Goal: Task Accomplishment & Management: Manage account settings

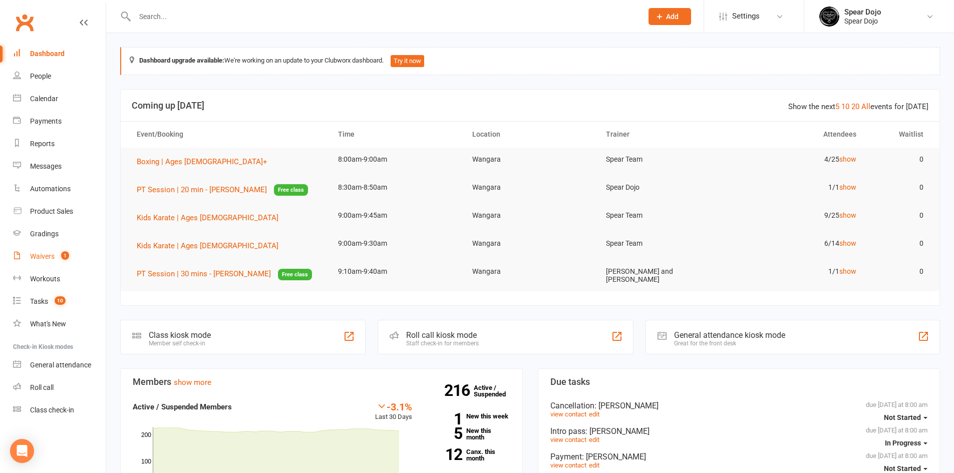
click at [42, 256] on div "Waivers" at bounding box center [42, 256] width 25 height 8
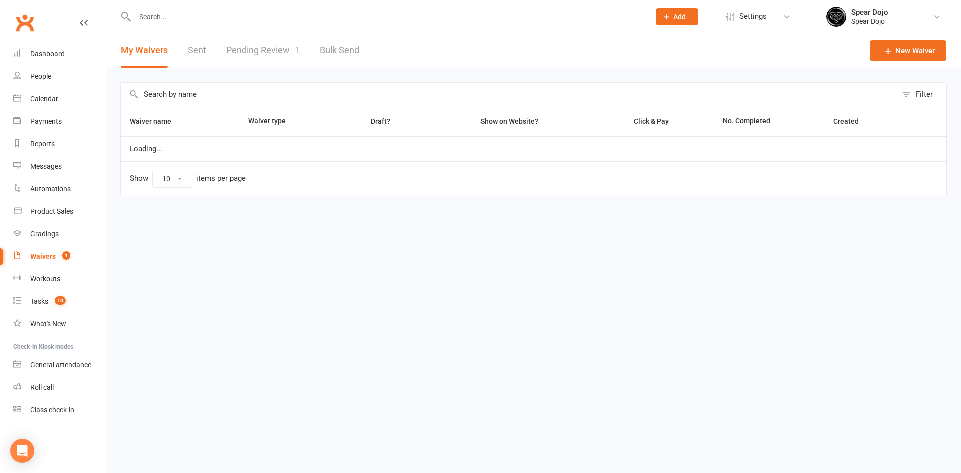
select select "100"
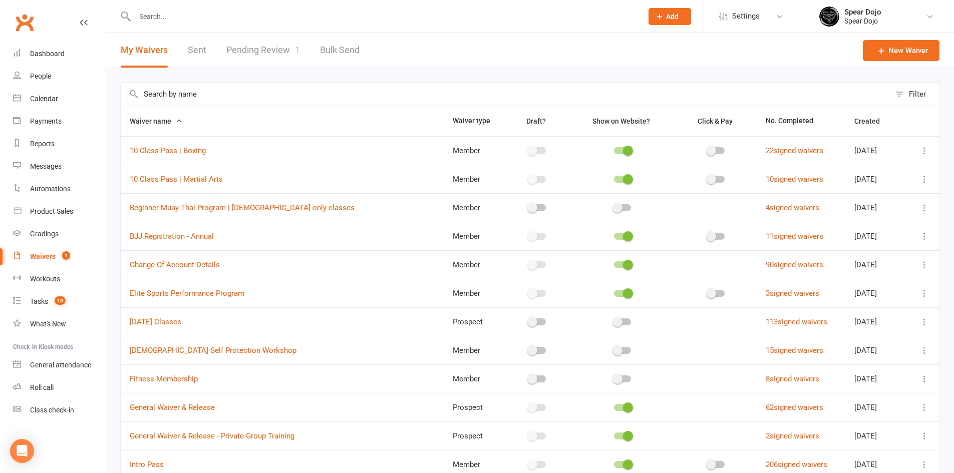
click at [260, 47] on link "Pending Review 1" at bounding box center [263, 50] width 74 height 35
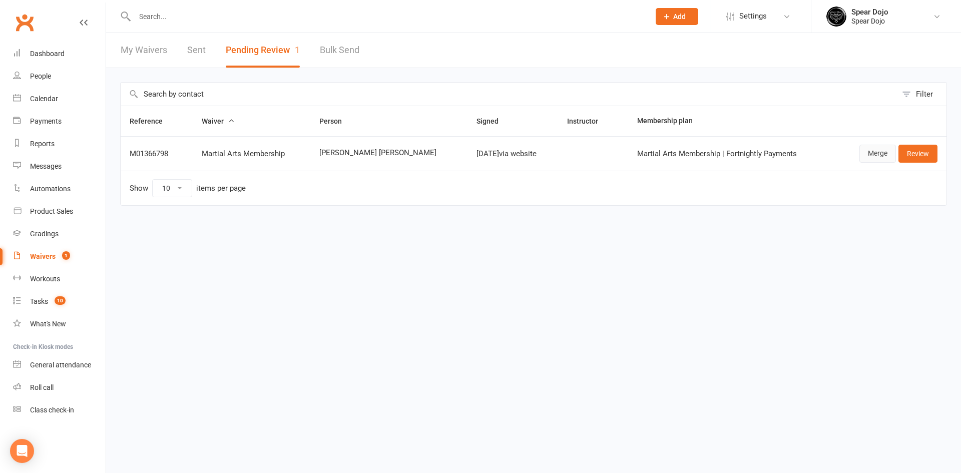
click at [878, 150] on link "Merge" at bounding box center [878, 154] width 37 height 18
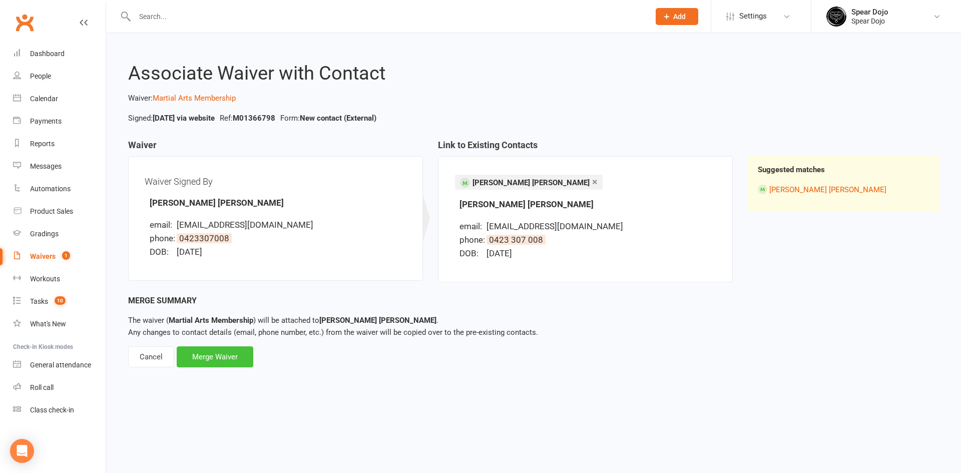
click at [230, 360] on div "Merge Waiver" at bounding box center [215, 356] width 77 height 21
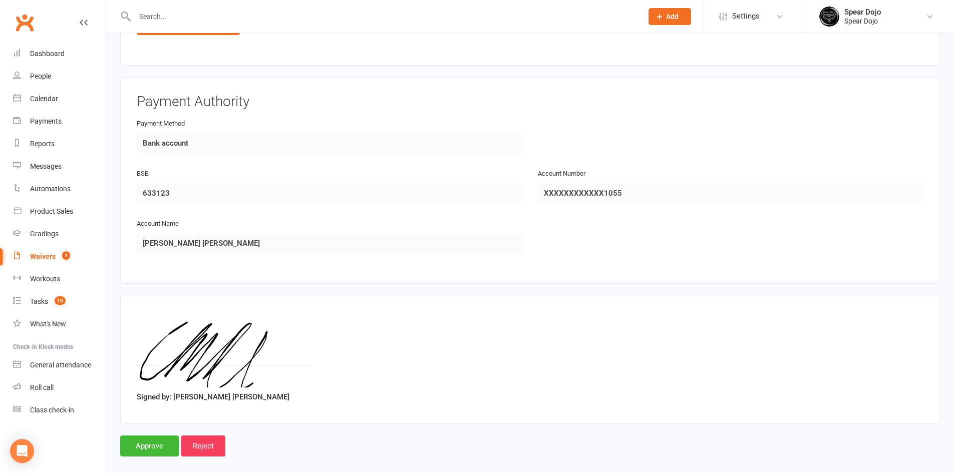
scroll to position [835, 0]
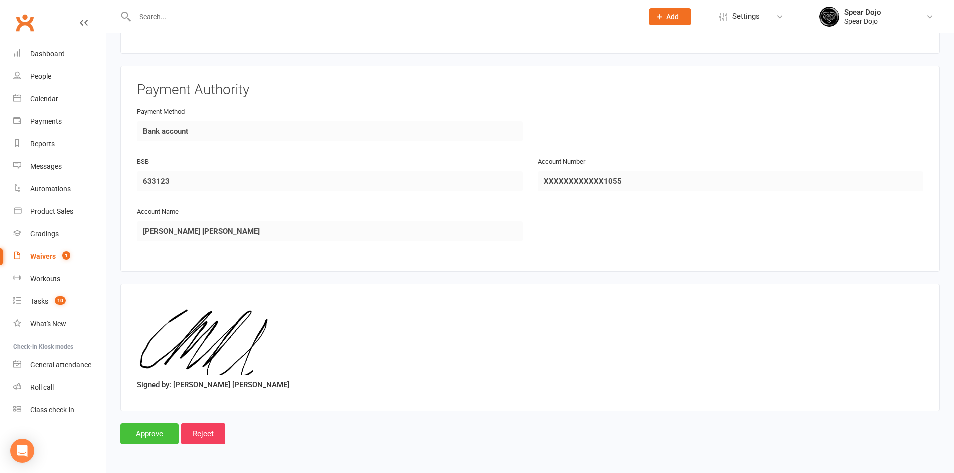
click at [146, 432] on input "Approve" at bounding box center [149, 434] width 59 height 21
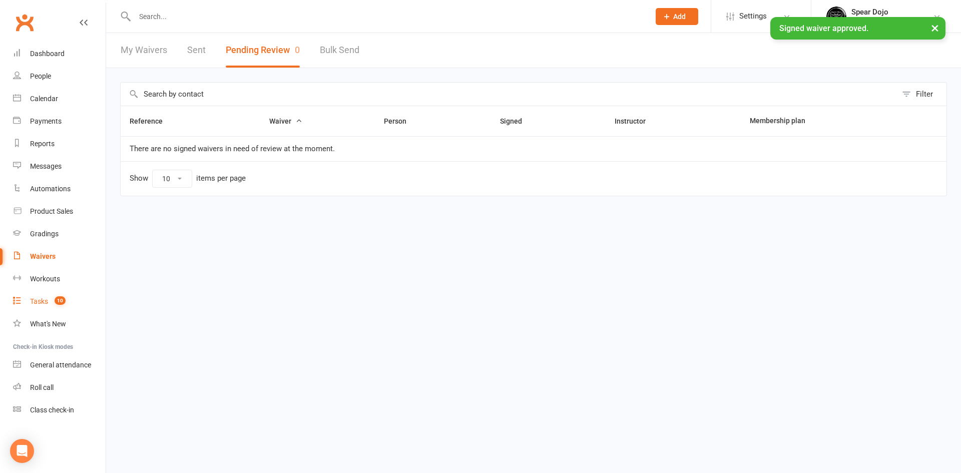
click at [34, 298] on div "Tasks" at bounding box center [39, 301] width 18 height 8
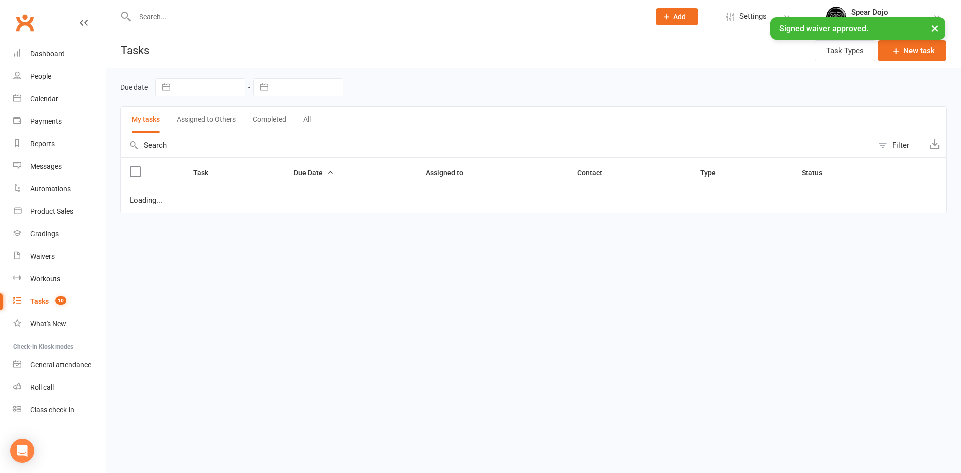
select select "started"
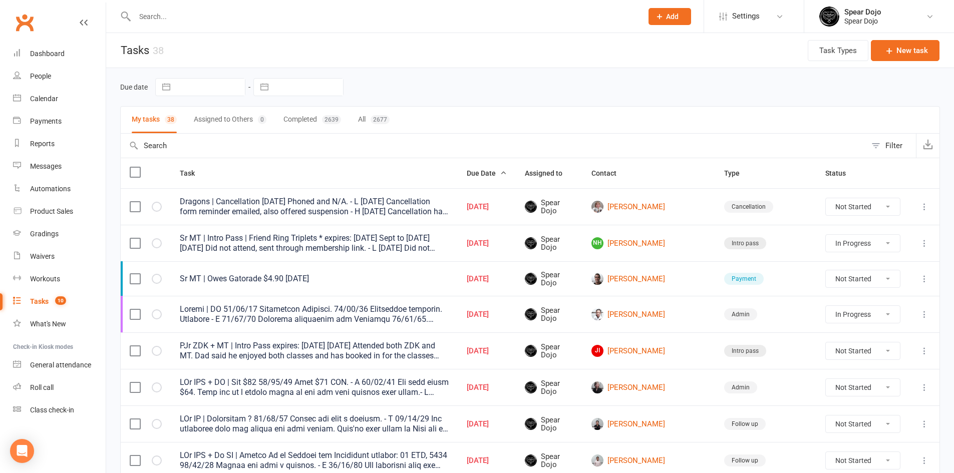
click at [150, 15] on input "text" at bounding box center [384, 17] width 504 height 14
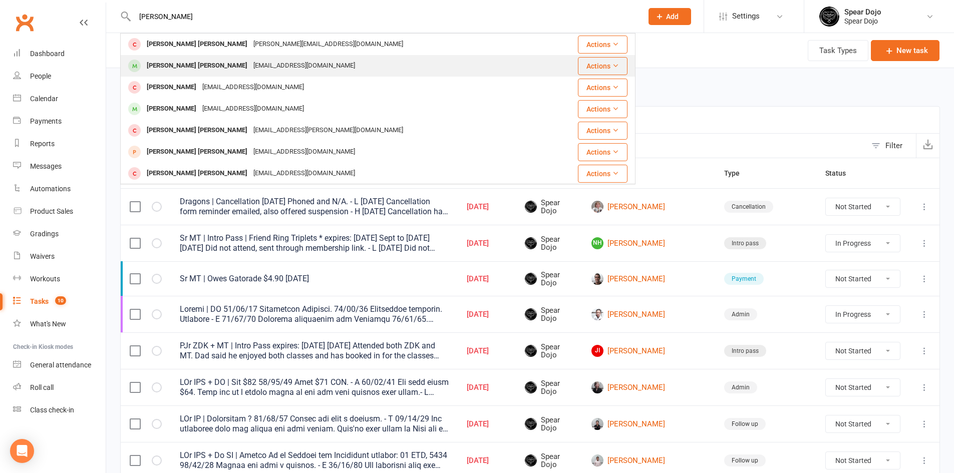
type input "connor"
click at [169, 70] on div "Connor McCafferty" at bounding box center [197, 66] width 107 height 15
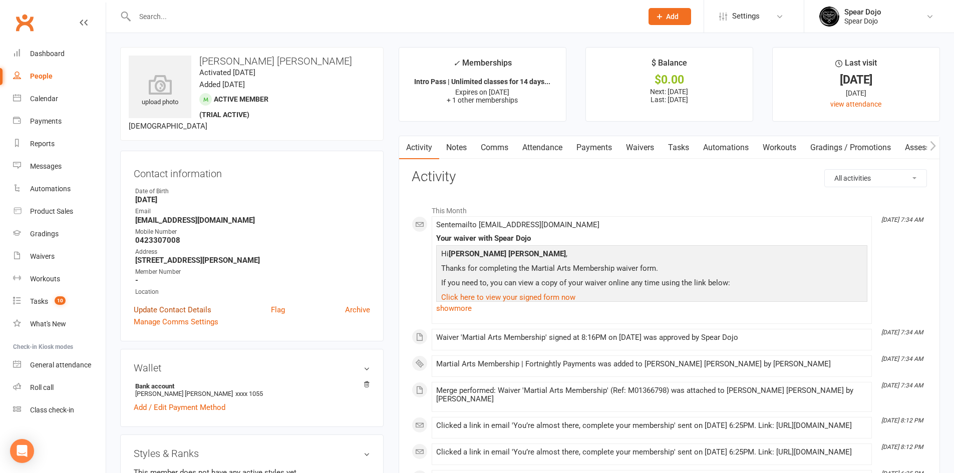
click at [183, 307] on link "Update Contact Details" at bounding box center [173, 310] width 78 height 12
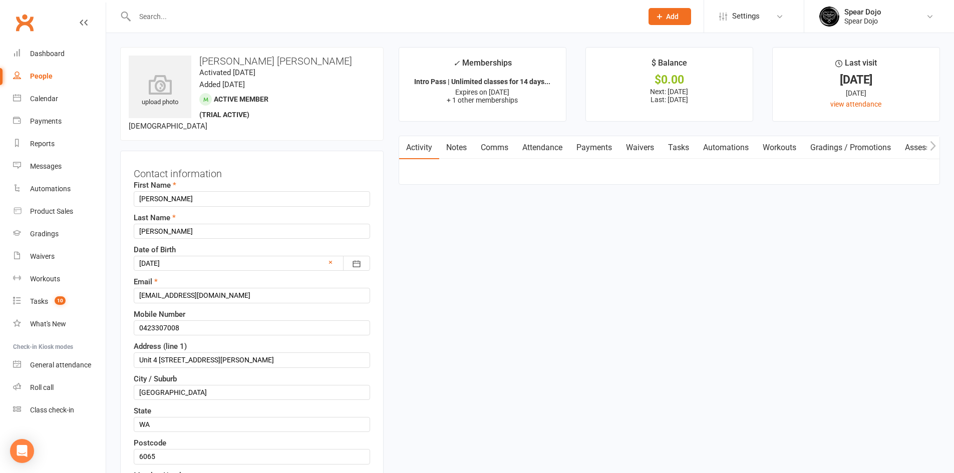
scroll to position [47, 0]
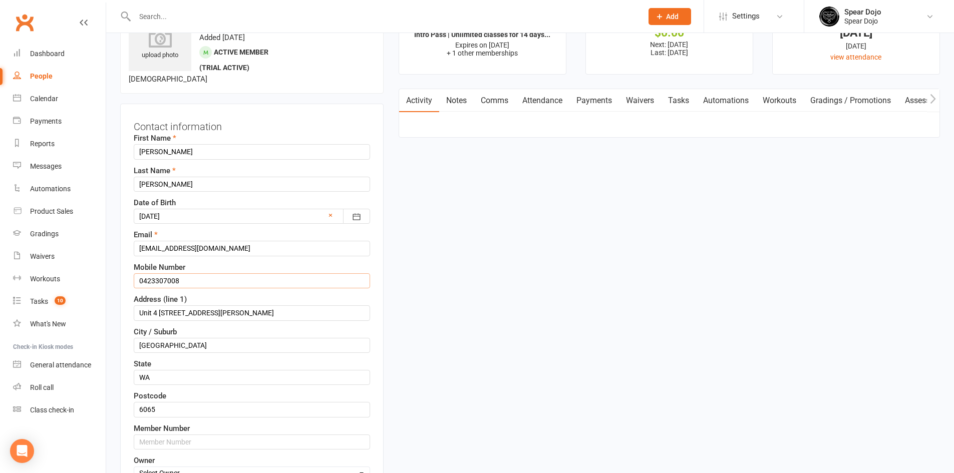
click at [156, 279] on input "0423307008" at bounding box center [252, 280] width 236 height 15
click at [169, 278] on input "0423 307008" at bounding box center [252, 280] width 236 height 15
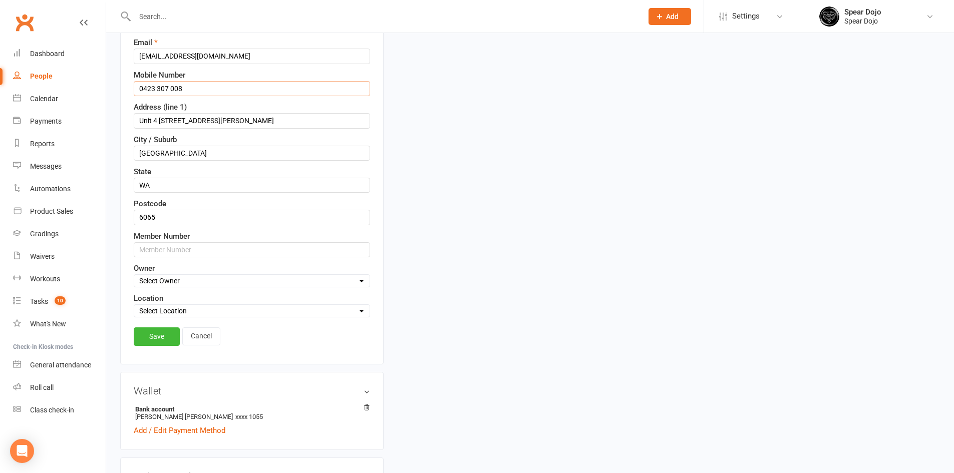
scroll to position [247, 0]
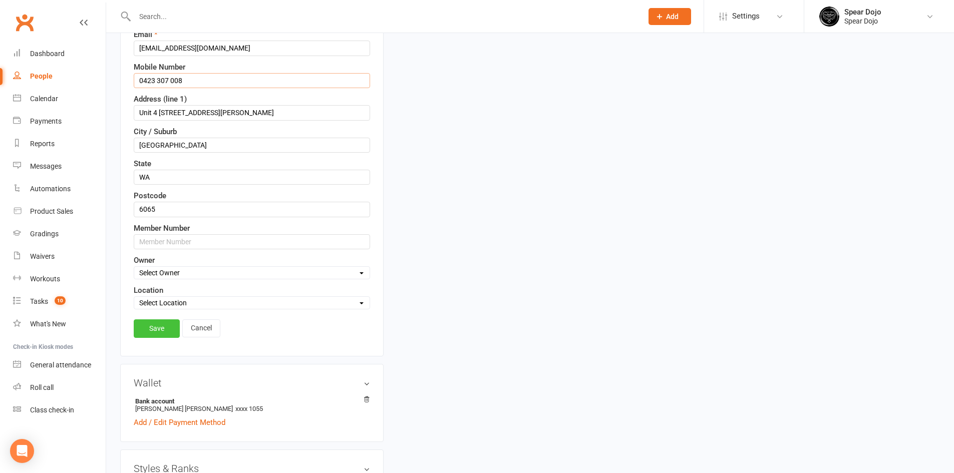
type input "0423 307 008"
click at [152, 323] on link "Save" at bounding box center [157, 328] width 46 height 18
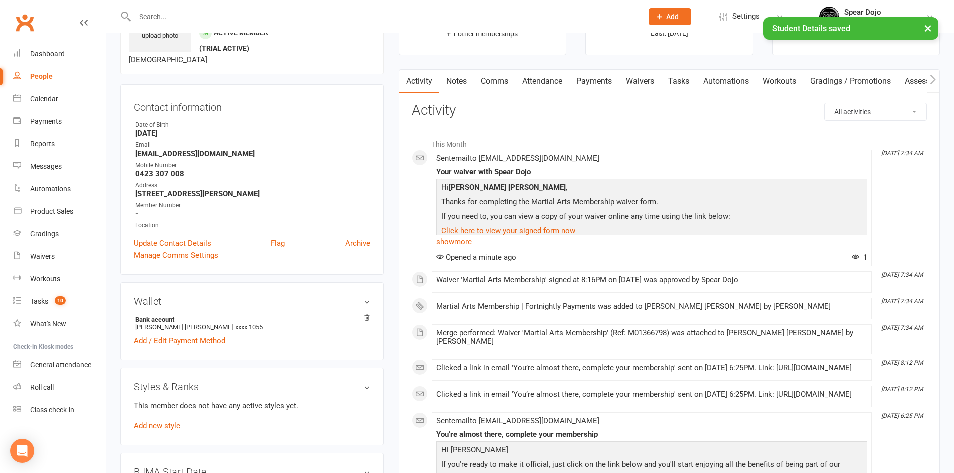
scroll to position [47, 0]
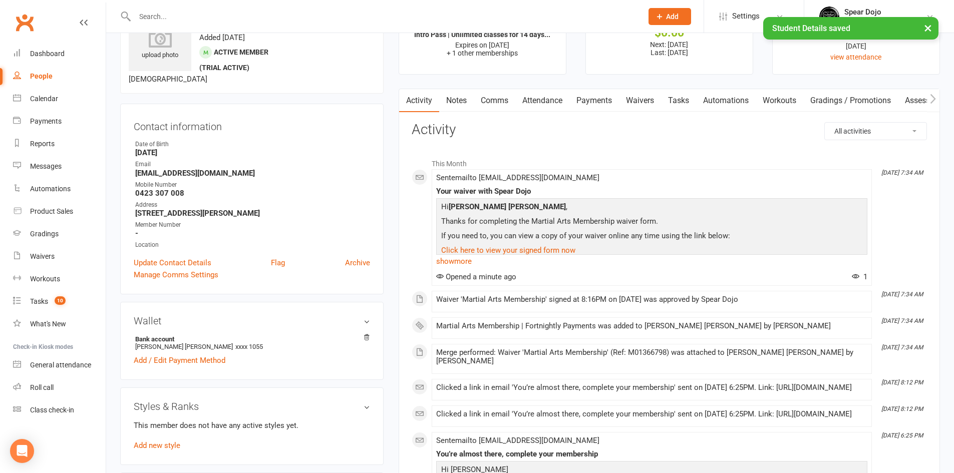
click at [675, 98] on link "Tasks" at bounding box center [678, 100] width 35 height 23
select select "incomplete"
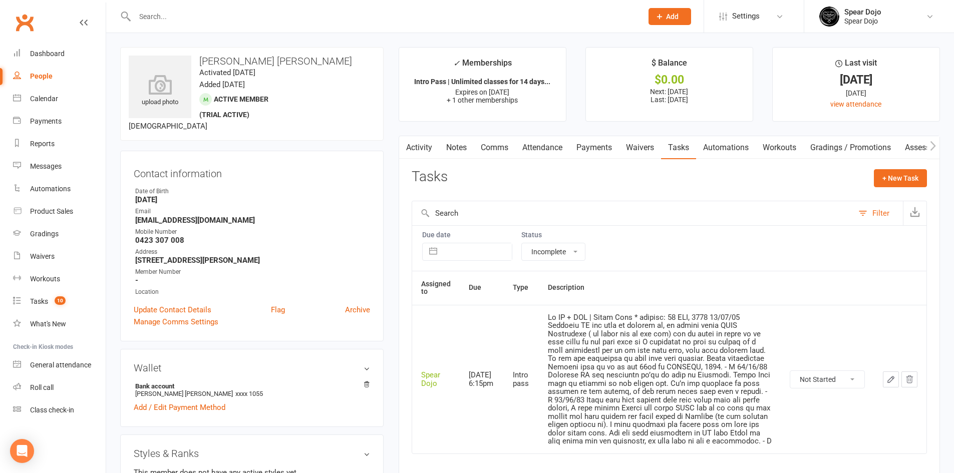
click at [554, 147] on link "Attendance" at bounding box center [542, 147] width 54 height 23
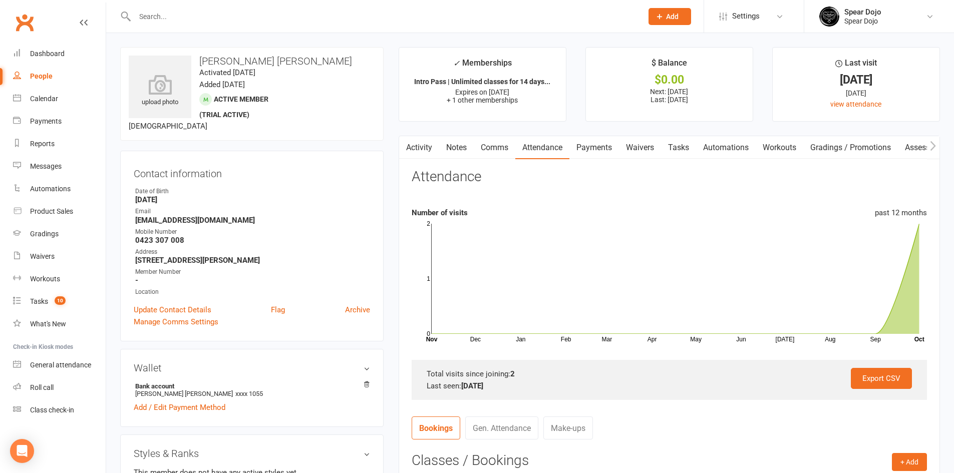
click at [681, 144] on link "Tasks" at bounding box center [678, 147] width 35 height 23
select select "incomplete"
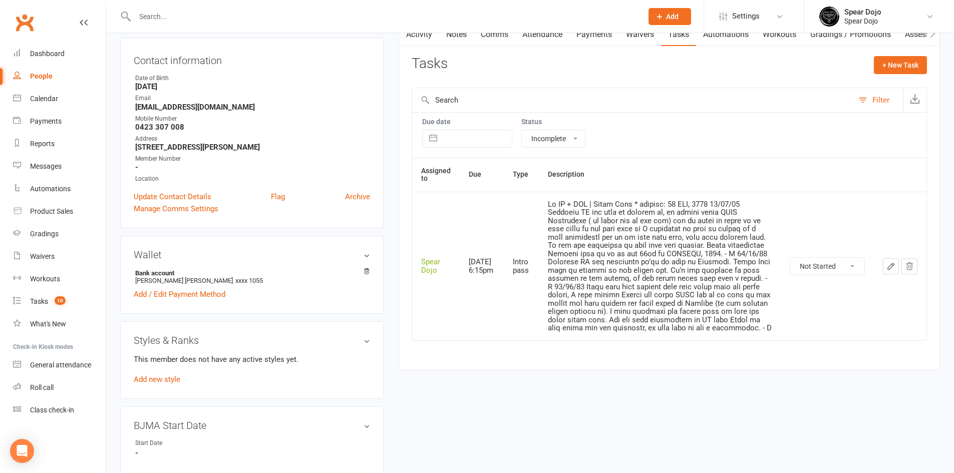
scroll to position [150, 0]
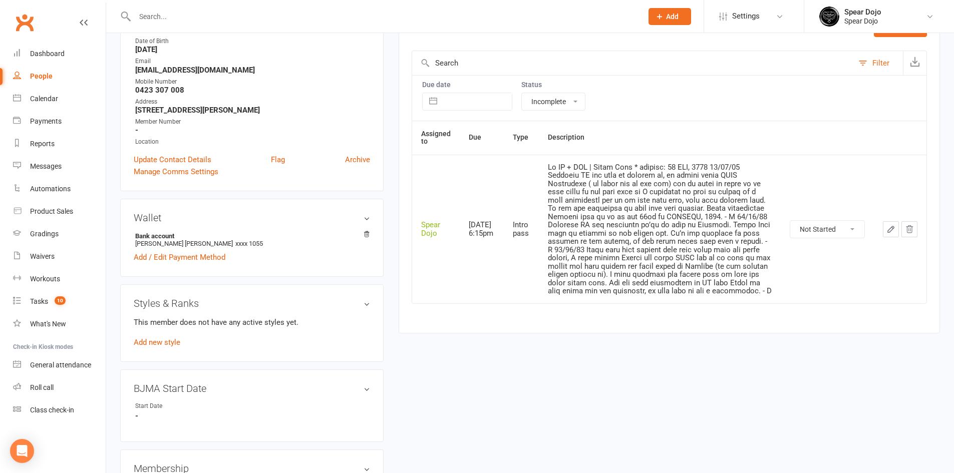
click at [891, 228] on icon "button" at bounding box center [890, 229] width 9 height 9
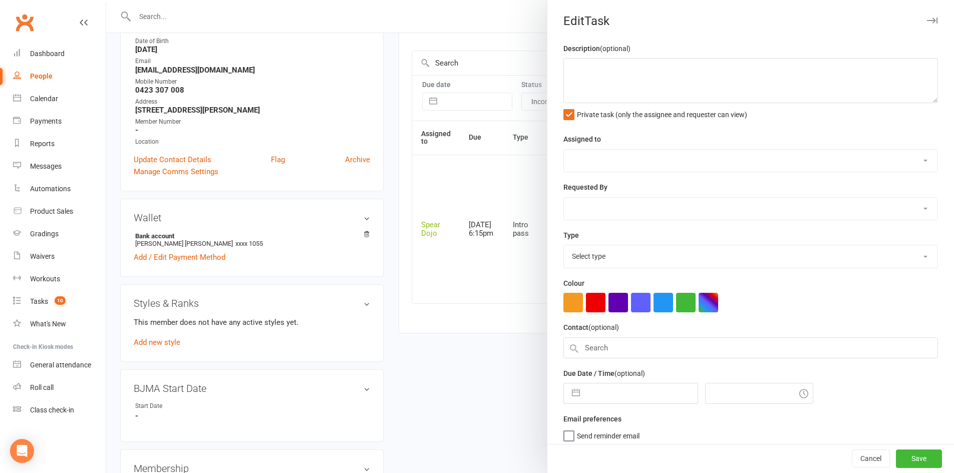
type textarea "Sr MT + BJJ | Intro Pass * expires: 21 OCT, 2025 09/10/25 Attended MT and will …"
select select "43986"
type input "14 Oct 2025"
type input "6:15pm"
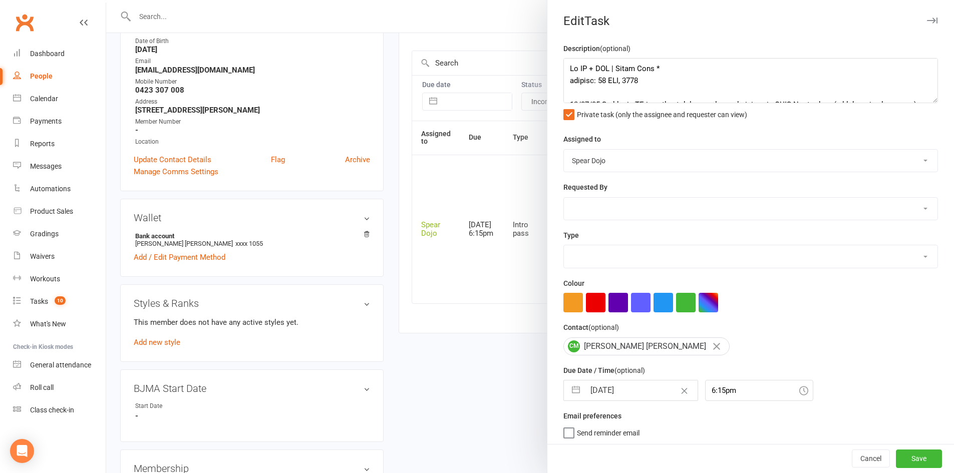
select select "21686"
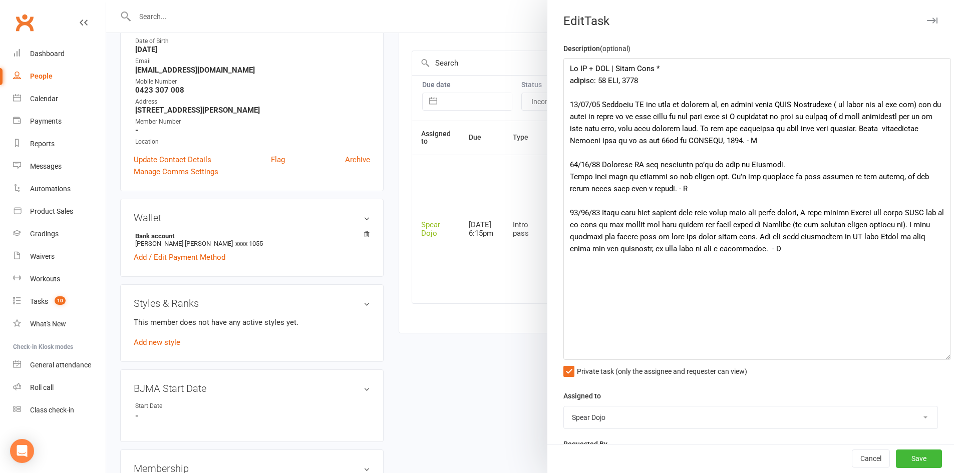
drag, startPoint x: 916, startPoint y: 101, endPoint x: 939, endPoint y: 353, distance: 252.9
click at [939, 353] on div "Edit Task Description (optional) Private task (only the assignee and requester …" at bounding box center [750, 236] width 407 height 473
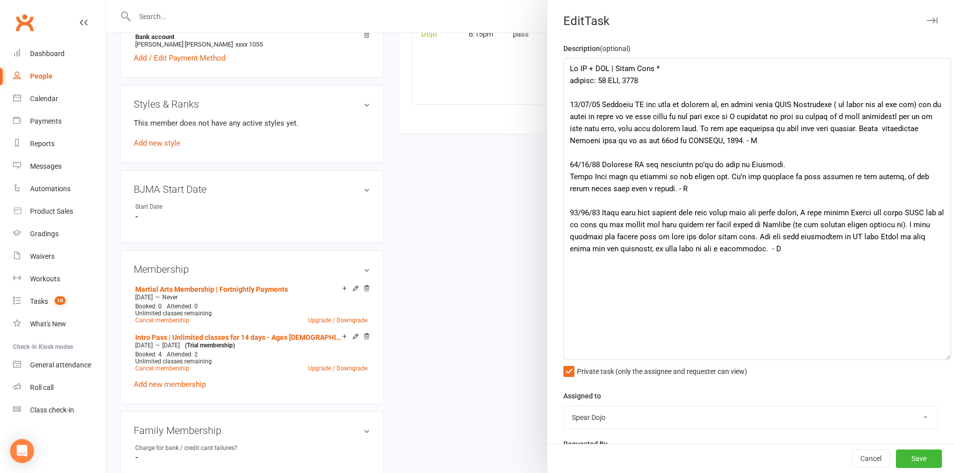
scroll to position [350, 0]
click at [366, 187] on div at bounding box center [530, 236] width 848 height 473
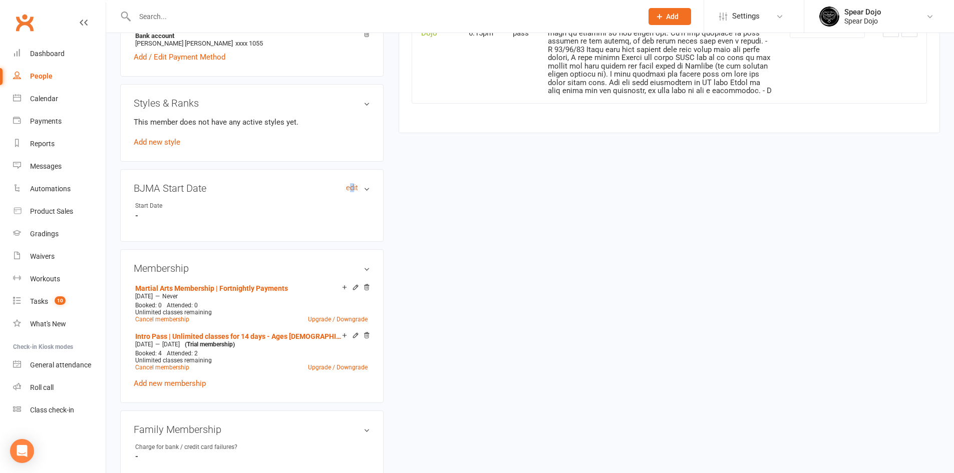
click at [352, 185] on link "edit" at bounding box center [352, 188] width 12 height 9
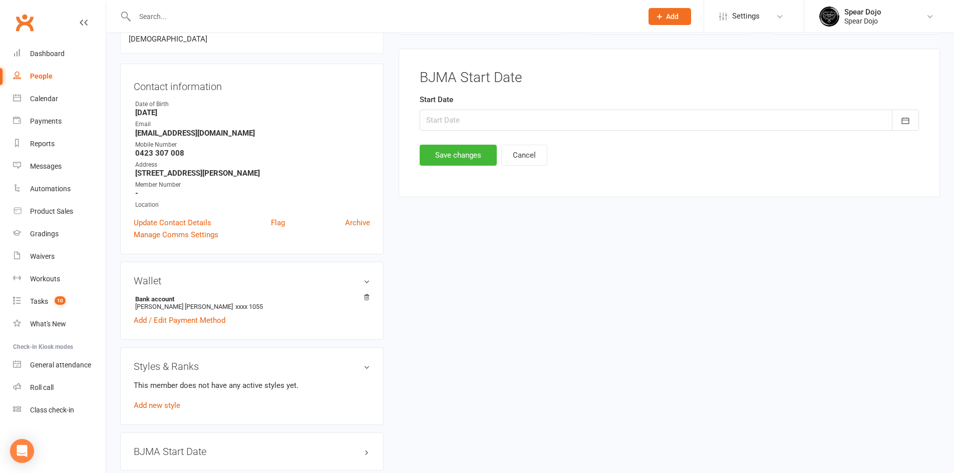
scroll to position [86, 0]
click at [897, 121] on button "button" at bounding box center [905, 121] width 27 height 21
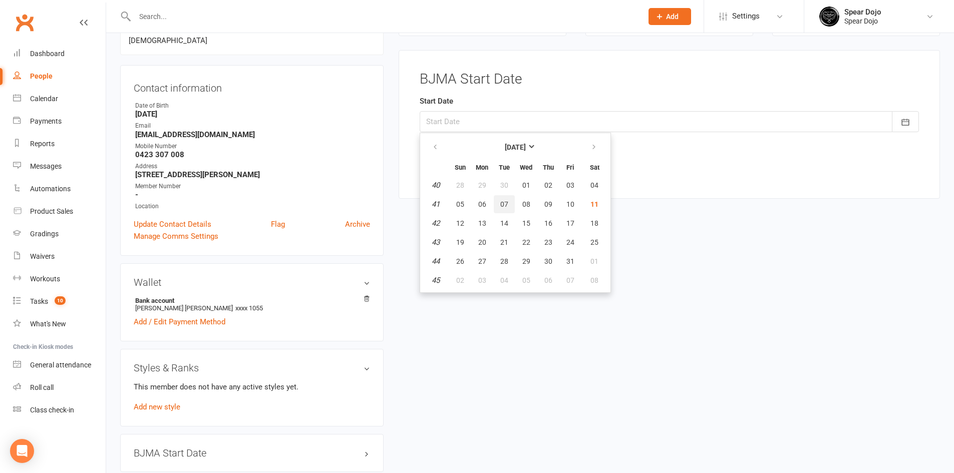
click at [503, 198] on button "07" at bounding box center [504, 204] width 21 height 18
type input "07 Oct 2025"
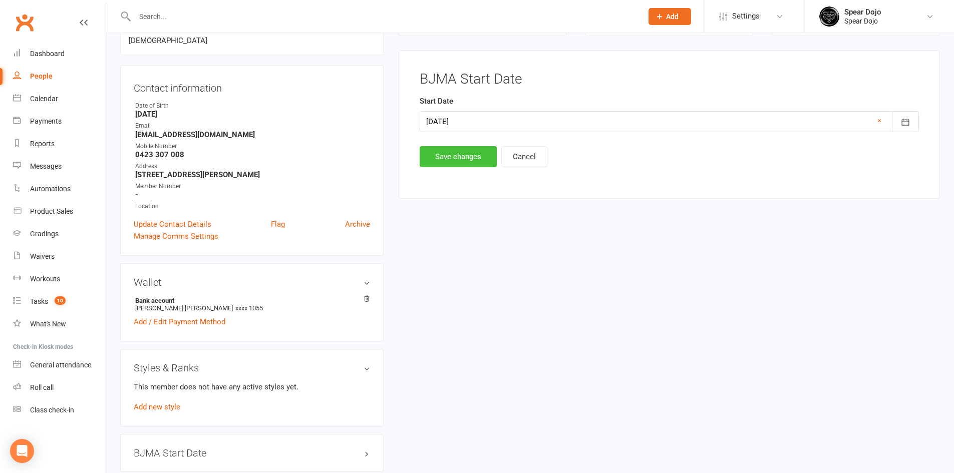
click at [450, 157] on button "Save changes" at bounding box center [458, 156] width 77 height 21
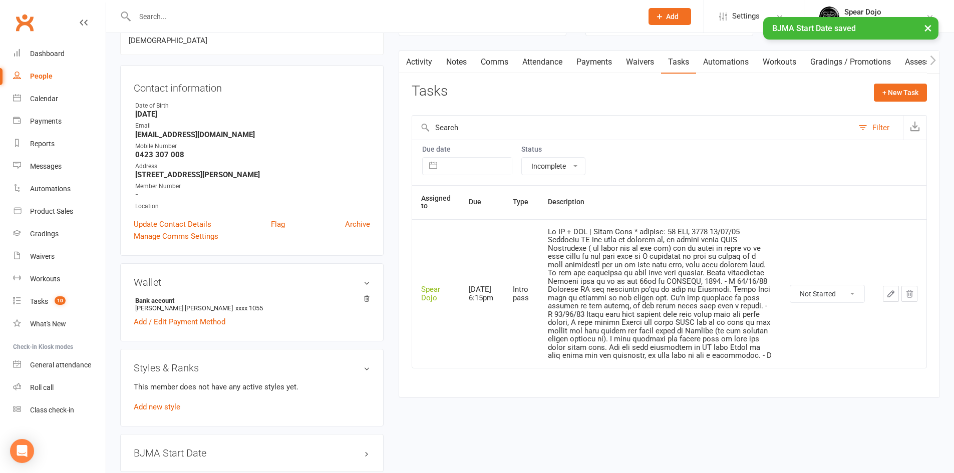
click at [888, 295] on icon "button" at bounding box center [891, 294] width 6 height 6
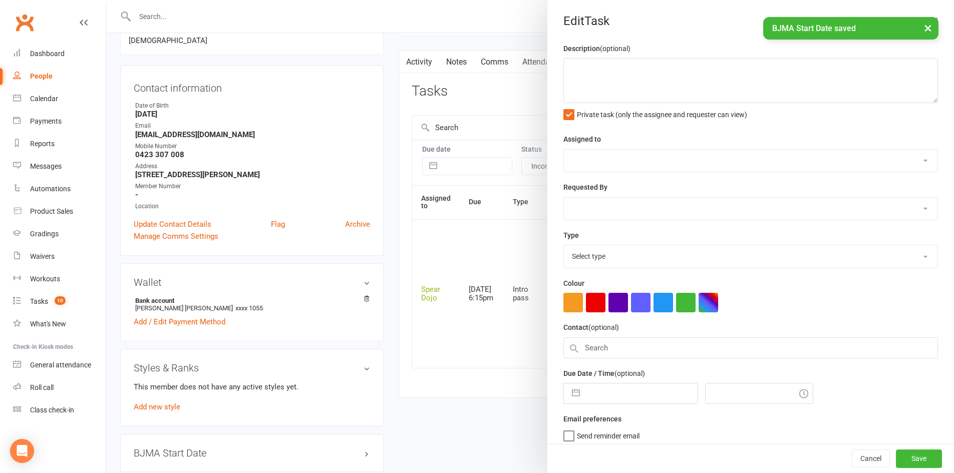
type textarea "Sr MT + BJJ | Intro Pass * expires: 21 OCT, 2025 09/10/25 Attended MT and will …"
select select "43986"
type input "14 Oct 2025"
type input "6:15pm"
select select "21686"
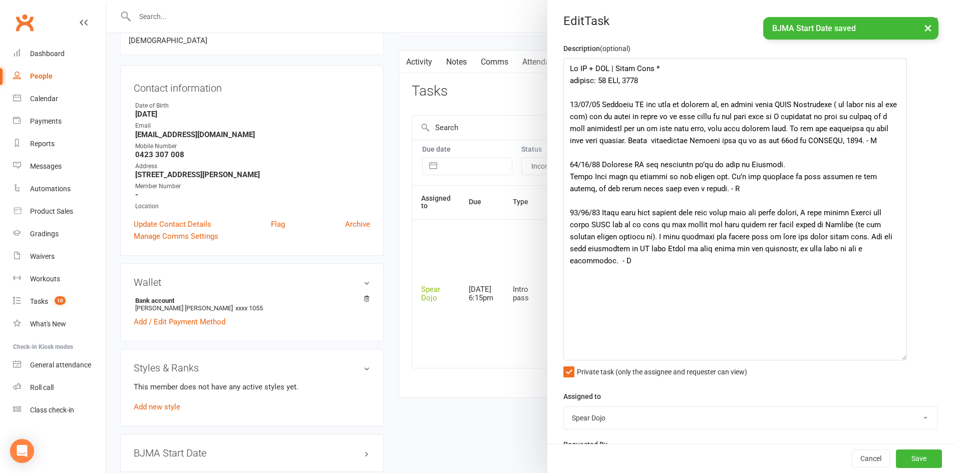
drag, startPoint x: 920, startPoint y: 100, endPoint x: 900, endPoint y: 362, distance: 263.1
click at [900, 360] on textarea at bounding box center [734, 209] width 343 height 302
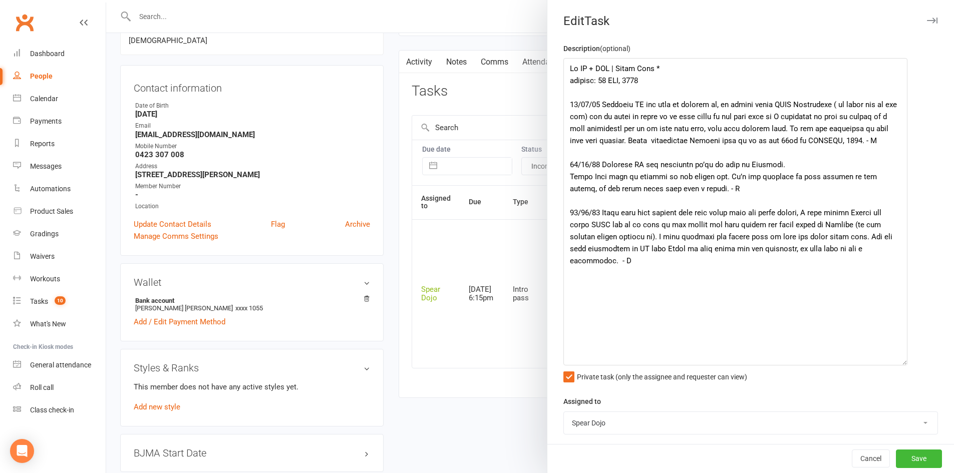
click at [387, 254] on div at bounding box center [530, 236] width 848 height 473
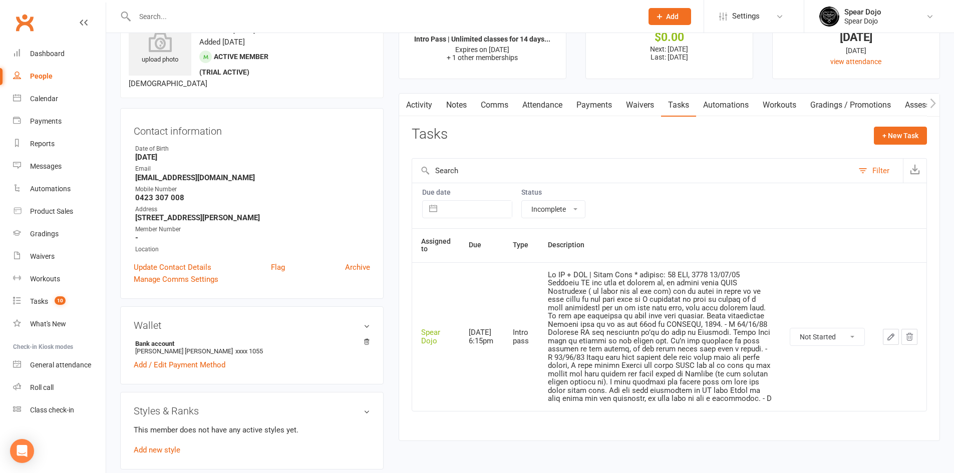
scroll to position [0, 0]
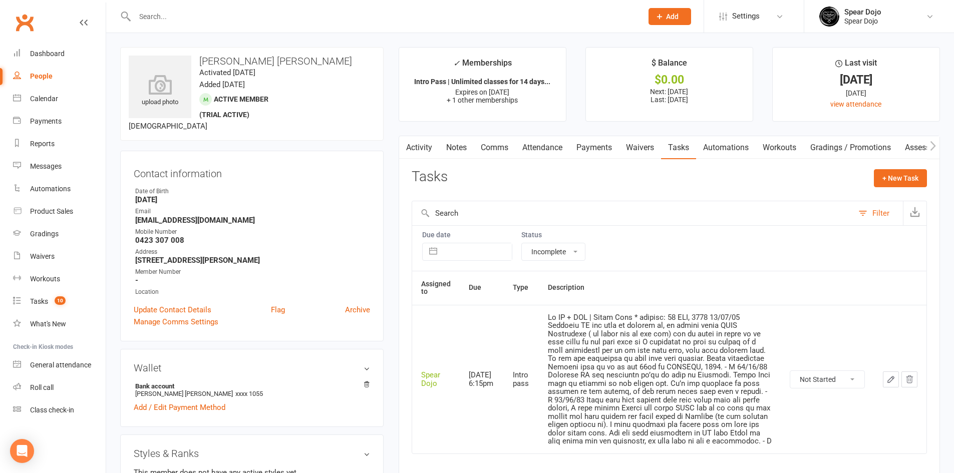
click at [594, 142] on link "Payments" at bounding box center [594, 147] width 50 height 23
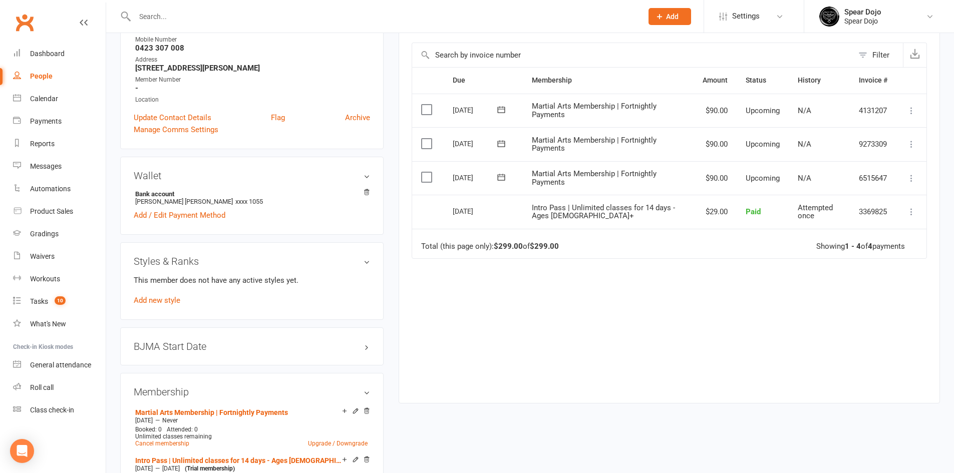
scroll to position [150, 0]
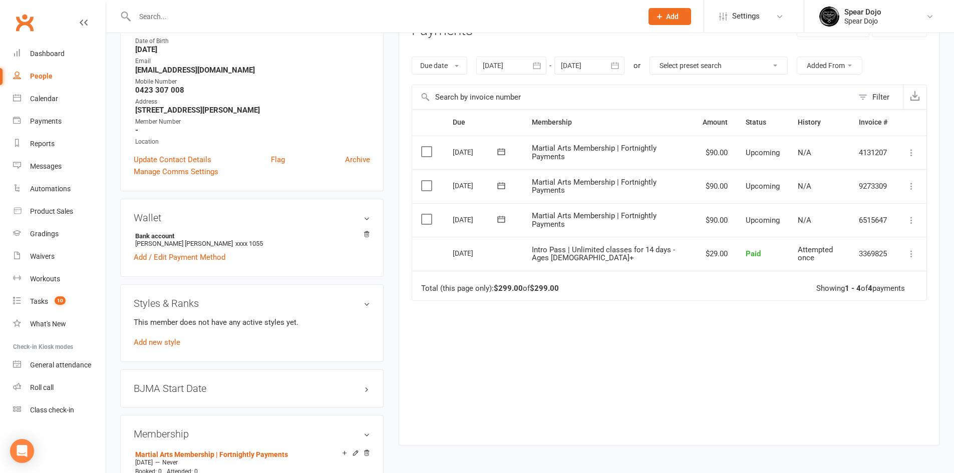
click at [909, 221] on icon at bounding box center [911, 220] width 10 height 10
click at [698, 367] on div "Due Contact Membership Amount Status History Invoice # Select this 08 Nov 2025 …" at bounding box center [669, 269] width 515 height 321
click at [501, 219] on icon at bounding box center [501, 219] width 8 height 7
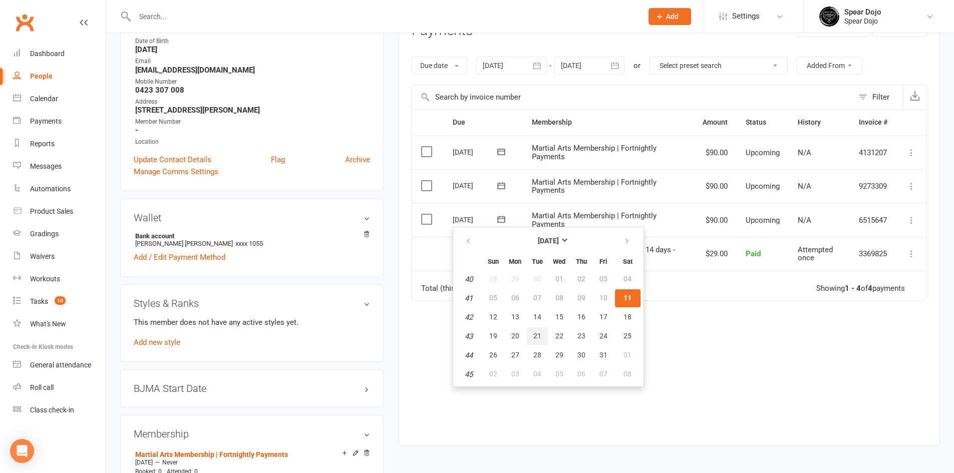
click at [534, 332] on span "21" at bounding box center [537, 336] width 8 height 8
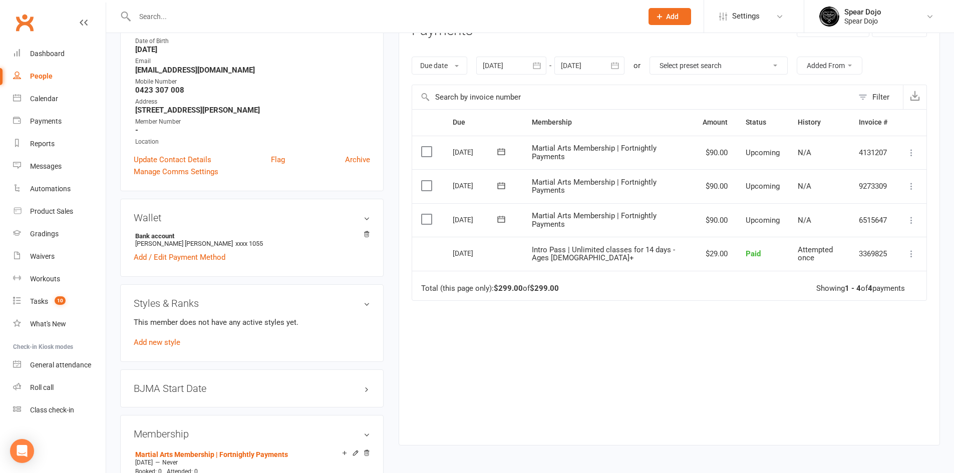
click at [432, 221] on label at bounding box center [428, 219] width 14 height 10
click at [428, 214] on input "checkbox" at bounding box center [424, 214] width 7 height 0
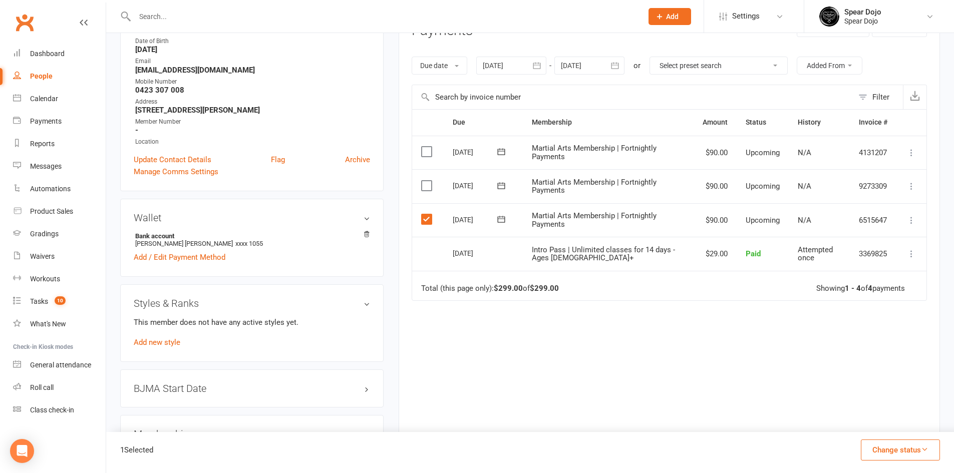
click at [910, 220] on icon at bounding box center [911, 220] width 10 height 10
click at [678, 334] on div "Due Contact Membership Amount Status History Invoice # Select this 08 Nov 2025 …" at bounding box center [669, 269] width 515 height 321
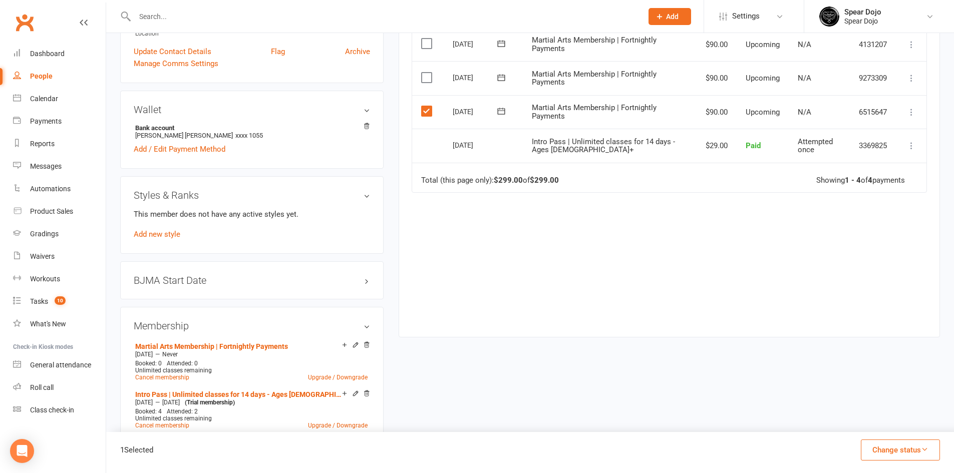
scroll to position [350, 0]
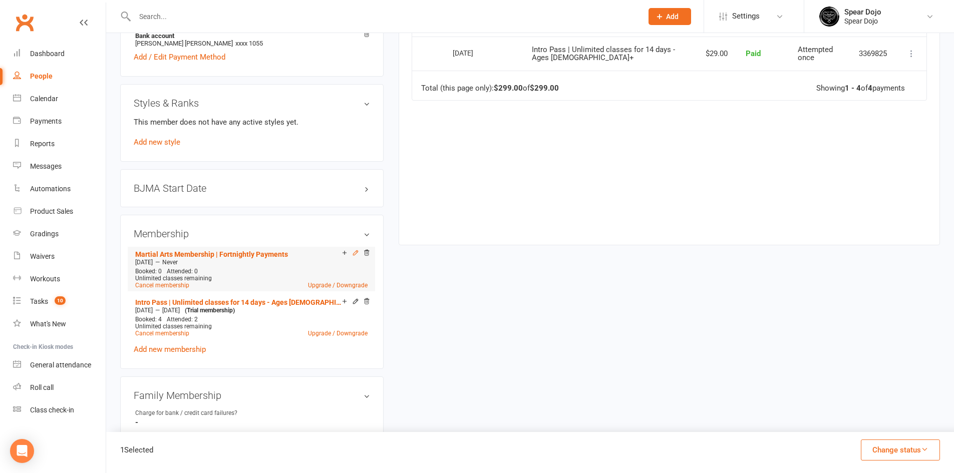
click at [354, 252] on icon at bounding box center [355, 252] width 7 height 7
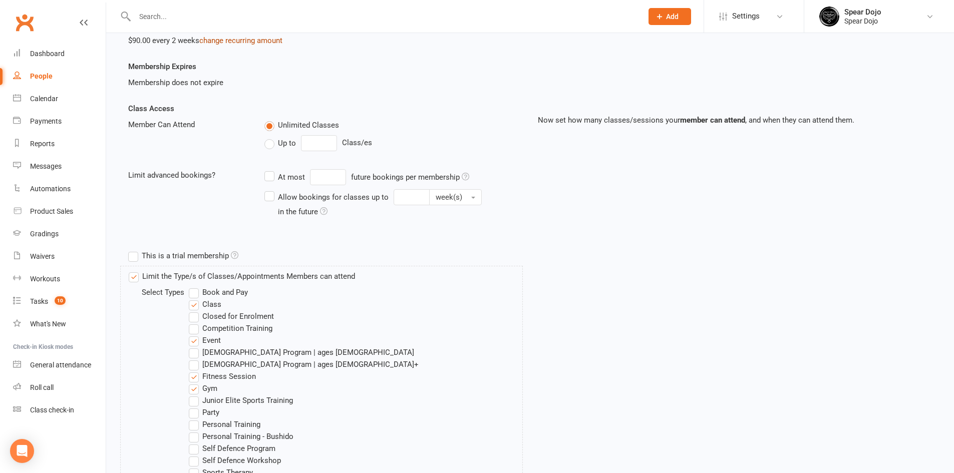
scroll to position [100, 0]
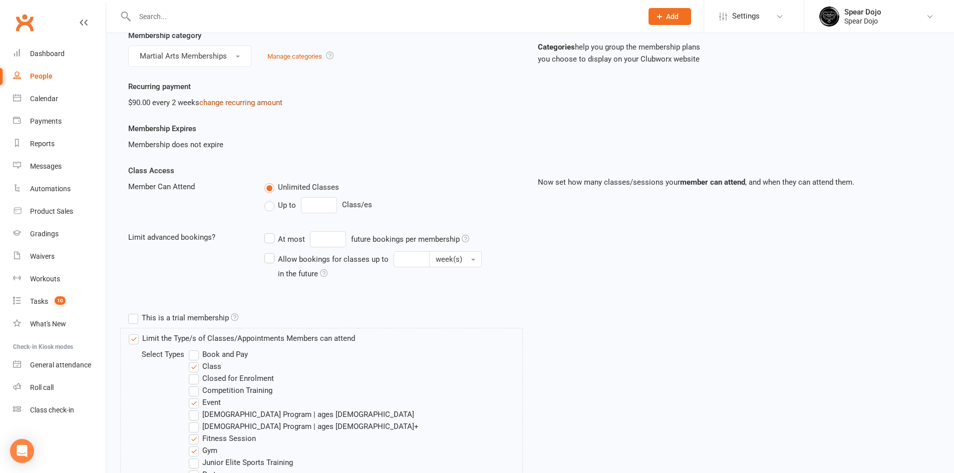
click at [224, 101] on link "change recurring amount" at bounding box center [240, 102] width 83 height 9
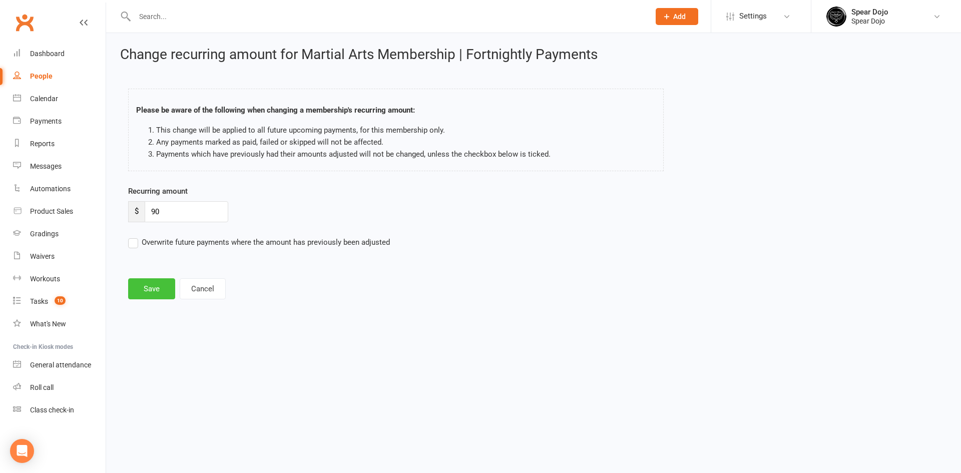
click at [162, 291] on button "Save" at bounding box center [151, 288] width 47 height 21
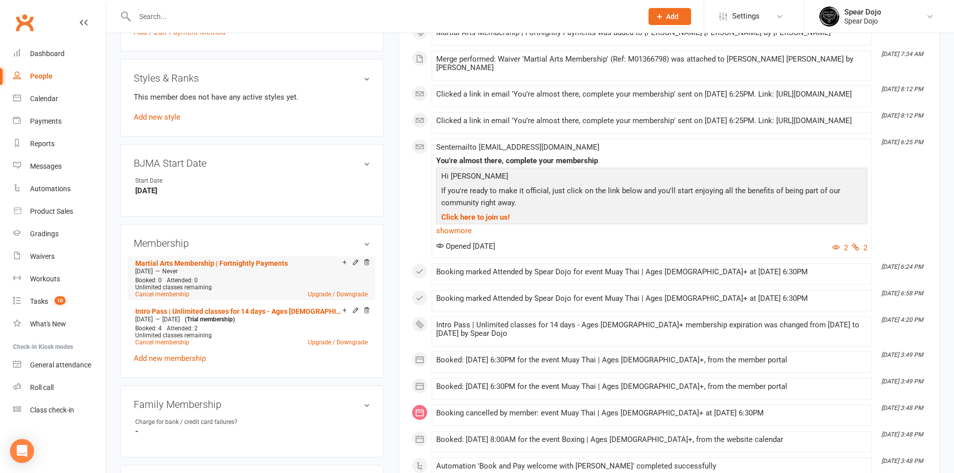
scroll to position [401, 0]
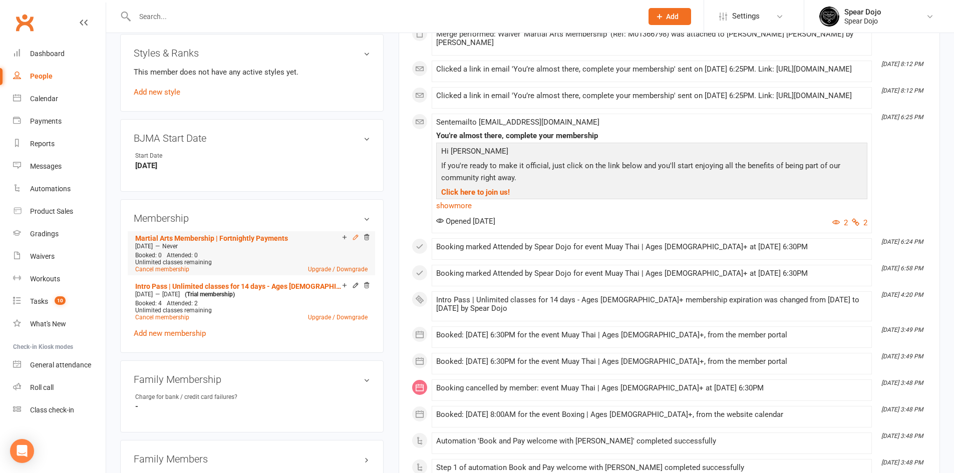
click at [356, 236] on icon at bounding box center [355, 237] width 5 height 5
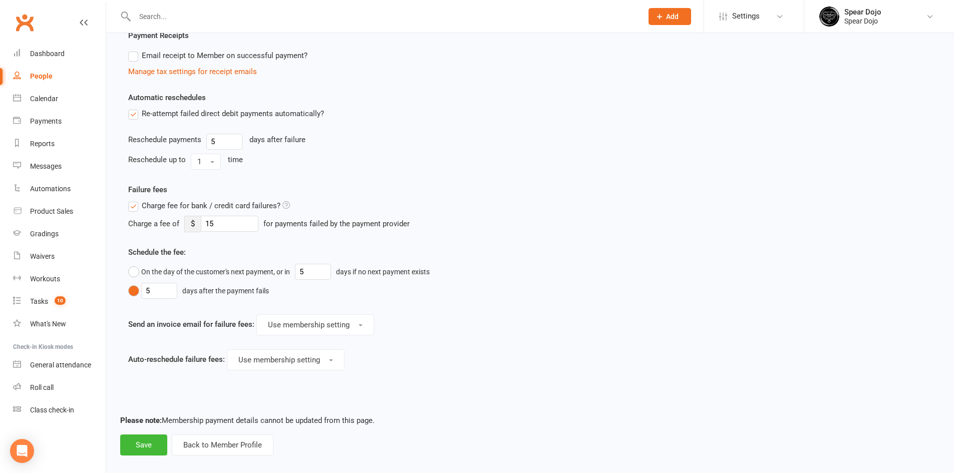
scroll to position [763, 0]
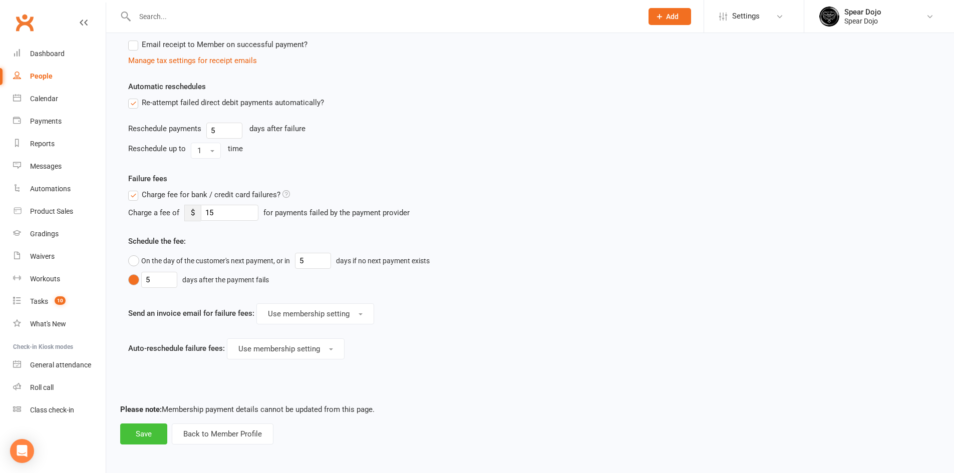
click at [148, 424] on button "Save" at bounding box center [143, 434] width 47 height 21
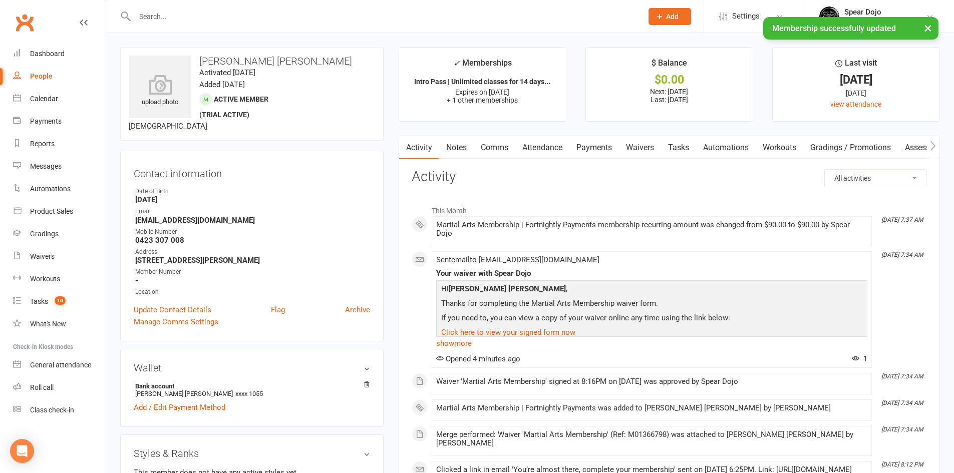
click at [601, 142] on link "Payments" at bounding box center [594, 147] width 50 height 23
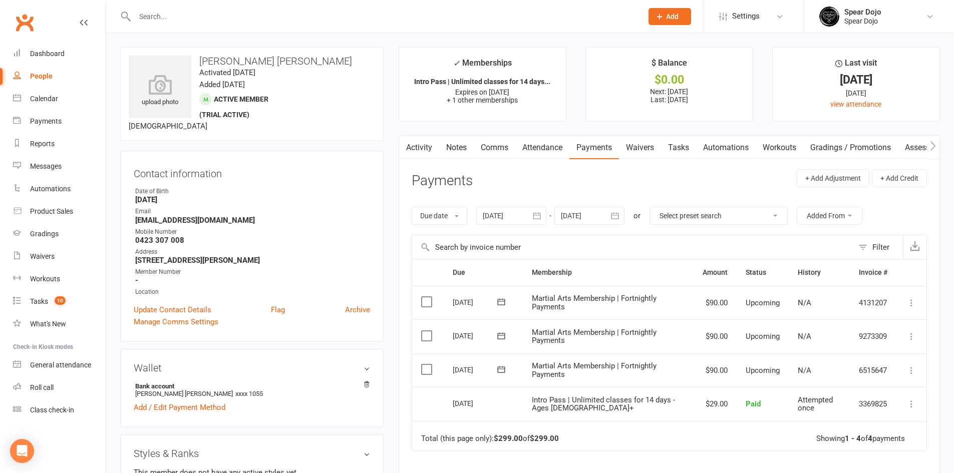
click at [847, 221] on button "Added From" at bounding box center [830, 216] width 66 height 18
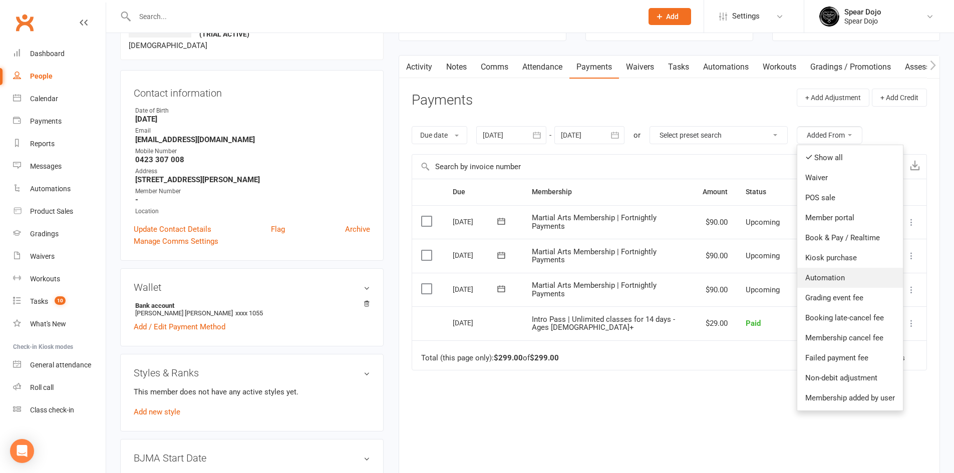
scroll to position [100, 0]
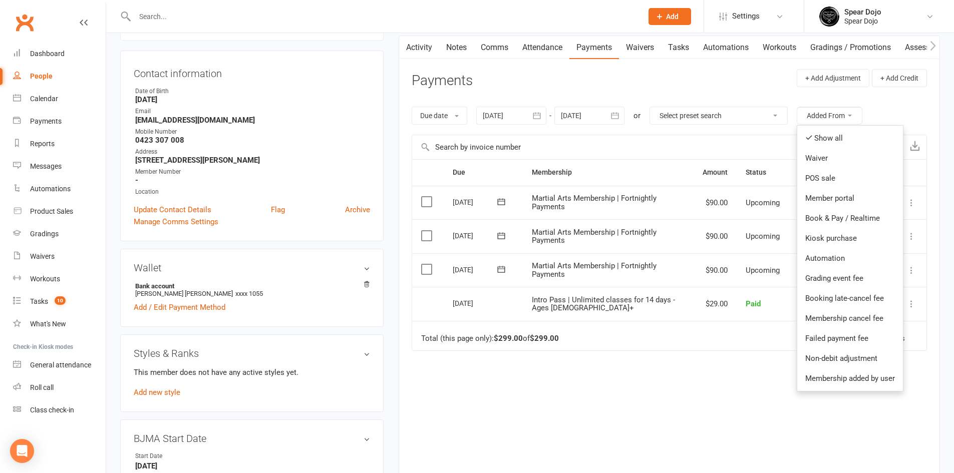
click at [698, 389] on div "Due Contact Membership Amount Status History Invoice # Select this 08 Nov 2025 …" at bounding box center [669, 319] width 515 height 321
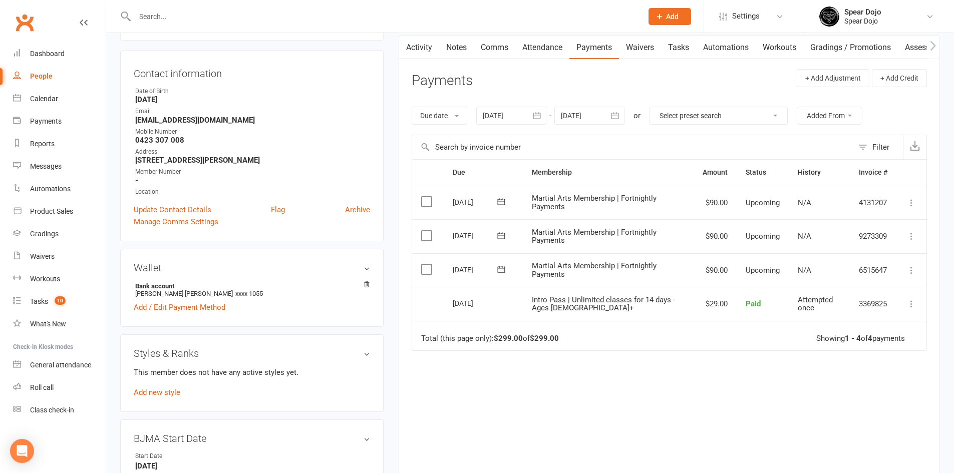
click at [910, 271] on icon at bounding box center [911, 270] width 10 height 10
click at [749, 423] on div "Due Contact Membership Amount Status History Invoice # Select this 08 Nov 2025 …" at bounding box center [669, 319] width 515 height 321
click at [500, 267] on icon at bounding box center [501, 269] width 10 height 10
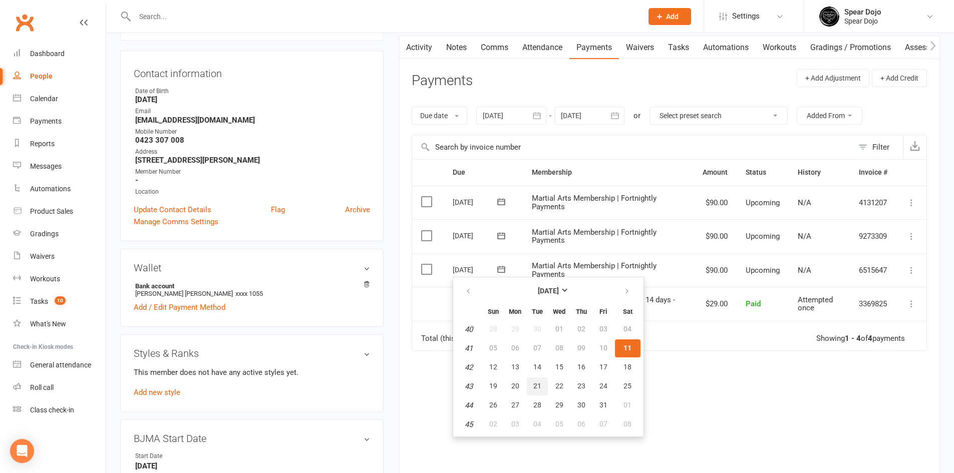
click at [539, 385] on span "21" at bounding box center [537, 386] width 8 height 8
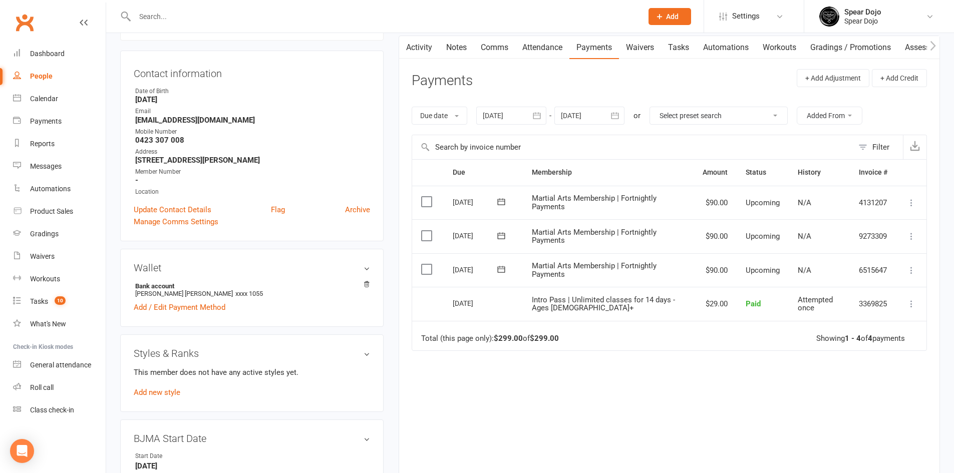
click at [426, 270] on label at bounding box center [428, 269] width 14 height 10
click at [426, 264] on input "checkbox" at bounding box center [424, 264] width 7 height 0
click at [501, 267] on icon at bounding box center [501, 269] width 10 height 10
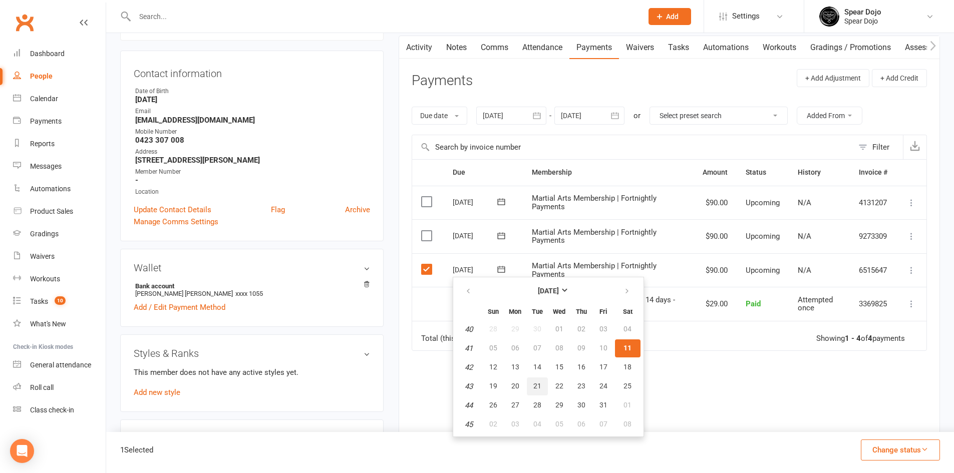
click at [537, 386] on span "21" at bounding box center [537, 386] width 8 height 8
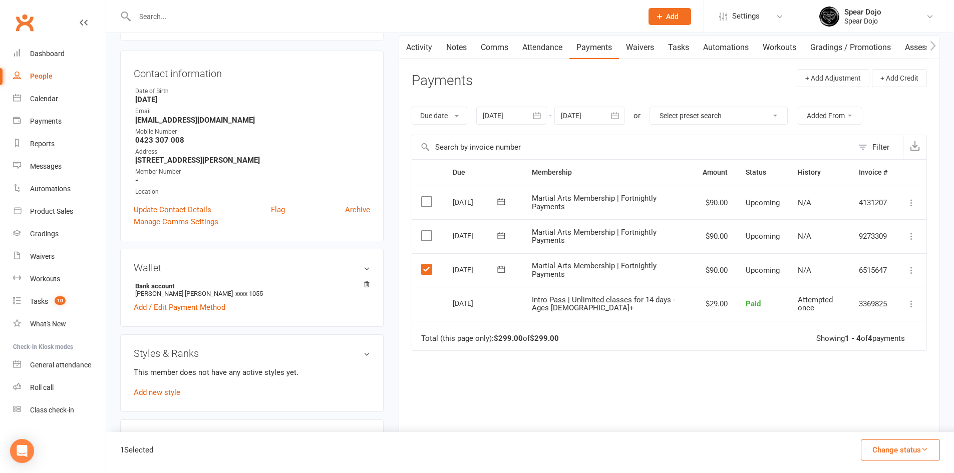
click at [428, 233] on label at bounding box center [428, 236] width 14 height 10
click at [428, 231] on input "checkbox" at bounding box center [424, 231] width 7 height 0
click at [427, 202] on label at bounding box center [428, 202] width 14 height 10
click at [427, 197] on input "checkbox" at bounding box center [424, 197] width 7 height 0
click at [502, 269] on icon at bounding box center [501, 269] width 10 height 10
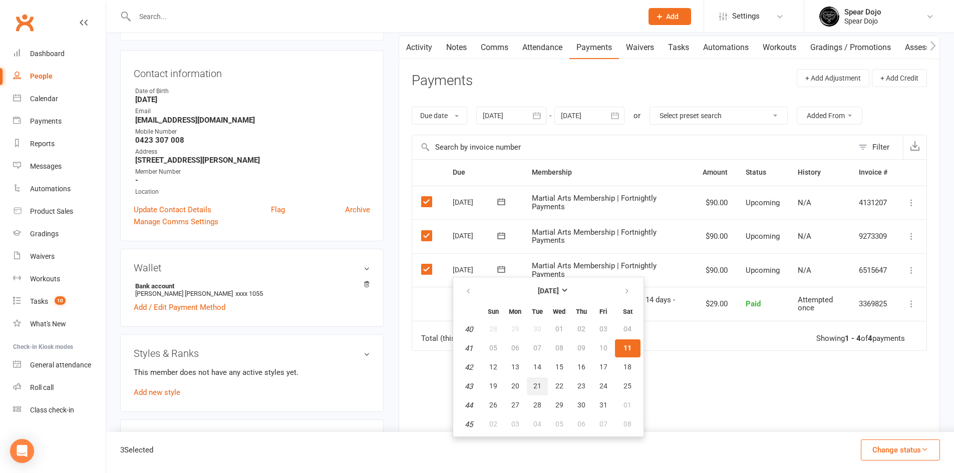
click at [532, 383] on button "21" at bounding box center [537, 386] width 21 height 18
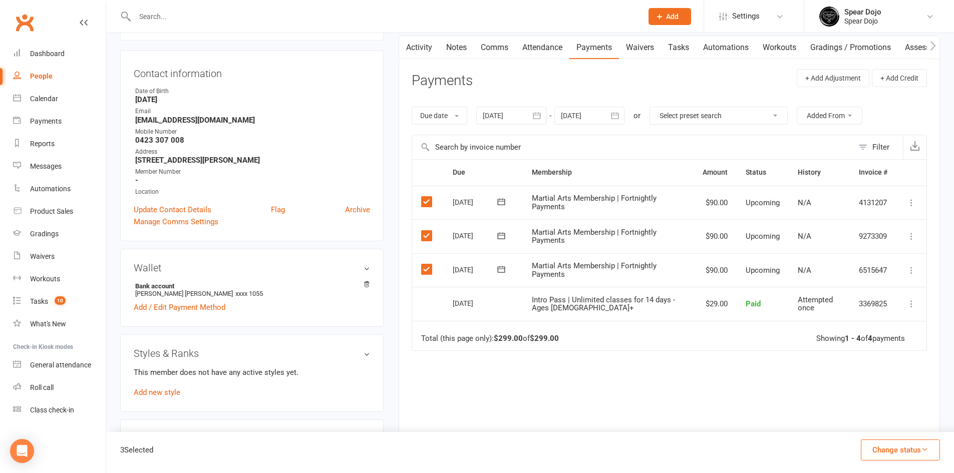
click at [423, 264] on label at bounding box center [428, 269] width 14 height 10
click at [423, 264] on input "checkbox" at bounding box center [424, 264] width 7 height 0
click at [427, 234] on label at bounding box center [428, 236] width 14 height 10
click at [427, 231] on input "checkbox" at bounding box center [424, 231] width 7 height 0
click at [426, 200] on label at bounding box center [428, 202] width 14 height 10
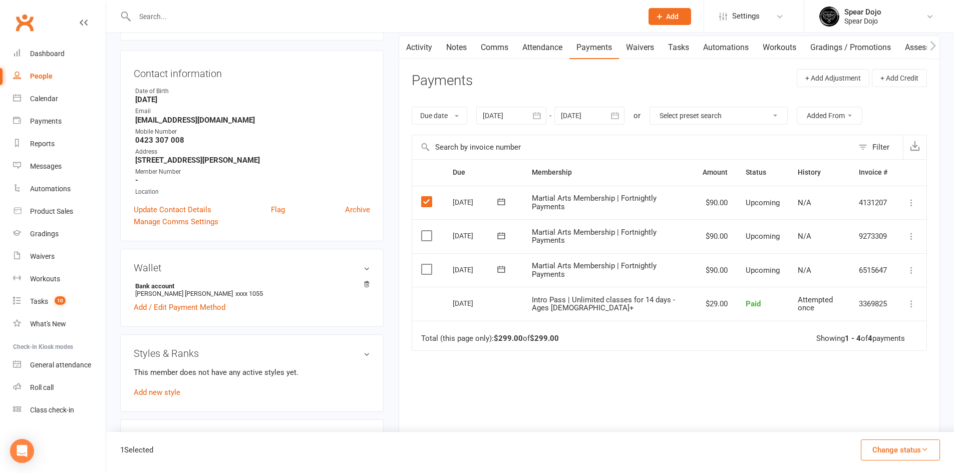
click at [426, 197] on input "checkbox" at bounding box center [424, 197] width 7 height 0
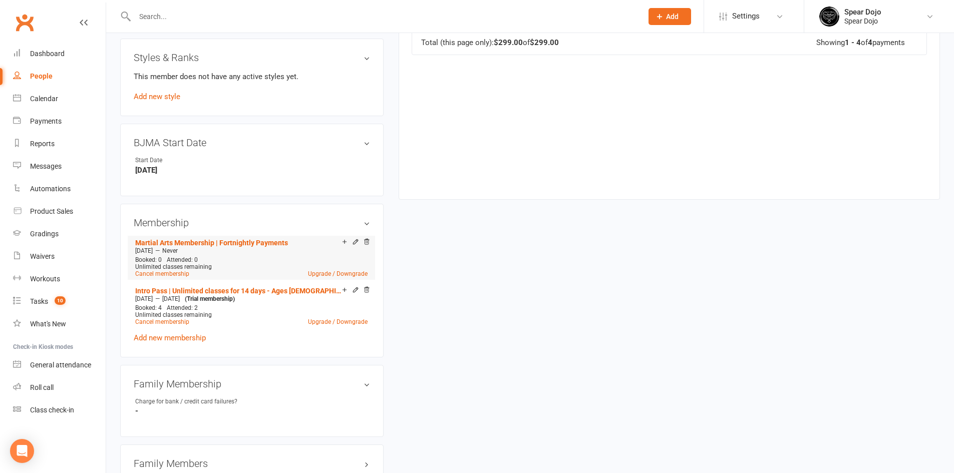
scroll to position [401, 0]
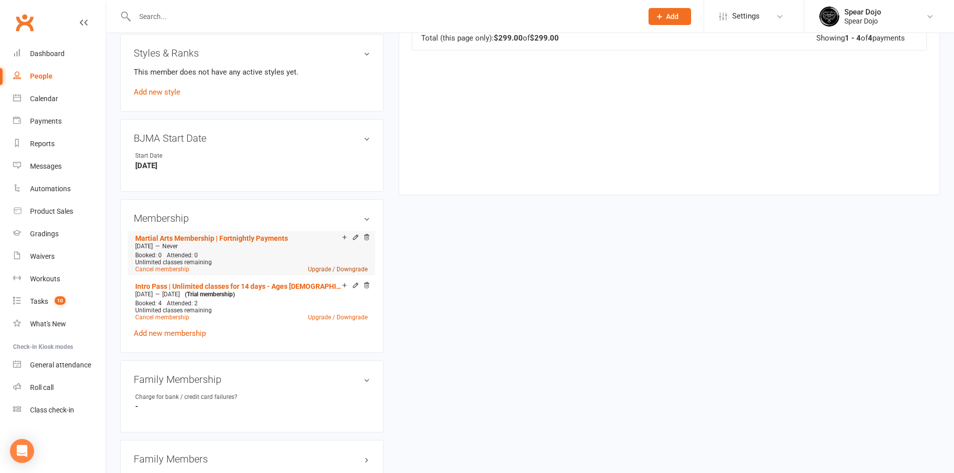
click at [329, 271] on link "Upgrade / Downgrade" at bounding box center [338, 269] width 60 height 7
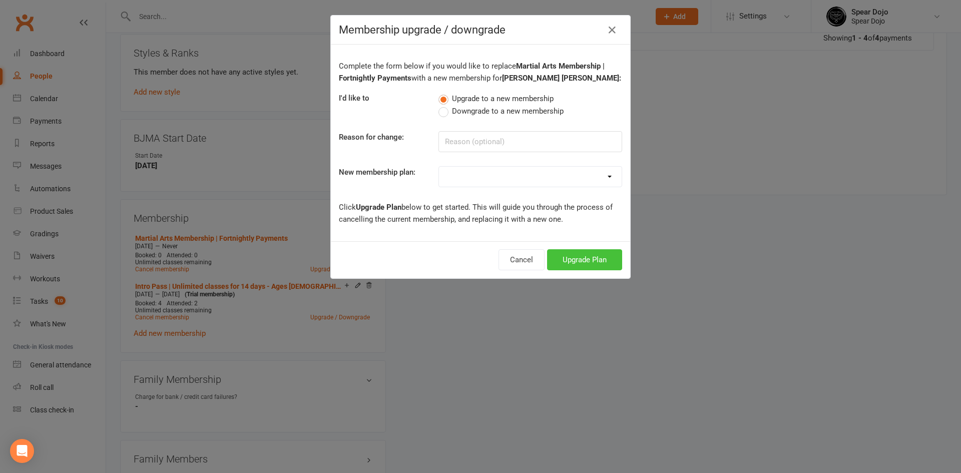
click at [556, 256] on button "Upgrade Plan" at bounding box center [584, 259] width 75 height 21
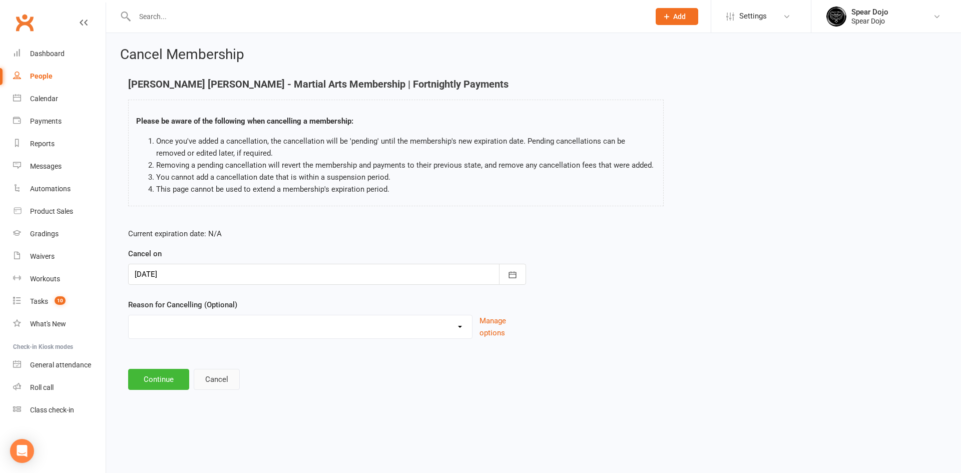
click at [225, 377] on button "Cancel" at bounding box center [217, 379] width 46 height 21
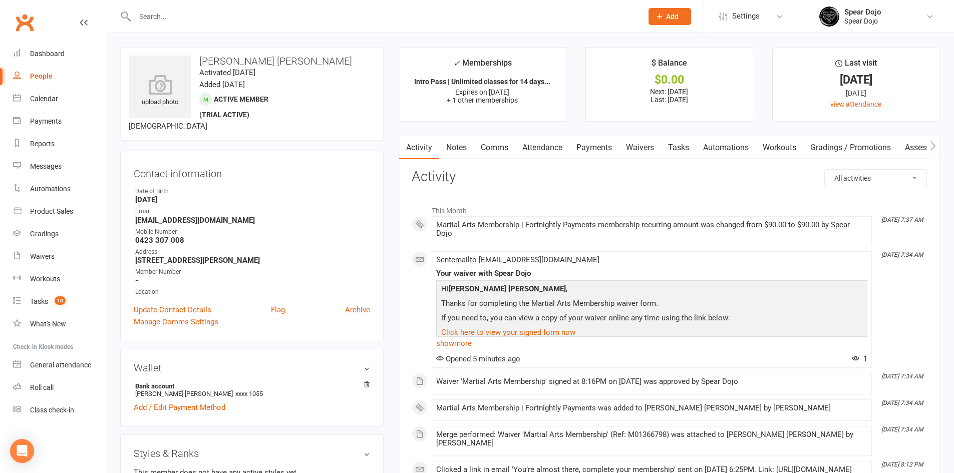
click at [587, 147] on link "Payments" at bounding box center [594, 147] width 50 height 23
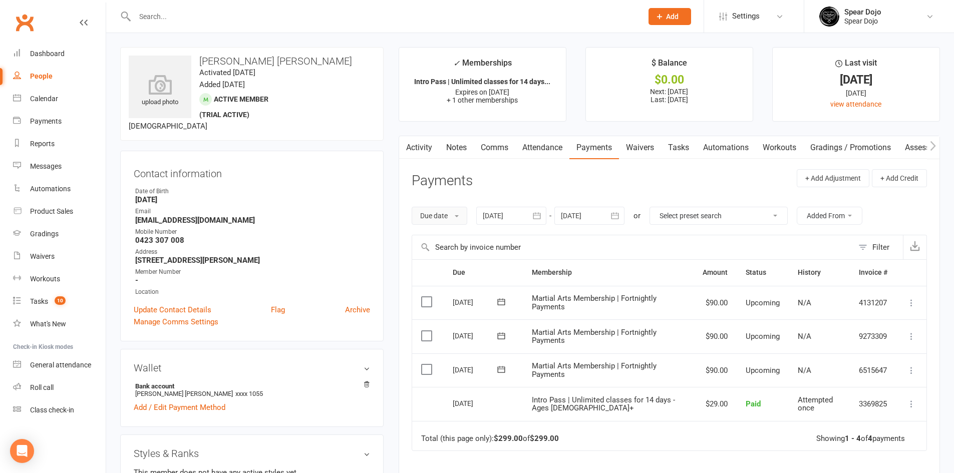
click at [455, 212] on button "Due date" at bounding box center [440, 216] width 56 height 18
click at [536, 216] on icon "button" at bounding box center [537, 216] width 10 height 10
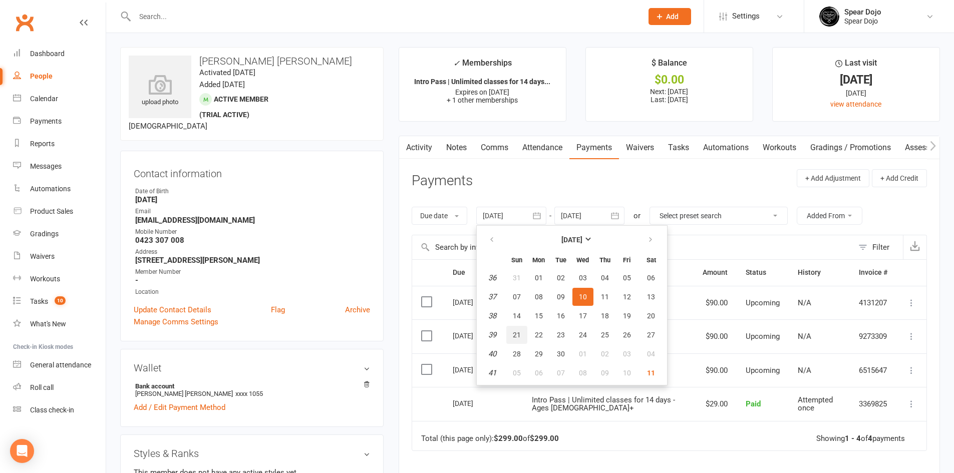
click at [516, 331] on span "21" at bounding box center [517, 335] width 8 height 8
type input "21 Sep 2025"
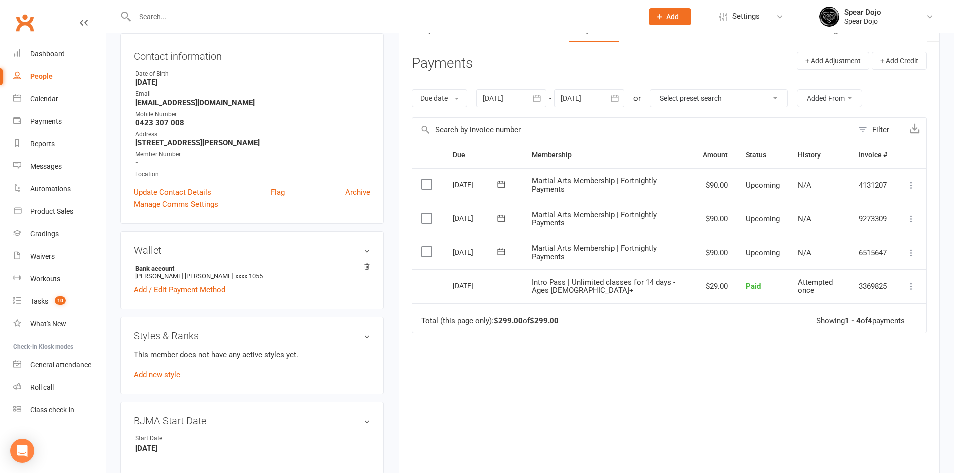
scroll to position [100, 0]
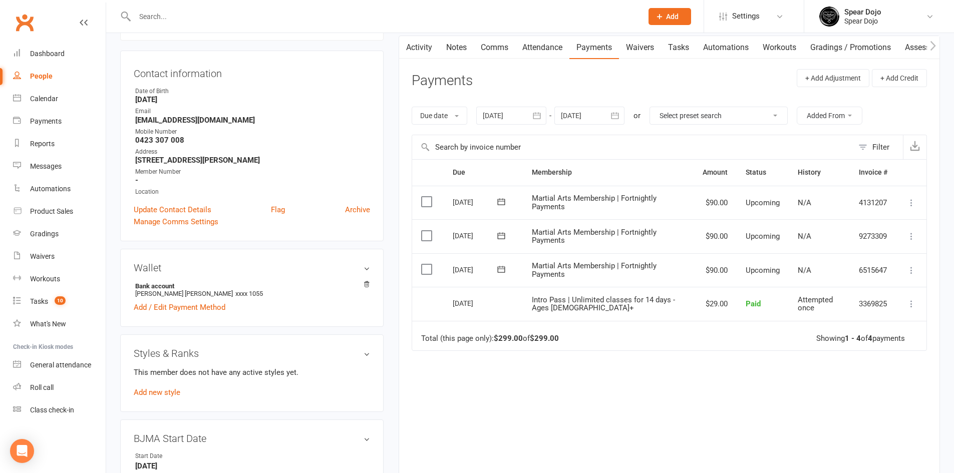
click at [912, 268] on icon at bounding box center [911, 270] width 10 height 10
click at [674, 406] on div "Due Contact Membership Amount Status History Invoice # Select this 08 Nov 2025 …" at bounding box center [669, 319] width 515 height 321
click at [424, 265] on label at bounding box center [428, 269] width 14 height 10
click at [424, 264] on input "checkbox" at bounding box center [424, 264] width 7 height 0
click at [422, 264] on label at bounding box center [428, 269] width 14 height 10
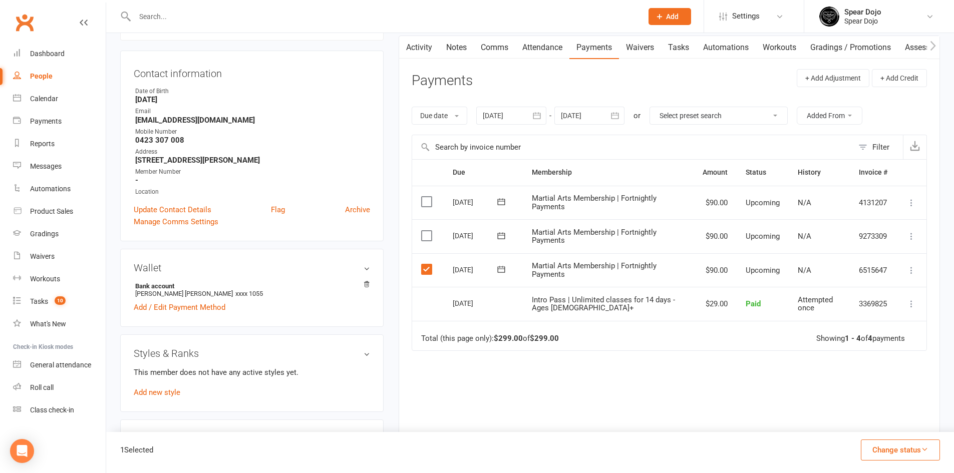
click at [422, 264] on input "checkbox" at bounding box center [424, 264] width 7 height 0
click at [500, 269] on icon at bounding box center [501, 269] width 8 height 7
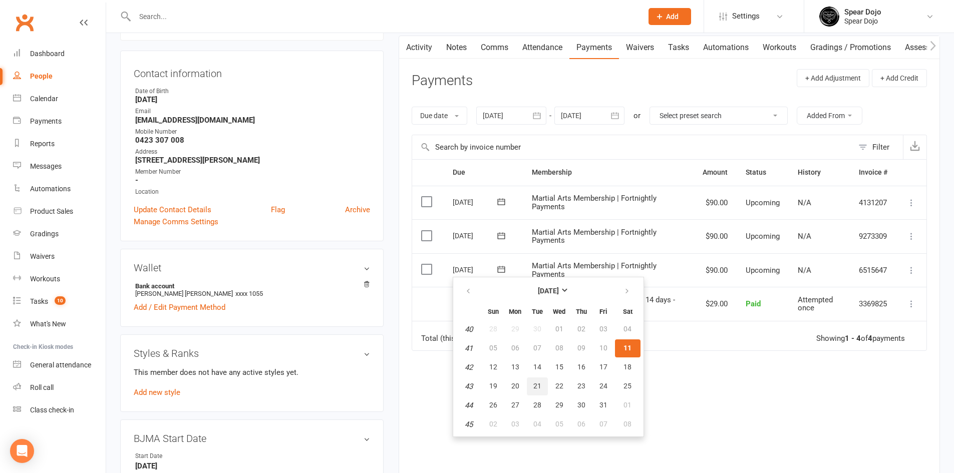
click at [536, 383] on span "21" at bounding box center [537, 386] width 8 height 8
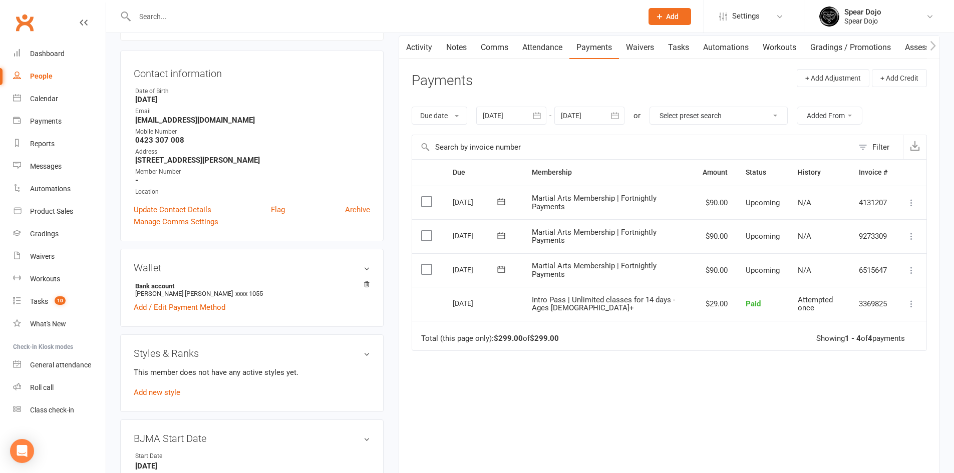
click at [504, 266] on icon at bounding box center [501, 269] width 10 height 10
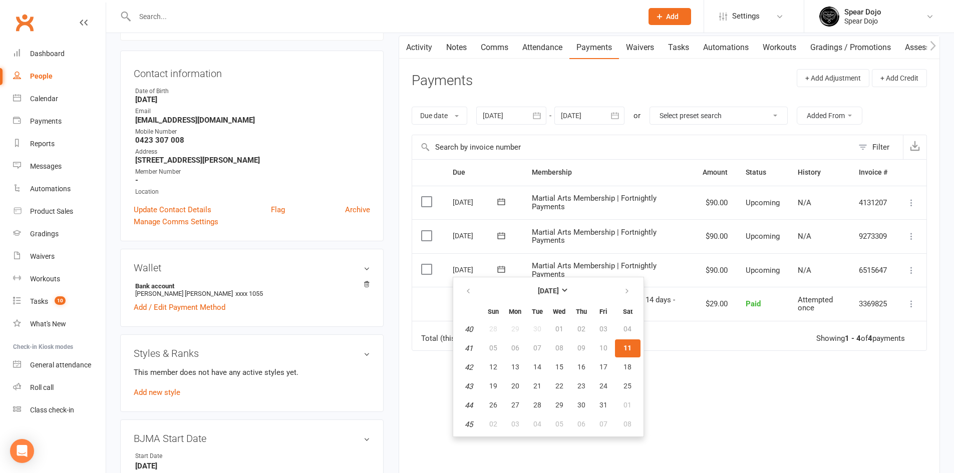
click at [405, 410] on div "Activity Notes Comms Attendance Payments Waivers Tasks Automations Workouts Gra…" at bounding box center [669, 266] width 541 height 460
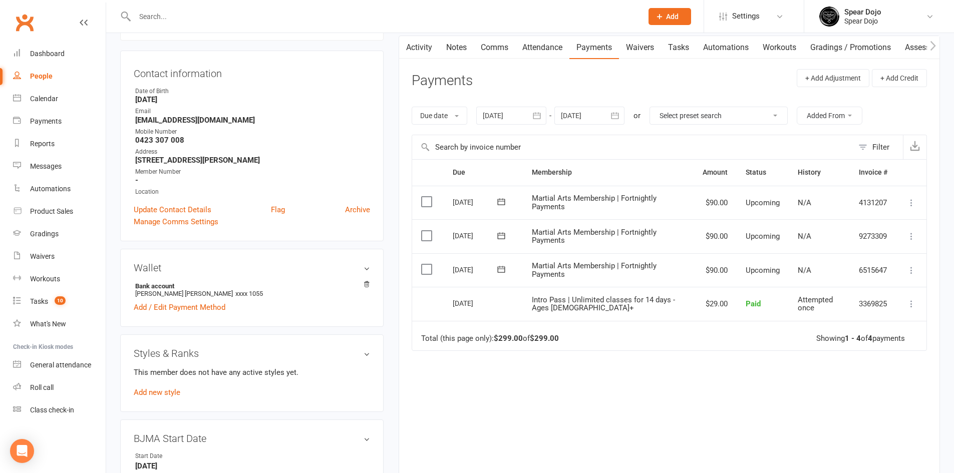
click at [503, 266] on icon at bounding box center [501, 269] width 10 height 10
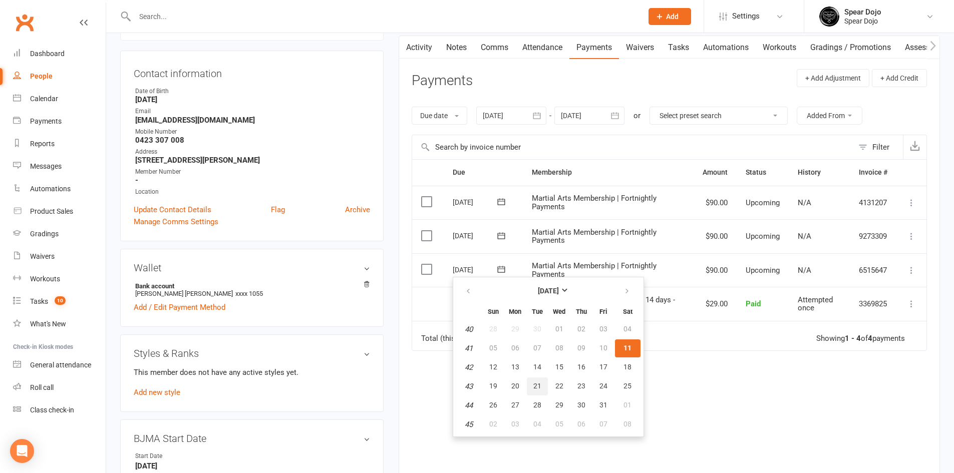
click at [537, 384] on span "21" at bounding box center [537, 386] width 8 height 8
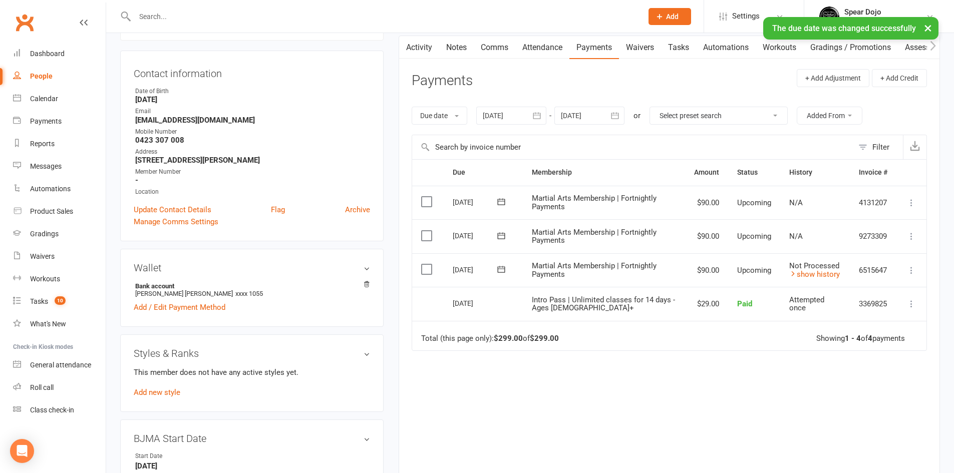
click at [910, 235] on icon at bounding box center [911, 236] width 10 height 10
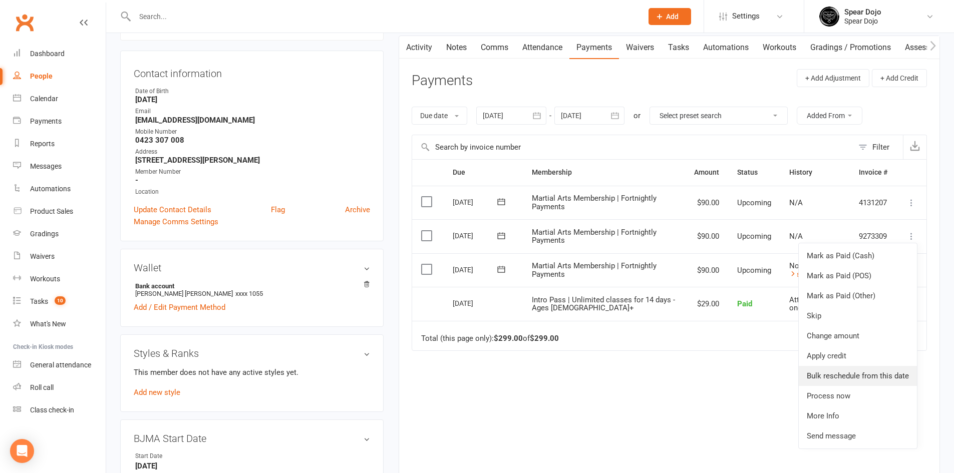
click at [851, 377] on link "Bulk reschedule from this date" at bounding box center [858, 376] width 118 height 20
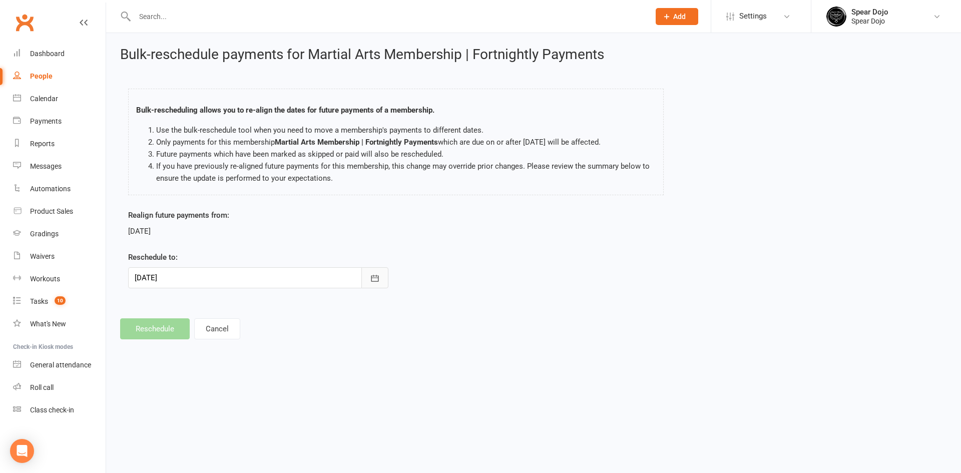
click at [372, 275] on icon "button" at bounding box center [375, 278] width 10 height 10
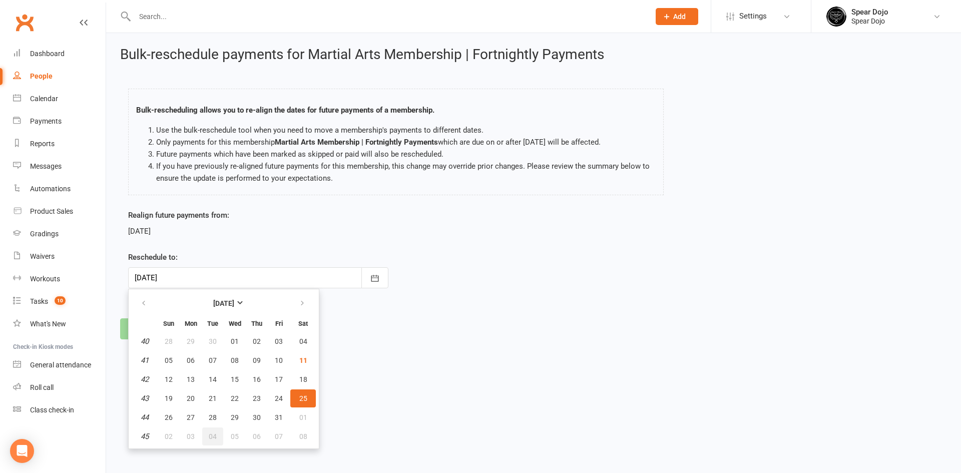
click at [215, 438] on span "04" at bounding box center [213, 437] width 8 height 8
type input "04 Nov 2025"
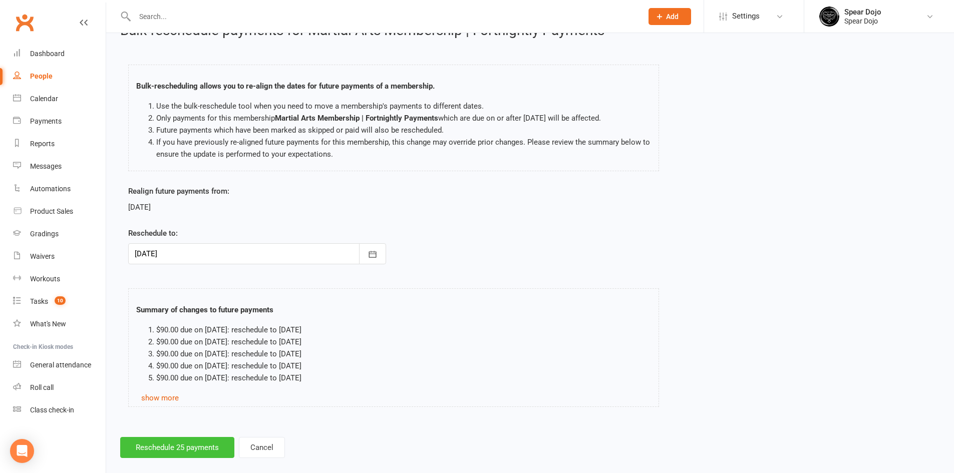
scroll to position [38, 0]
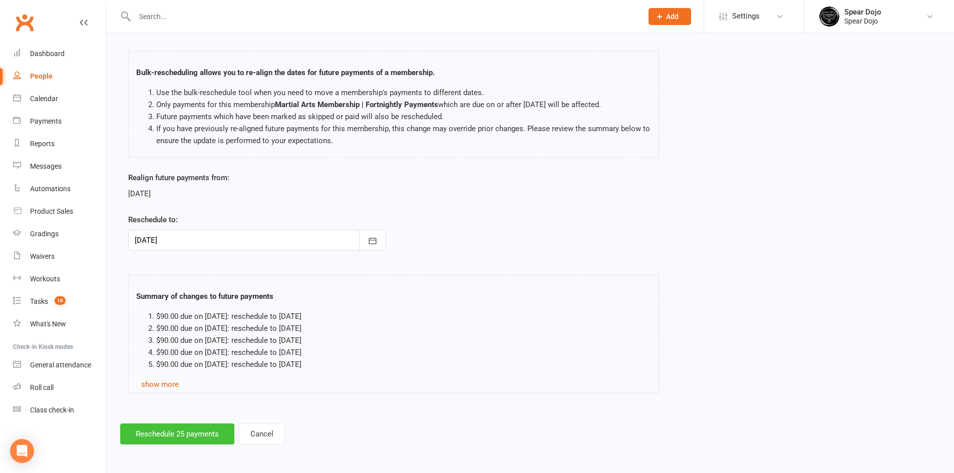
click at [209, 437] on button "Reschedule 25 payments" at bounding box center [177, 434] width 114 height 21
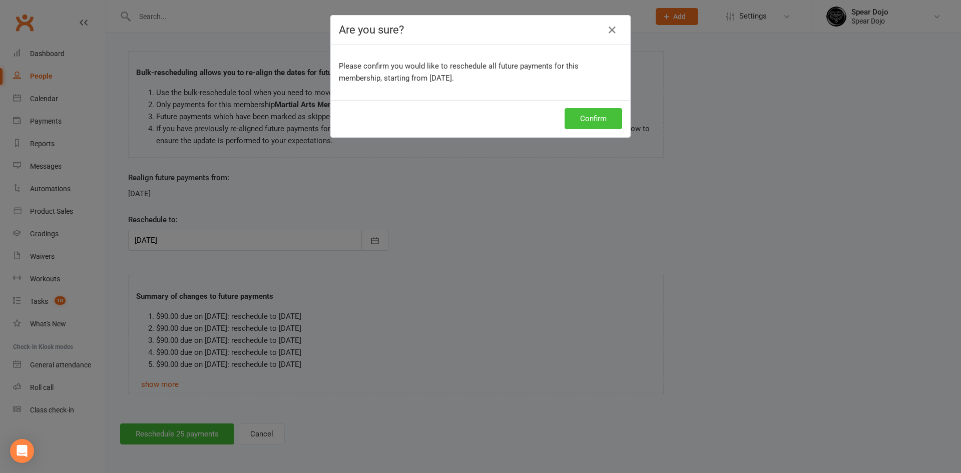
click at [594, 121] on button "Confirm" at bounding box center [594, 118] width 58 height 21
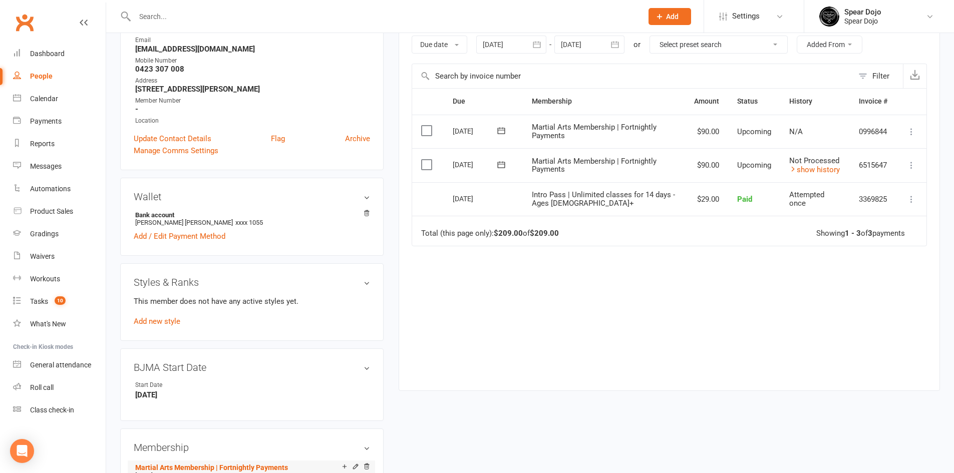
scroll to position [100, 0]
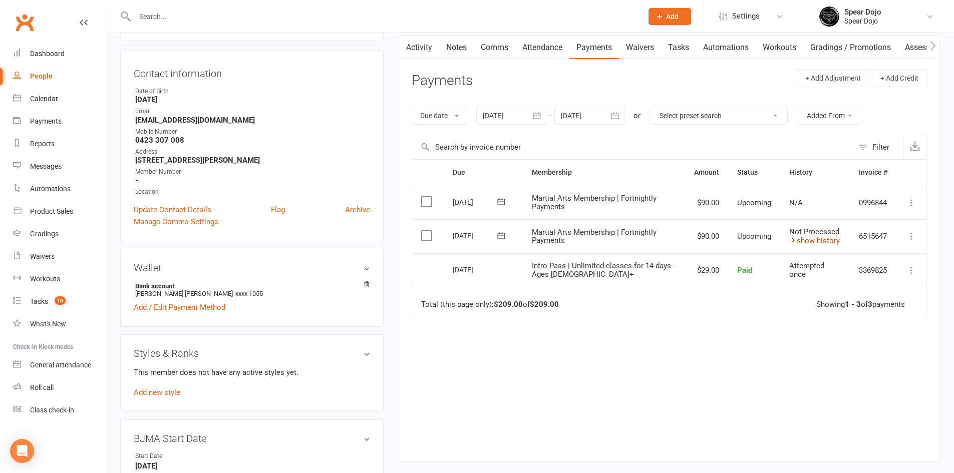
click at [824, 240] on link "show history" at bounding box center [814, 240] width 51 height 9
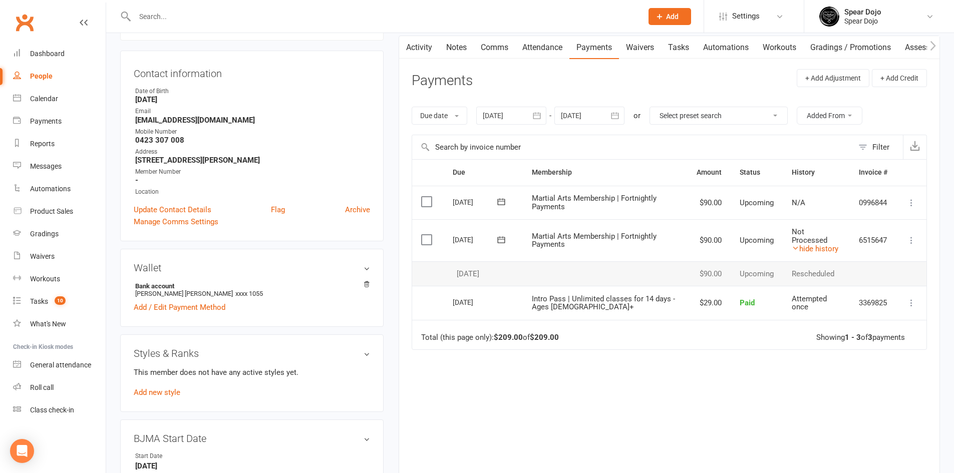
click at [682, 366] on div "Due Contact Membership Amount Status History Invoice # Select this 04 Nov 2025 …" at bounding box center [669, 319] width 515 height 320
click at [615, 114] on icon "button" at bounding box center [615, 115] width 8 height 7
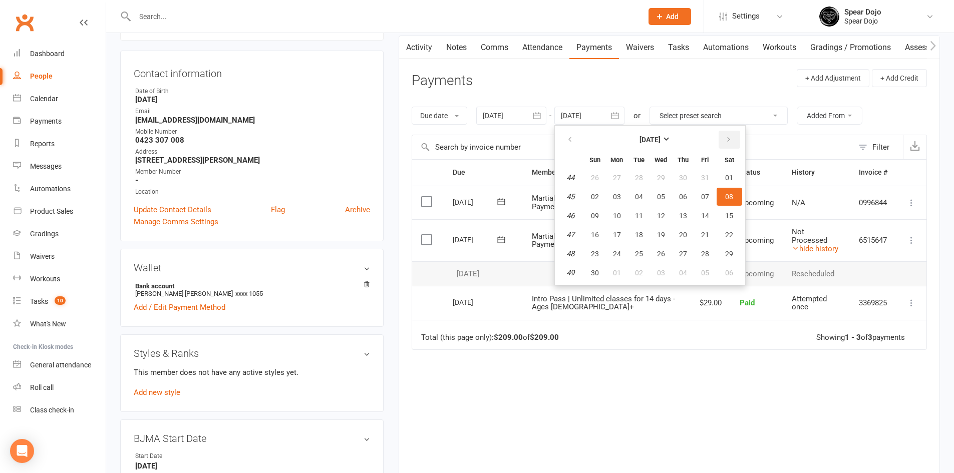
click at [727, 139] on icon "button" at bounding box center [728, 140] width 7 height 8
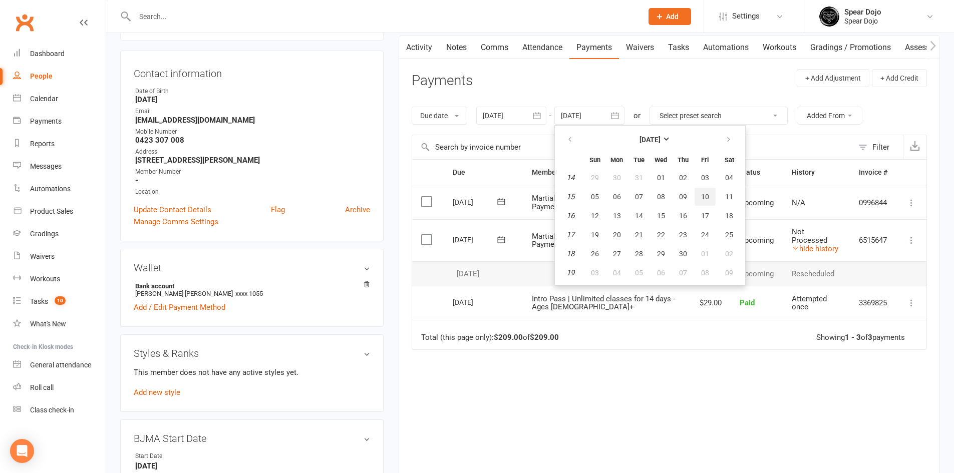
click at [708, 195] on span "10" at bounding box center [705, 197] width 8 height 8
type input "10 Apr 2026"
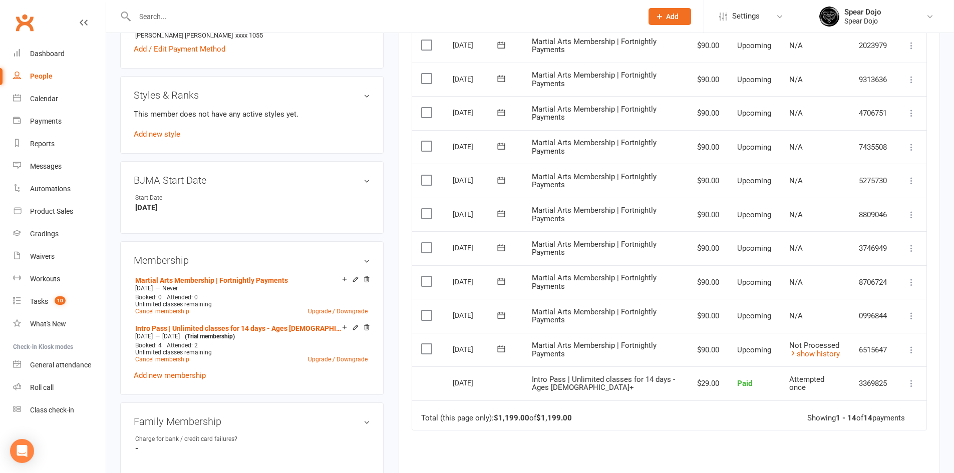
scroll to position [401, 0]
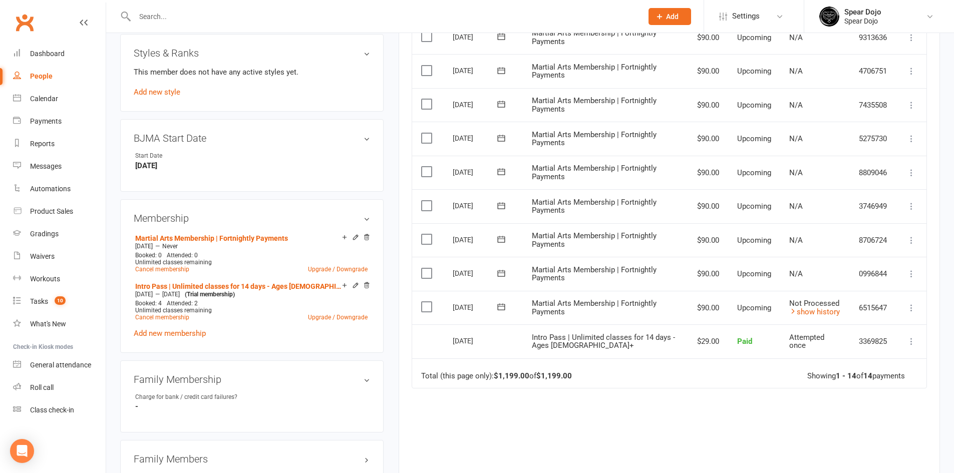
click at [503, 439] on div "Due Contact Membership Amount Status History Invoice # Select this 07 Apr 2026 …" at bounding box center [669, 188] width 515 height 659
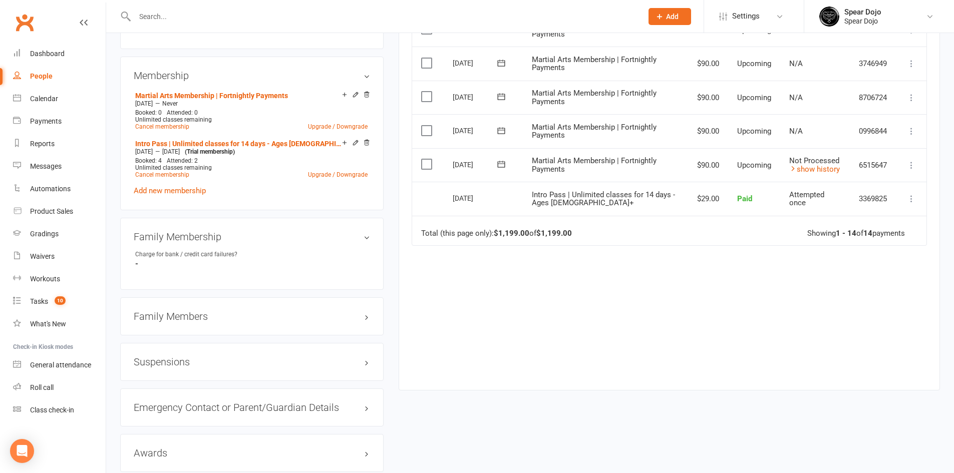
scroll to position [601, 0]
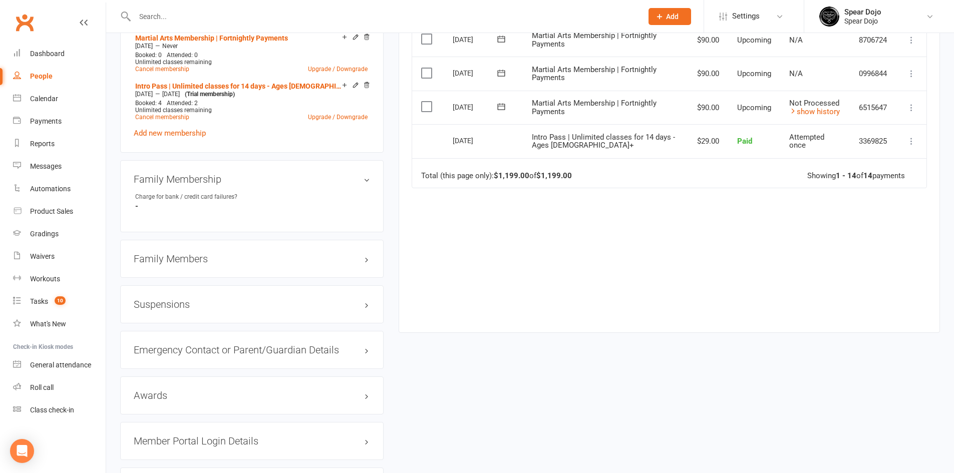
click at [367, 259] on h3 "Family Members" at bounding box center [252, 258] width 236 height 11
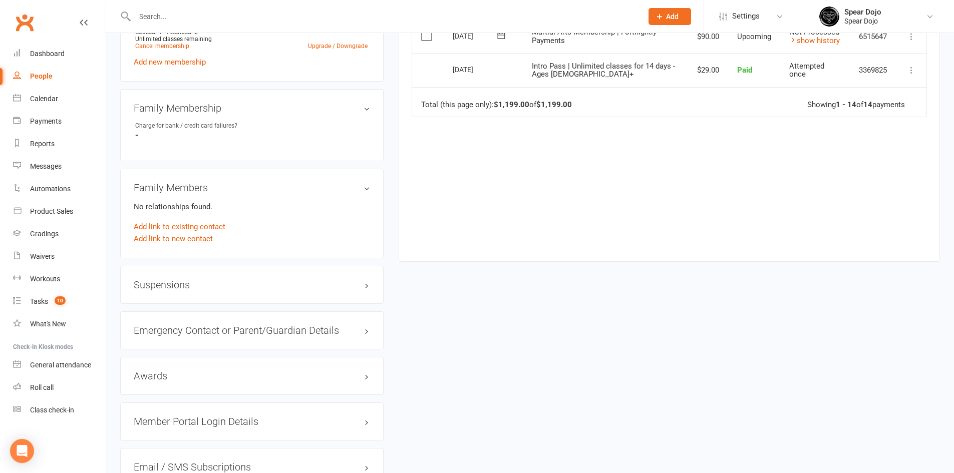
scroll to position [701, 0]
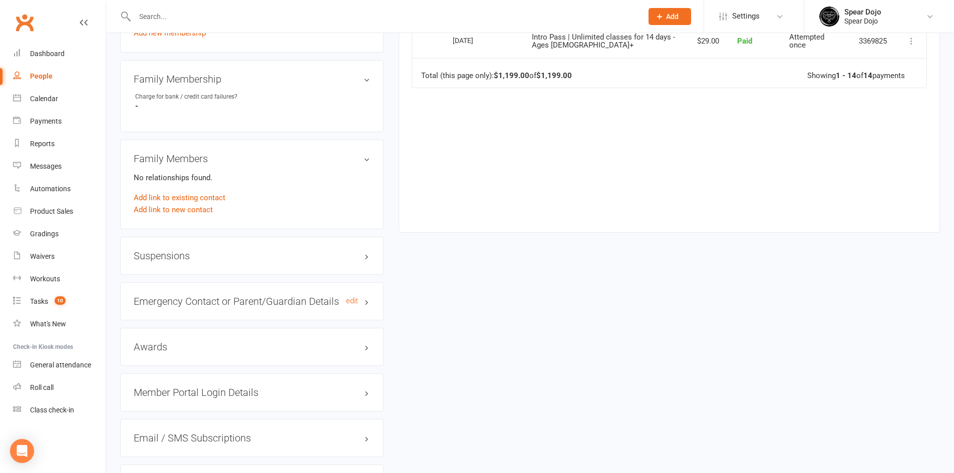
click at [366, 300] on h3 "Emergency Contact or Parent/Guardian Details edit" at bounding box center [252, 301] width 236 height 11
click at [351, 299] on link "edit" at bounding box center [352, 301] width 12 height 9
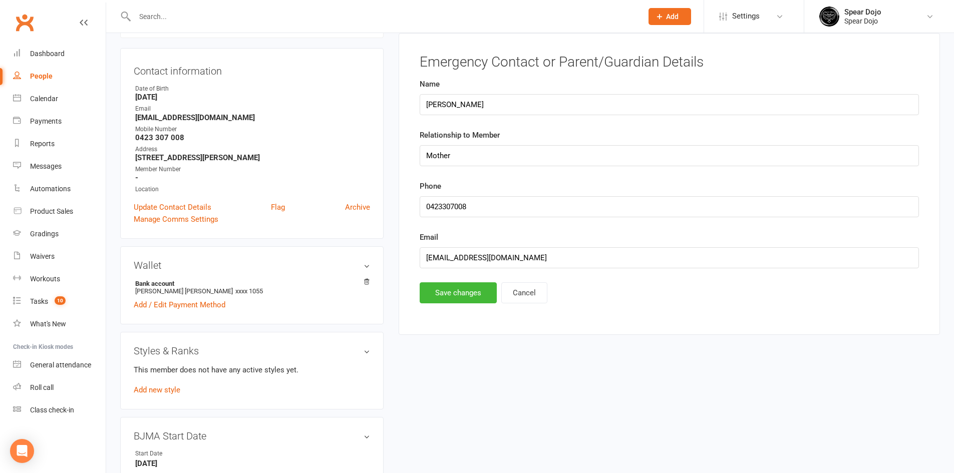
scroll to position [86, 0]
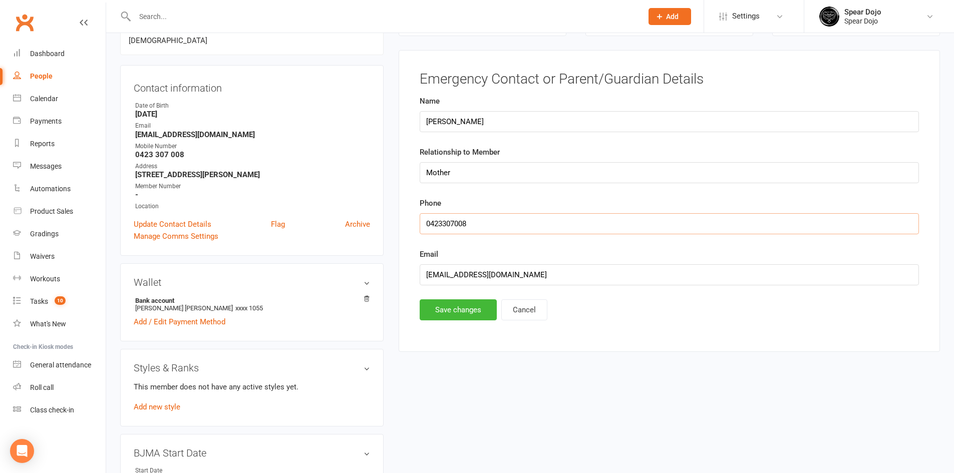
click at [442, 224] on input "string" at bounding box center [669, 223] width 499 height 21
click at [445, 222] on input "string" at bounding box center [669, 223] width 499 height 21
click at [457, 221] on input "string" at bounding box center [669, 223] width 499 height 21
type input "0423-307-008"
click at [464, 303] on button "Save changes" at bounding box center [458, 309] width 77 height 21
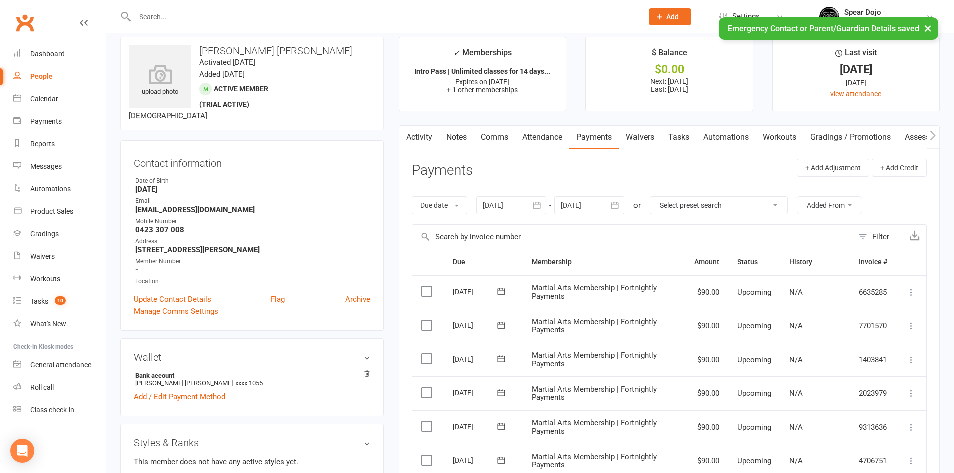
scroll to position [0, 0]
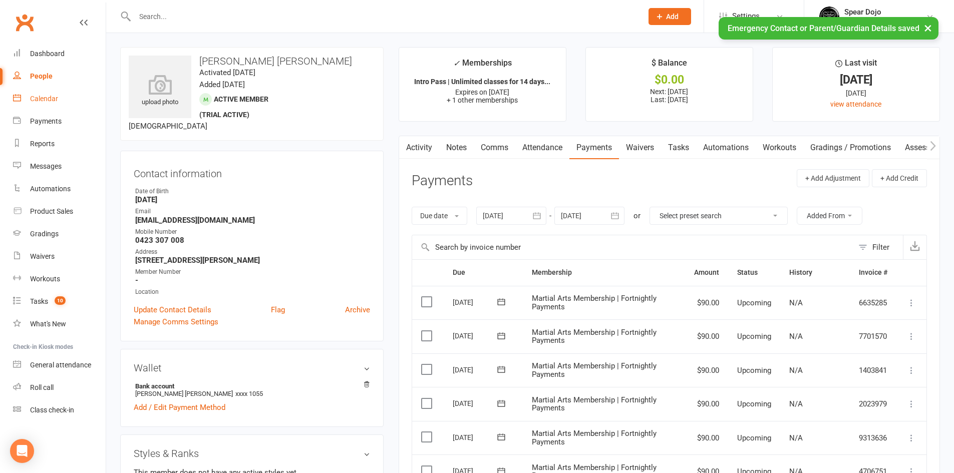
click at [43, 96] on div "Calendar" at bounding box center [44, 99] width 28 height 8
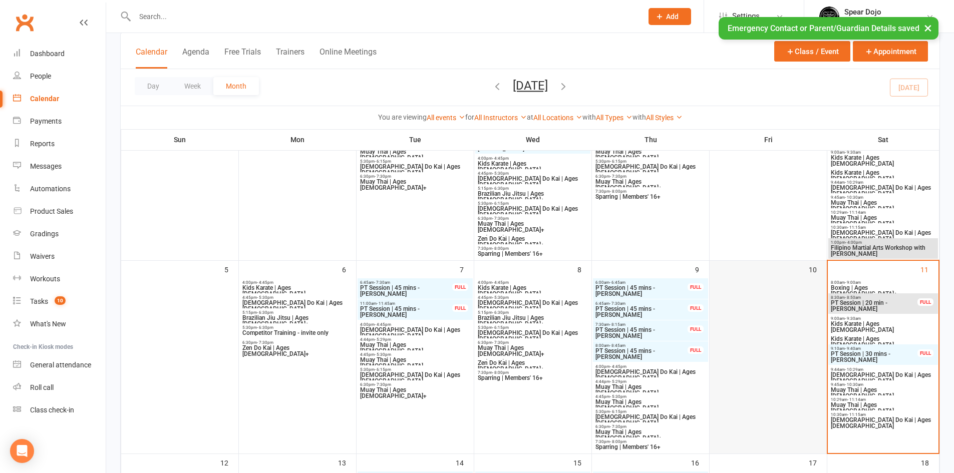
scroll to position [150, 0]
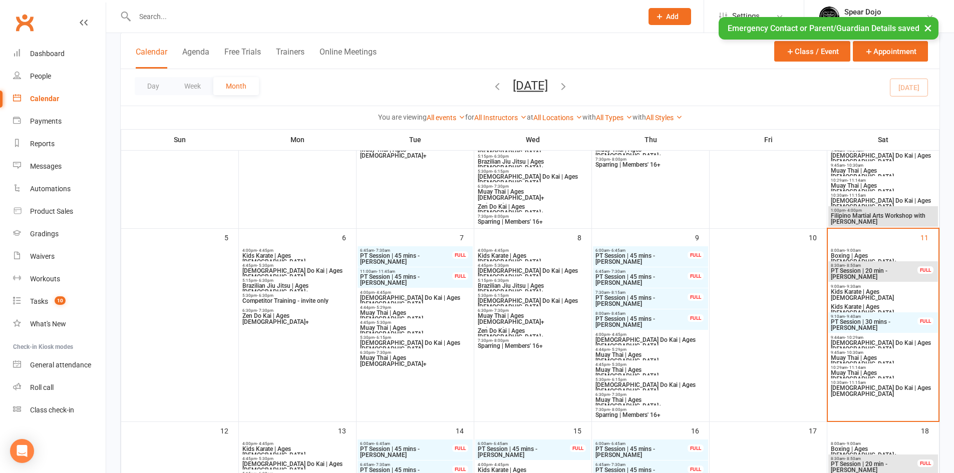
click at [865, 251] on span "8:00am - 9:00am" at bounding box center [883, 250] width 106 height 5
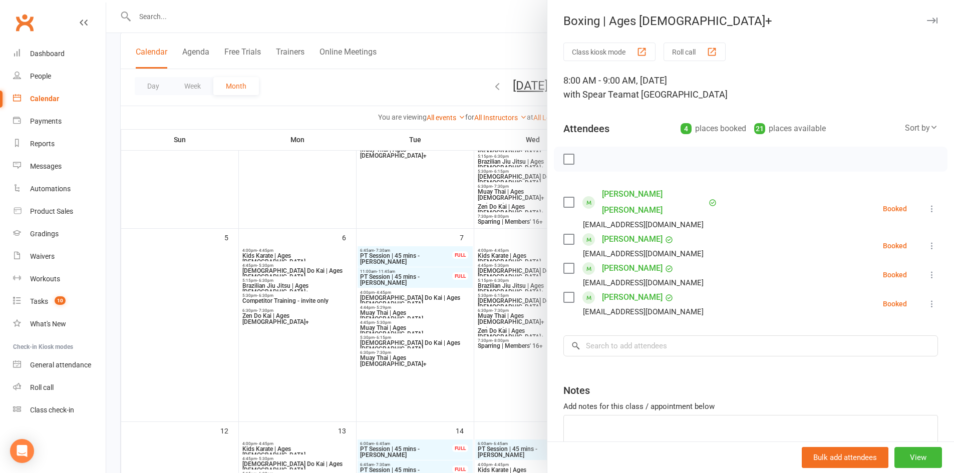
click at [184, 295] on div at bounding box center [530, 236] width 848 height 473
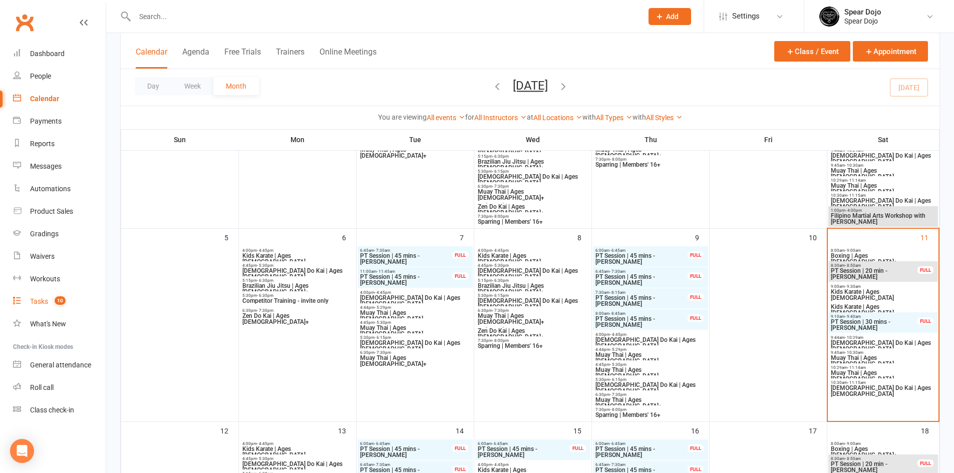
click at [33, 295] on link "Tasks 10" at bounding box center [59, 301] width 93 height 23
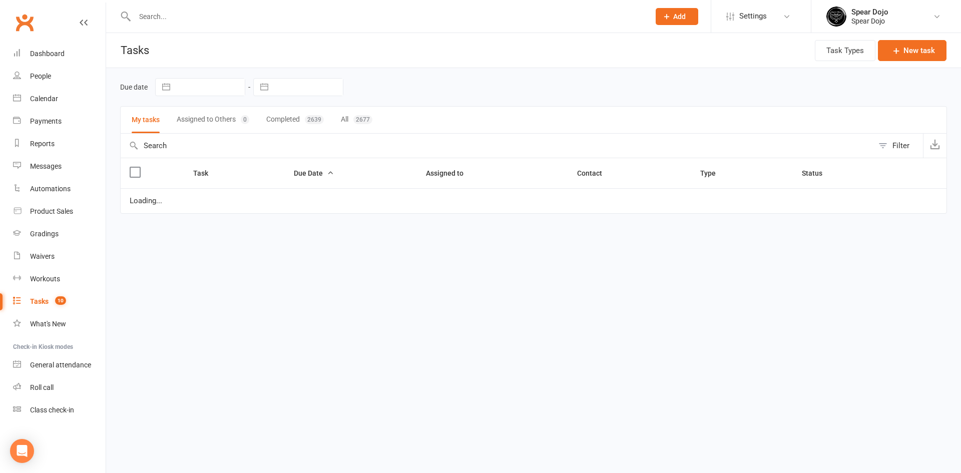
select select "started"
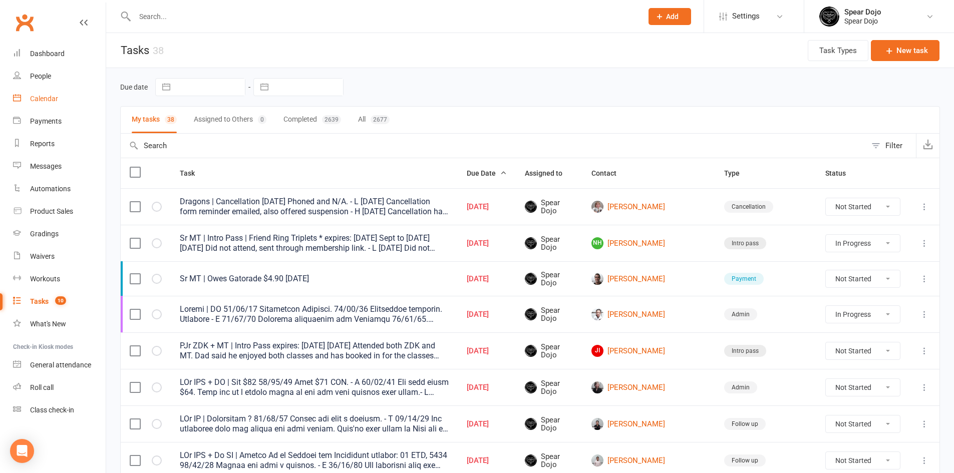
click at [52, 97] on div "Calendar" at bounding box center [44, 99] width 28 height 8
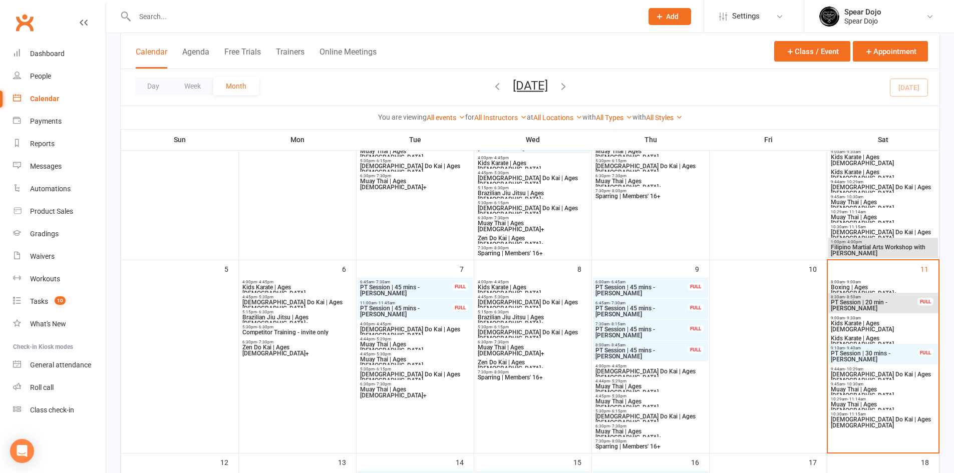
scroll to position [150, 0]
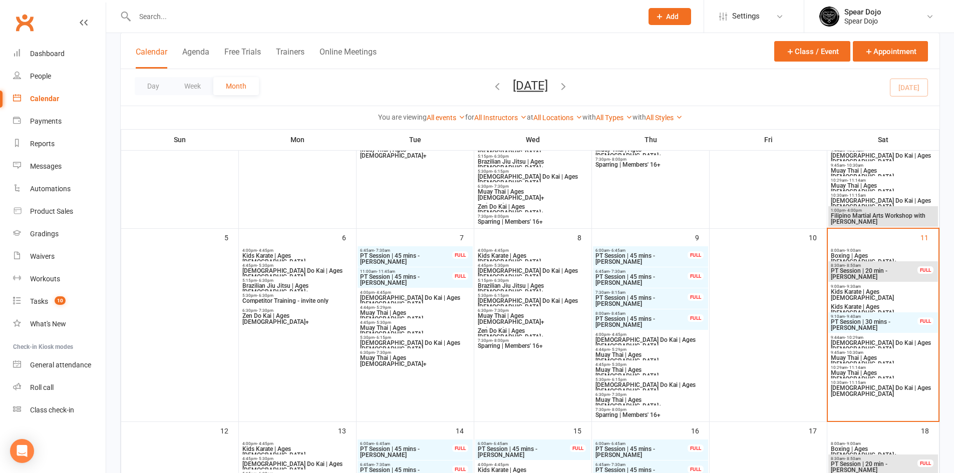
click at [870, 255] on span "Boxing | Ages [DEMOGRAPHIC_DATA]+" at bounding box center [883, 259] width 106 height 12
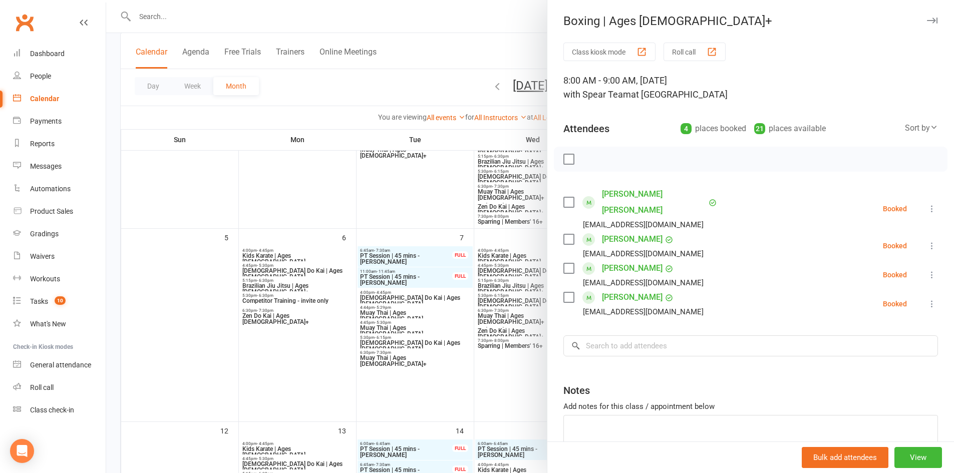
click at [643, 189] on link "[PERSON_NAME] [PERSON_NAME]" at bounding box center [654, 202] width 104 height 32
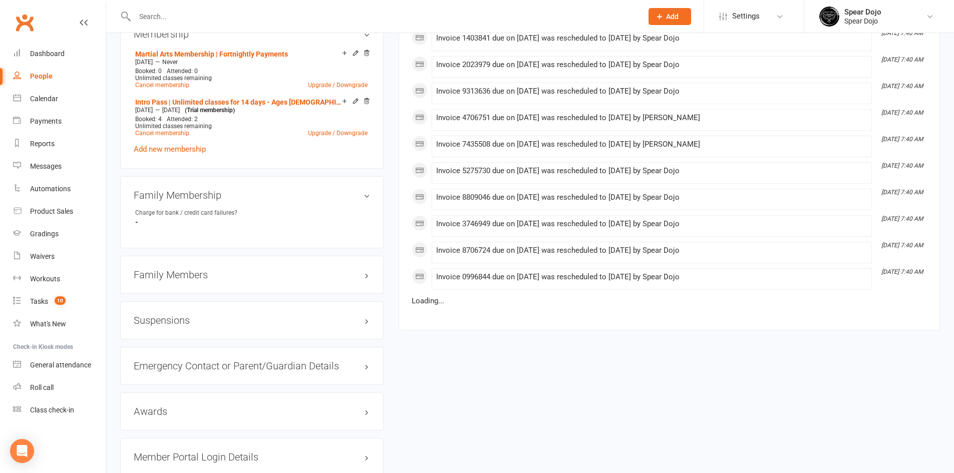
scroll to position [651, 0]
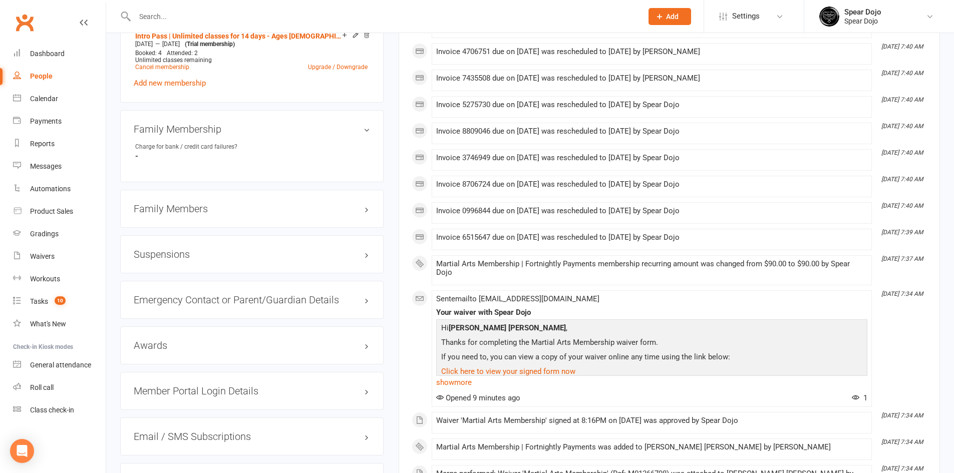
click at [368, 207] on h3 "Family Members" at bounding box center [252, 208] width 236 height 11
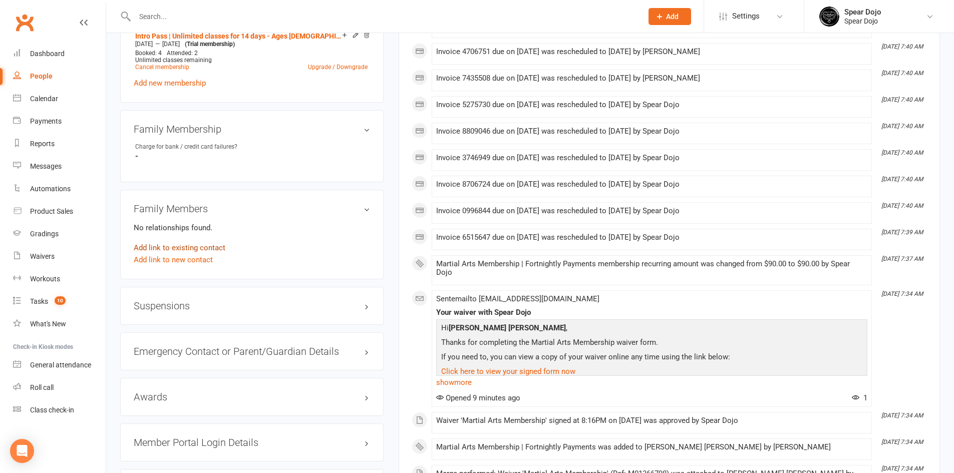
click at [201, 244] on link "Add link to existing contact" at bounding box center [180, 248] width 92 height 12
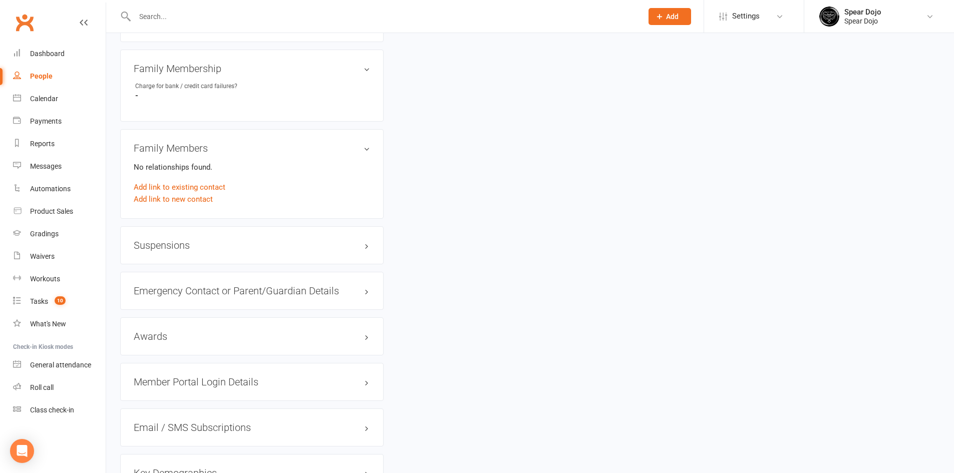
scroll to position [751, 0]
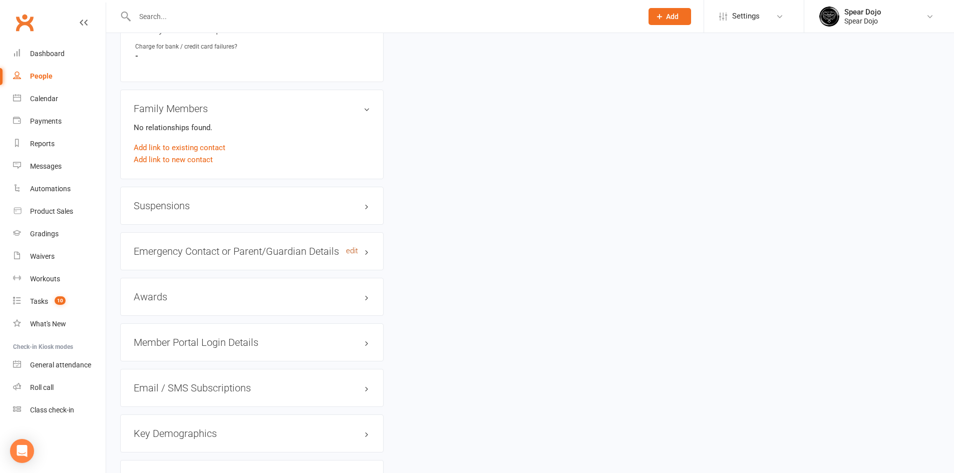
click at [348, 250] on link "edit" at bounding box center [352, 251] width 12 height 9
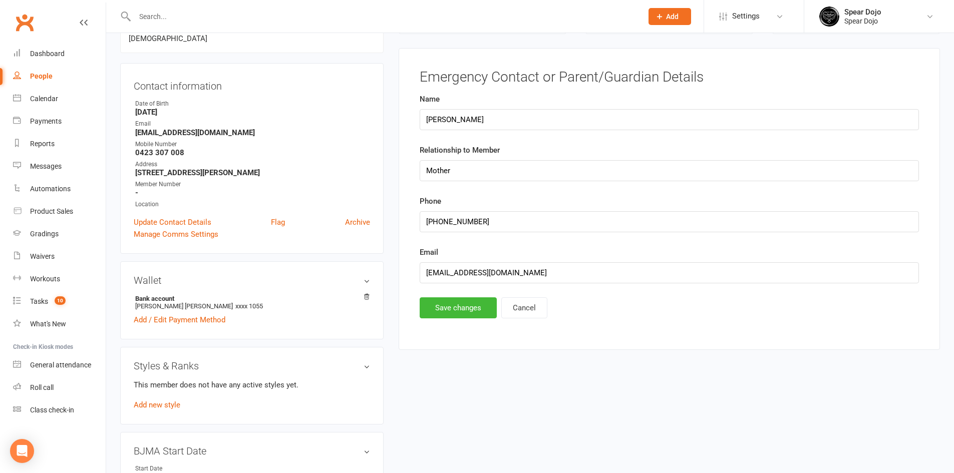
scroll to position [86, 0]
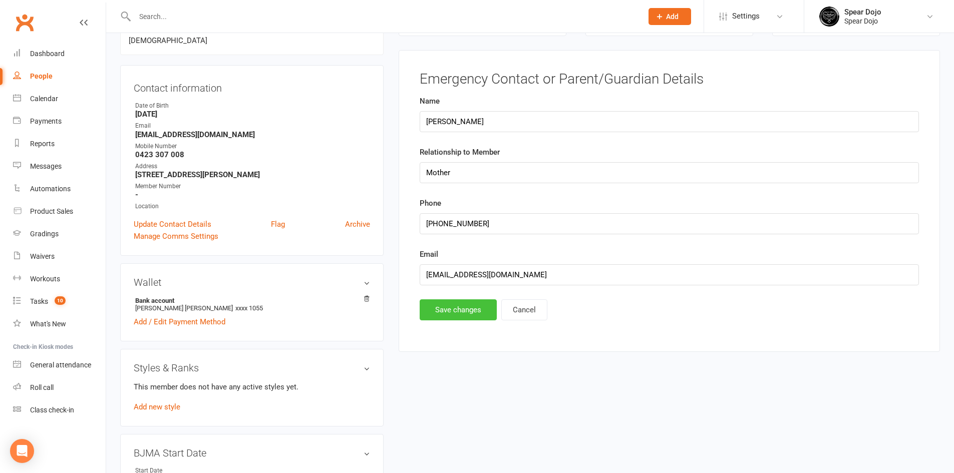
click at [450, 307] on button "Save changes" at bounding box center [458, 309] width 77 height 21
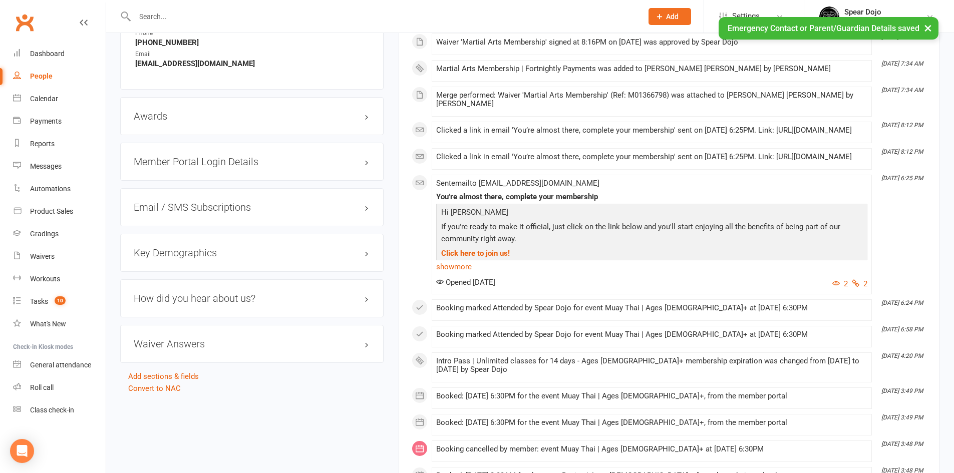
scroll to position [1037, 0]
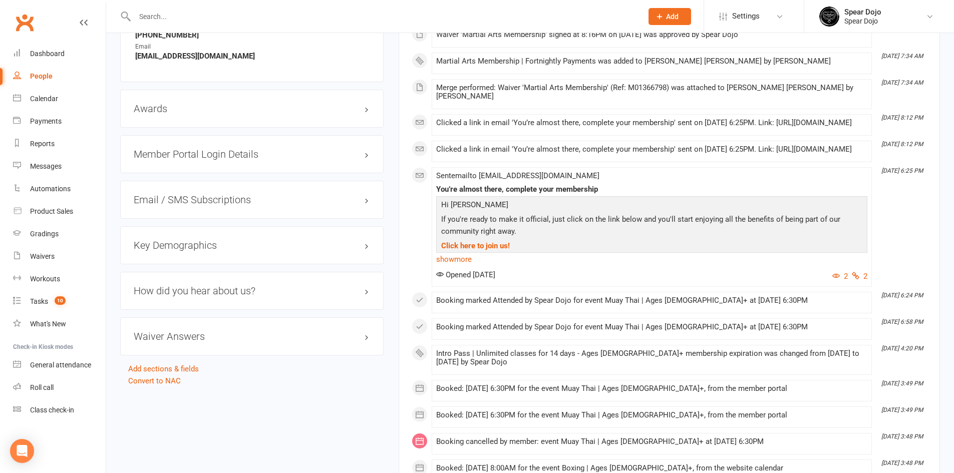
click at [361, 153] on h3 "Member Portal Login Details" at bounding box center [252, 154] width 236 height 11
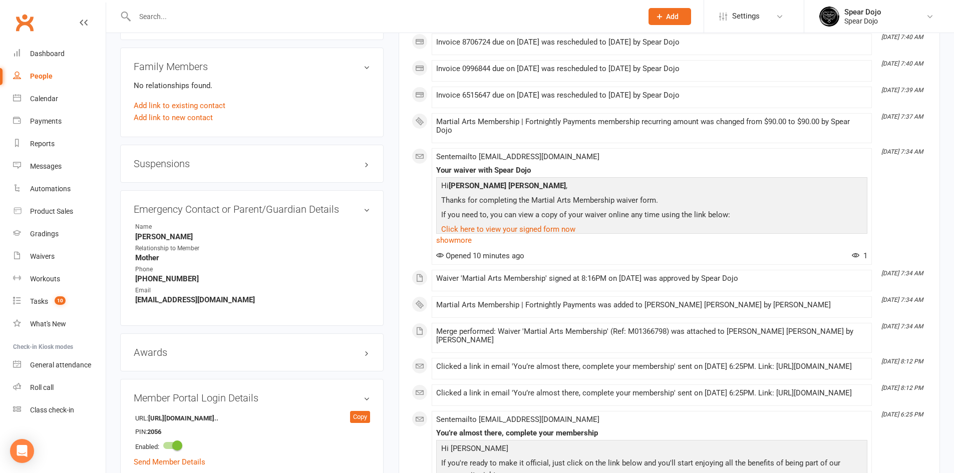
scroll to position [801, 0]
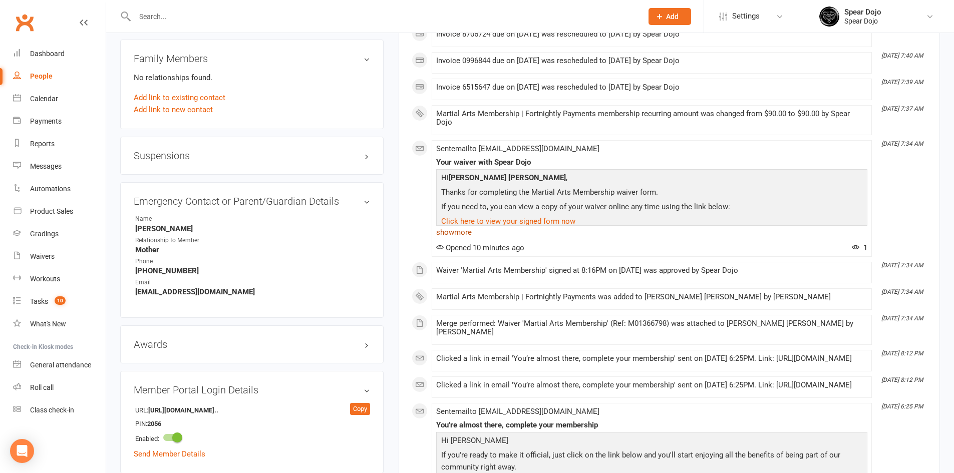
click at [464, 229] on link "show more" at bounding box center [651, 232] width 431 height 14
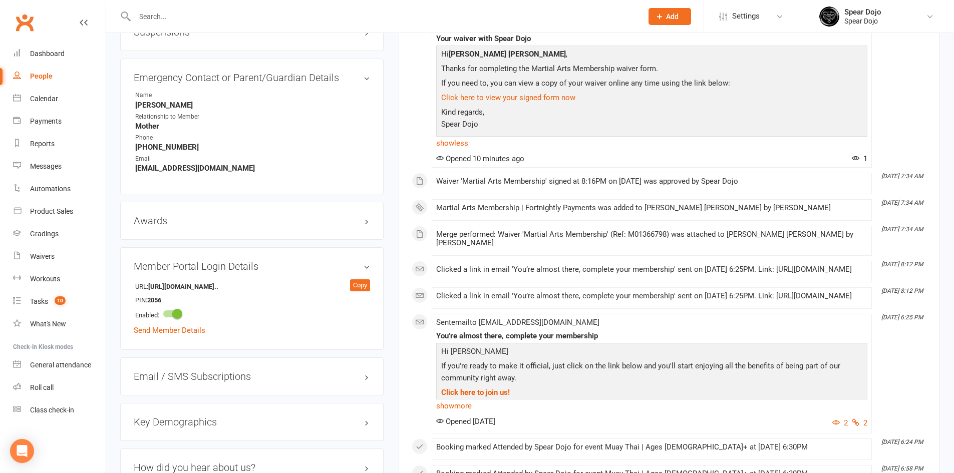
scroll to position [951, 0]
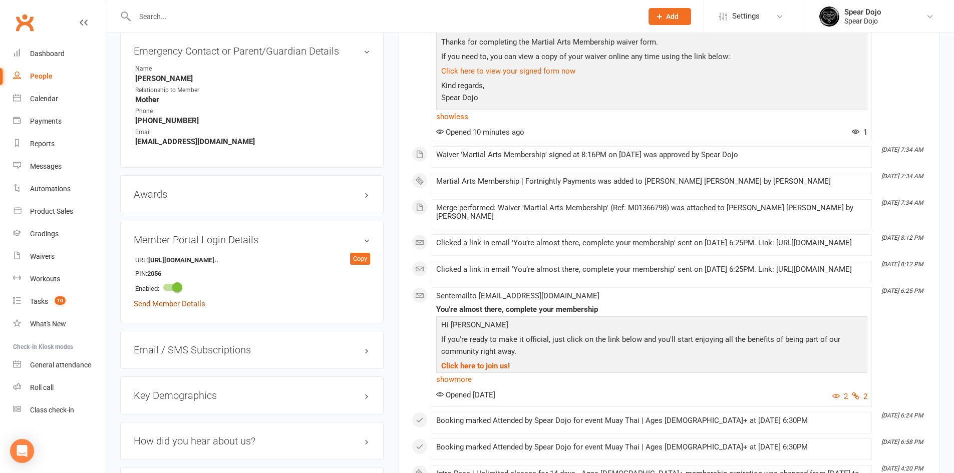
click at [191, 304] on link "Send Member Details" at bounding box center [170, 303] width 72 height 9
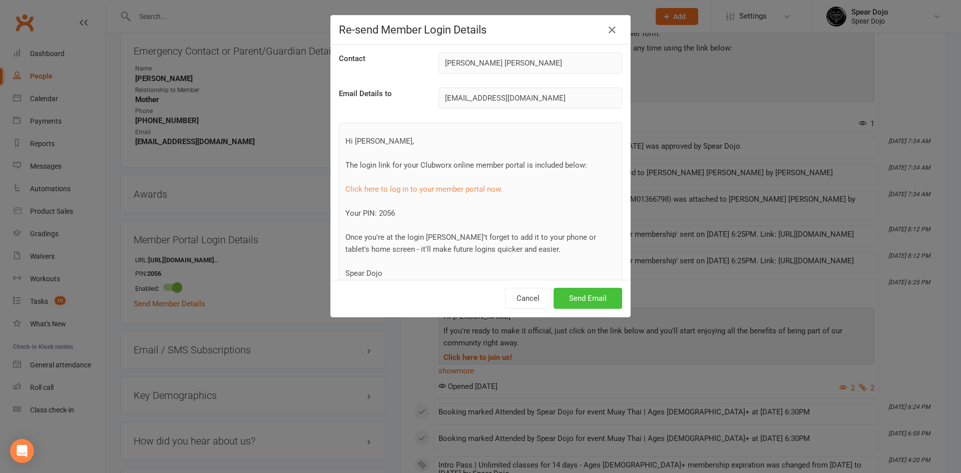
click at [574, 296] on button "Send Email" at bounding box center [588, 298] width 69 height 21
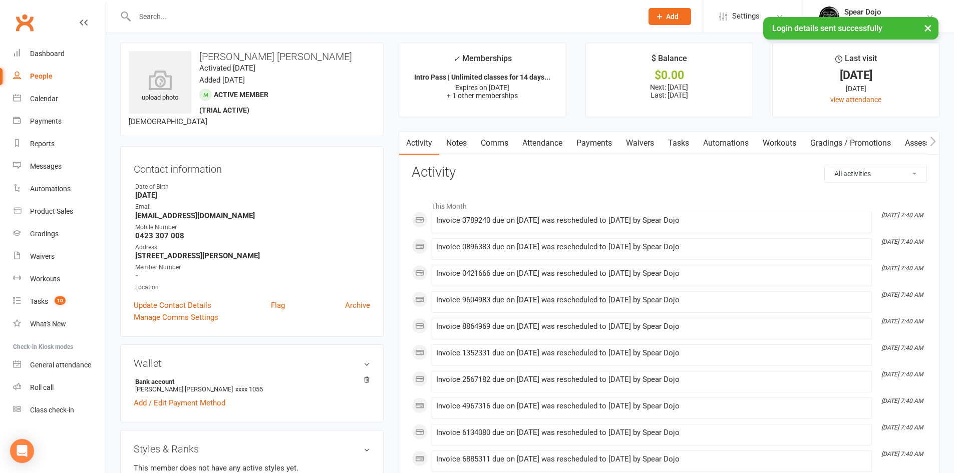
scroll to position [0, 0]
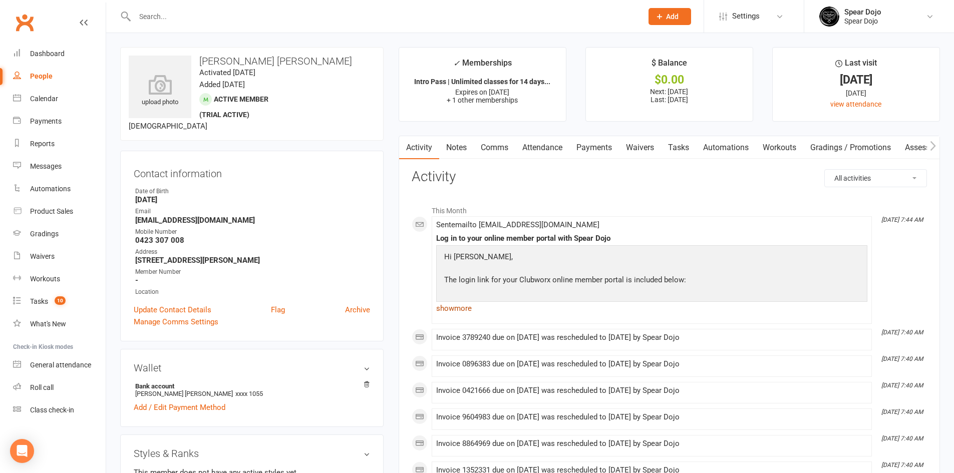
click at [452, 304] on link "show more" at bounding box center [651, 308] width 431 height 14
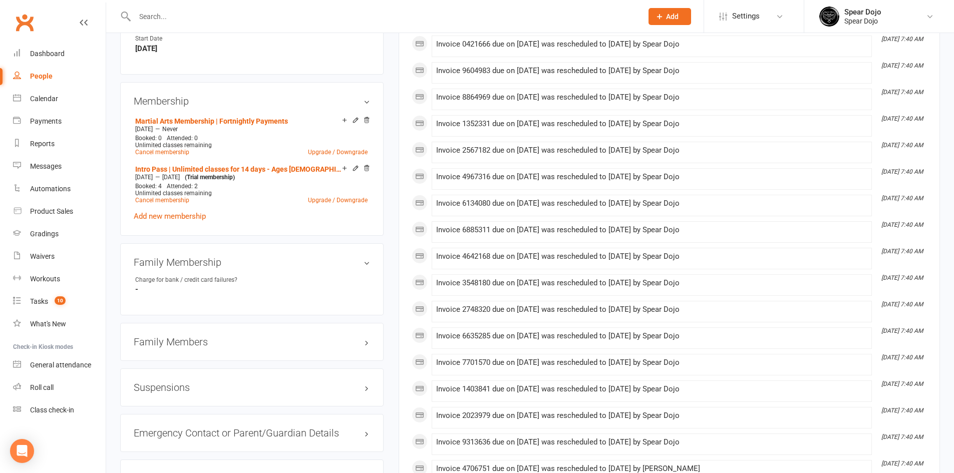
scroll to position [501, 0]
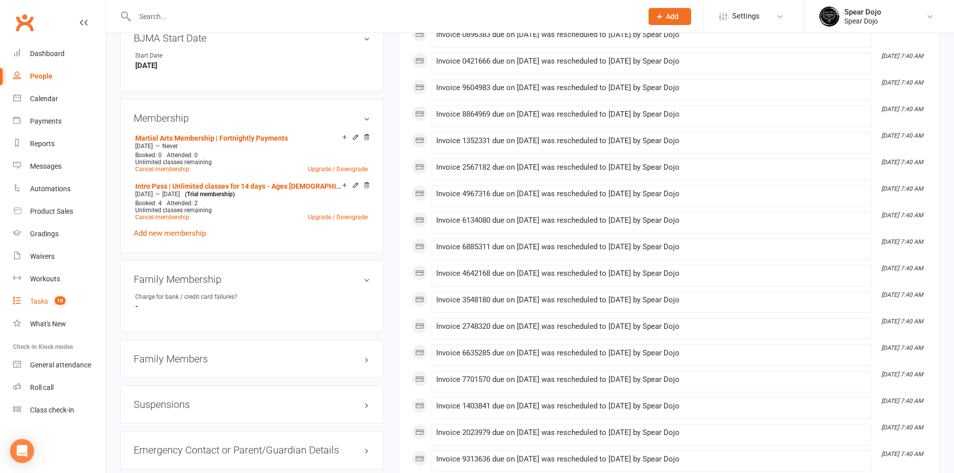
click at [48, 300] on div "Tasks" at bounding box center [39, 301] width 18 height 8
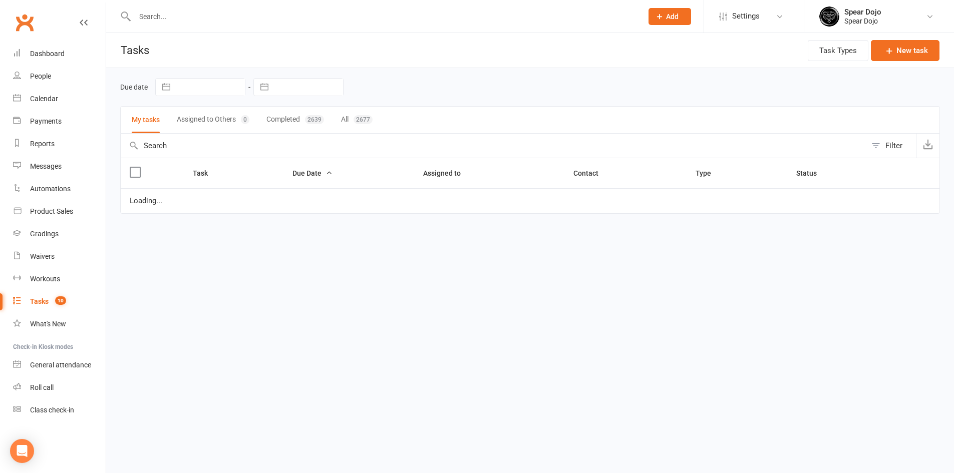
select select "started"
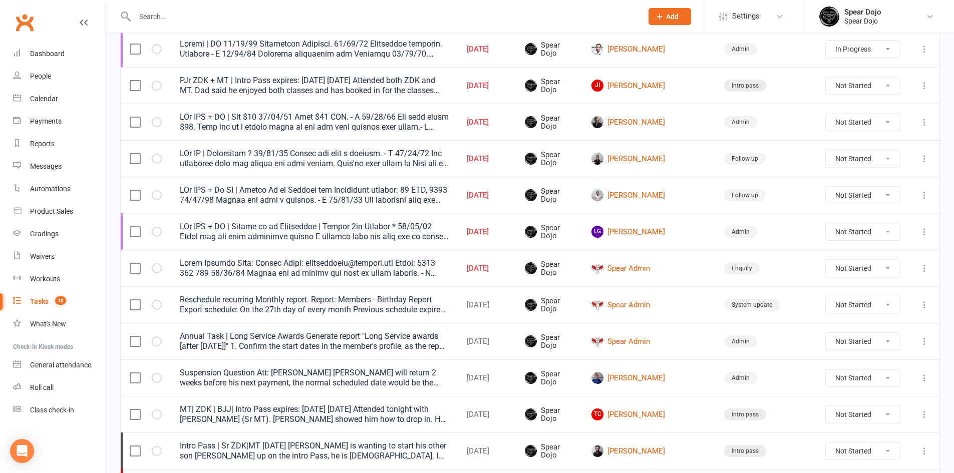
scroll to position [300, 0]
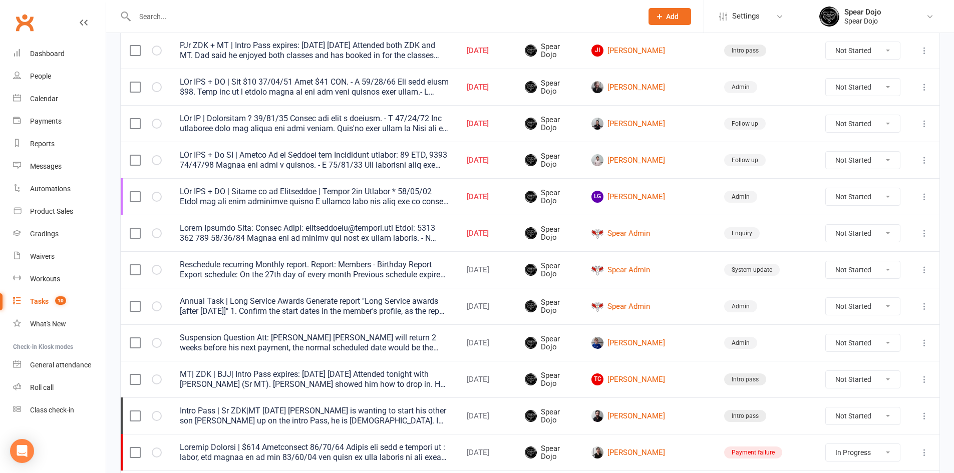
click at [922, 196] on icon at bounding box center [924, 197] width 10 height 10
click at [847, 232] on link "Edit" at bounding box center [872, 236] width 99 height 20
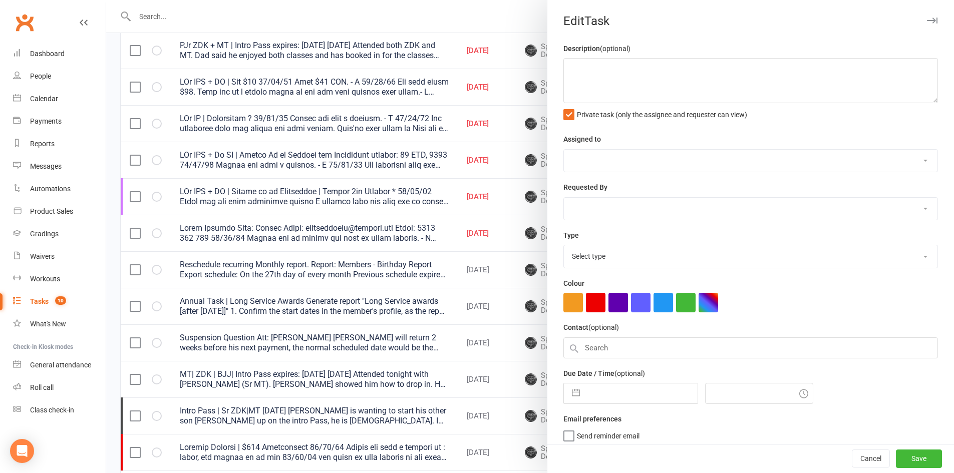
type textarea "PJr ZDK + MT | Follow up on Membership | Expiry 1st October * 09/10/25 Jonty ha…"
select select "43986"
type input "11 Oct 2025"
type input "9:45am"
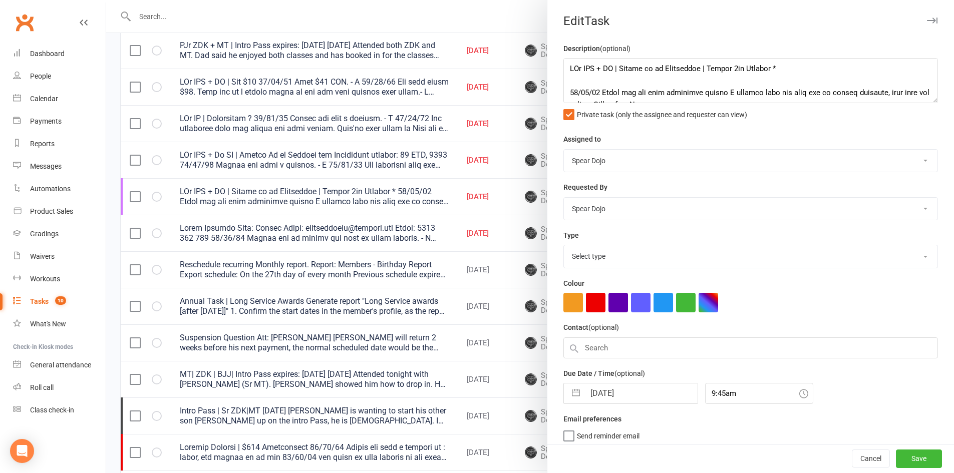
select select "19839"
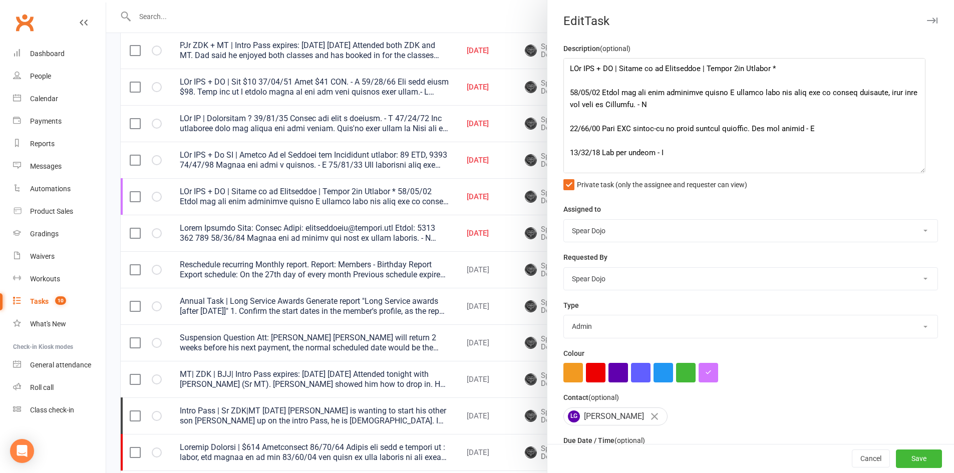
drag, startPoint x: 916, startPoint y: 99, endPoint x: 914, endPoint y: 206, distance: 107.7
click at [914, 173] on textarea at bounding box center [744, 115] width 362 height 115
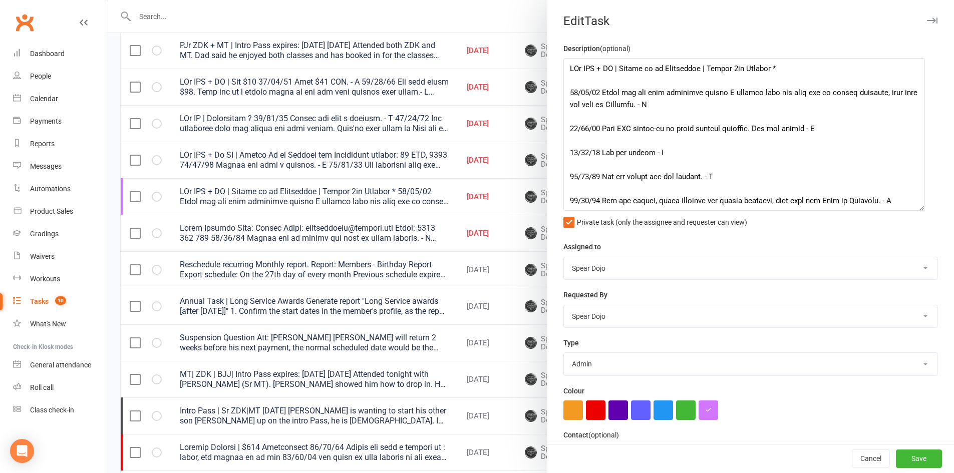
click at [478, 240] on div at bounding box center [530, 236] width 848 height 473
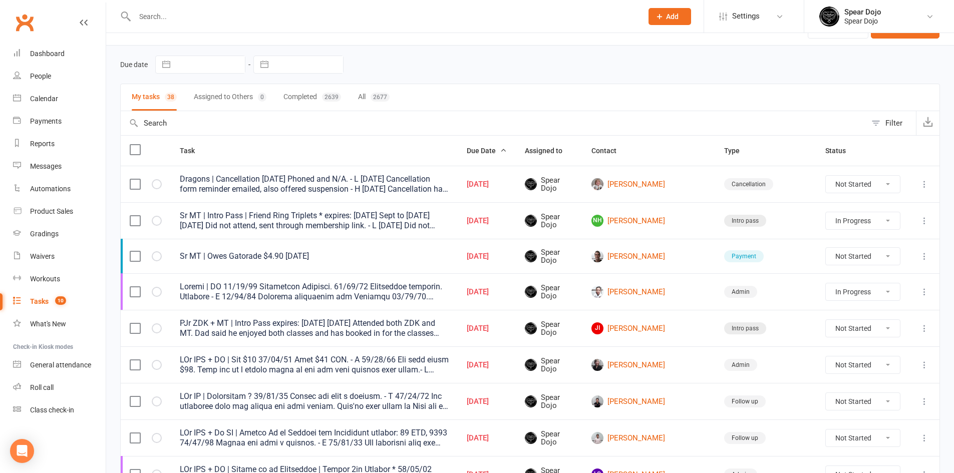
scroll to position [0, 0]
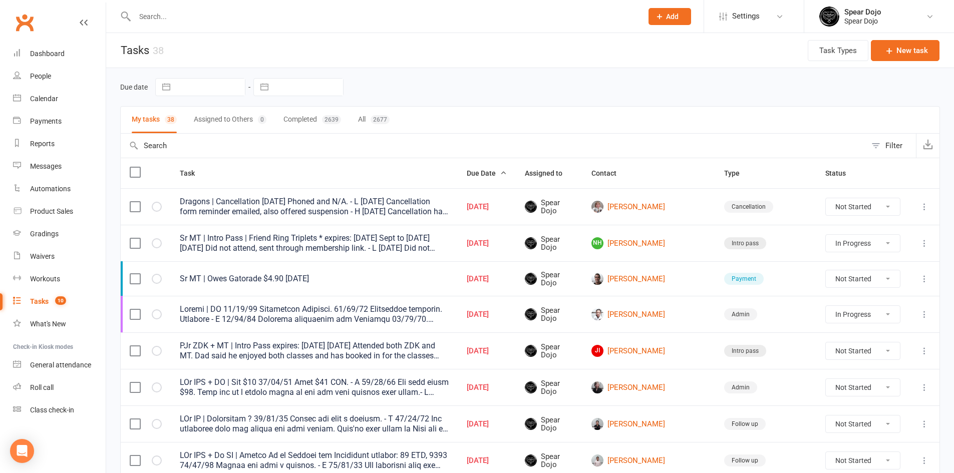
click at [150, 19] on input "text" at bounding box center [384, 17] width 504 height 14
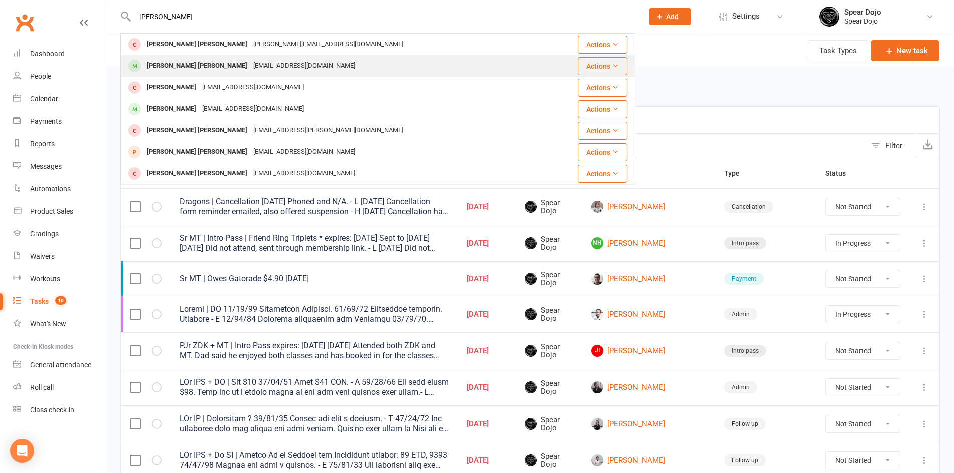
type input "connor"
click at [179, 69] on div "Connor McCafferty" at bounding box center [197, 66] width 107 height 15
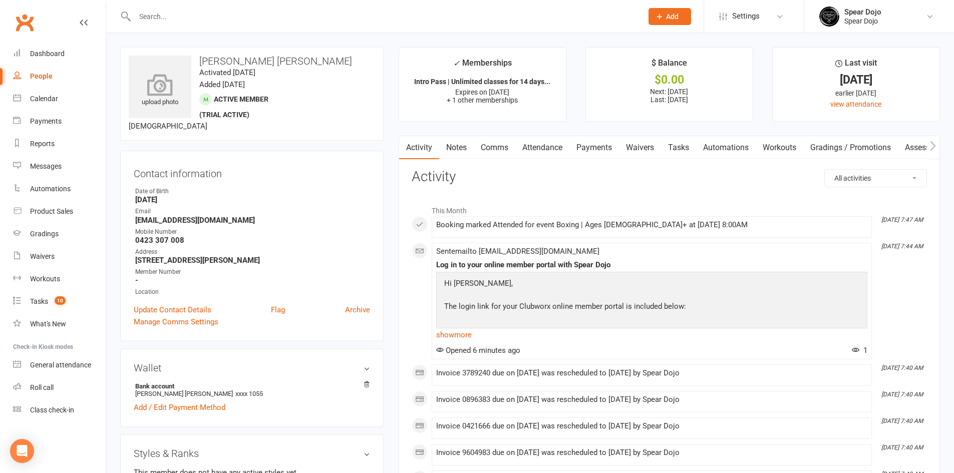
click at [159, 91] on icon at bounding box center [160, 85] width 69 height 22
click at [49, 93] on link "Calendar" at bounding box center [59, 99] width 93 height 23
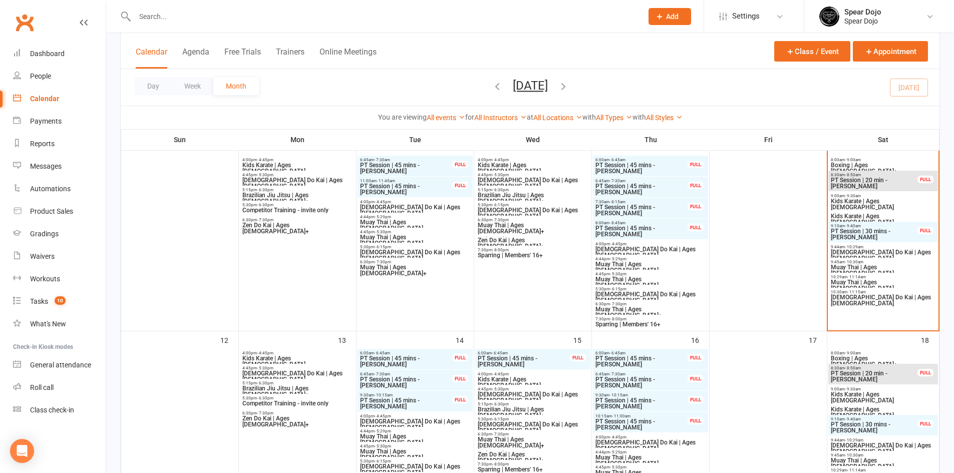
scroll to position [300, 0]
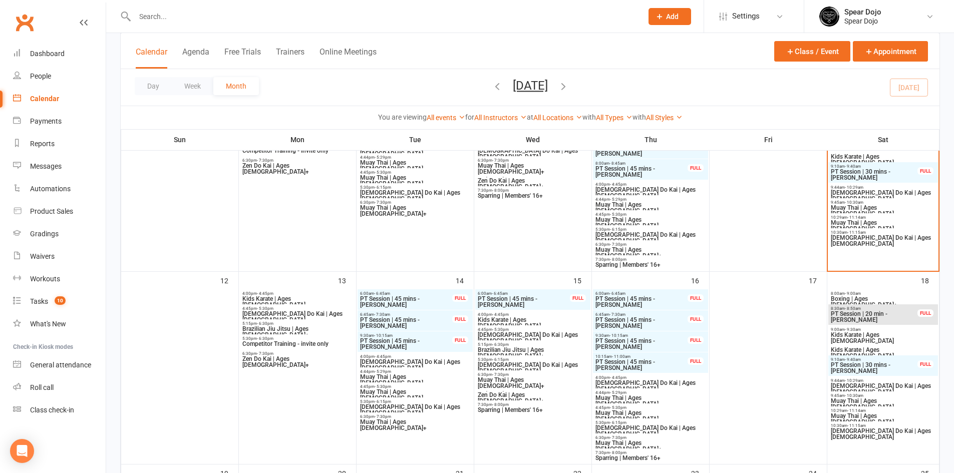
click at [267, 329] on span "Brazilian Jiu Jitsu | Ages 16+" at bounding box center [297, 332] width 111 height 12
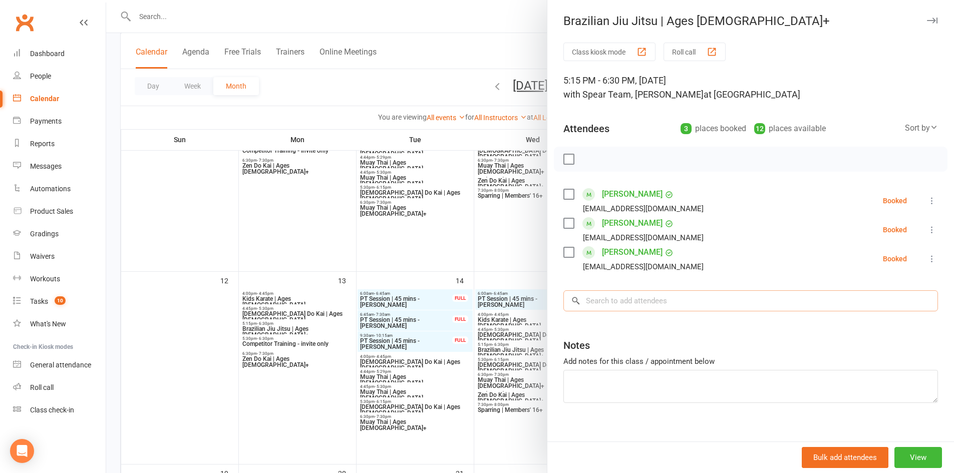
click at [588, 303] on input "search" at bounding box center [750, 300] width 374 height 21
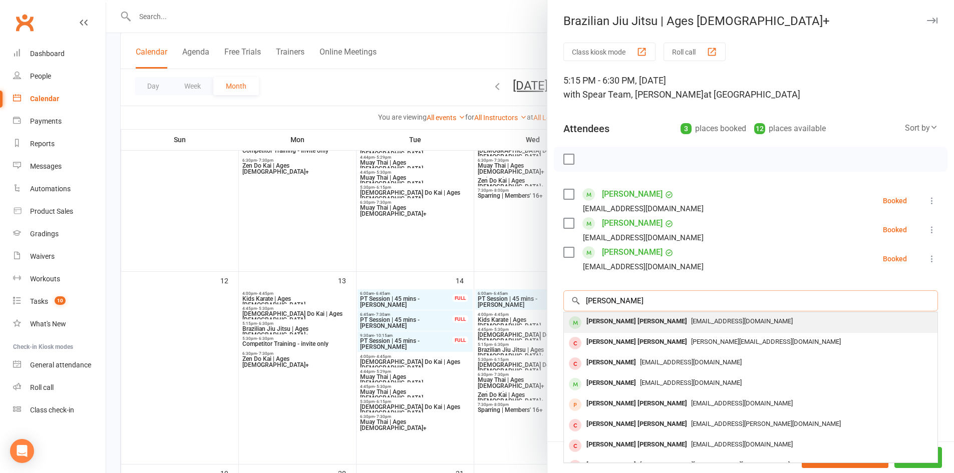
type input "connor"
click at [625, 317] on div "[PERSON_NAME] [PERSON_NAME]" at bounding box center [636, 321] width 109 height 15
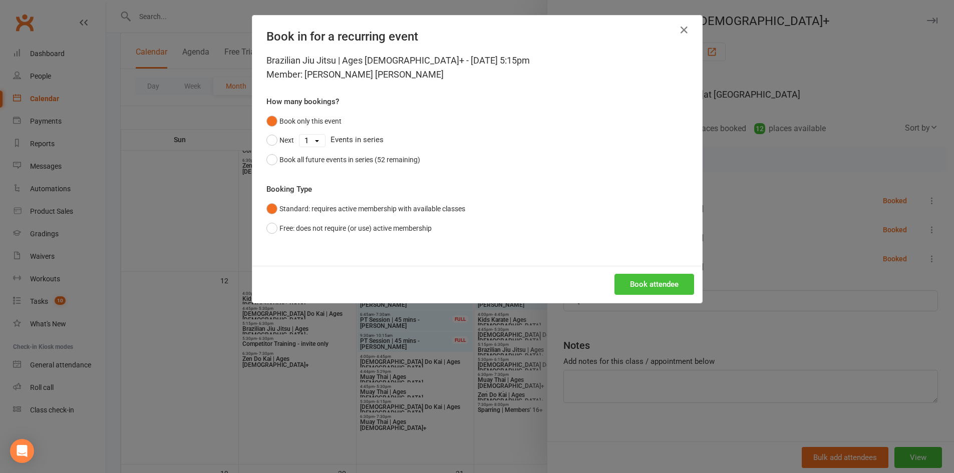
click at [643, 281] on button "Book attendee" at bounding box center [654, 284] width 80 height 21
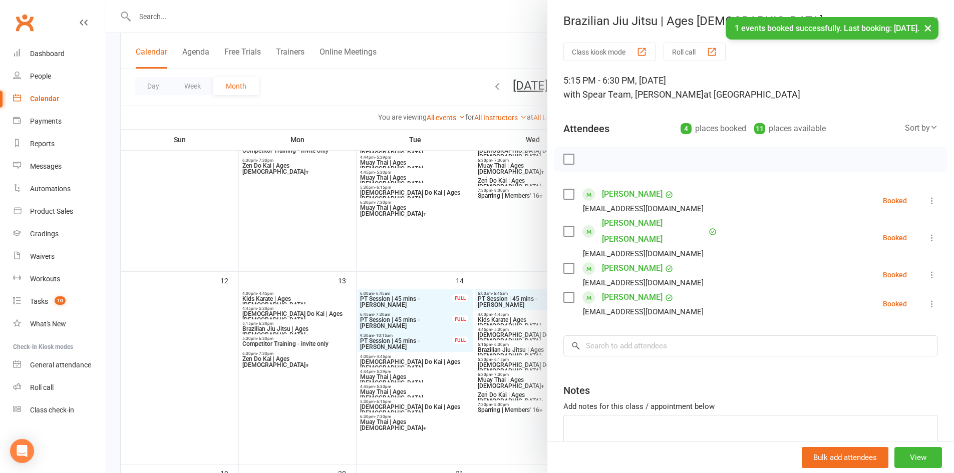
click at [638, 223] on link "Connor McCafferty" at bounding box center [654, 231] width 104 height 32
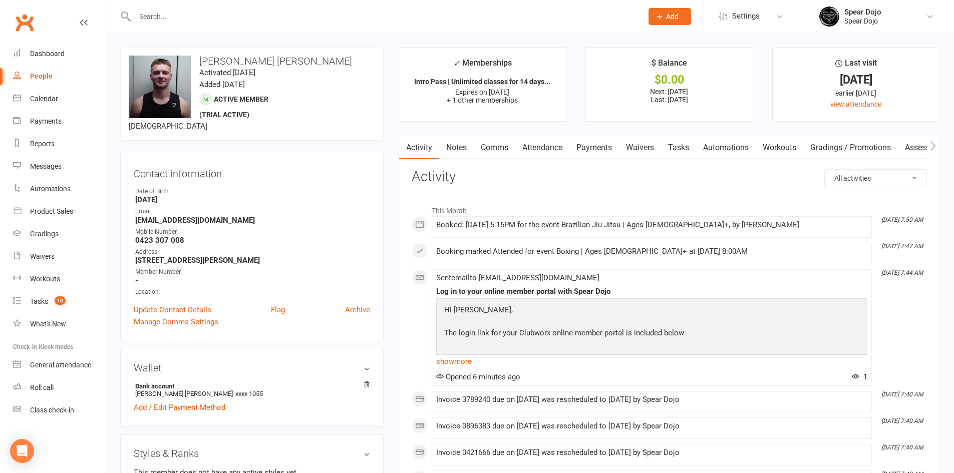
click at [677, 149] on link "Tasks" at bounding box center [678, 147] width 35 height 23
select select "incomplete"
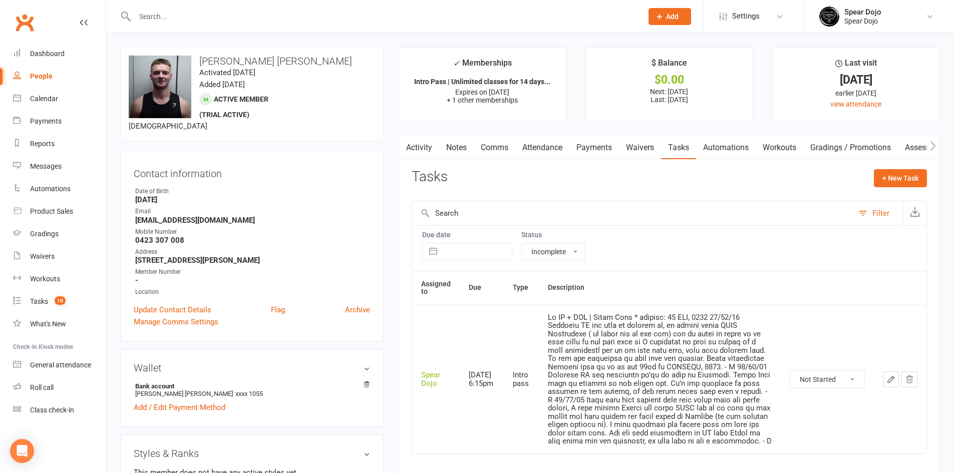
click at [896, 380] on button "button" at bounding box center [891, 379] width 16 height 16
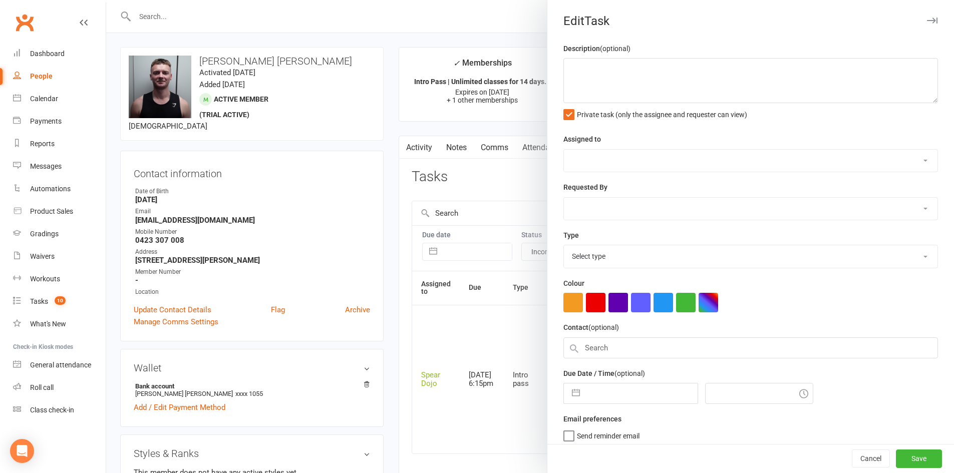
type textarea "Sr MT + BJJ | Intro Pass * expires: 21 OCT, 2025 09/10/25 Attended MT and will …"
select select "43986"
type input "14 Oct 2025"
type input "6:15pm"
select select "21686"
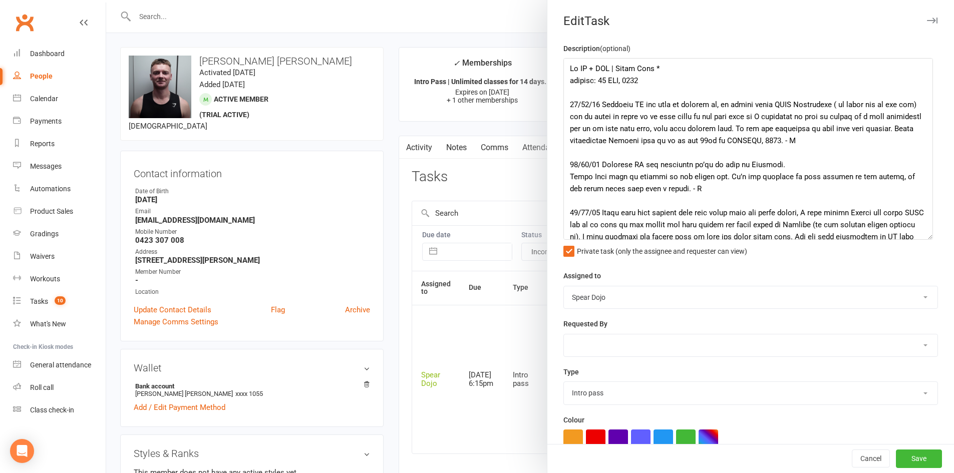
drag, startPoint x: 918, startPoint y: 101, endPoint x: 924, endPoint y: 237, distance: 136.8
click at [924, 237] on textarea at bounding box center [747, 149] width 369 height 182
click at [570, 93] on textarea at bounding box center [747, 149] width 369 height 182
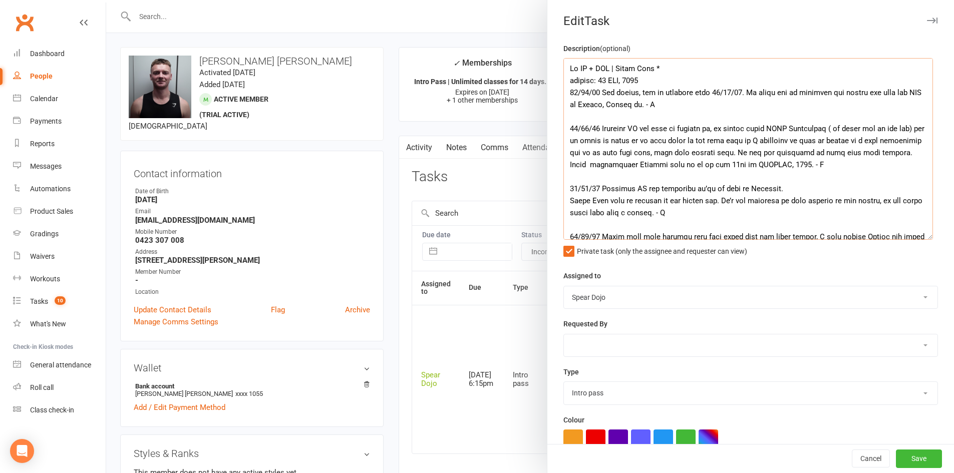
click at [644, 81] on textarea at bounding box center [747, 149] width 369 height 182
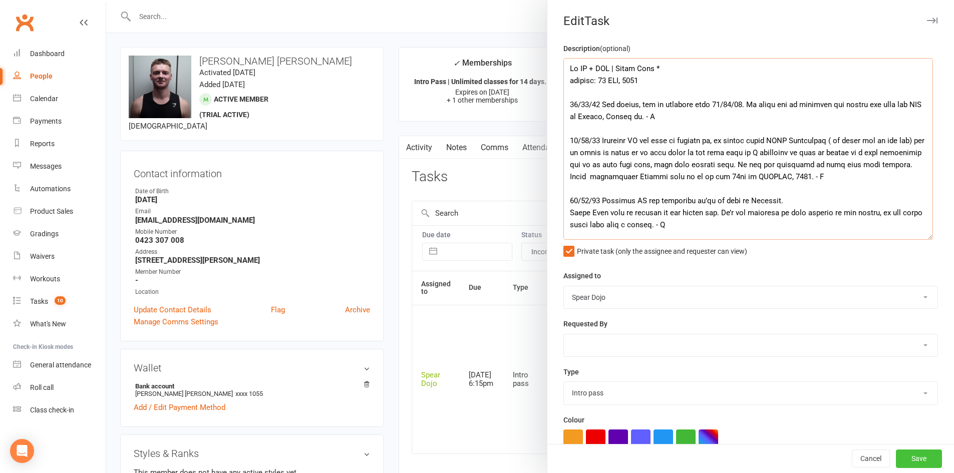
type textarea "Sr MT + BJJ | Intro Pass * expires: 21 OCT, 2025 11/10/25 Has joined, set up pa…"
click at [897, 458] on button "Save" at bounding box center [919, 459] width 46 height 18
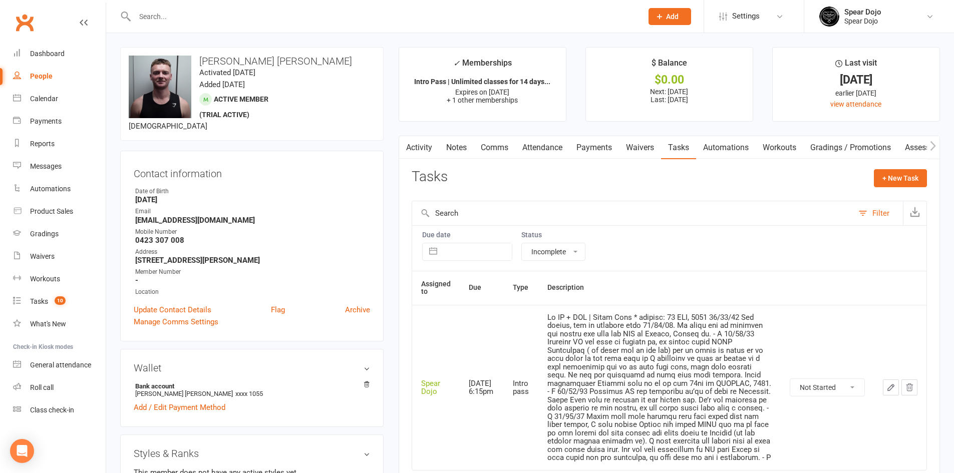
click at [595, 146] on link "Payments" at bounding box center [594, 147] width 50 height 23
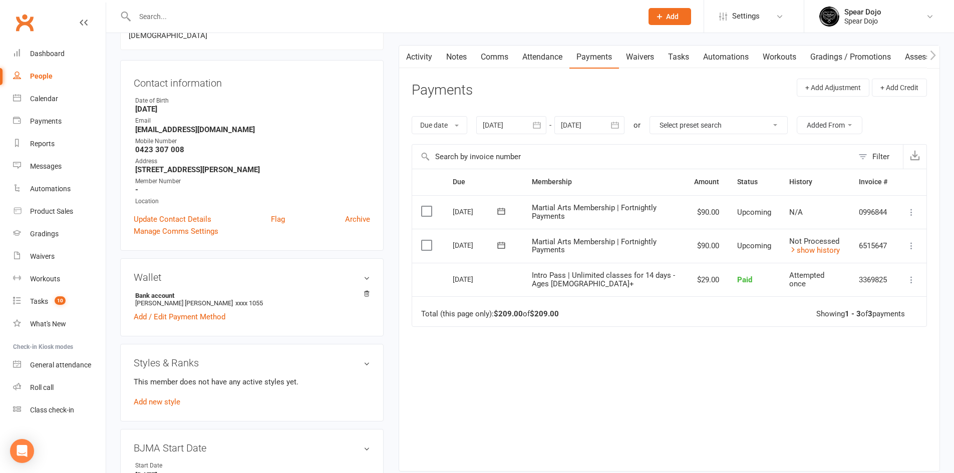
scroll to position [100, 0]
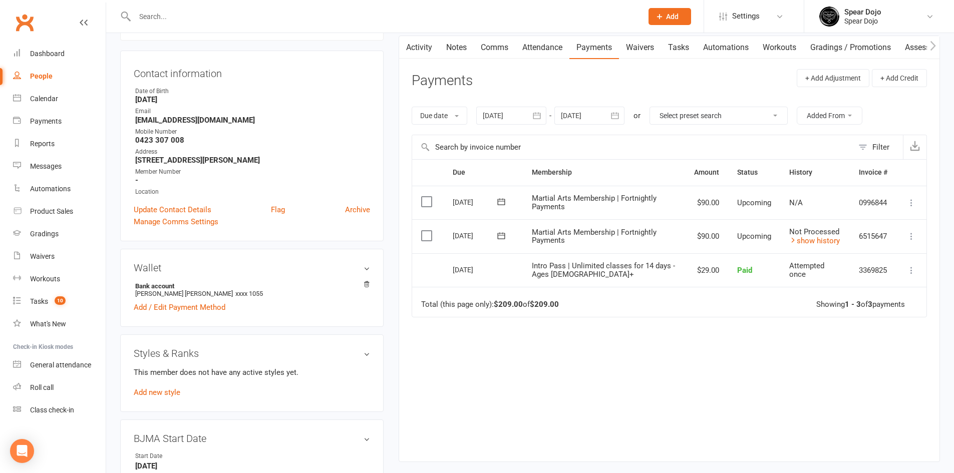
click at [500, 236] on icon at bounding box center [501, 236] width 10 height 10
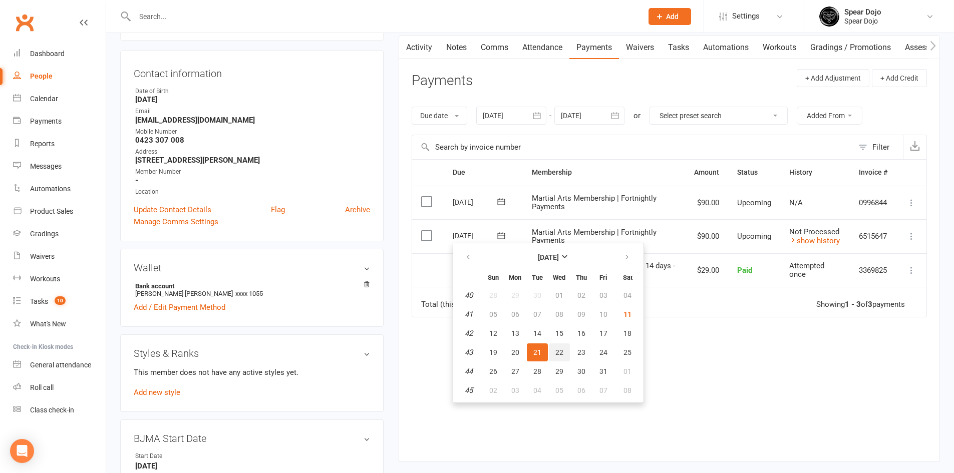
click at [560, 352] on span "22" at bounding box center [559, 352] width 8 height 8
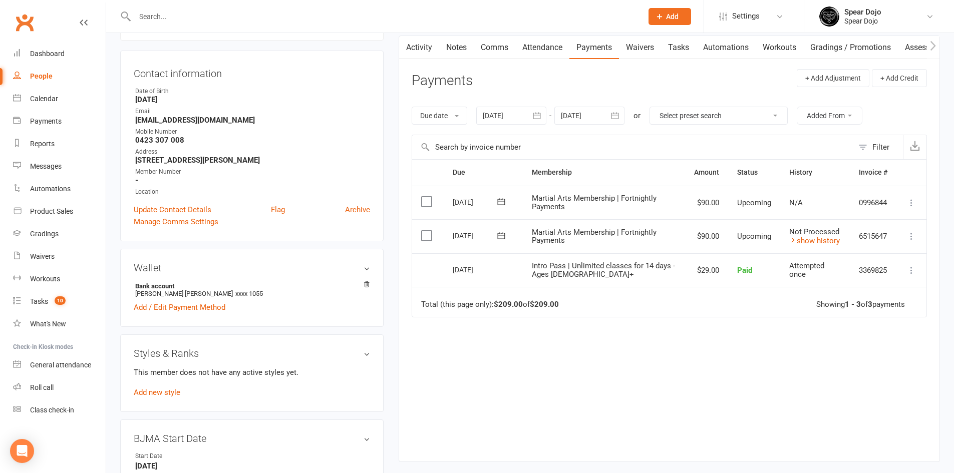
click at [503, 202] on icon at bounding box center [501, 202] width 10 height 10
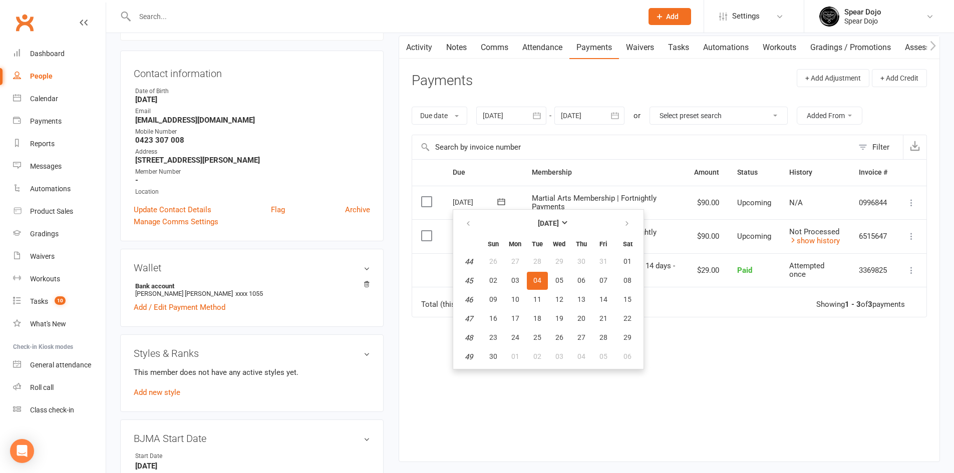
click at [526, 406] on div "Due Contact Membership Amount Status History Invoice # Select this 04 Nov 2025 …" at bounding box center [669, 302] width 515 height 287
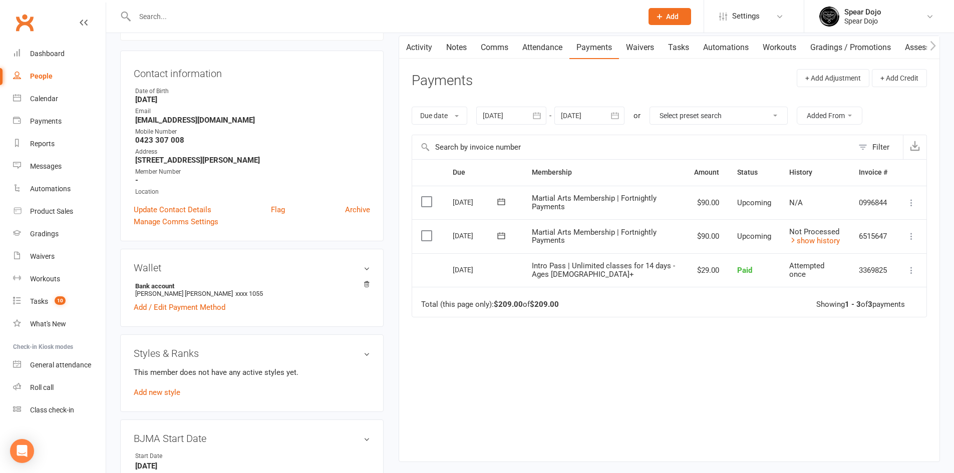
click at [665, 359] on div "Due Contact Membership Amount Status History Invoice # Select this 04 Nov 2025 …" at bounding box center [669, 302] width 515 height 287
click at [910, 203] on icon at bounding box center [911, 203] width 10 height 10
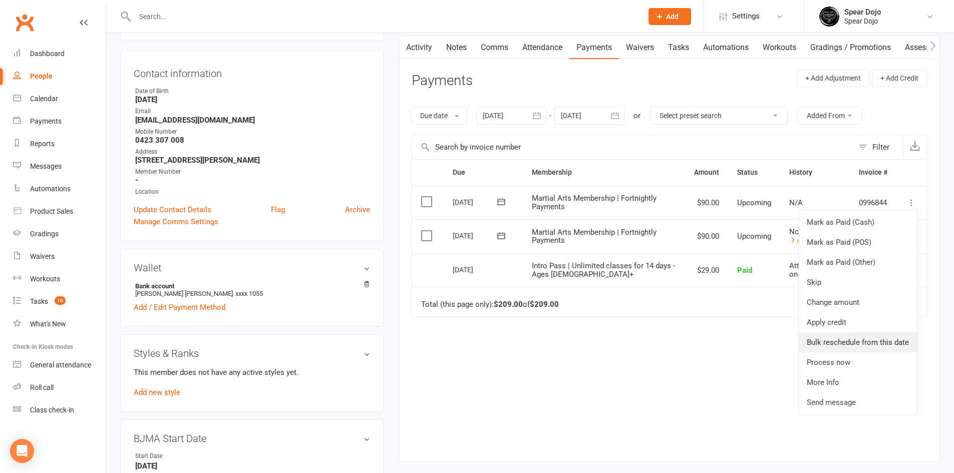
click at [825, 341] on link "Bulk reschedule from this date" at bounding box center [858, 342] width 118 height 20
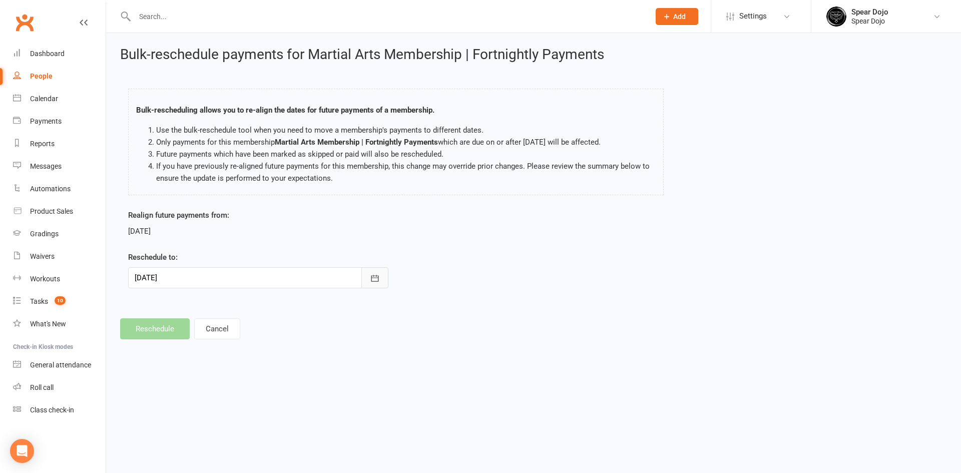
click at [371, 278] on icon "button" at bounding box center [375, 278] width 8 height 7
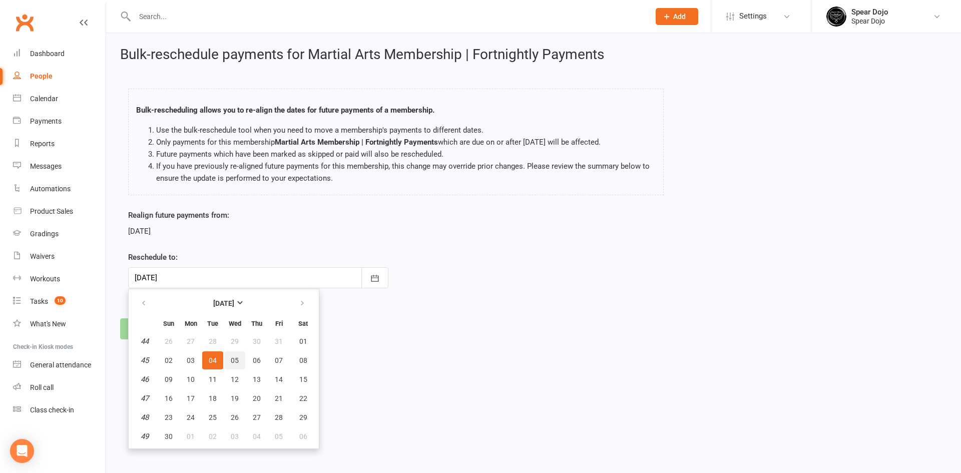
click at [232, 361] on span "05" at bounding box center [235, 360] width 8 height 8
type input "05 Nov 2025"
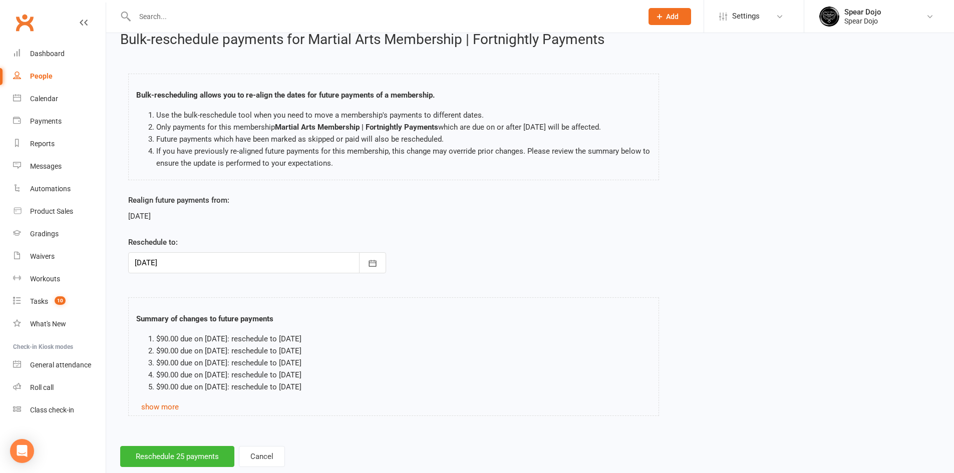
scroll to position [38, 0]
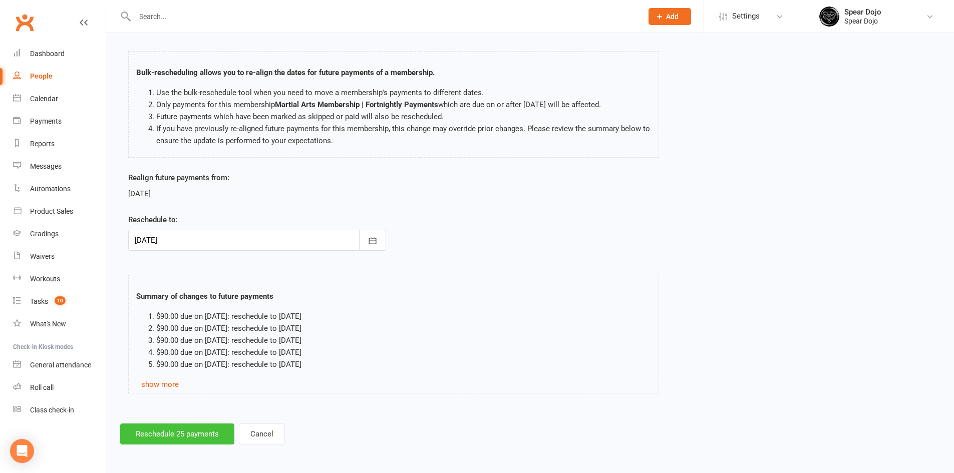
click at [201, 436] on button "Reschedule 25 payments" at bounding box center [177, 434] width 114 height 21
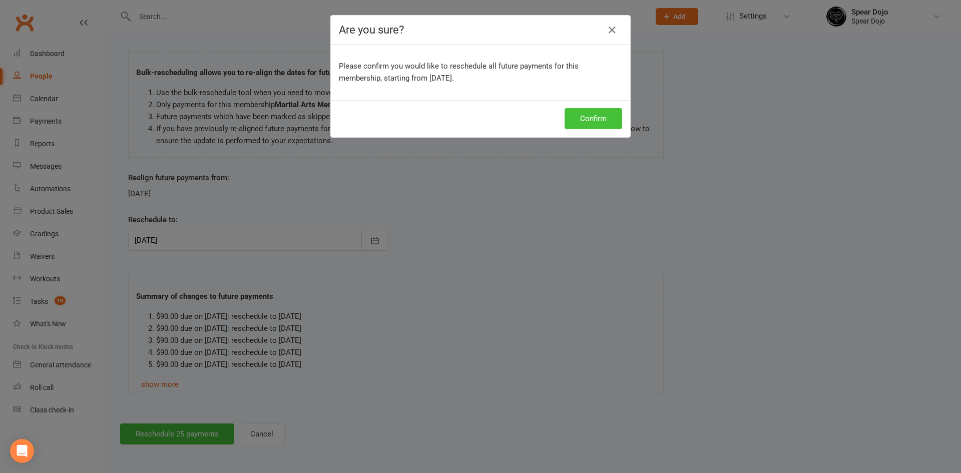
click at [599, 115] on button "Confirm" at bounding box center [594, 118] width 58 height 21
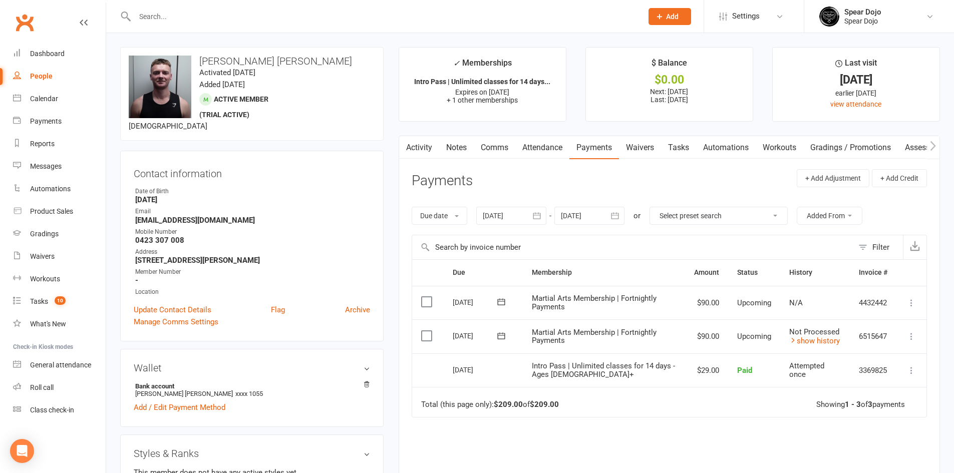
click at [623, 214] on button "button" at bounding box center [615, 216] width 18 height 18
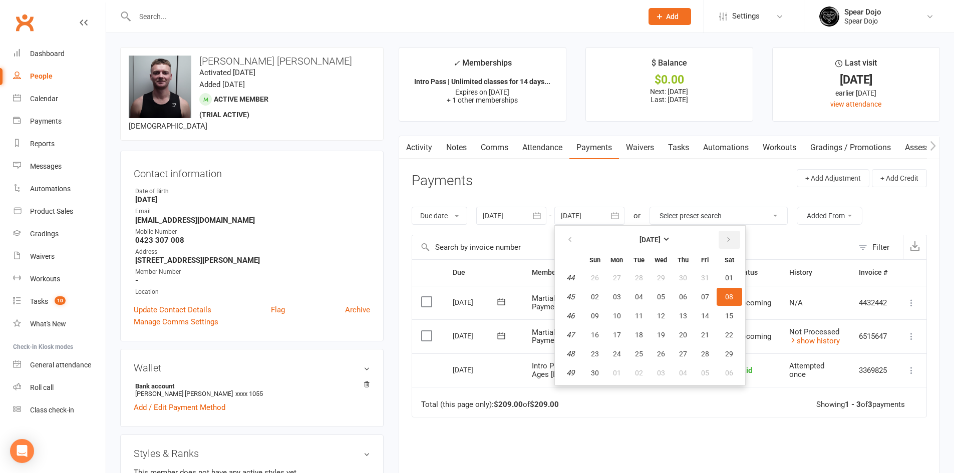
click at [731, 245] on button "button" at bounding box center [729, 240] width 22 height 18
click at [710, 296] on button "13" at bounding box center [704, 297] width 21 height 18
type input "13 Feb 2026"
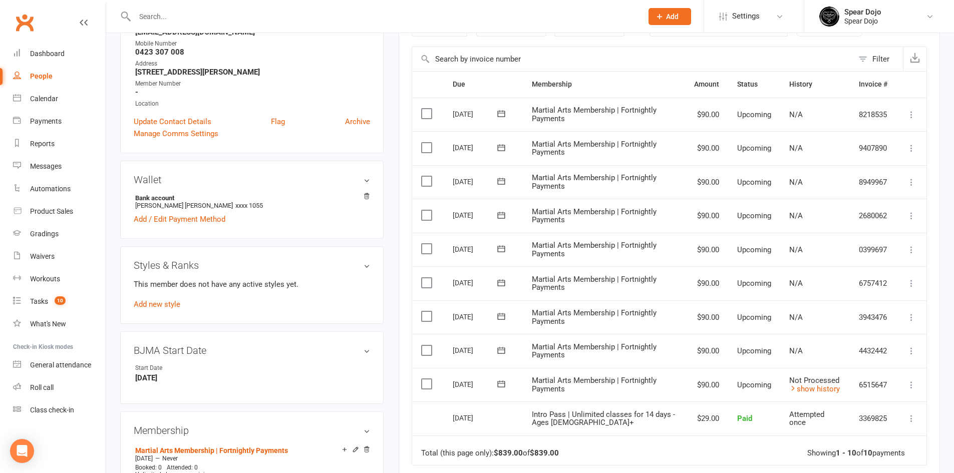
scroll to position [250, 0]
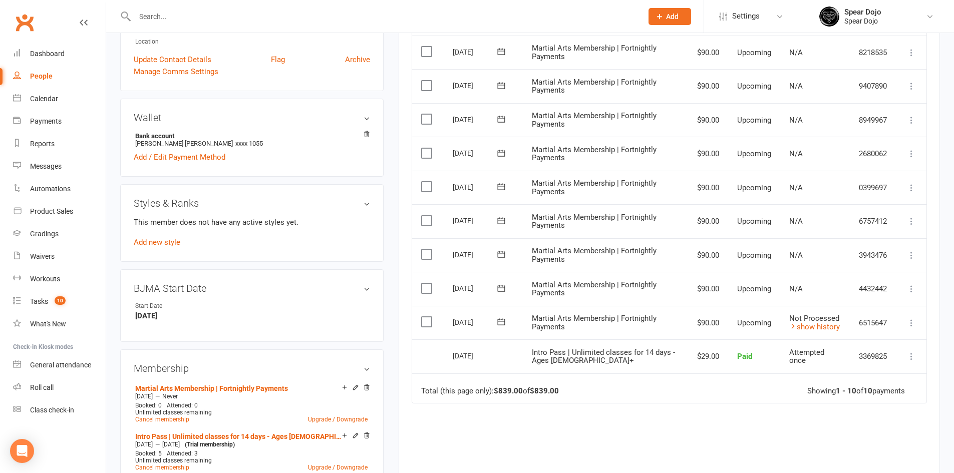
click at [582, 444] on div "Due Contact Membership Amount Status History Invoice # Select this 11 Feb 2026 …" at bounding box center [669, 271] width 515 height 524
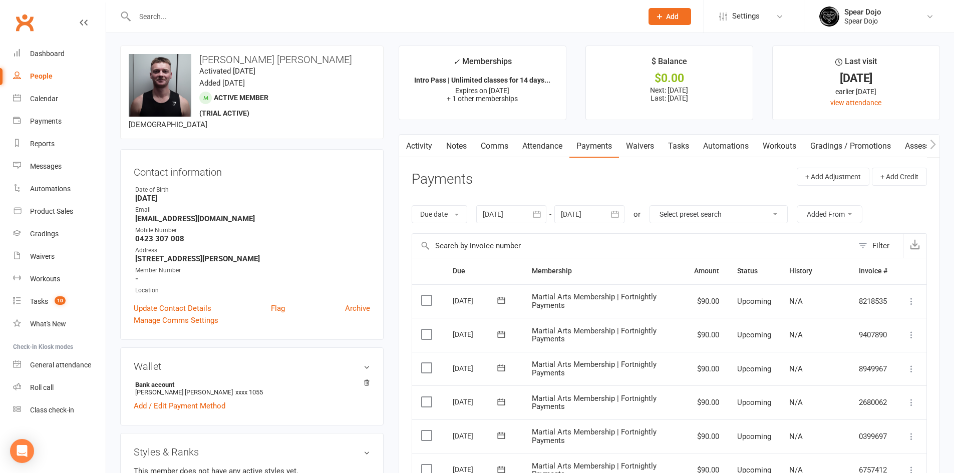
scroll to position [0, 0]
click at [671, 144] on link "Tasks" at bounding box center [678, 147] width 35 height 23
select select "incomplete"
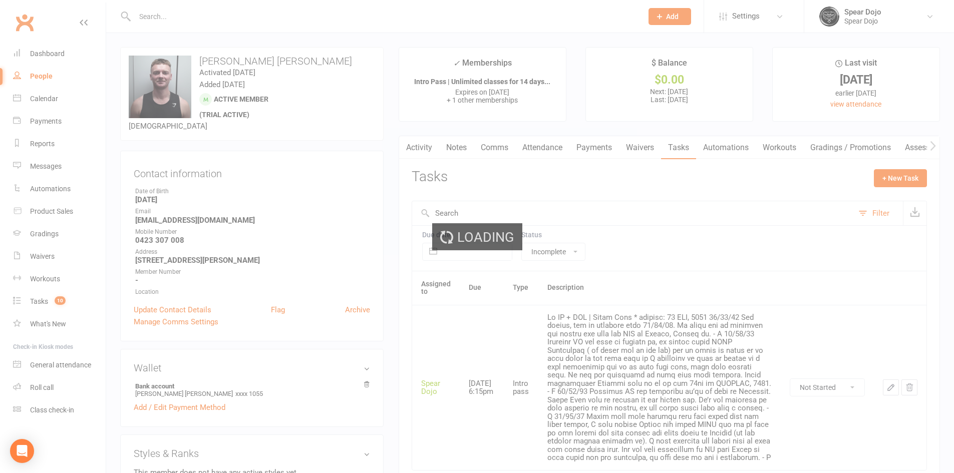
select select "incomplete"
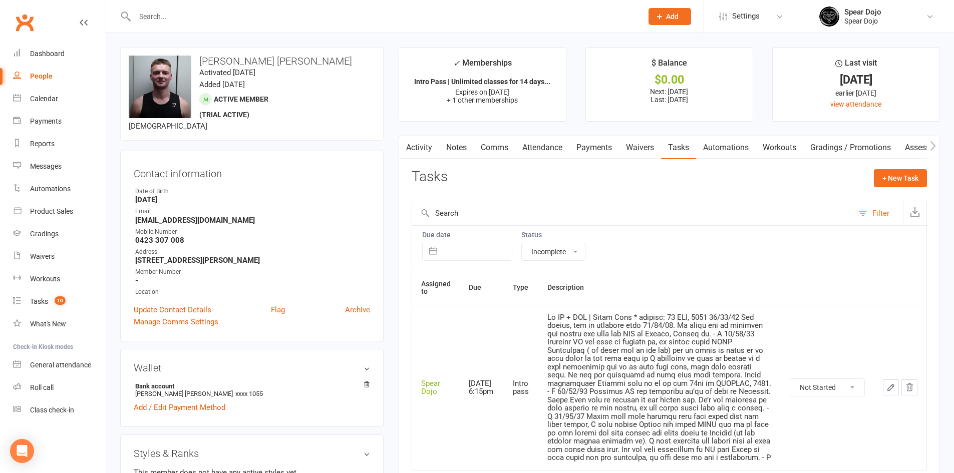
click at [889, 388] on icon "button" at bounding box center [890, 387] width 9 height 9
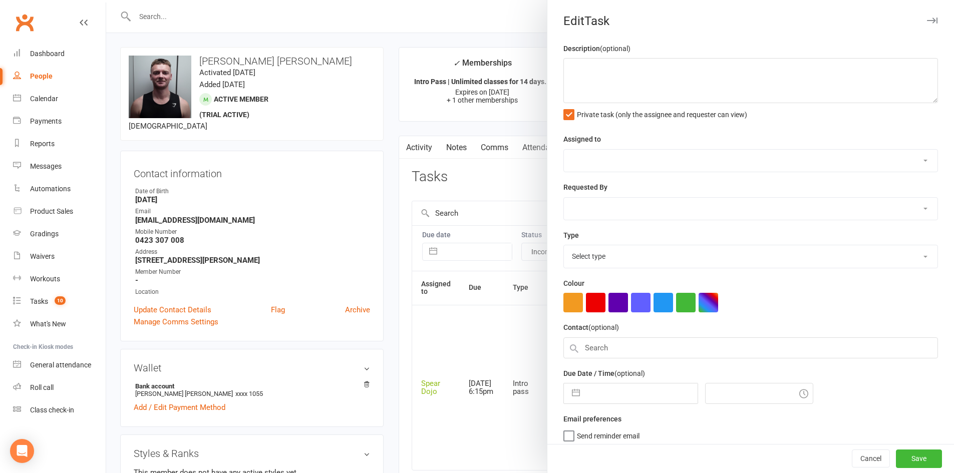
type textarea "Sr MT + BJJ | Intro Pass * expires: 21 OCT, 2025 11/10/25 Has joined, set up pa…"
select select "43986"
type input "14 Oct 2025"
type input "6:15pm"
select select "21686"
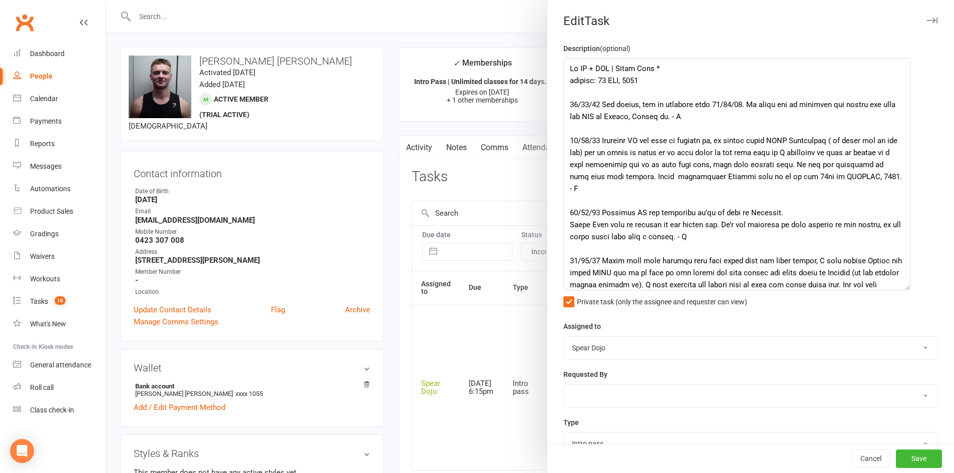
drag, startPoint x: 919, startPoint y: 98, endPoint x: 901, endPoint y: 311, distance: 214.0
click at [901, 290] on textarea at bounding box center [736, 174] width 347 height 232
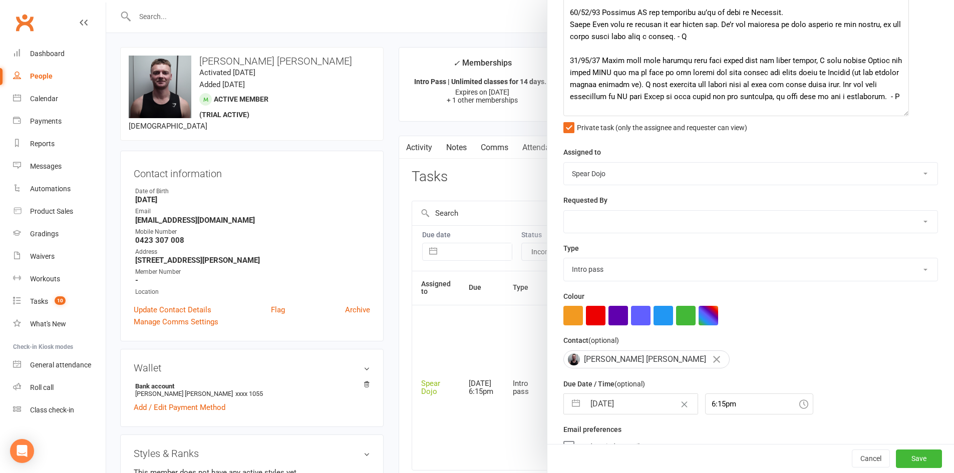
scroll to position [220, 0]
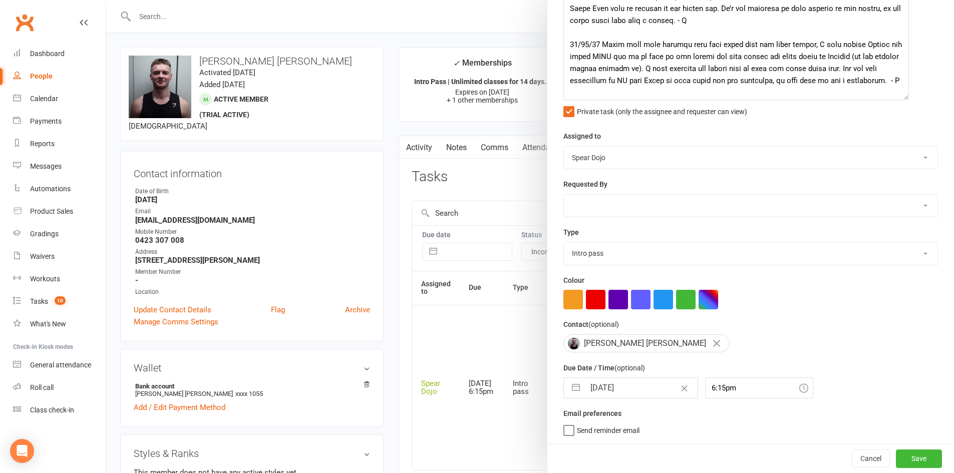
click at [397, 228] on div at bounding box center [530, 236] width 848 height 473
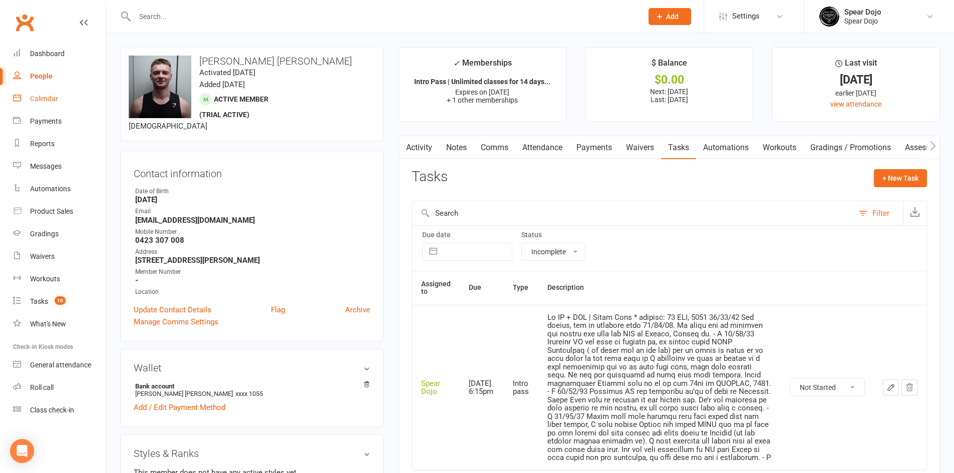
click at [47, 96] on div "Calendar" at bounding box center [44, 99] width 28 height 8
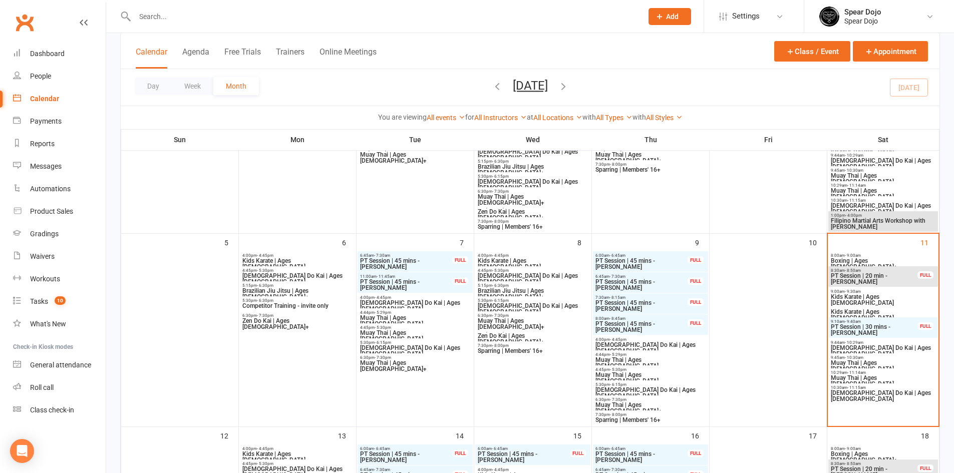
scroll to position [150, 0]
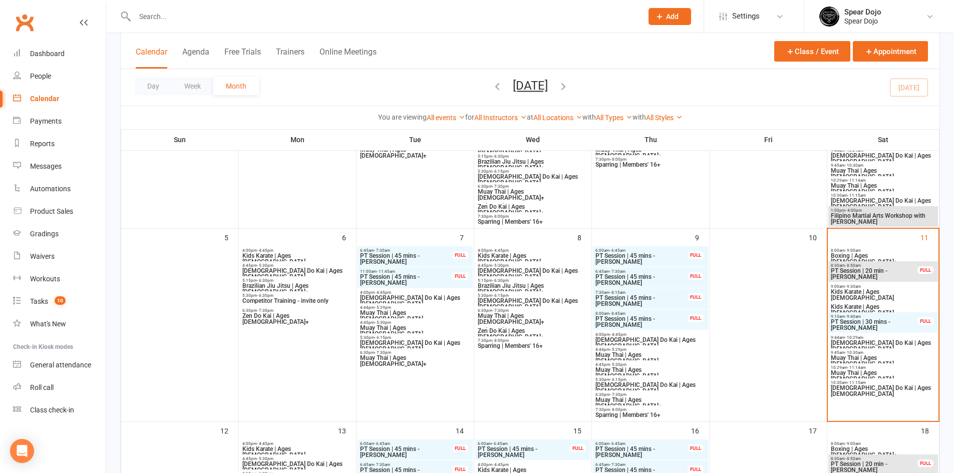
click at [861, 253] on span "Boxing | Ages 15+" at bounding box center [883, 259] width 106 height 12
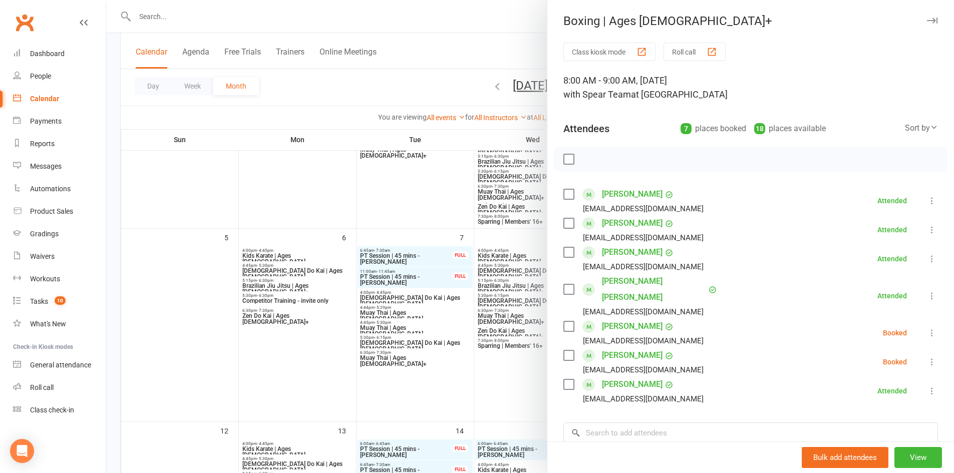
click at [190, 278] on div at bounding box center [530, 236] width 848 height 473
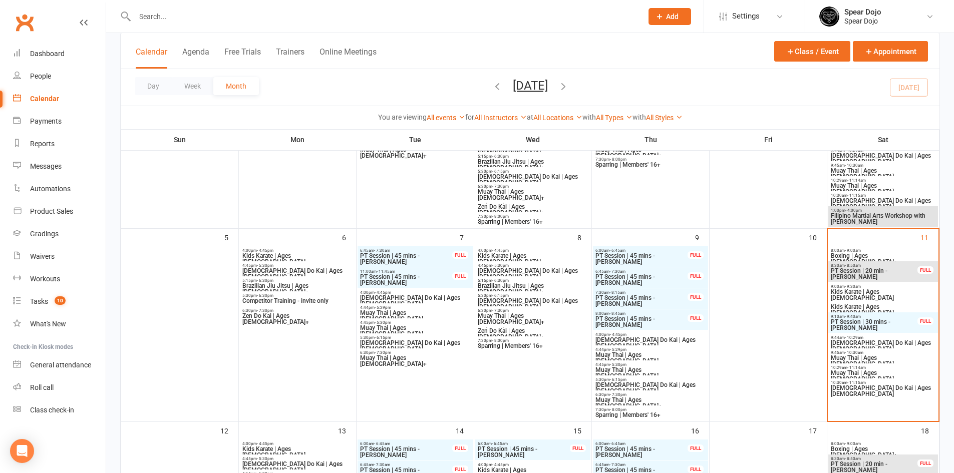
click at [845, 290] on span "Kids Karate | Ages 4" at bounding box center [883, 295] width 106 height 12
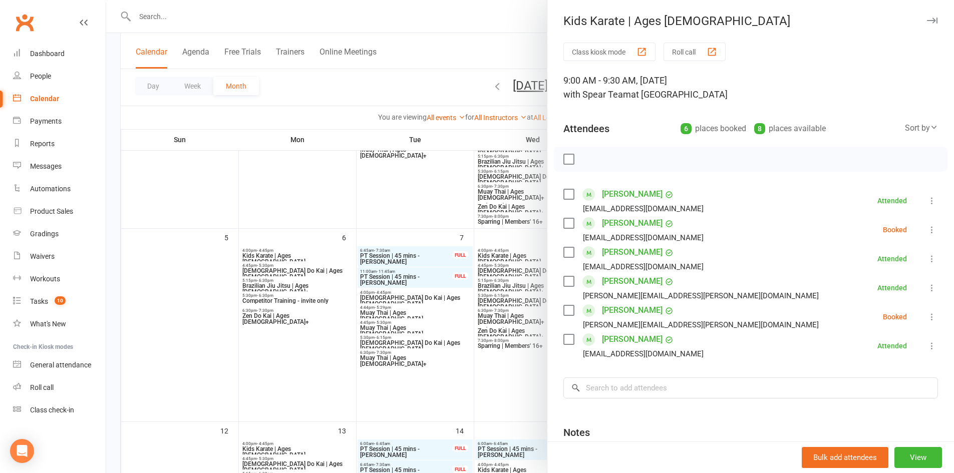
click at [175, 291] on div at bounding box center [530, 236] width 848 height 473
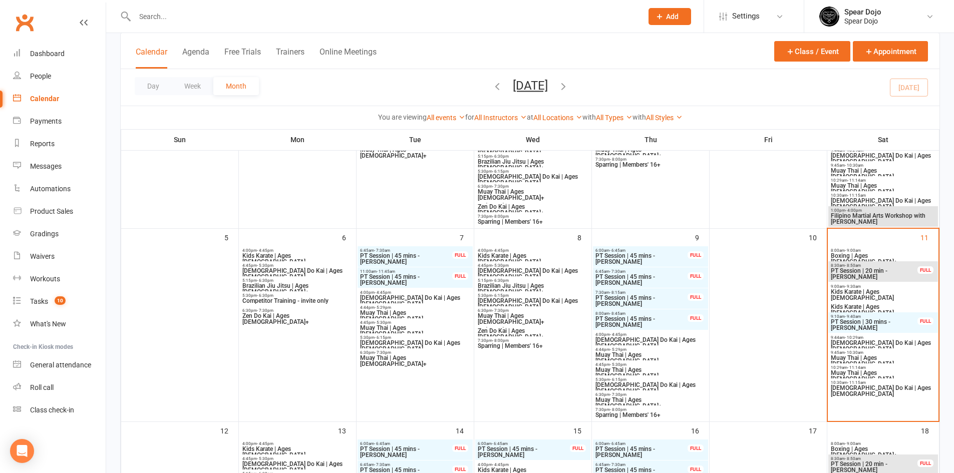
click at [845, 289] on span "Kids Karate | Ages 4" at bounding box center [883, 295] width 106 height 12
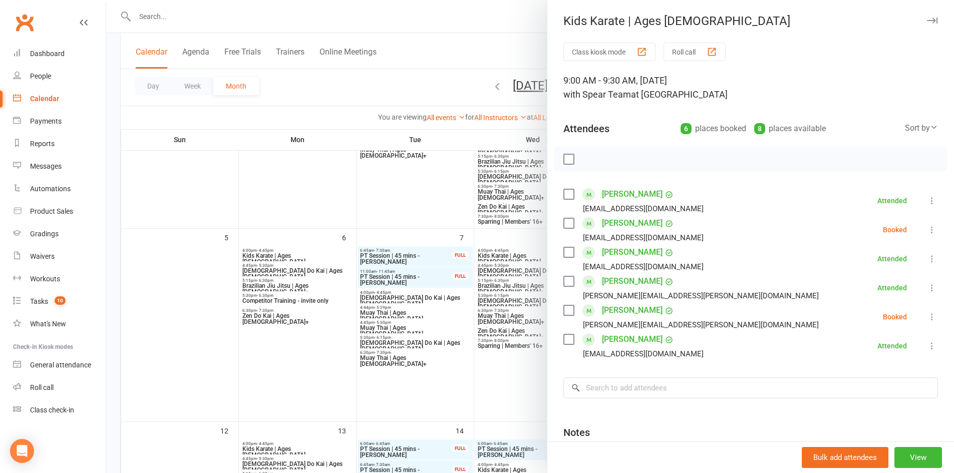
click at [212, 351] on div at bounding box center [530, 236] width 848 height 473
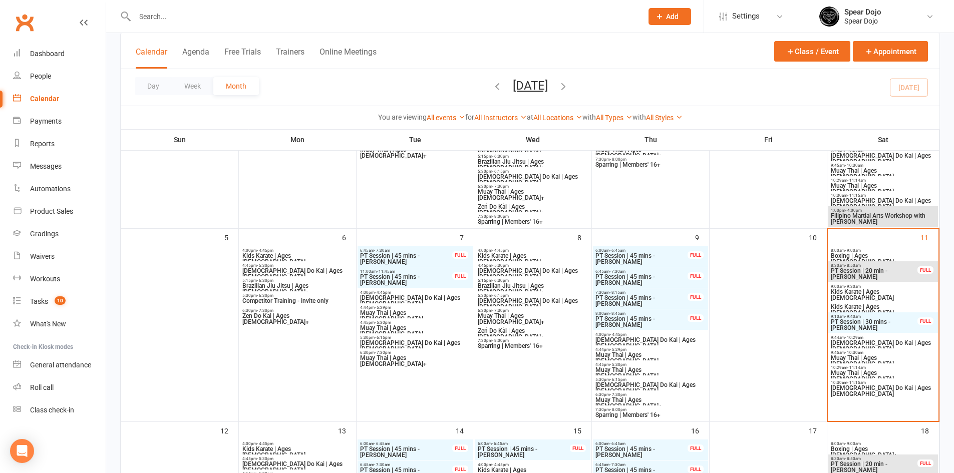
drag, startPoint x: 217, startPoint y: 349, endPoint x: 246, endPoint y: 338, distance: 31.1
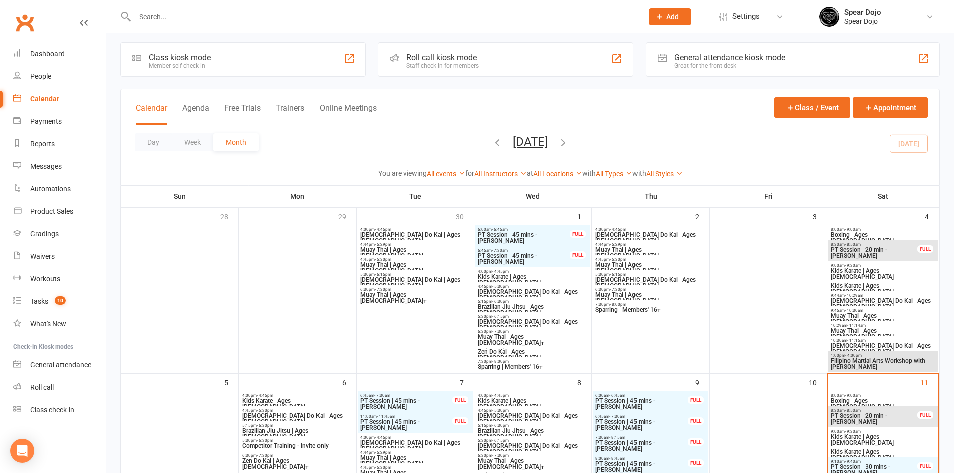
scroll to position [0, 0]
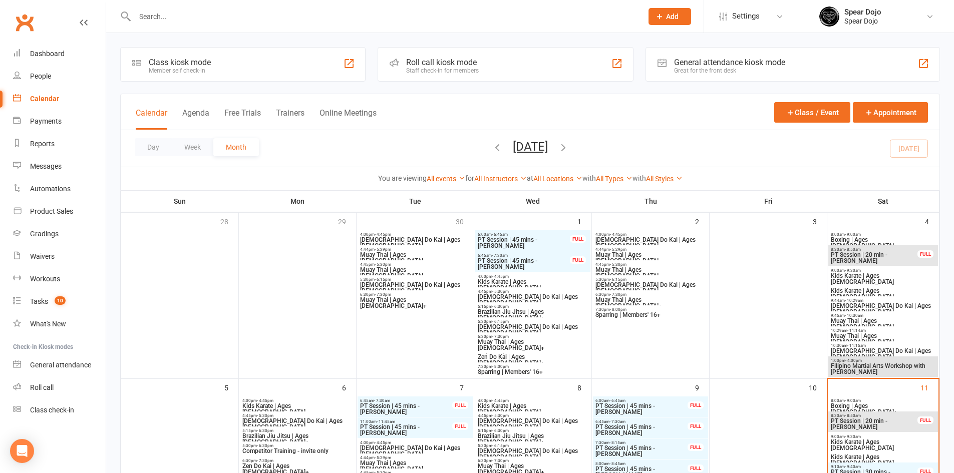
click at [866, 276] on span "Kids Karate | Ages 4" at bounding box center [883, 279] width 106 height 12
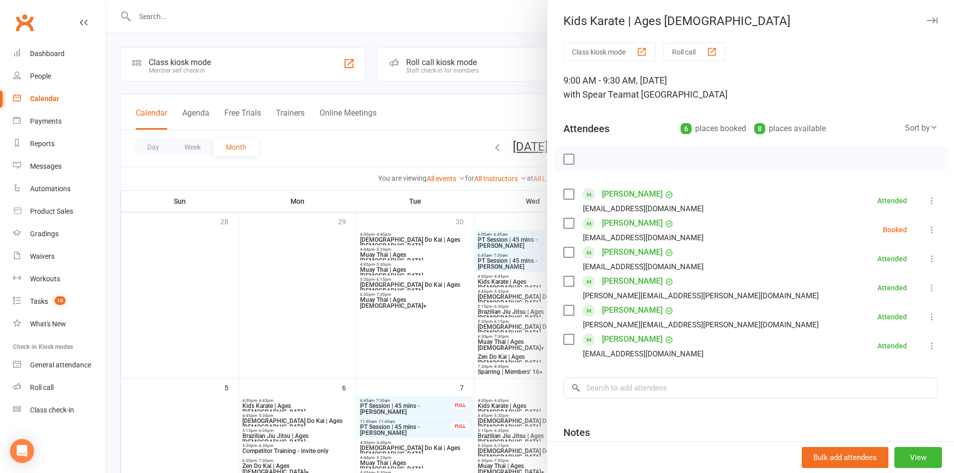
click at [297, 289] on div at bounding box center [530, 236] width 848 height 473
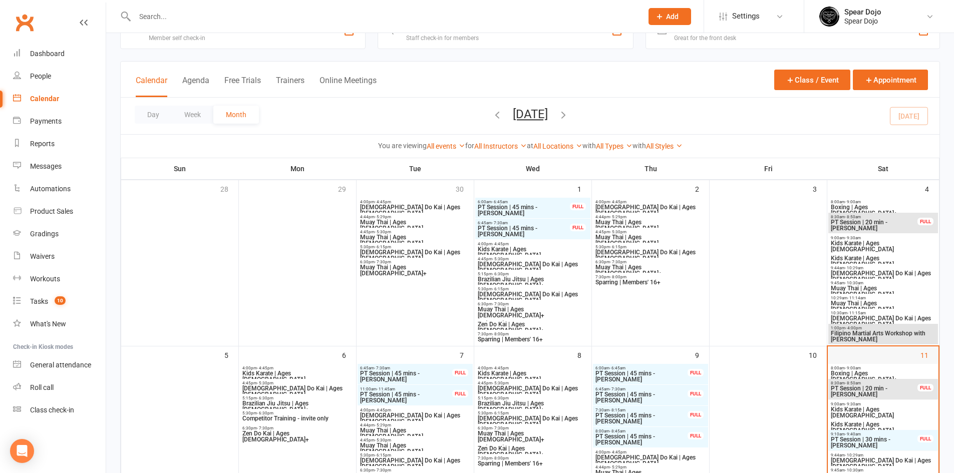
scroll to position [50, 0]
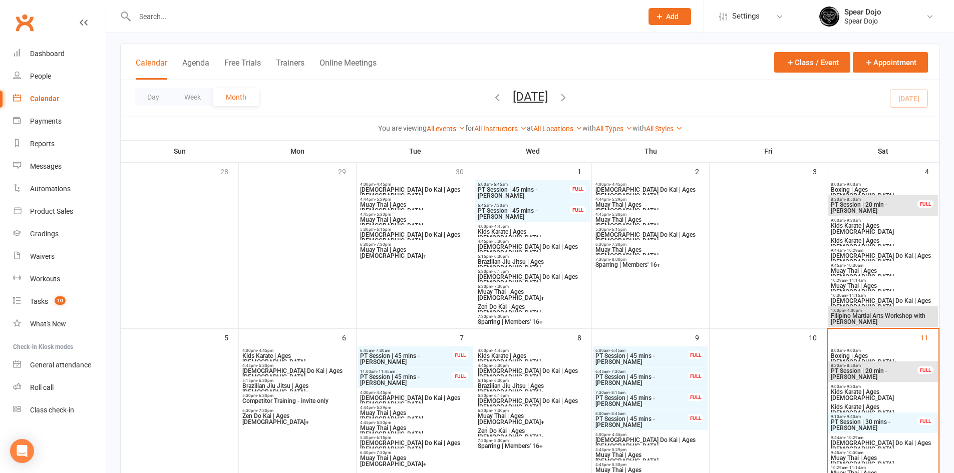
click at [881, 389] on span "Kids Karate | Ages 4" at bounding box center [883, 395] width 106 height 12
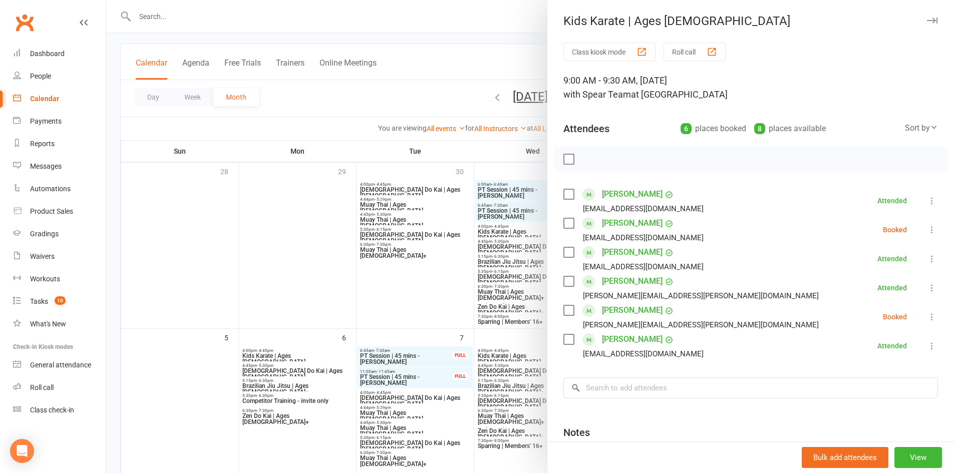
click at [927, 198] on icon at bounding box center [932, 201] width 10 height 10
drag, startPoint x: 873, startPoint y: 279, endPoint x: 524, endPoint y: 66, distance: 409.0
click at [873, 279] on link "Undo check-in" at bounding box center [884, 280] width 108 height 20
click at [927, 256] on icon at bounding box center [932, 259] width 10 height 10
click at [861, 336] on link "Undo check-in" at bounding box center [884, 338] width 108 height 20
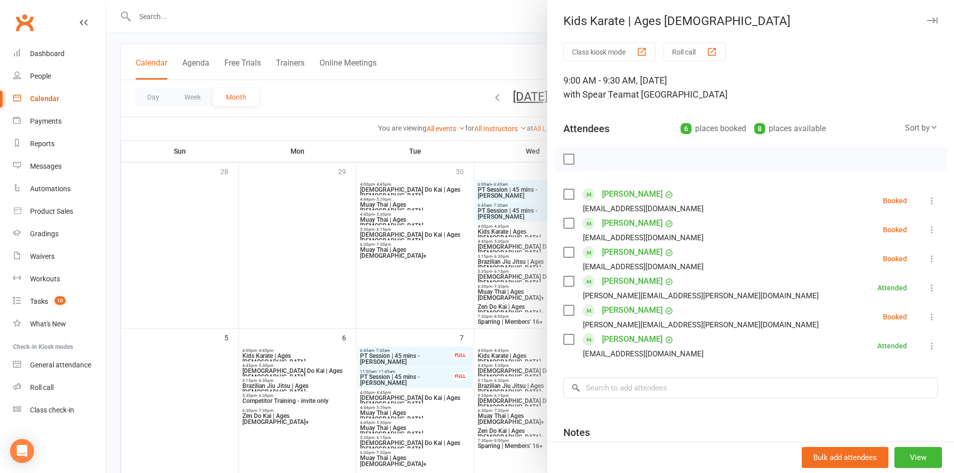
click at [927, 287] on icon at bounding box center [932, 288] width 10 height 10
click at [860, 367] on link "Undo check-in" at bounding box center [884, 367] width 108 height 20
click at [927, 346] on icon at bounding box center [932, 346] width 10 height 10
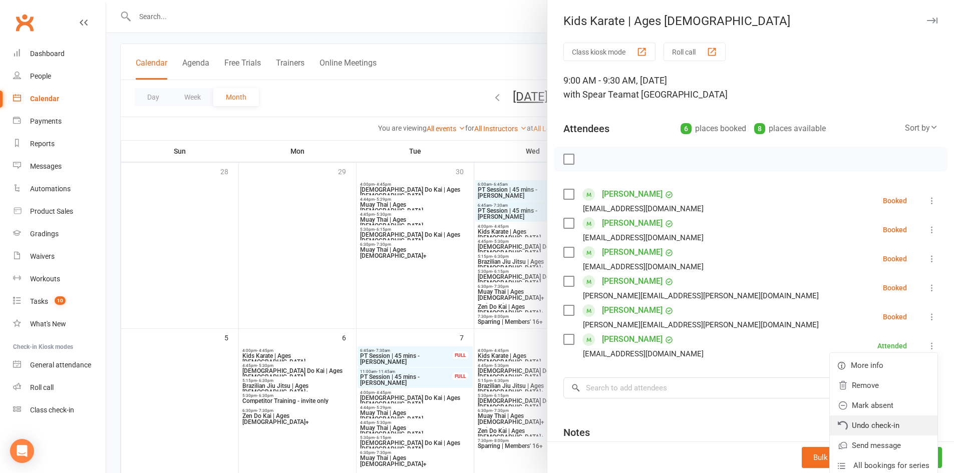
click at [853, 422] on link "Undo check-in" at bounding box center [884, 426] width 108 height 20
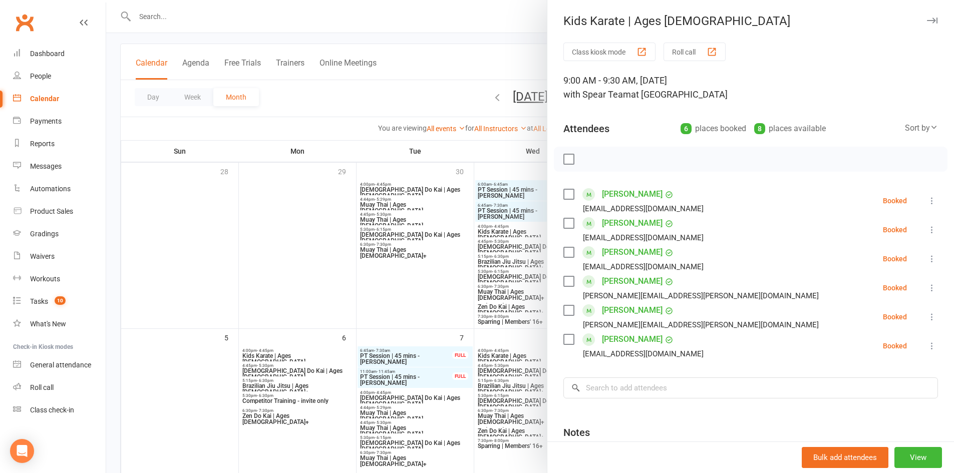
click at [315, 236] on div at bounding box center [530, 236] width 848 height 473
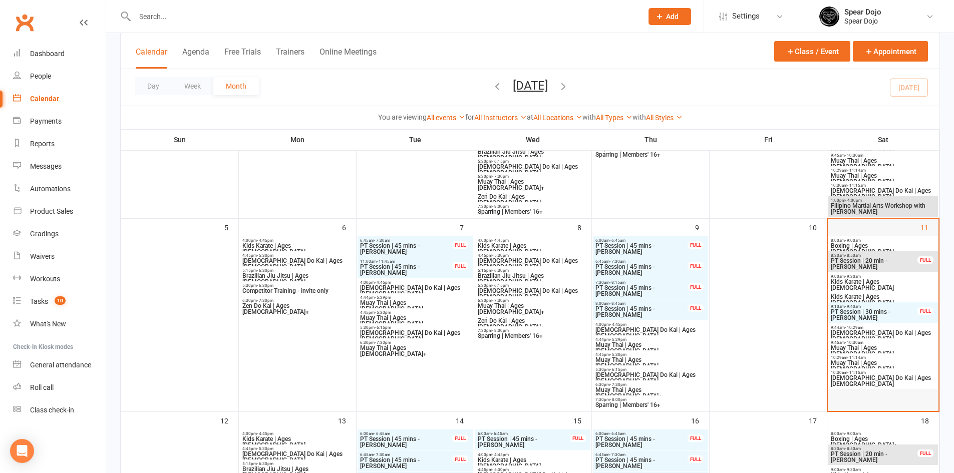
scroll to position [200, 0]
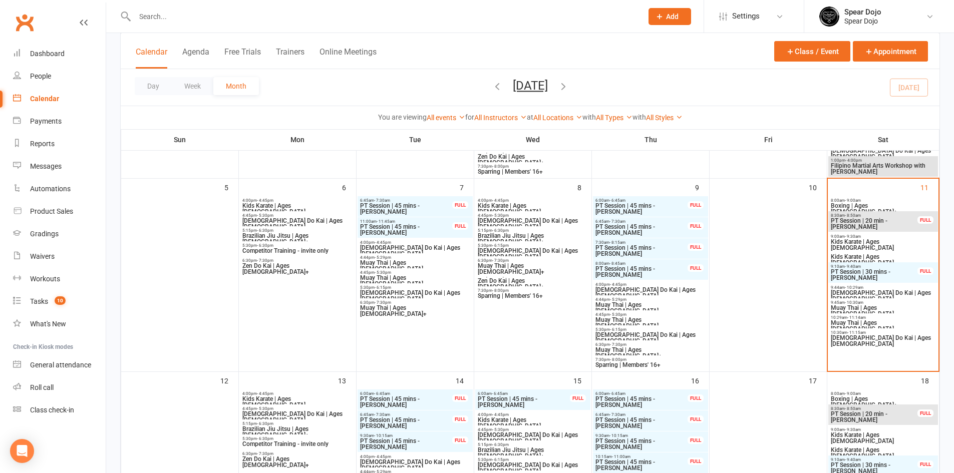
click at [868, 237] on span "9:00am - 9:30am" at bounding box center [883, 236] width 106 height 5
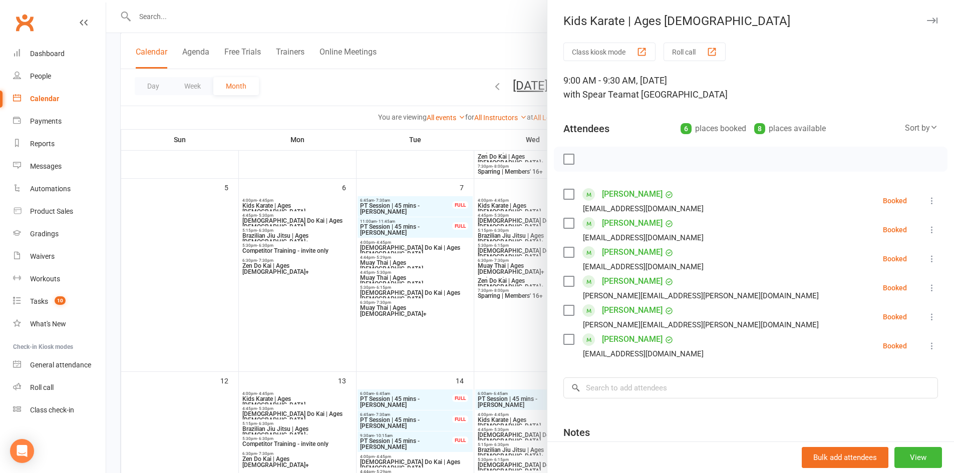
click at [213, 270] on div at bounding box center [530, 236] width 848 height 473
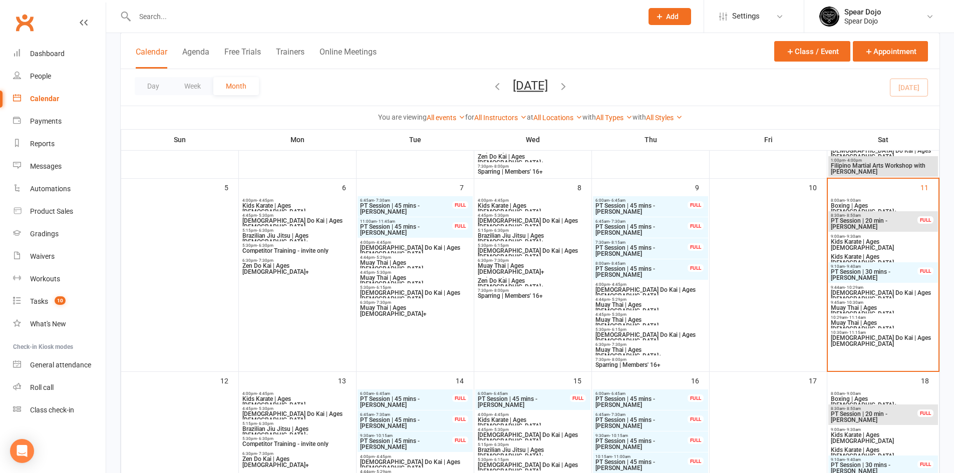
click at [872, 256] on span "Kids Karate | Ages 5 to 7" at bounding box center [883, 260] width 106 height 12
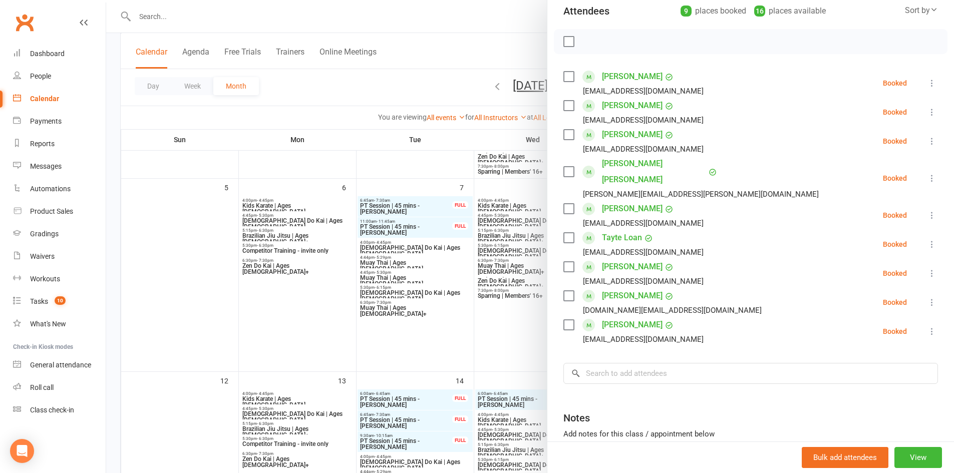
scroll to position [150, 0]
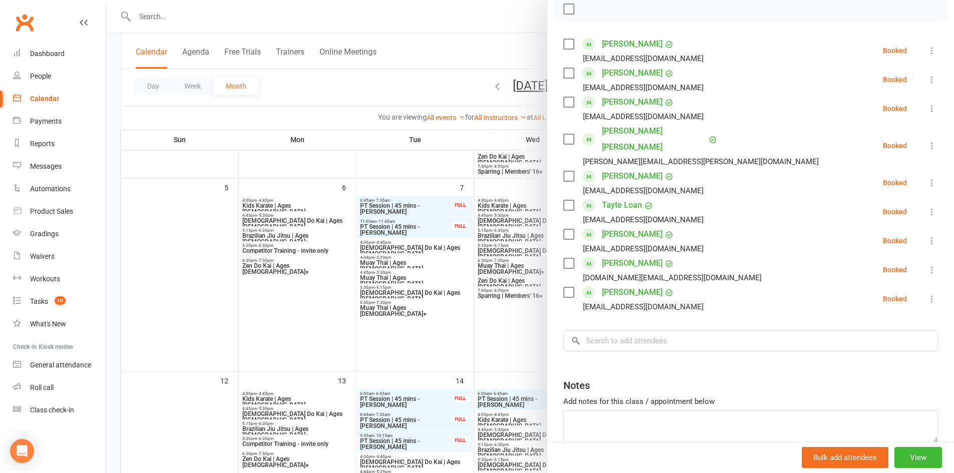
click at [927, 294] on icon at bounding box center [932, 299] width 10 height 10
click at [855, 348] on link "Check in" at bounding box center [884, 358] width 108 height 20
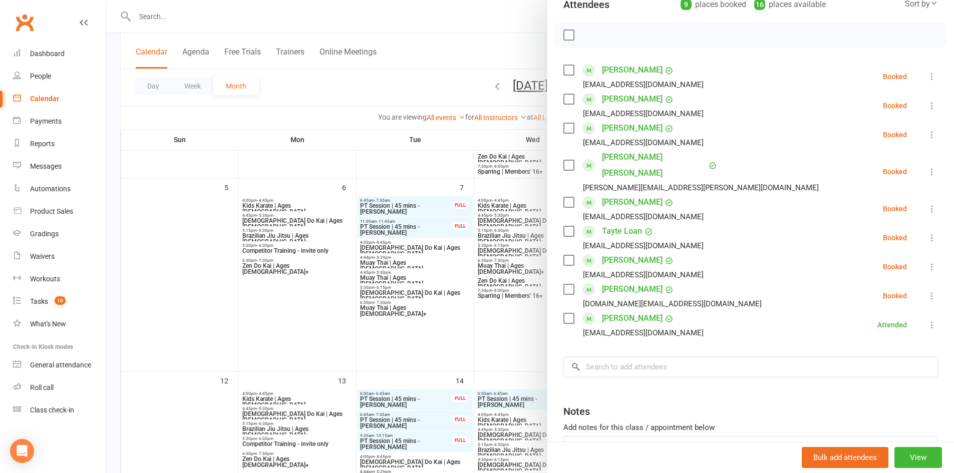
scroll to position [100, 0]
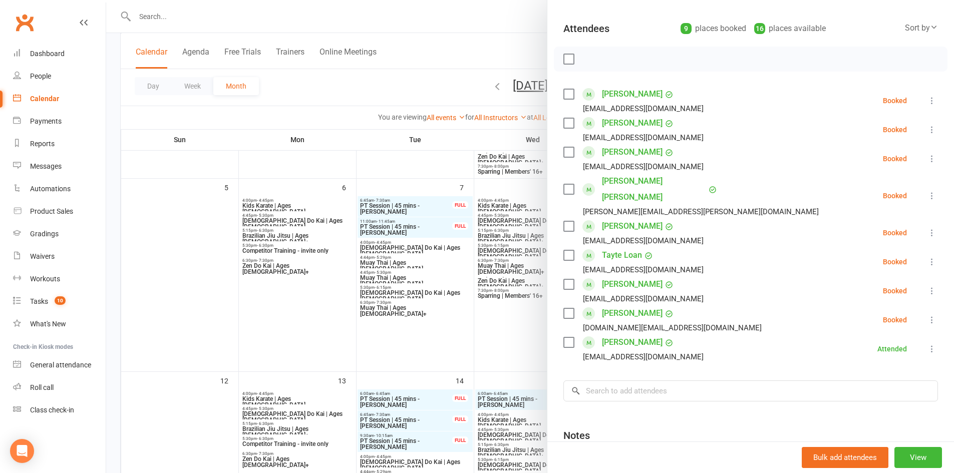
click at [163, 308] on div at bounding box center [530, 236] width 848 height 473
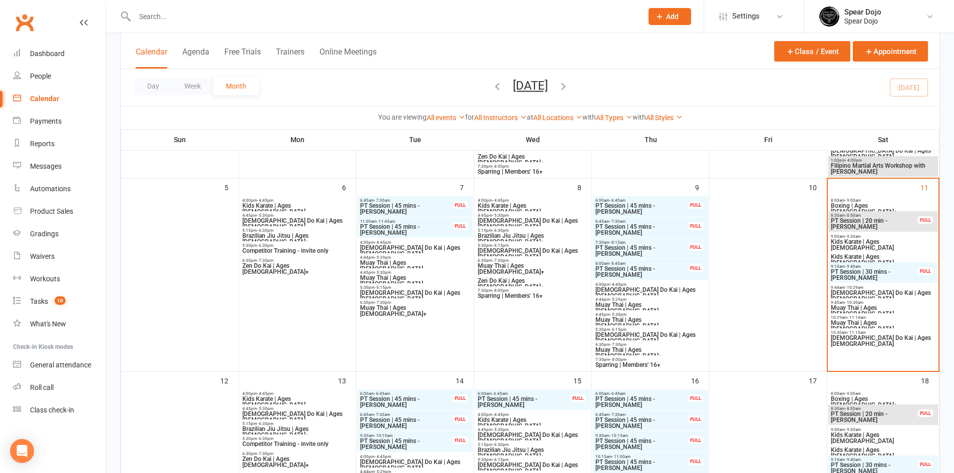
click at [855, 201] on span "- 9:00am" at bounding box center [853, 200] width 16 height 5
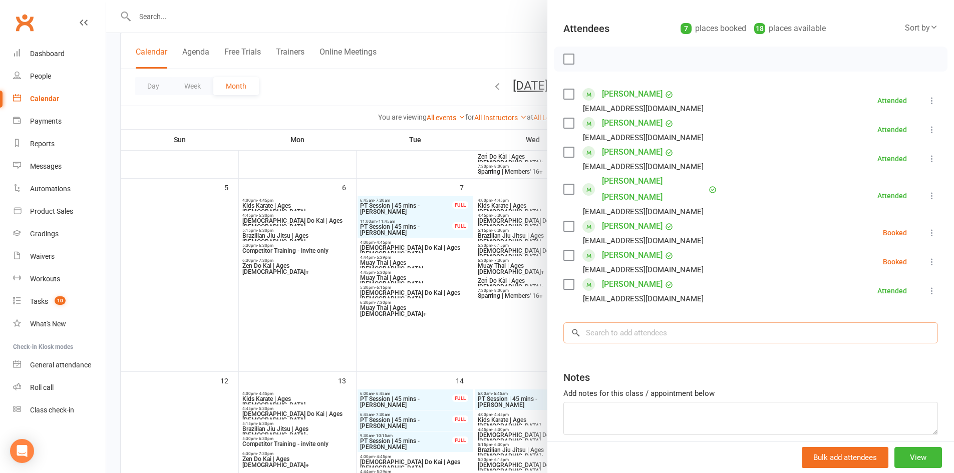
click at [596, 322] on input "search" at bounding box center [750, 332] width 374 height 21
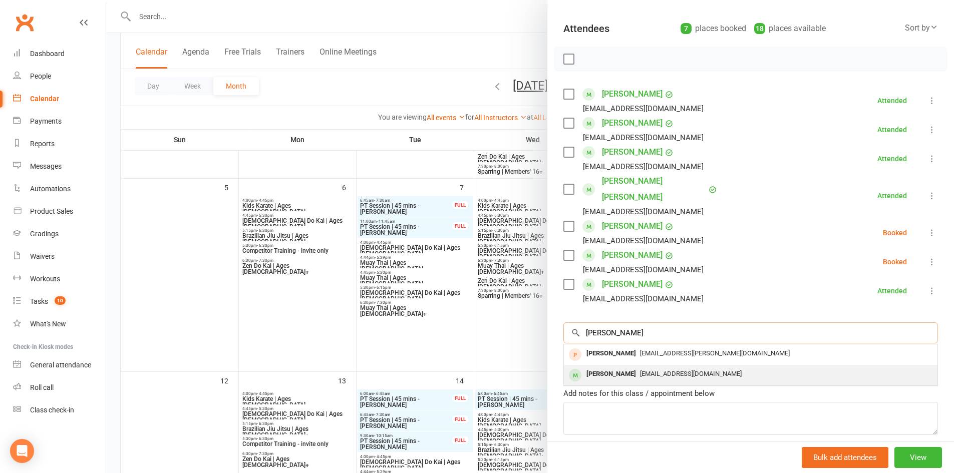
type input "Jeramy"
click at [600, 367] on div "[PERSON_NAME]" at bounding box center [611, 374] width 58 height 15
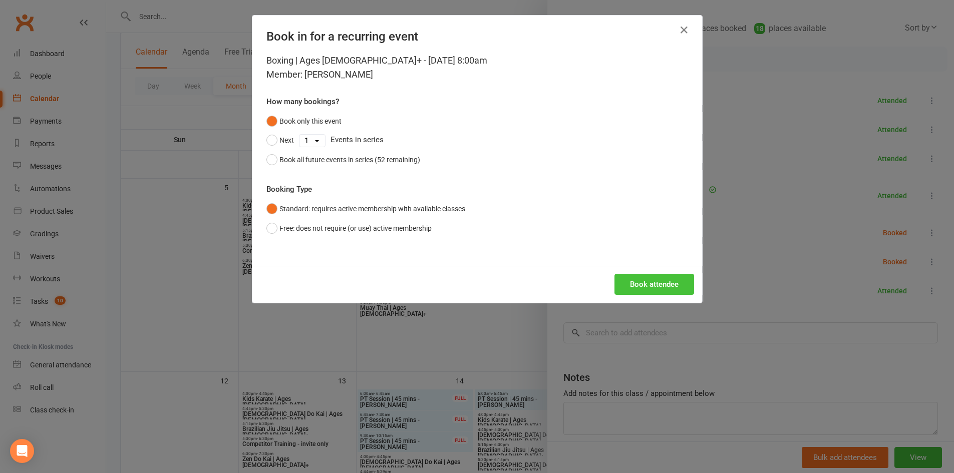
click at [640, 286] on button "Book attendee" at bounding box center [654, 284] width 80 height 21
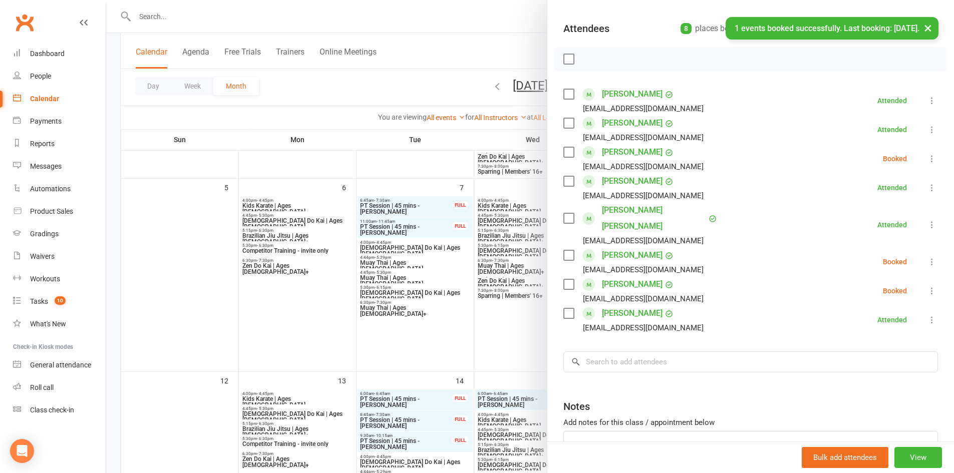
click at [927, 156] on icon at bounding box center [932, 159] width 10 height 10
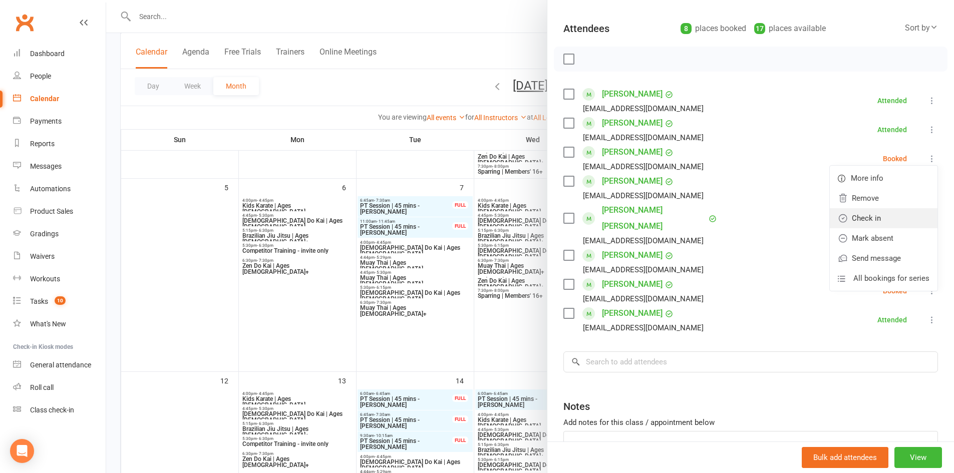
click at [869, 220] on link "Check in" at bounding box center [884, 218] width 108 height 20
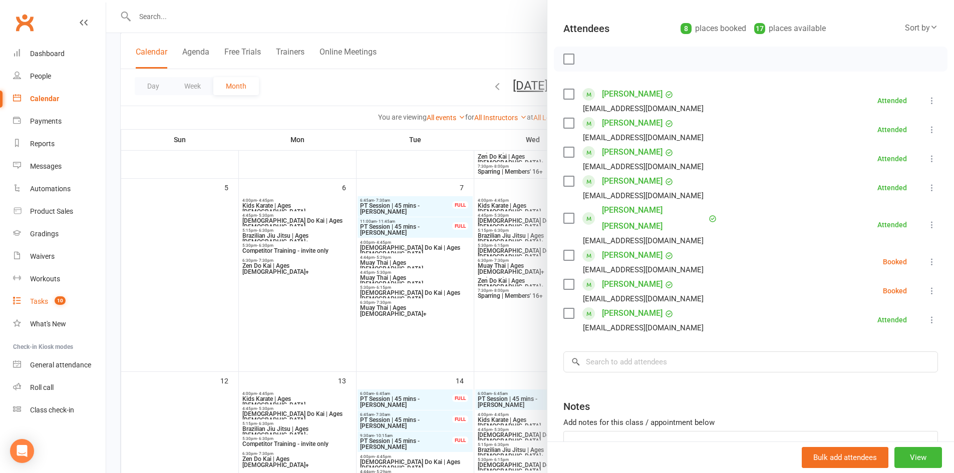
click at [37, 298] on div "Tasks" at bounding box center [39, 301] width 18 height 8
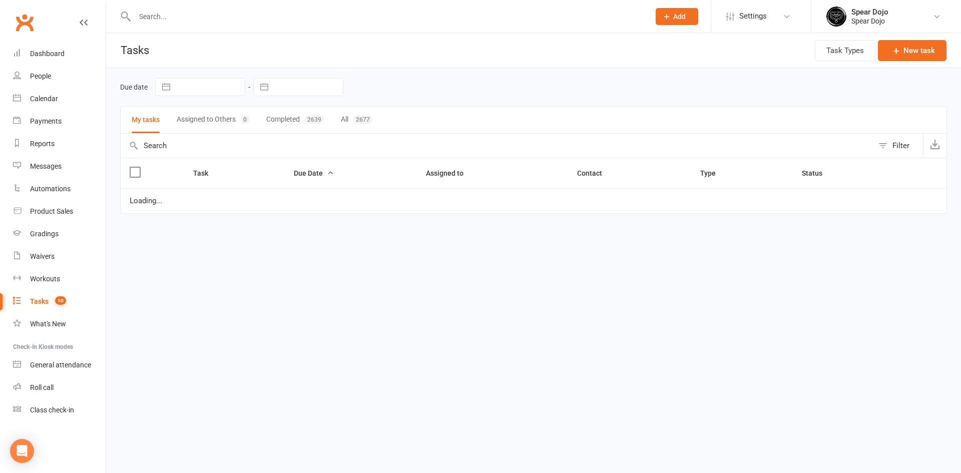
select select "started"
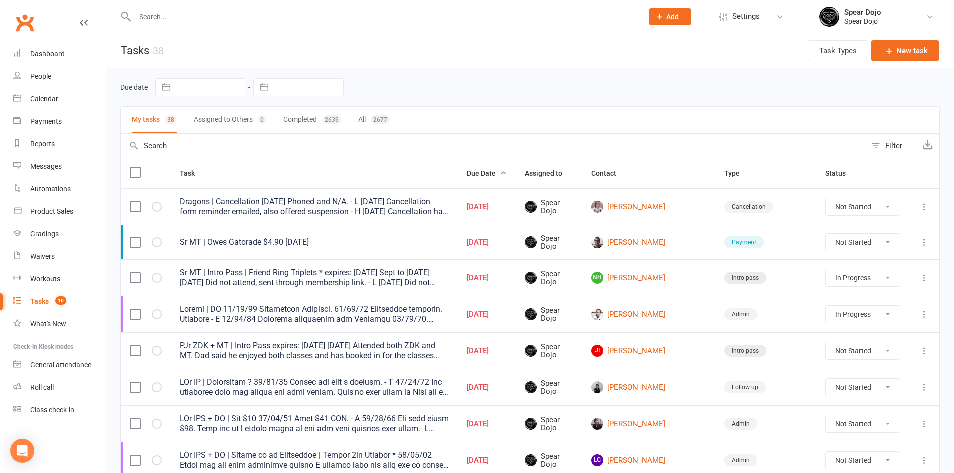
click at [924, 242] on icon at bounding box center [924, 242] width 10 height 10
click at [848, 280] on link "Edit" at bounding box center [872, 281] width 99 height 20
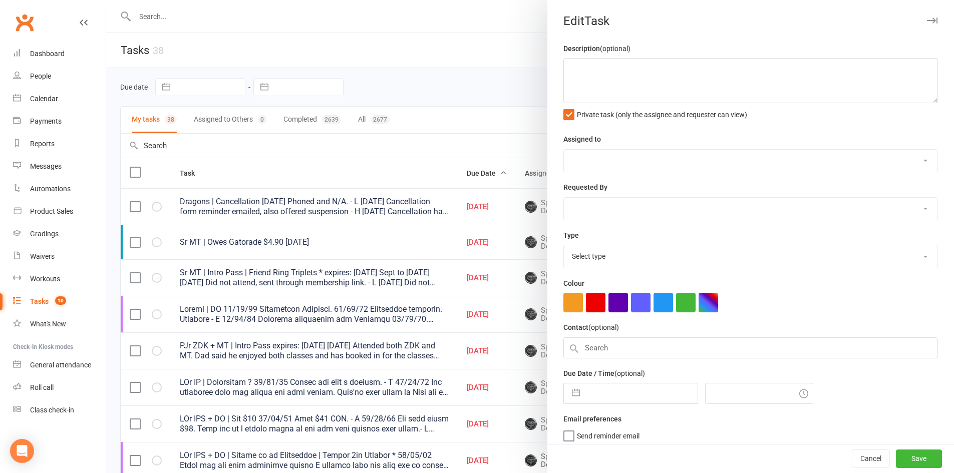
type textarea "Sr MT | Owes Gatorade $4.90 [DATE]"
select select "43986"
type input "[DATE]"
type input "8:00am"
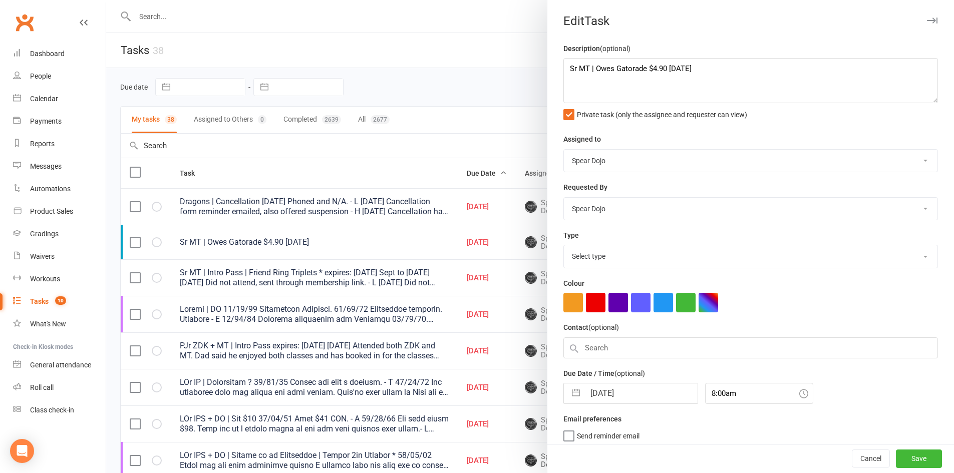
select select "19884"
click at [572, 394] on button "button" at bounding box center [576, 391] width 18 height 20
select select "8"
select select "2025"
select select "9"
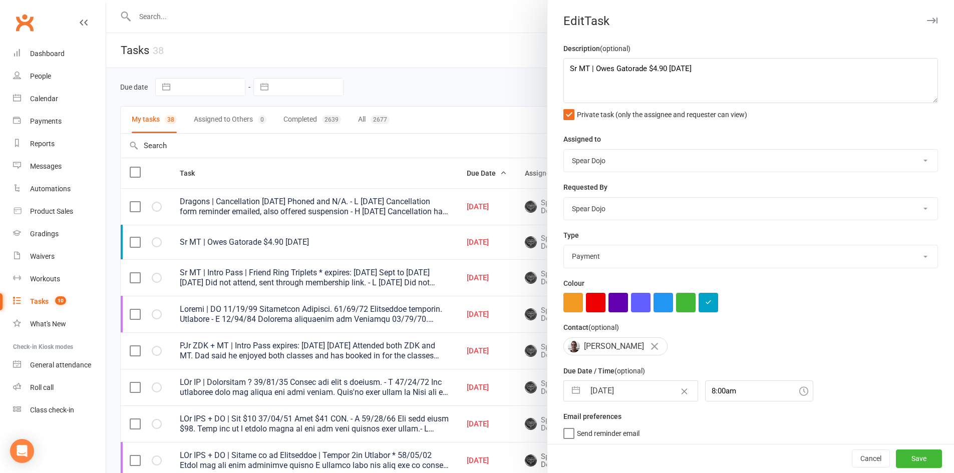
select select "2025"
select select "10"
select select "2025"
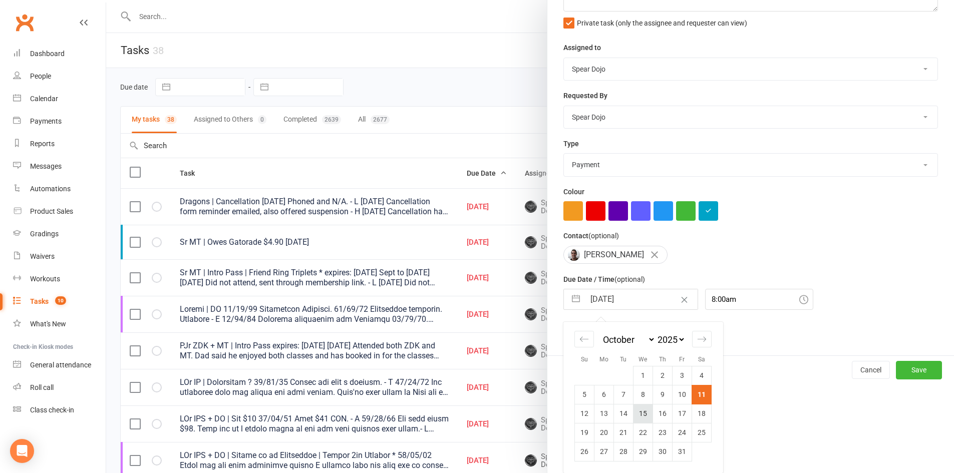
scroll to position [95, 0]
click at [618, 415] on td "14" at bounding box center [624, 413] width 20 height 19
type input "[DATE]"
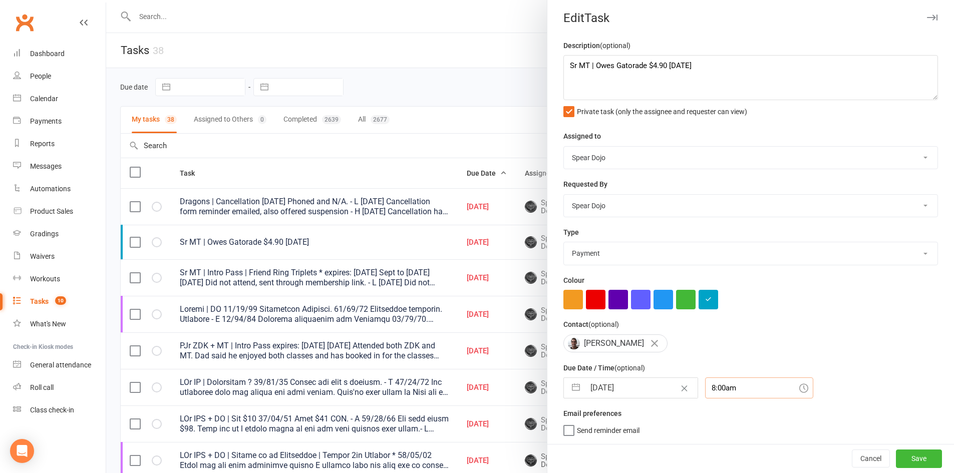
scroll to position [33, 0]
click at [716, 390] on div "8:00am" at bounding box center [759, 387] width 108 height 21
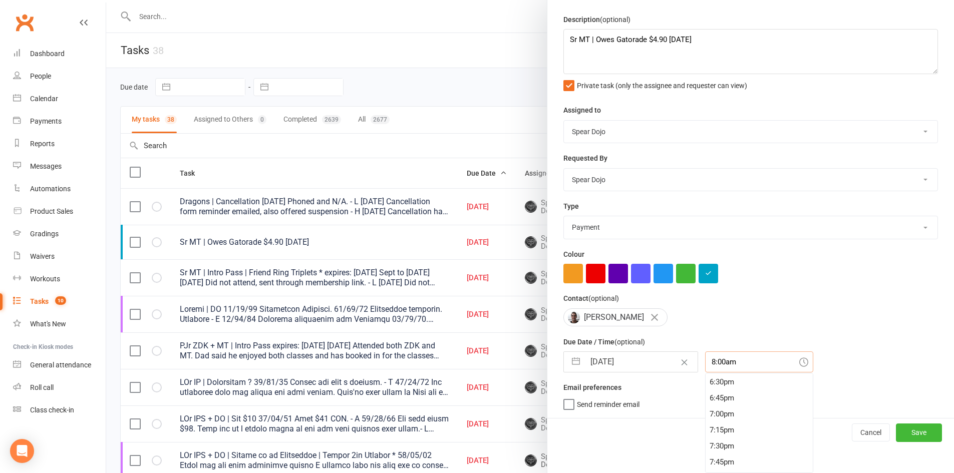
scroll to position [1147, 0]
click at [705, 422] on div "6:30pm" at bounding box center [758, 420] width 107 height 16
type input "6:30pm"
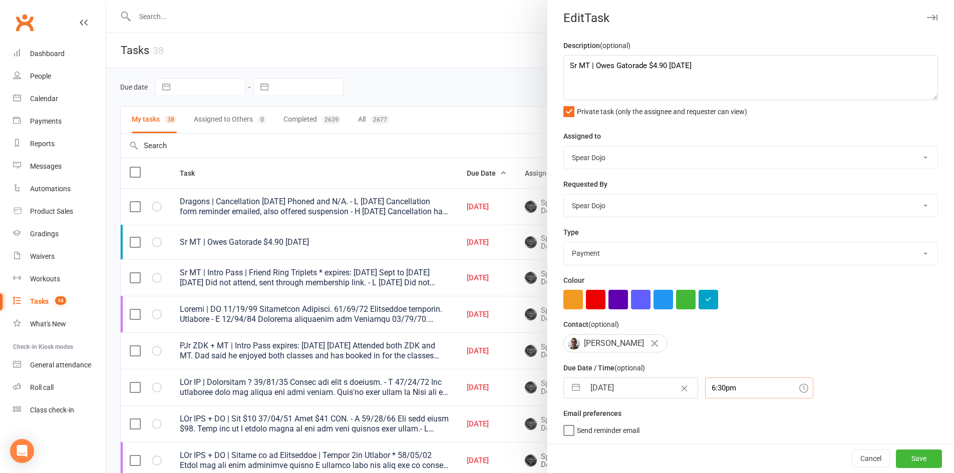
scroll to position [7, 0]
click at [903, 459] on button "Save" at bounding box center [919, 459] width 46 height 18
select select "started"
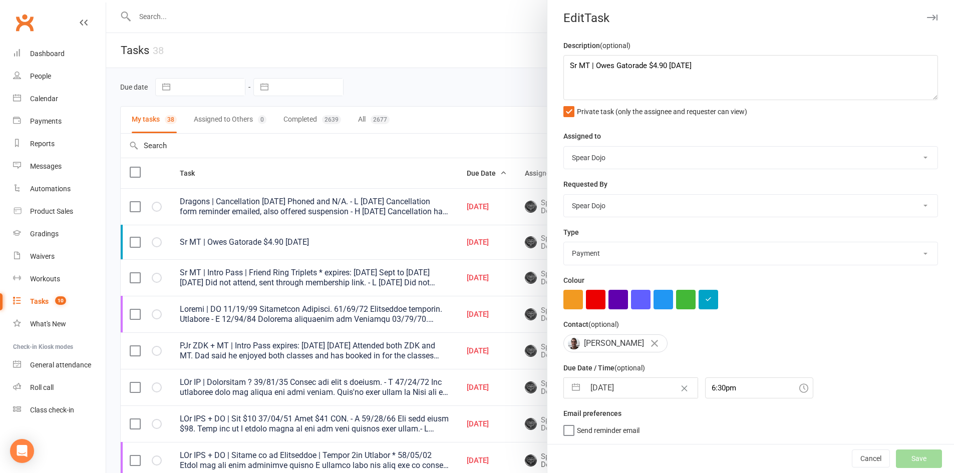
select select "started"
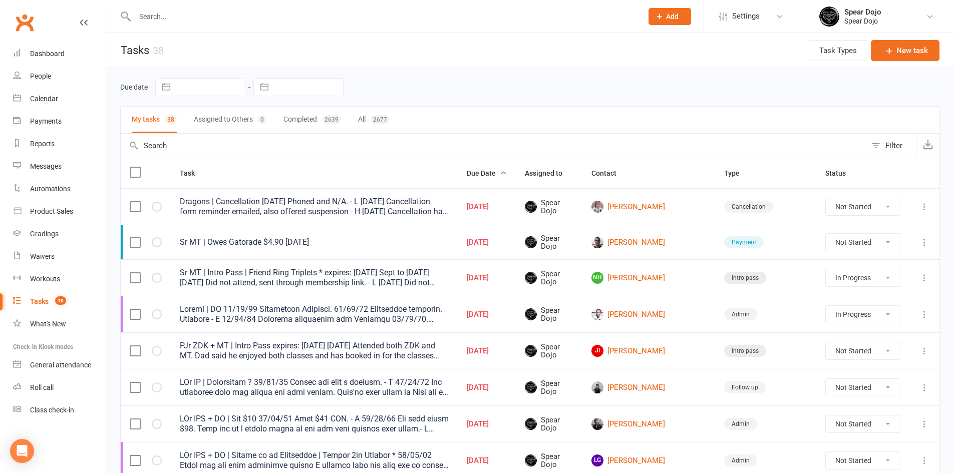
select select "started"
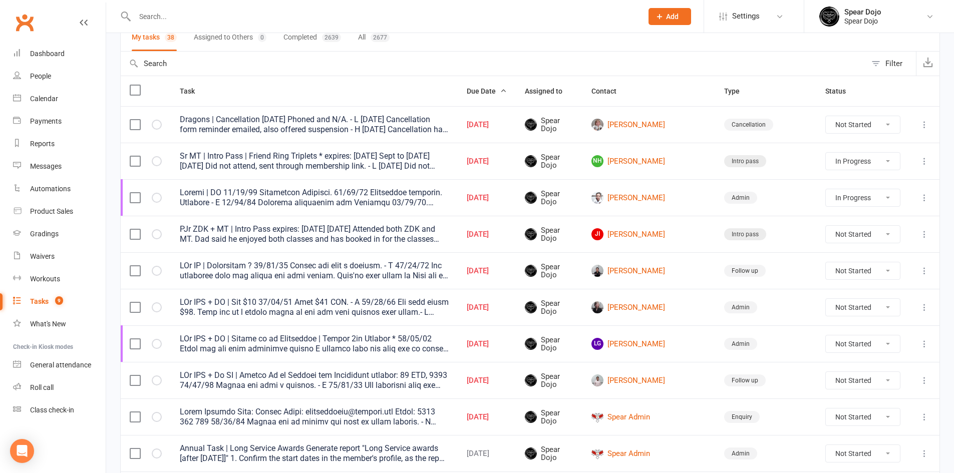
scroll to position [100, 0]
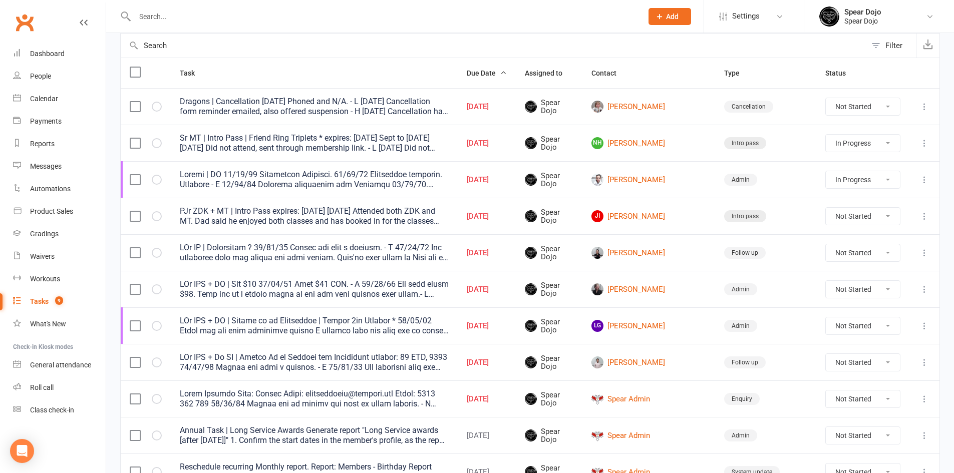
click at [924, 214] on icon at bounding box center [924, 216] width 10 height 10
click at [866, 255] on link "Edit" at bounding box center [872, 255] width 99 height 20
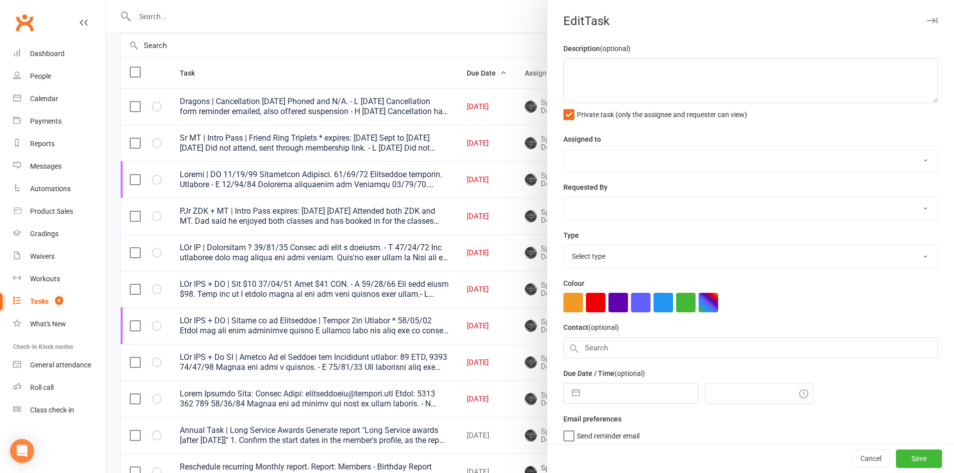
type textarea "PJr ZDK + MT | Intro Pass expires: 17 OCT, 2025 07/10/25 Attended both ZDK and …"
select select "43986"
type input "[DATE]"
type input "9:30am"
select select "21686"
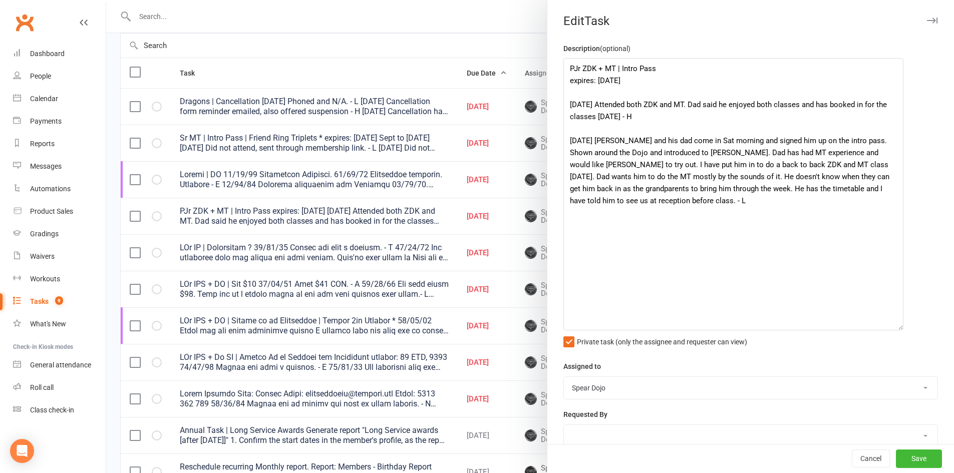
drag, startPoint x: 919, startPoint y: 100, endPoint x: 896, endPoint y: 327, distance: 228.5
click at [896, 327] on textarea "PJr ZDK + MT | Intro Pass expires: 17 OCT, 2025 07/10/25 Attended both ZDK and …" at bounding box center [733, 194] width 340 height 272
click at [611, 189] on textarea "PJr ZDK + MT | Intro Pass expires: 17 OCT, 2025 07/10/25 Attended both ZDK and …" at bounding box center [733, 194] width 340 height 272
type textarea "PJr ZDK + MT | Intro Pass expires: 17 OCT, 2025 07/10/25 Attended both ZDK and …"
drag, startPoint x: 914, startPoint y: 463, endPoint x: 901, endPoint y: 454, distance: 15.1
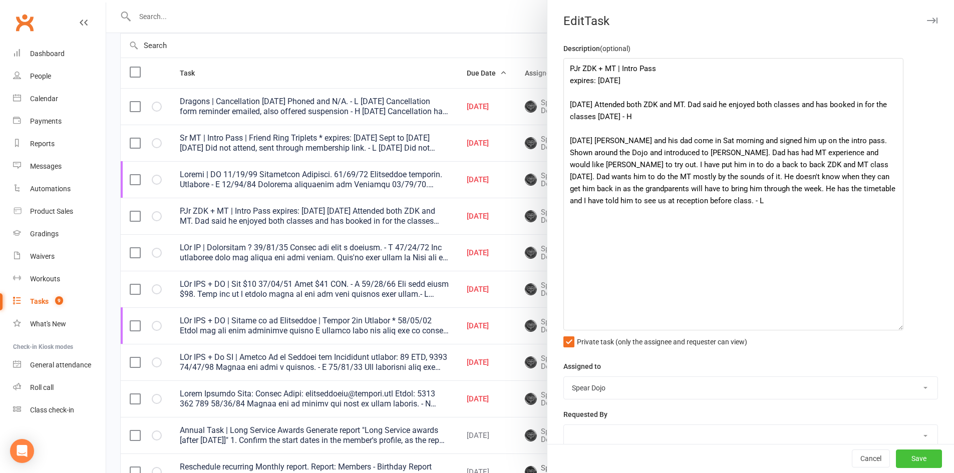
click at [913, 462] on button "Save" at bounding box center [919, 459] width 46 height 18
select select "started"
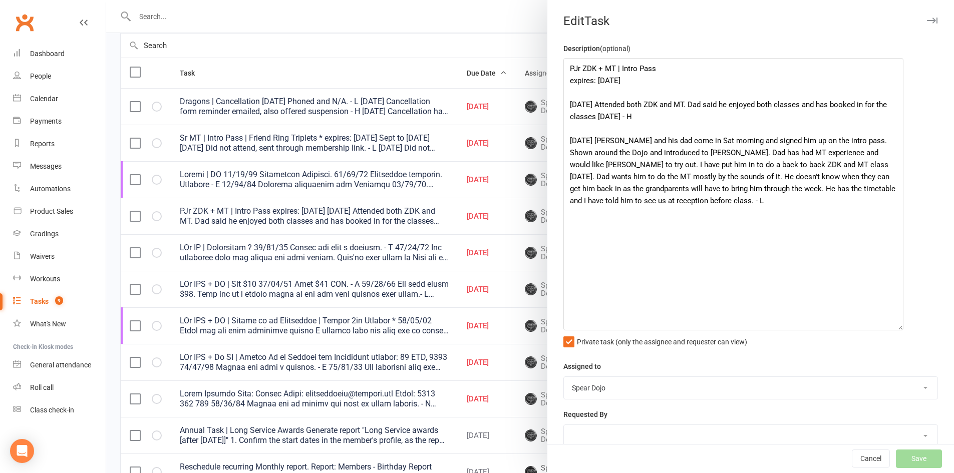
select select "started"
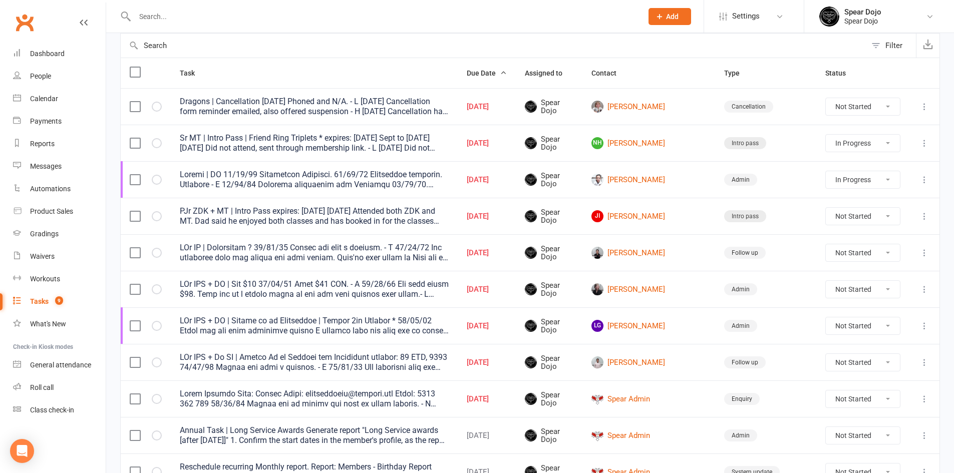
select select "started"
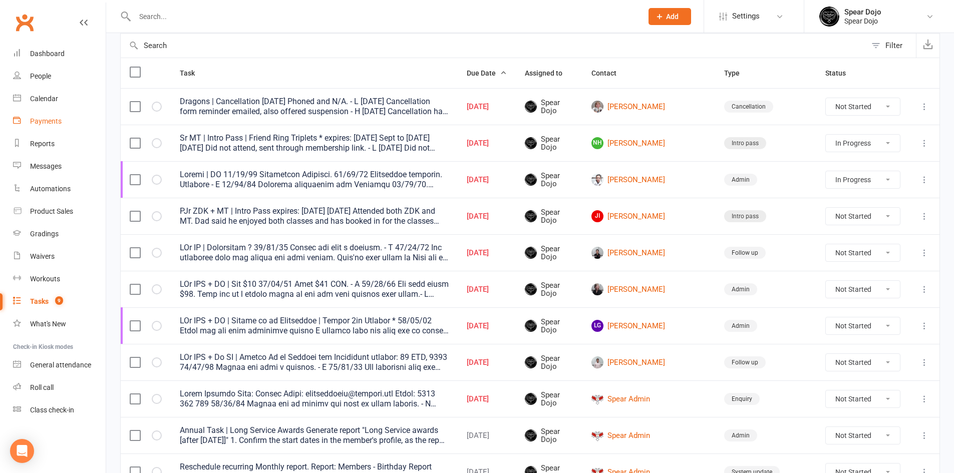
select select "started"
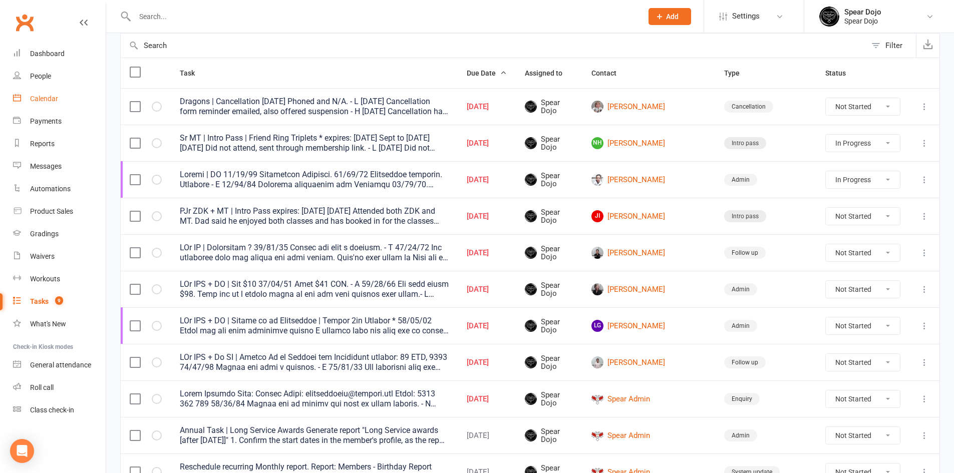
click at [37, 96] on div "Calendar" at bounding box center [44, 99] width 28 height 8
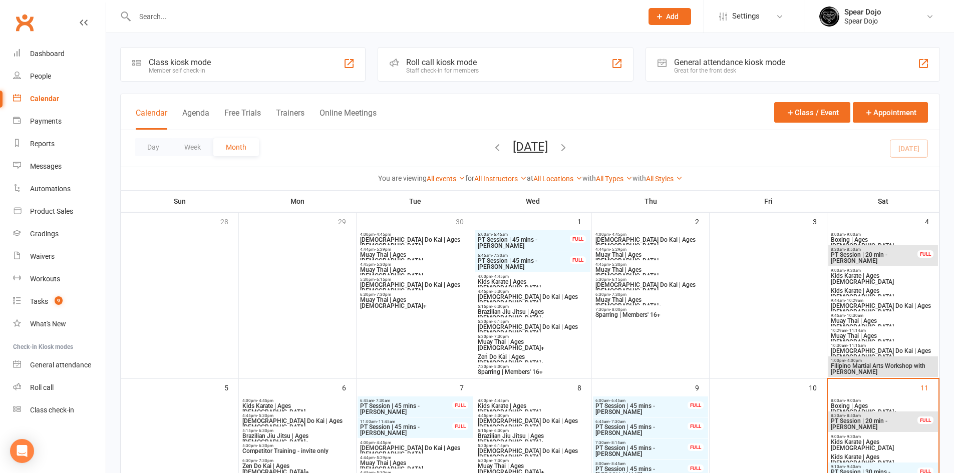
click at [867, 405] on span "Boxing | Ages [DEMOGRAPHIC_DATA]+" at bounding box center [883, 409] width 106 height 12
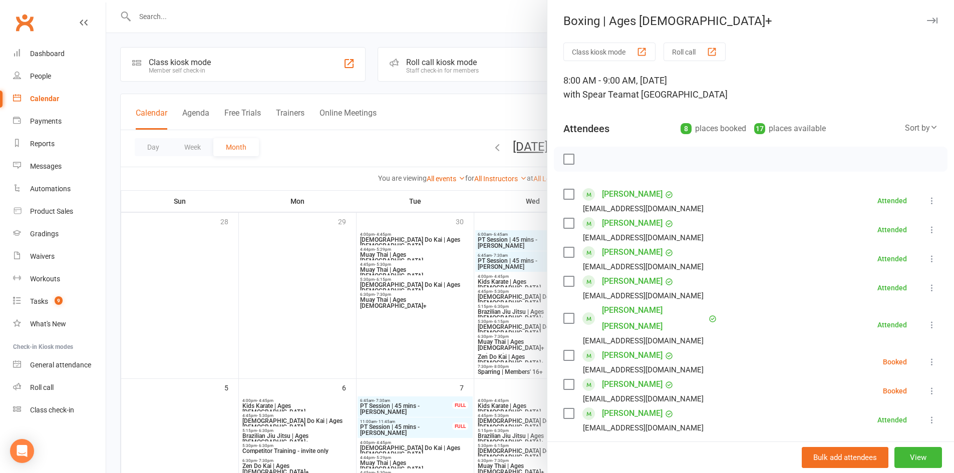
scroll to position [150, 0]
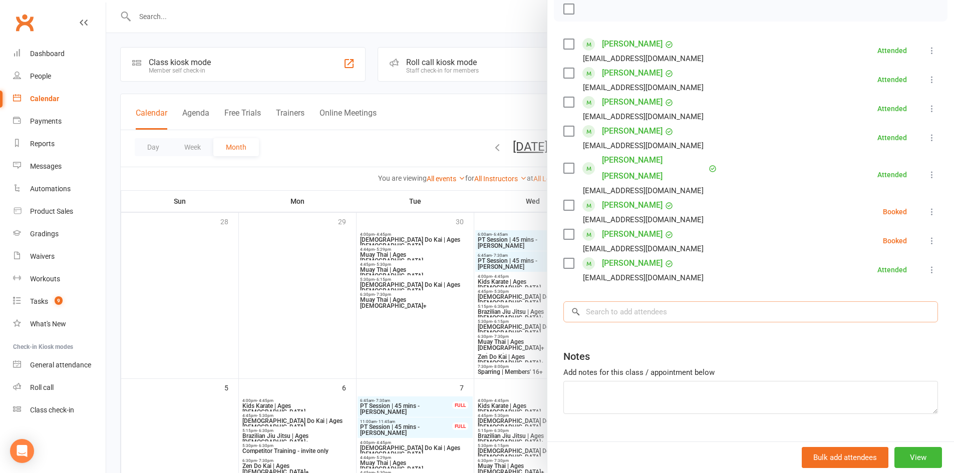
click at [590, 301] on input "search" at bounding box center [750, 311] width 374 height 21
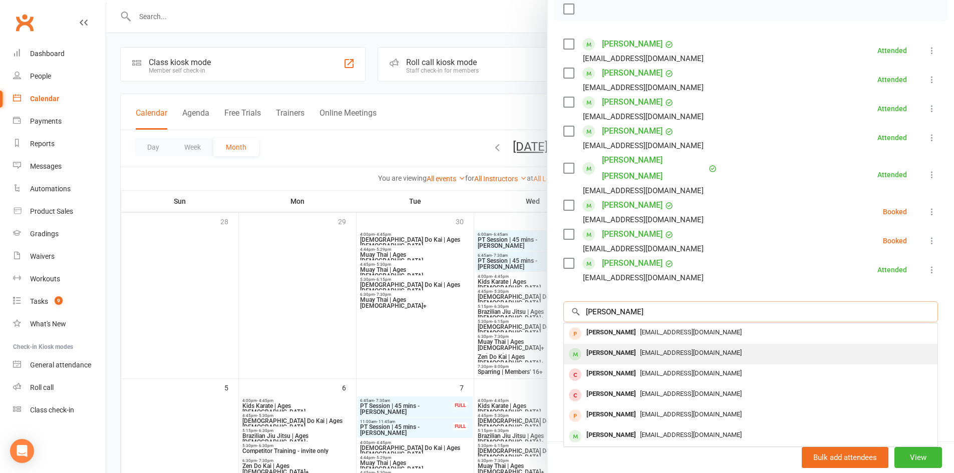
type input "Jade"
click at [611, 346] on div "Jade Ashwell" at bounding box center [611, 353] width 58 height 15
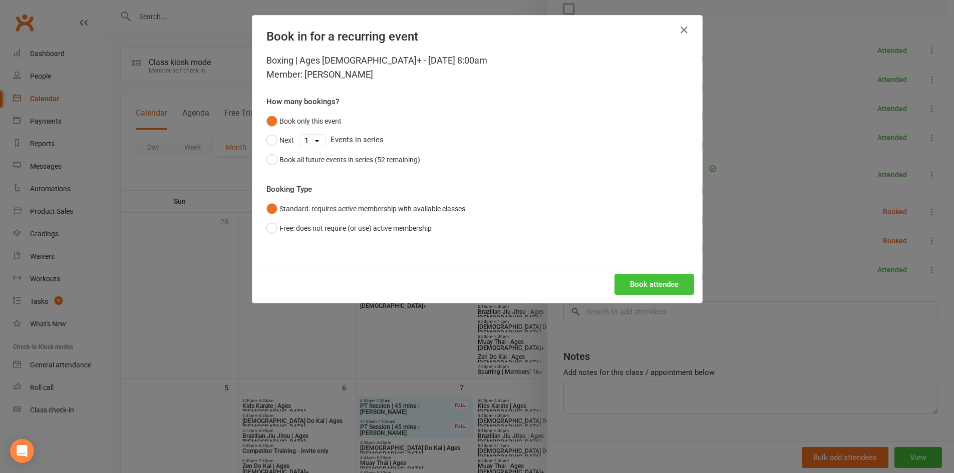
click at [661, 283] on button "Book attendee" at bounding box center [654, 284] width 80 height 21
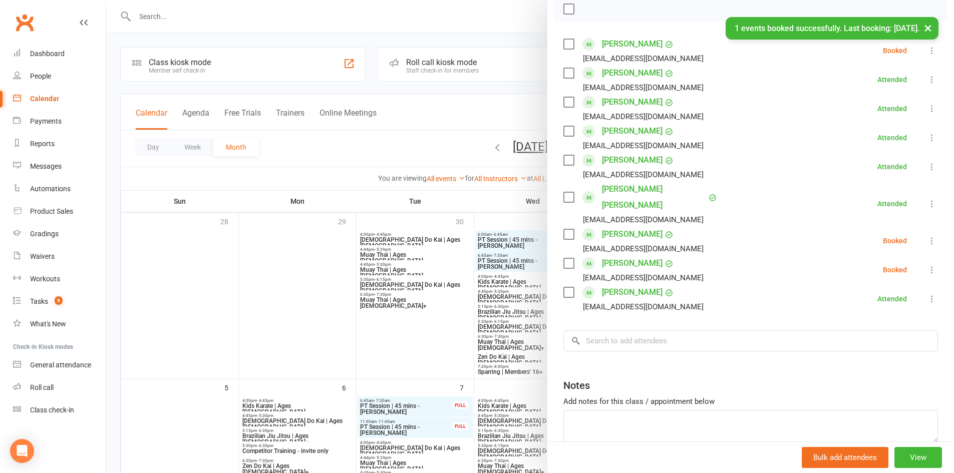
scroll to position [100, 0]
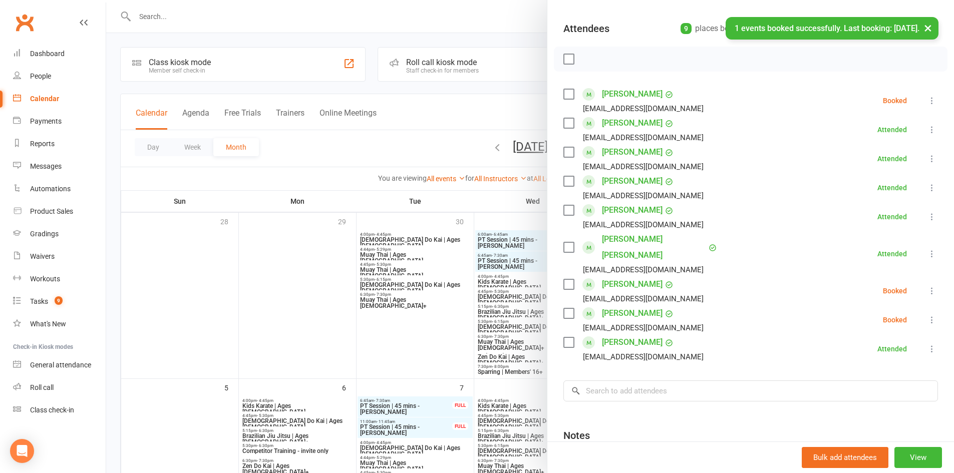
click at [927, 100] on icon at bounding box center [932, 101] width 10 height 10
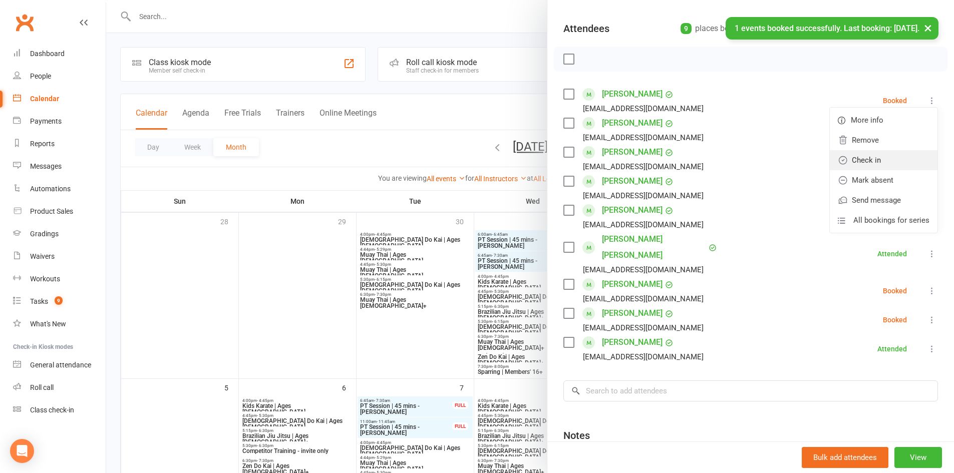
click at [851, 165] on link "Check in" at bounding box center [884, 160] width 108 height 20
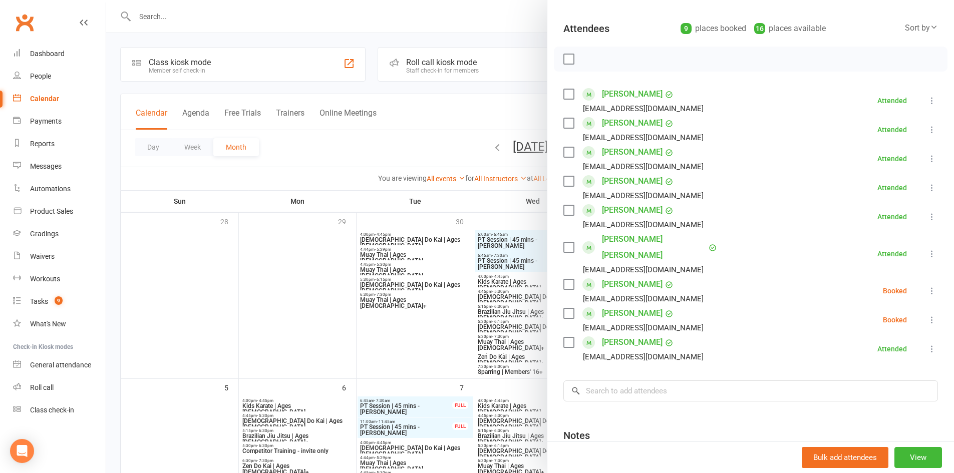
click at [301, 293] on div at bounding box center [530, 236] width 848 height 473
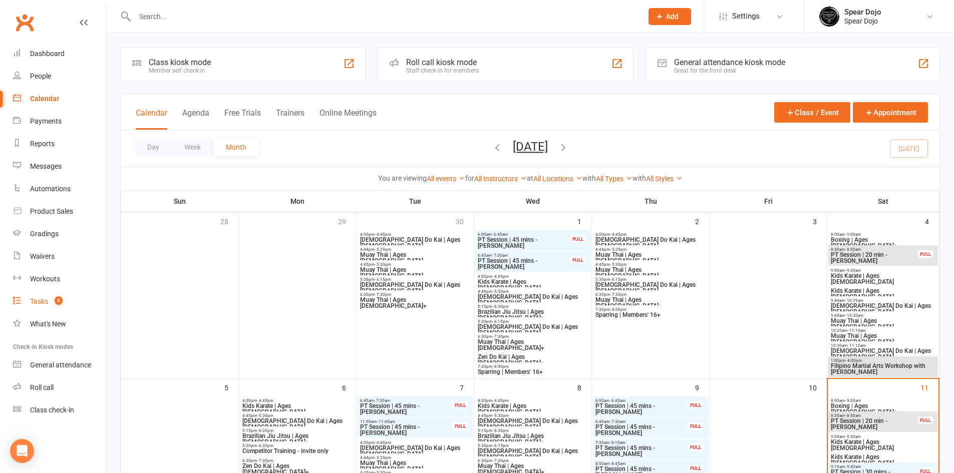
click at [38, 302] on div "Tasks" at bounding box center [39, 301] width 18 height 8
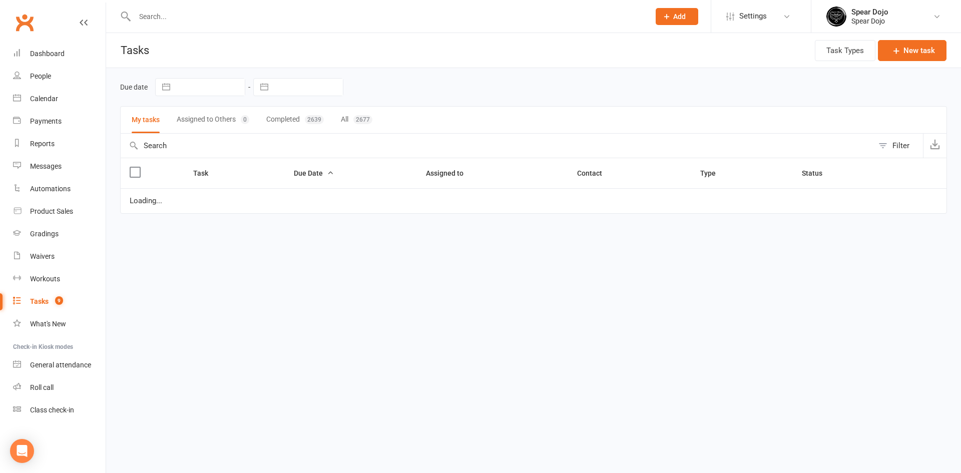
select select "started"
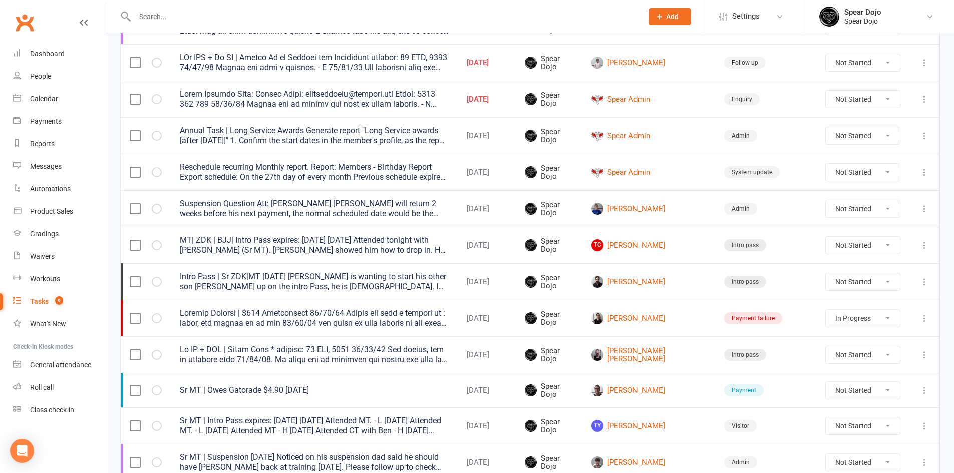
scroll to position [401, 0]
click at [927, 207] on icon at bounding box center [924, 208] width 10 height 10
click at [841, 240] on link "Edit" at bounding box center [872, 247] width 99 height 20
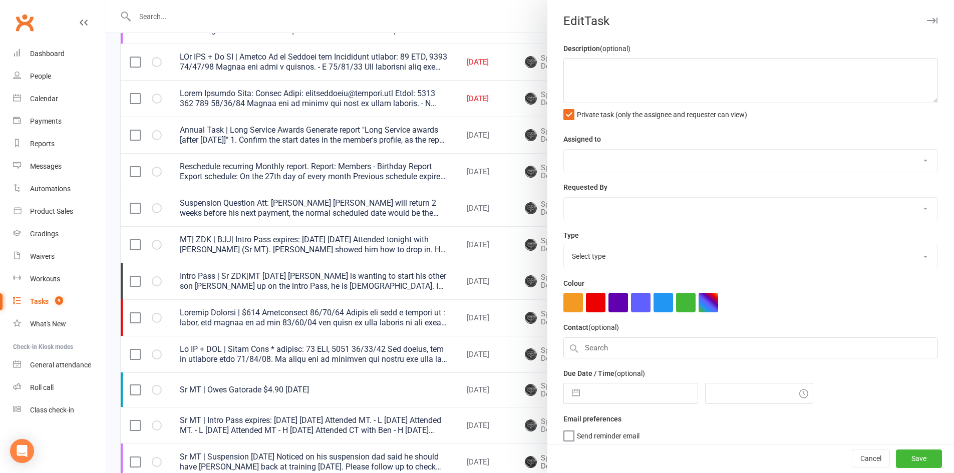
type textarea "Suspension Question Att: [PERSON_NAME] [PERSON_NAME] will return 2 weeks before…"
select select "43986"
type input "[DATE]"
type input "10:00am"
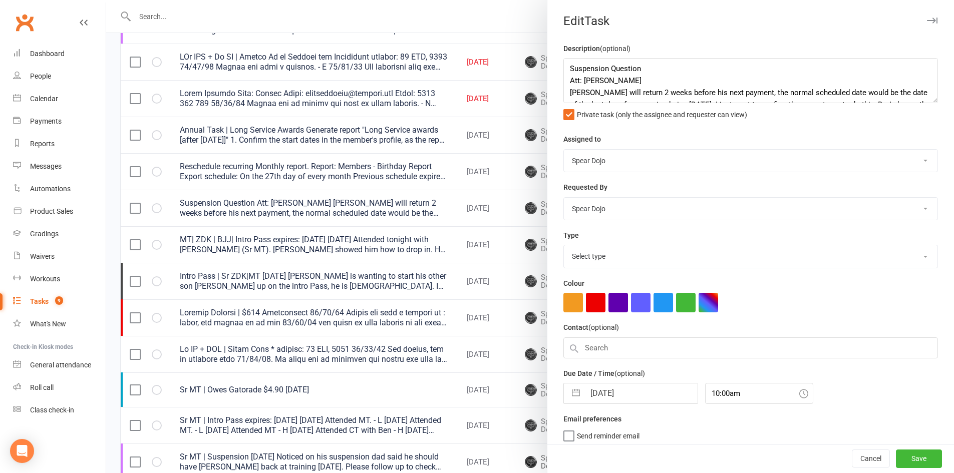
select select "19839"
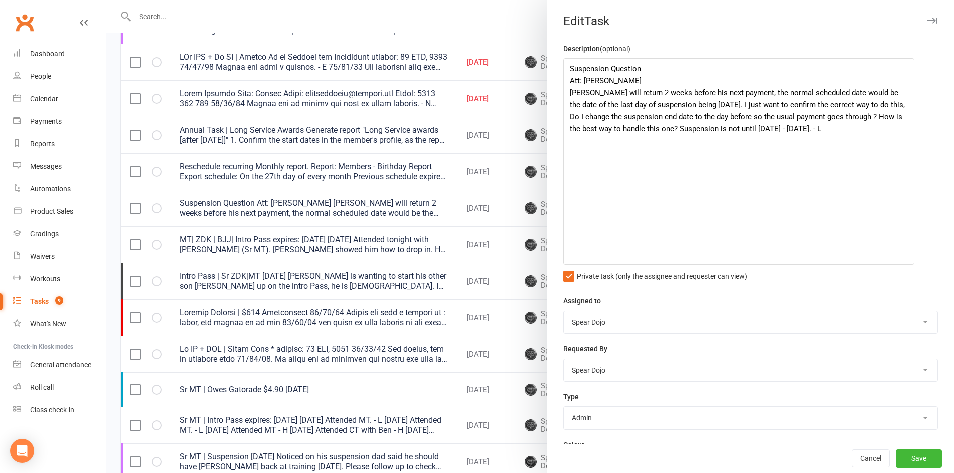
drag, startPoint x: 916, startPoint y: 98, endPoint x: 904, endPoint y: 261, distance: 163.2
click at [904, 261] on textarea "Suspension Question Att: [PERSON_NAME] [PERSON_NAME] will return 2 weeks before…" at bounding box center [738, 161] width 351 height 207
click at [904, 458] on button "Save" at bounding box center [919, 459] width 46 height 18
select select "started"
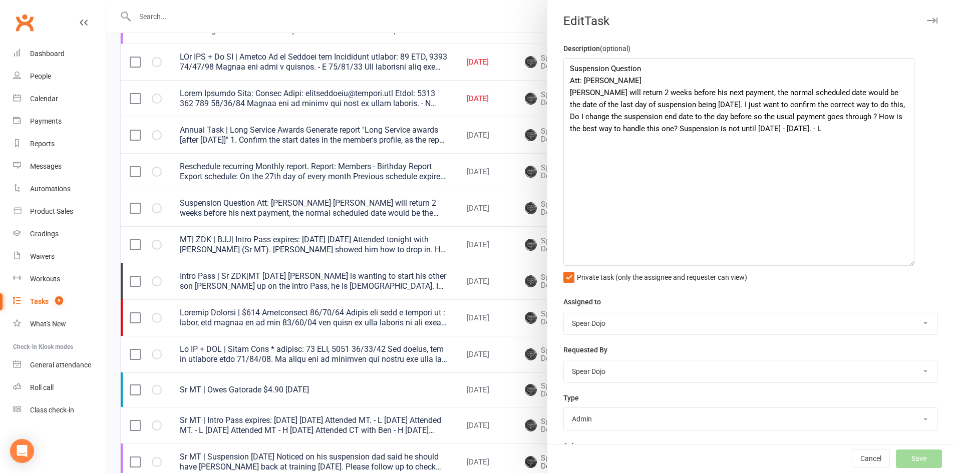
select select "started"
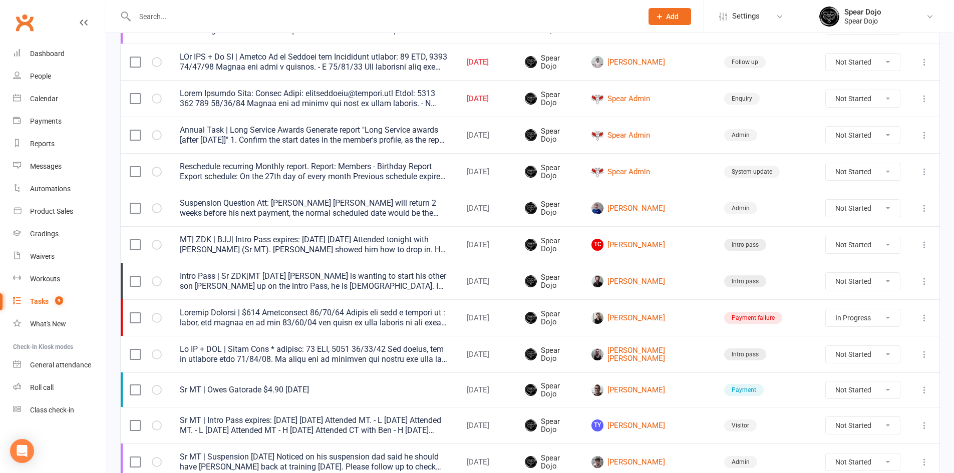
select select "started"
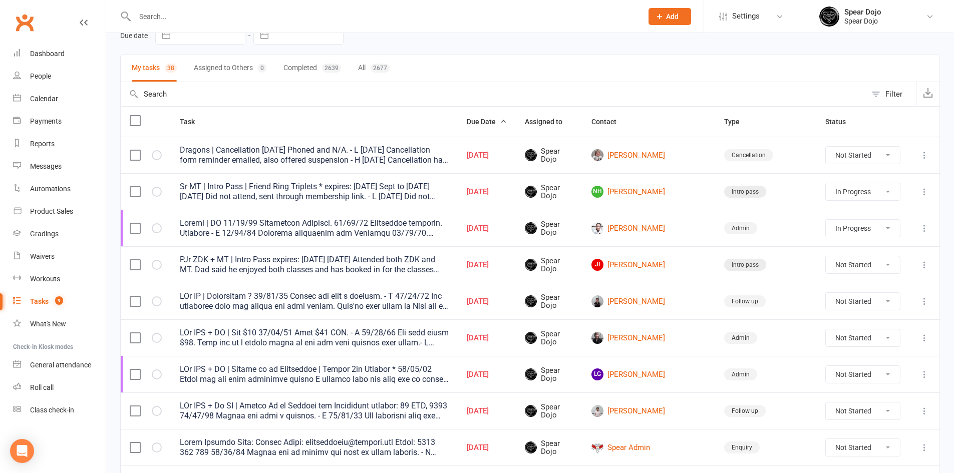
scroll to position [50, 0]
click at [657, 193] on link "NH Nick Hatton" at bounding box center [648, 193] width 115 height 12
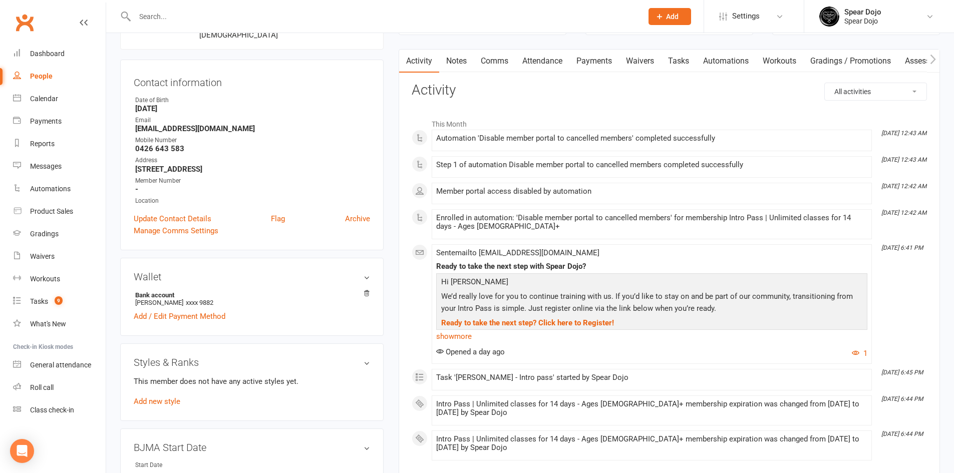
scroll to position [100, 0]
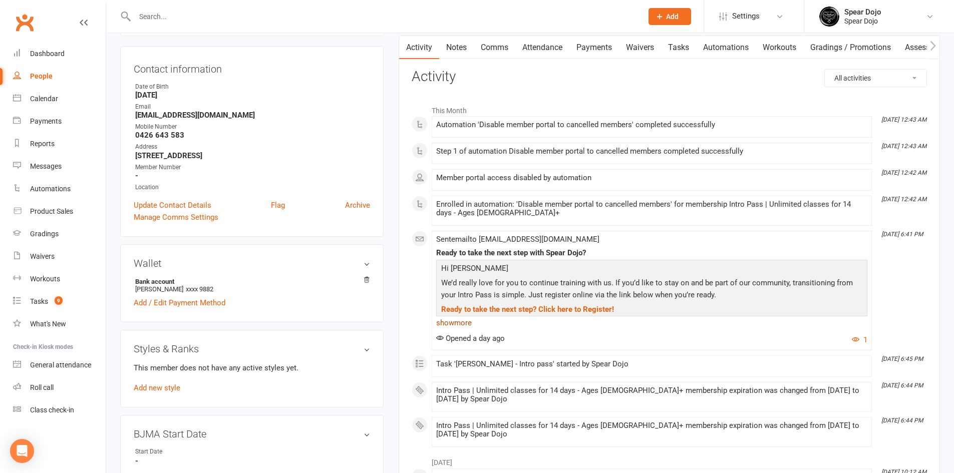
click at [457, 320] on link "show more" at bounding box center [651, 323] width 431 height 14
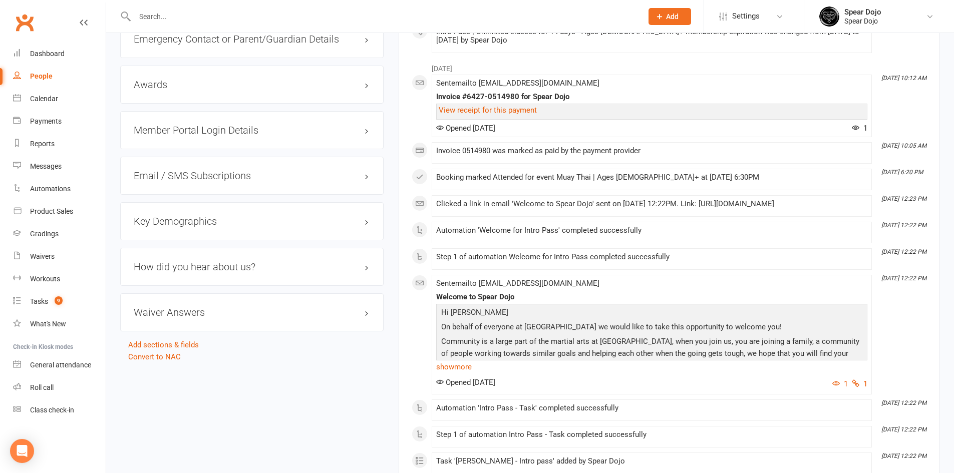
scroll to position [851, 0]
click at [452, 367] on link "show more" at bounding box center [651, 366] width 431 height 14
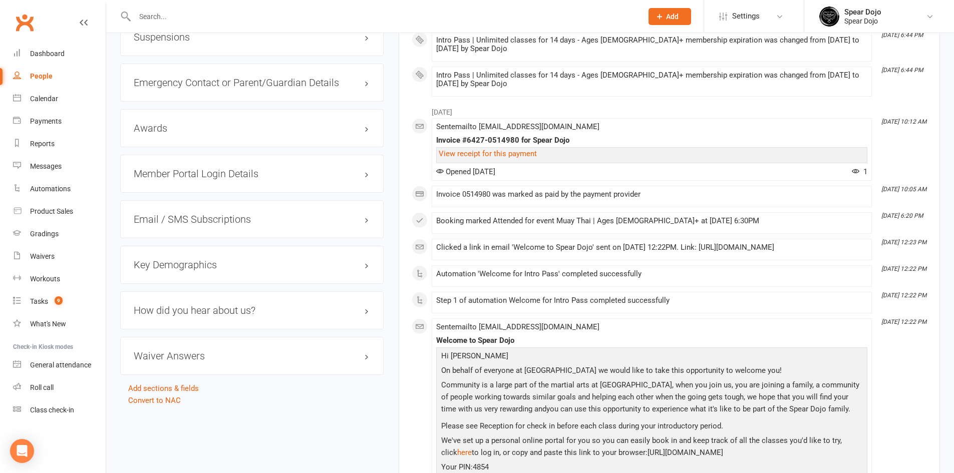
scroll to position [801, 0]
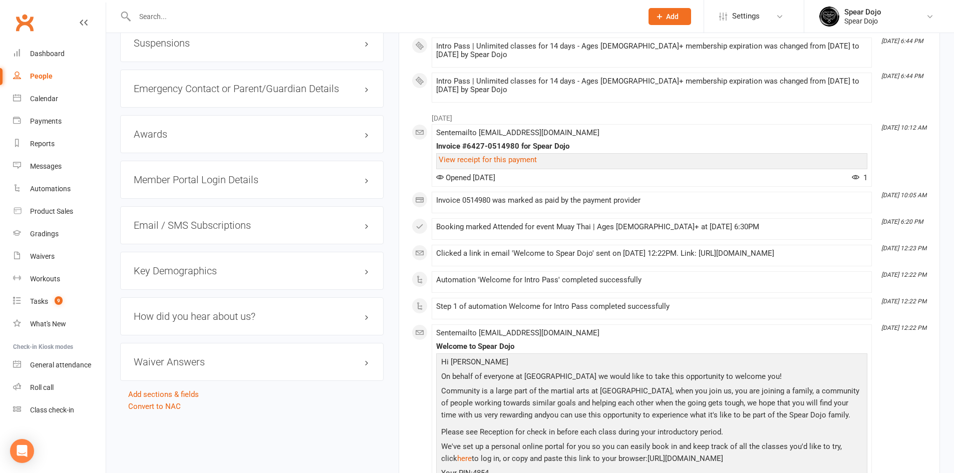
click at [364, 178] on h3 "Member Portal Login Details" at bounding box center [252, 179] width 236 height 11
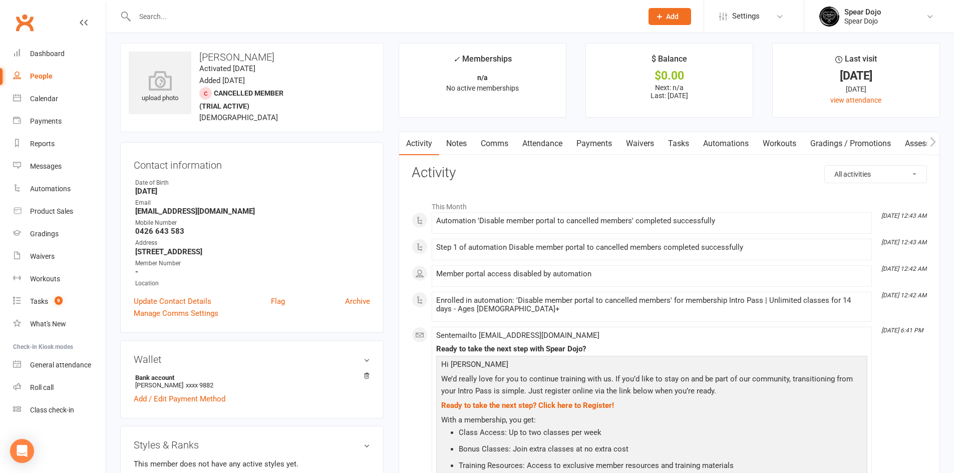
scroll to position [0, 0]
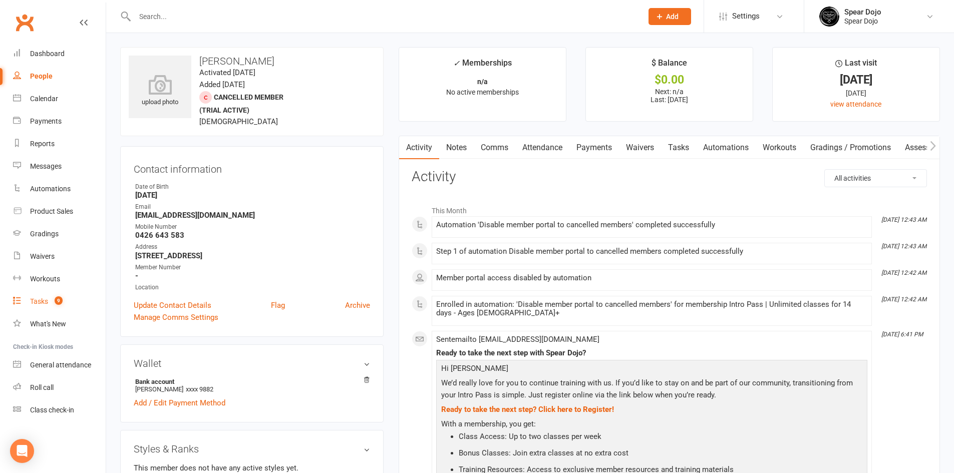
click at [49, 301] on link "Tasks 9" at bounding box center [59, 301] width 93 height 23
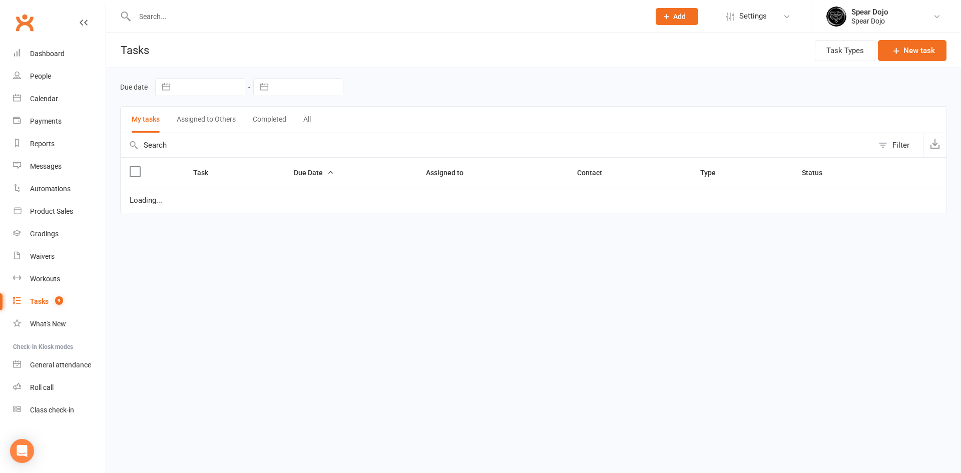
select select "started"
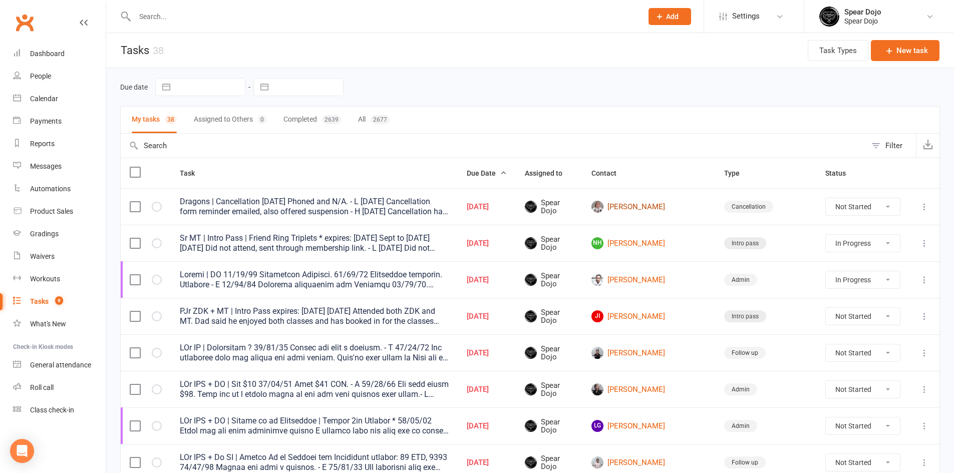
click at [662, 203] on link "[PERSON_NAME]" at bounding box center [648, 207] width 115 height 12
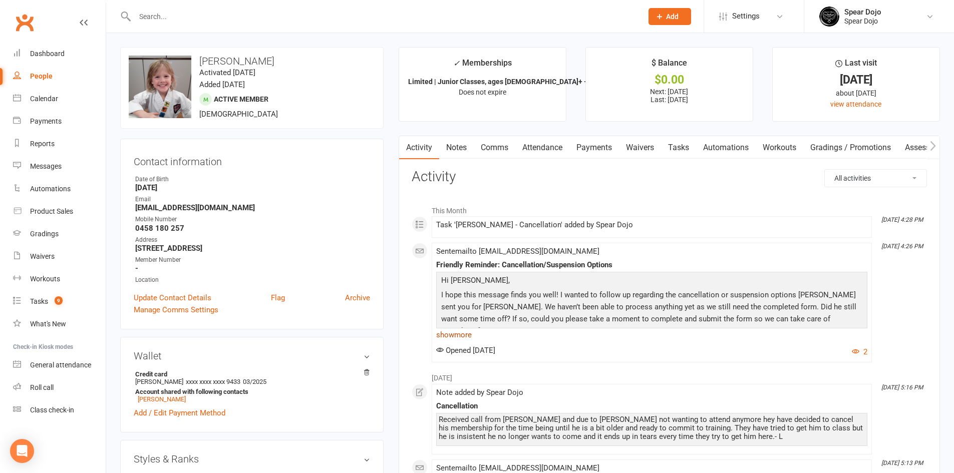
click at [456, 334] on link "show more" at bounding box center [651, 335] width 431 height 14
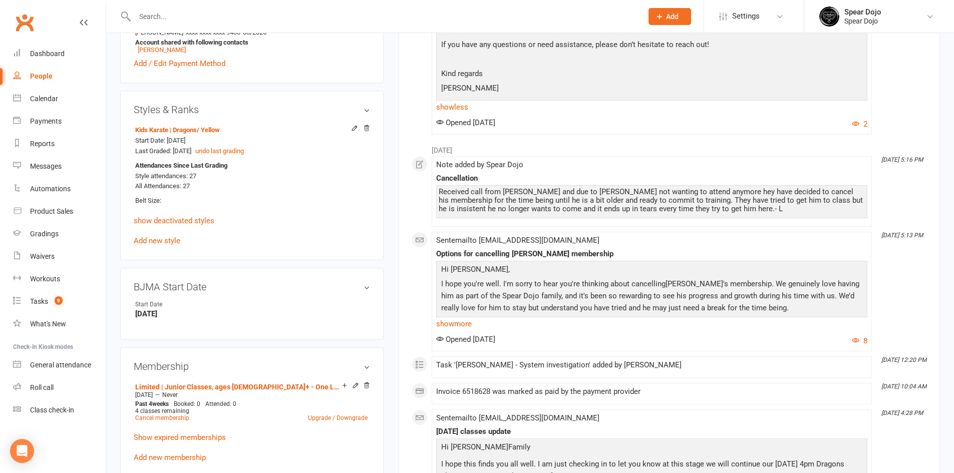
scroll to position [350, 0]
click at [464, 316] on link "show more" at bounding box center [651, 323] width 431 height 14
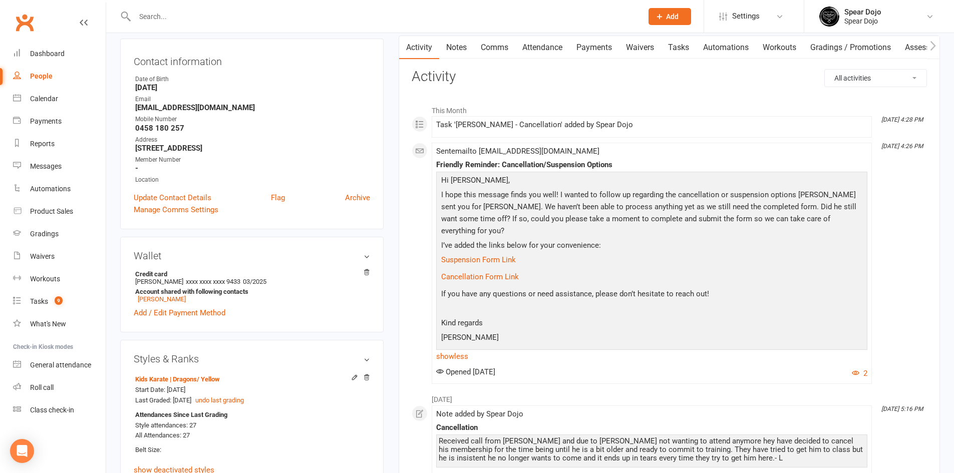
scroll to position [0, 0]
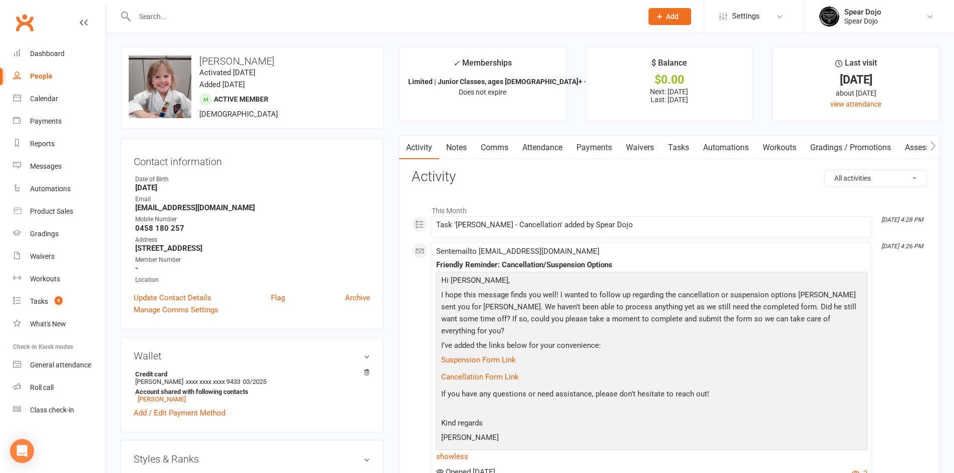
click at [595, 141] on link "Payments" at bounding box center [594, 147] width 50 height 23
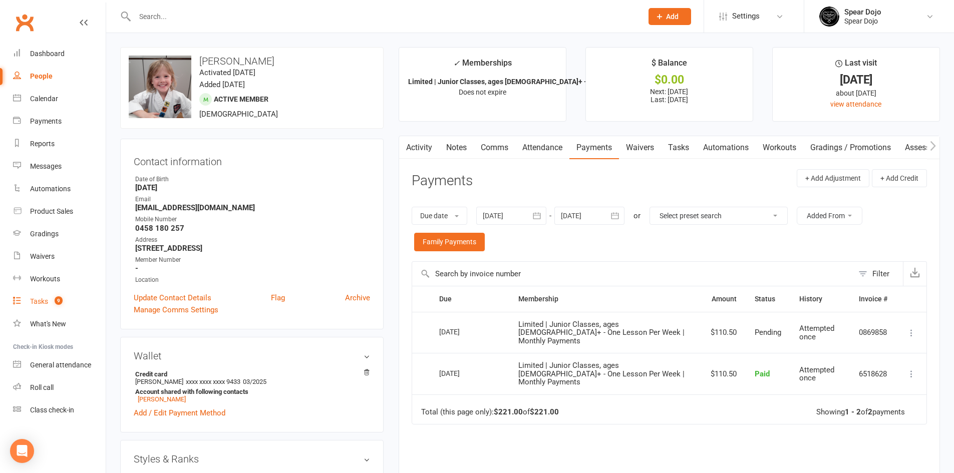
click at [47, 298] on div "Tasks" at bounding box center [39, 301] width 18 height 8
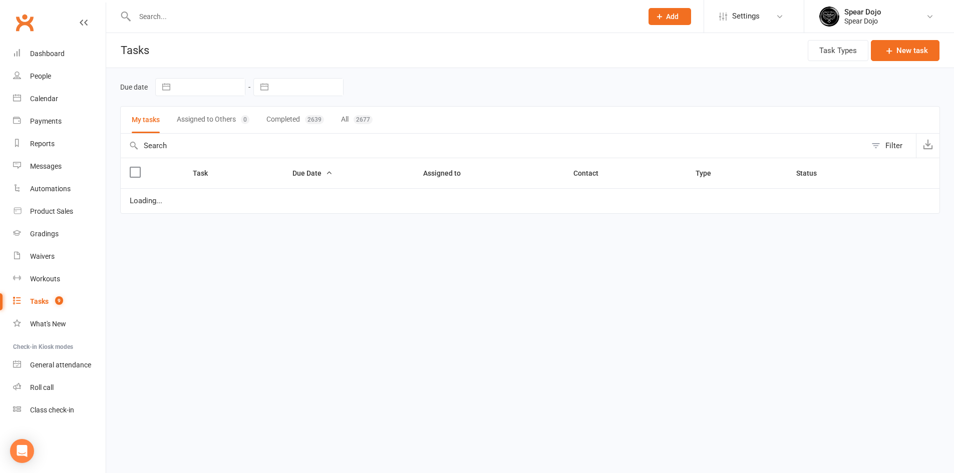
select select "started"
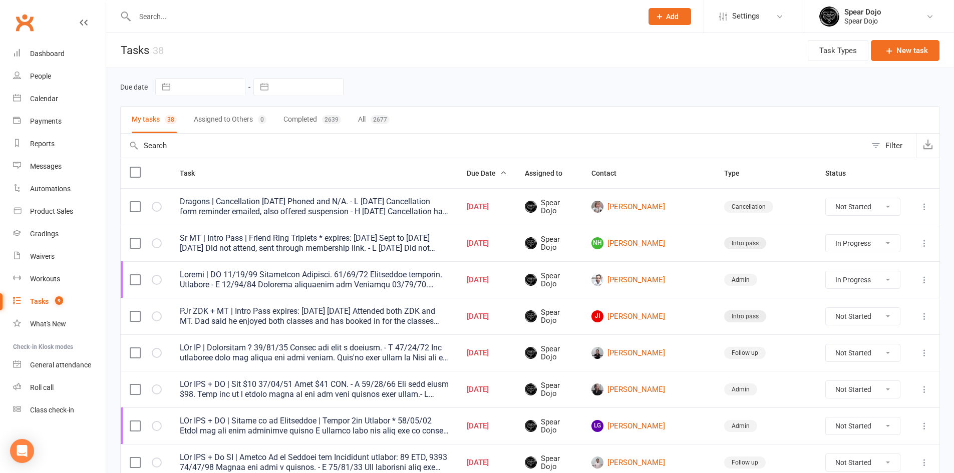
click at [922, 208] on icon at bounding box center [924, 207] width 10 height 10
click at [855, 244] on link "Edit" at bounding box center [872, 246] width 99 height 20
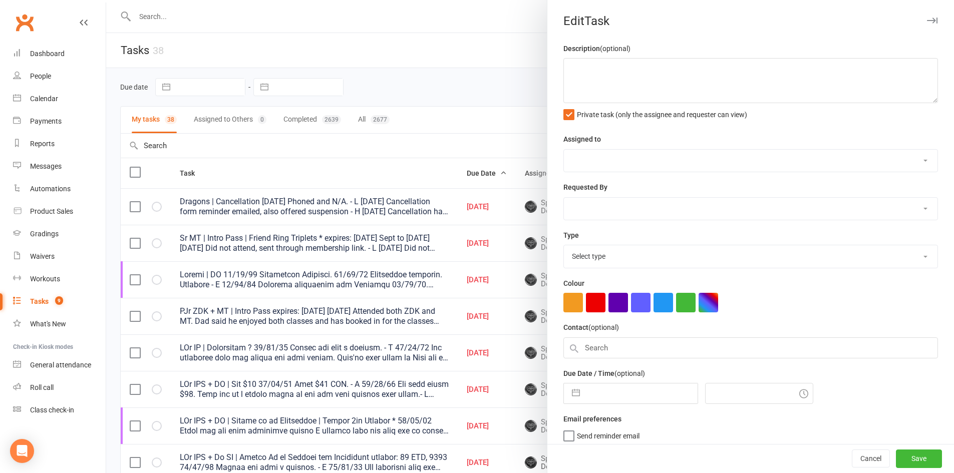
type textarea "Dragons | Cancellation 09/10/25 Phoned and N/A. - L 06/10/25 Cancellation form …"
select select "43986"
type input "[DATE]"
type input "8:00am"
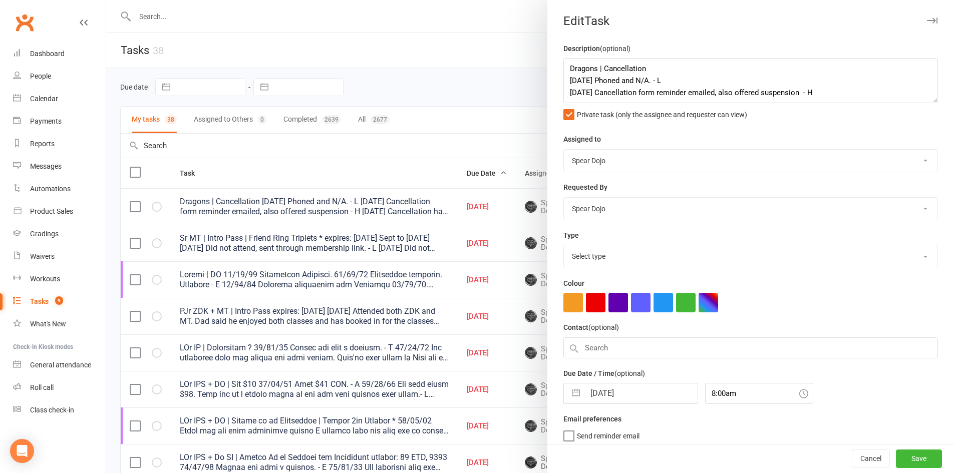
select select "20579"
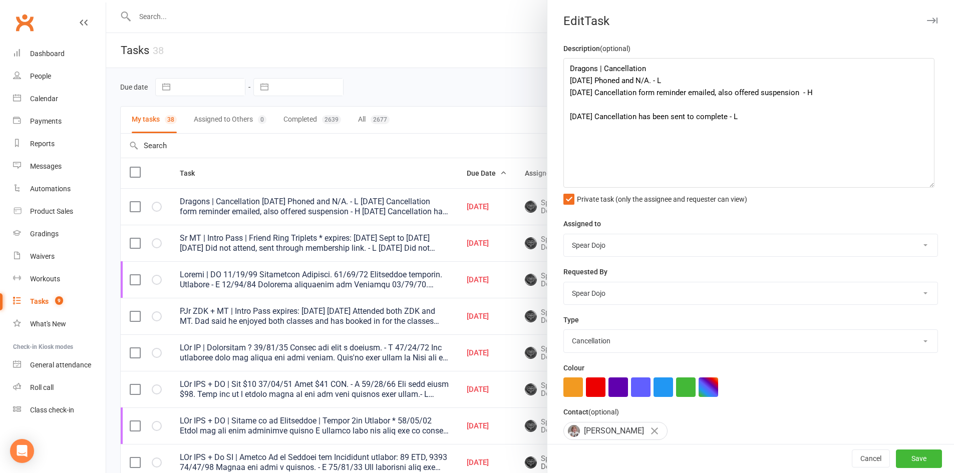
drag, startPoint x: 918, startPoint y: 97, endPoint x: 926, endPoint y: 186, distance: 89.0
click at [926, 186] on textarea "Dragons | Cancellation 09/10/25 Phoned and N/A. - L 06/10/25 Cancellation form …" at bounding box center [748, 123] width 371 height 130
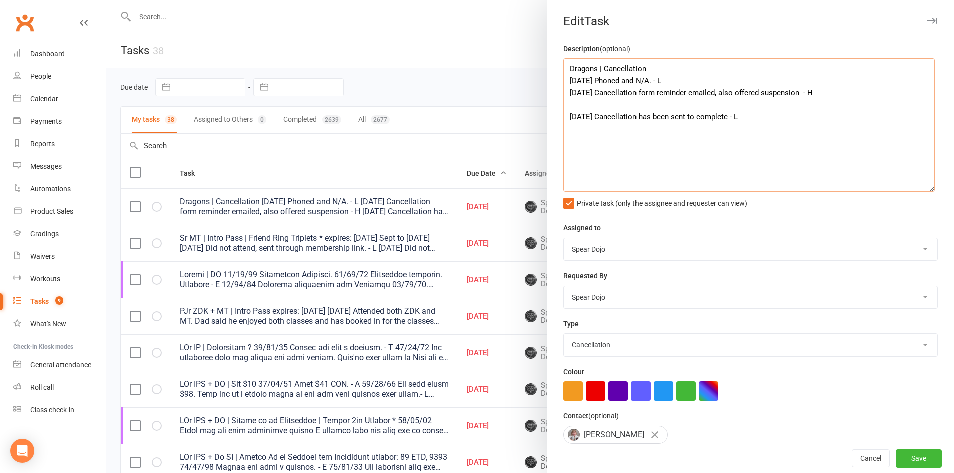
click at [681, 81] on textarea "Dragons | Cancellation 09/10/25 Phoned and N/A. - L 06/10/25 Cancellation form …" at bounding box center [748, 125] width 371 height 134
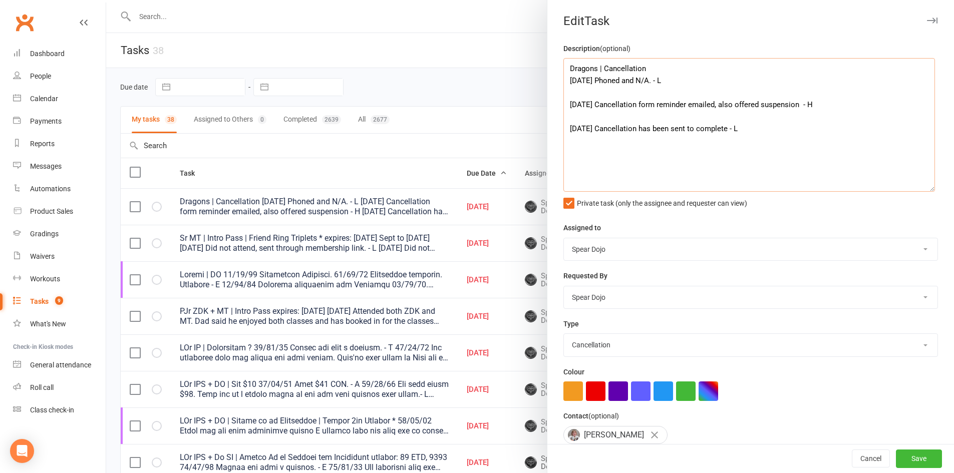
click at [641, 66] on textarea "Dragons | Cancellation 09/10/25 Phoned and N/A. - L 06/10/25 Cancellation form …" at bounding box center [748, 125] width 371 height 134
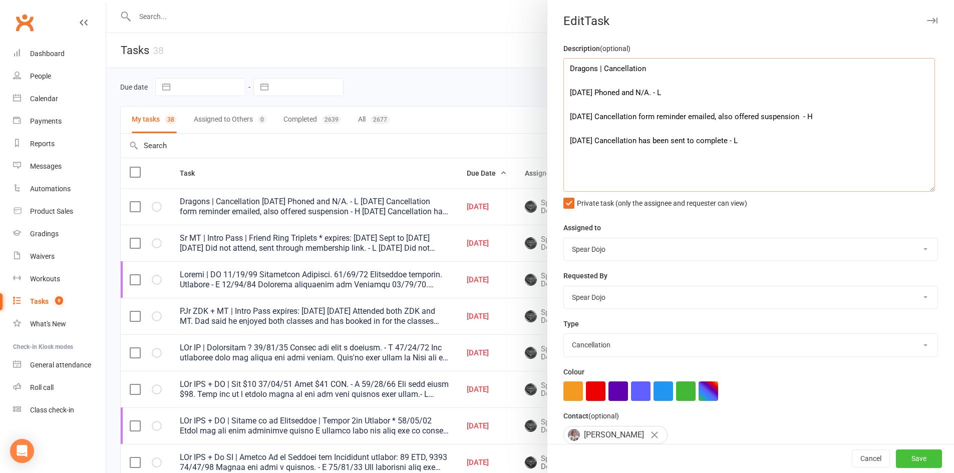
type textarea "Dragons | Cancellation 09/10/25 Phoned and N/A. - L 06/10/25 Cancellation form …"
click at [908, 458] on button "Save" at bounding box center [919, 459] width 46 height 18
select select "started"
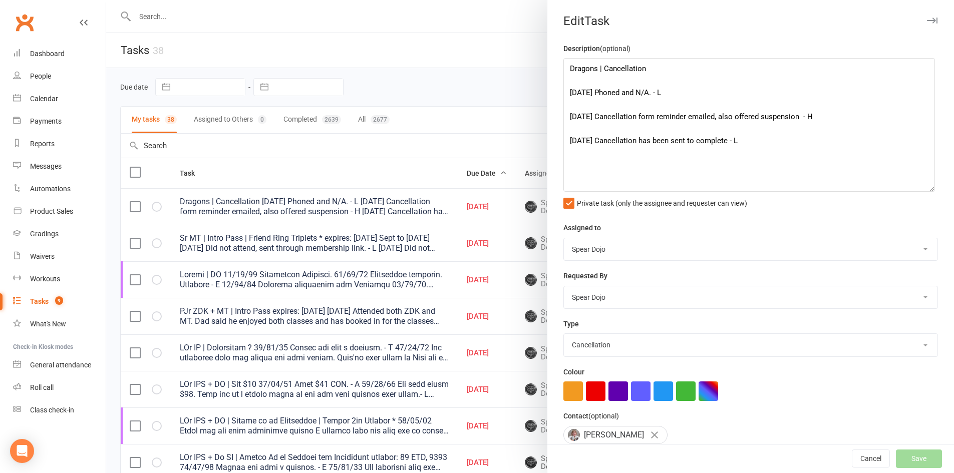
select select "started"
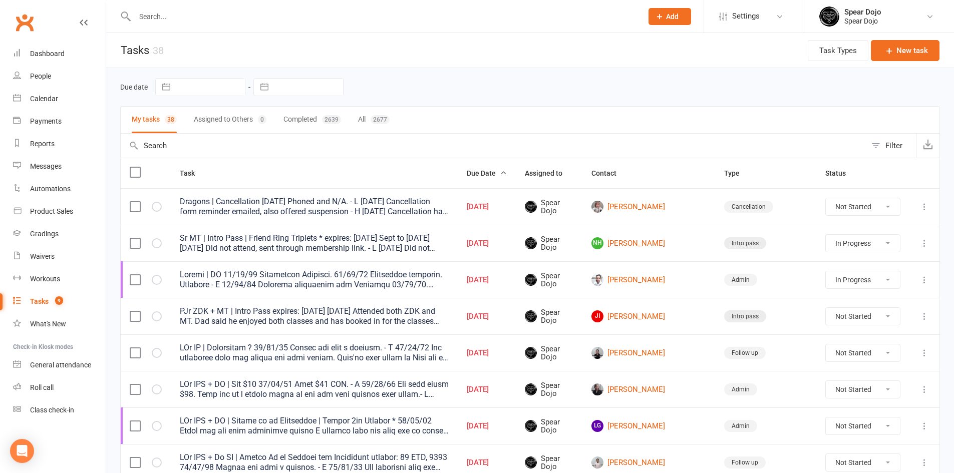
select select "started"
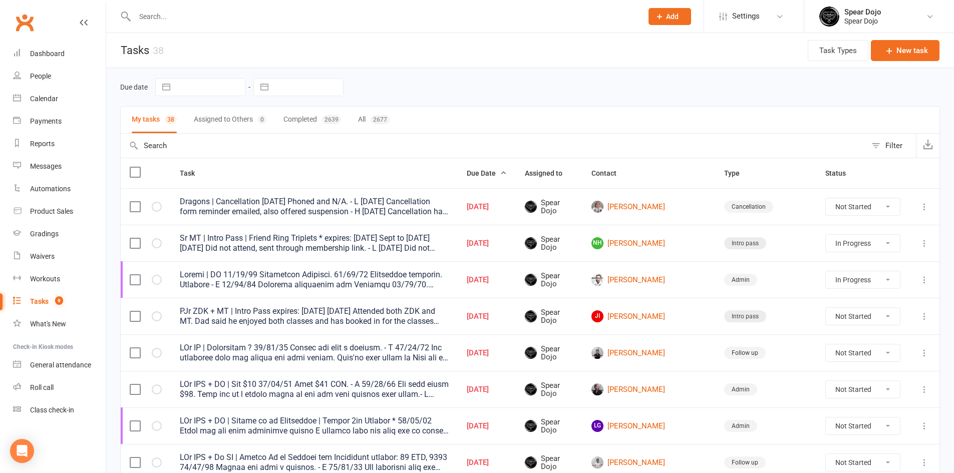
select select "started"
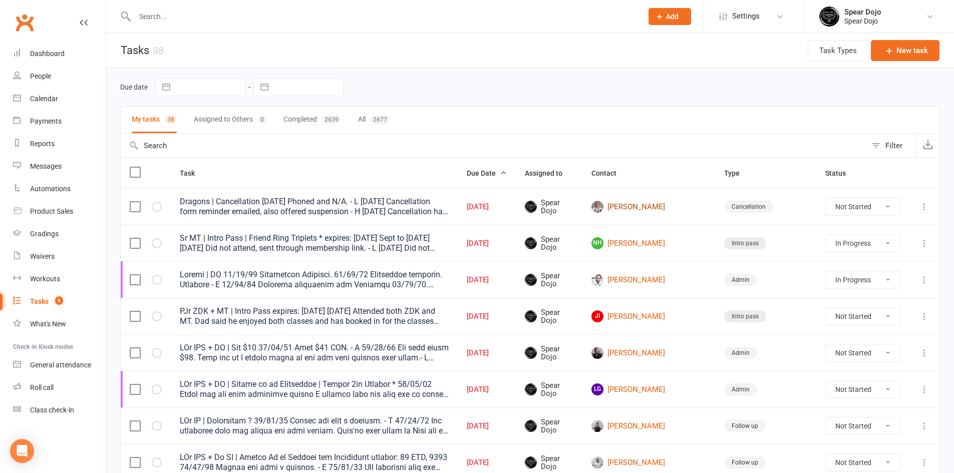
click at [656, 202] on link "[PERSON_NAME]" at bounding box center [648, 207] width 115 height 12
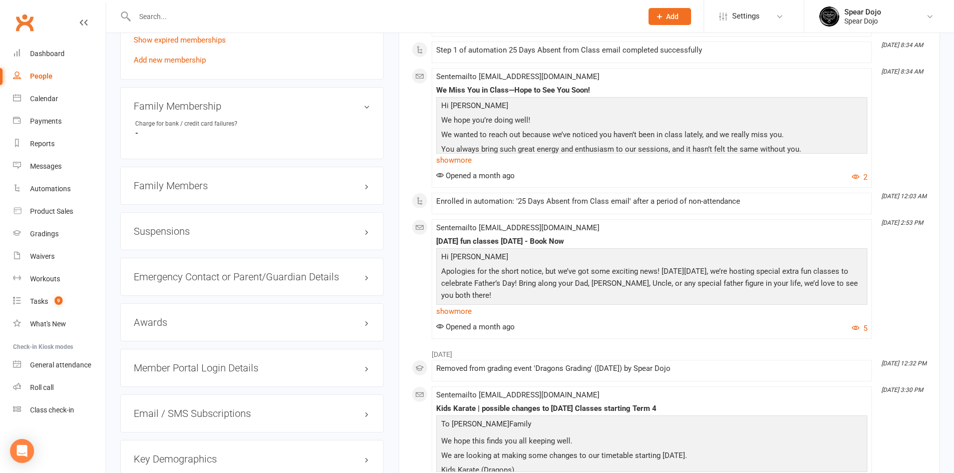
scroll to position [751, 0]
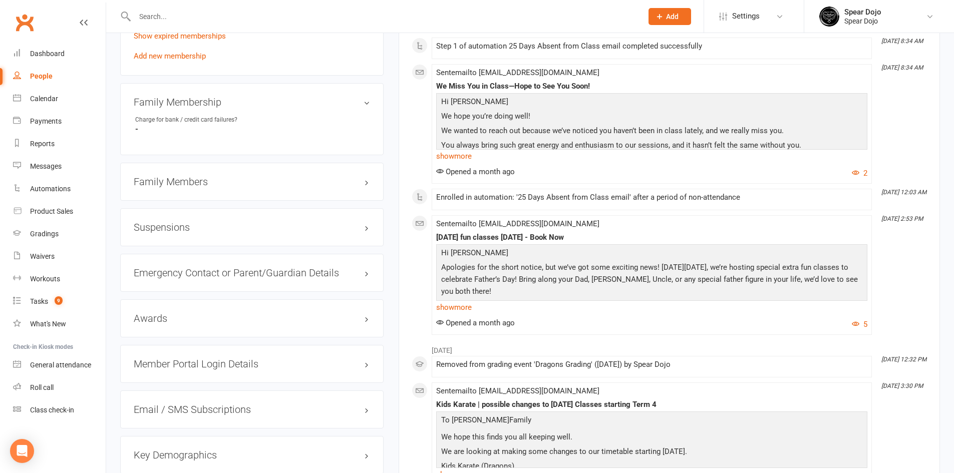
click at [365, 225] on h3 "Suspensions" at bounding box center [252, 227] width 236 height 11
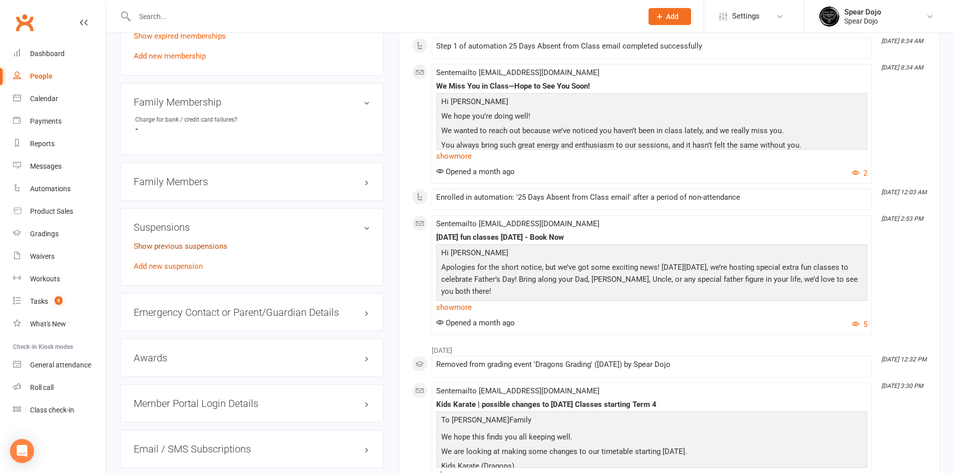
click at [185, 246] on link "Show previous suspensions" at bounding box center [181, 246] width 94 height 9
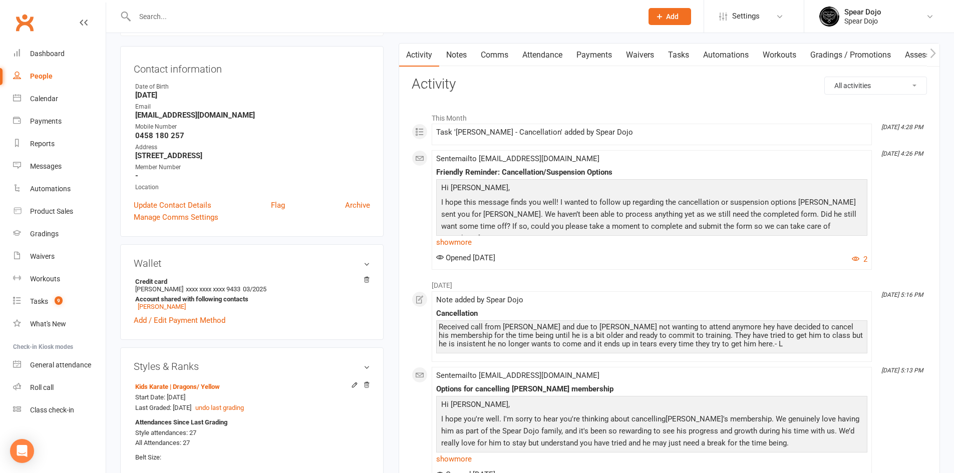
scroll to position [0, 0]
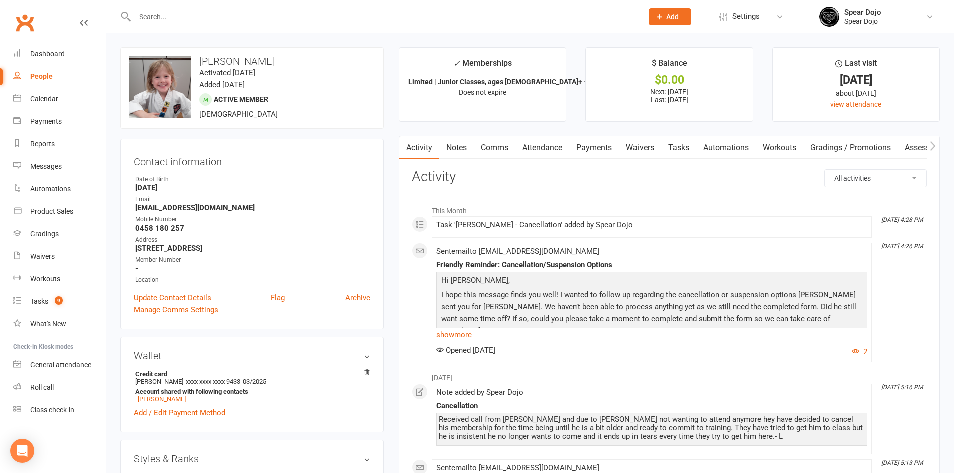
click at [680, 144] on link "Tasks" at bounding box center [678, 147] width 35 height 23
select select "incomplete"
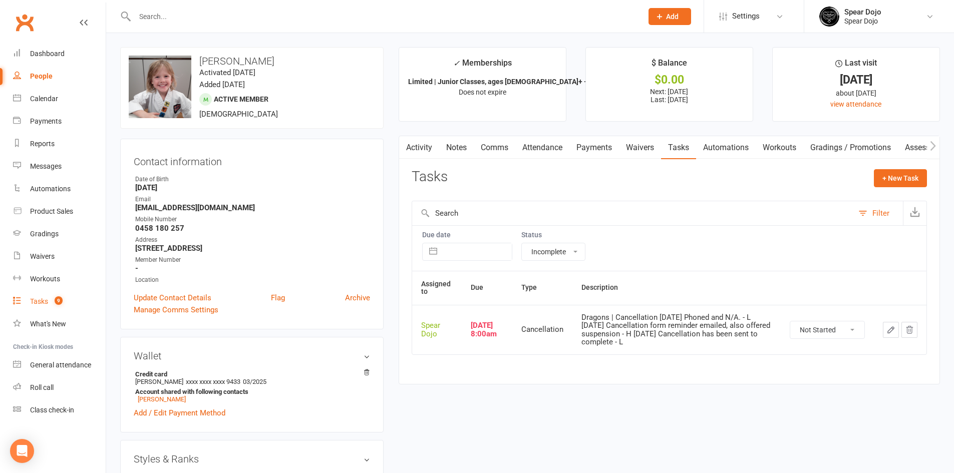
click at [39, 302] on div "Tasks" at bounding box center [39, 301] width 18 height 8
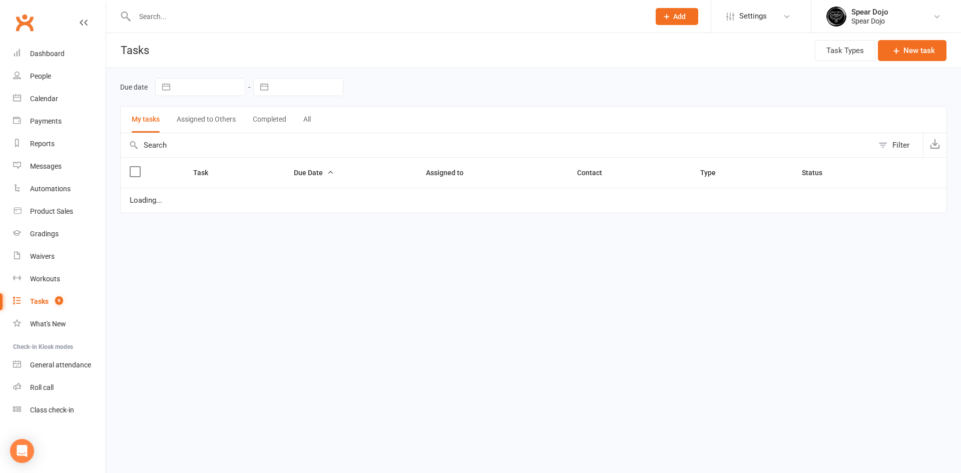
select select "started"
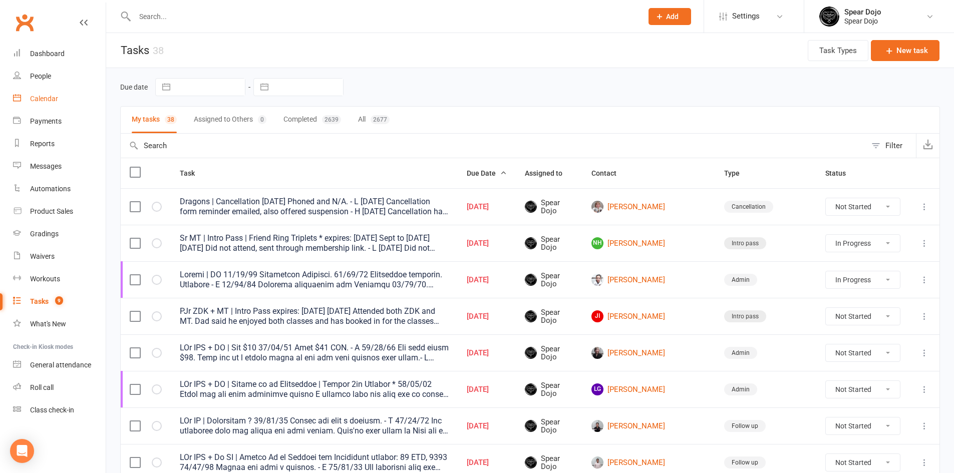
click at [38, 99] on div "Calendar" at bounding box center [44, 99] width 28 height 8
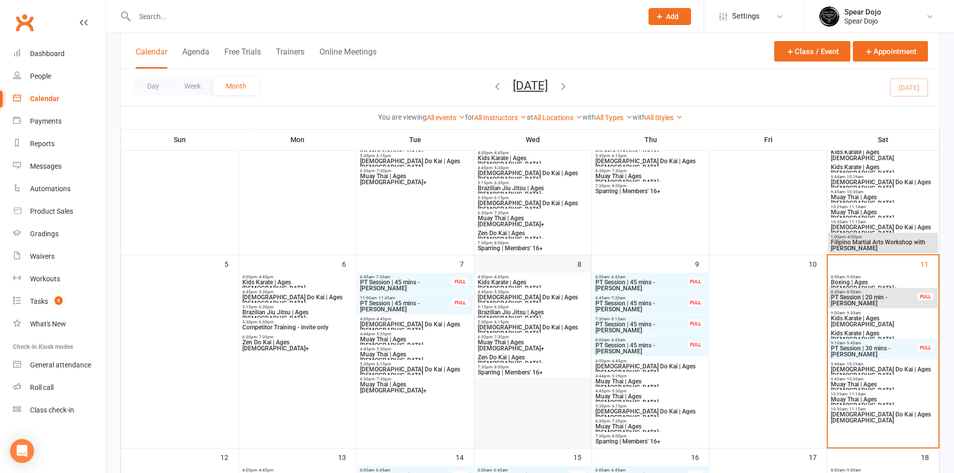
scroll to position [150, 0]
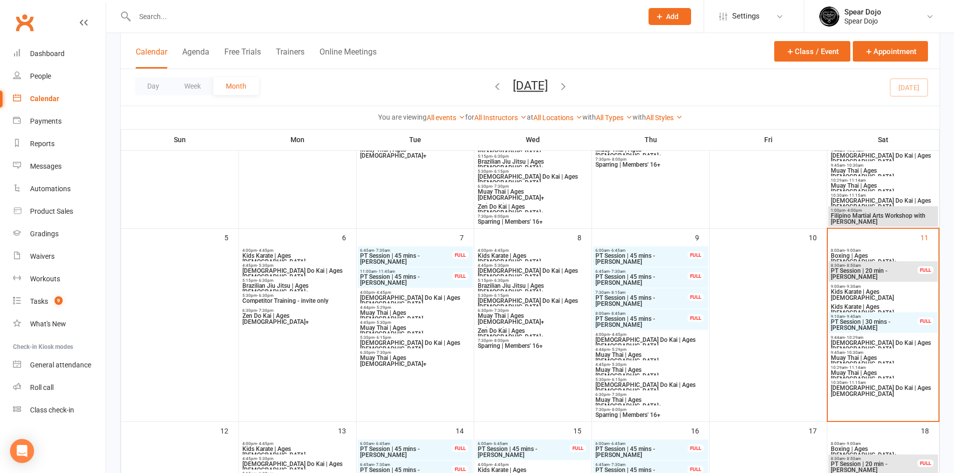
click at [620, 337] on span "Zen Do Kai | Ages 8 to 10" at bounding box center [650, 343] width 111 height 12
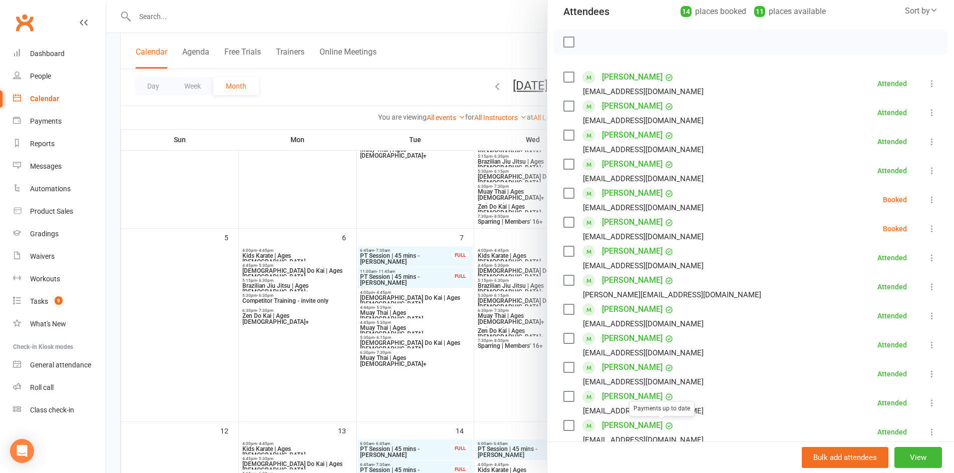
scroll to position [100, 0]
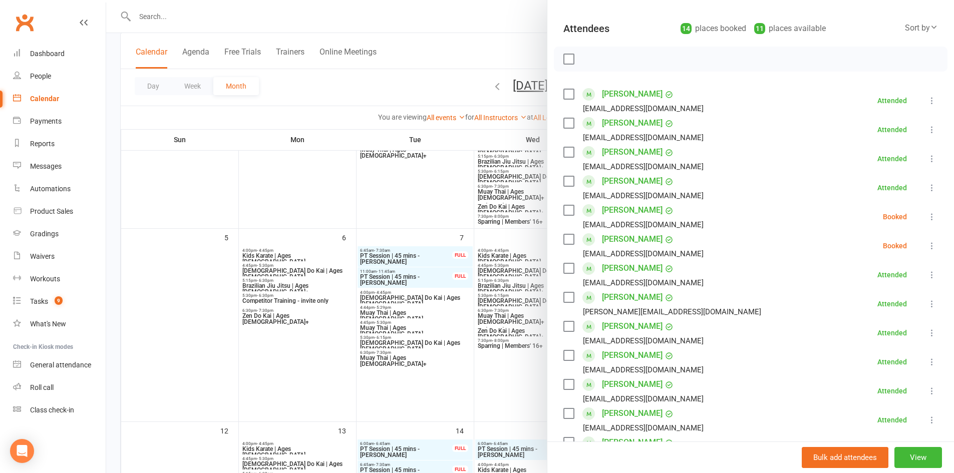
click at [197, 350] on div at bounding box center [530, 236] width 848 height 473
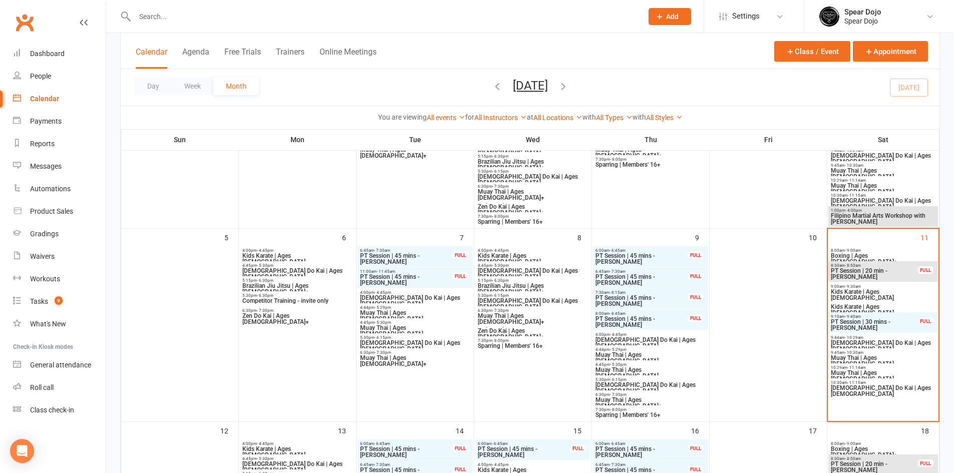
click at [635, 370] on span "Muay Thai | Ages 11 to 15" at bounding box center [650, 373] width 111 height 12
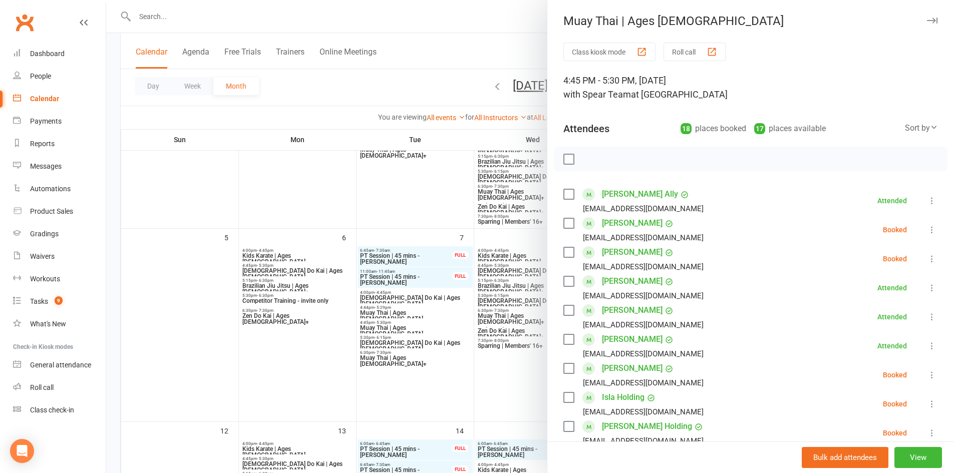
scroll to position [50, 0]
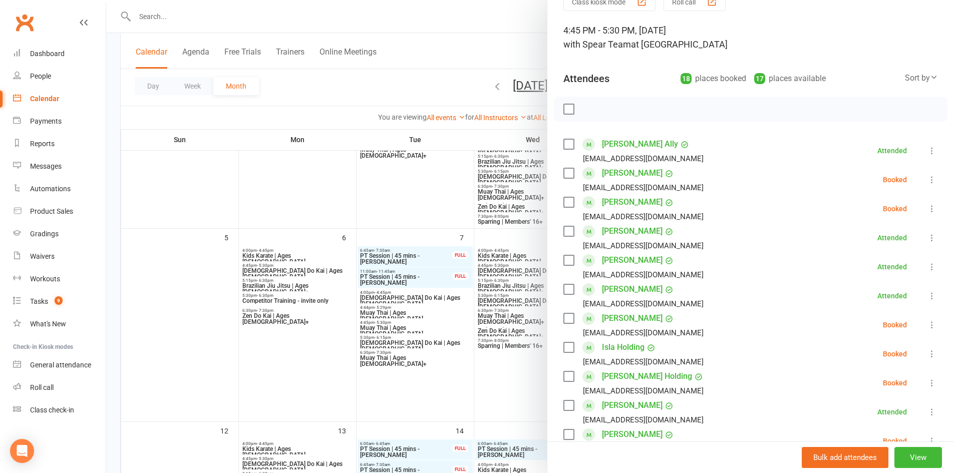
click at [614, 285] on link "Najibi DAmico" at bounding box center [632, 289] width 61 height 16
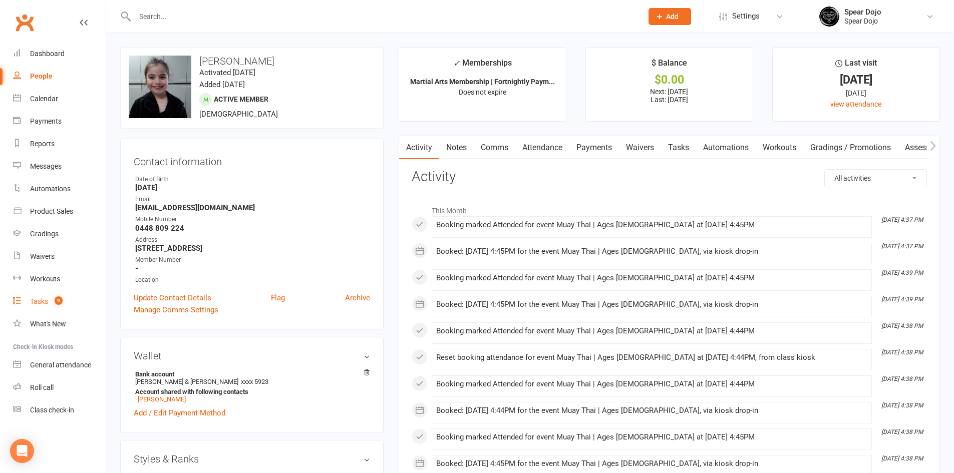
click at [33, 297] on link "Tasks 9" at bounding box center [59, 301] width 93 height 23
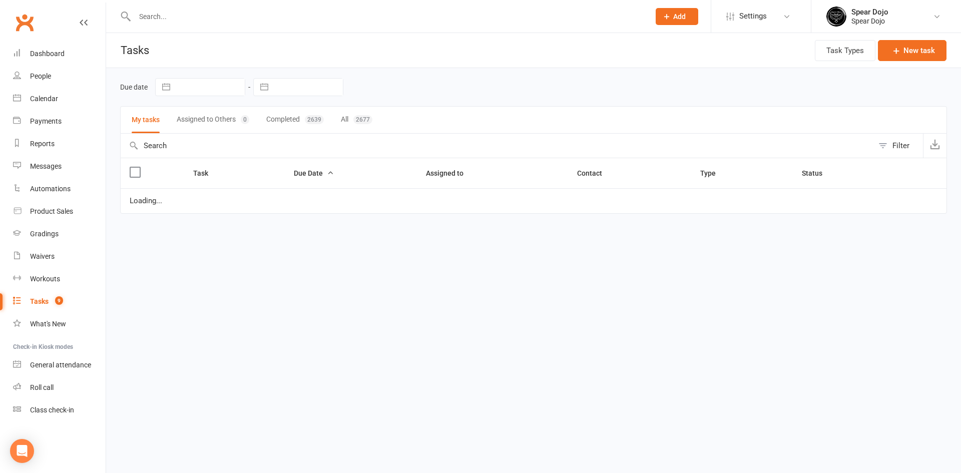
select select "started"
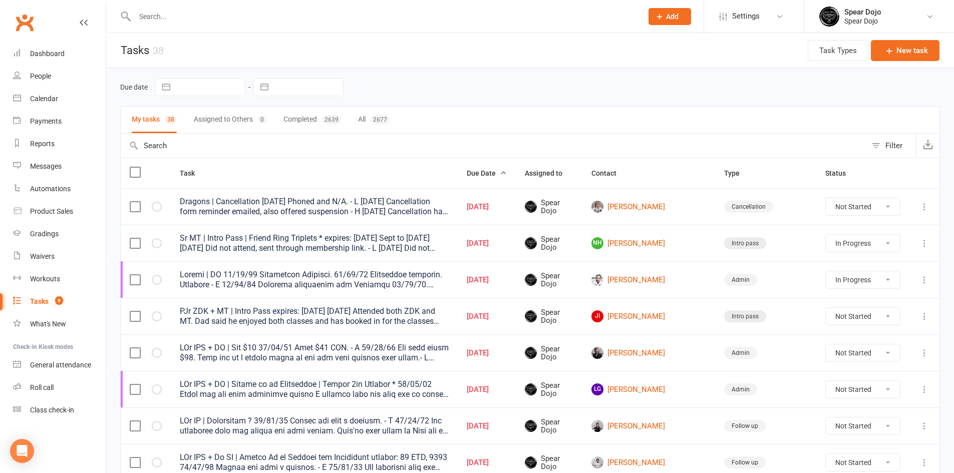
click at [930, 279] on td at bounding box center [924, 279] width 30 height 37
click at [926, 280] on icon at bounding box center [924, 280] width 10 height 10
click at [867, 319] on link "Edit" at bounding box center [872, 319] width 99 height 20
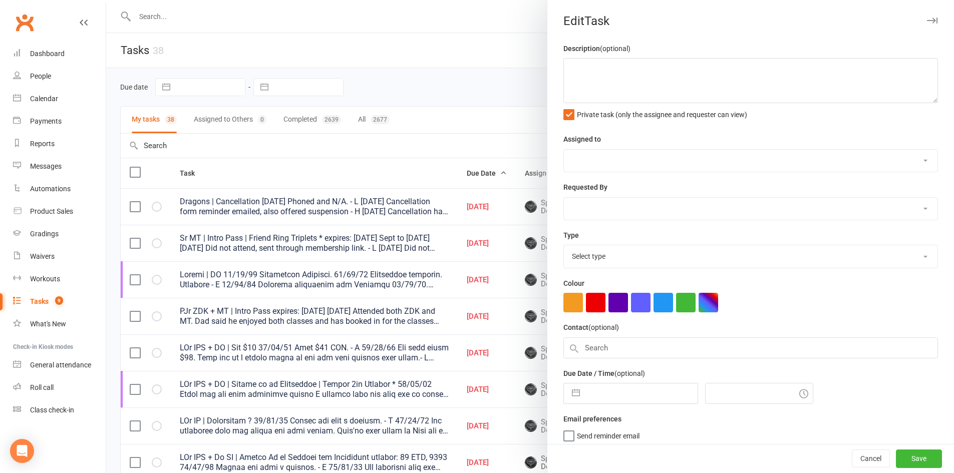
type textarea "Dragon | PT 11/10/25 Remittance Received. 04/10/25 Remittance received. Attende…"
select select "43986"
type input "[DATE]"
type input "8:30am"
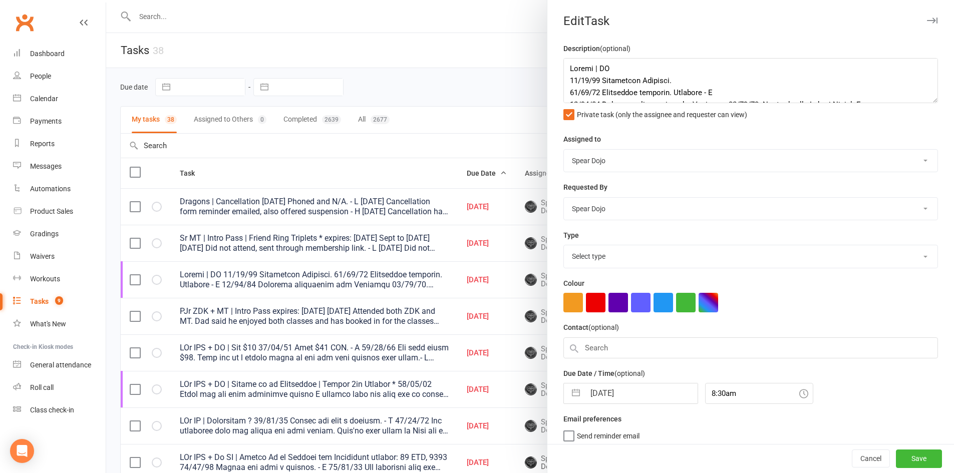
select select "19839"
click at [678, 80] on textarea at bounding box center [750, 80] width 374 height 45
type textarea "Dragon | PT 11/10/25 Remittance Received. Attended. - L 04/10/25 Remittance rec…"
click at [569, 389] on button "button" at bounding box center [576, 391] width 18 height 20
select select "8"
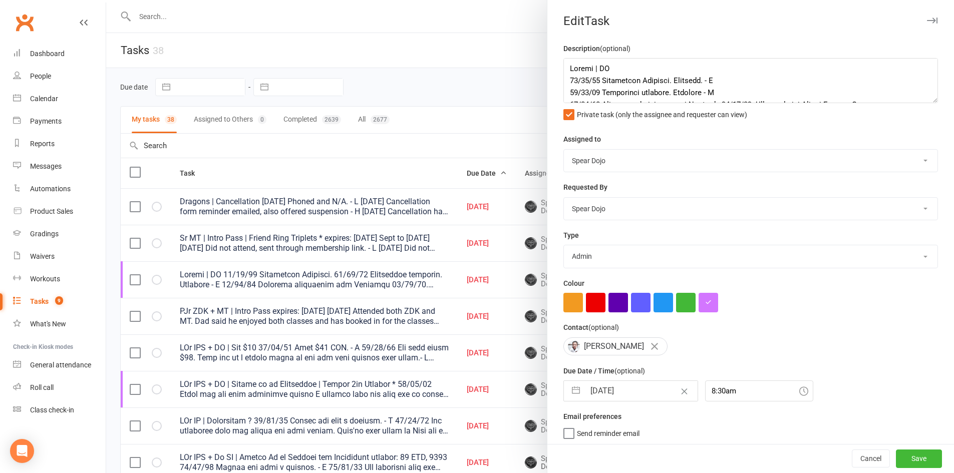
select select "2025"
select select "9"
select select "2025"
select select "10"
select select "2025"
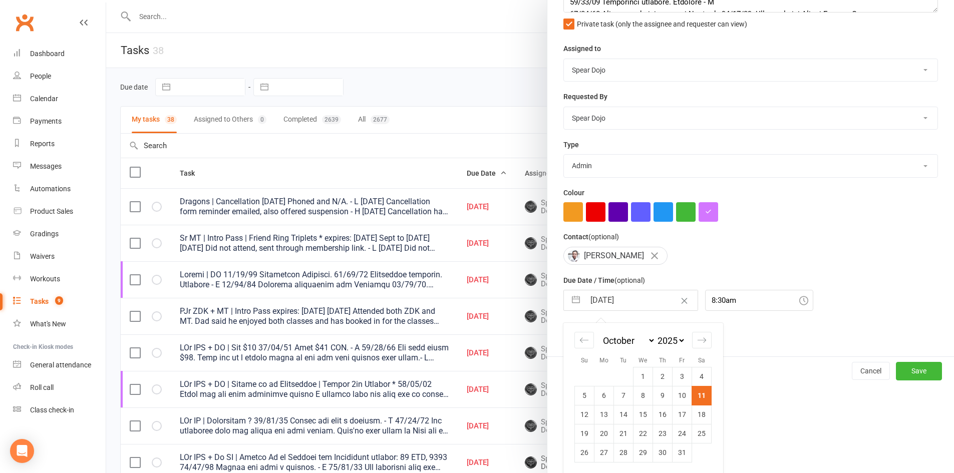
scroll to position [95, 0]
click at [699, 412] on td "18" at bounding box center [702, 413] width 20 height 19
type input "18 Oct 2025"
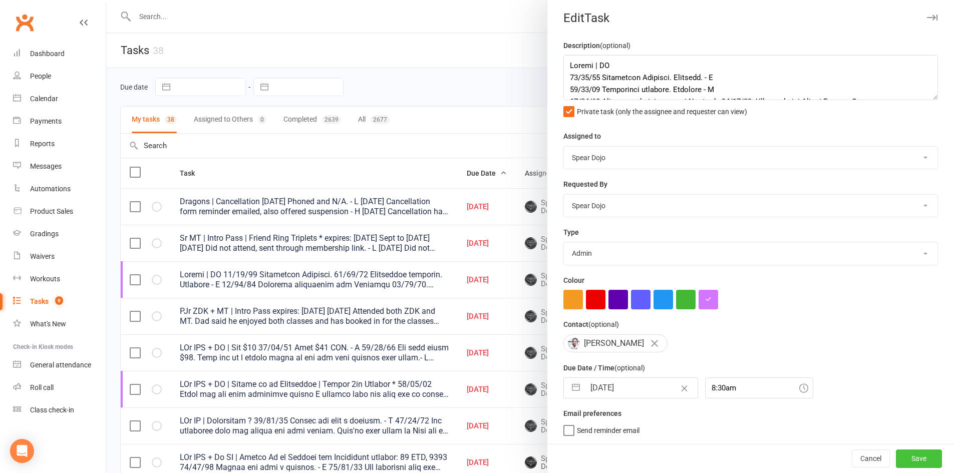
click at [896, 454] on button "Save" at bounding box center [919, 459] width 46 height 18
select select "started"
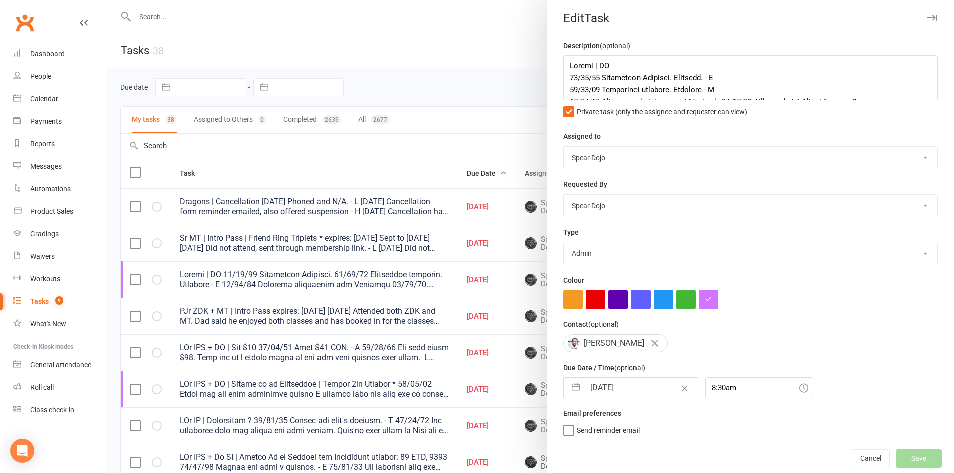
select select "started"
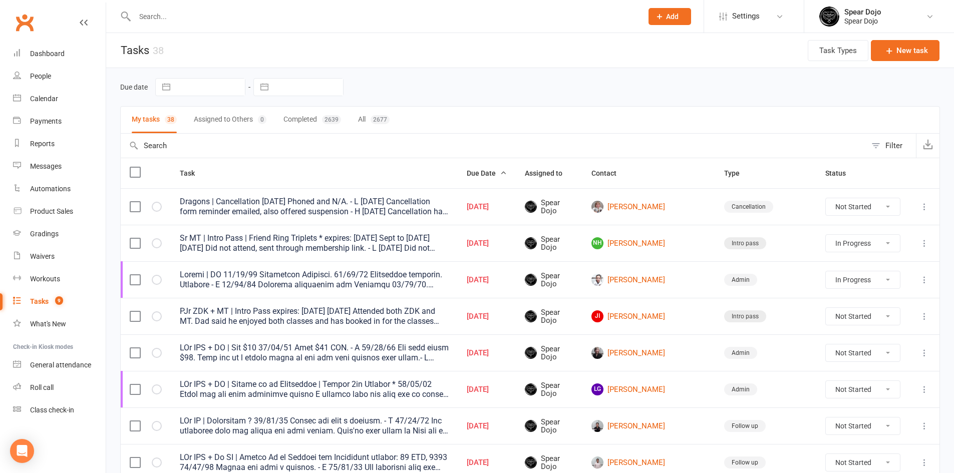
select select "started"
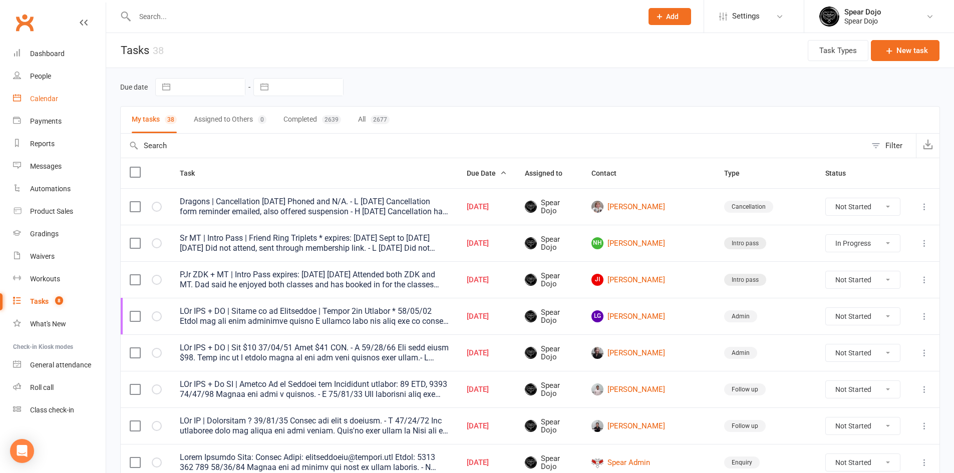
click at [34, 97] on div "Calendar" at bounding box center [44, 99] width 28 height 8
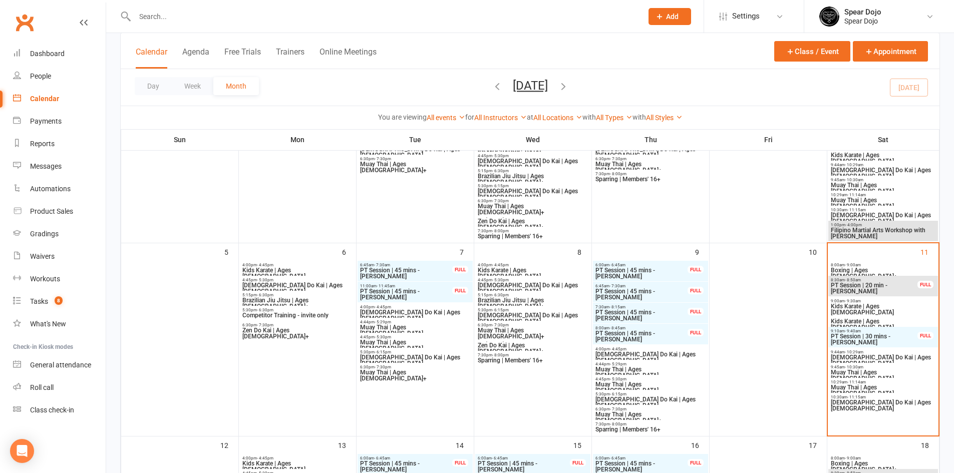
scroll to position [150, 0]
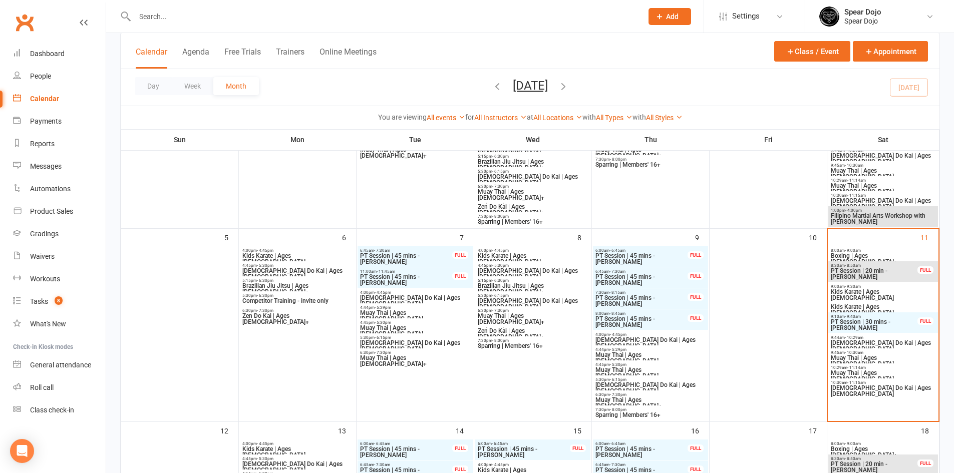
click at [861, 305] on span "Kids Karate | Ages 5 to 7" at bounding box center [883, 310] width 106 height 12
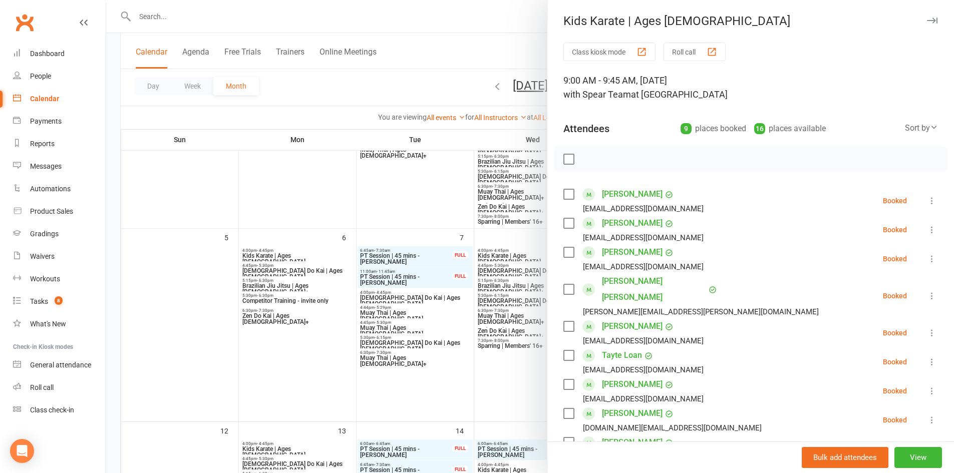
click at [614, 220] on link "Axl Barker" at bounding box center [632, 223] width 61 height 16
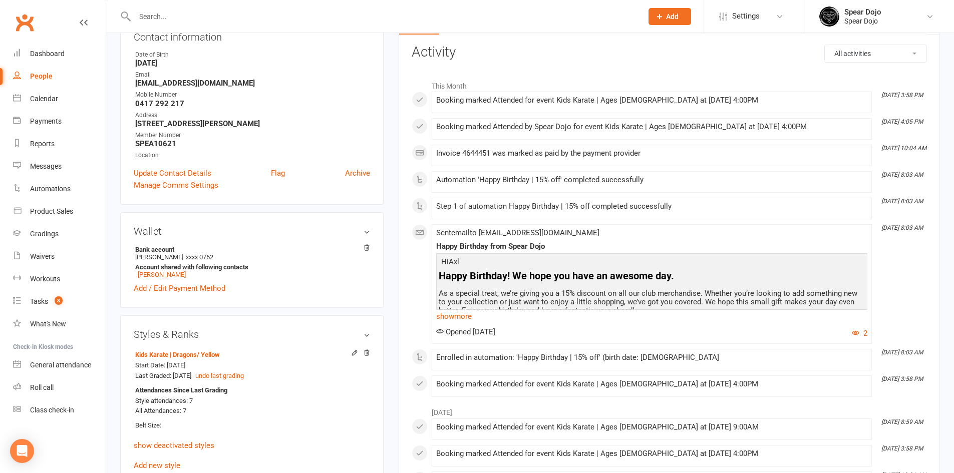
scroll to position [150, 0]
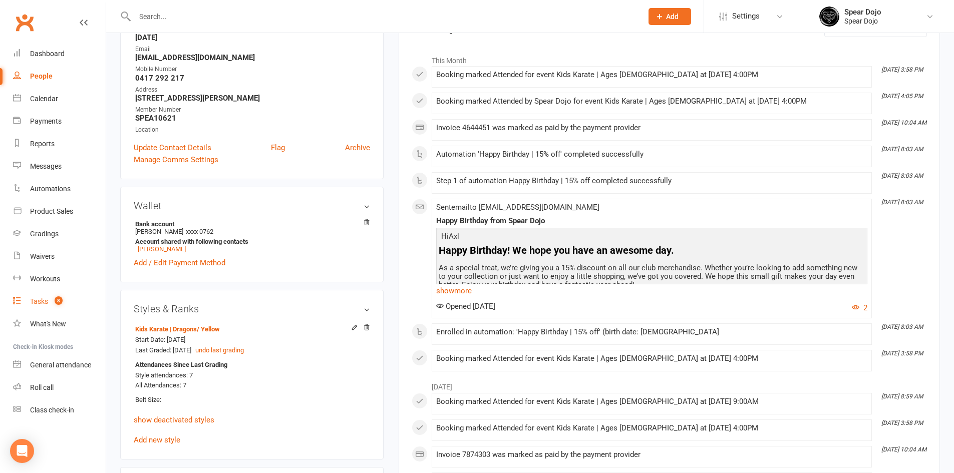
click at [40, 303] on div "Tasks" at bounding box center [39, 301] width 18 height 8
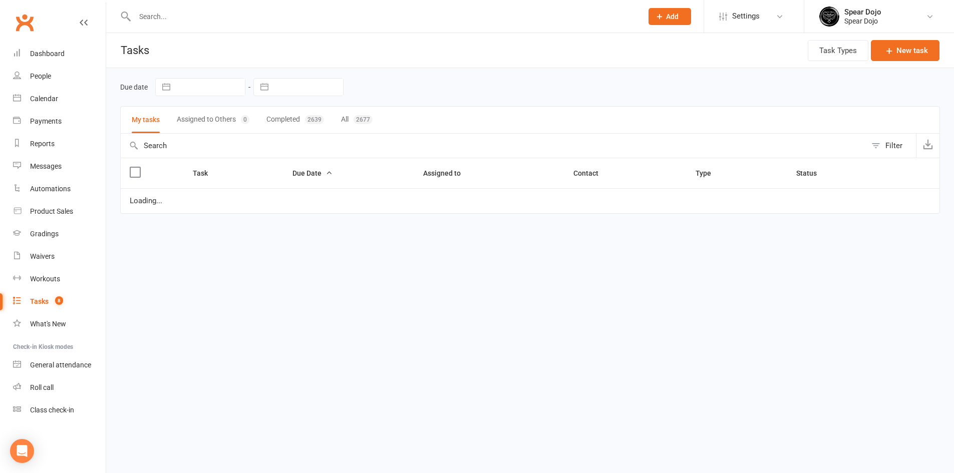
select select "started"
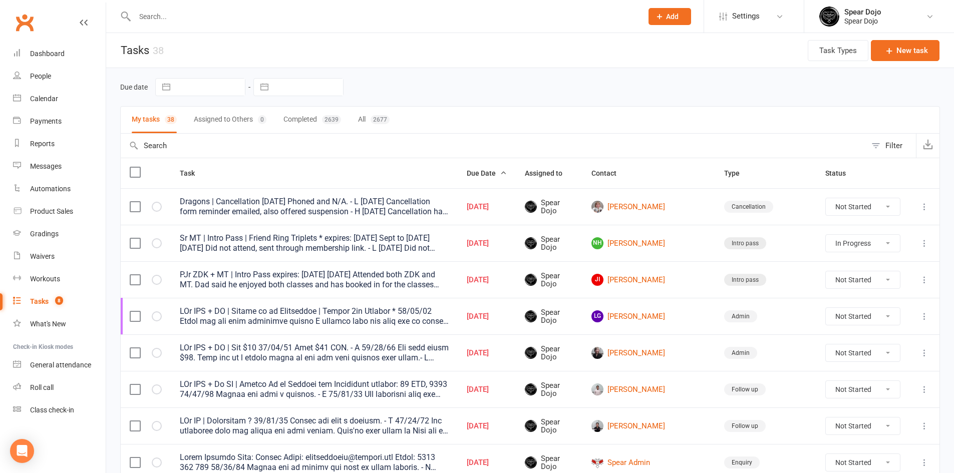
click at [157, 22] on input "text" at bounding box center [384, 17] width 504 height 14
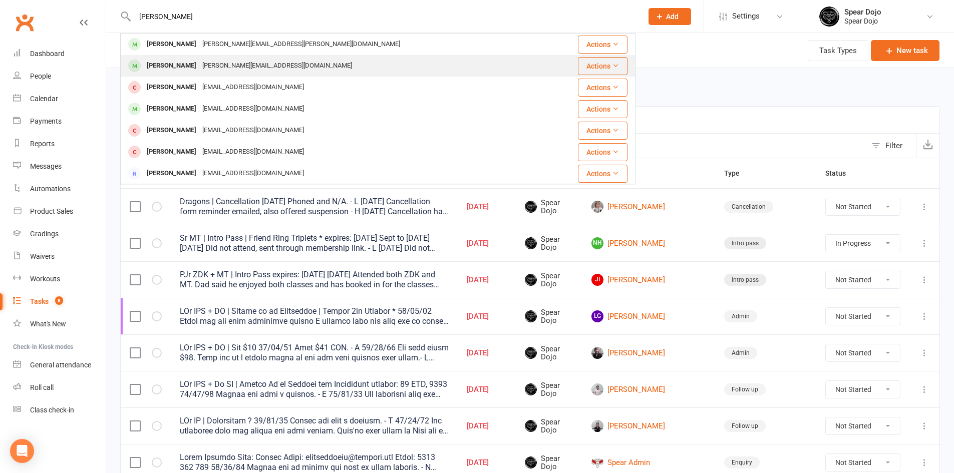
type input "sam"
click at [199, 69] on div "sam_hitchens@hotmail.com" at bounding box center [277, 66] width 156 height 15
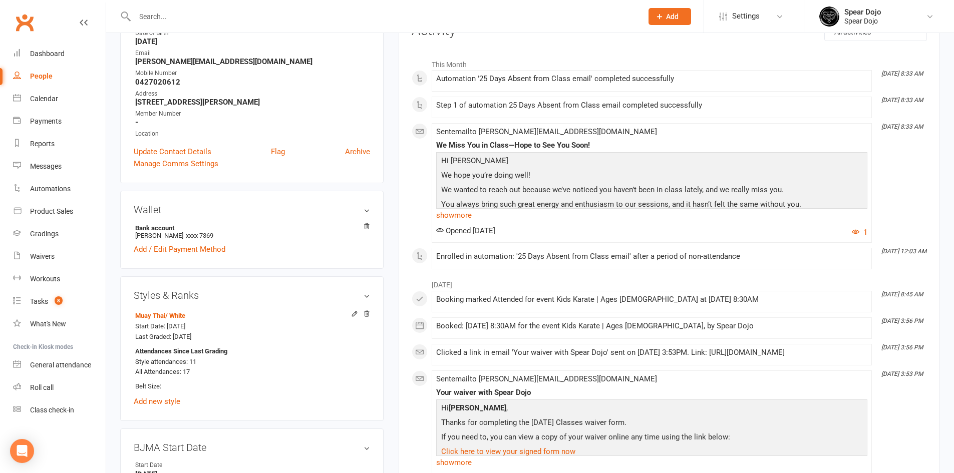
scroll to position [50, 0]
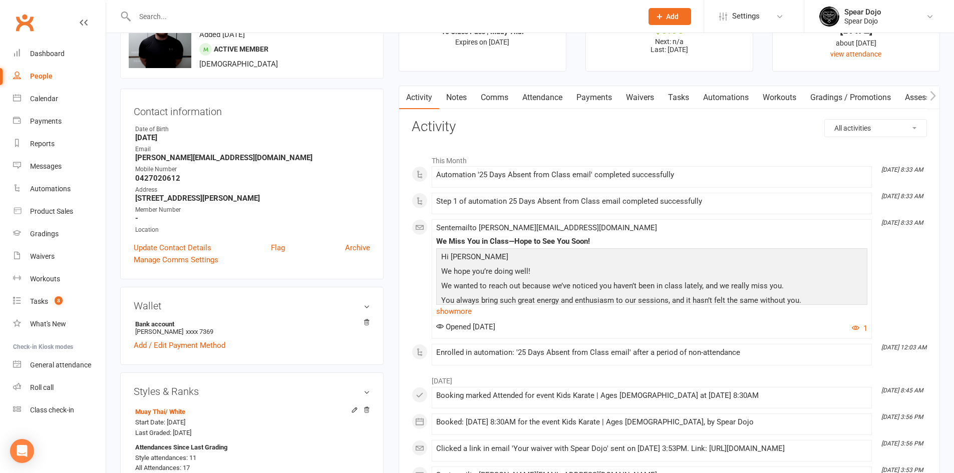
click at [579, 93] on link "Payments" at bounding box center [594, 97] width 50 height 23
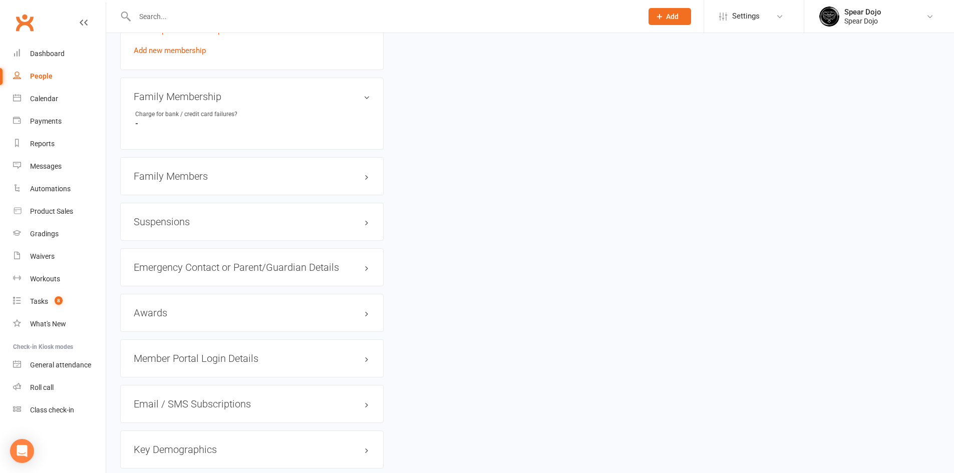
scroll to position [651, 0]
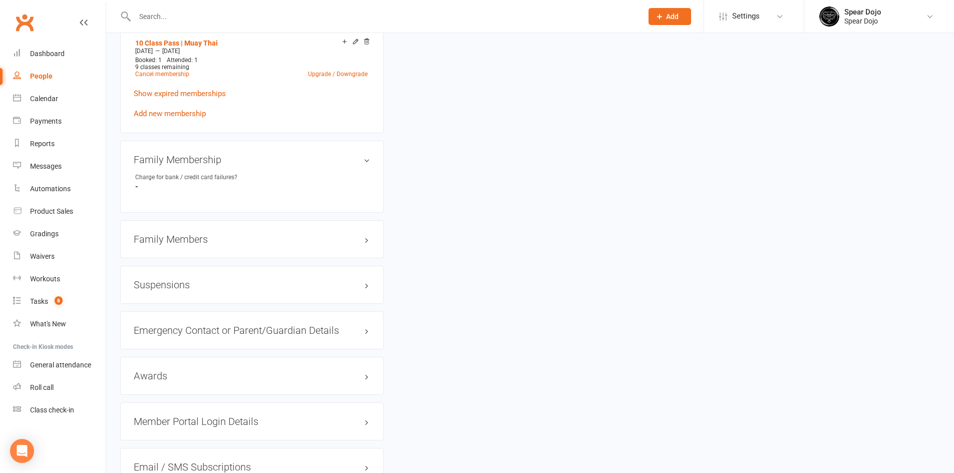
click at [366, 280] on h3 "Suspensions" at bounding box center [252, 284] width 236 height 11
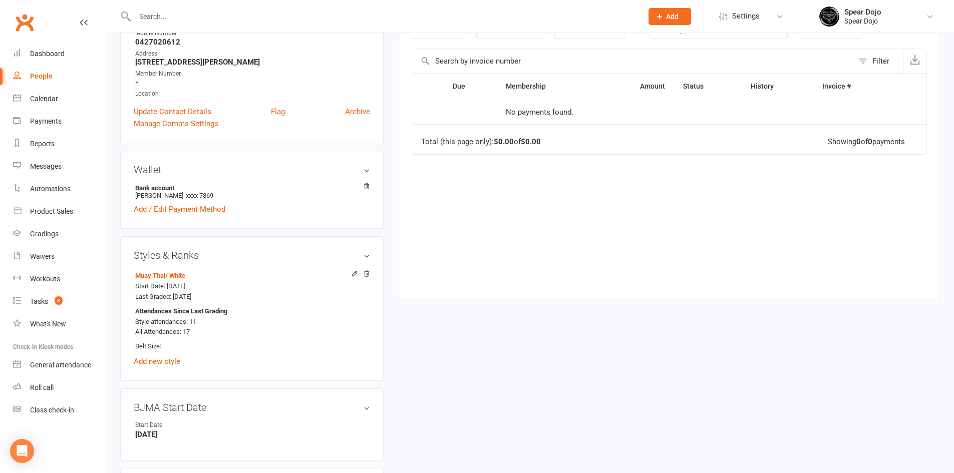
scroll to position [50, 0]
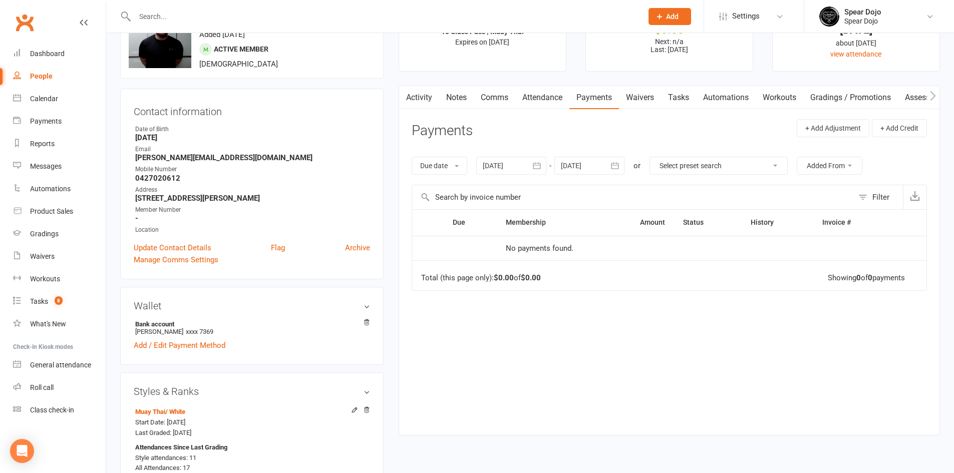
click at [617, 162] on icon "button" at bounding box center [615, 166] width 10 height 10
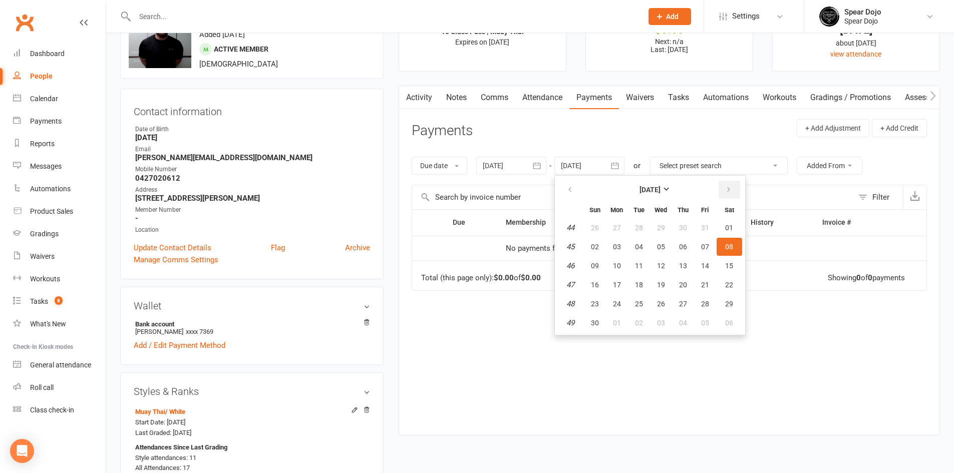
click at [737, 190] on button "button" at bounding box center [729, 190] width 22 height 18
click at [674, 256] on button "12" at bounding box center [682, 247] width 21 height 18
type input "12 Feb 2026"
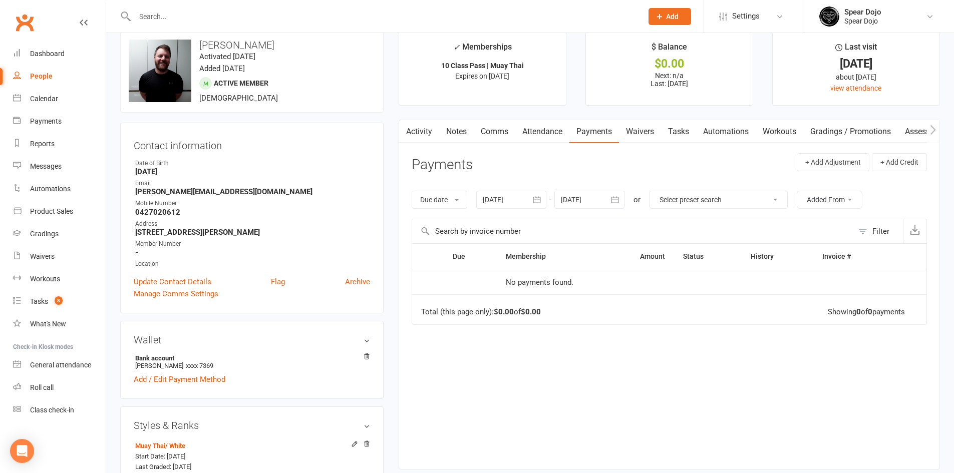
scroll to position [0, 0]
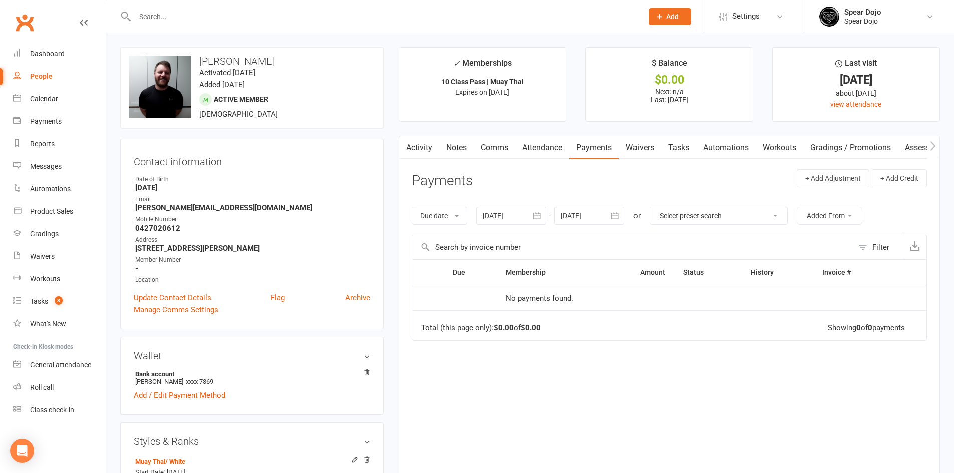
click at [679, 145] on link "Tasks" at bounding box center [678, 147] width 35 height 23
select select "incomplete"
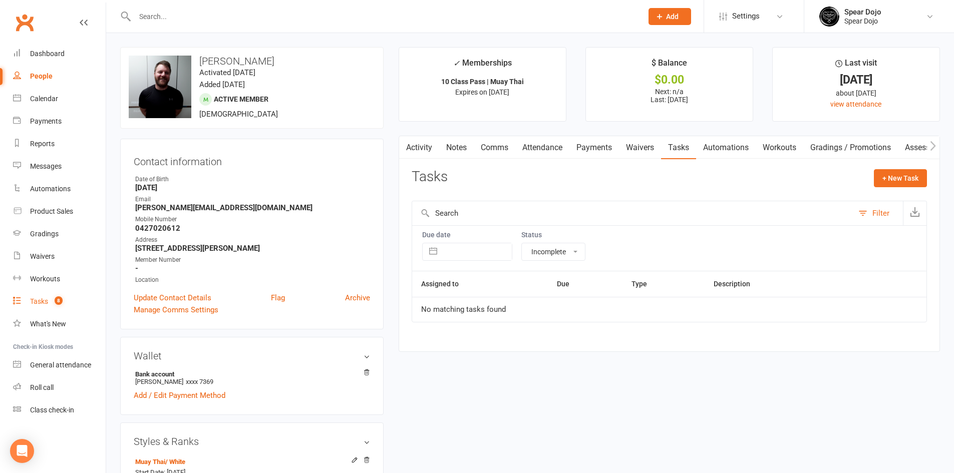
click at [46, 298] on div "Tasks" at bounding box center [39, 301] width 18 height 8
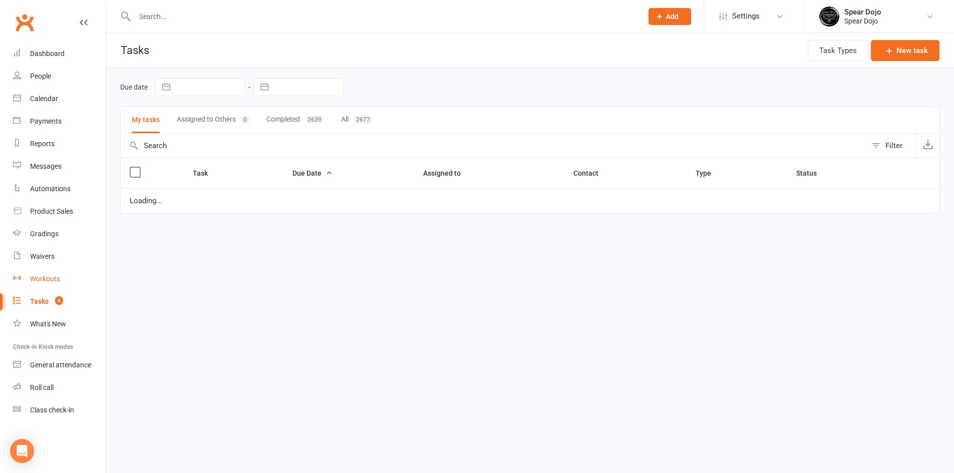
select select "started"
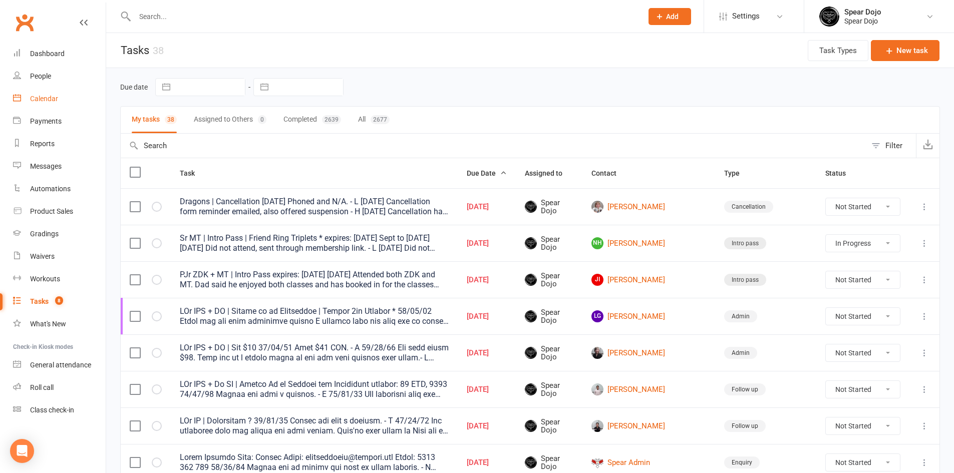
click at [42, 100] on div "Calendar" at bounding box center [44, 99] width 28 height 8
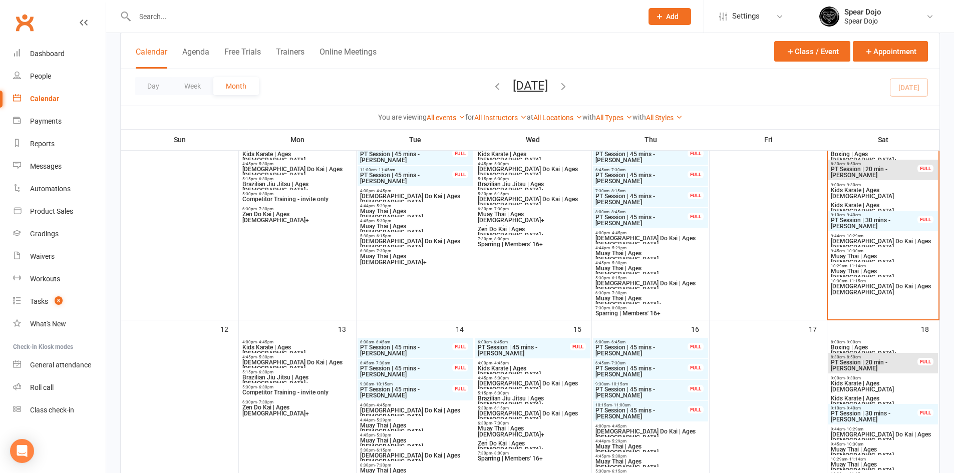
scroll to position [300, 0]
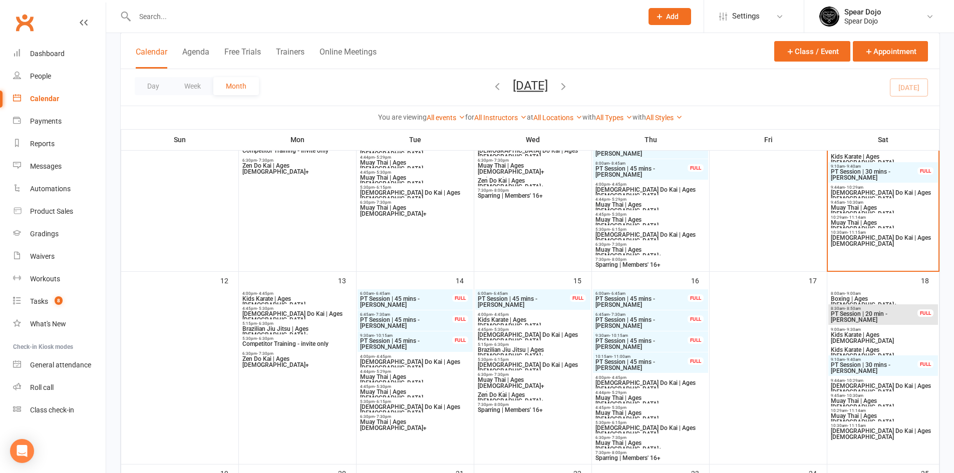
click at [868, 336] on span "Kids Karate | Ages 4" at bounding box center [883, 338] width 106 height 12
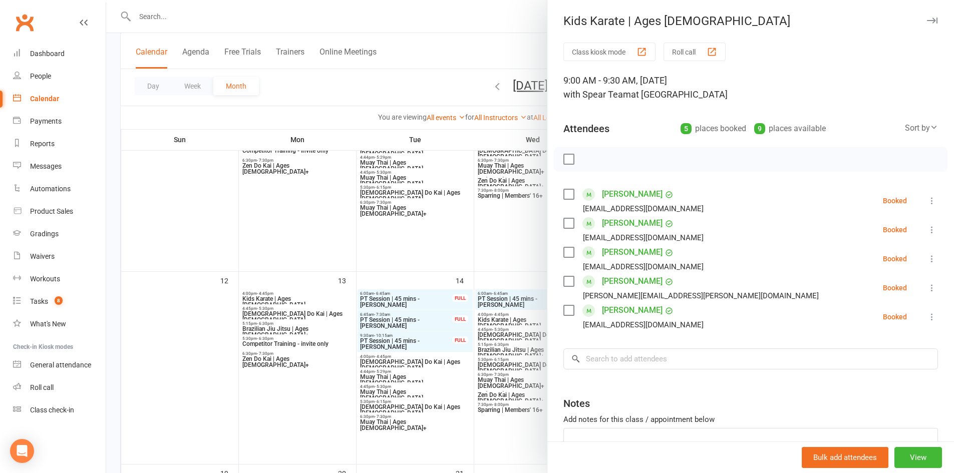
click at [927, 256] on icon at bounding box center [932, 259] width 10 height 10
click at [867, 295] on link "Remove" at bounding box center [884, 298] width 108 height 20
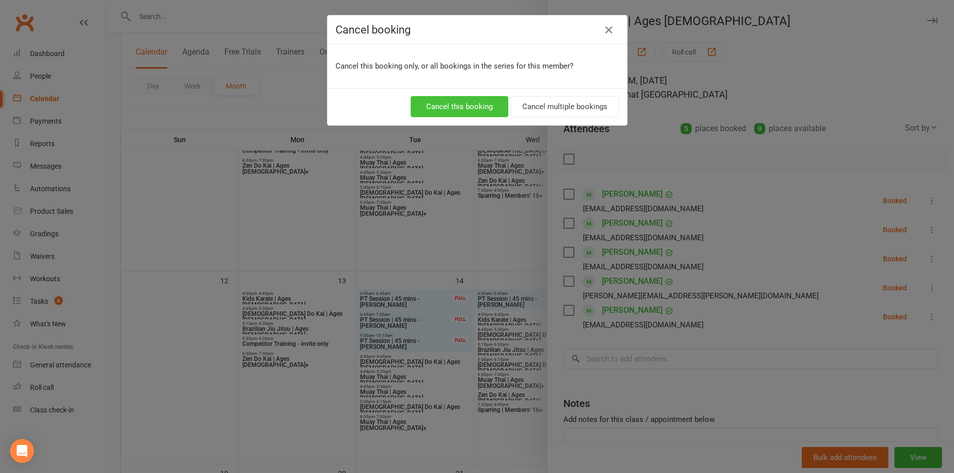
click at [447, 100] on button "Cancel this booking" at bounding box center [460, 106] width 98 height 21
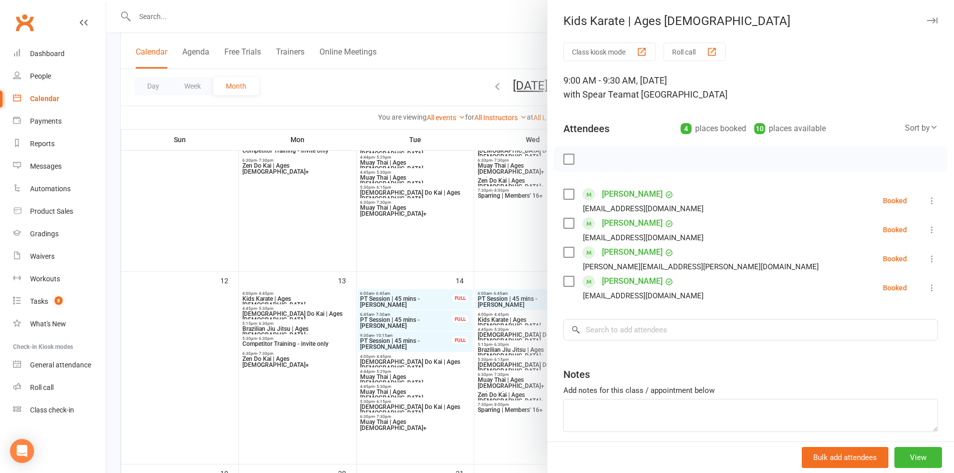
click at [188, 192] on div at bounding box center [530, 236] width 848 height 473
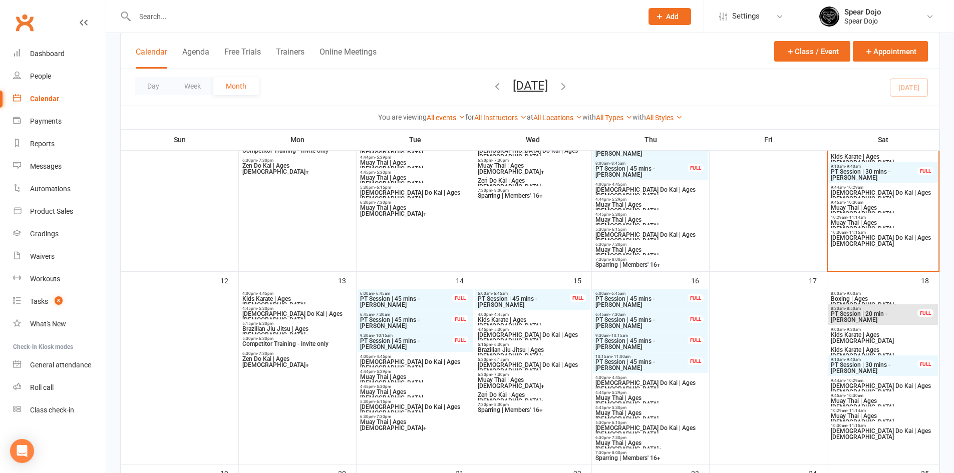
click at [187, 193] on div at bounding box center [179, 183] width 115 height 174
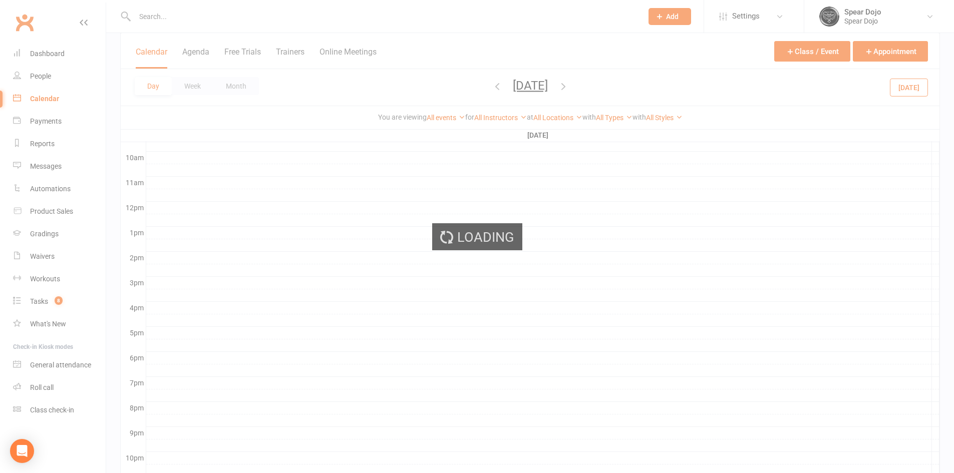
scroll to position [0, 0]
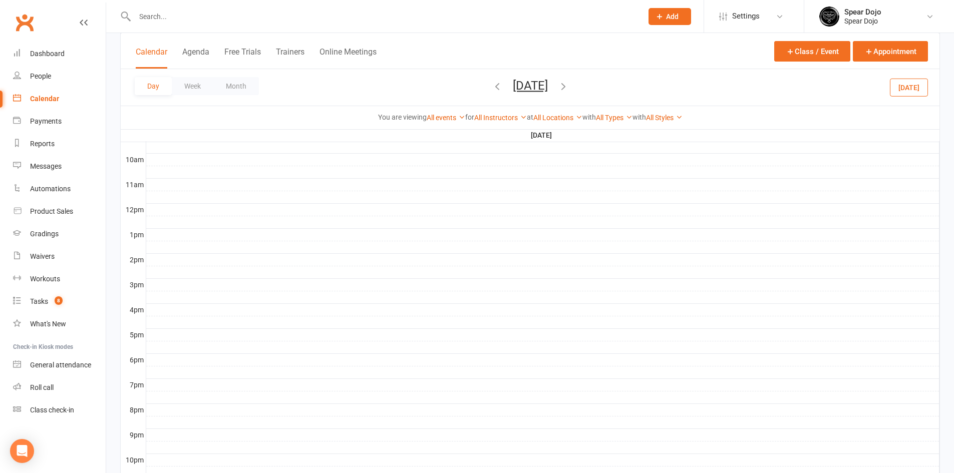
click at [178, 22] on input "text" at bounding box center [384, 17] width 504 height 14
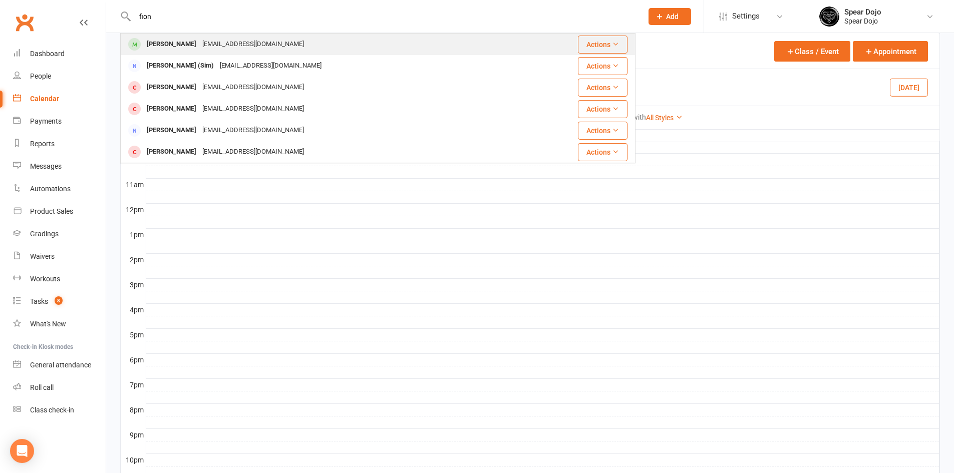
type input "fion"
click at [174, 45] on div "Fionn Flanagan" at bounding box center [172, 44] width 56 height 15
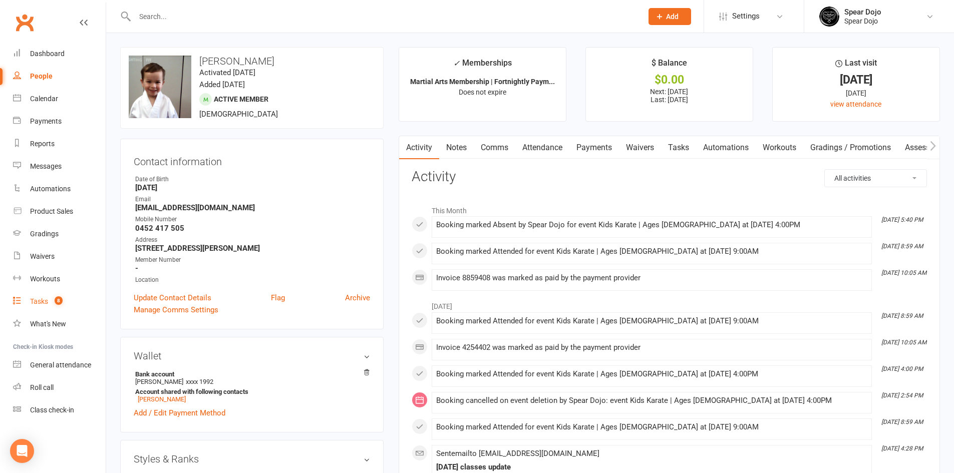
click at [47, 302] on div "Tasks" at bounding box center [39, 301] width 18 height 8
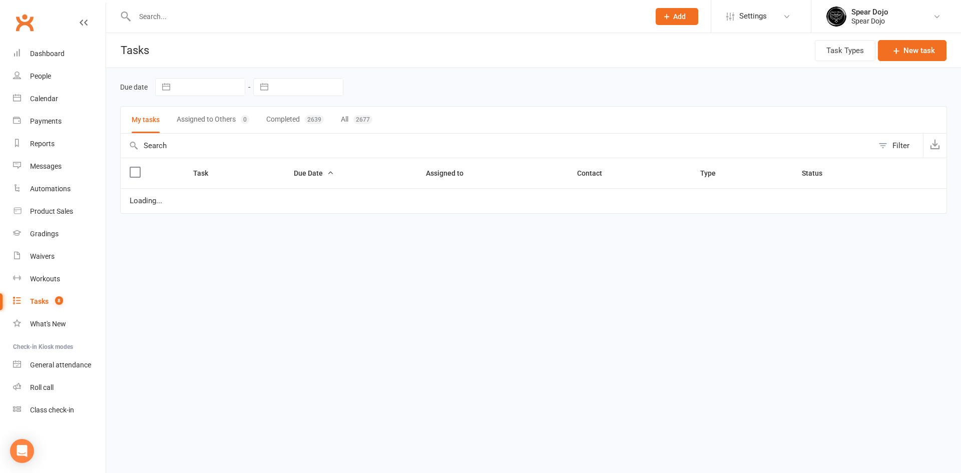
select select "started"
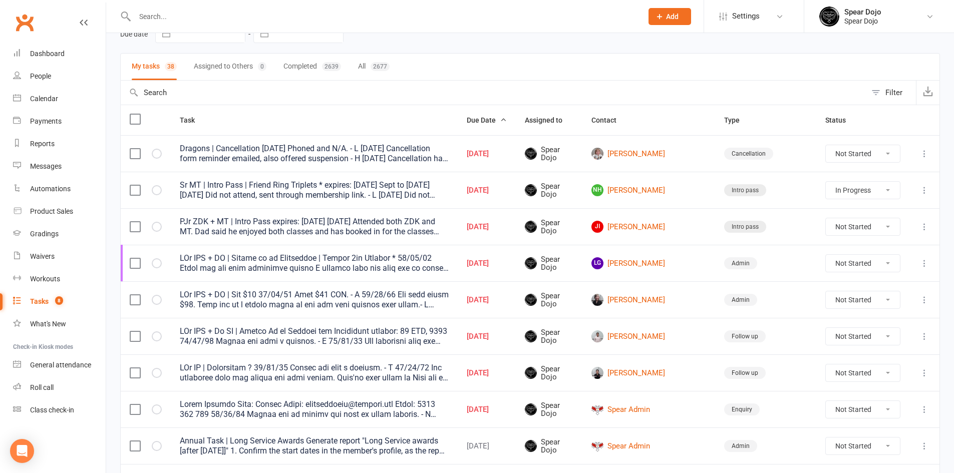
scroll to position [50, 0]
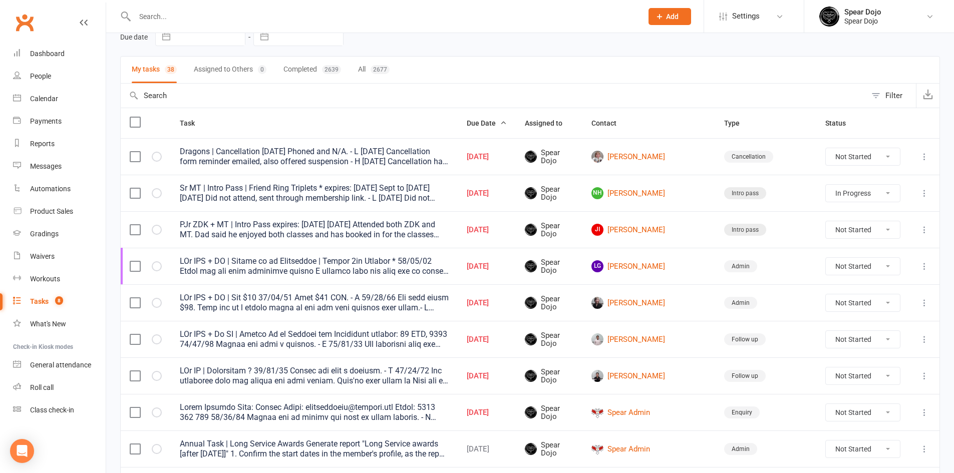
click at [925, 158] on icon at bounding box center [924, 157] width 10 height 10
click at [861, 192] on link "Edit" at bounding box center [872, 196] width 99 height 20
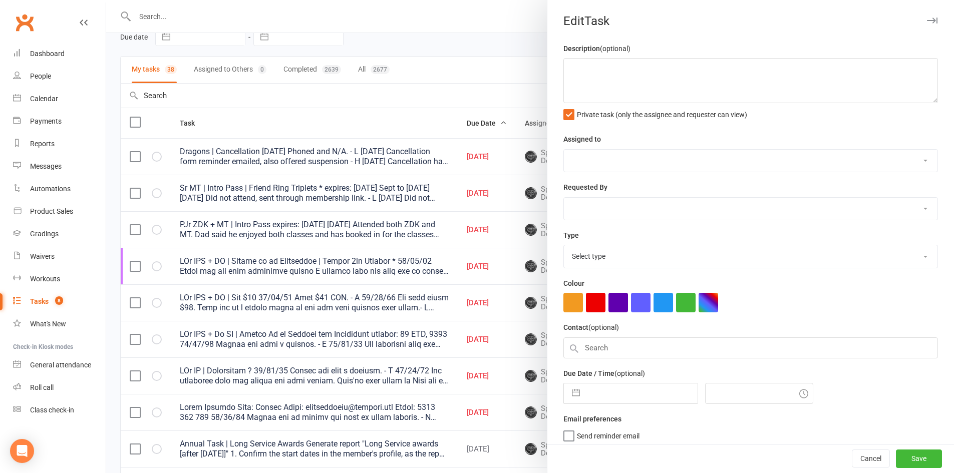
type textarea "Dragons | Cancellation 09/10/25 Phoned and N/A. - L 06/10/25 Cancellation form …"
select select "43986"
type input "[DATE]"
type input "8:00am"
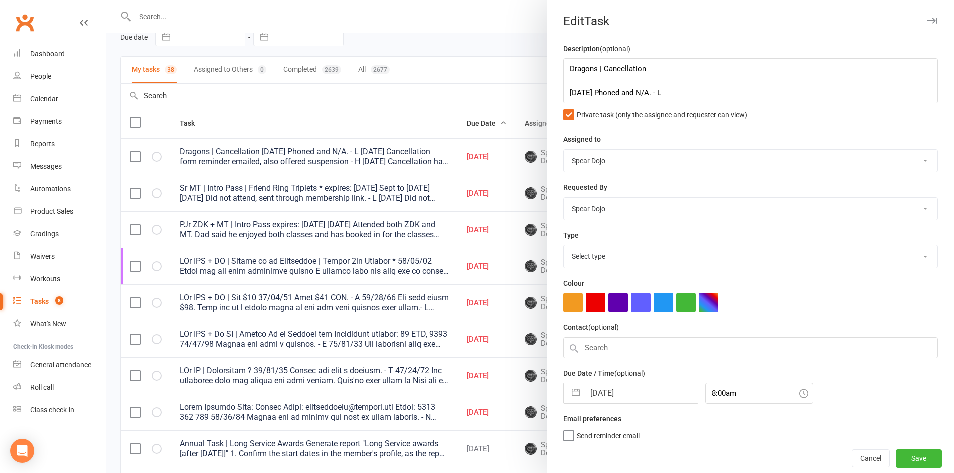
select select "20579"
click at [659, 94] on textarea "Dragons | Cancellation 09/10/25 Phoned and N/A. - L 06/10/25 Cancellation form …" at bounding box center [750, 80] width 374 height 45
click at [871, 93] on textarea "Dragons | Cancellation 09/10/25 Phoned and N/A. Emails have been opened and no …" at bounding box center [750, 80] width 374 height 45
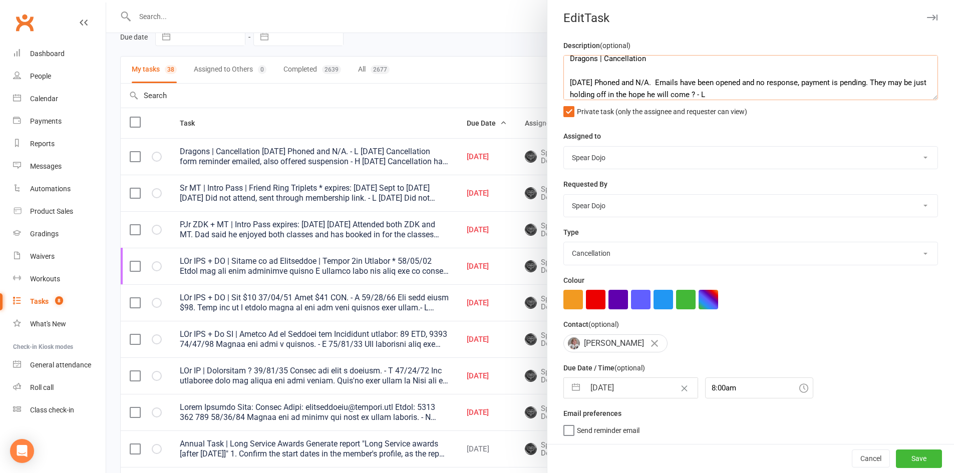
scroll to position [7, 0]
click at [570, 383] on button "button" at bounding box center [576, 388] width 18 height 20
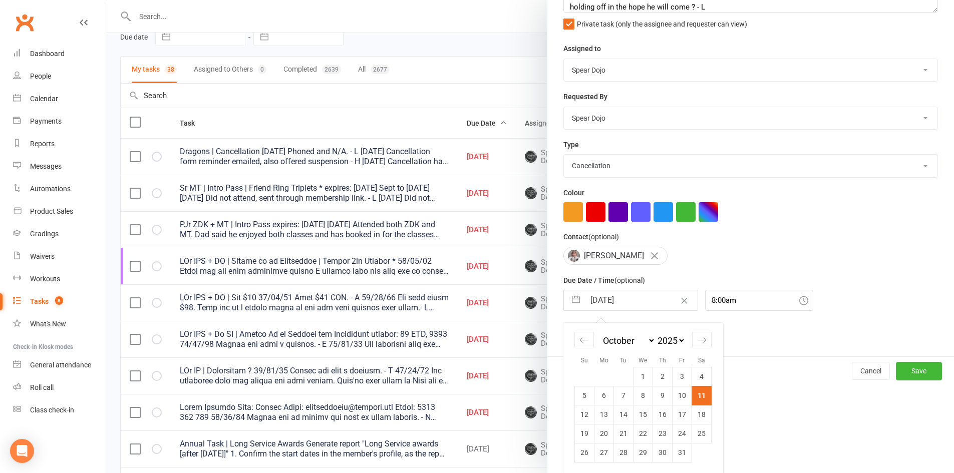
scroll to position [95, 0]
click at [602, 412] on td "13" at bounding box center [604, 413] width 20 height 19
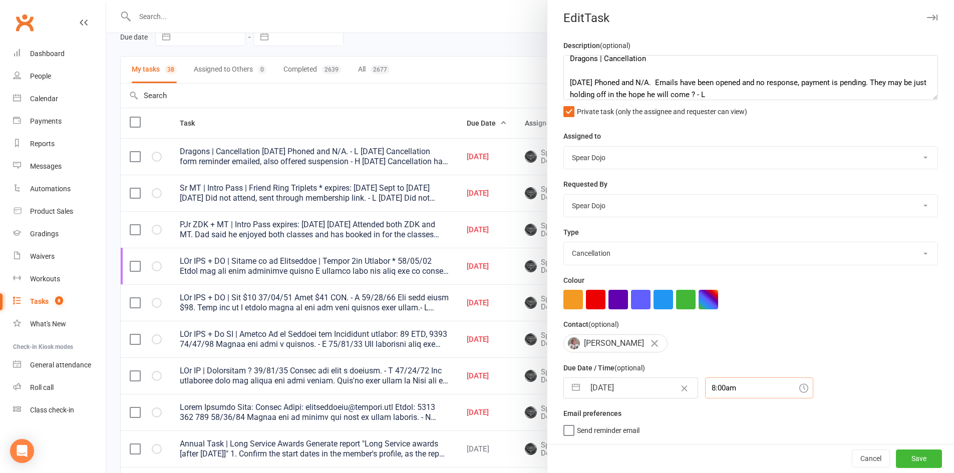
click at [708, 387] on div "8:00am" at bounding box center [759, 387] width 108 height 21
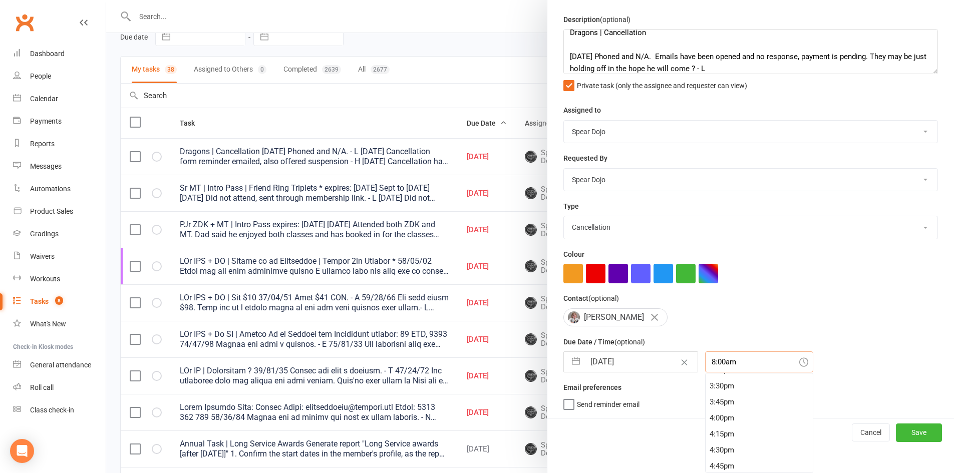
scroll to position [997, 0]
click at [706, 406] on div "4:00pm" at bounding box center [758, 410] width 107 height 16
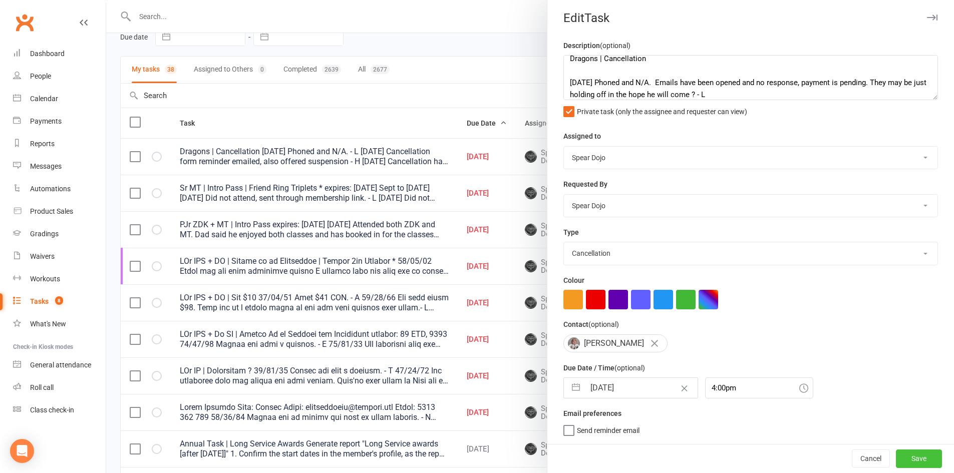
click at [912, 460] on button "Save" at bounding box center [919, 459] width 46 height 18
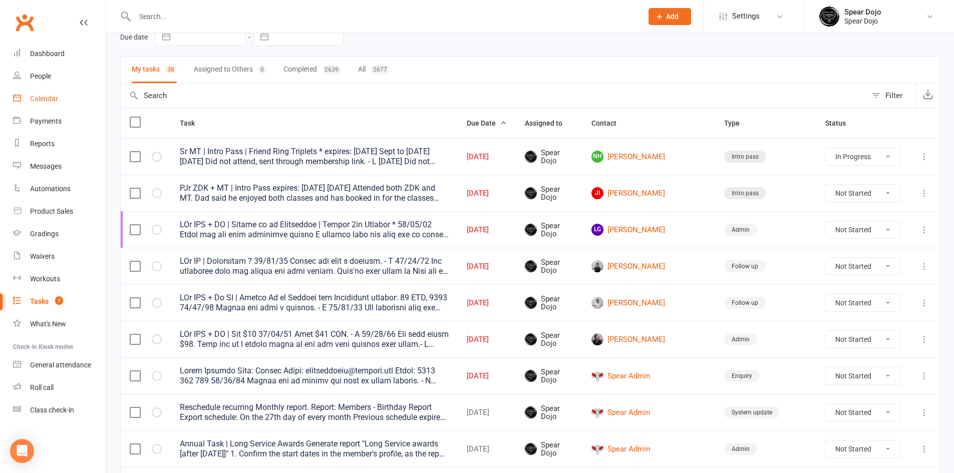
click at [42, 97] on div "Calendar" at bounding box center [44, 99] width 28 height 8
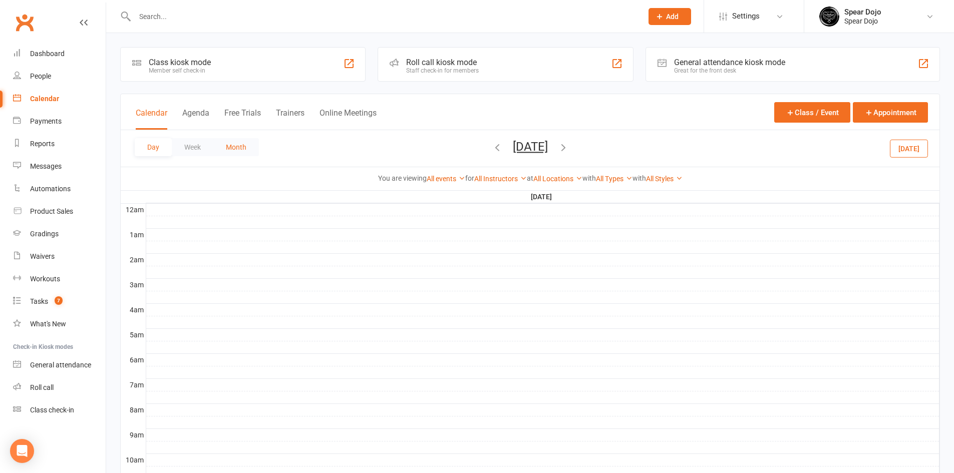
click at [233, 143] on button "Month" at bounding box center [236, 147] width 46 height 18
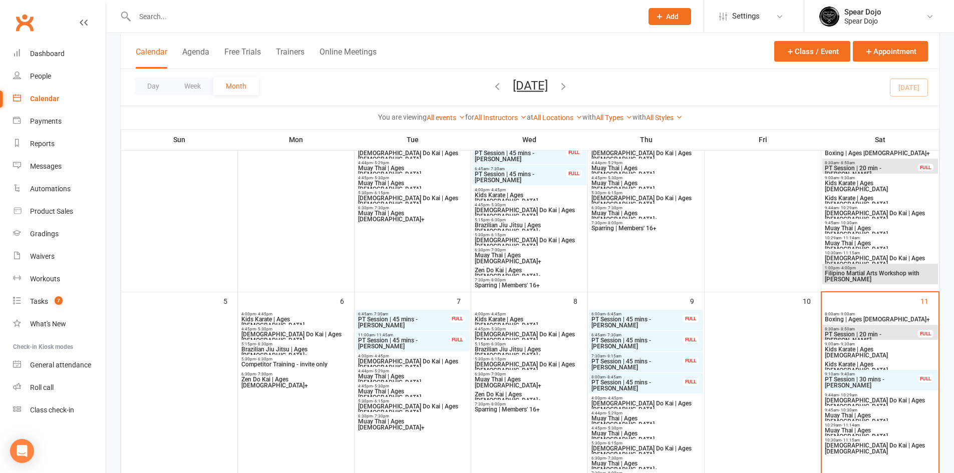
scroll to position [100, 0]
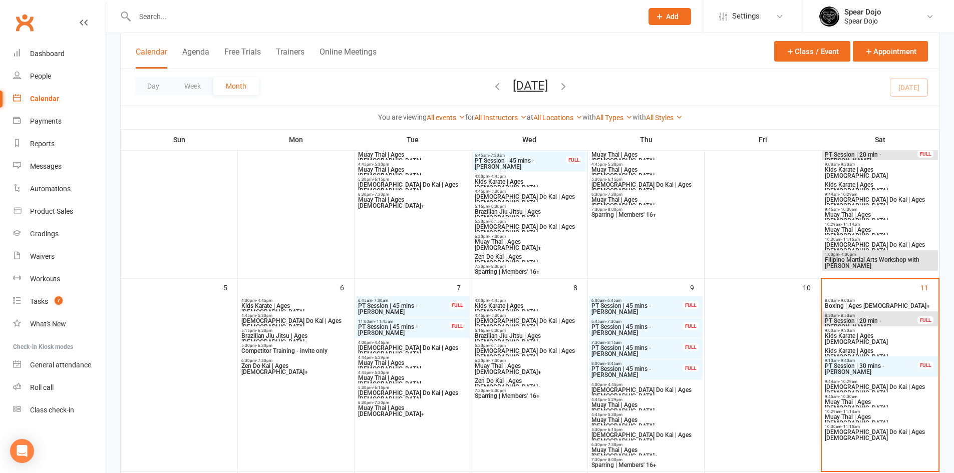
click at [851, 334] on span "Kids Karate | Ages 4" at bounding box center [880, 339] width 112 height 12
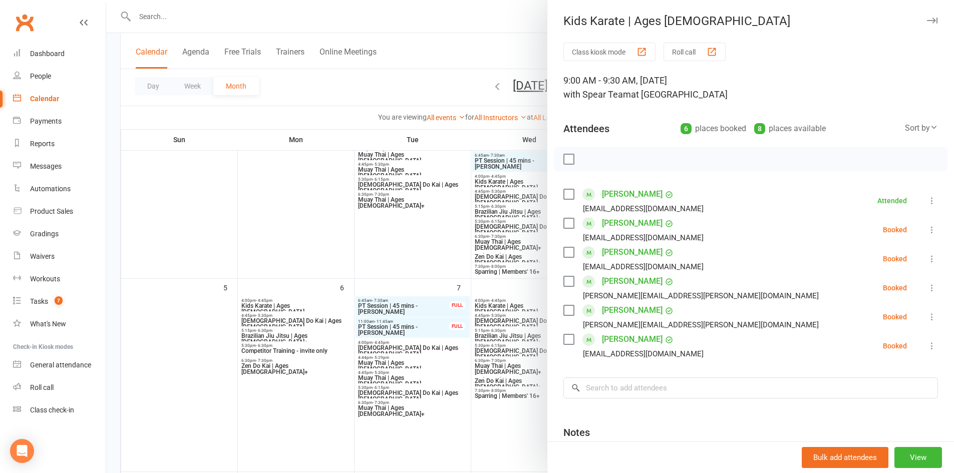
click at [282, 209] on div at bounding box center [530, 236] width 848 height 473
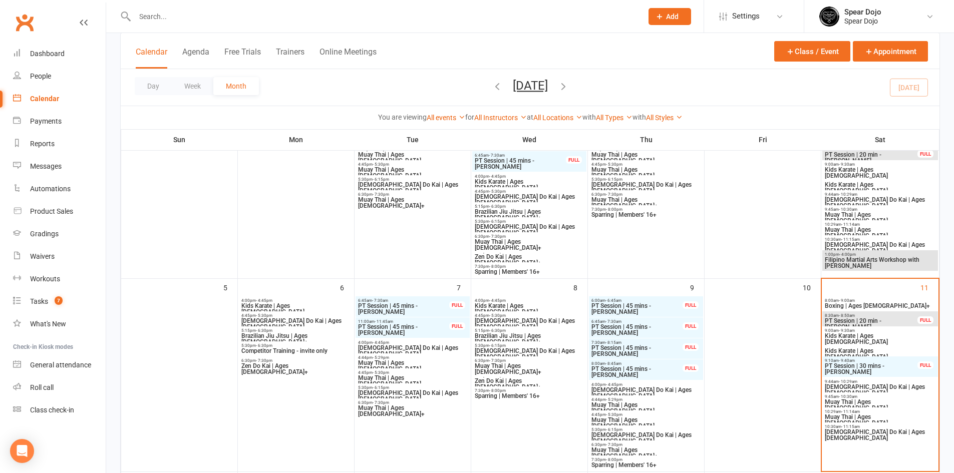
click at [857, 364] on span "PT Session | 30 mins - Mercedes D'angelo" at bounding box center [871, 369] width 94 height 12
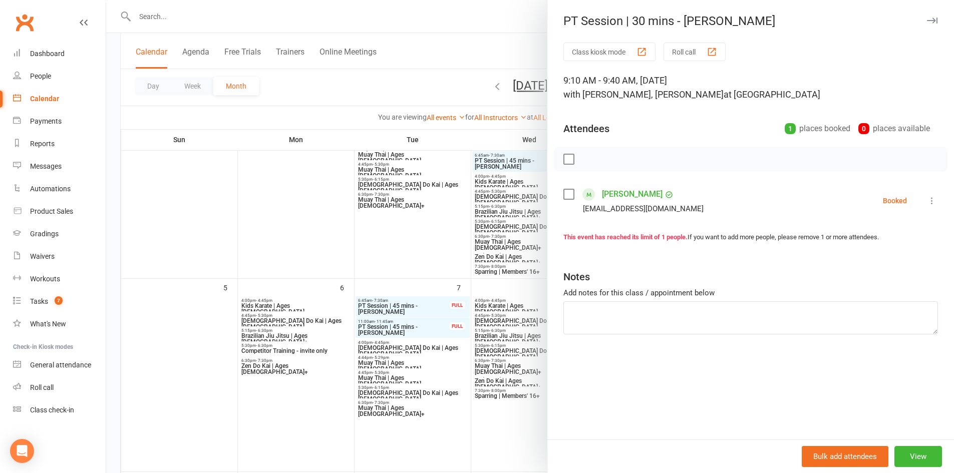
click at [226, 210] on div at bounding box center [530, 236] width 848 height 473
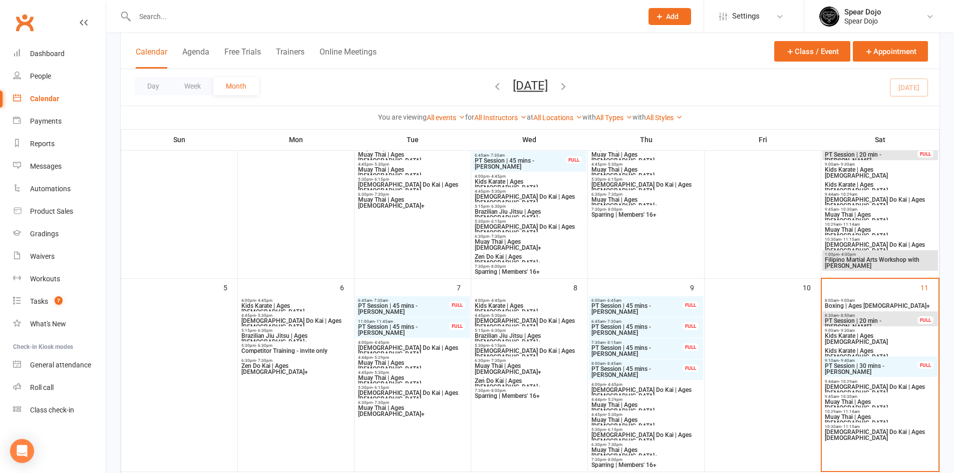
click at [861, 318] on span "PT Session | 20 min - Lia Waghorn" at bounding box center [871, 324] width 94 height 12
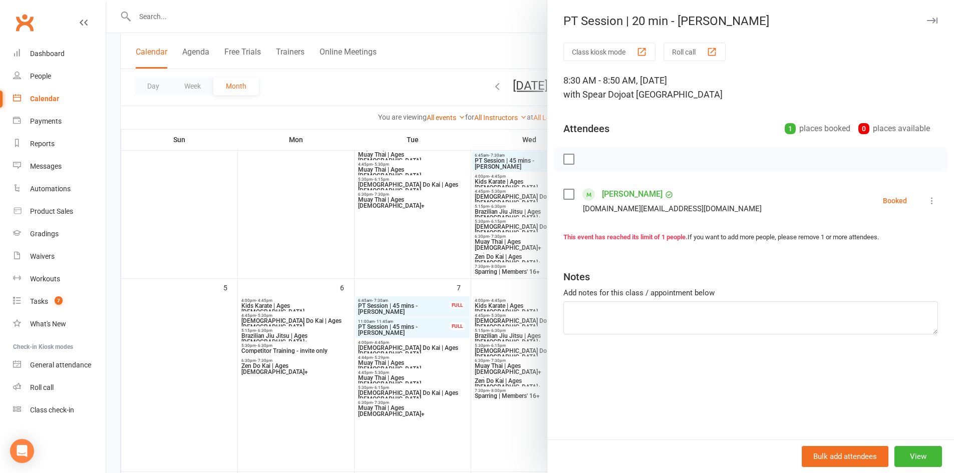
click at [927, 201] on icon at bounding box center [932, 201] width 10 height 10
click at [870, 257] on link "Check in" at bounding box center [884, 260] width 108 height 20
click at [176, 219] on div at bounding box center [530, 236] width 848 height 473
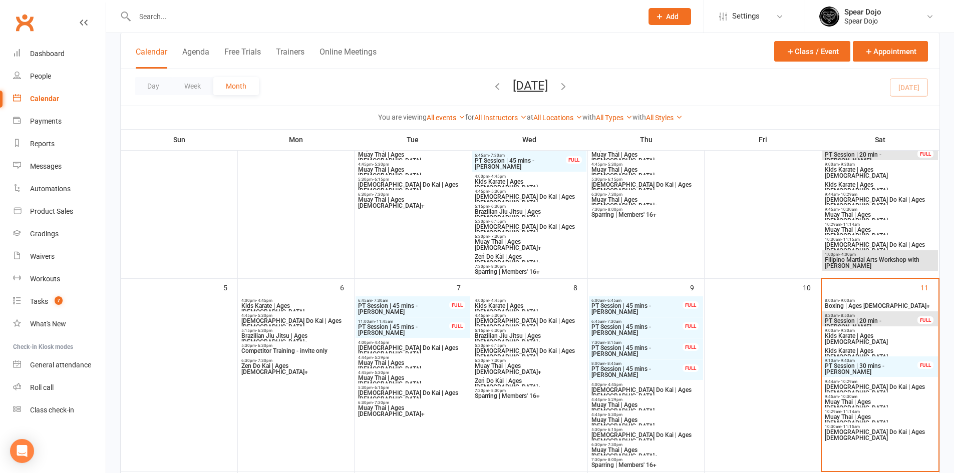
click at [853, 330] on span "- 9:30am" at bounding box center [847, 330] width 16 height 5
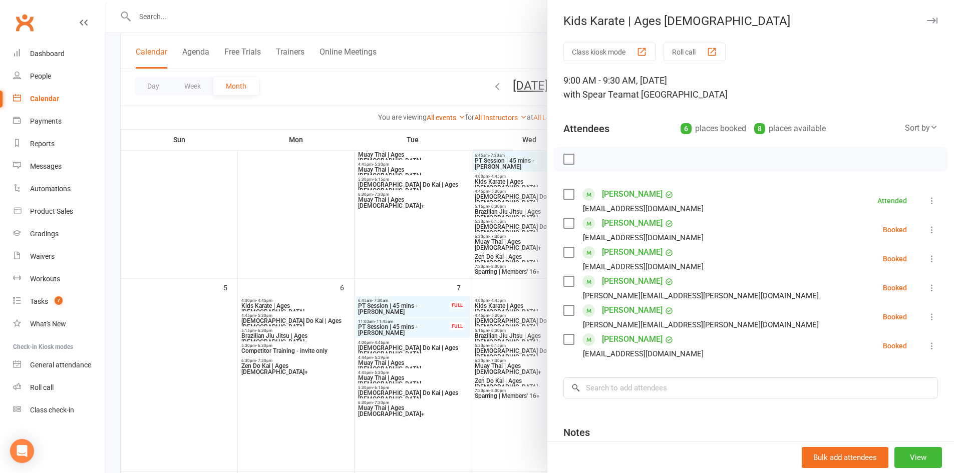
click at [927, 344] on icon at bounding box center [932, 346] width 10 height 10
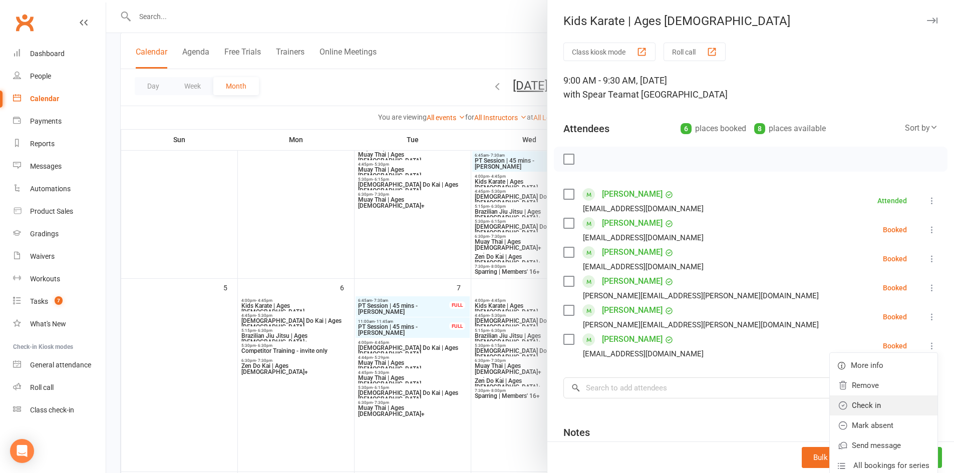
click at [862, 401] on link "Check in" at bounding box center [884, 406] width 108 height 20
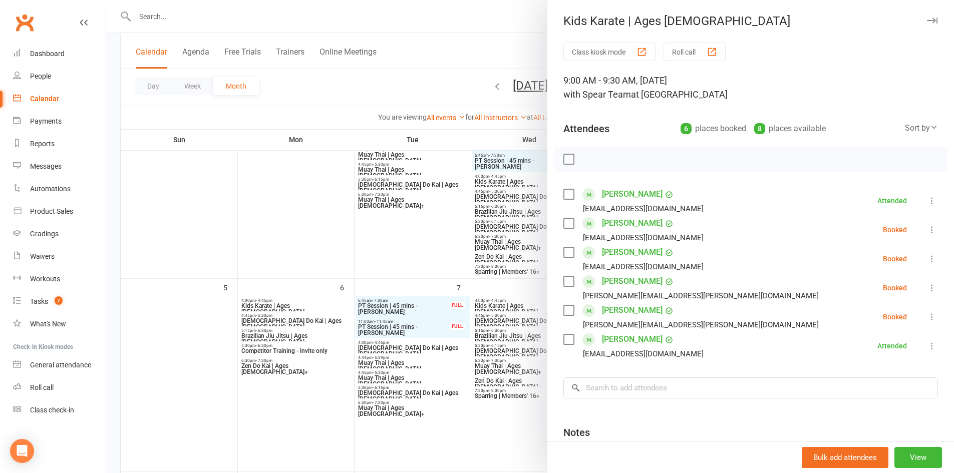
click at [927, 258] on icon at bounding box center [932, 259] width 10 height 10
click at [855, 320] on link "Check in" at bounding box center [884, 318] width 108 height 20
click at [927, 286] on icon at bounding box center [932, 288] width 10 height 10
click at [856, 346] on link "Check in" at bounding box center [884, 347] width 108 height 20
click at [37, 297] on div "Tasks" at bounding box center [39, 301] width 18 height 8
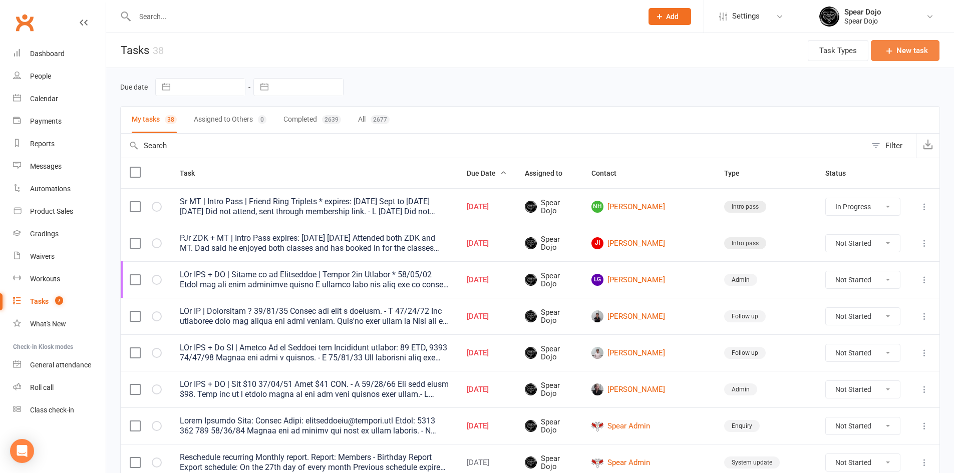
click at [912, 52] on button "New task" at bounding box center [905, 50] width 69 height 21
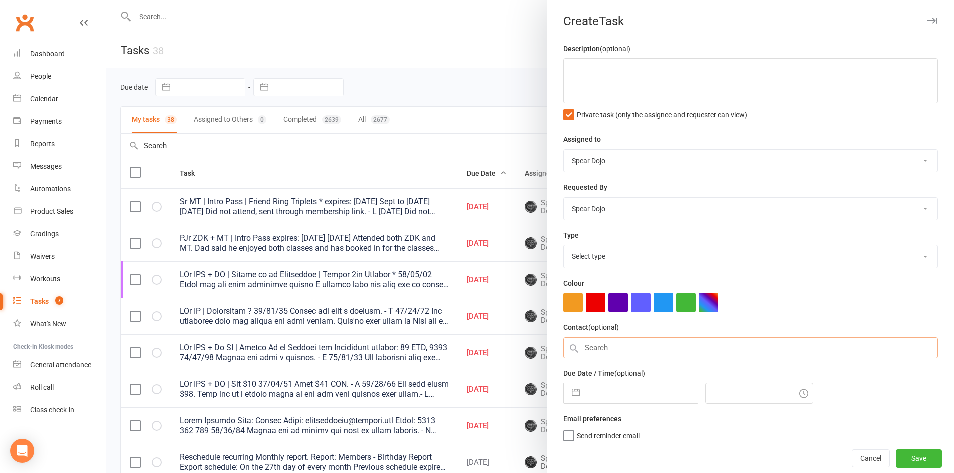
click at [585, 348] on input "text" at bounding box center [750, 347] width 374 height 21
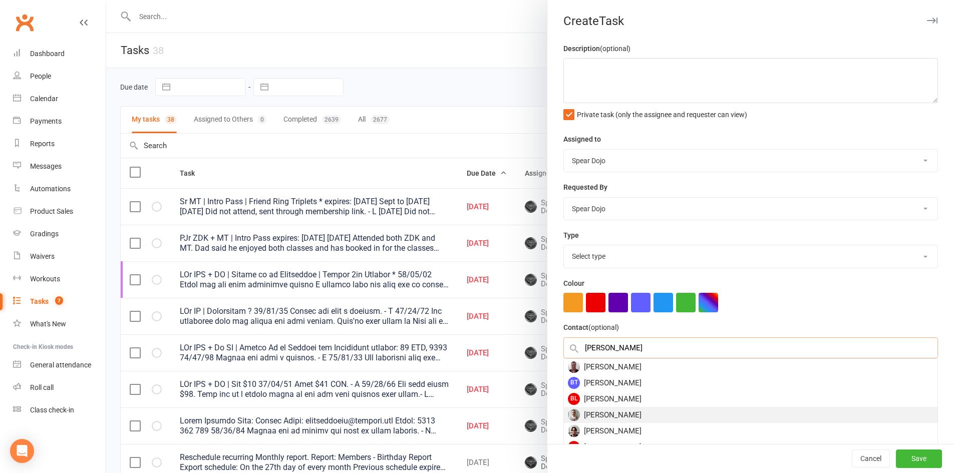
scroll to position [50, 0]
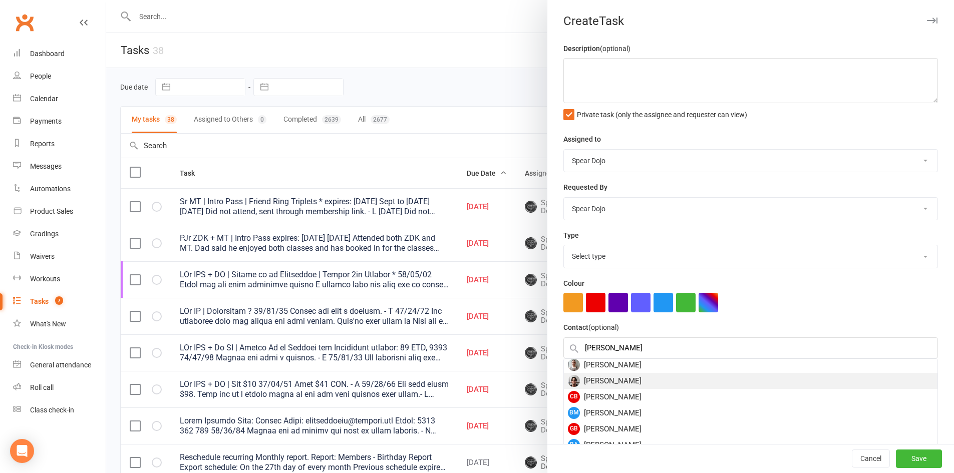
click at [610, 382] on div "[PERSON_NAME]" at bounding box center [750, 381] width 373 height 16
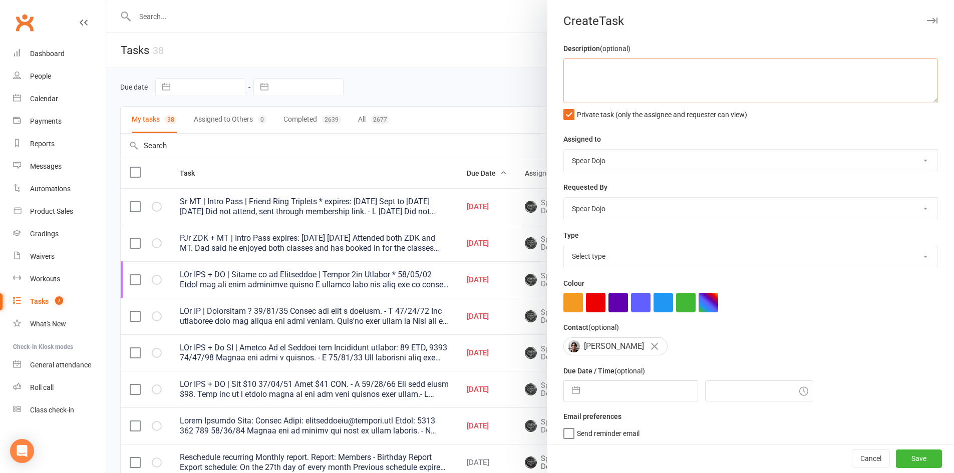
click at [576, 66] on textarea at bounding box center [750, 80] width 374 height 45
click at [571, 394] on button "button" at bounding box center [576, 391] width 18 height 20
drag, startPoint x: 575, startPoint y: 67, endPoint x: 554, endPoint y: 65, distance: 21.2
click at [554, 65] on div "Description (optional) 1 Private task (only the assignee and requester can view…" at bounding box center [750, 245] width 407 height 405
click at [571, 389] on button "button" at bounding box center [576, 391] width 18 height 20
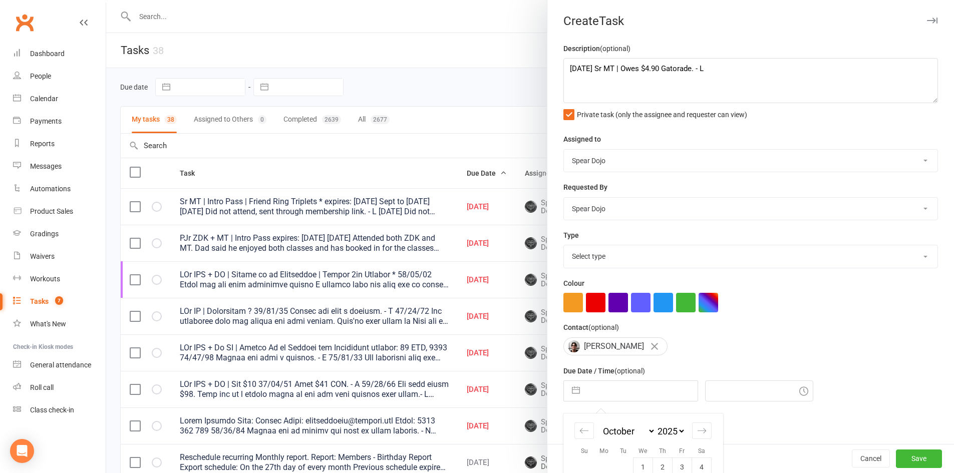
scroll to position [95, 0]
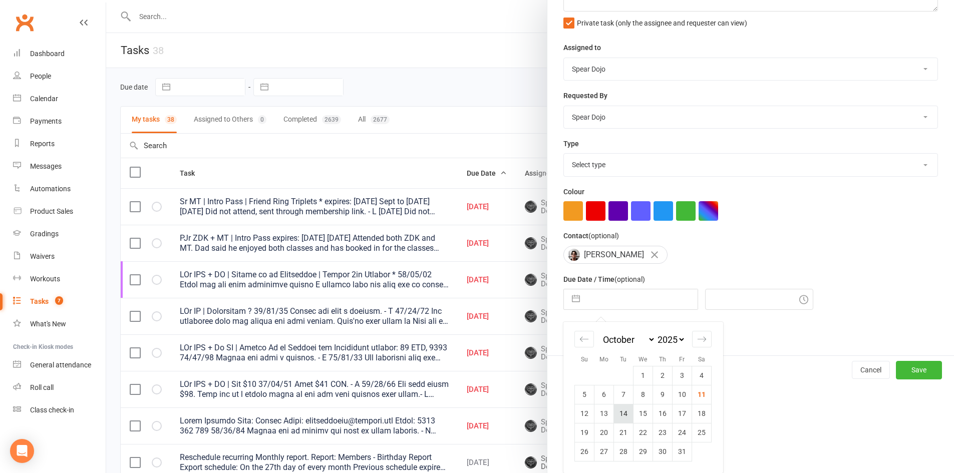
click at [624, 408] on td "14" at bounding box center [624, 413] width 20 height 19
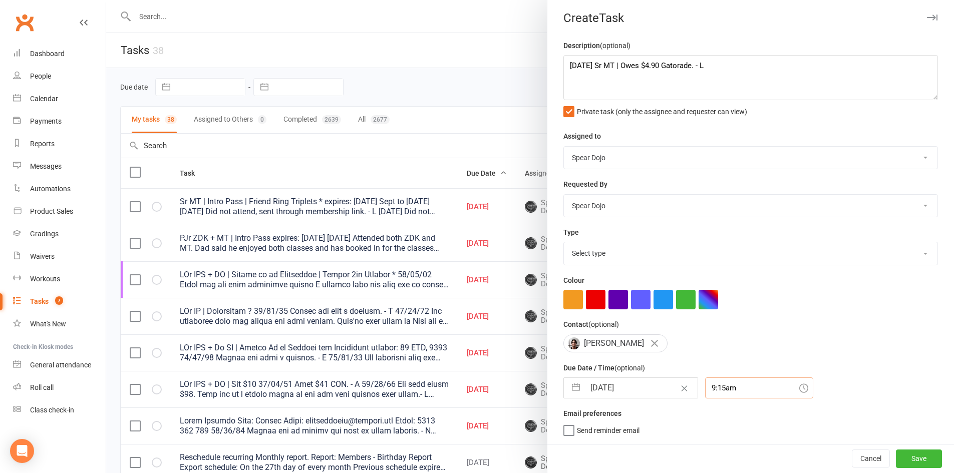
scroll to position [33, 0]
click at [716, 384] on div "9:15am" at bounding box center [759, 387] width 108 height 21
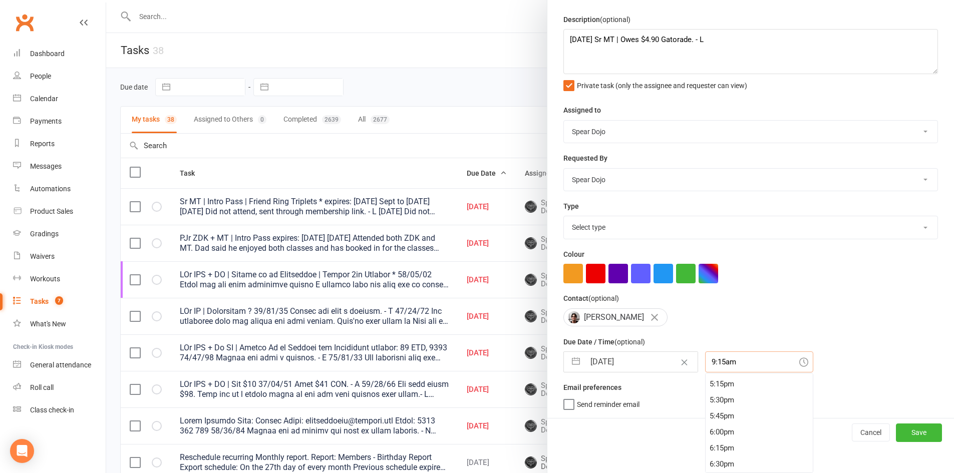
scroll to position [1127, 0]
click at [705, 427] on div "6:15pm" at bounding box center [758, 424] width 107 height 16
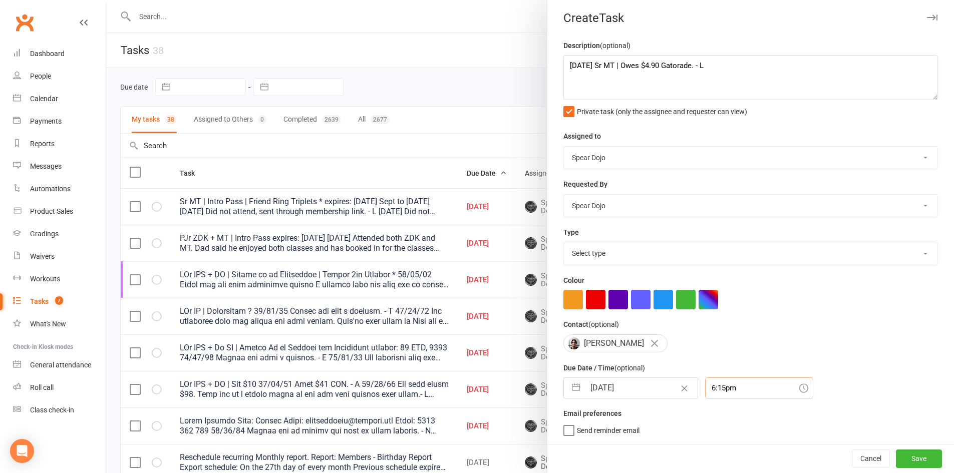
scroll to position [7, 0]
click at [891, 449] on div "Cancel Save" at bounding box center [750, 458] width 407 height 29
click at [896, 451] on button "Save" at bounding box center [919, 459] width 46 height 18
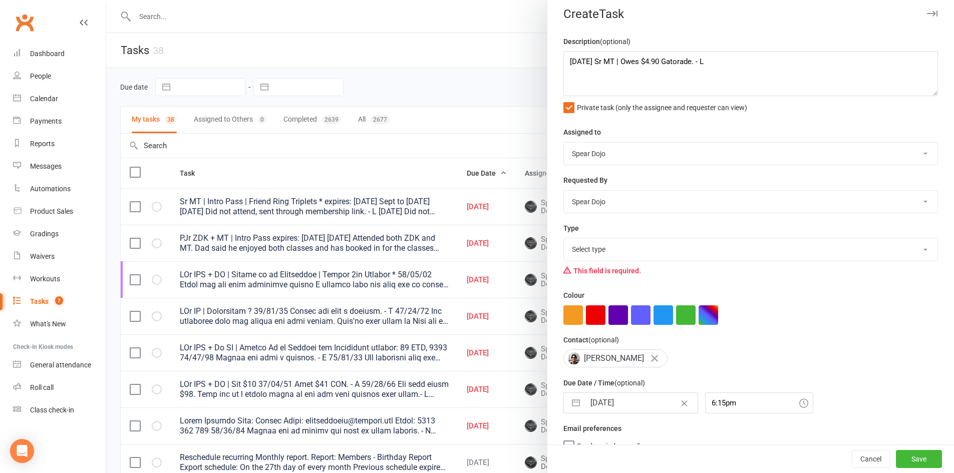
click at [609, 248] on select "Select type 1-month voucher 7-day vip pass Admin Admin - [PERSON_NAME] Admin - …" at bounding box center [750, 249] width 373 height 22
click at [564, 240] on select "Select type 1-month voucher 7-day vip pass Admin Admin - [PERSON_NAME] Admin - …" at bounding box center [750, 249] width 373 height 22
click at [751, 246] on select "1-month voucher 7-day vip pass Admin Admin - leah Admin - sandy Birthday party …" at bounding box center [750, 249] width 373 height 22
click at [564, 240] on select "1-month voucher 7-day vip pass Admin Admin - leah Admin - sandy Birthday party …" at bounding box center [750, 249] width 373 height 22
click at [902, 453] on button "Save" at bounding box center [919, 459] width 46 height 18
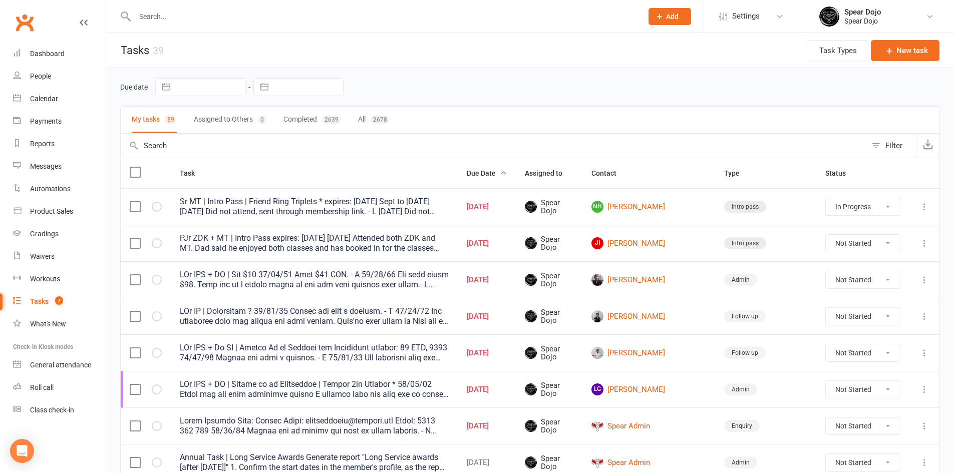
click at [922, 204] on icon at bounding box center [924, 207] width 10 height 10
click at [834, 243] on link "Edit" at bounding box center [872, 246] width 99 height 20
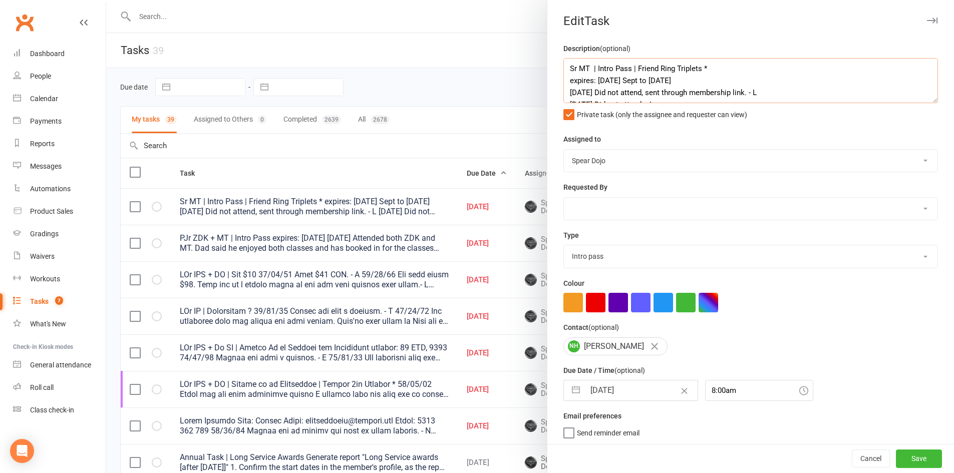
click at [700, 82] on textarea "Sr MT | Intro Pass | Friend Ring Triplets * expires: Sep 23rd Sept to 10th Octo…" at bounding box center [750, 80] width 374 height 45
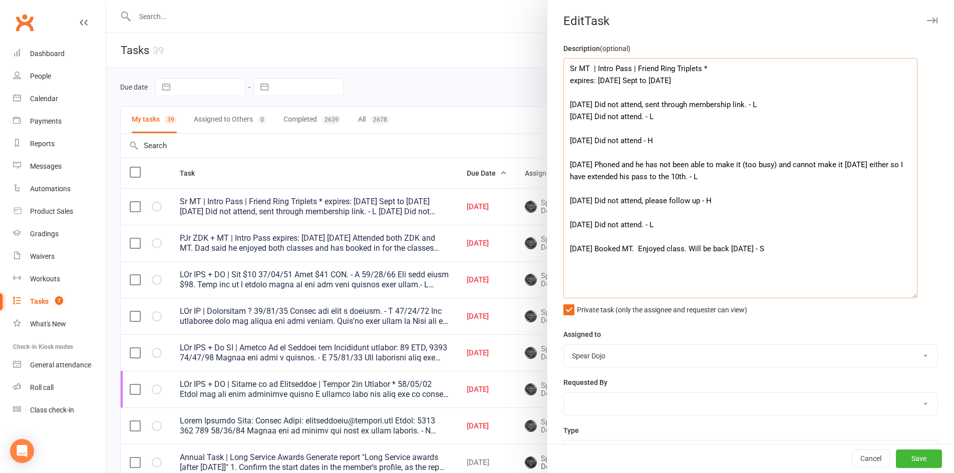
drag, startPoint x: 917, startPoint y: 99, endPoint x: 903, endPoint y: 303, distance: 204.7
click at [903, 298] on textarea "Sr MT | Intro Pass | Friend Ring Triplets * expires: Sep 23rd Sept to 10th Octo…" at bounding box center [740, 178] width 354 height 240
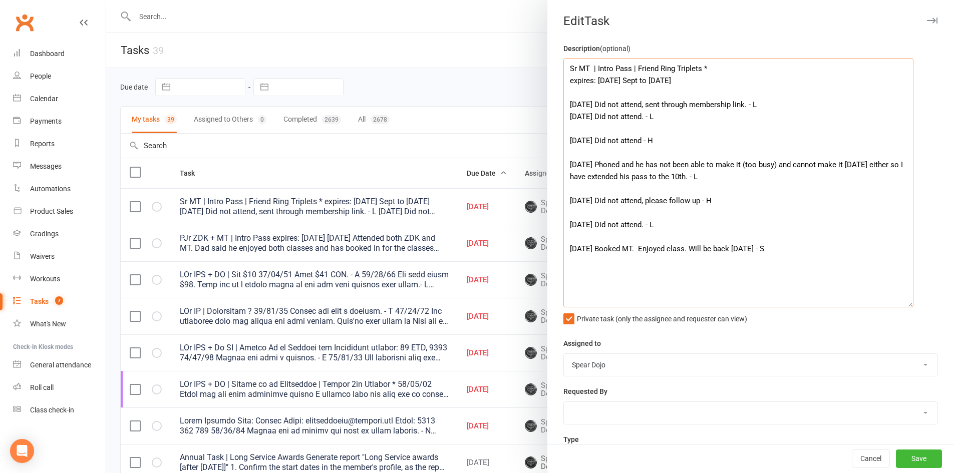
click at [599, 105] on textarea "Sr MT | Intro Pass | Friend Ring Triplets * expires: Sep 23rd Sept to 10th Octo…" at bounding box center [738, 182] width 350 height 249
click at [775, 106] on textarea "Sr MT | Intro Pass | Friend Ring Triplets * expires: Sep 23rd Sept to 10th Octo…" at bounding box center [738, 182] width 350 height 249
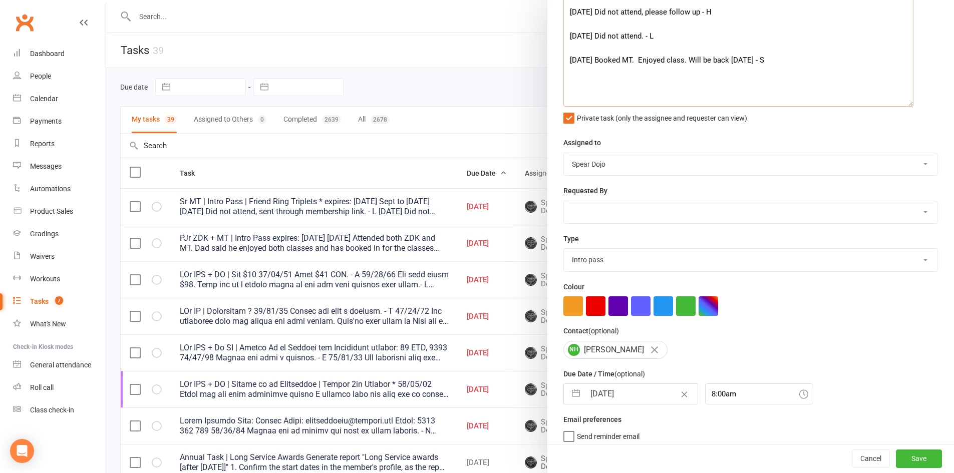
scroll to position [211, 0]
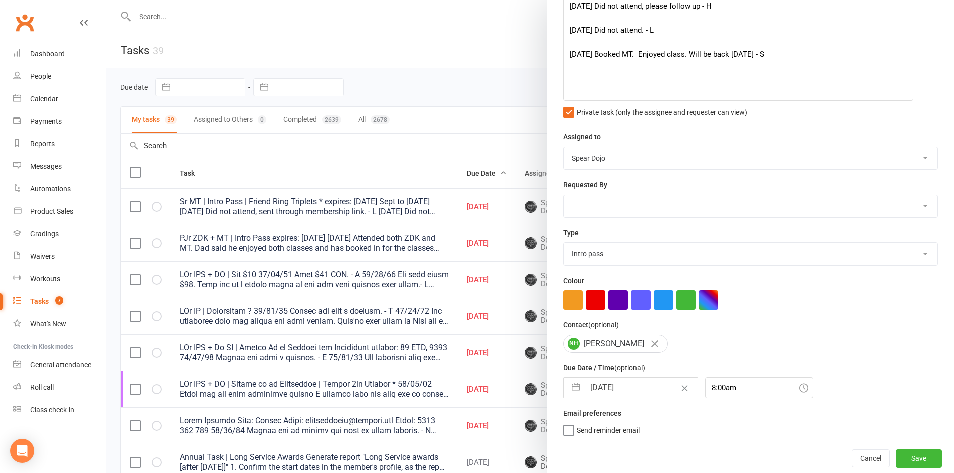
click at [576, 386] on button "button" at bounding box center [576, 388] width 18 height 20
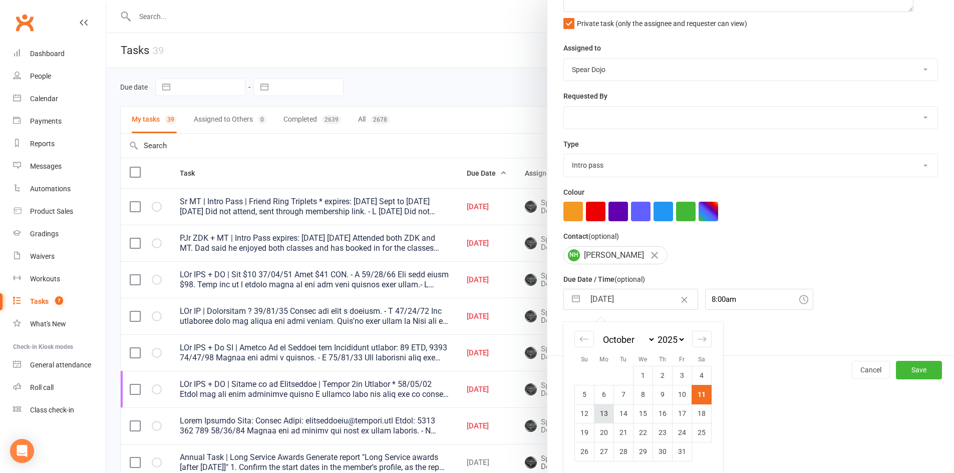
click at [598, 419] on td "13" at bounding box center [604, 413] width 20 height 19
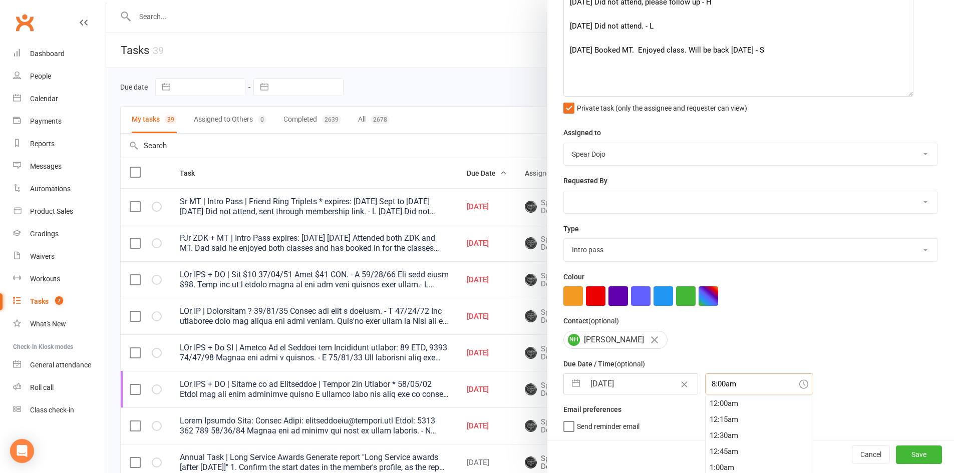
click at [716, 385] on div "8:00am 12:00am 12:15am 12:30am 12:45am 1:00am 1:15am 1:30am 1:45am 2:00am 2:15a…" at bounding box center [759, 383] width 108 height 21
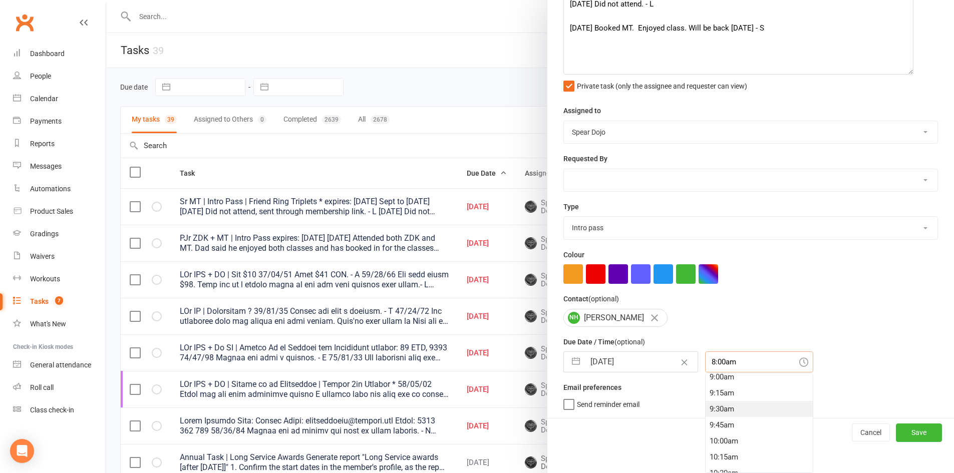
scroll to position [597, 0]
click at [705, 423] on div "10:00am" at bounding box center [758, 426] width 107 height 16
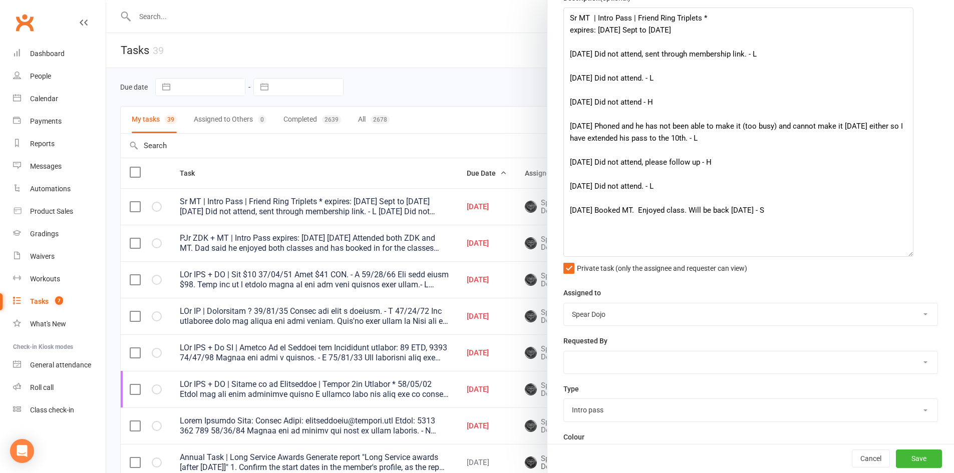
scroll to position [0, 0]
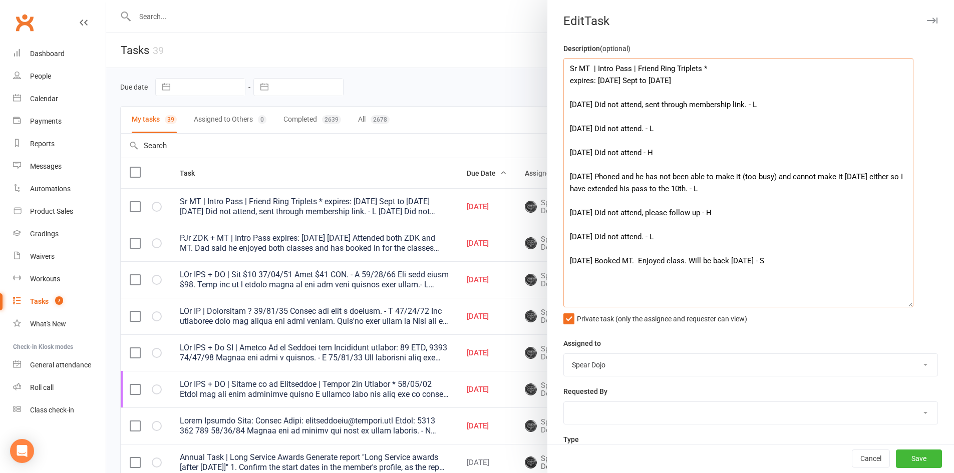
click at [708, 66] on textarea "Sr MT | Intro Pass | Friend Ring Triplets * expires: Sep 23rd Sept to 10th Octo…" at bounding box center [738, 182] width 350 height 249
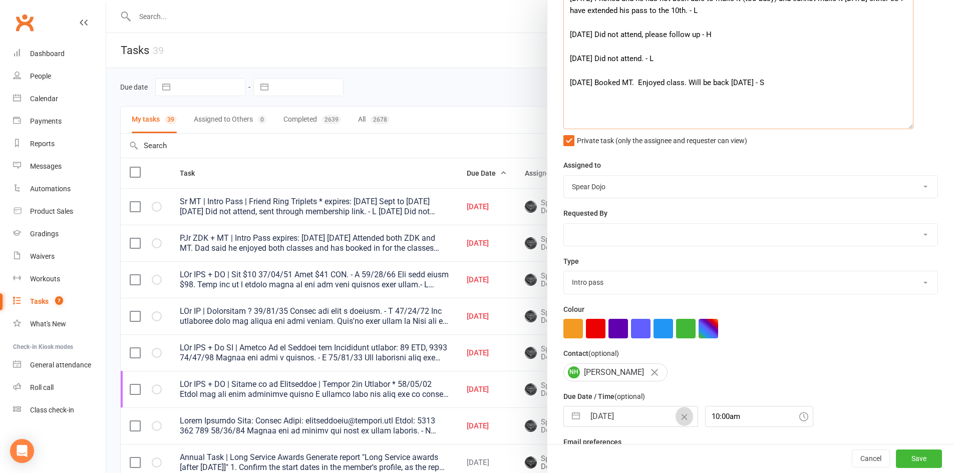
scroll to position [200, 0]
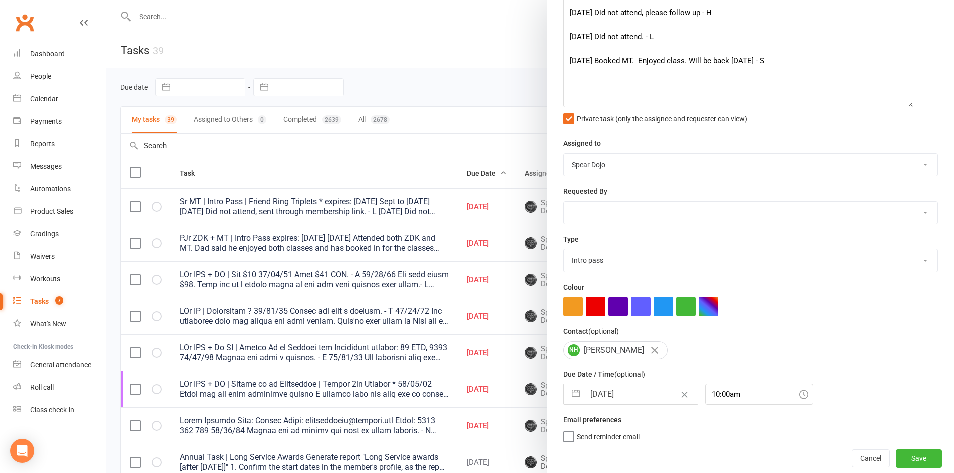
click at [573, 398] on button "button" at bounding box center [576, 394] width 18 height 20
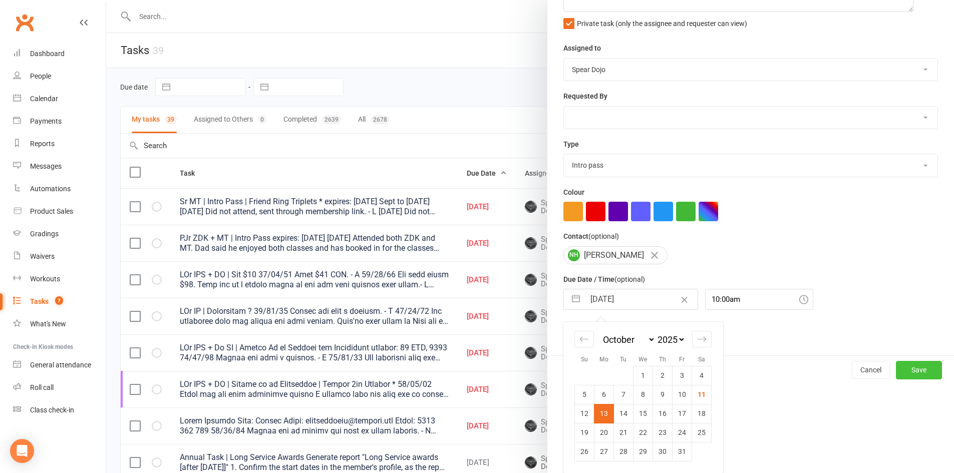
click at [905, 367] on button "Save" at bounding box center [919, 370] width 46 height 18
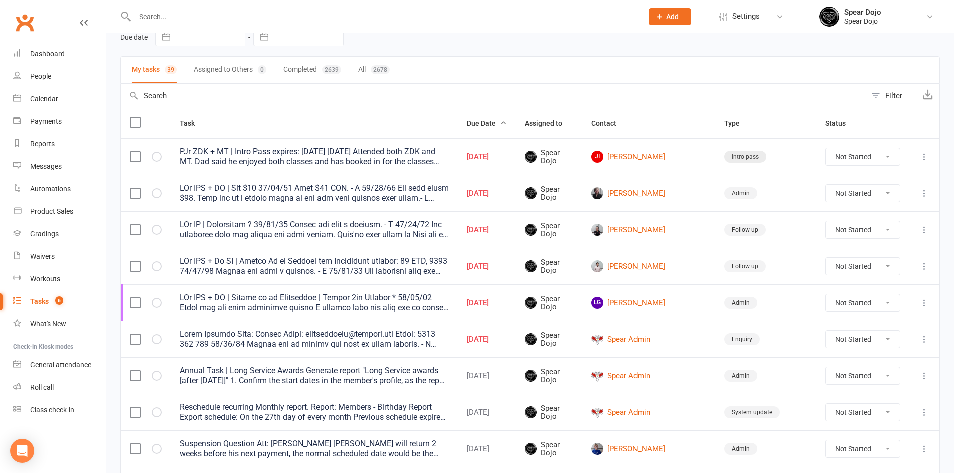
scroll to position [0, 0]
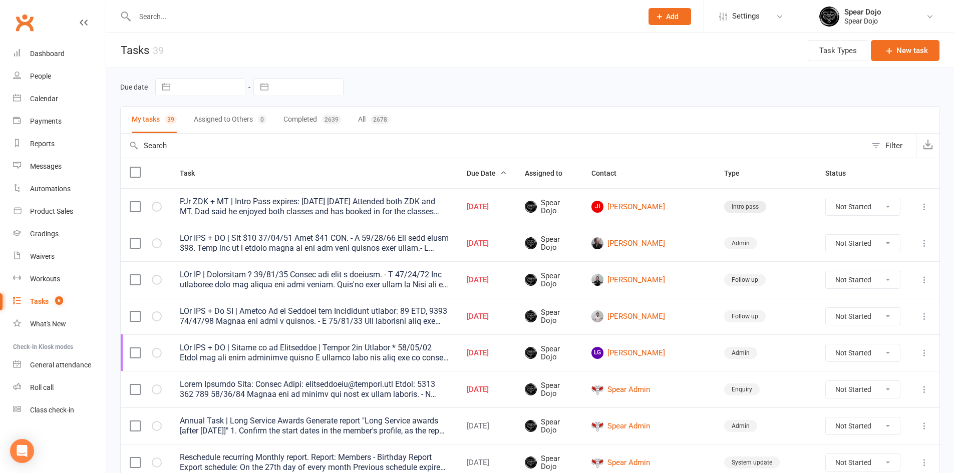
click at [38, 297] on div "Tasks" at bounding box center [39, 301] width 19 height 8
click at [38, 94] on link "Calendar" at bounding box center [59, 99] width 93 height 23
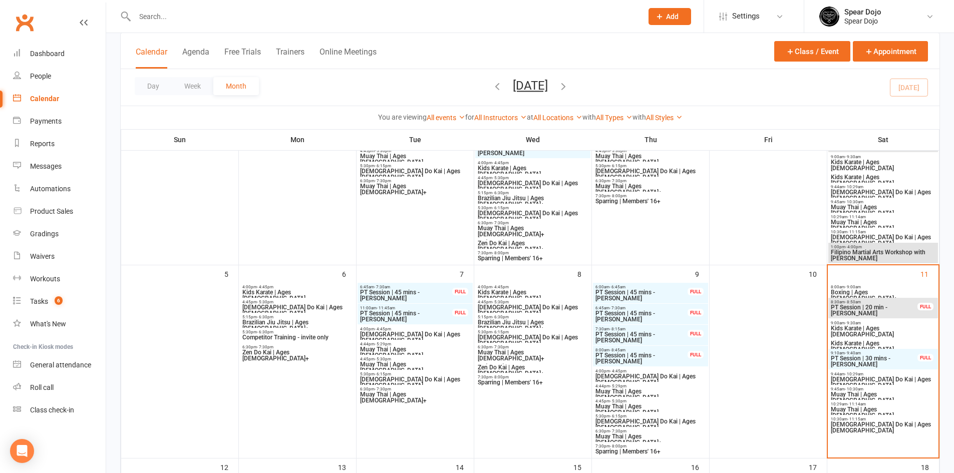
scroll to position [150, 0]
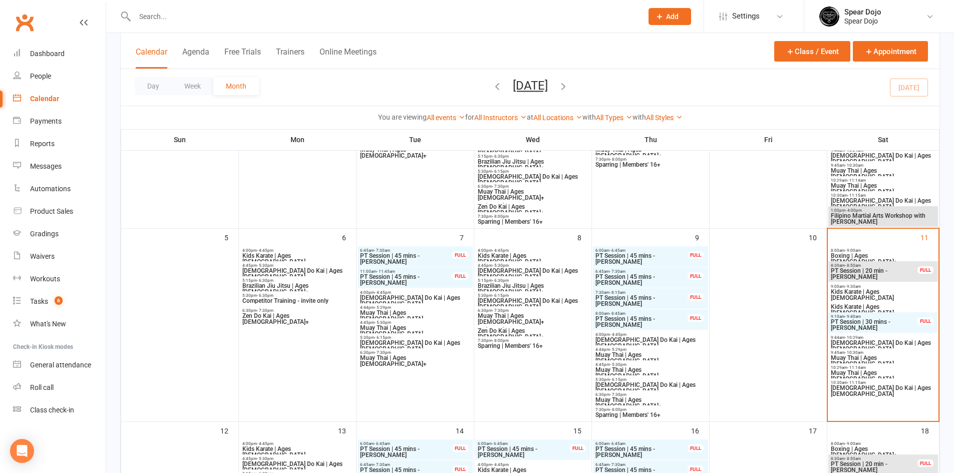
click at [876, 322] on span "PT Session | 30 mins - Mercedes D'angelo" at bounding box center [874, 325] width 88 height 12
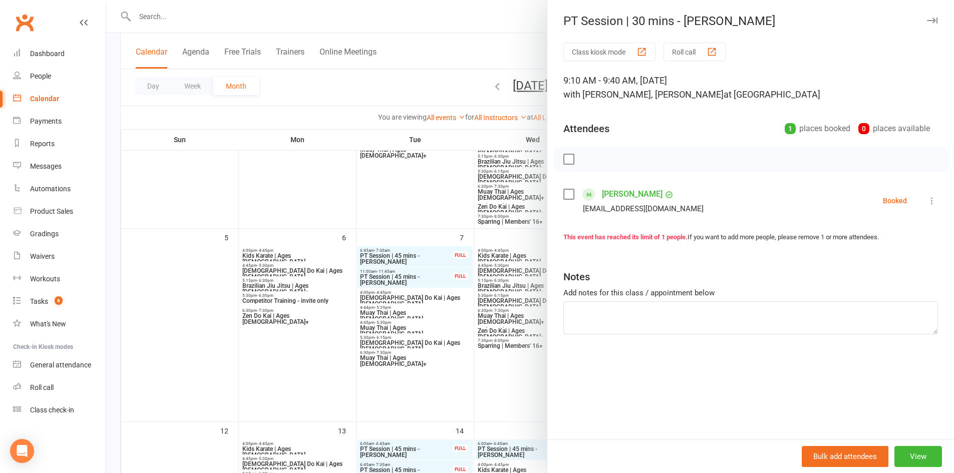
click at [927, 201] on icon at bounding box center [932, 201] width 10 height 10
click at [875, 259] on link "Check in" at bounding box center [884, 260] width 108 height 20
click at [180, 336] on div at bounding box center [530, 236] width 848 height 473
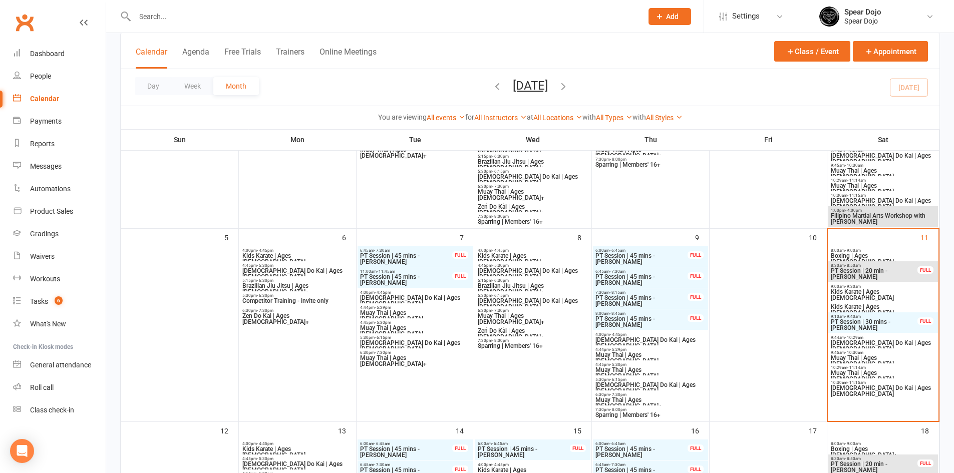
click at [863, 304] on span "Kids Karate | Ages 5 to 7" at bounding box center [883, 310] width 106 height 12
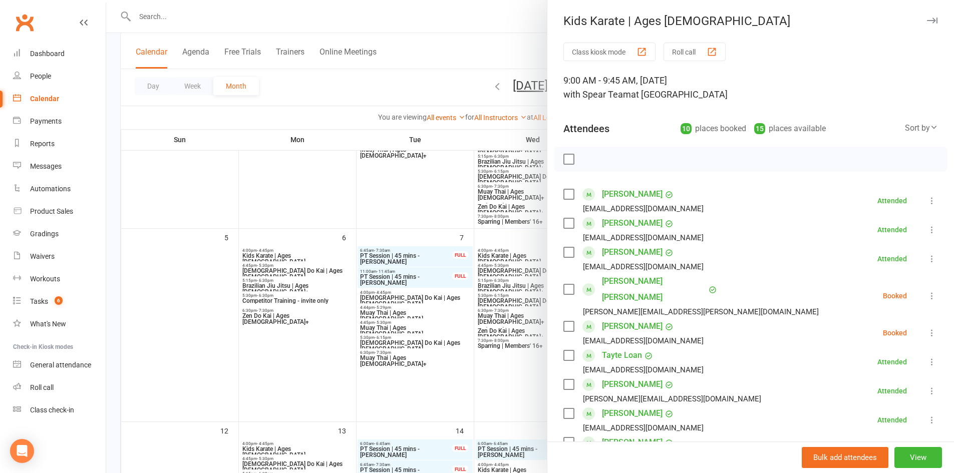
scroll to position [50, 0]
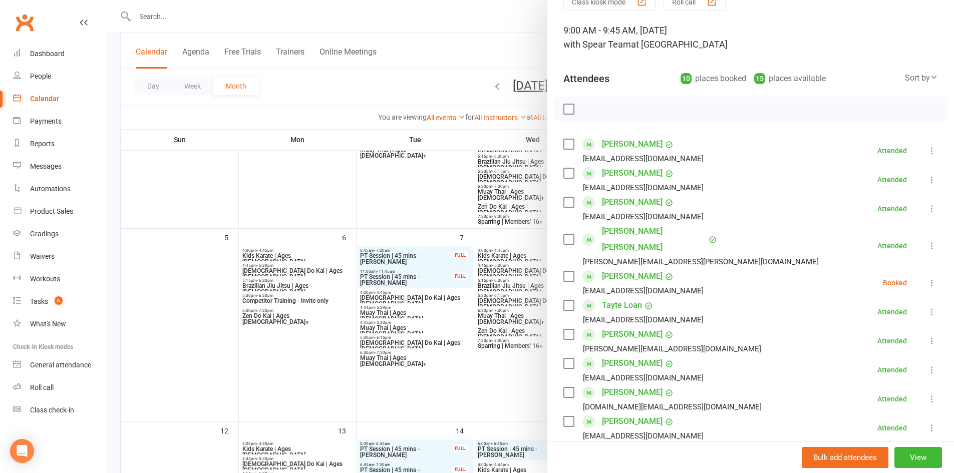
click at [309, 193] on div at bounding box center [530, 236] width 848 height 473
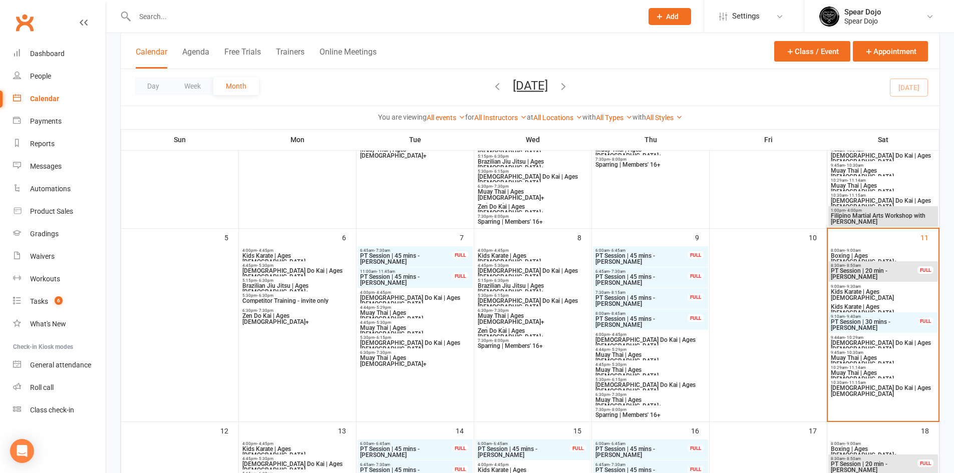
click at [878, 343] on span "Zen Do Kai | Ages 8 to 10" at bounding box center [883, 346] width 106 height 12
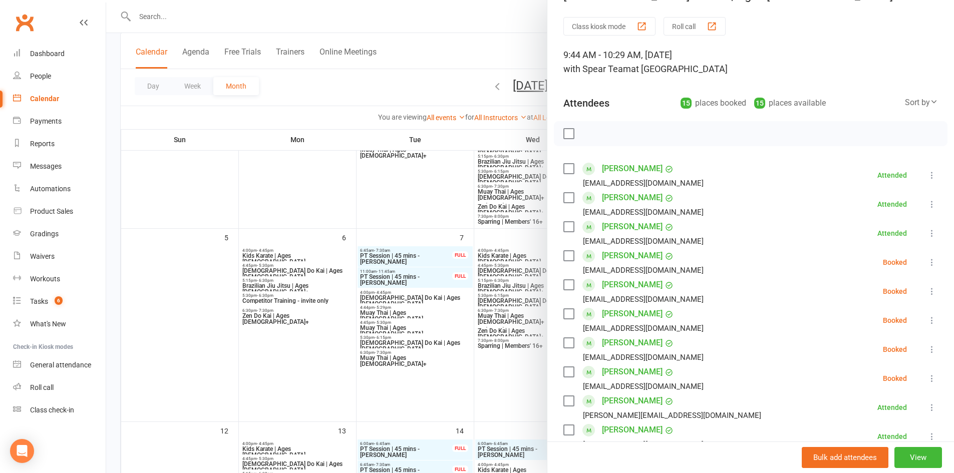
scroll to position [0, 0]
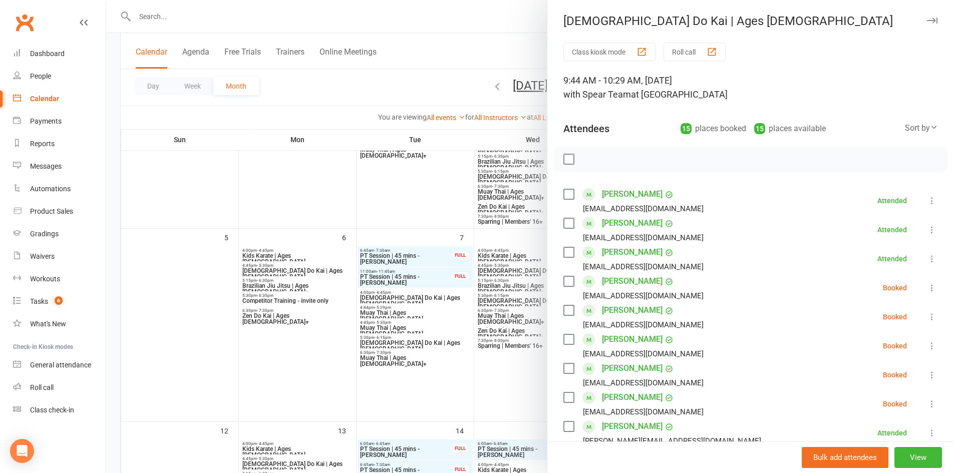
click at [173, 301] on div at bounding box center [530, 236] width 848 height 473
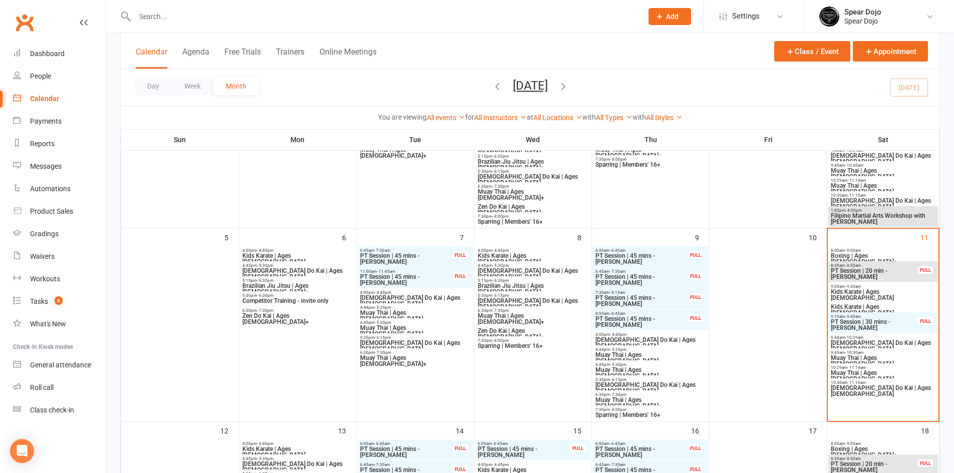
click at [861, 370] on span "Muay Thai | Ages 8 to 10" at bounding box center [883, 376] width 106 height 12
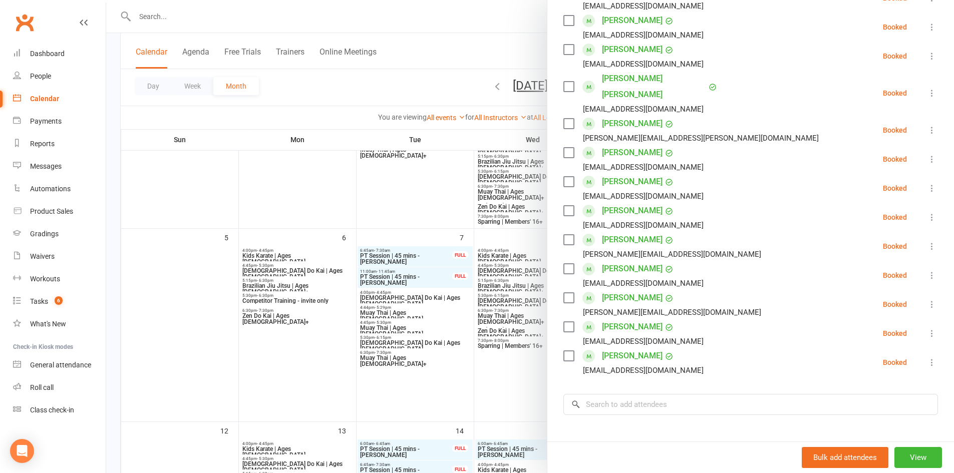
scroll to position [250, 0]
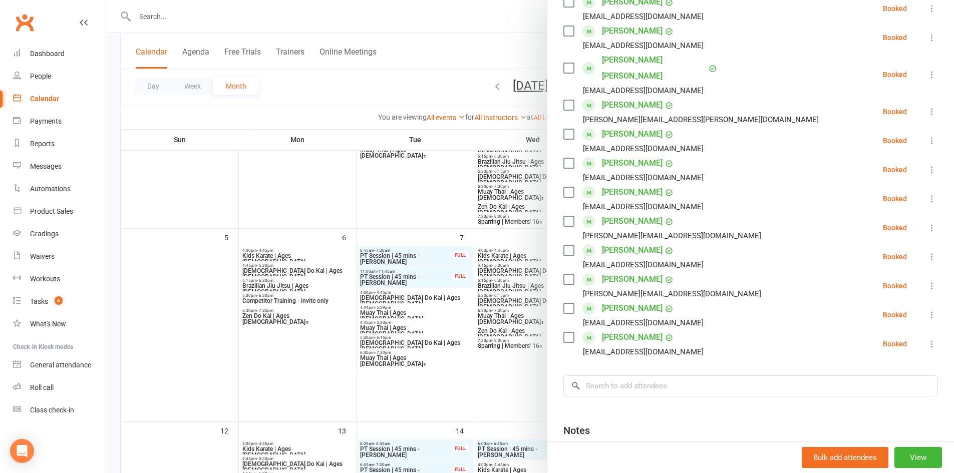
click at [189, 309] on div at bounding box center [530, 236] width 848 height 473
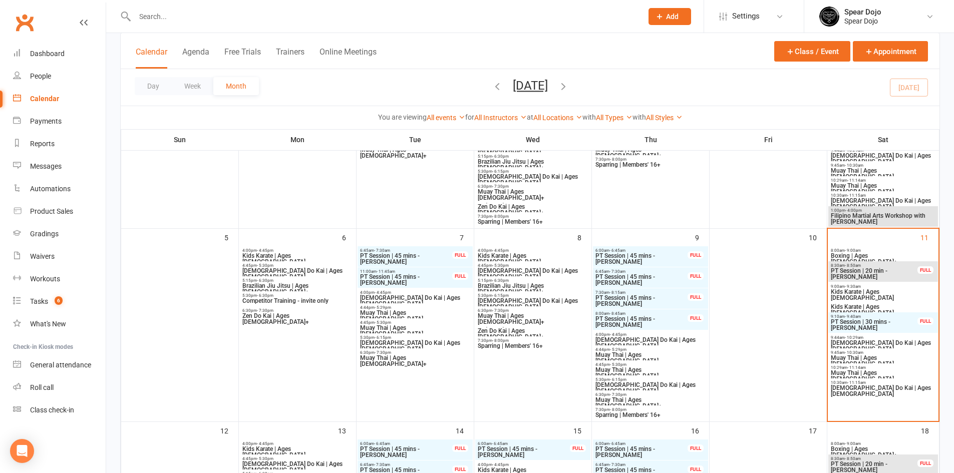
click at [181, 15] on input "text" at bounding box center [384, 17] width 504 height 14
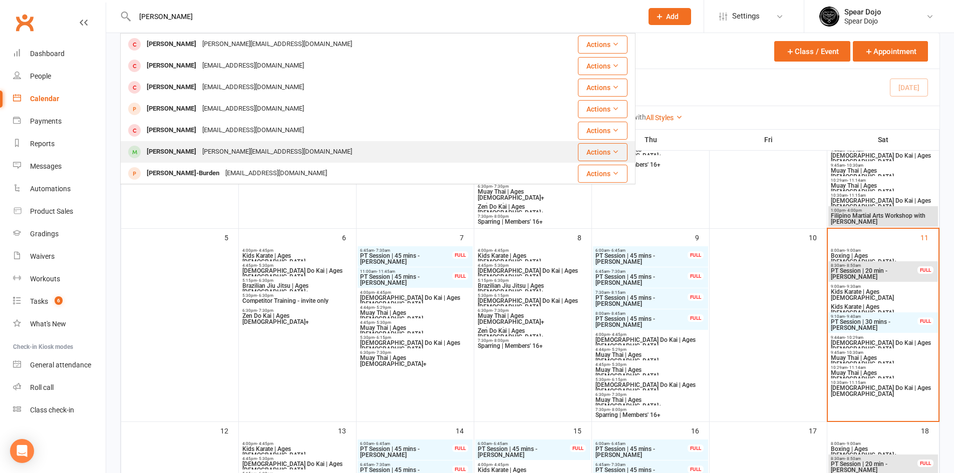
click at [179, 150] on div "[PERSON_NAME]" at bounding box center [172, 152] width 56 height 15
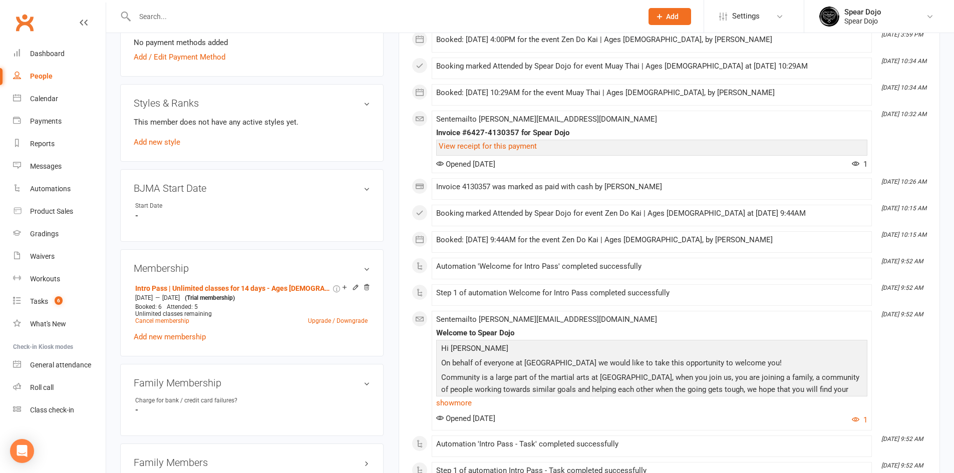
scroll to position [350, 0]
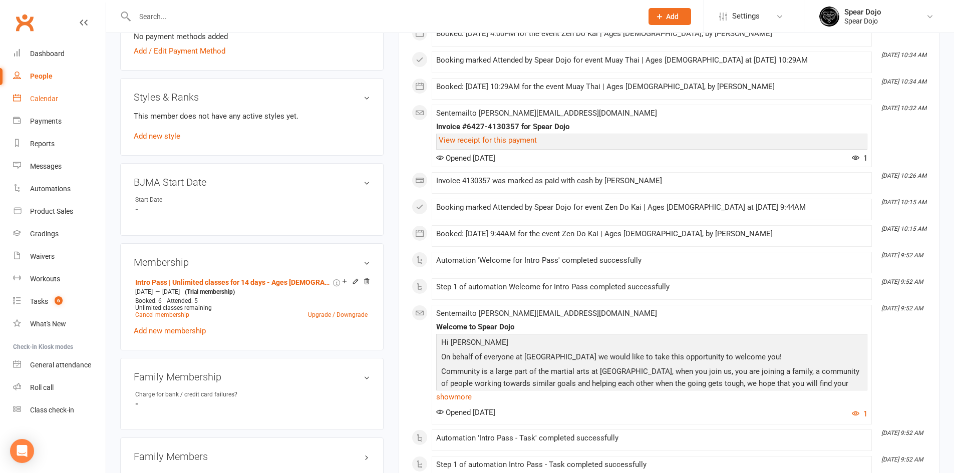
click at [50, 96] on div "Calendar" at bounding box center [44, 99] width 28 height 8
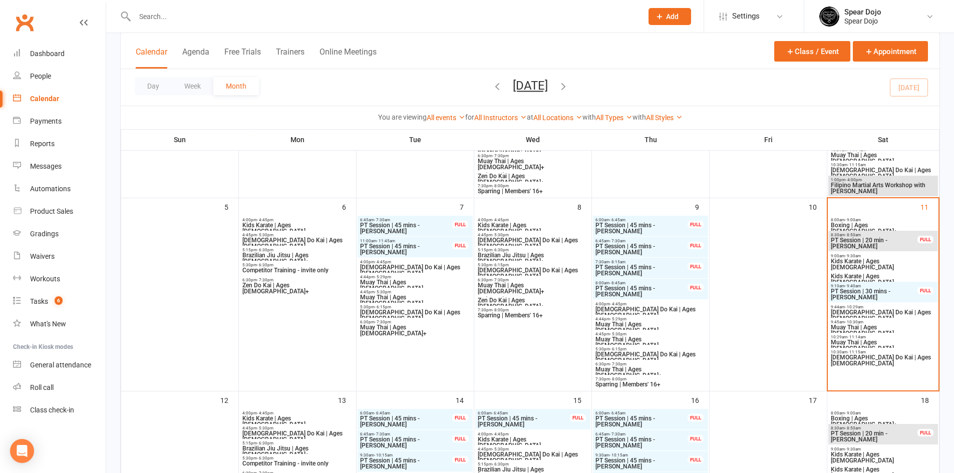
scroll to position [200, 0]
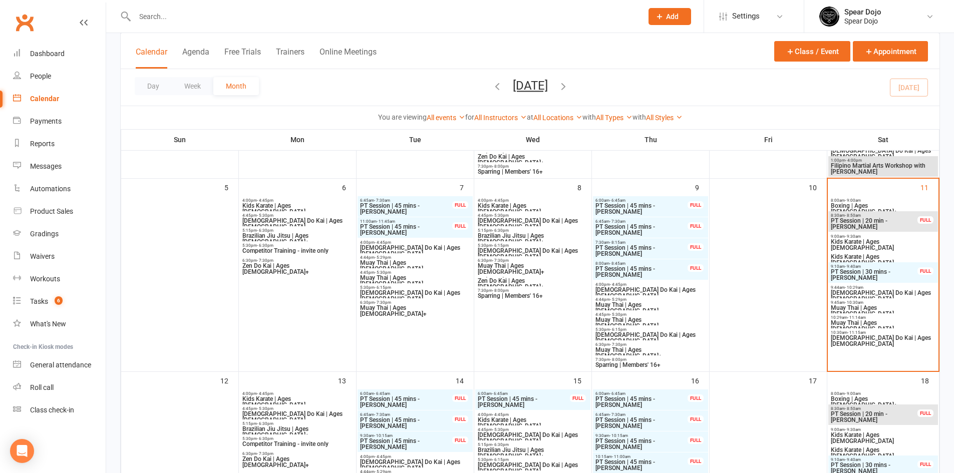
click at [397, 250] on span "Zen Do Kai | Ages 8 to 10" at bounding box center [414, 251] width 111 height 12
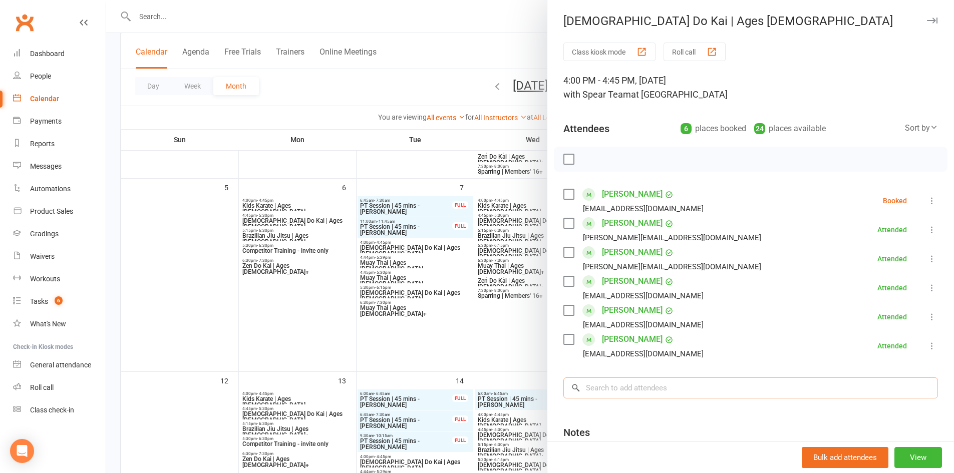
click at [596, 390] on input "search" at bounding box center [750, 387] width 374 height 21
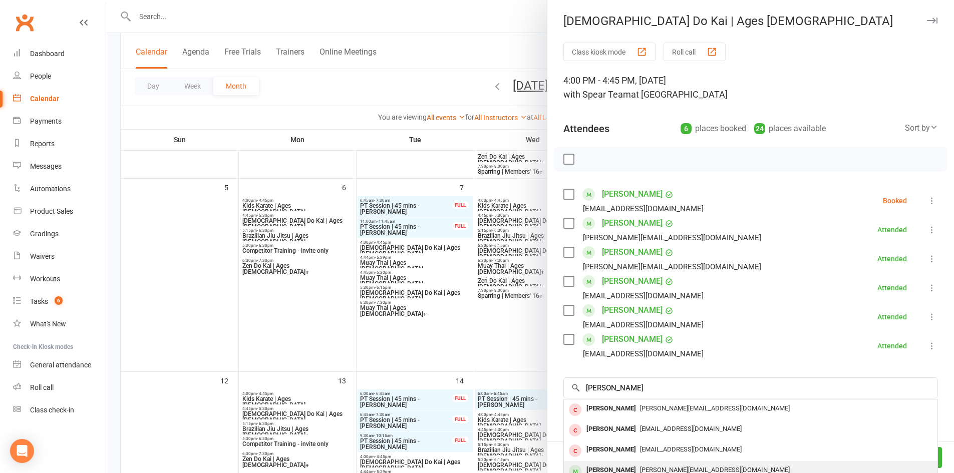
click at [595, 467] on div "[PERSON_NAME]" at bounding box center [611, 470] width 58 height 15
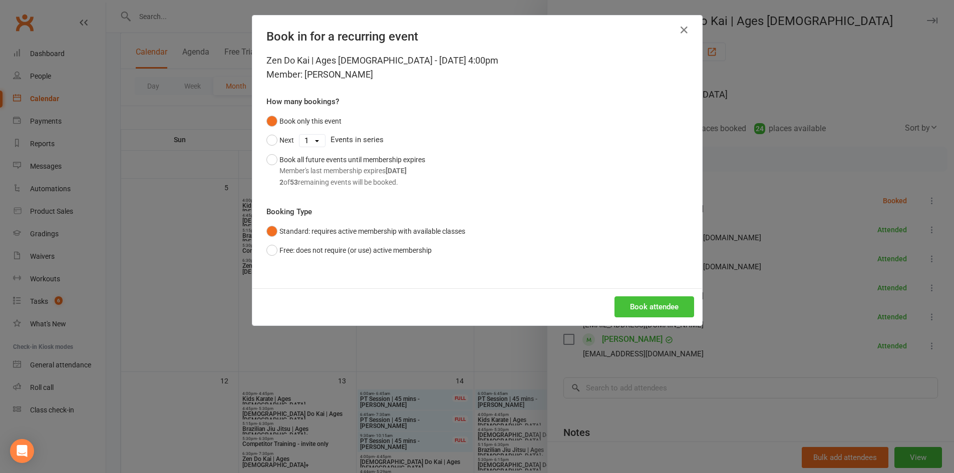
click at [677, 299] on button "Book attendee" at bounding box center [654, 306] width 80 height 21
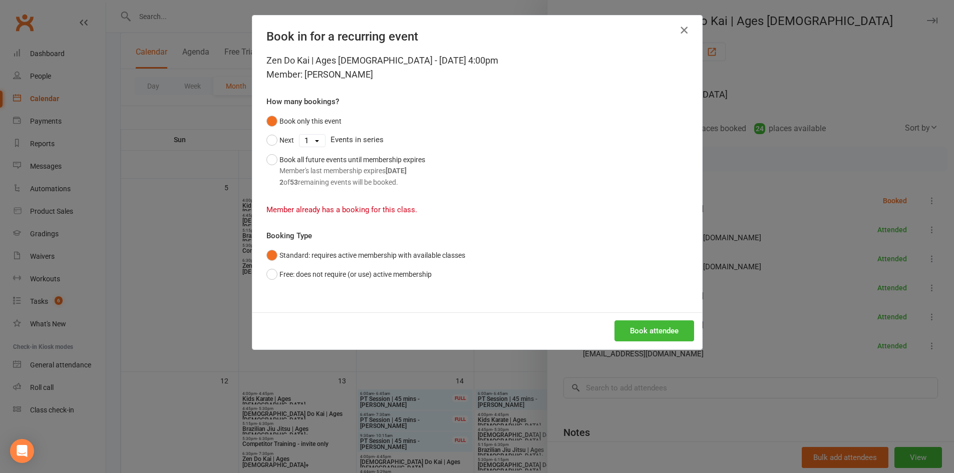
click at [678, 29] on icon "button" at bounding box center [684, 30] width 12 height 12
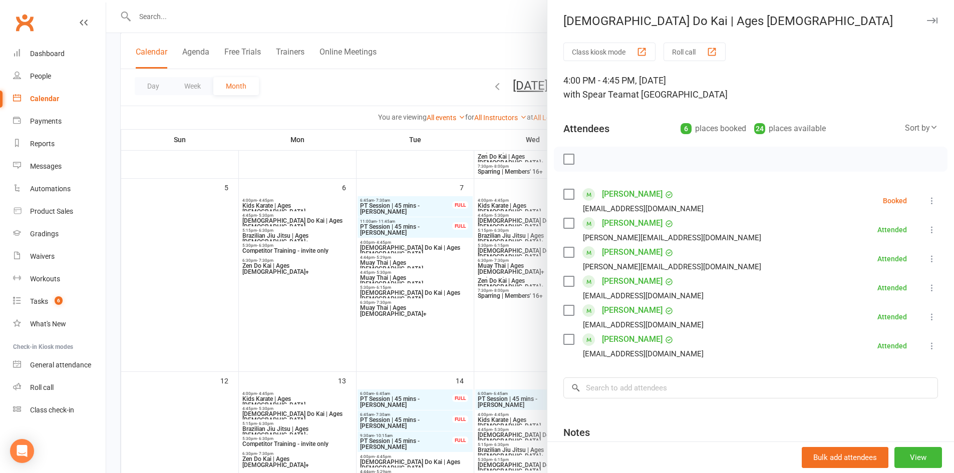
click at [411, 349] on div at bounding box center [530, 236] width 848 height 473
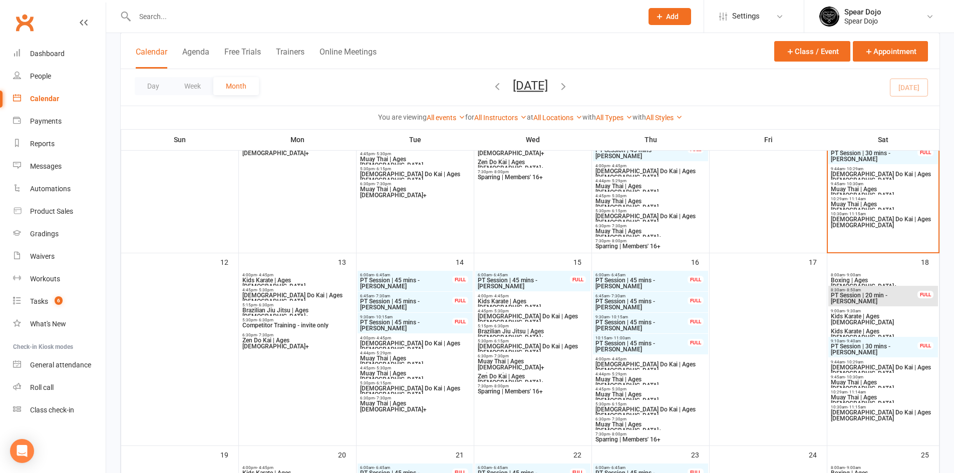
scroll to position [350, 0]
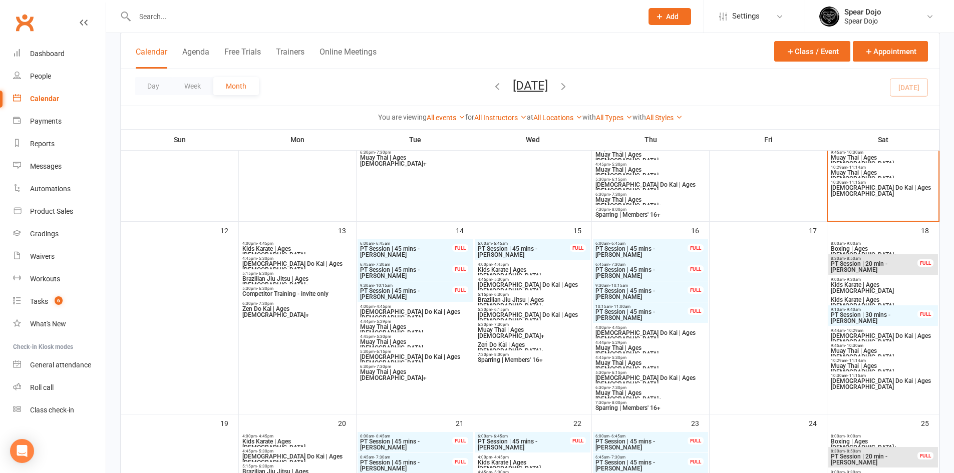
click at [410, 328] on span "Muay Thai | Ages 8 to 10" at bounding box center [414, 330] width 111 height 12
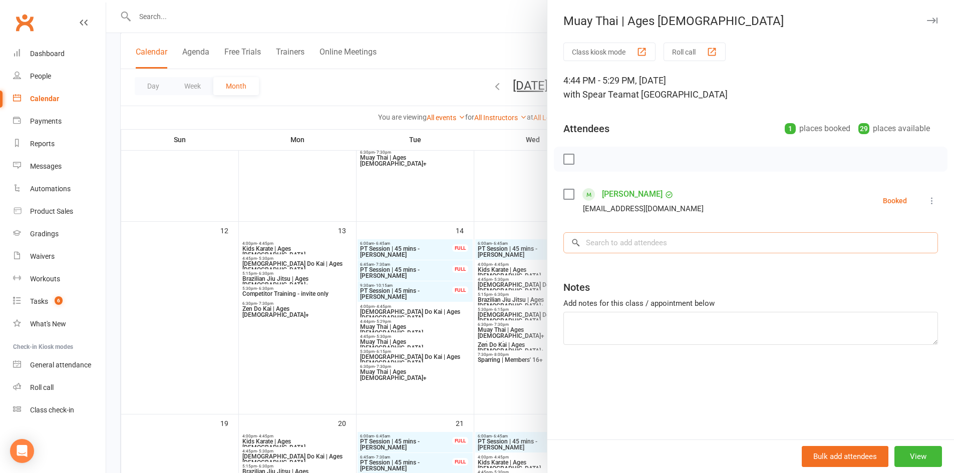
click at [599, 238] on input "search" at bounding box center [750, 242] width 374 height 21
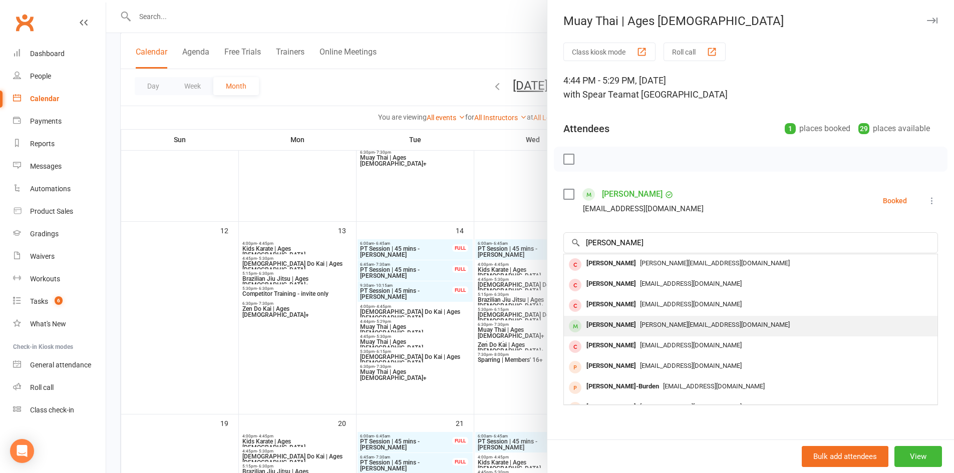
click at [596, 326] on div "[PERSON_NAME]" at bounding box center [611, 325] width 58 height 15
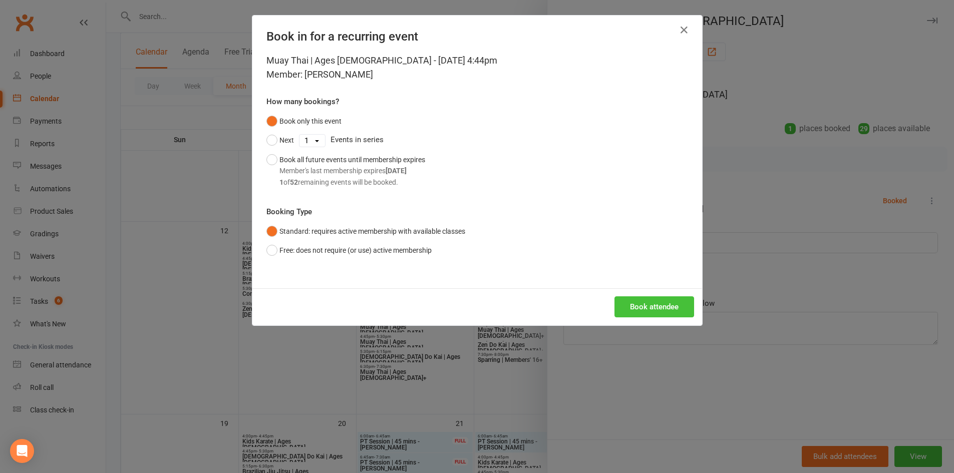
click at [655, 305] on button "Book attendee" at bounding box center [654, 306] width 80 height 21
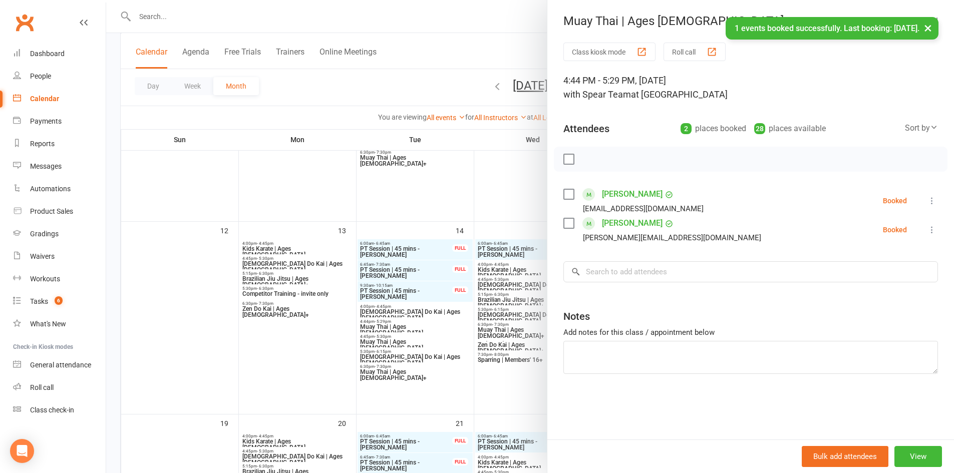
click at [172, 261] on div at bounding box center [530, 236] width 848 height 473
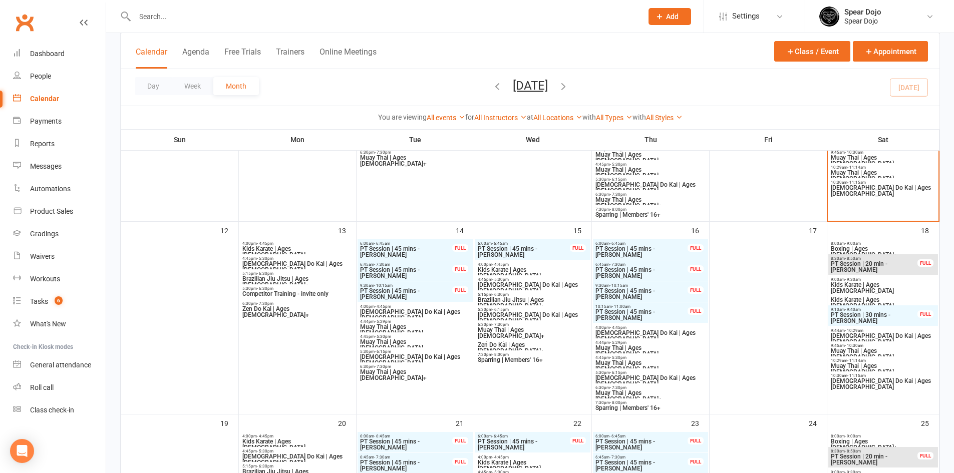
click at [145, 19] on input "text" at bounding box center [384, 17] width 504 height 14
click at [51, 209] on div "Product Sales" at bounding box center [51, 211] width 43 height 8
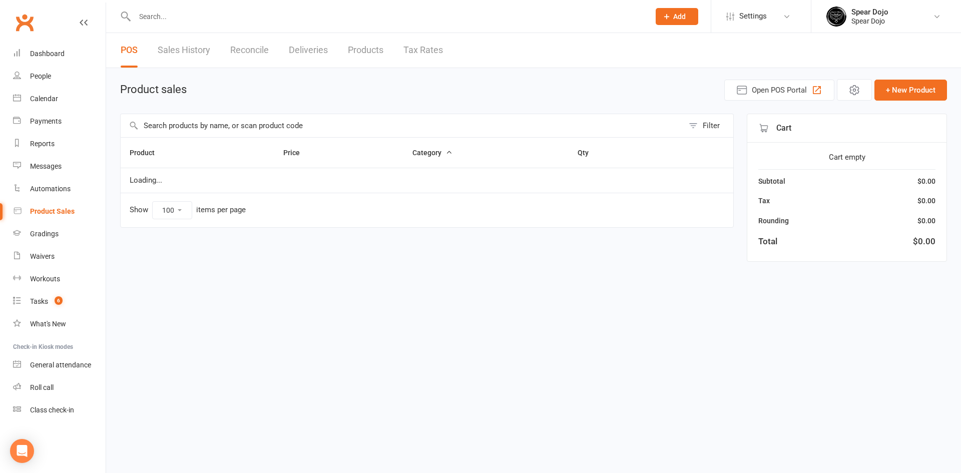
click at [154, 124] on input "text" at bounding box center [402, 125] width 563 height 23
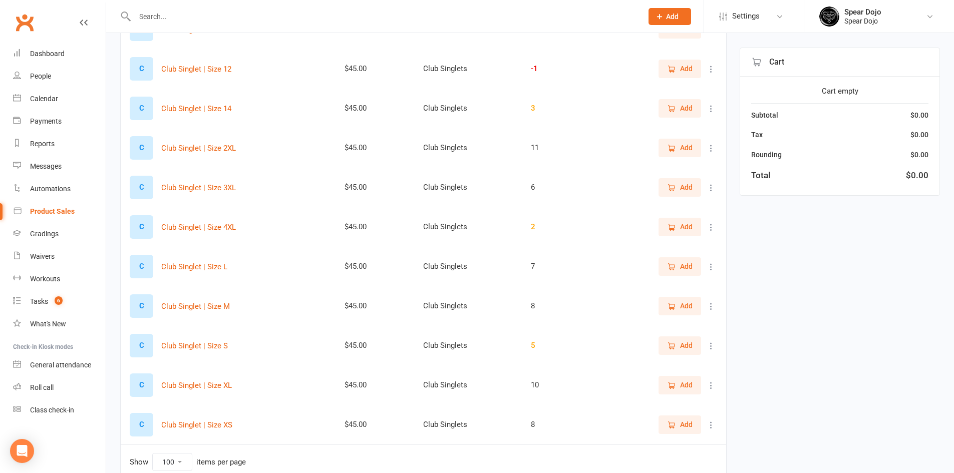
scroll to position [250, 0]
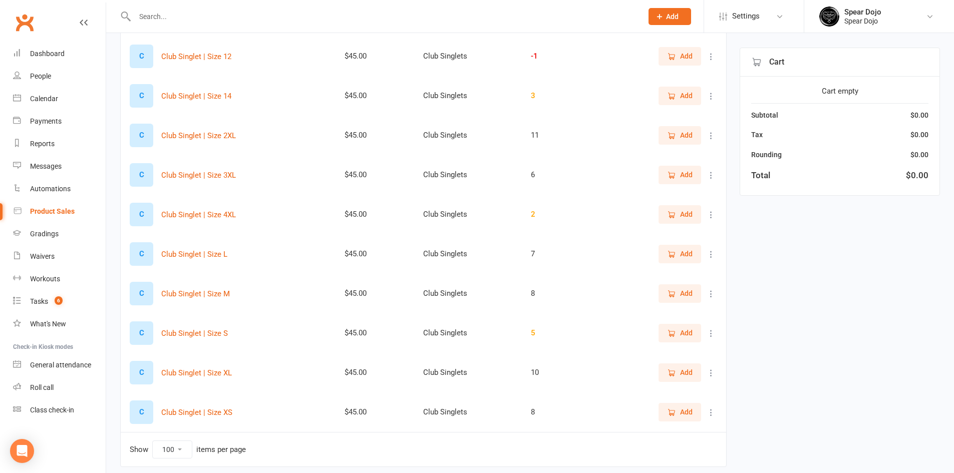
click at [692, 414] on button "Add" at bounding box center [679, 412] width 43 height 18
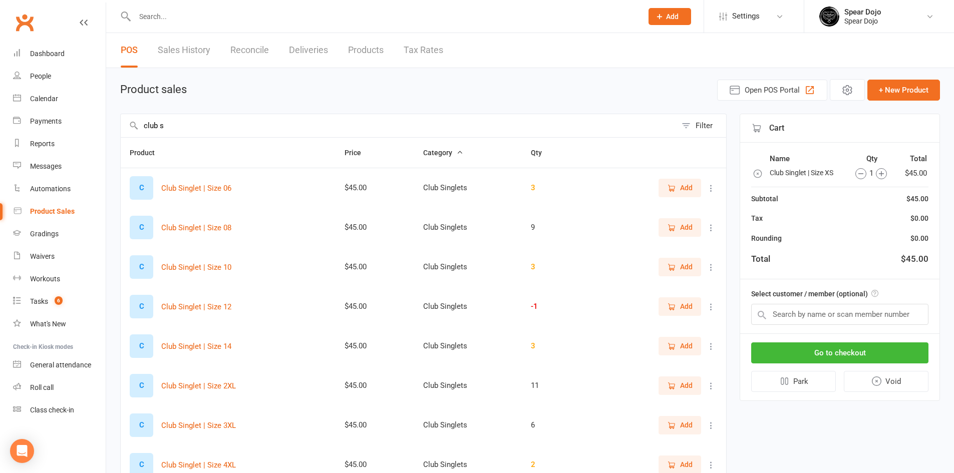
drag, startPoint x: 172, startPoint y: 126, endPoint x: 133, endPoint y: 124, distance: 39.6
click at [133, 124] on div "club s Filter" at bounding box center [423, 126] width 606 height 24
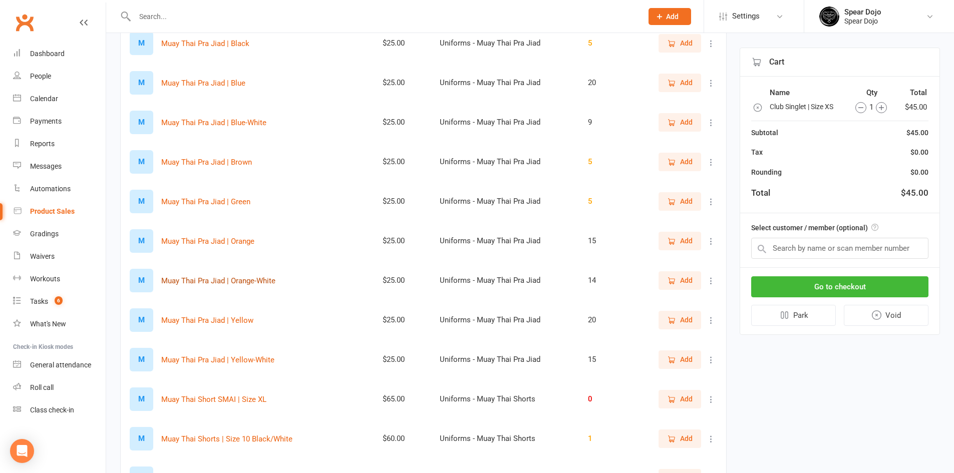
scroll to position [150, 0]
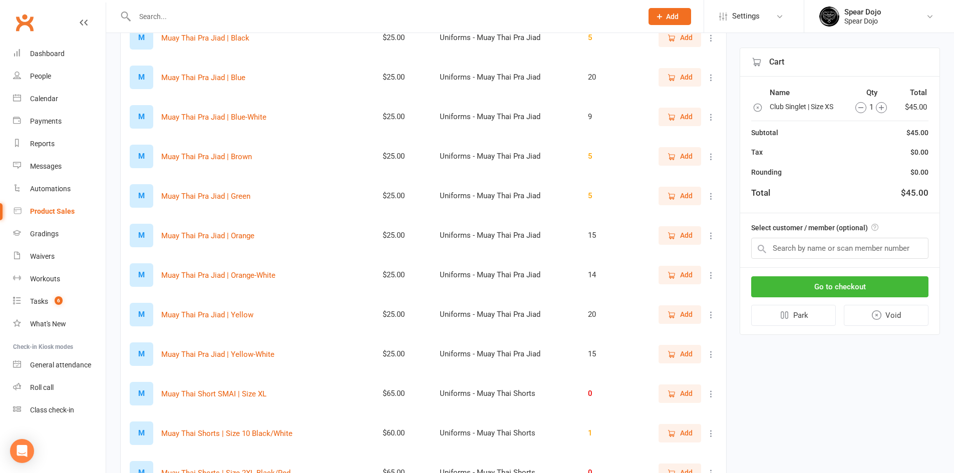
click at [671, 393] on icon "button" at bounding box center [671, 393] width 9 height 9
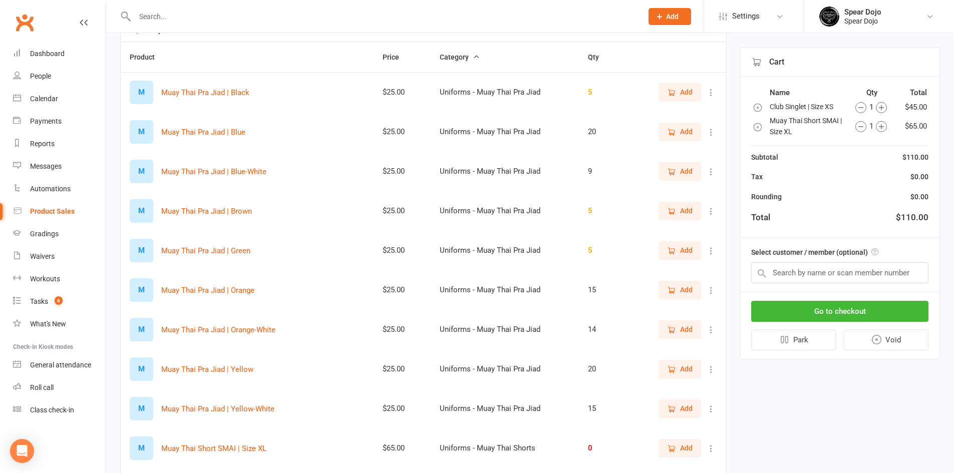
scroll to position [0, 0]
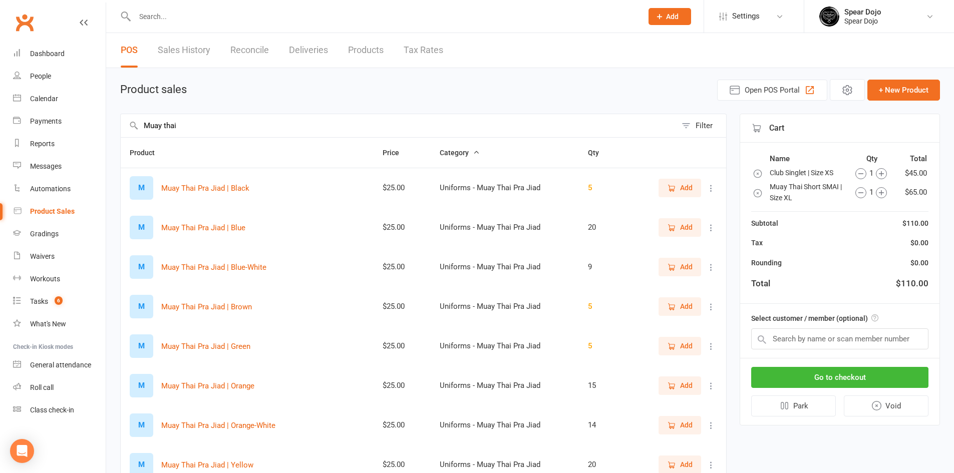
drag, startPoint x: 182, startPoint y: 124, endPoint x: 117, endPoint y: 128, distance: 64.7
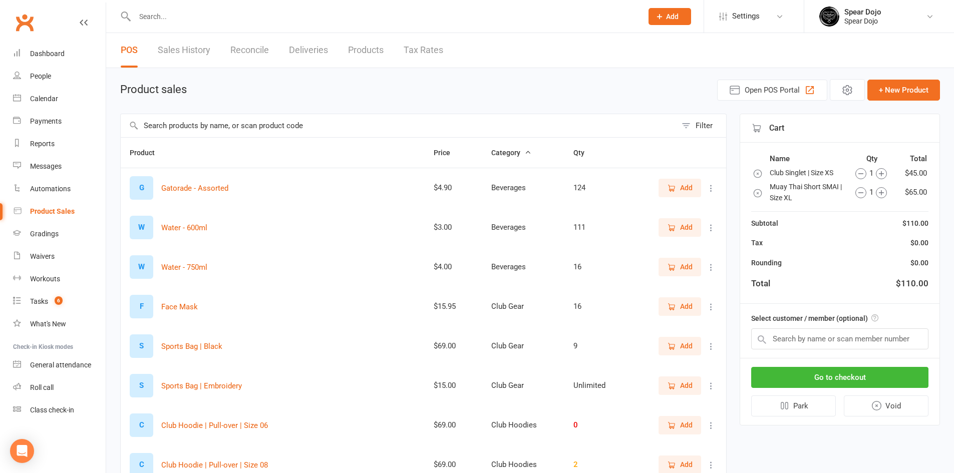
click at [138, 125] on div "Filter" at bounding box center [423, 126] width 606 height 24
click at [151, 125] on input "text" at bounding box center [399, 125] width 556 height 23
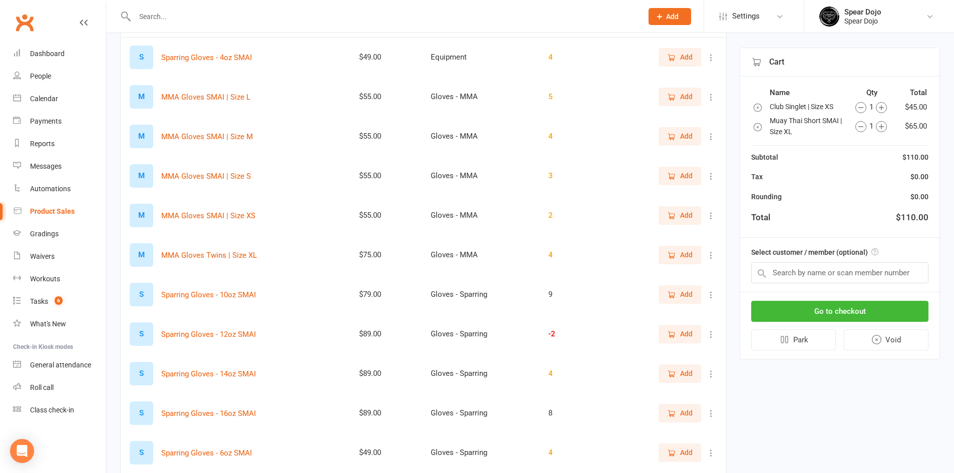
scroll to position [150, 0]
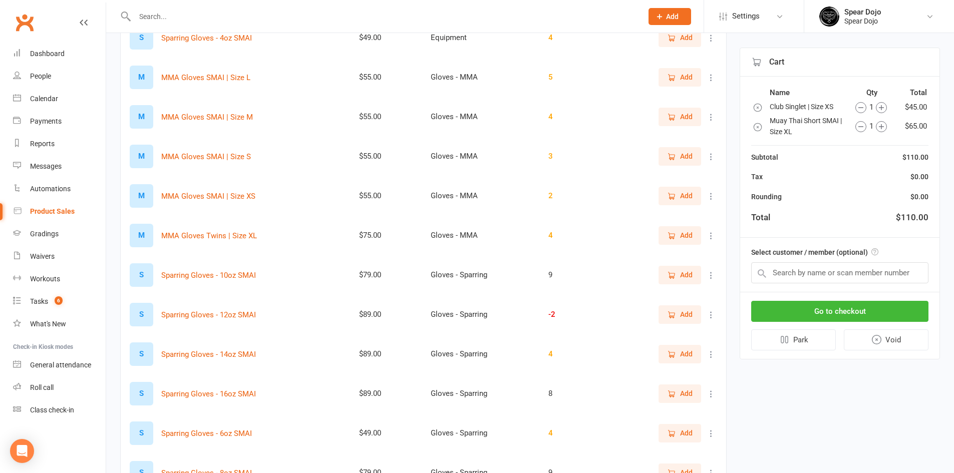
click at [682, 316] on span "Add" at bounding box center [686, 314] width 13 height 11
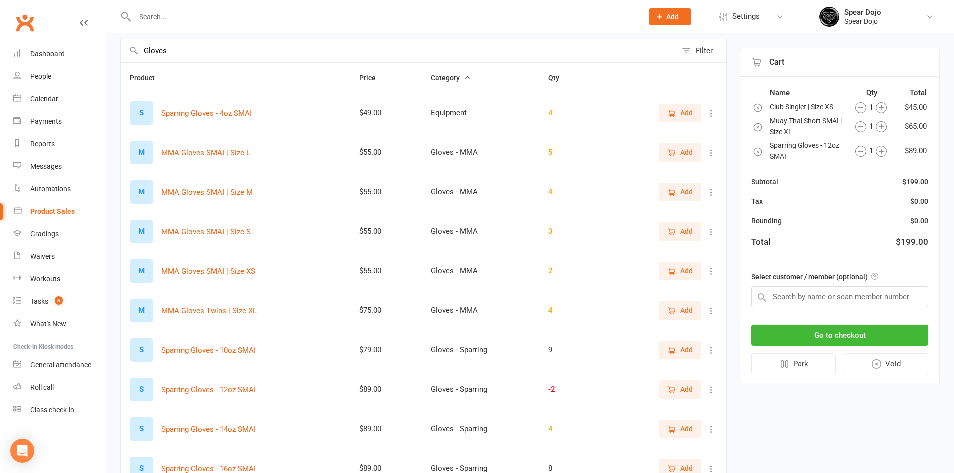
scroll to position [0, 0]
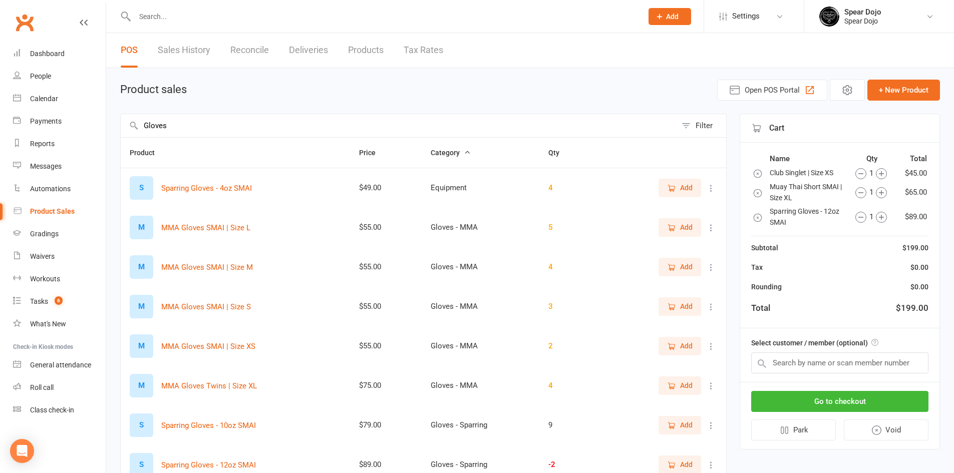
drag, startPoint x: 177, startPoint y: 126, endPoint x: 127, endPoint y: 129, distance: 50.7
click at [127, 129] on input "Gloves" at bounding box center [399, 125] width 556 height 23
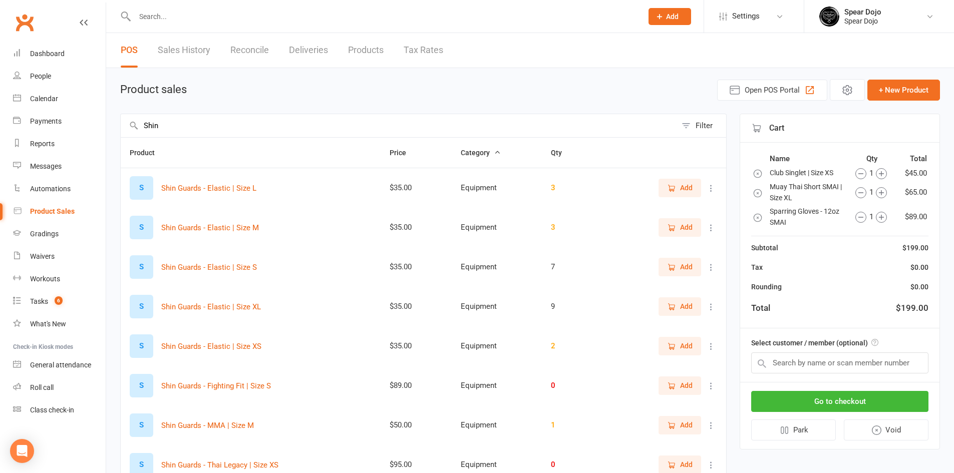
scroll to position [89, 0]
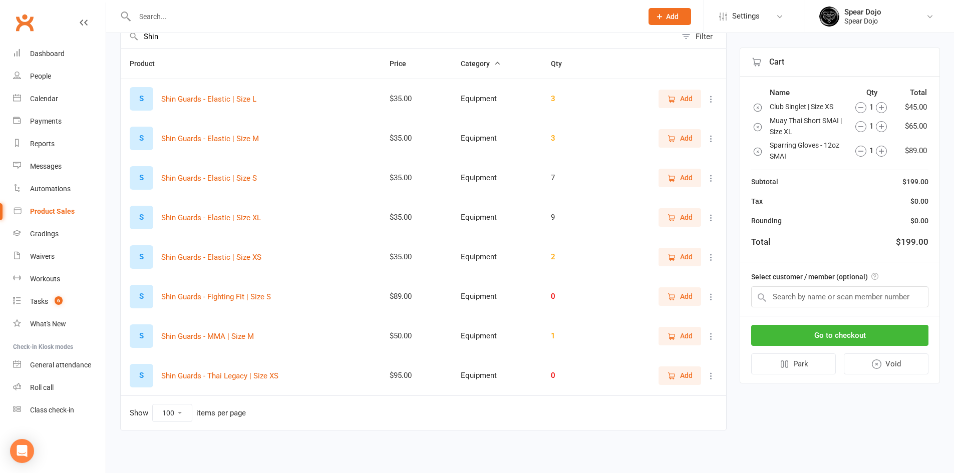
click at [692, 140] on span "Add" at bounding box center [686, 138] width 13 height 11
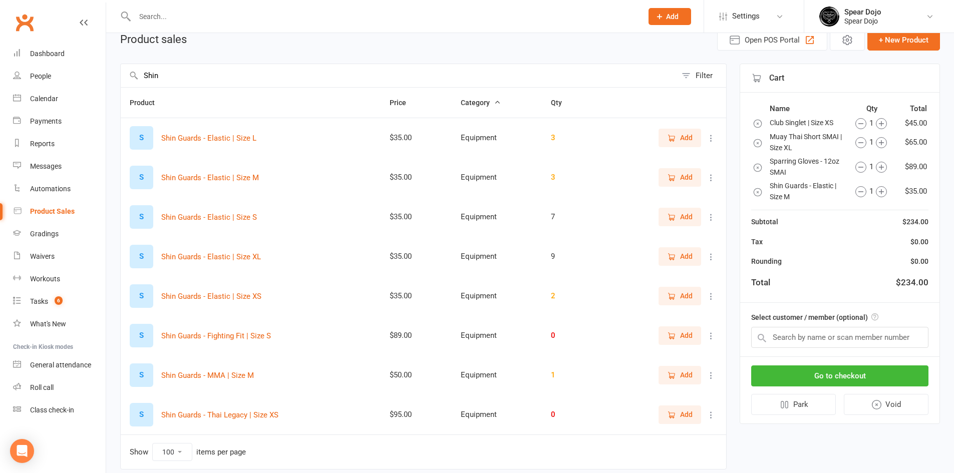
scroll to position [0, 0]
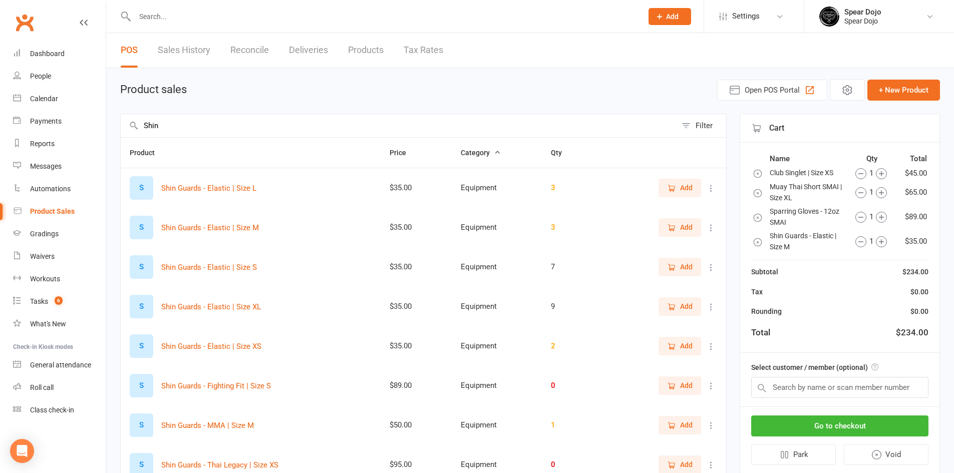
drag, startPoint x: 161, startPoint y: 122, endPoint x: 128, endPoint y: 122, distance: 33.0
click at [128, 122] on input "Shin" at bounding box center [399, 125] width 556 height 23
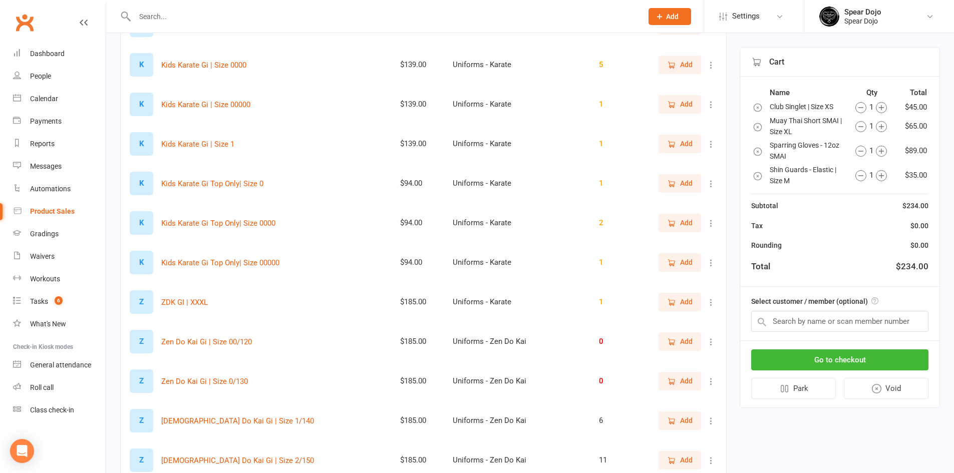
scroll to position [1302, 0]
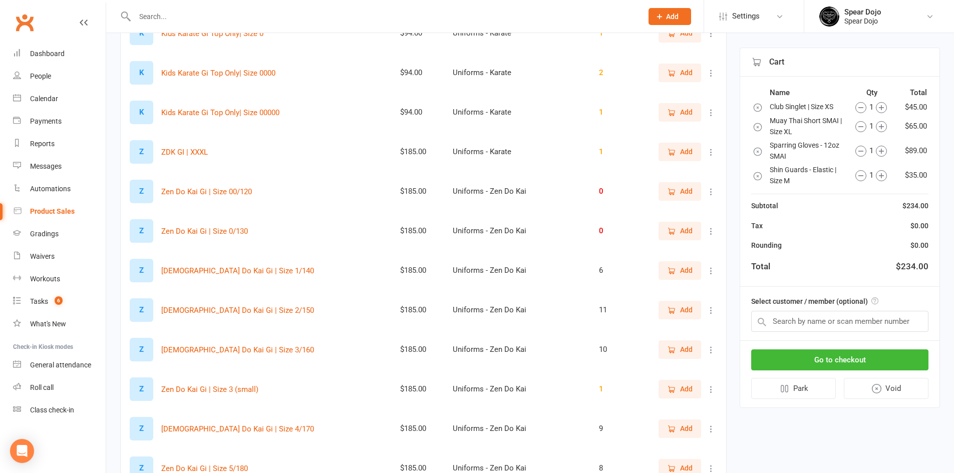
click at [673, 307] on icon "button" at bounding box center [671, 310] width 9 height 9
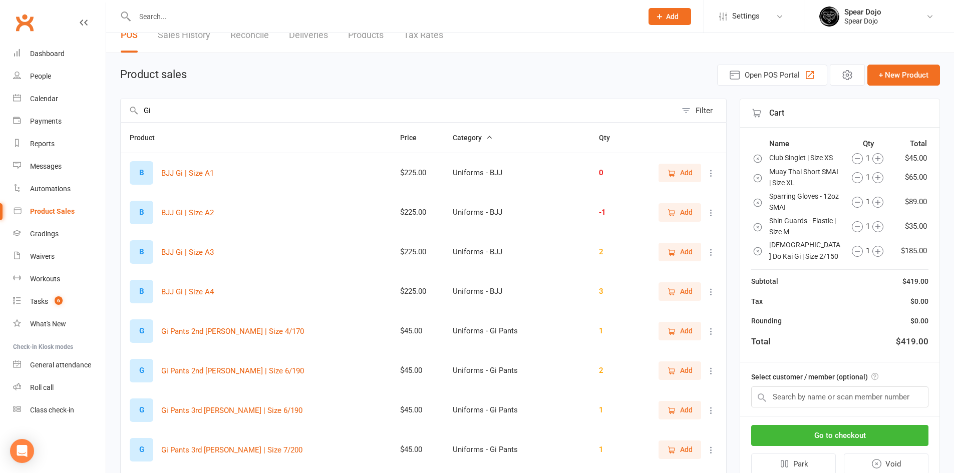
scroll to position [0, 0]
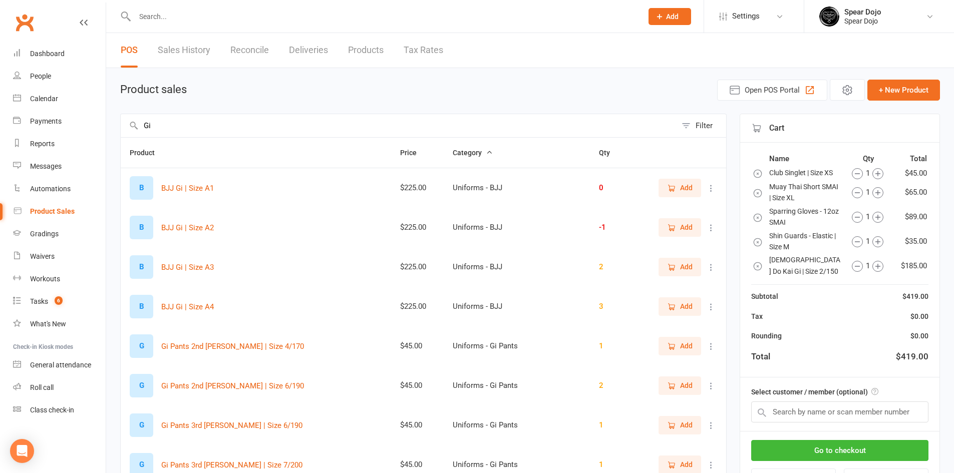
drag, startPoint x: 158, startPoint y: 125, endPoint x: 132, endPoint y: 127, distance: 26.1
click at [132, 127] on div "Gi Filter" at bounding box center [423, 126] width 606 height 24
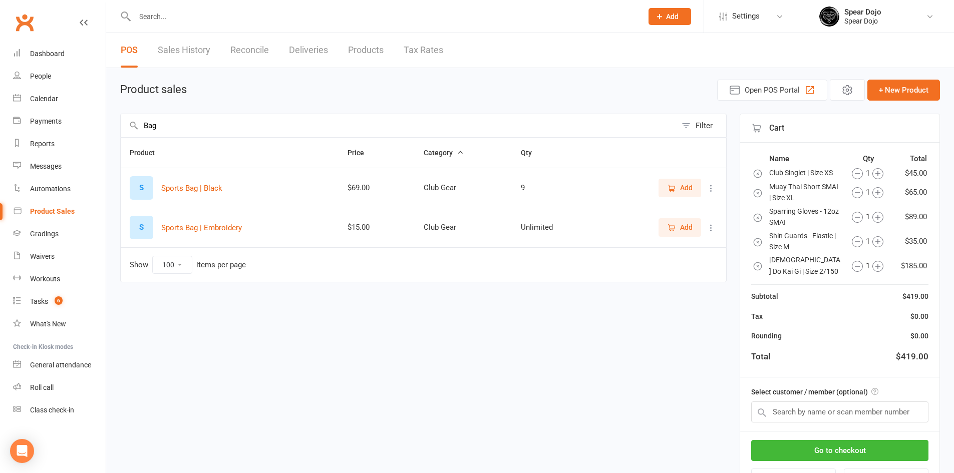
click at [674, 189] on icon "button" at bounding box center [672, 188] width 6 height 5
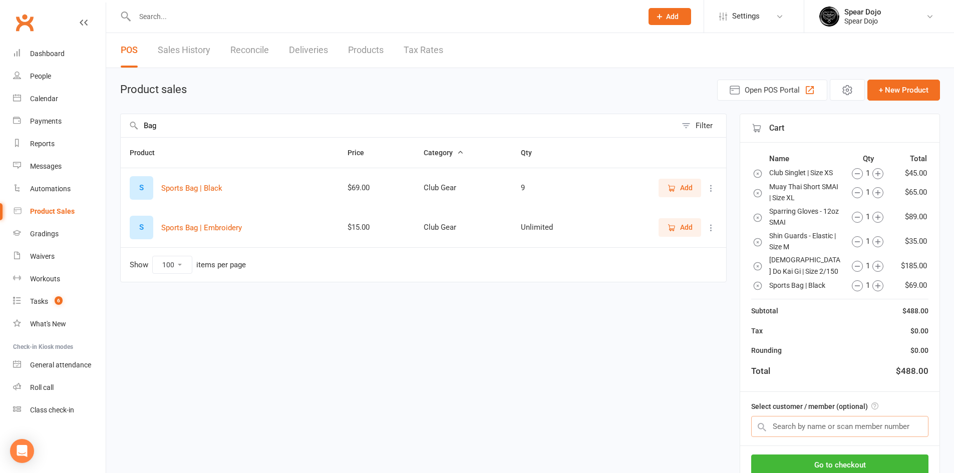
click at [782, 429] on input "text" at bounding box center [839, 426] width 177 height 21
click at [803, 426] on input "text" at bounding box center [839, 426] width 177 height 21
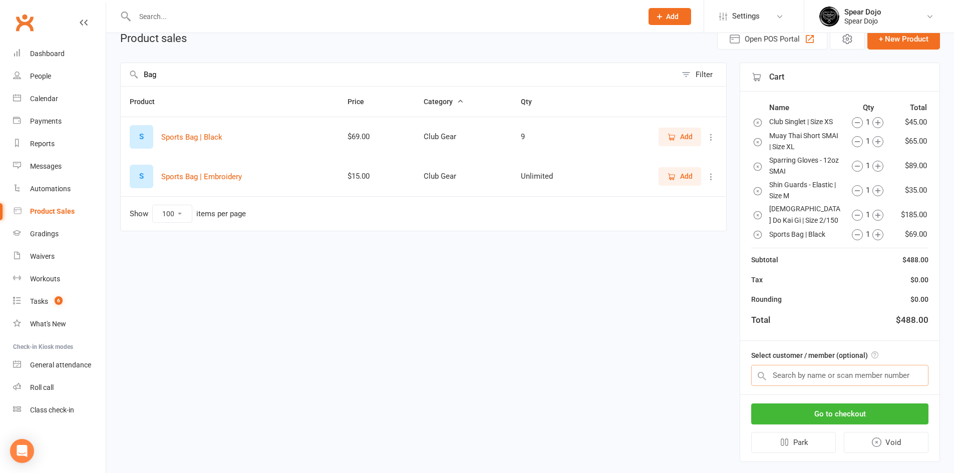
scroll to position [69, 0]
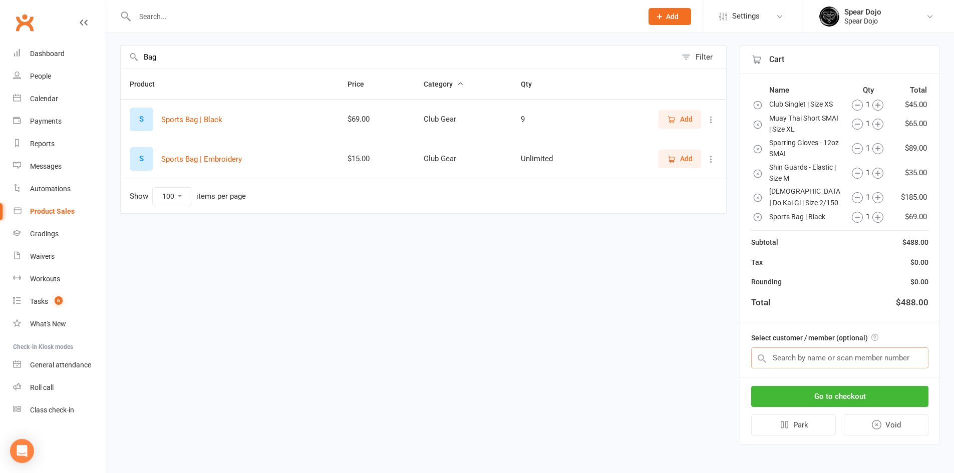
click at [793, 356] on input "text" at bounding box center [839, 357] width 177 height 21
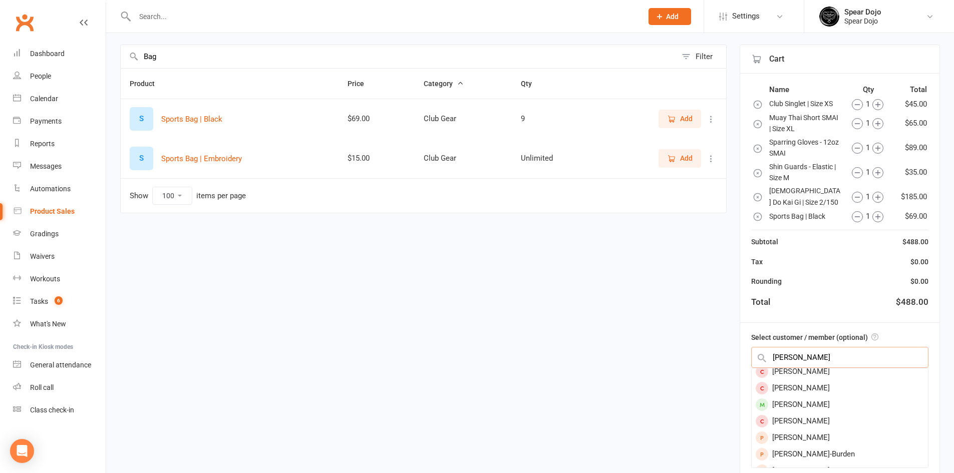
scroll to position [33, 0]
click at [793, 393] on div "[PERSON_NAME]" at bounding box center [839, 393] width 176 height 17
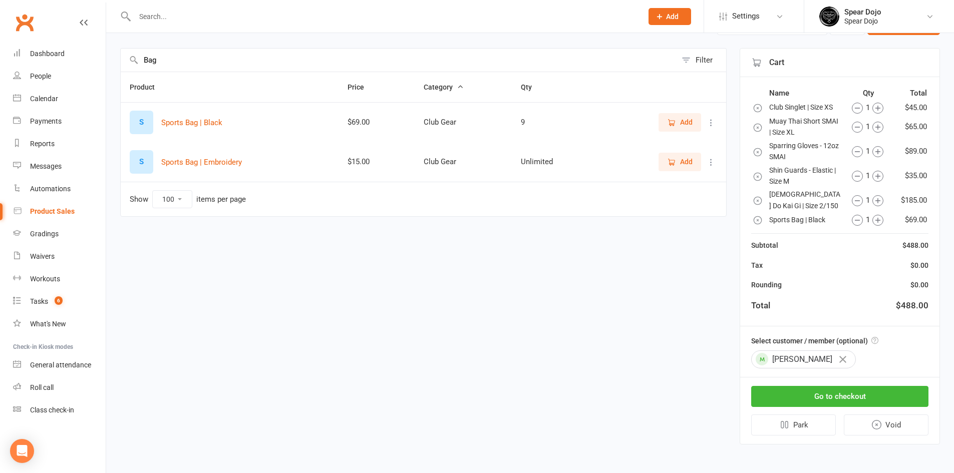
scroll to position [66, 0]
click at [836, 396] on button "Go to checkout" at bounding box center [839, 396] width 177 height 21
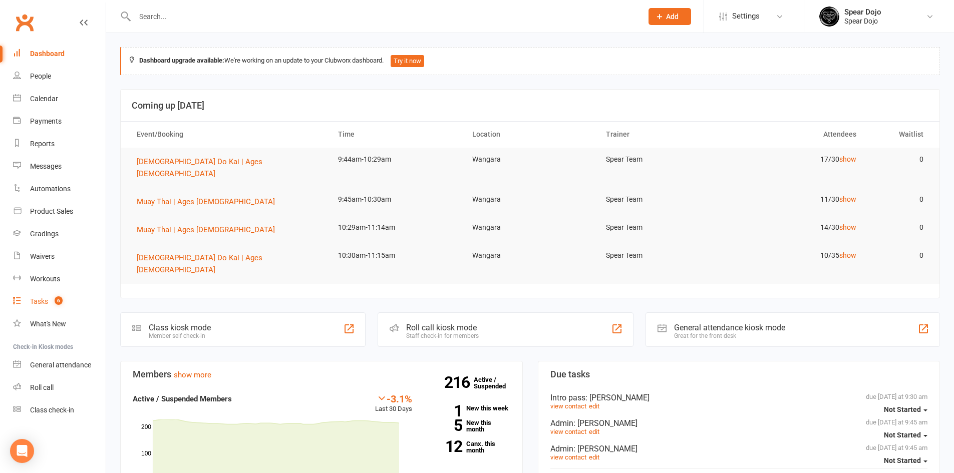
click at [45, 297] on div "Tasks" at bounding box center [39, 301] width 18 height 8
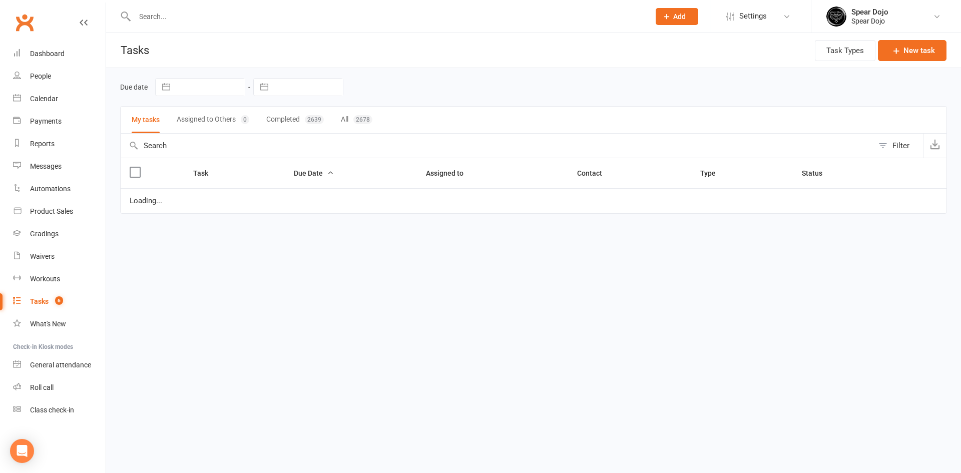
select select "started"
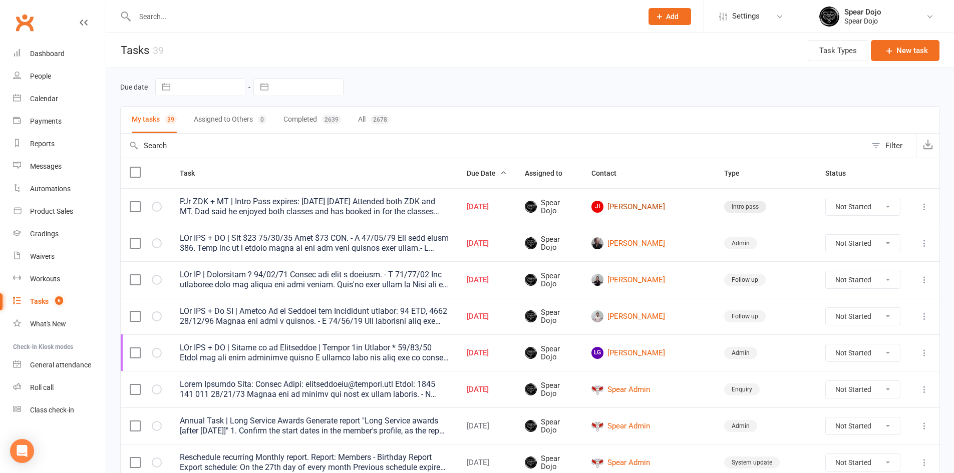
click at [662, 208] on link "JI Joel Itzstein" at bounding box center [648, 207] width 115 height 12
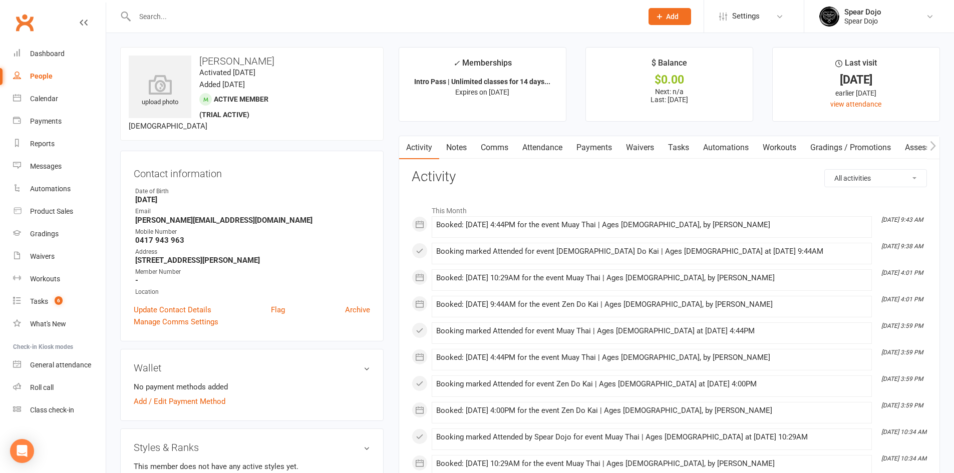
click at [502, 144] on link "Comms" at bounding box center [495, 147] width 42 height 23
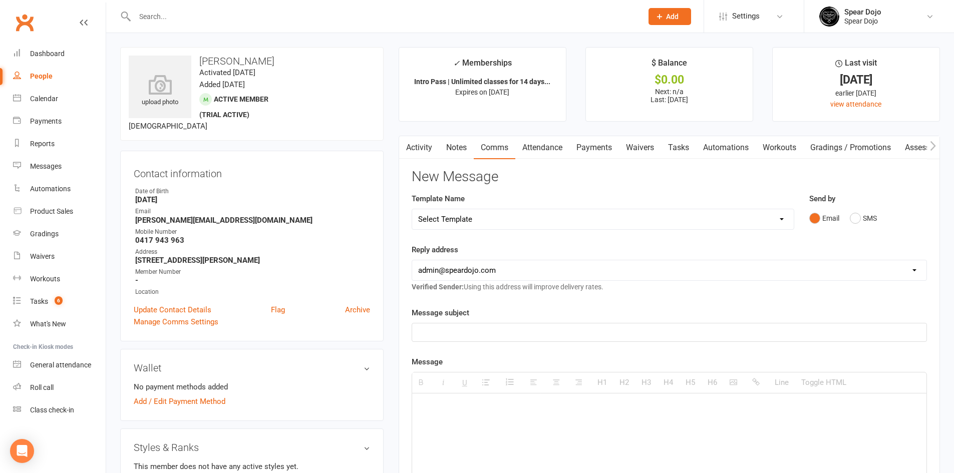
click at [781, 219] on select "Select Template [Email] Fee Increase Notification (Parent) - Add [Parent's Name…" at bounding box center [602, 219] width 381 height 20
select select "5"
click at [412, 209] on select "Select Template [Email] Fee Increase Notification (Parent) - Add [Parent's Name…" at bounding box center [602, 219] width 381 height 20
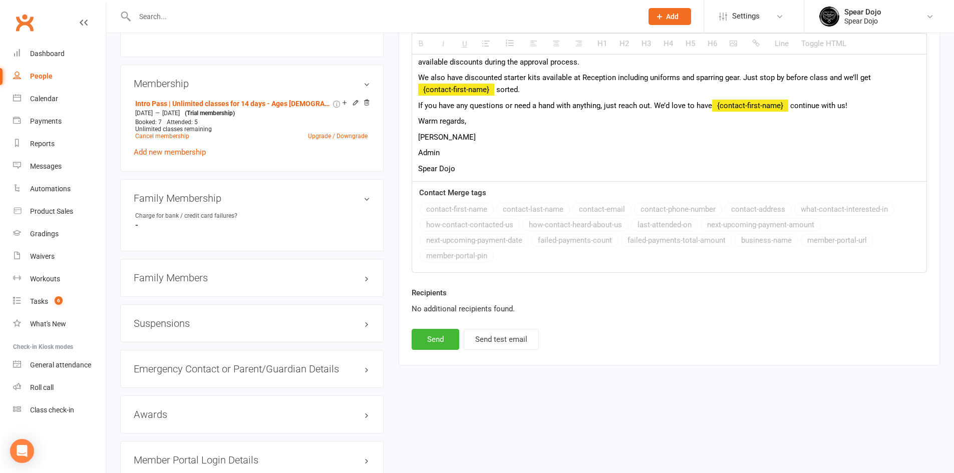
scroll to position [551, 0]
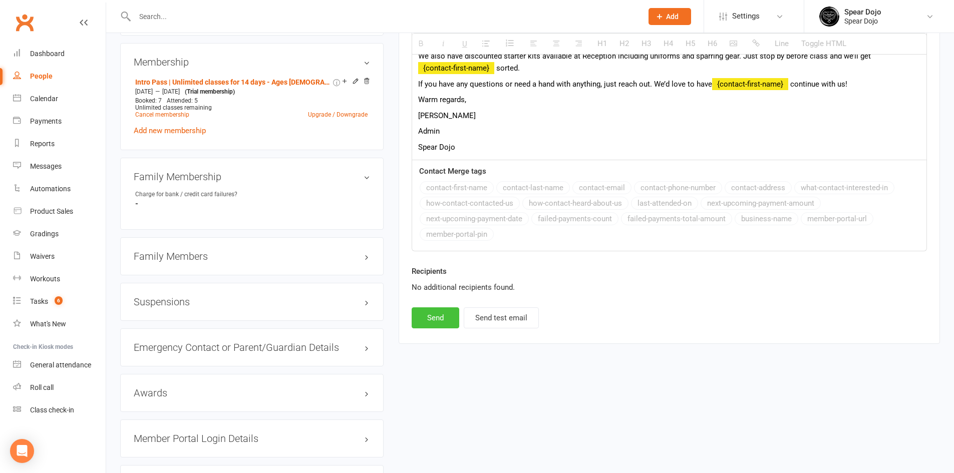
click at [443, 312] on button "Send" at bounding box center [436, 317] width 48 height 21
select select
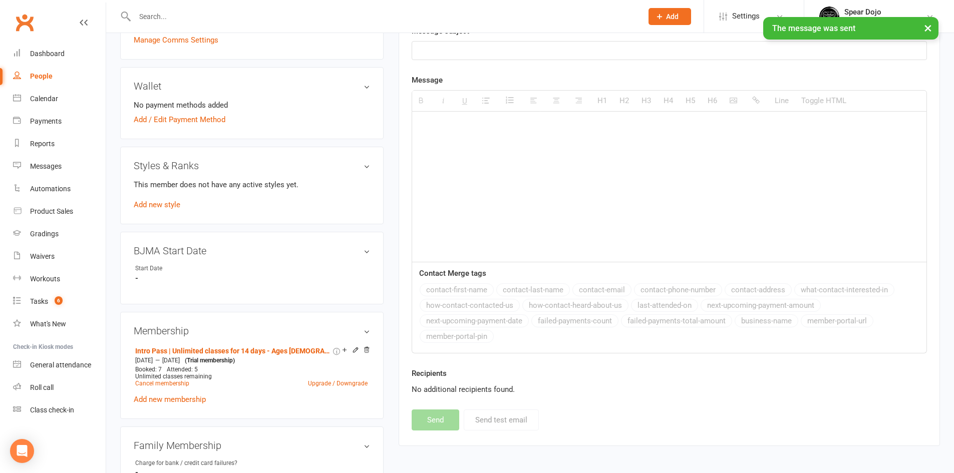
scroll to position [100, 0]
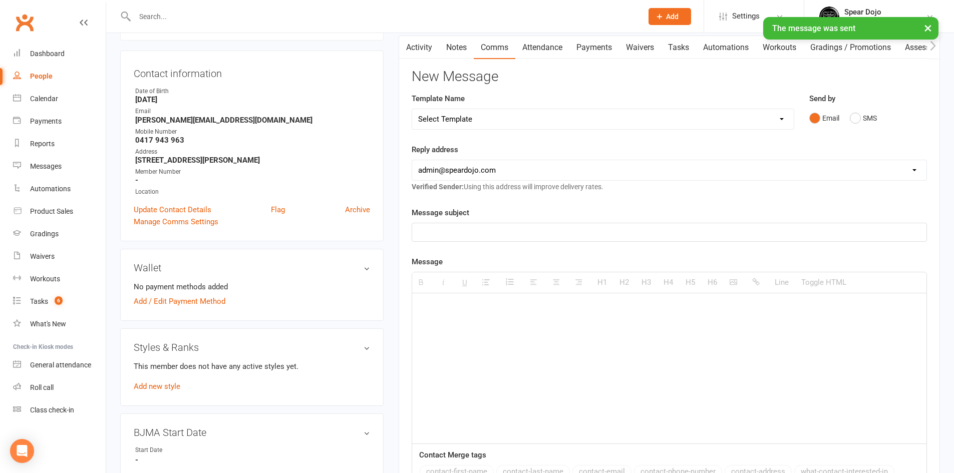
click at [416, 17] on div "× The message was sent" at bounding box center [470, 17] width 941 height 0
click at [414, 45] on link "Activity" at bounding box center [419, 47] width 40 height 23
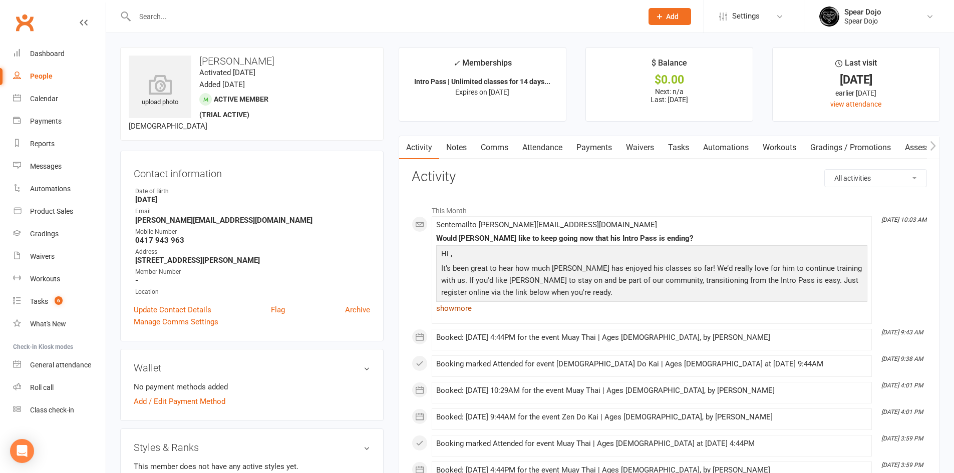
click at [447, 307] on link "show more" at bounding box center [651, 308] width 431 height 14
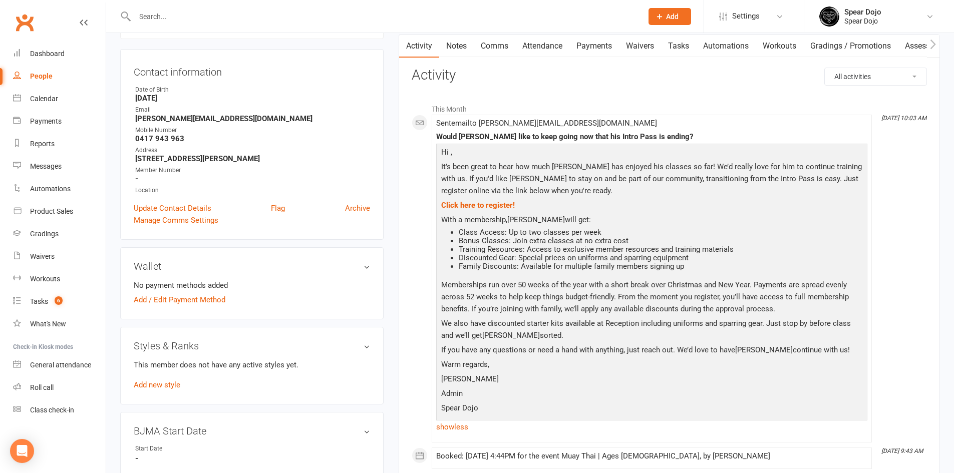
scroll to position [100, 0]
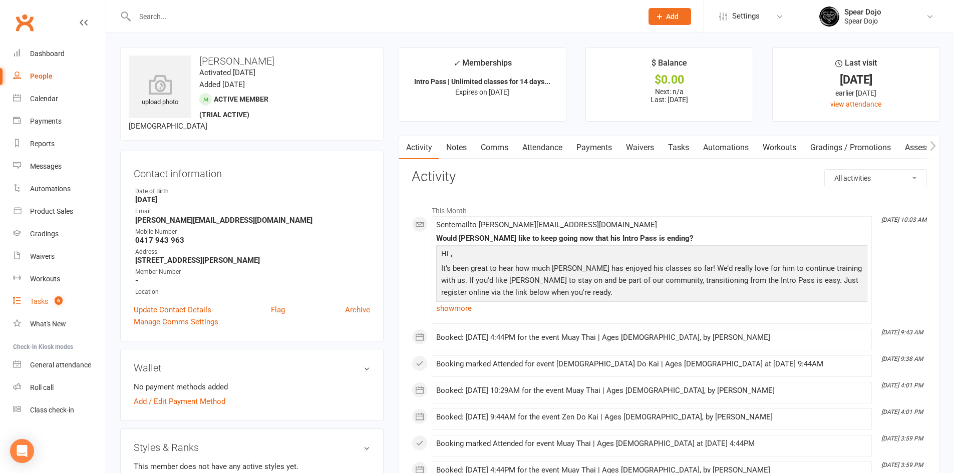
click at [30, 301] on div "Tasks" at bounding box center [39, 301] width 18 height 8
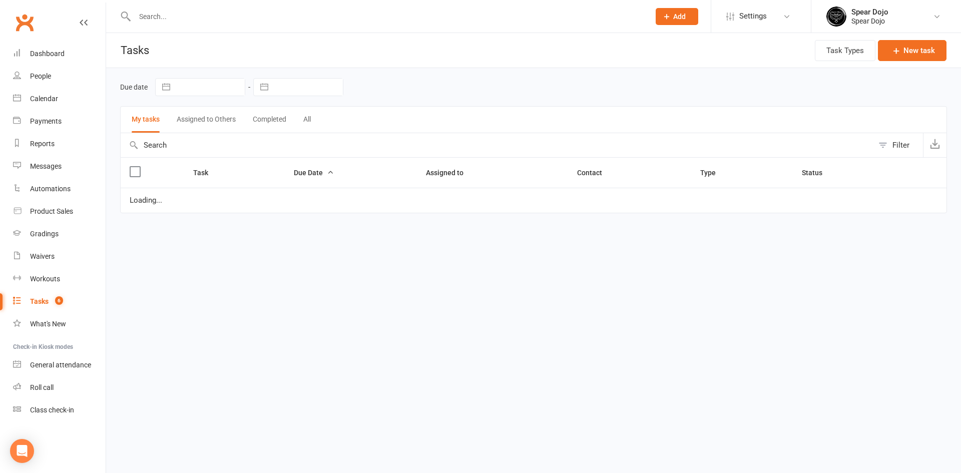
select select "started"
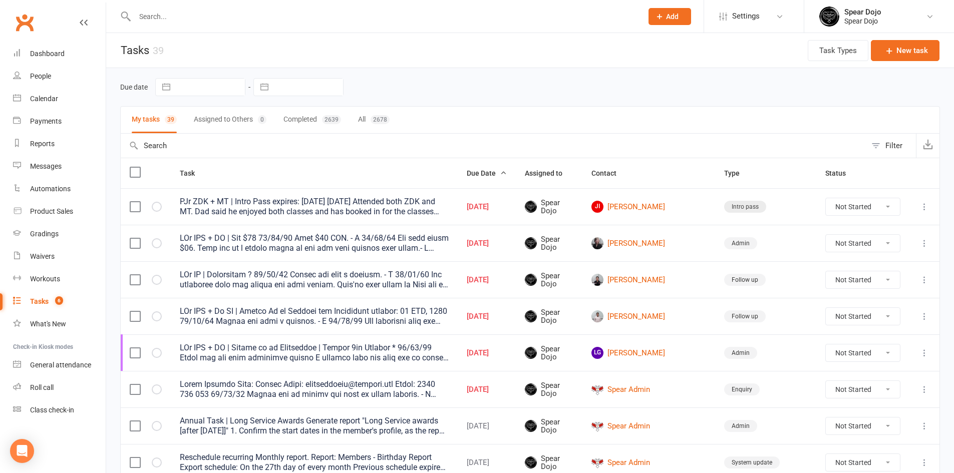
click at [924, 203] on icon at bounding box center [924, 207] width 10 height 10
click at [858, 250] on link "Edit" at bounding box center [872, 246] width 99 height 20
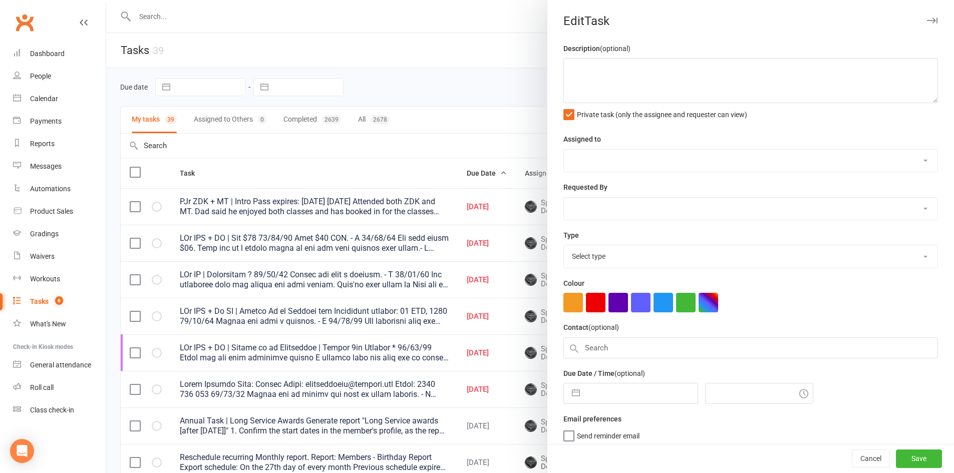
type textarea "PJr ZDK + MT | Intro Pass expires: [DATE] [DATE] Attended both ZDK and MT. Dad …"
select select "43986"
type input "[DATE]"
type input "9:30am"
select select "21686"
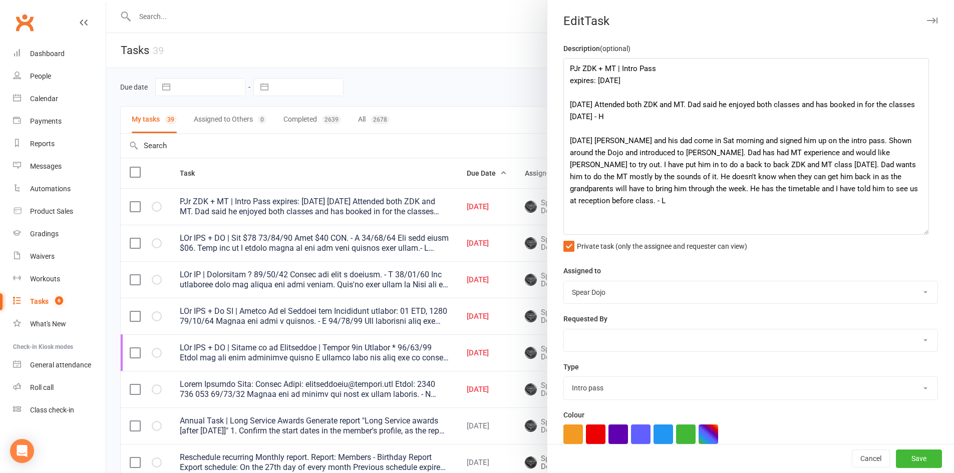
drag, startPoint x: 916, startPoint y: 100, endPoint x: 918, endPoint y: 235, distance: 135.2
click at [918, 235] on textarea "PJr ZDK + MT | Intro Pass expires: [DATE] [DATE] Attended both ZDK and MT. Dad …" at bounding box center [745, 146] width 365 height 177
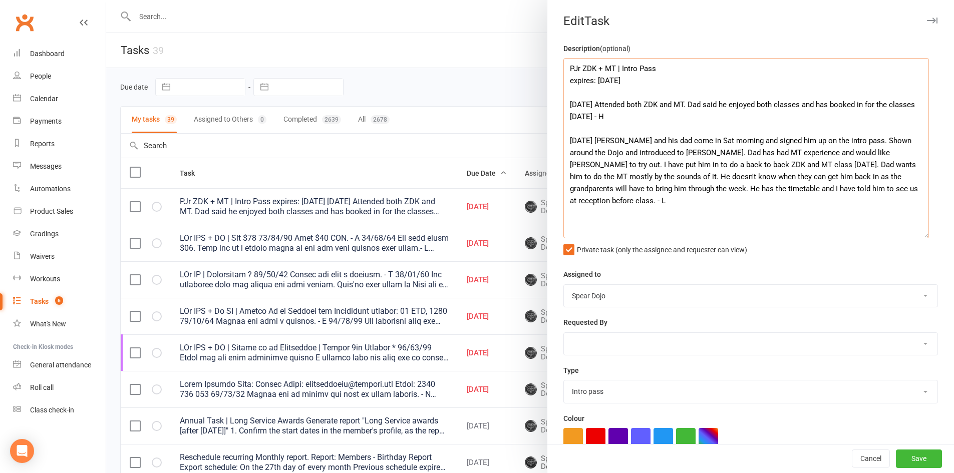
click at [569, 93] on textarea "PJr ZDK + MT | Intro Pass expires: [DATE] [DATE] Attended both ZDK and MT. Dad …" at bounding box center [745, 148] width 365 height 180
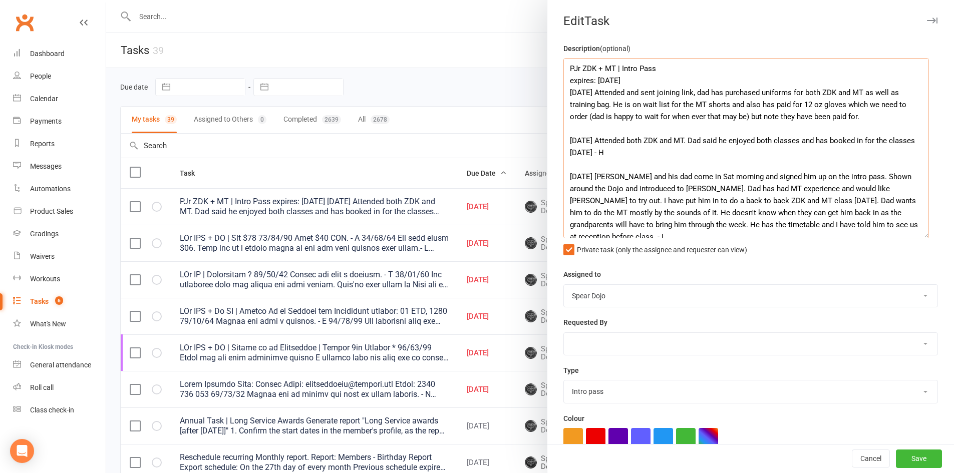
click at [852, 116] on textarea "PJr ZDK + MT | Intro Pass expires: 17 OCT, 2025 11/10/25 Attended and sent join…" at bounding box center [745, 148] width 365 height 180
click at [645, 76] on textarea "PJr ZDK + MT | Intro Pass expires: 17 OCT, 2025 11/10/25 Attended and sent join…" at bounding box center [745, 148] width 365 height 180
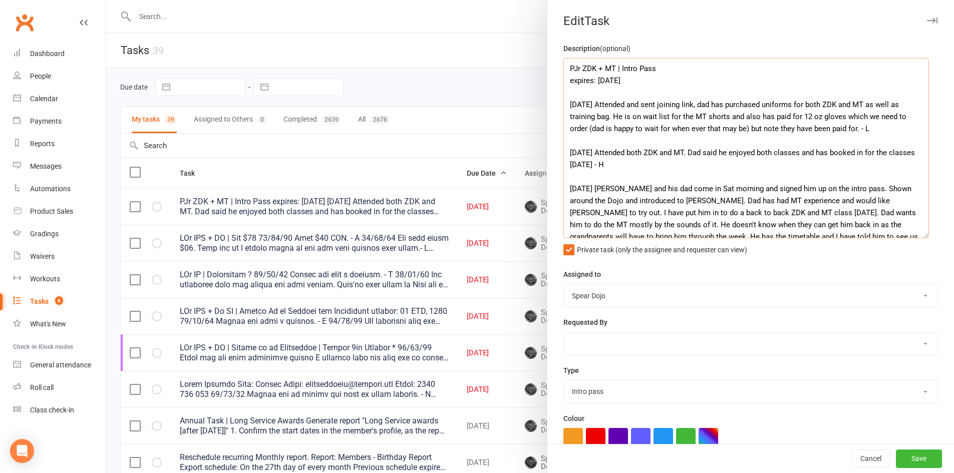
type textarea "PJr ZDK + MT | Intro Pass expires: 17 OCT, 2025 11/10/25 Attended and sent join…"
click at [896, 457] on button "Save" at bounding box center [919, 459] width 46 height 18
select select "started"
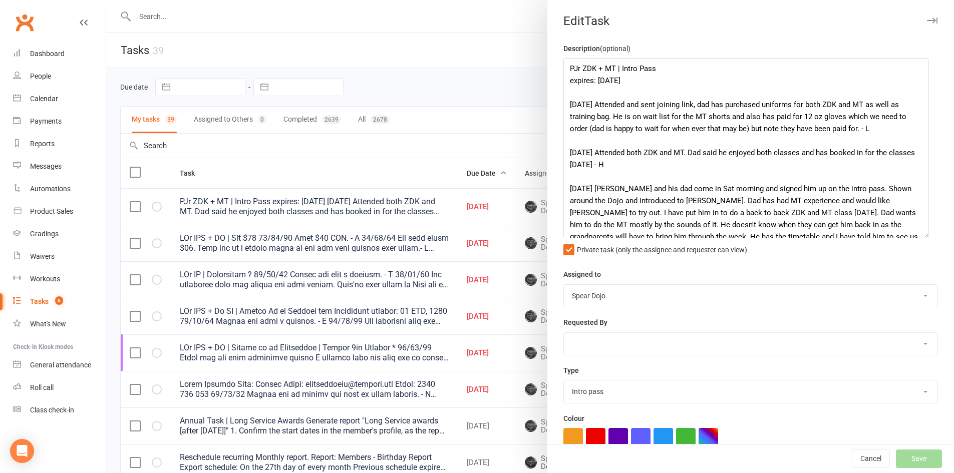
select select "started"
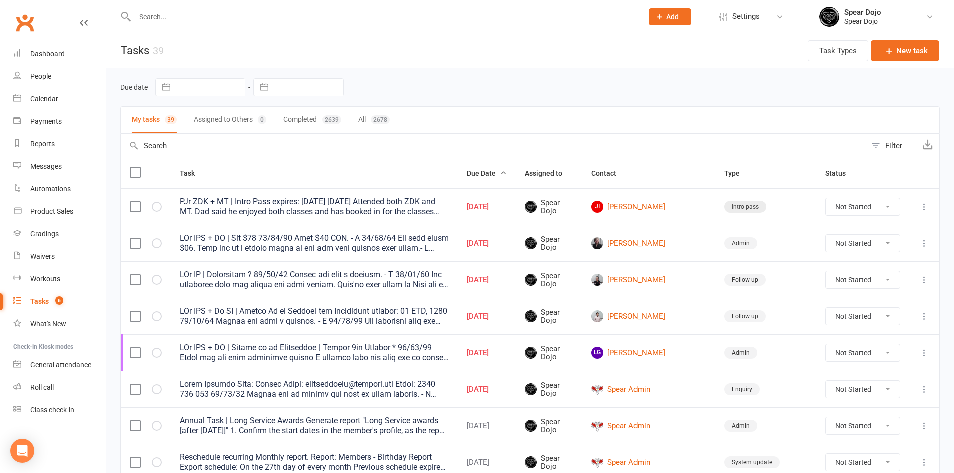
select select "started"
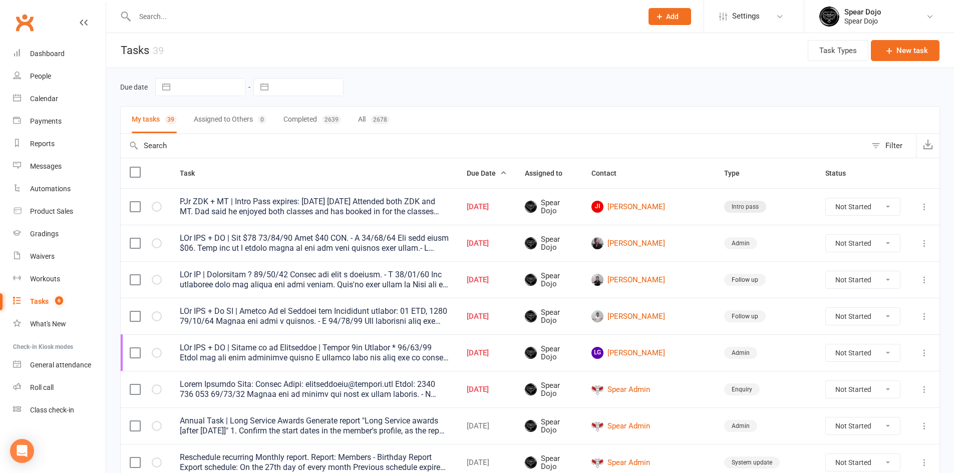
select select "started"
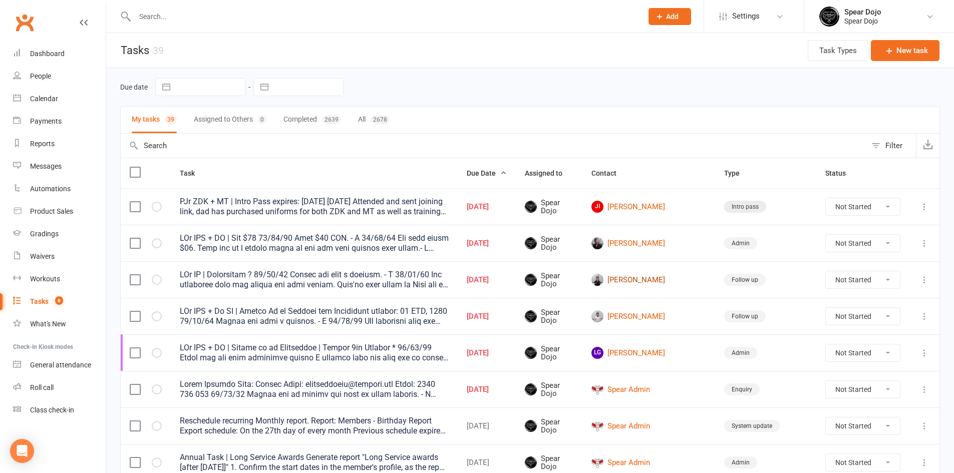
click at [668, 277] on link "[PERSON_NAME]" at bounding box center [648, 280] width 115 height 12
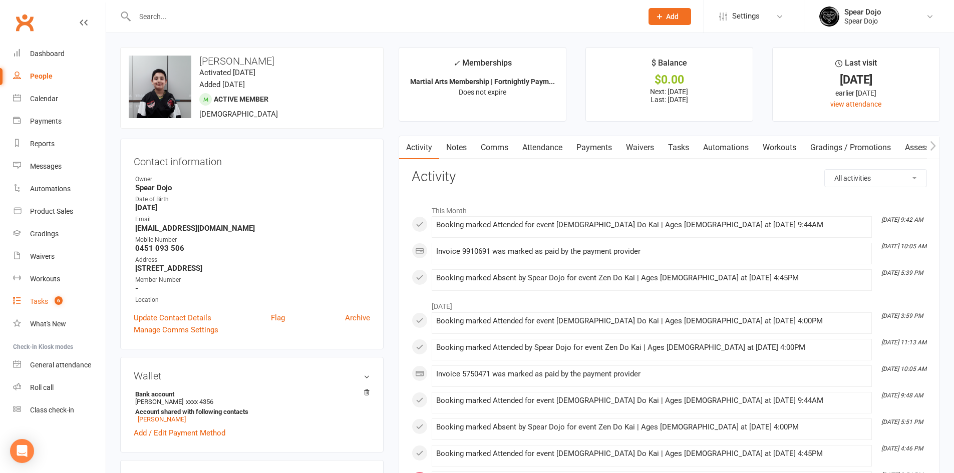
click at [33, 302] on div "Tasks" at bounding box center [39, 301] width 18 height 8
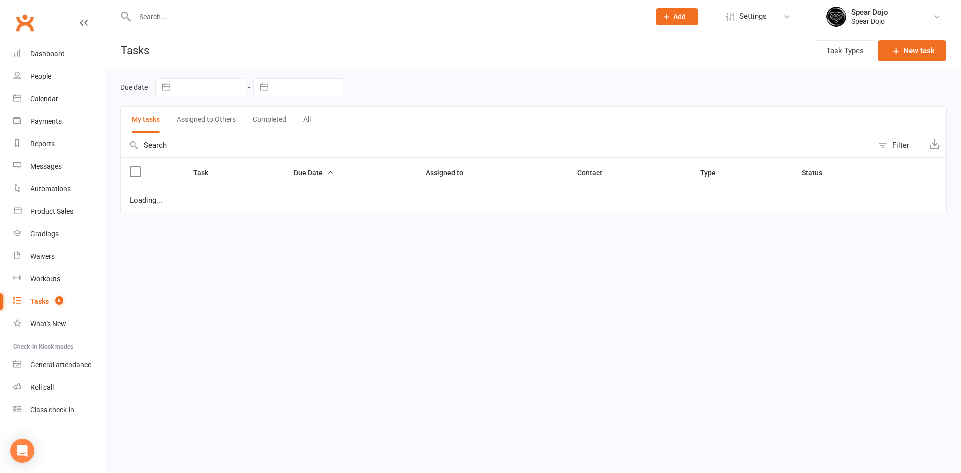
select select "started"
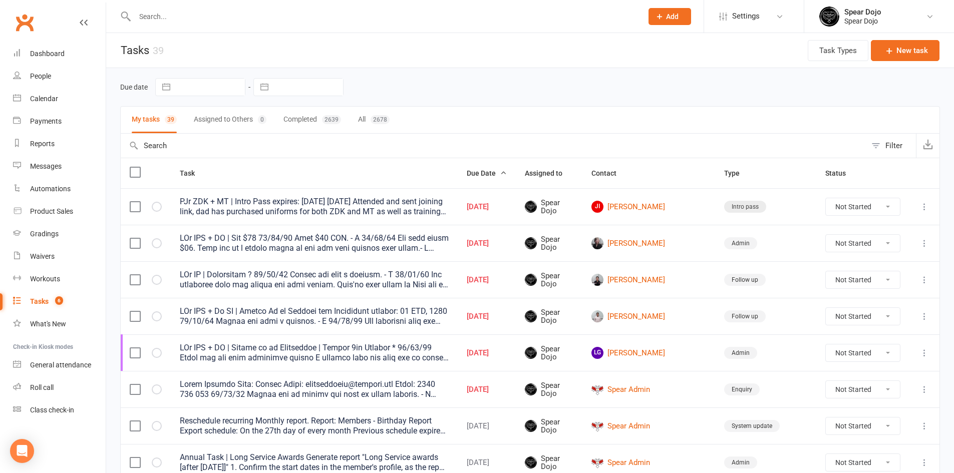
click at [925, 317] on icon at bounding box center [924, 316] width 10 height 10
click at [834, 356] on link "Edit" at bounding box center [872, 355] width 99 height 20
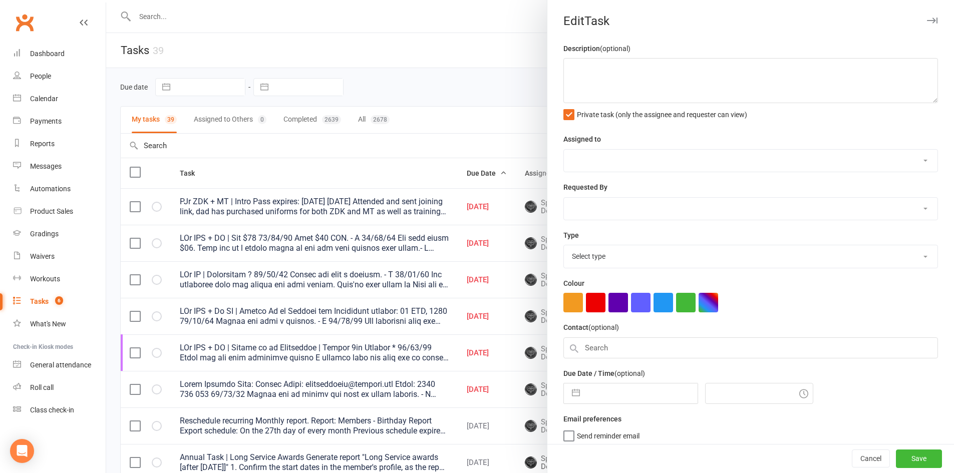
type textarea "PJr ZDK + Jr MT | Follow Up on Joining and Membership expires: 19 SEP, 2025 09/…"
select select "43986"
type input "11 Oct 2025"
type input "9:45am"
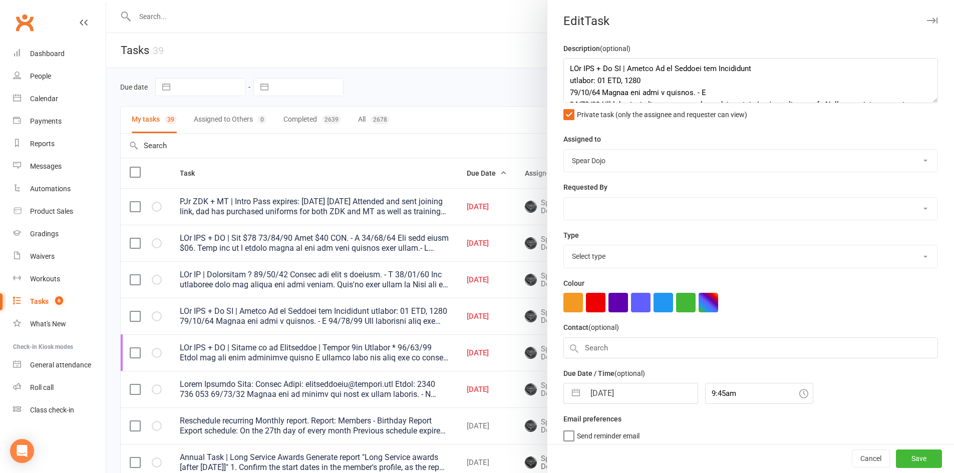
select select "19887"
click at [643, 82] on textarea at bounding box center [750, 80] width 374 height 45
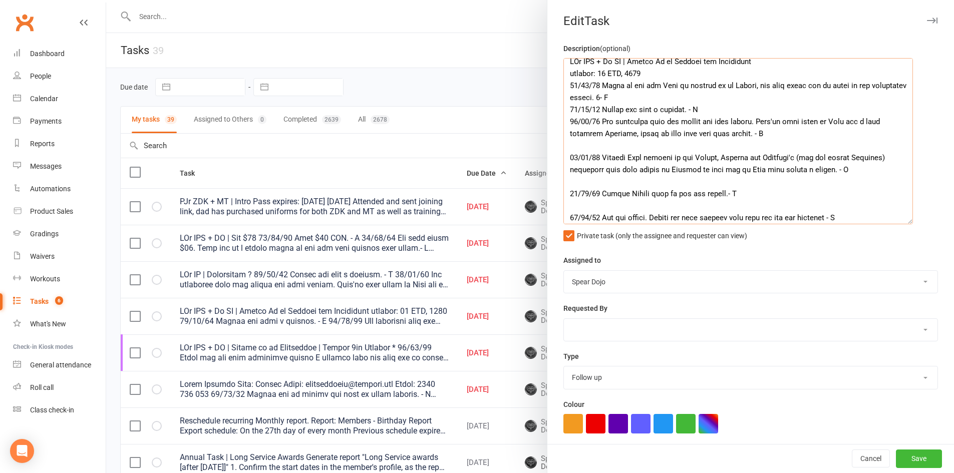
drag, startPoint x: 919, startPoint y: 101, endPoint x: 905, endPoint y: 224, distance: 124.5
click at [905, 224] on textarea at bounding box center [737, 141] width 349 height 166
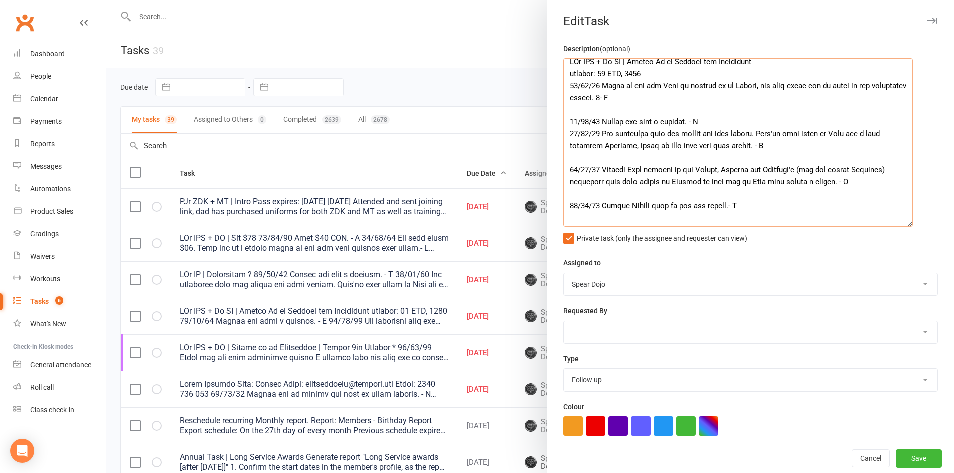
click at [639, 97] on textarea at bounding box center [737, 142] width 349 height 169
click at [645, 83] on textarea at bounding box center [737, 142] width 349 height 169
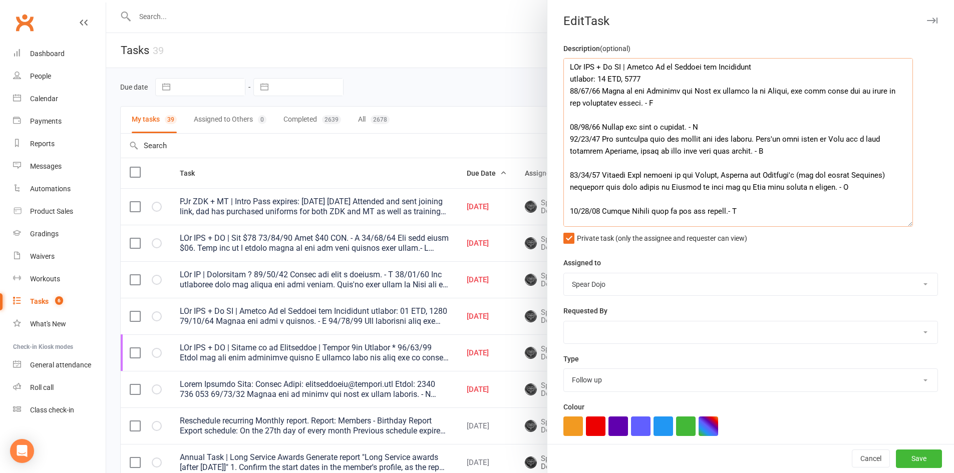
scroll to position [0, 0]
click at [760, 67] on textarea at bounding box center [737, 142] width 349 height 169
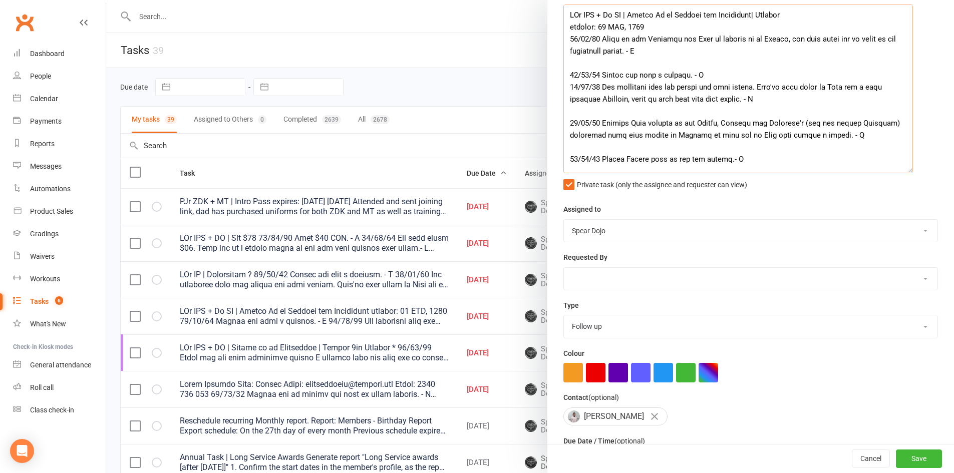
scroll to position [131, 0]
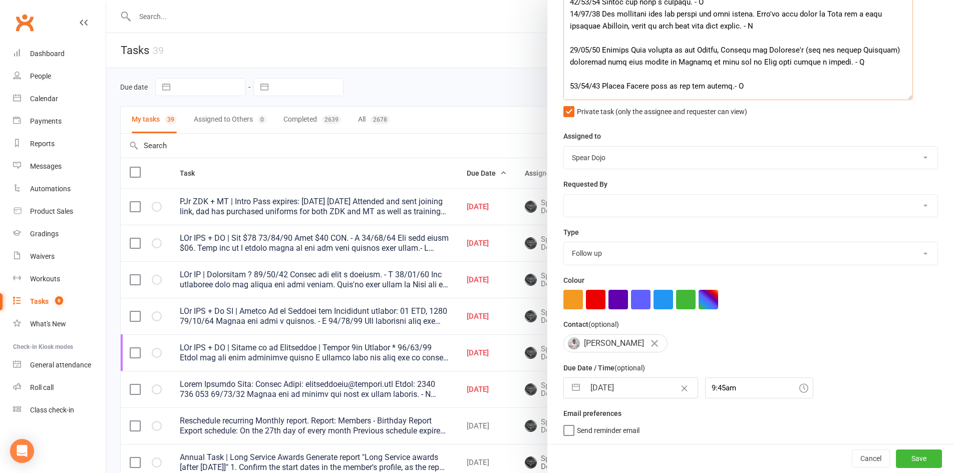
type textarea "PJr ZDK + Jr MT | Follow Up on Joining and Membership| Joining expires: 19 SEP,…"
click at [568, 384] on button "button" at bounding box center [576, 388] width 18 height 20
select select "8"
select select "2025"
select select "9"
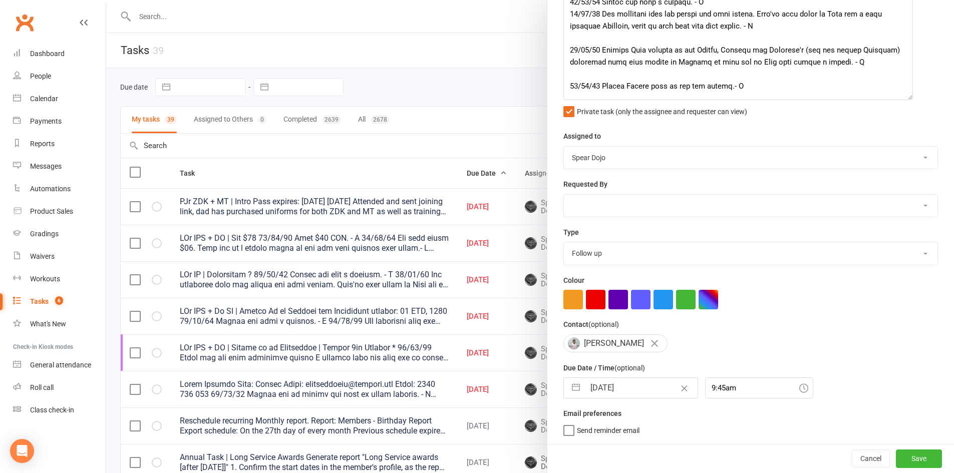
select select "2025"
select select "10"
select select "2025"
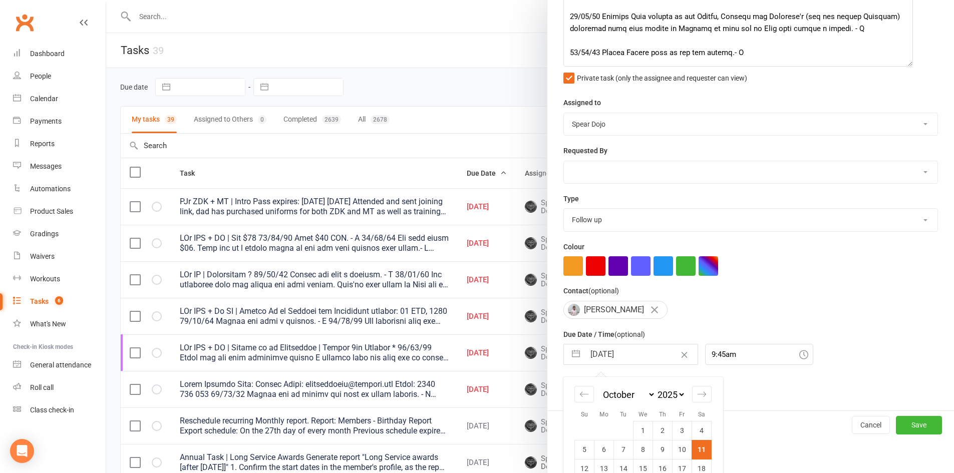
scroll to position [219, 0]
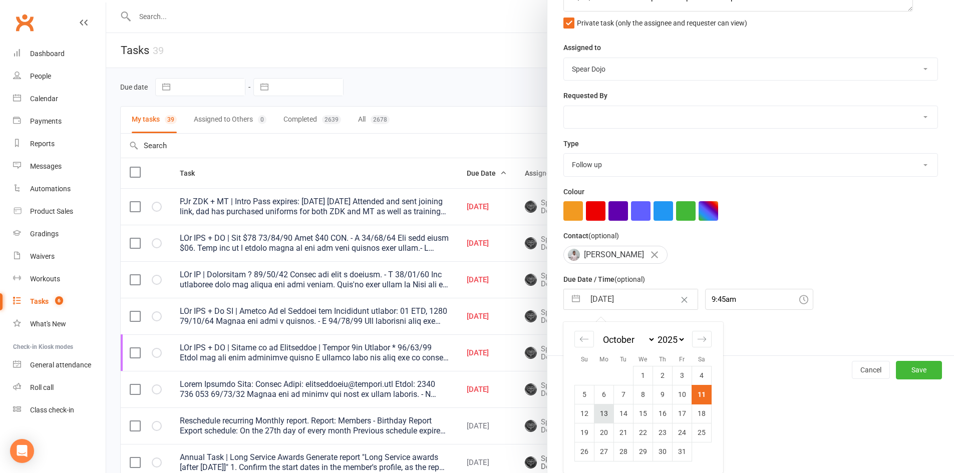
click at [597, 410] on td "13" at bounding box center [604, 413] width 20 height 19
type input "13 Oct 2025"
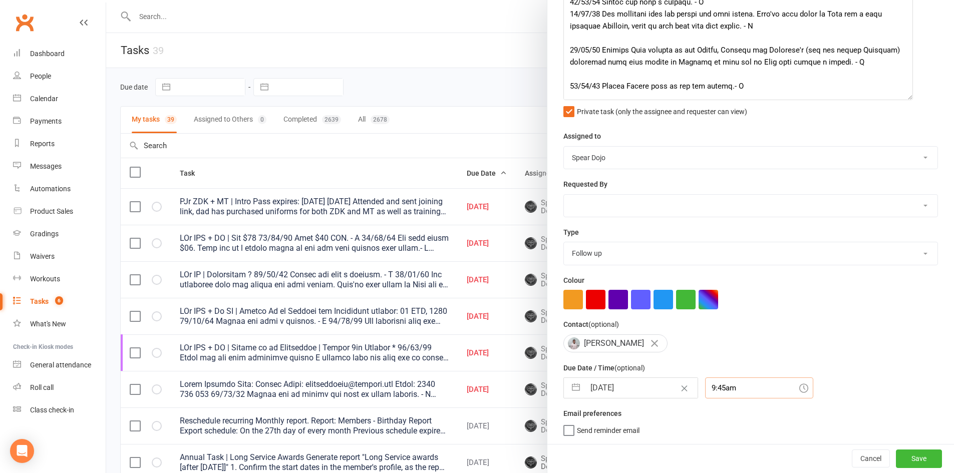
click at [711, 384] on div "9:45am" at bounding box center [759, 387] width 108 height 21
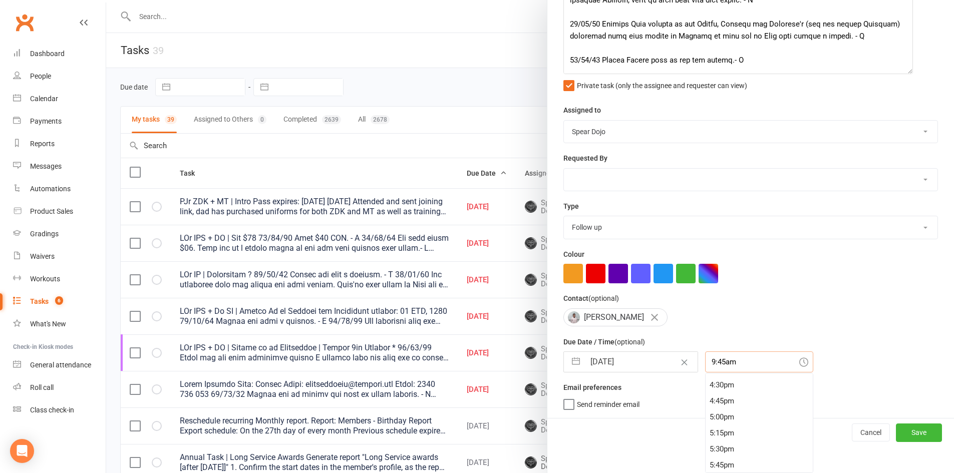
scroll to position [1059, 0]
click at [710, 397] on div "4:45pm" at bounding box center [758, 395] width 107 height 16
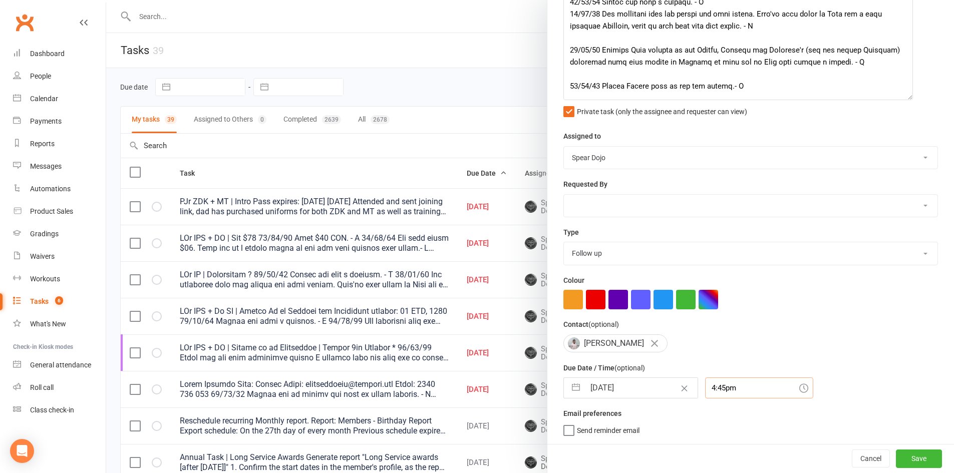
click at [718, 388] on input "4:45pm" at bounding box center [759, 387] width 108 height 21
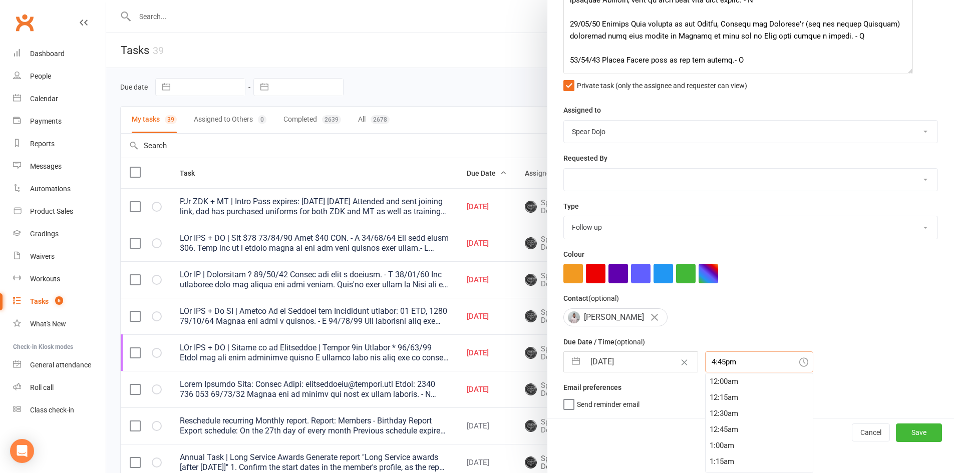
scroll to position [1057, 0]
click at [708, 378] on div "4:30pm" at bounding box center [758, 381] width 107 height 16
type input "4:30pm"
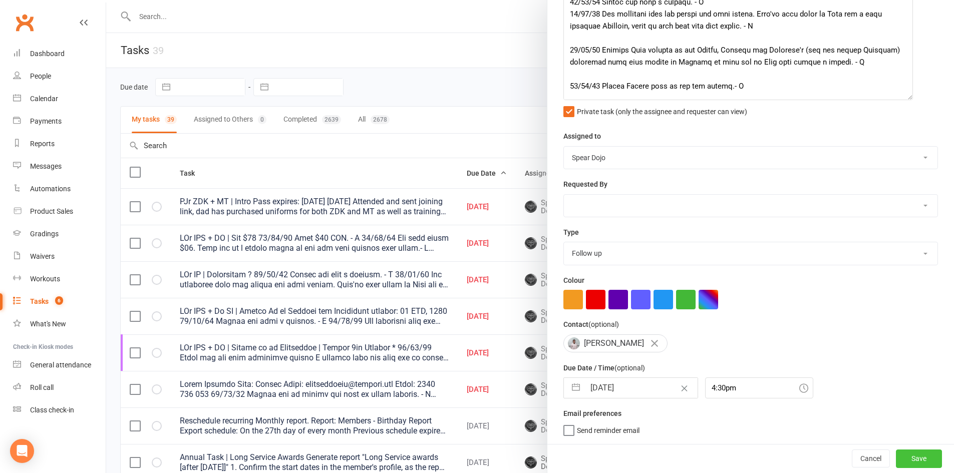
click at [896, 453] on button "Save" at bounding box center [919, 459] width 46 height 18
select select "started"
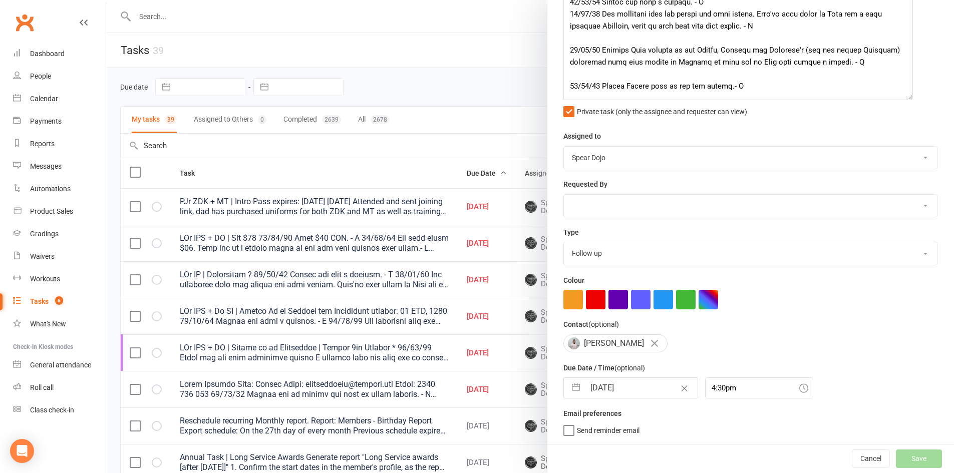
select select "started"
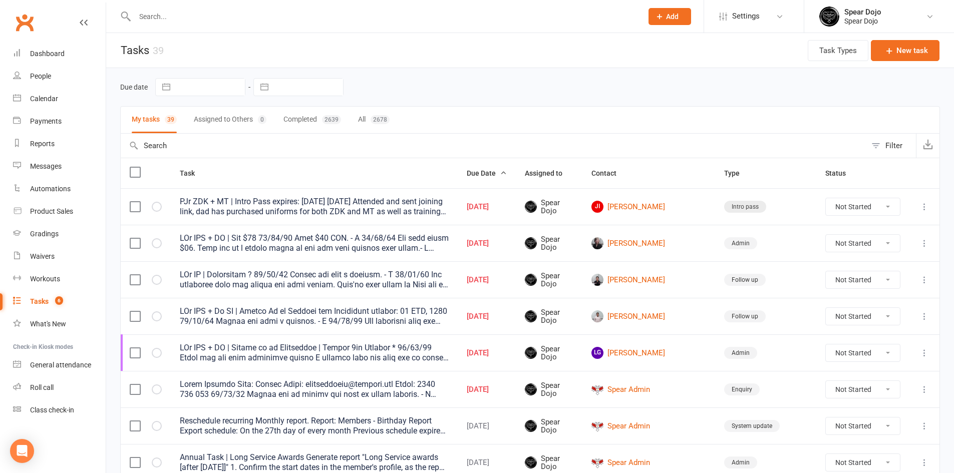
select select "started"
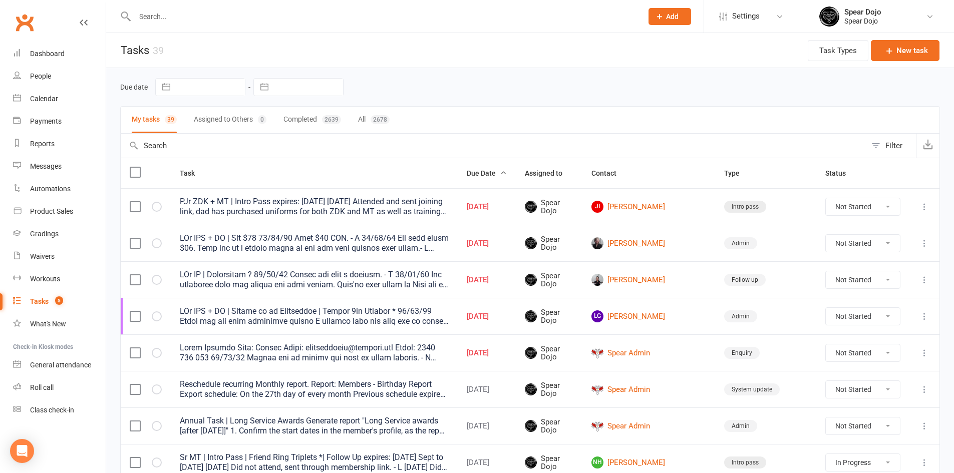
click at [922, 281] on icon at bounding box center [924, 280] width 10 height 10
click at [855, 319] on link "Edit" at bounding box center [872, 319] width 99 height 20
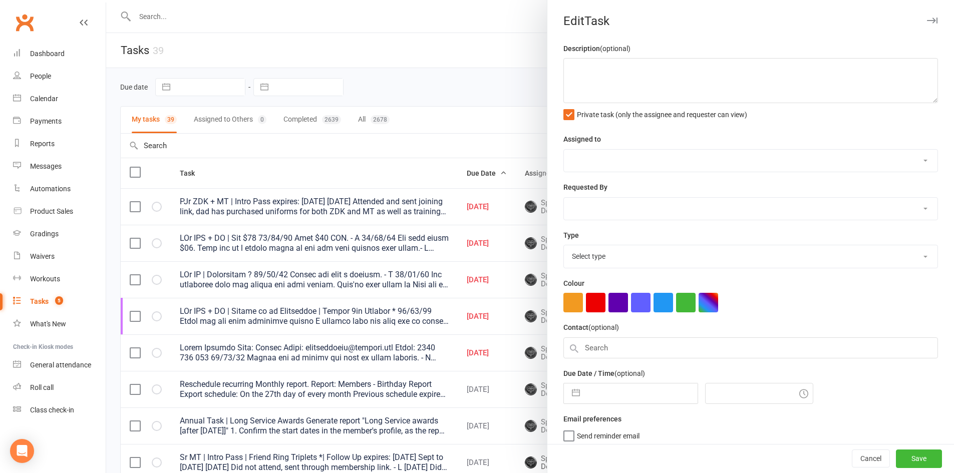
type textarea "PJr MT | Continuing ? 09/10/25 Phoned and left a message. - L 30/09/25 Mum ment…"
select select "43986"
type input "[DATE]"
type input "9:45am"
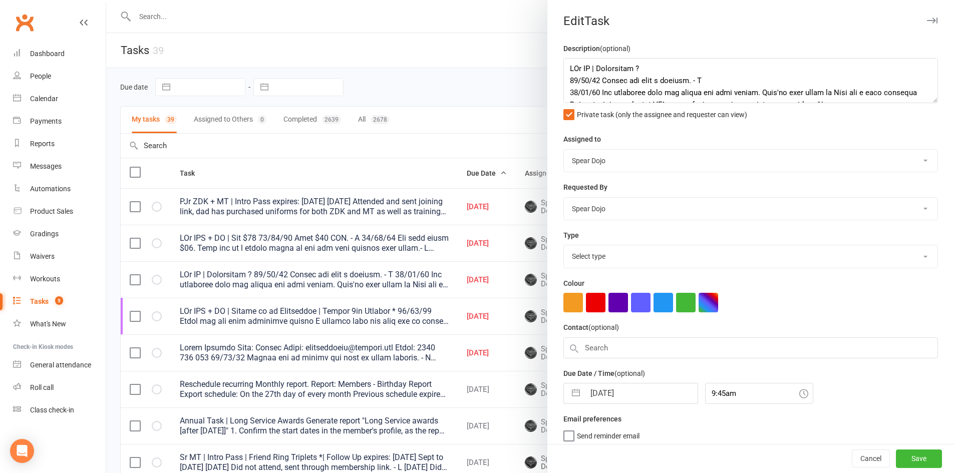
select select "19887"
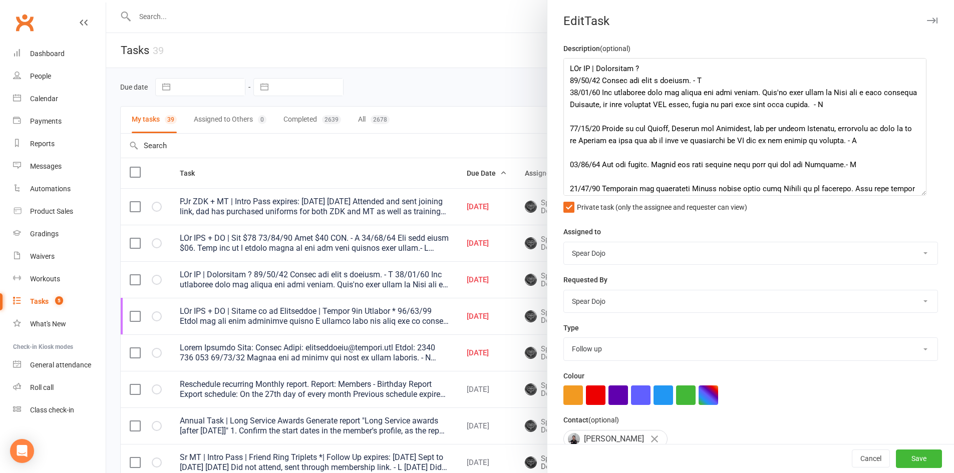
drag, startPoint x: 919, startPoint y: 98, endPoint x: 915, endPoint y: 253, distance: 154.7
click at [915, 196] on textarea at bounding box center [744, 127] width 363 height 138
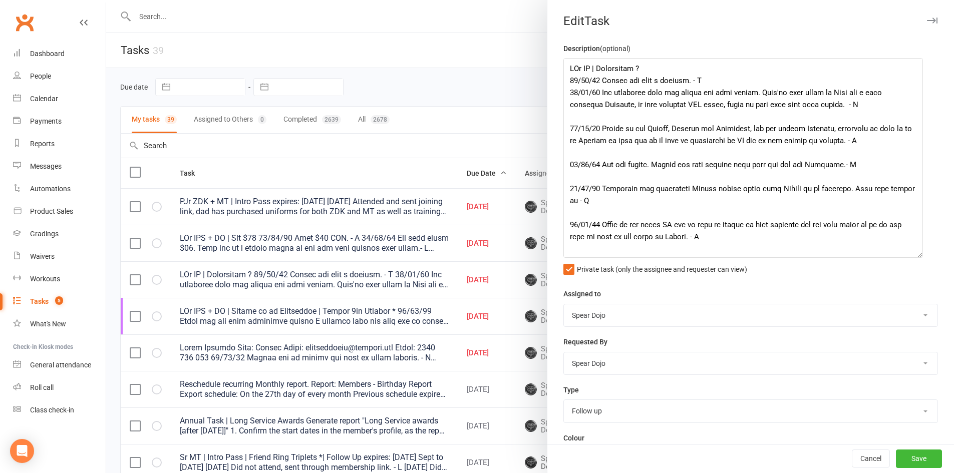
click at [508, 85] on div at bounding box center [530, 236] width 848 height 473
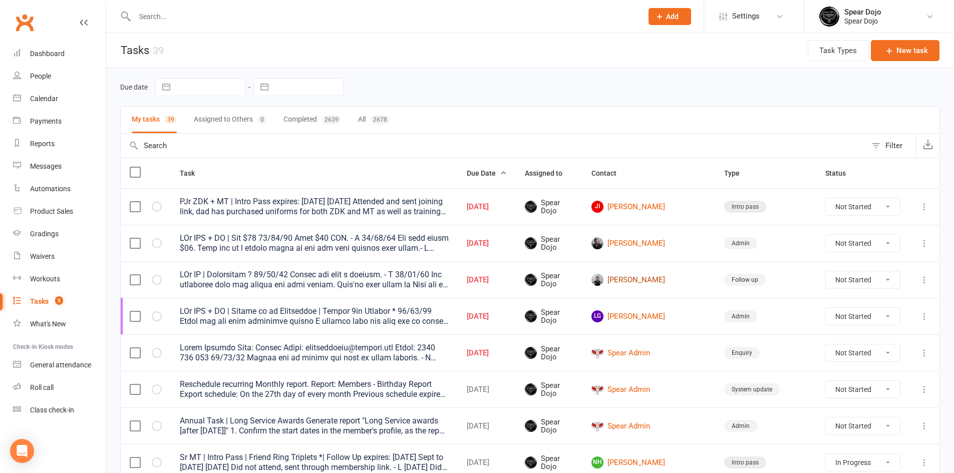
click at [674, 279] on link "[PERSON_NAME]" at bounding box center [648, 280] width 115 height 12
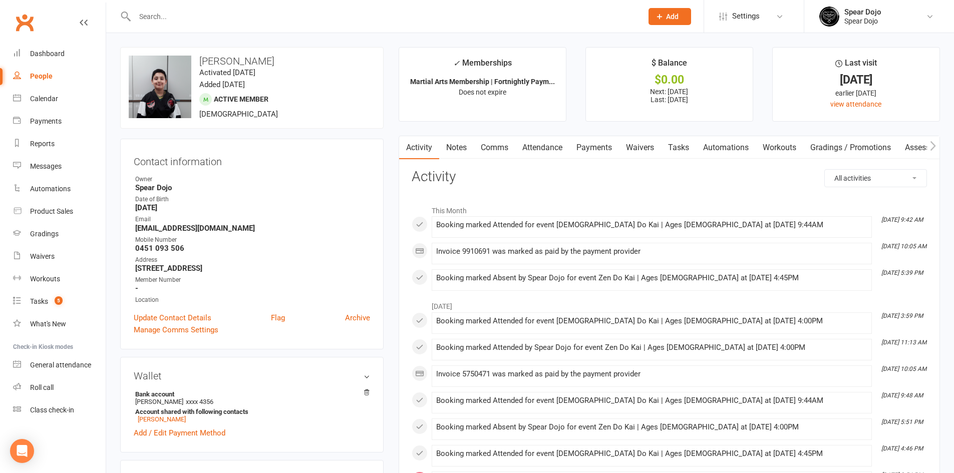
click at [700, 146] on link "Automations" at bounding box center [726, 147] width 60 height 23
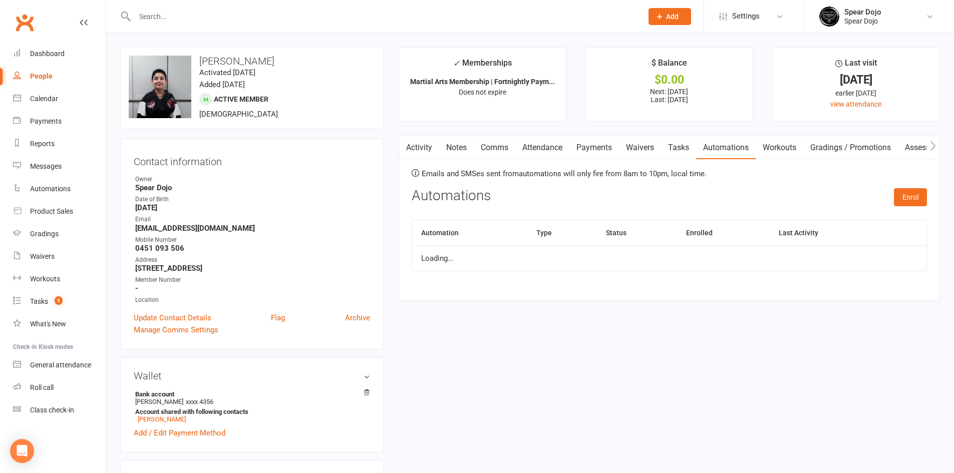
click at [676, 146] on link "Tasks" at bounding box center [678, 147] width 35 height 23
select select "incomplete"
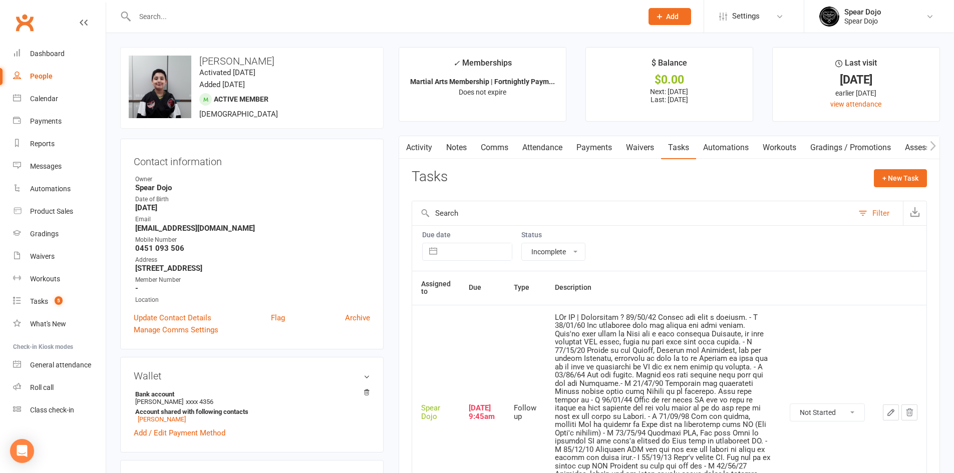
click at [894, 410] on icon "button" at bounding box center [891, 413] width 6 height 6
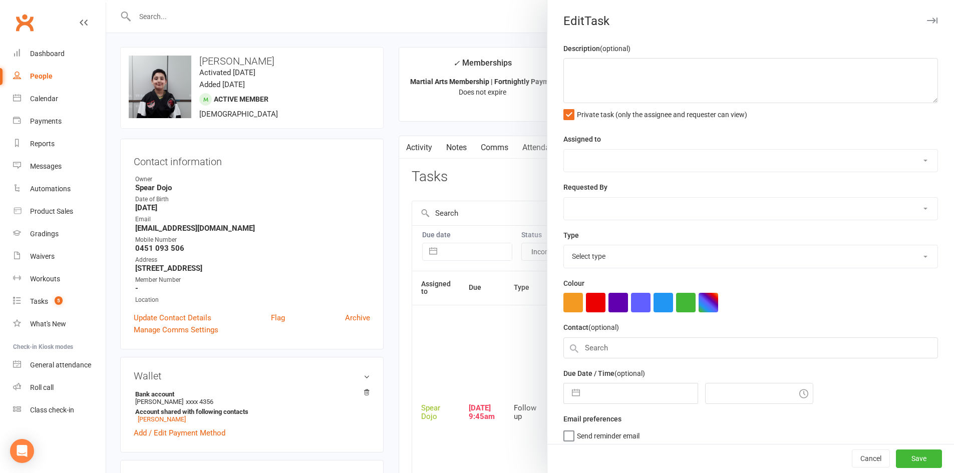
type textarea "PJr MT | Continuing ? 09/10/25 Phoned and left a message. - L 30/09/25 Mum ment…"
select select "43986"
type input "11 Oct 2025"
type input "9:45am"
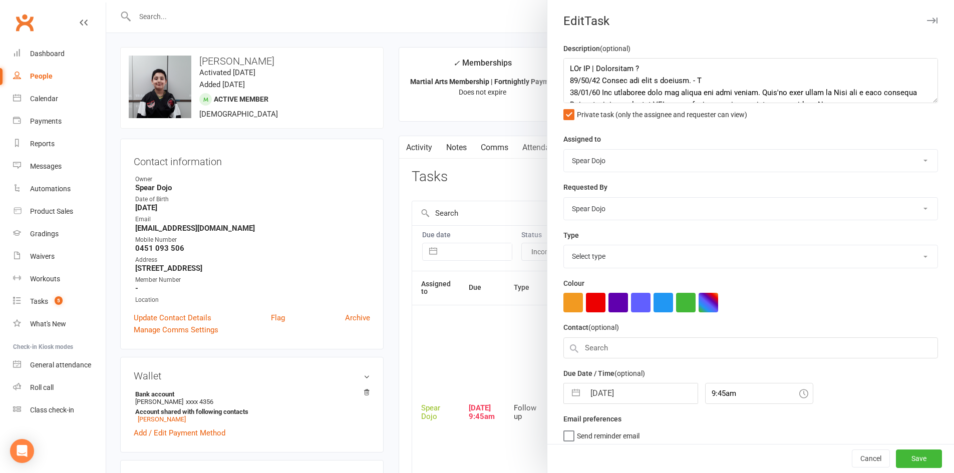
select select "19887"
click at [658, 68] on textarea at bounding box center [750, 80] width 374 height 45
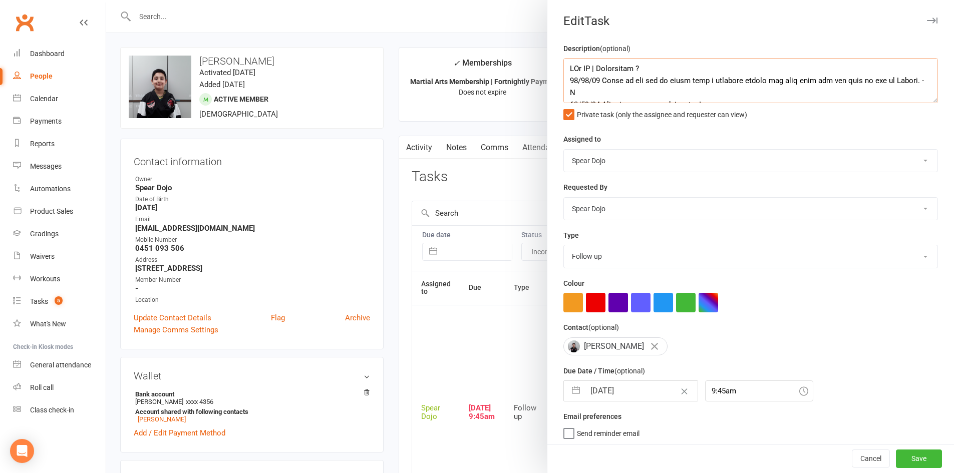
click at [680, 82] on textarea at bounding box center [750, 80] width 374 height 45
click at [722, 81] on textarea at bounding box center [750, 80] width 374 height 45
type textarea "PJr MT | Continuing ? 11/10/25 Spoke to dad and he didn't give a definite seeme…"
click at [575, 391] on button "button" at bounding box center [576, 391] width 18 height 20
select select "8"
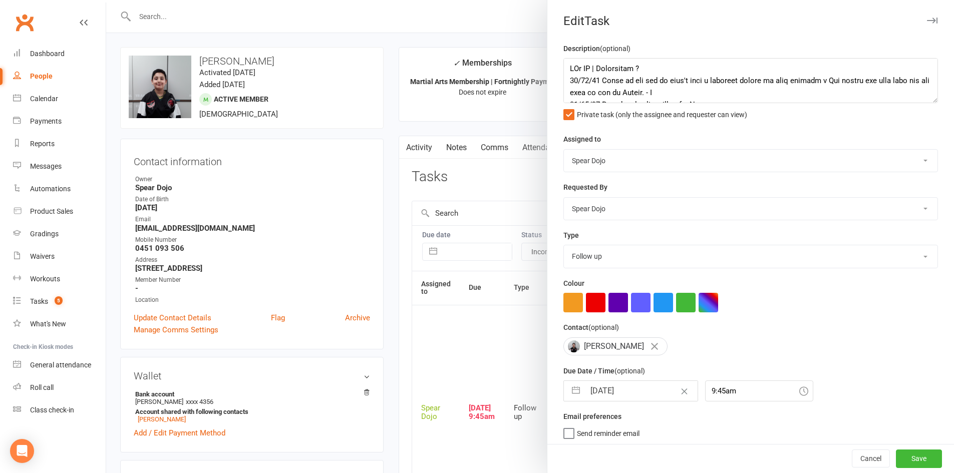
select select "2025"
select select "9"
select select "2025"
select select "10"
select select "2025"
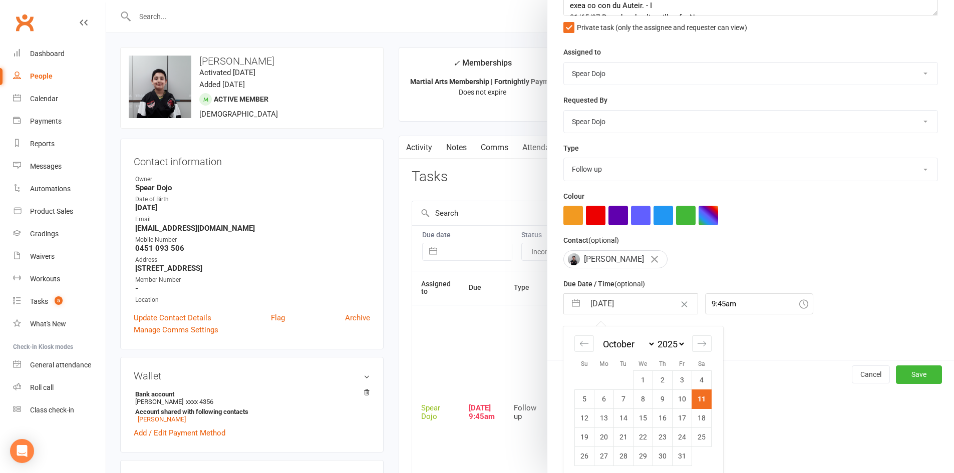
scroll to position [95, 0]
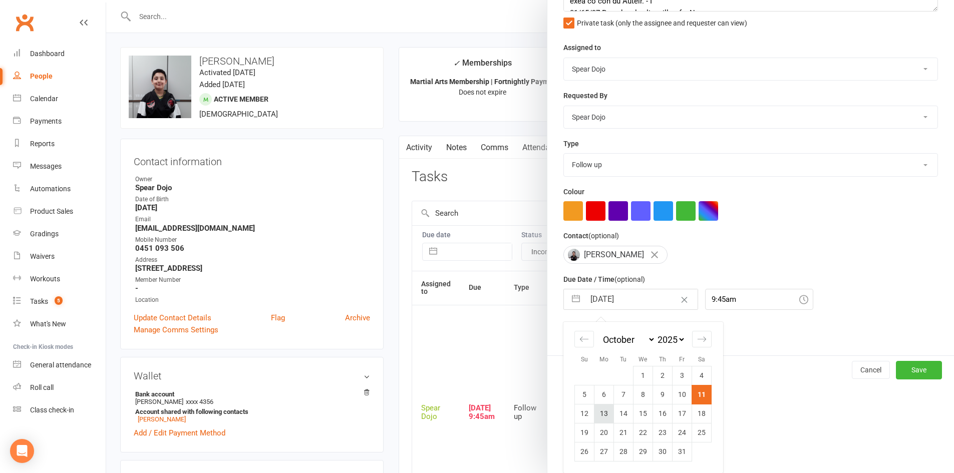
click at [599, 414] on td "13" at bounding box center [604, 413] width 20 height 19
type input "13 Oct 2025"
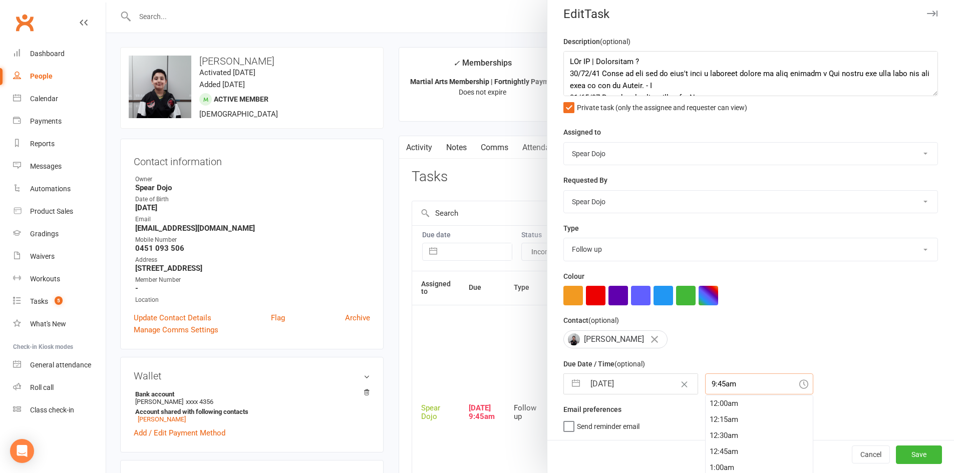
scroll to position [33, 0]
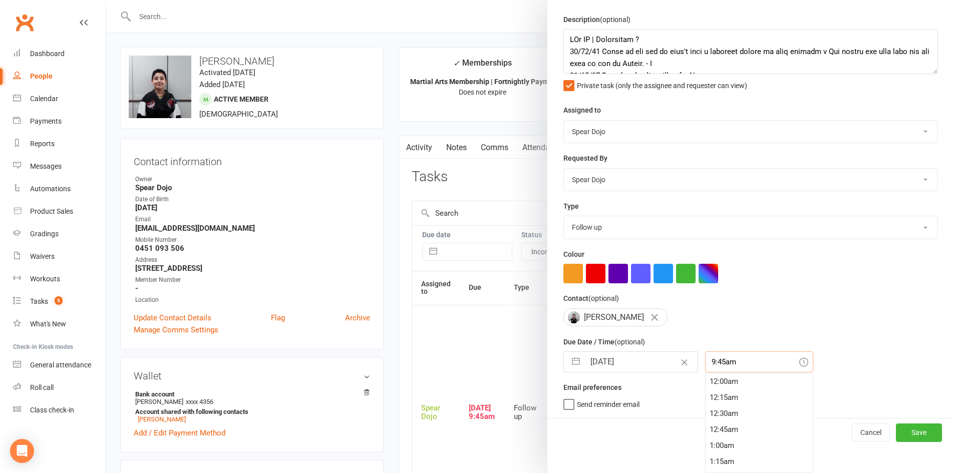
click at [705, 372] on div "9:45am 12:00am 12:15am 12:30am 12:45am 1:00am 1:15am 1:30am 1:45am 2:00am 2:15a…" at bounding box center [759, 361] width 108 height 21
click at [705, 446] on div "4:45pm" at bounding box center [758, 446] width 107 height 16
type input "4:45pm"
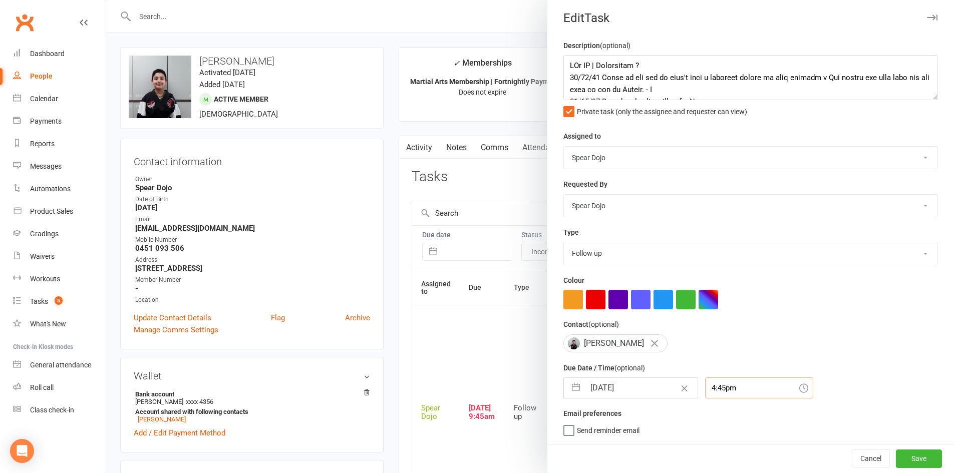
scroll to position [7, 0]
click at [896, 452] on button "Save" at bounding box center [919, 459] width 46 height 18
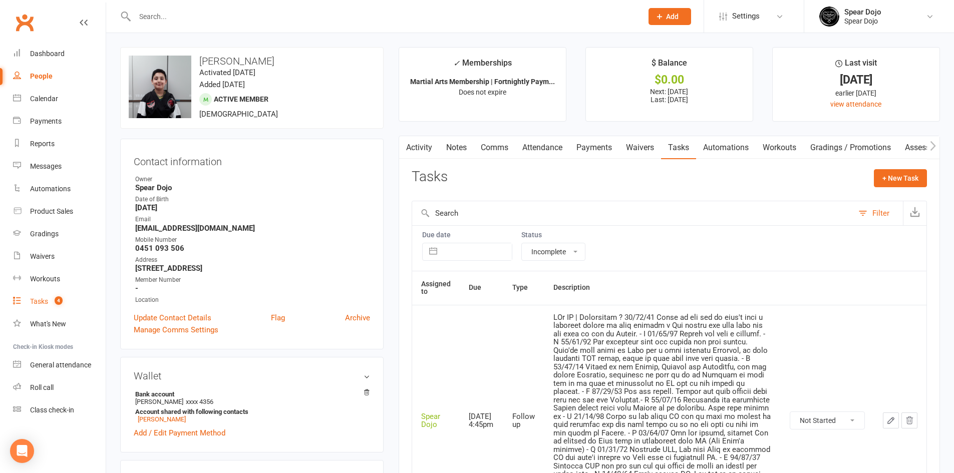
click at [37, 295] on link "Tasks 4" at bounding box center [59, 301] width 93 height 23
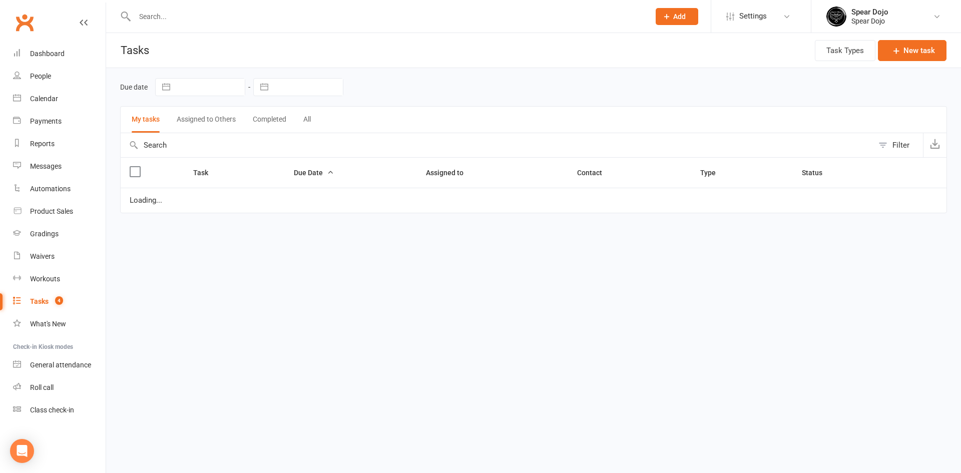
select select "started"
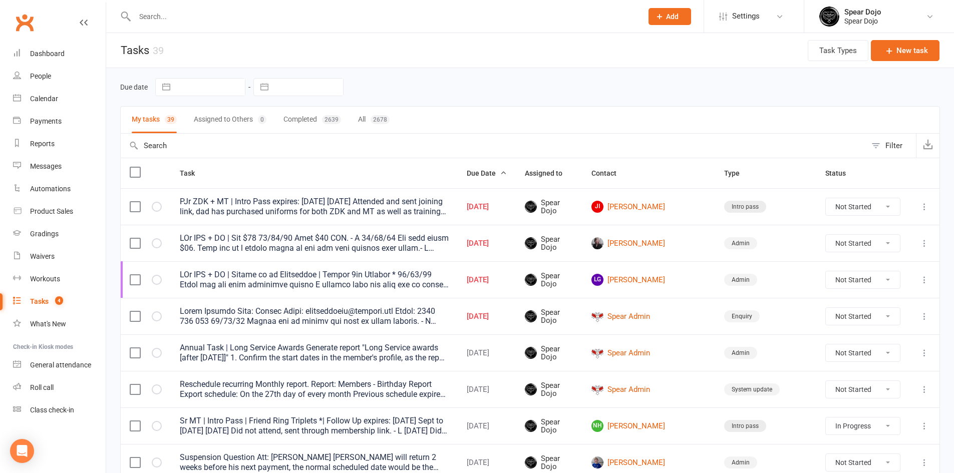
click at [924, 244] on icon at bounding box center [924, 243] width 10 height 10
click at [841, 276] on link "Edit" at bounding box center [872, 282] width 99 height 20
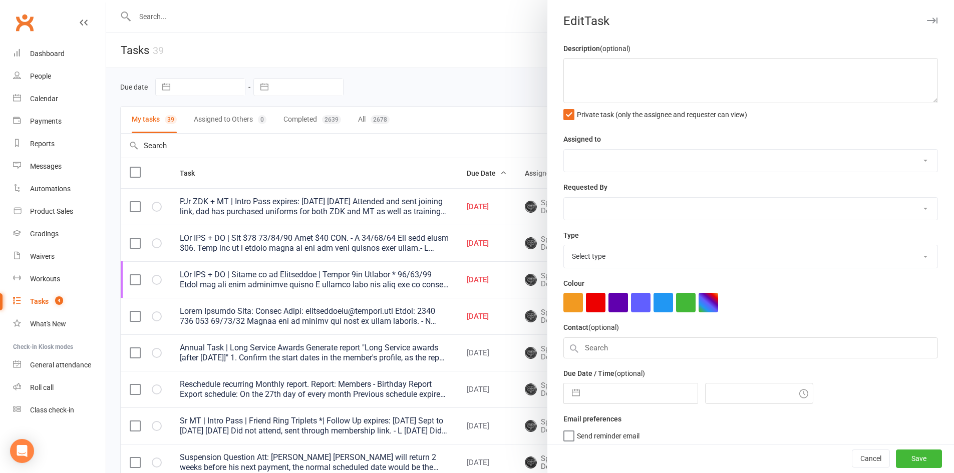
type textarea "PJr ZDK + MT | Owe $70 04/10/25 Paid $50 EFT. - L 27/09/25 Has paid first $50. …"
select select "43986"
type input "[DATE]"
type input "9:45am"
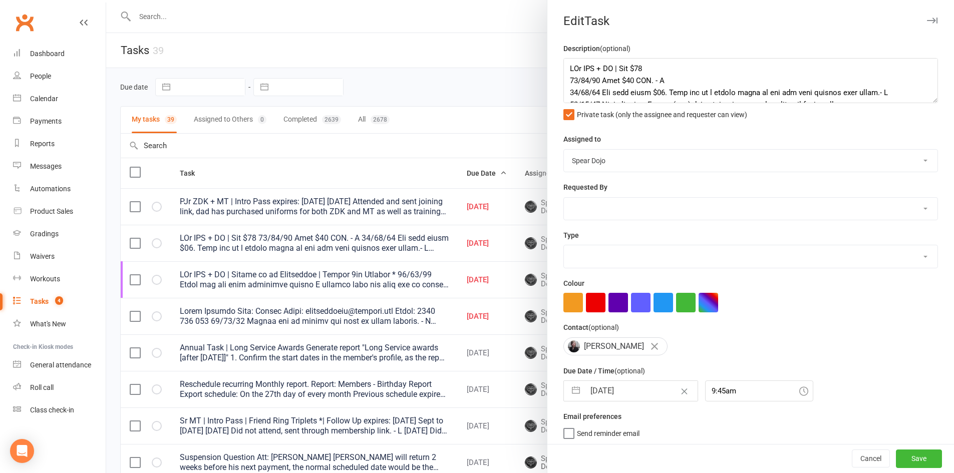
select select "19839"
click at [658, 67] on textarea at bounding box center [750, 80] width 374 height 45
type textarea "PJr ZDK + MT | Owe $70 11/10/25 Boys did not attend. - L 04/10/25 Paid $50 EFT.…"
click at [571, 393] on button "button" at bounding box center [576, 391] width 18 height 20
select select "8"
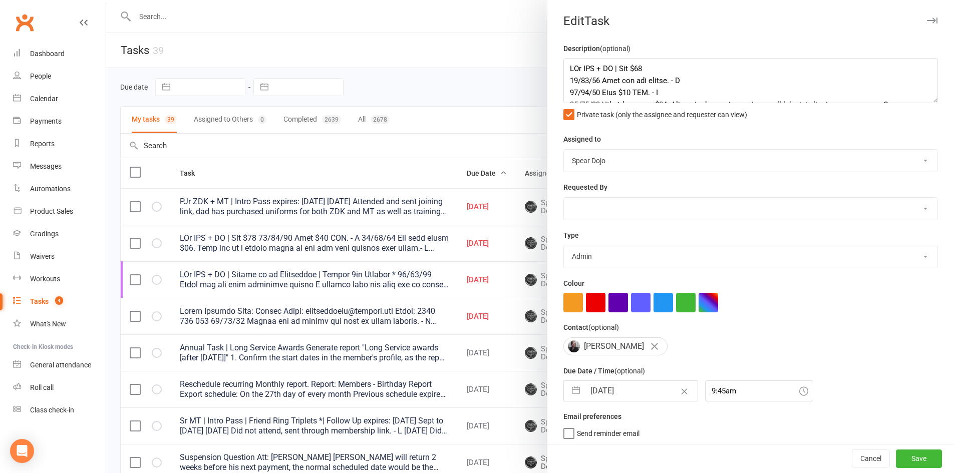
select select "2025"
select select "9"
select select "2025"
select select "10"
select select "2025"
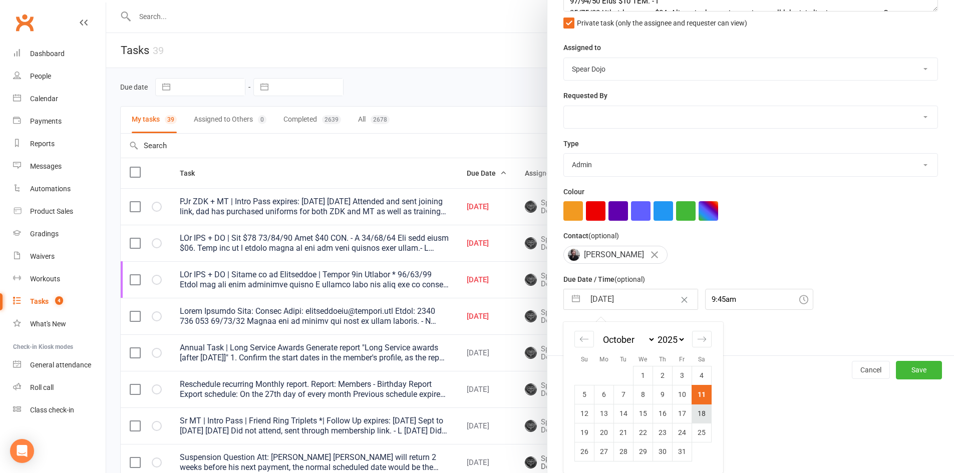
click at [696, 413] on td "18" at bounding box center [702, 413] width 20 height 19
type input "18 Oct 2025"
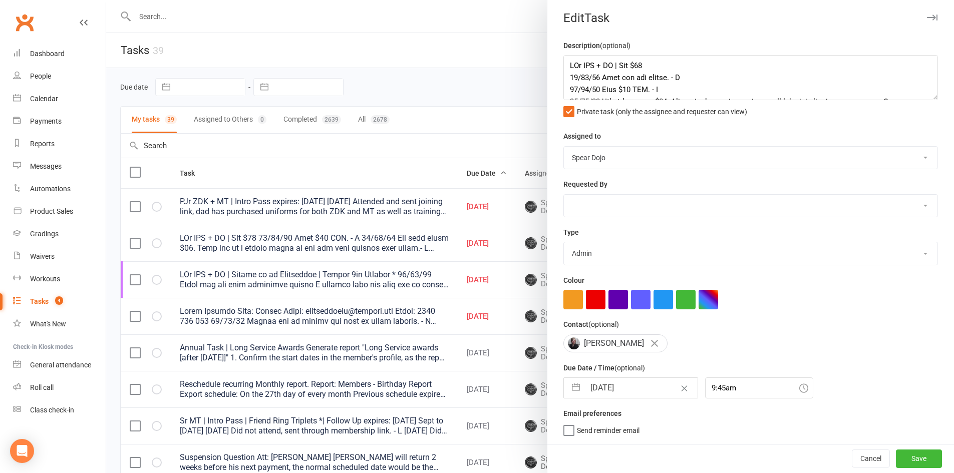
scroll to position [7, 0]
click at [917, 456] on button "Save" at bounding box center [919, 459] width 46 height 18
select select "started"
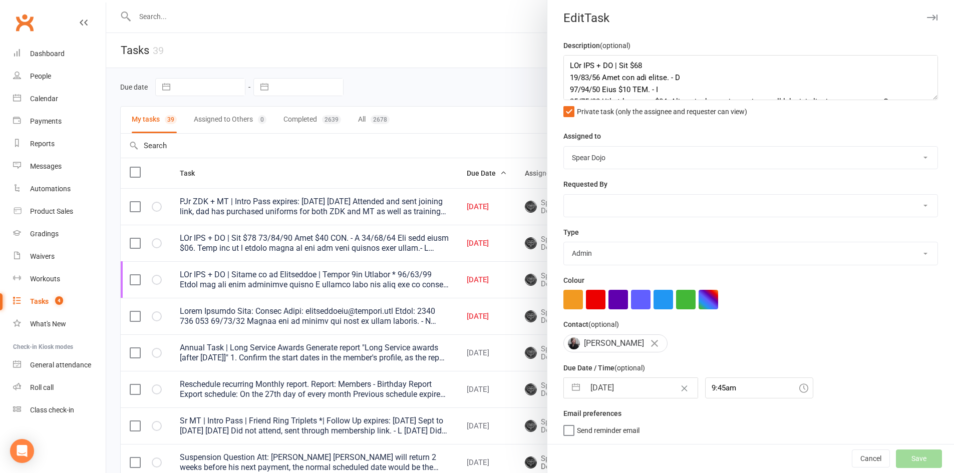
select select "started"
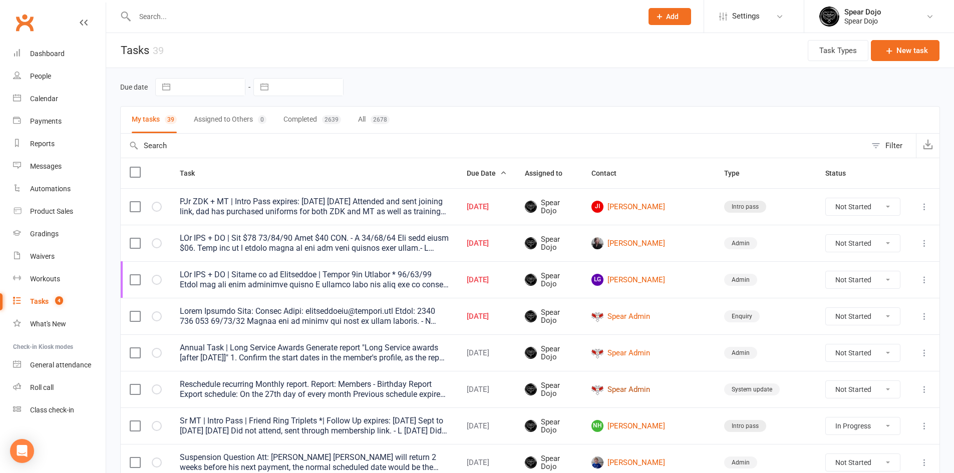
select select "started"
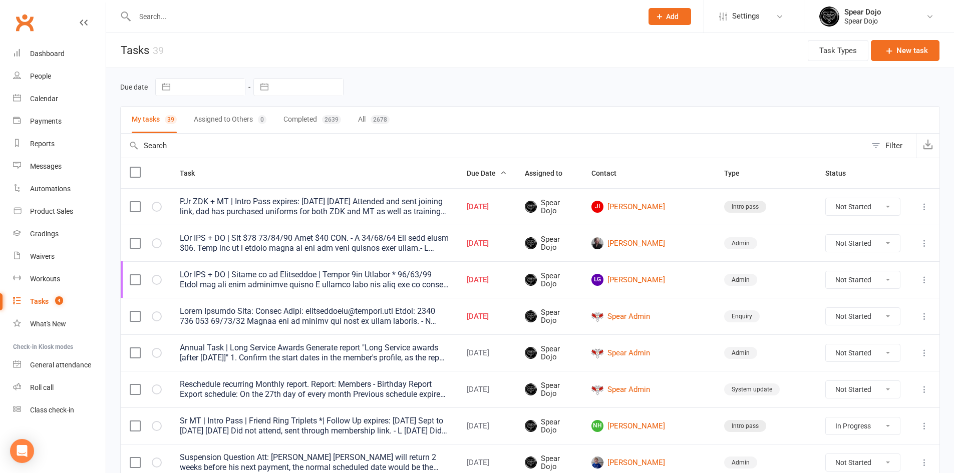
select select "started"
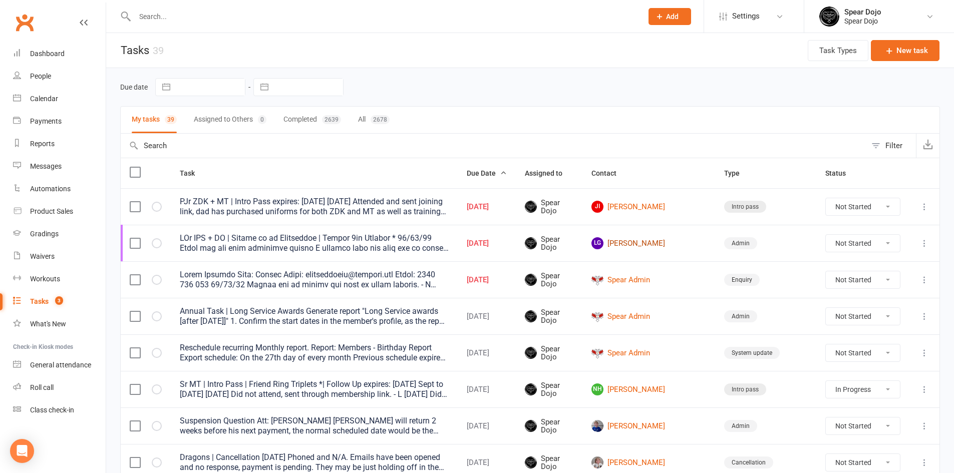
click at [665, 241] on link "LG Lockie Grimley" at bounding box center [648, 243] width 115 height 12
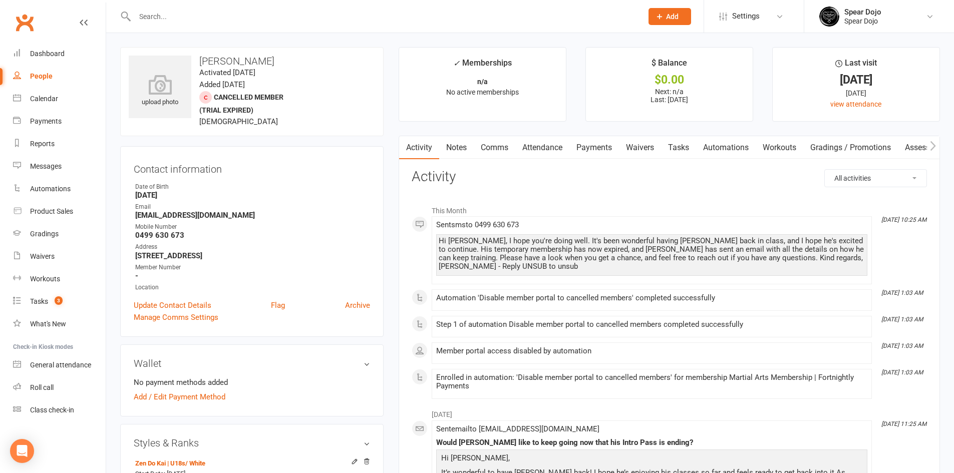
click at [685, 147] on link "Tasks" at bounding box center [678, 147] width 35 height 23
select select "incomplete"
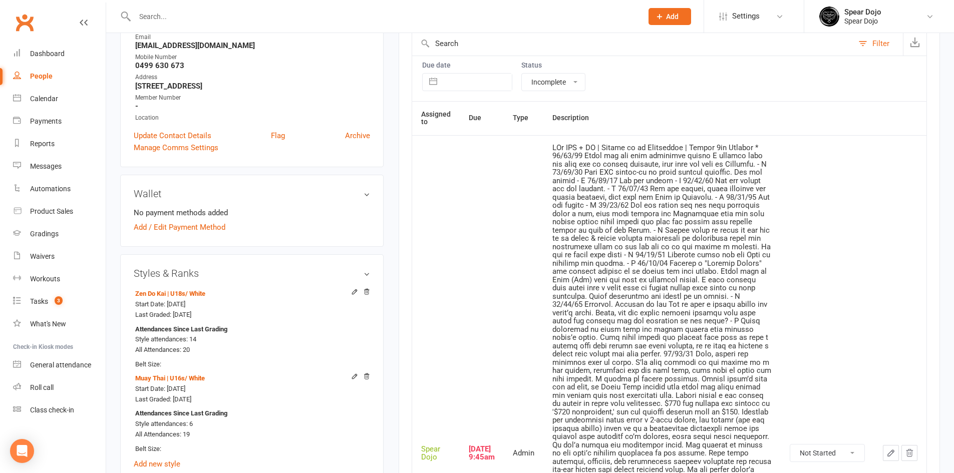
scroll to position [200, 0]
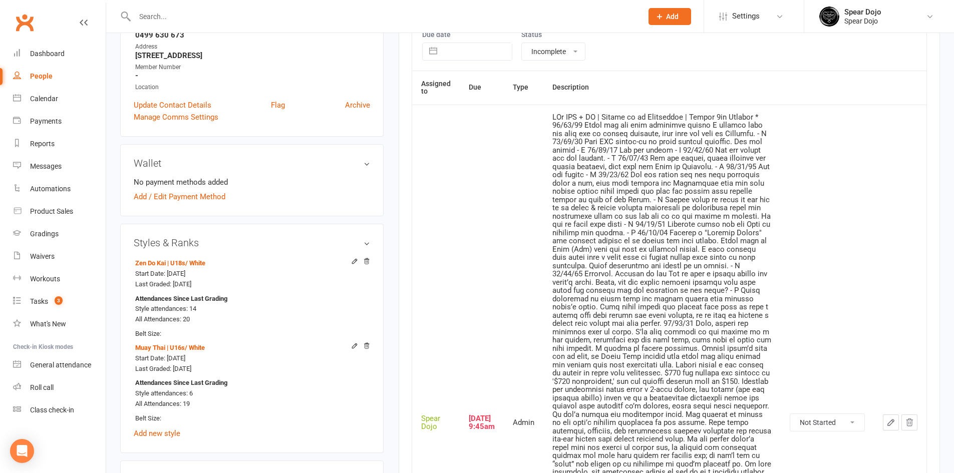
click at [890, 420] on icon "button" at bounding box center [890, 422] width 9 height 9
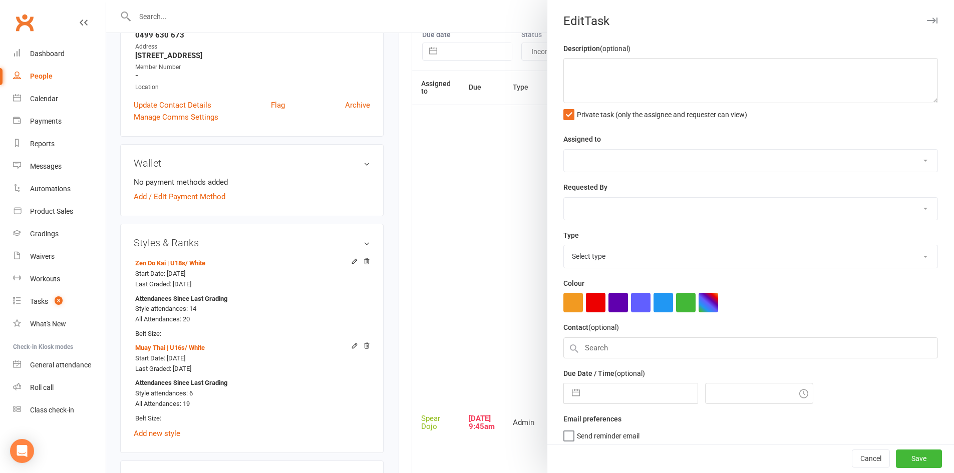
type textarea "PJr ZDK + MT | Follow up on Membership | Expiry 1st October * 09/10/25 Jonty ha…"
select select "43986"
type input "[DATE]"
type input "9:45am"
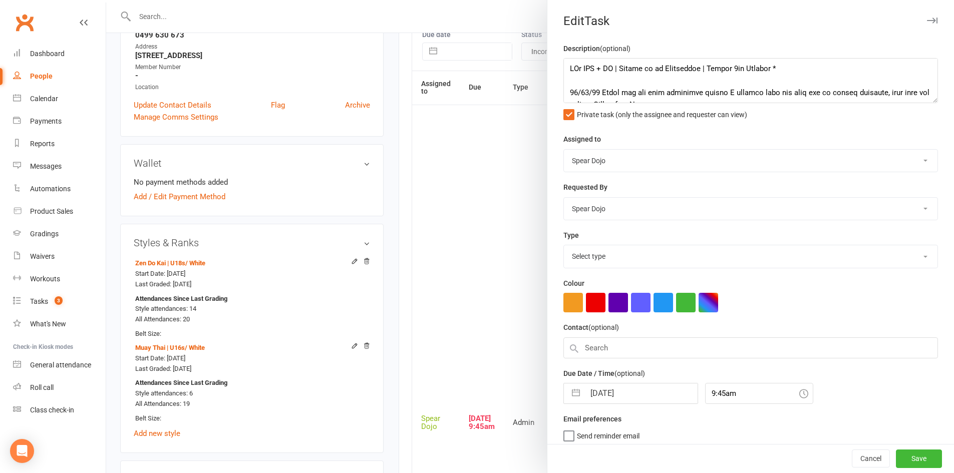
select select "19839"
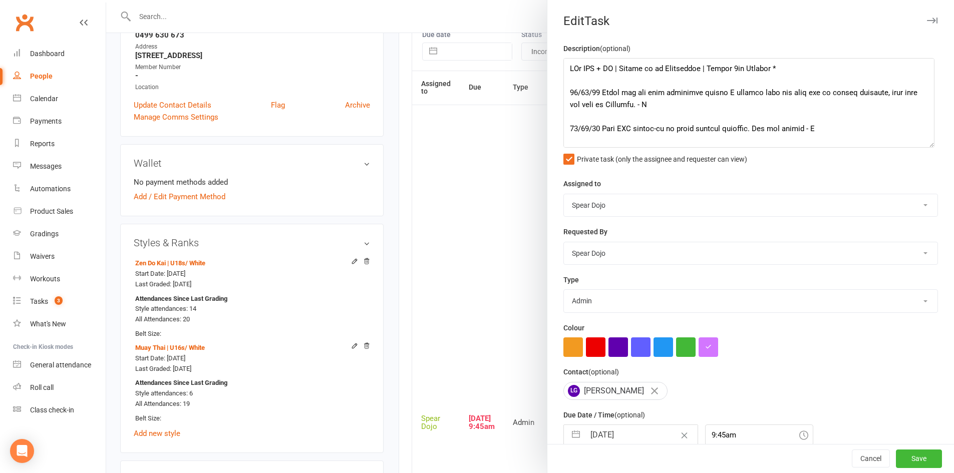
drag, startPoint x: 920, startPoint y: 100, endPoint x: 929, endPoint y: 178, distance: 79.2
click at [929, 148] on textarea at bounding box center [748, 103] width 371 height 90
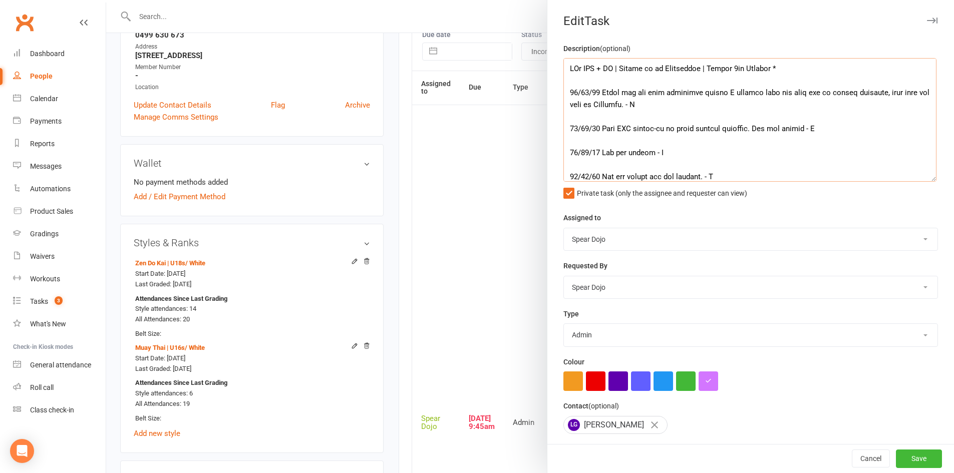
click at [629, 105] on textarea at bounding box center [749, 120] width 373 height 124
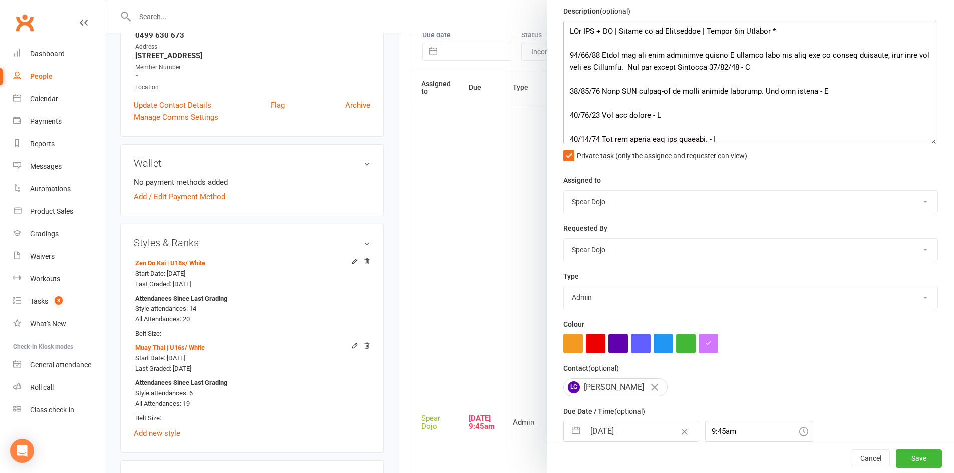
scroll to position [85, 0]
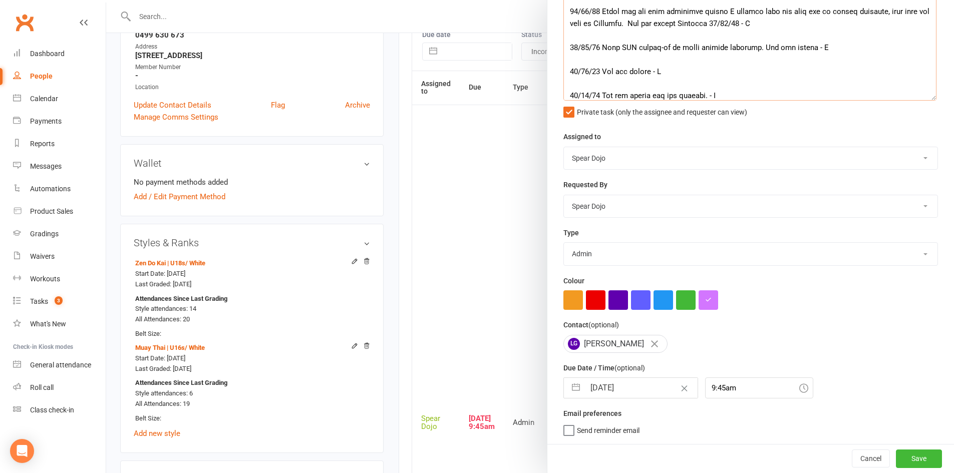
type textarea "PJr ZDK + MT | Follow up on Membership | Expiry 1st October * 09/10/25 Jonty ha…"
click at [568, 381] on button "button" at bounding box center [576, 388] width 18 height 20
select select "8"
select select "2025"
select select "9"
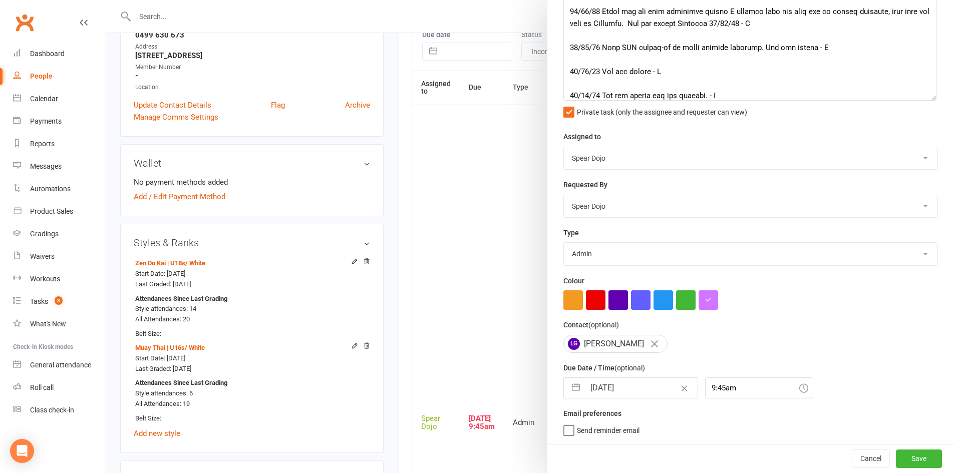
select select "2025"
select select "10"
select select "2025"
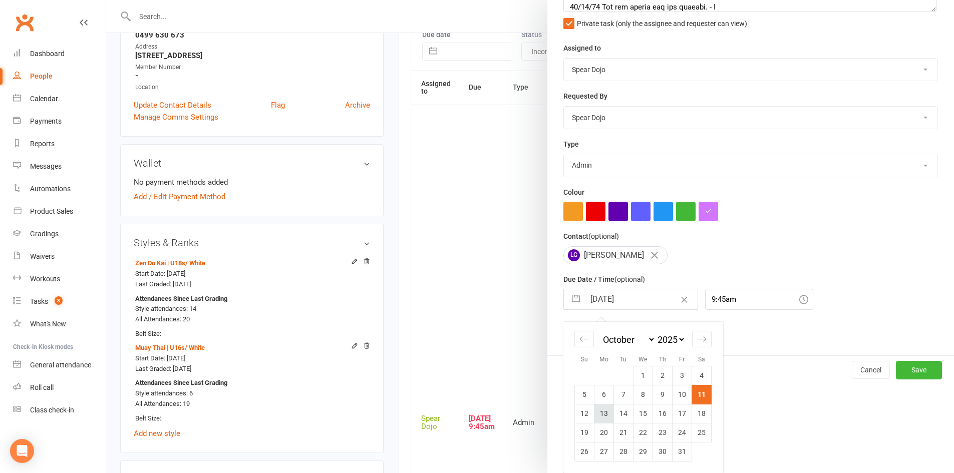
click at [595, 412] on td "13" at bounding box center [604, 413] width 20 height 19
type input "13 Oct 2025"
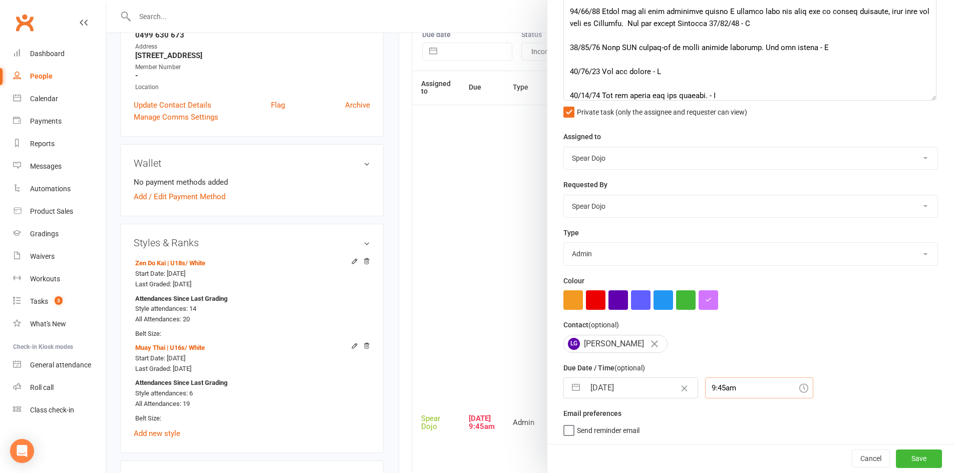
click at [705, 386] on input "9:45am" at bounding box center [759, 387] width 108 height 21
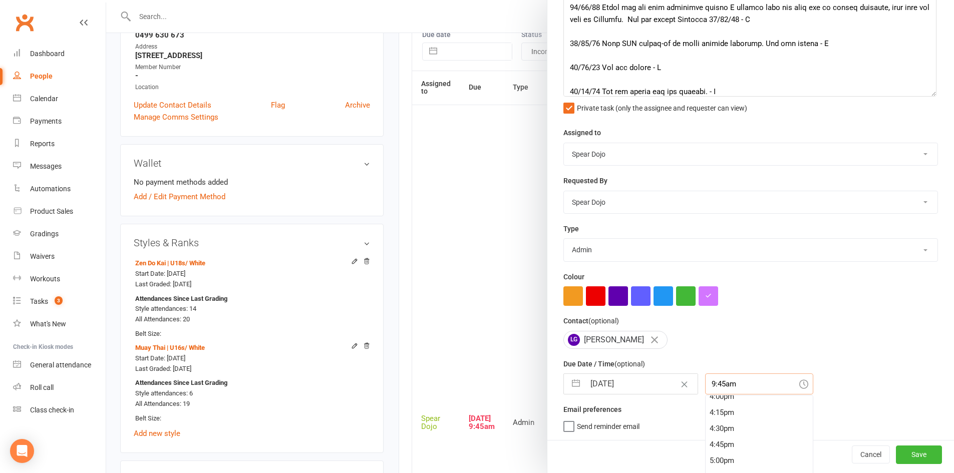
scroll to position [1059, 0]
click at [709, 417] on div "4:45pm" at bounding box center [758, 418] width 107 height 16
type input "4:45pm"
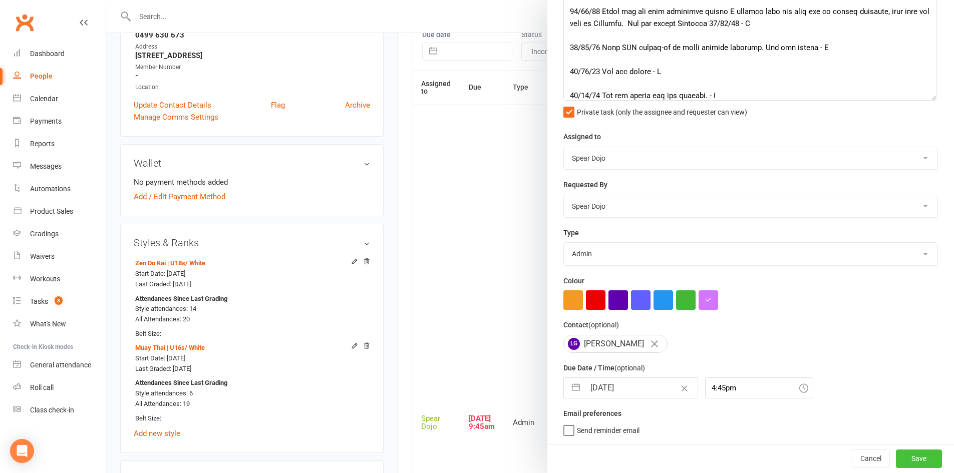
click at [896, 457] on button "Save" at bounding box center [919, 459] width 46 height 18
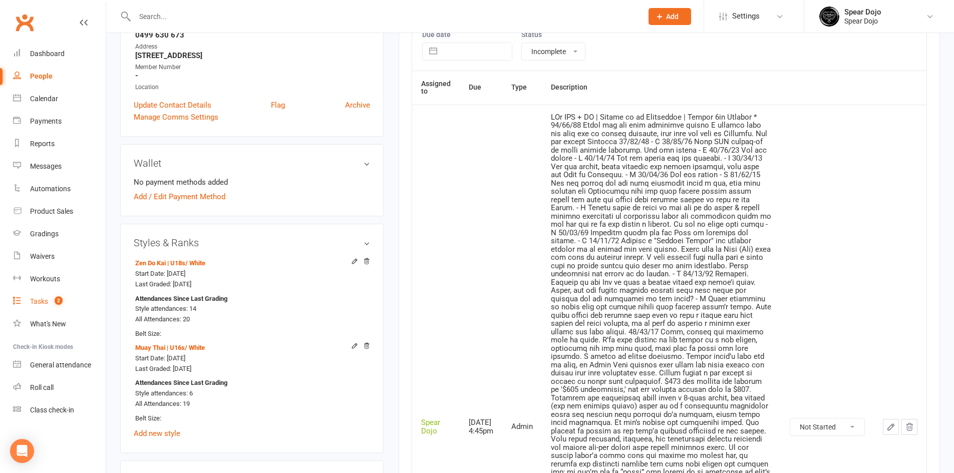
click at [41, 299] on div "Tasks" at bounding box center [39, 301] width 18 height 8
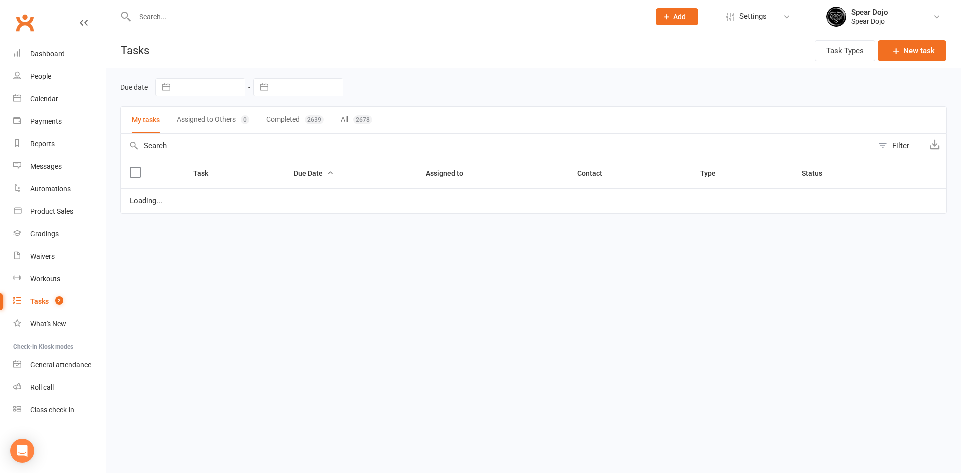
select select "started"
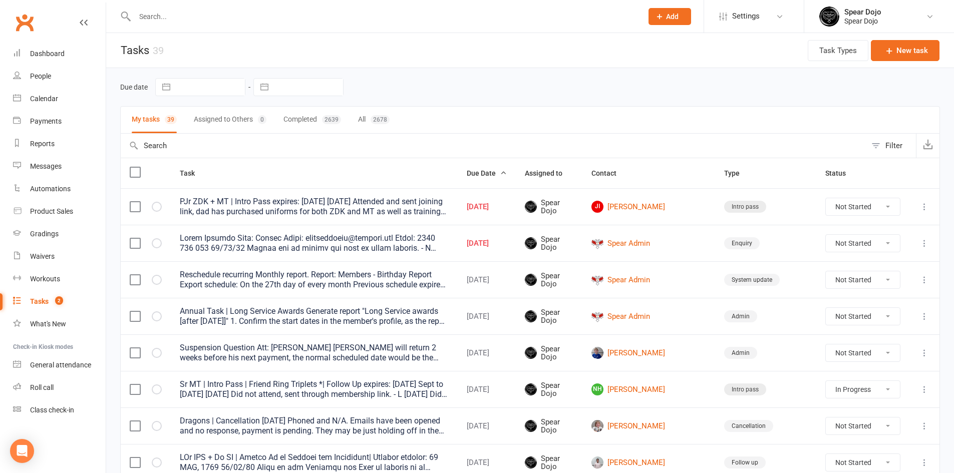
click at [922, 240] on icon at bounding box center [924, 243] width 10 height 10
click at [866, 280] on link "Edit" at bounding box center [872, 282] width 99 height 20
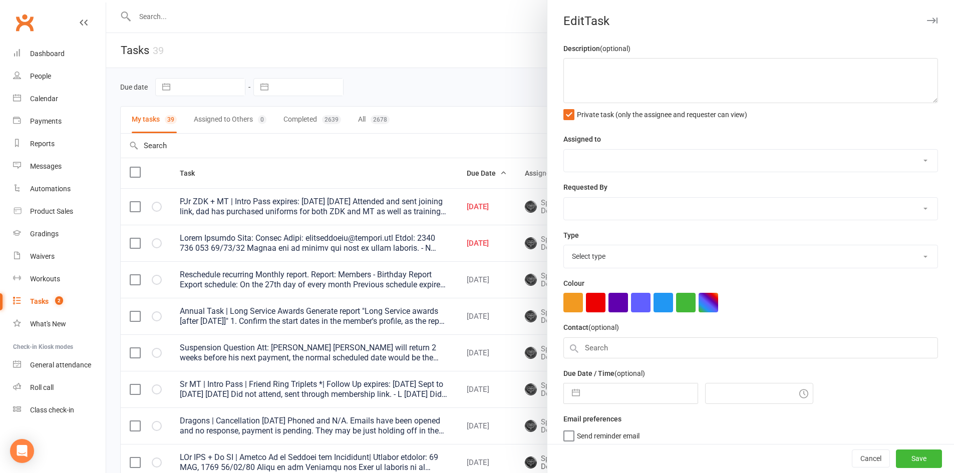
type textarea "Email Enquiry Name: Andrew Email: andrewjrnunn@hotmail.com Phone: 0414 860 378 …"
select select "43986"
type input "[DATE]"
type input "3:30pm"
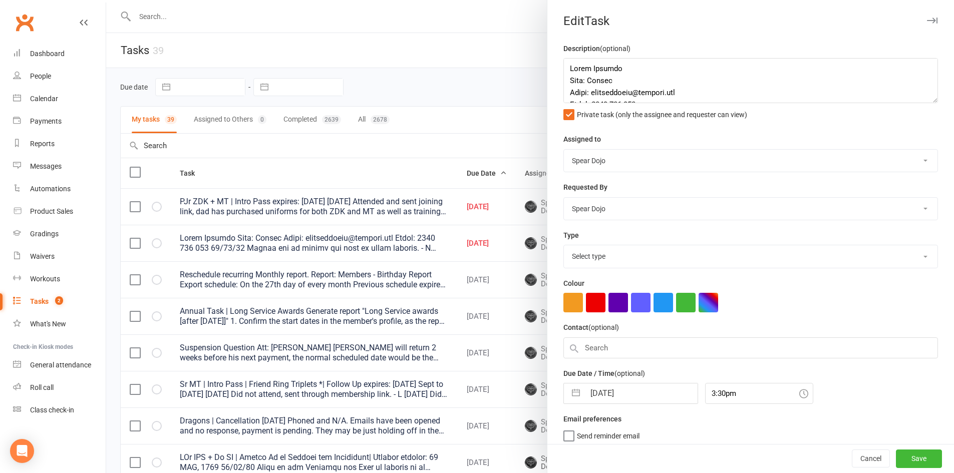
select select "23517"
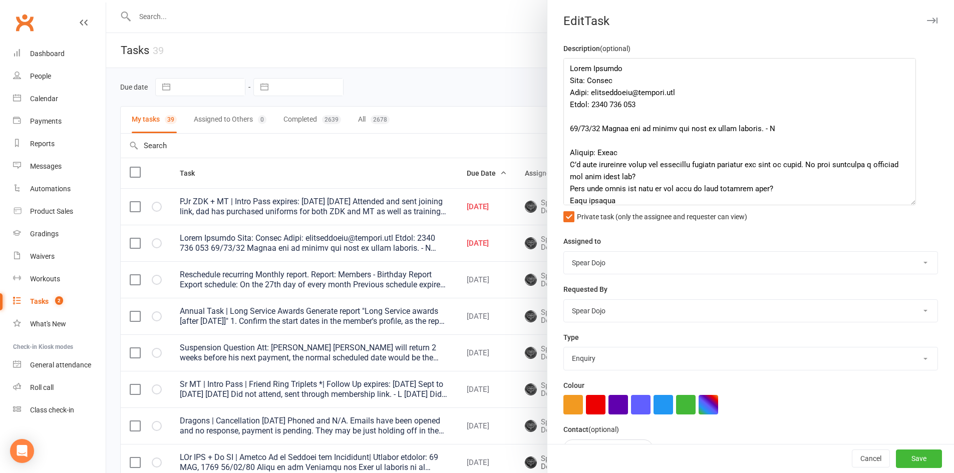
drag, startPoint x: 917, startPoint y: 98, endPoint x: 902, endPoint y: 232, distance: 135.5
click at [902, 205] on textarea at bounding box center [739, 131] width 352 height 147
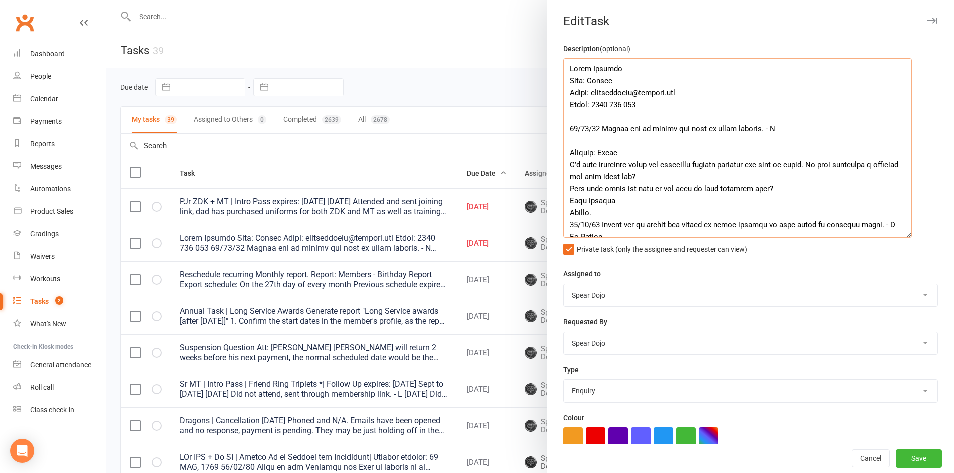
click at [572, 118] on textarea at bounding box center [737, 148] width 348 height 180
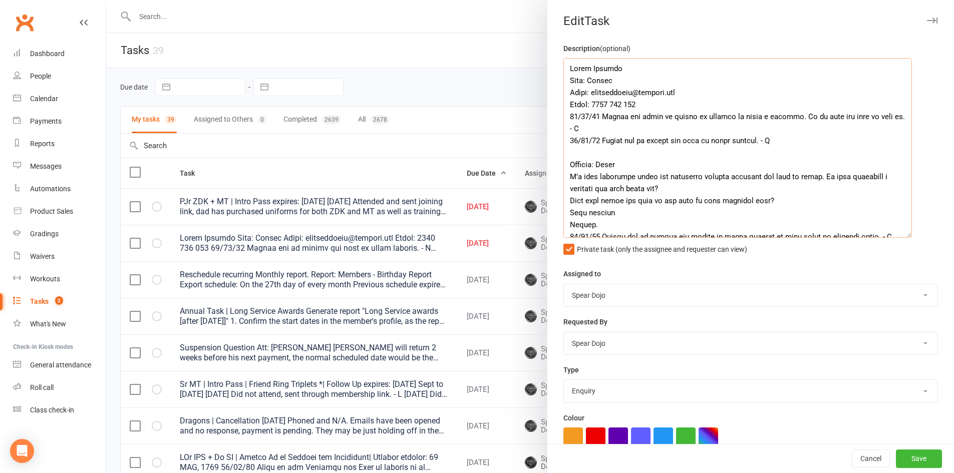
click at [636, 99] on textarea at bounding box center [737, 148] width 348 height 180
click at [646, 104] on textarea at bounding box center [737, 148] width 348 height 180
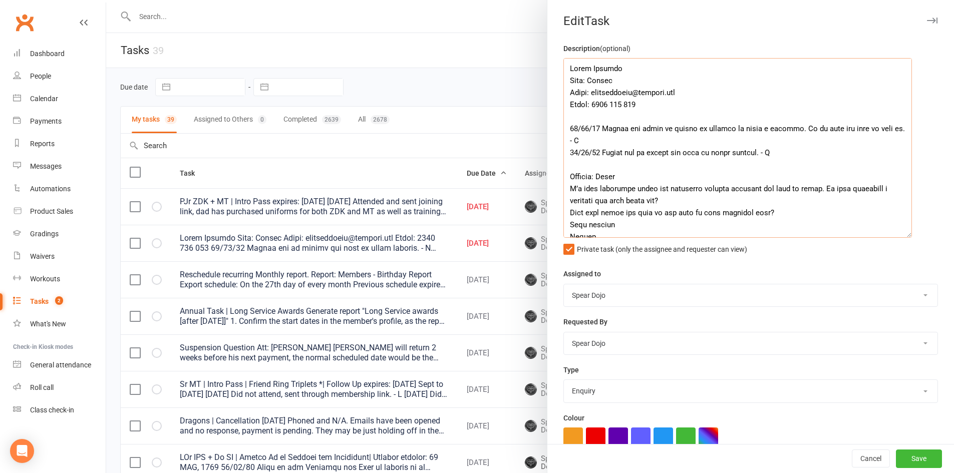
click at [613, 67] on textarea at bounding box center [737, 148] width 348 height 180
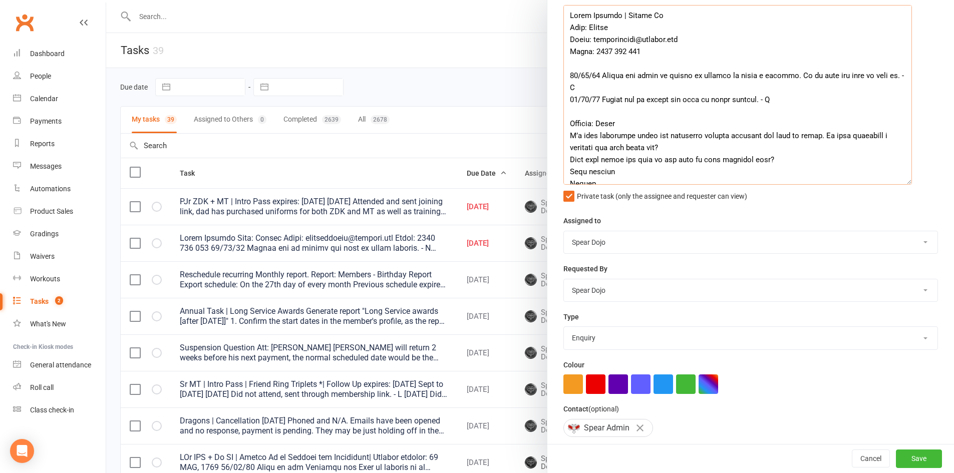
scroll to position [142, 0]
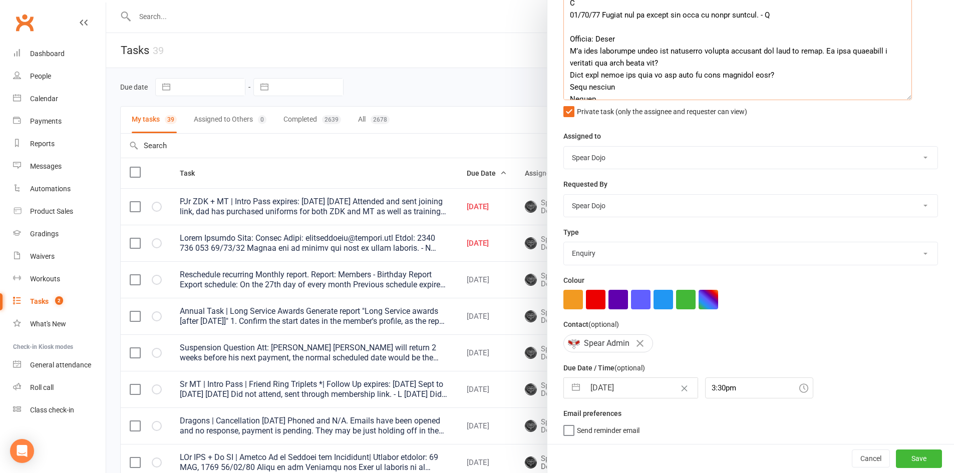
type textarea "Email Enquiry | Follow Up Name: Andrew Email: andrewjrnunn@hotmail.com Phone: 0…"
click at [577, 385] on button "button" at bounding box center [576, 388] width 18 height 20
select select "8"
select select "2025"
select select "9"
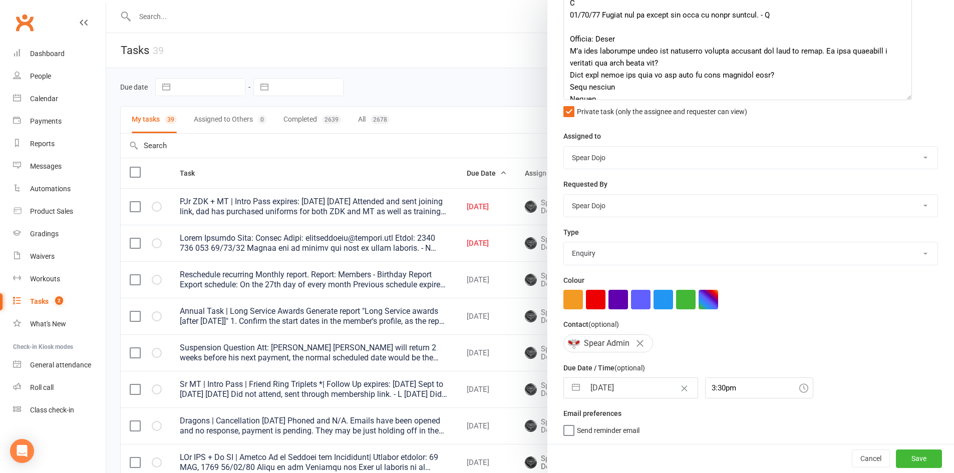
select select "2025"
select select "10"
select select "2025"
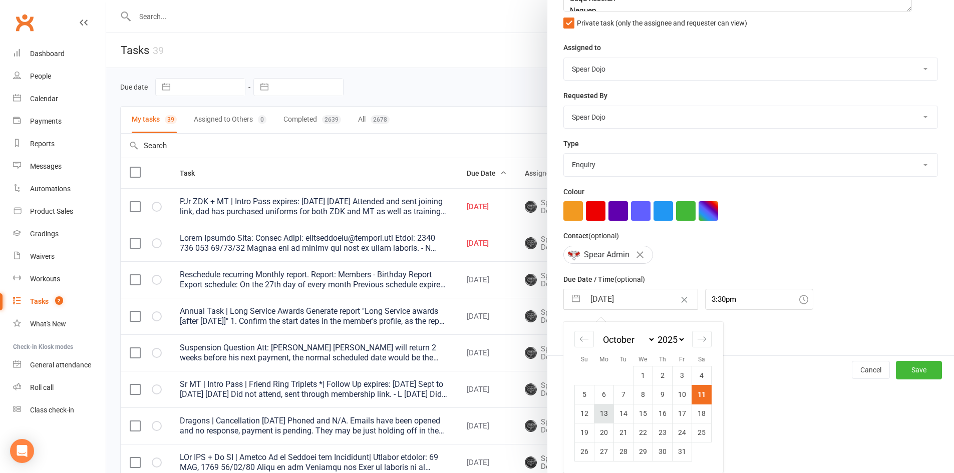
click at [597, 413] on td "13" at bounding box center [604, 413] width 20 height 19
type input "13 Oct 2025"
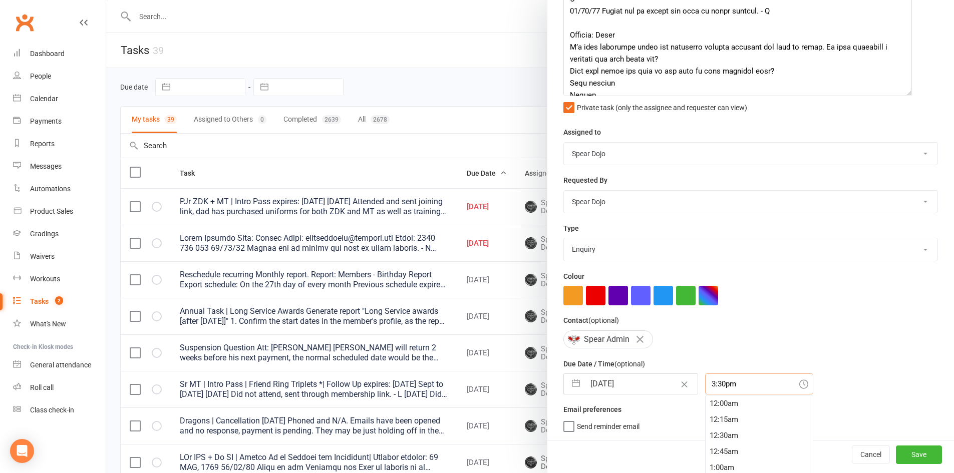
click at [712, 385] on div "3:30pm 12:00am 12:15am 12:30am 12:45am 1:00am 1:15am 1:30am 1:45am 2:00am 2:15a…" at bounding box center [759, 383] width 108 height 21
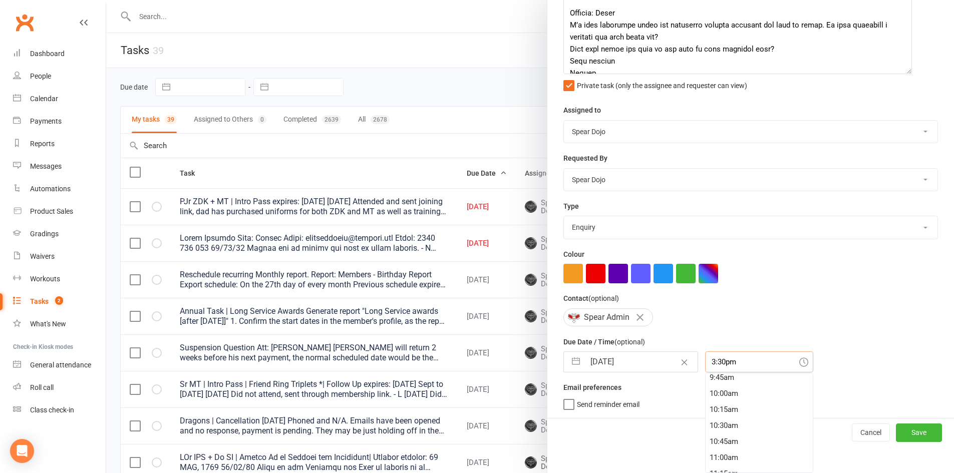
scroll to position [627, 0]
click at [714, 393] on div "10:00am" at bounding box center [758, 395] width 107 height 16
type input "10:00am"
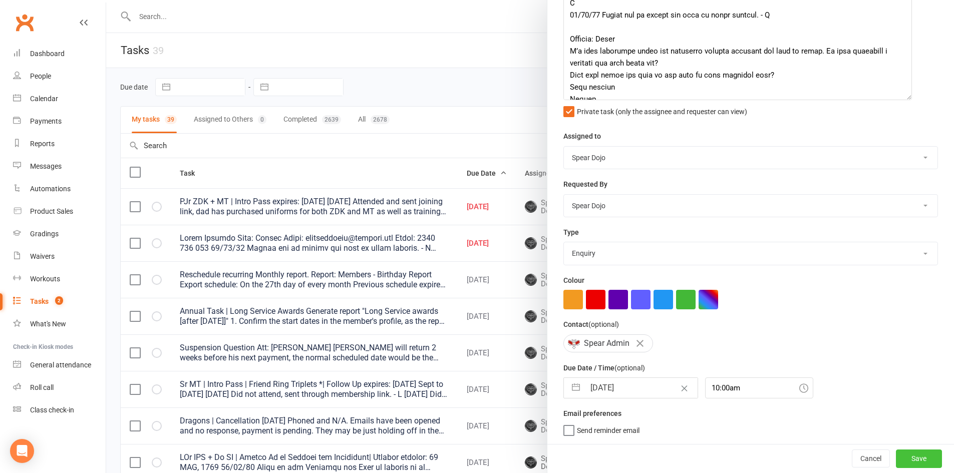
click at [906, 453] on button "Save" at bounding box center [919, 459] width 46 height 18
select select "started"
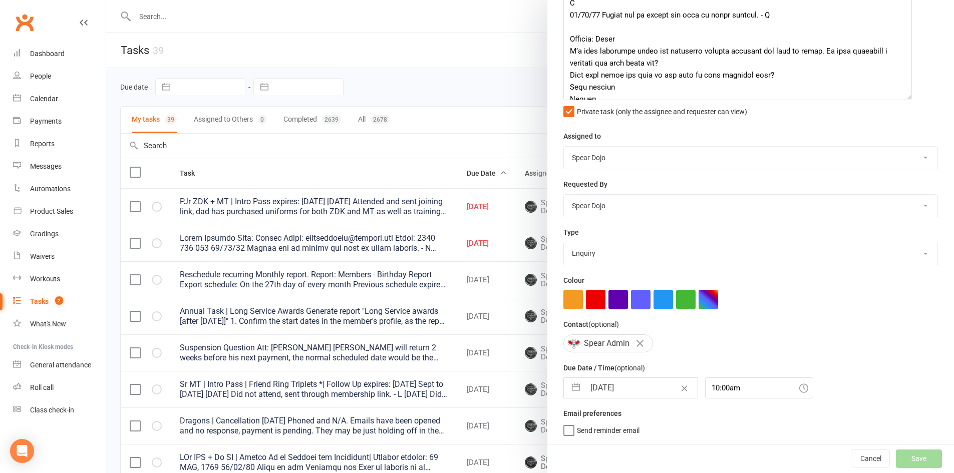
select select "started"
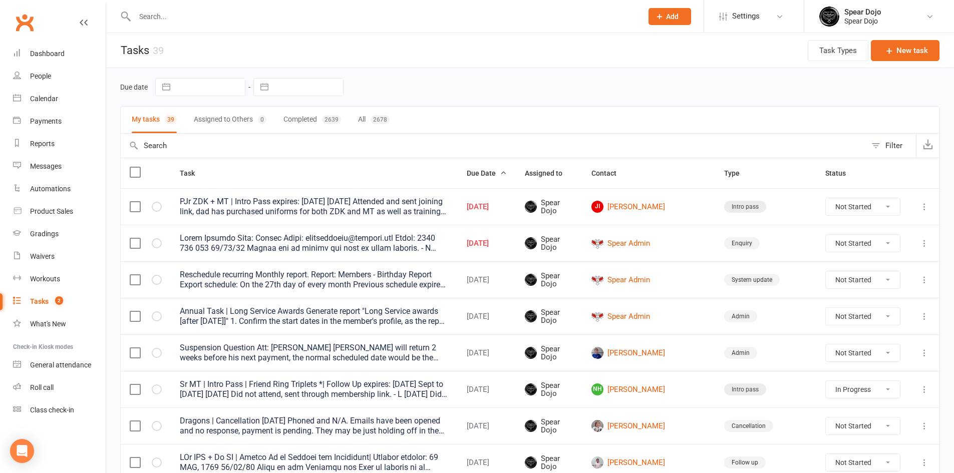
select select "started"
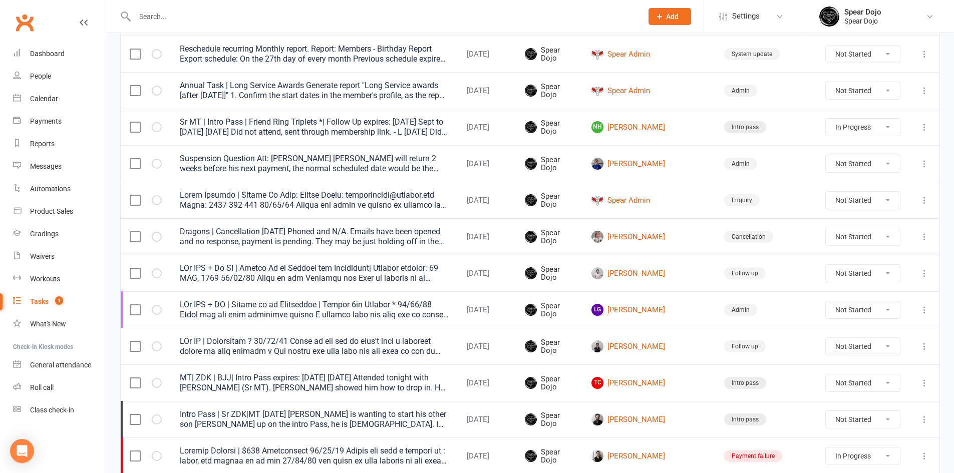
scroll to position [200, 0]
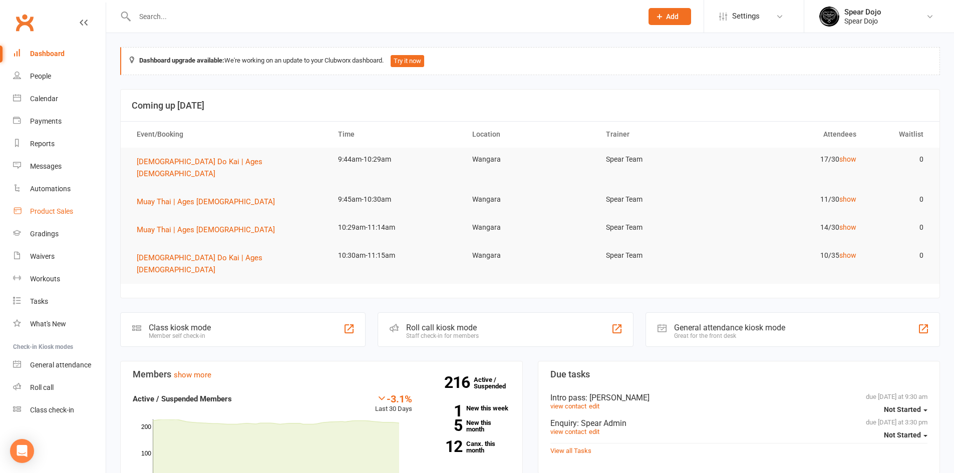
click at [51, 208] on div "Product Sales" at bounding box center [51, 211] width 43 height 8
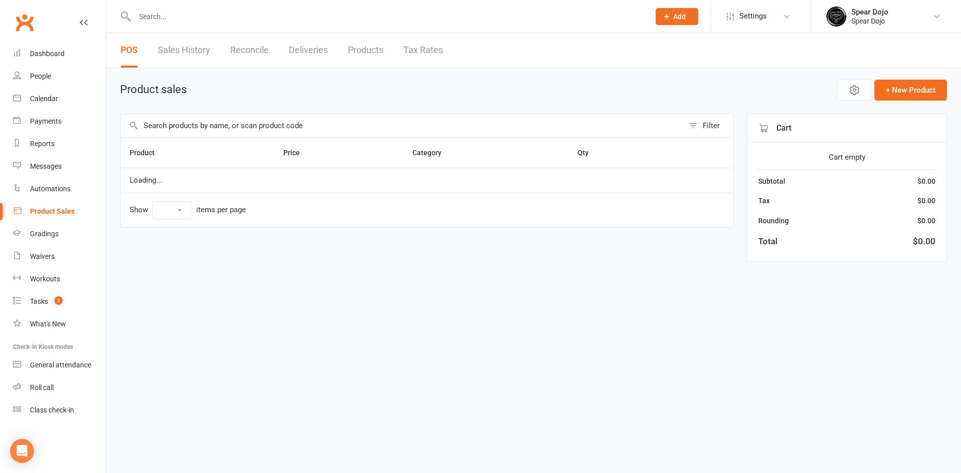
select select "100"
click at [168, 126] on input "text" at bounding box center [402, 125] width 563 height 23
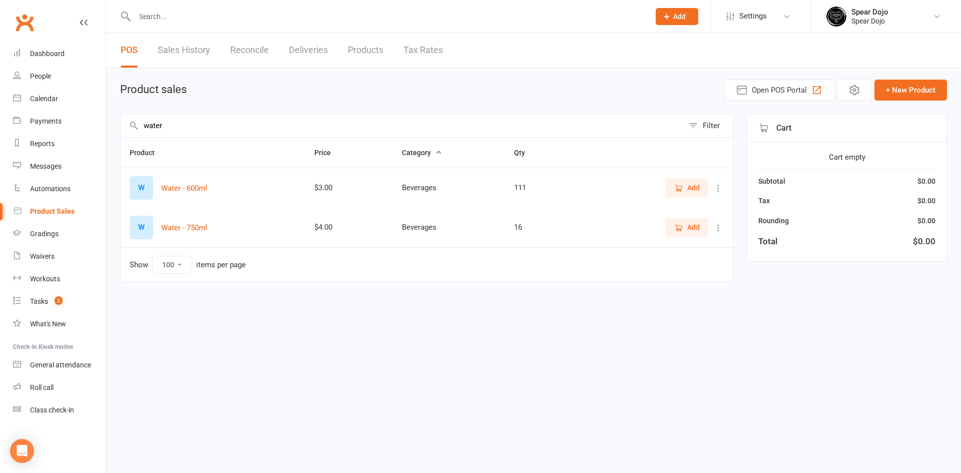
type input "water"
click at [681, 227] on icon "button" at bounding box center [678, 227] width 9 height 9
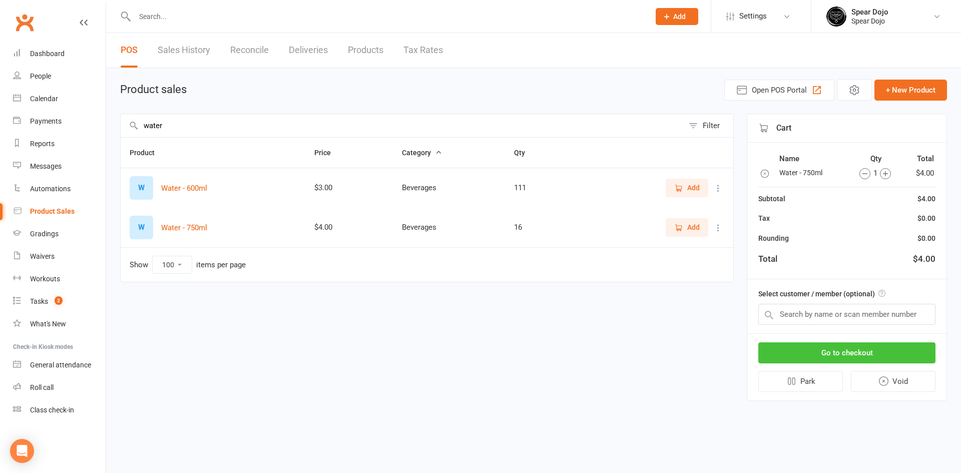
click at [836, 349] on button "Go to checkout" at bounding box center [846, 352] width 177 height 21
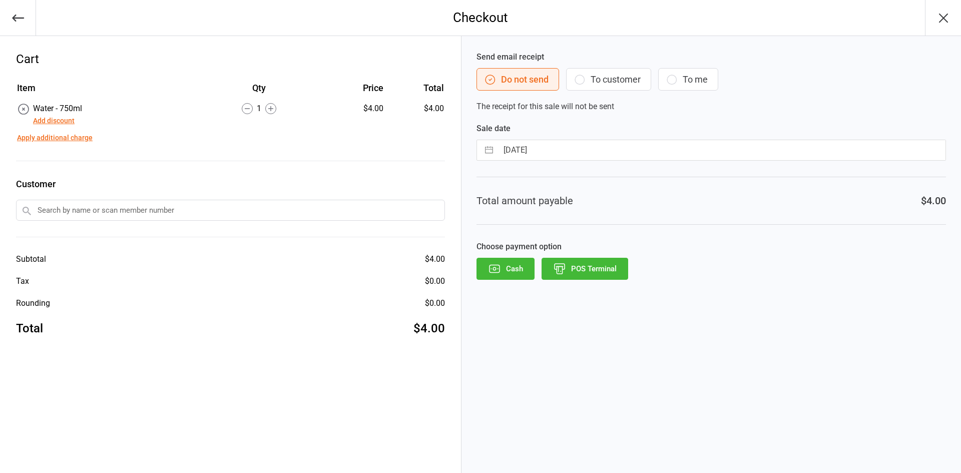
click at [583, 269] on button "POS Terminal" at bounding box center [585, 269] width 87 height 22
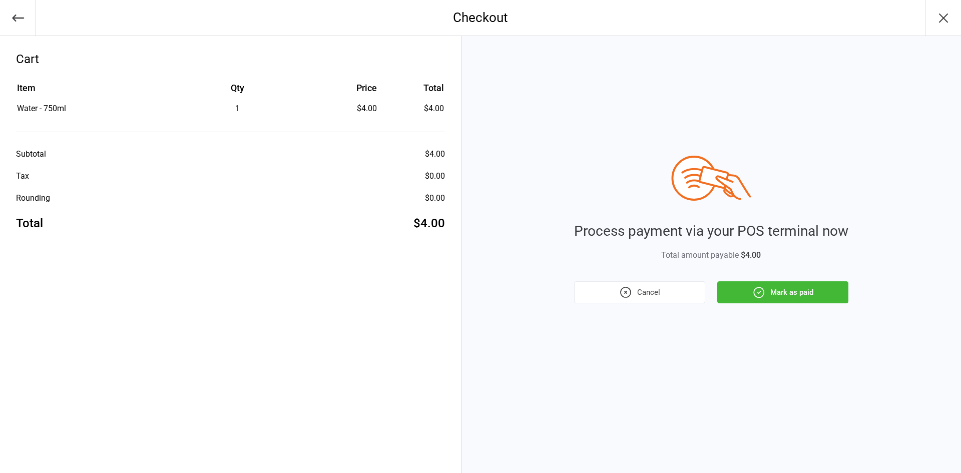
click at [787, 287] on button "Mark as paid" at bounding box center [782, 292] width 131 height 22
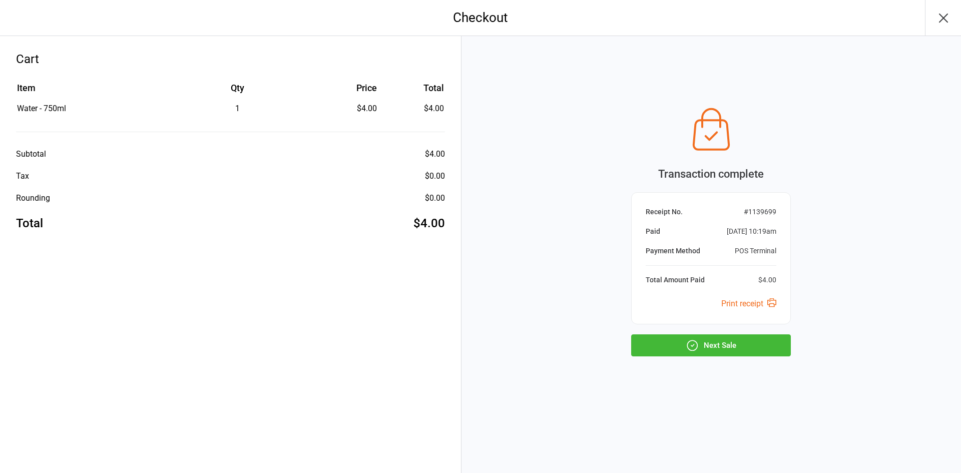
click at [712, 339] on button "Next Sale" at bounding box center [711, 345] width 160 height 22
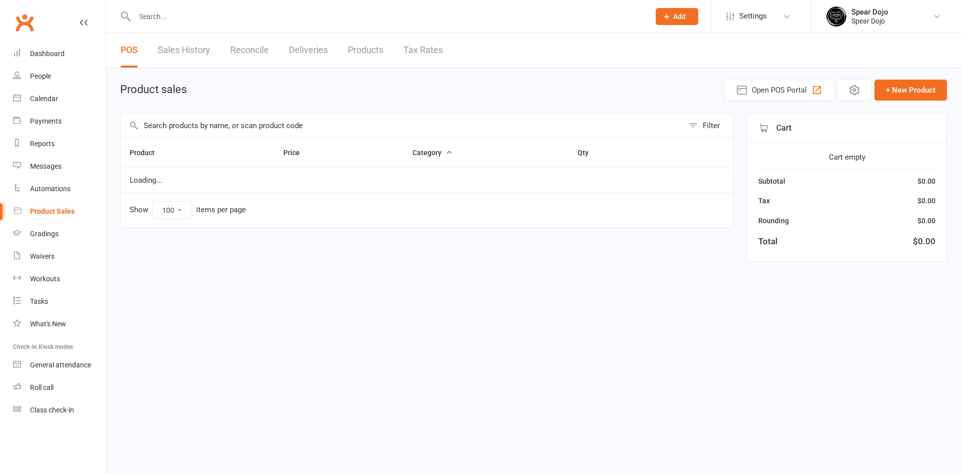
select select "100"
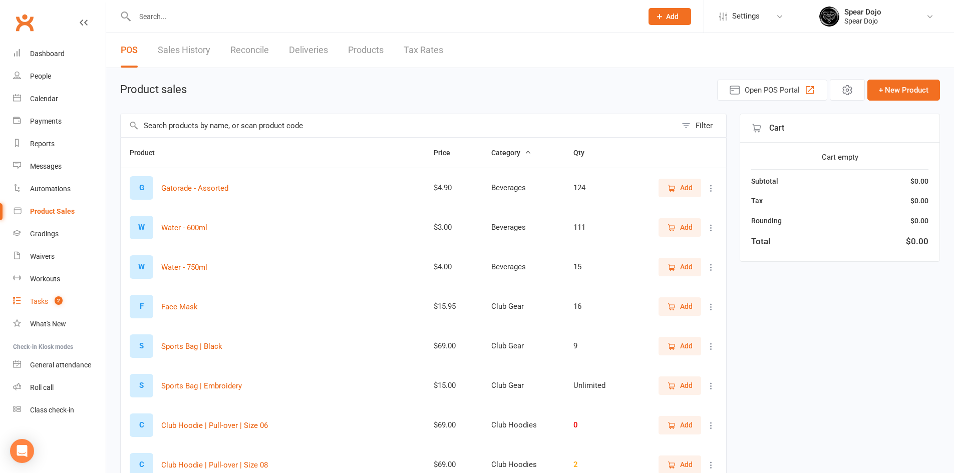
click at [37, 300] on div "Tasks" at bounding box center [39, 301] width 18 height 8
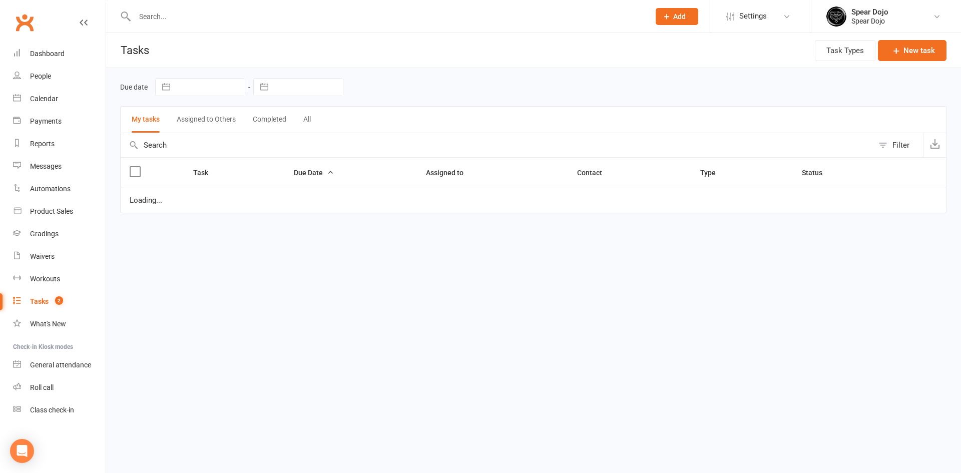
select select "started"
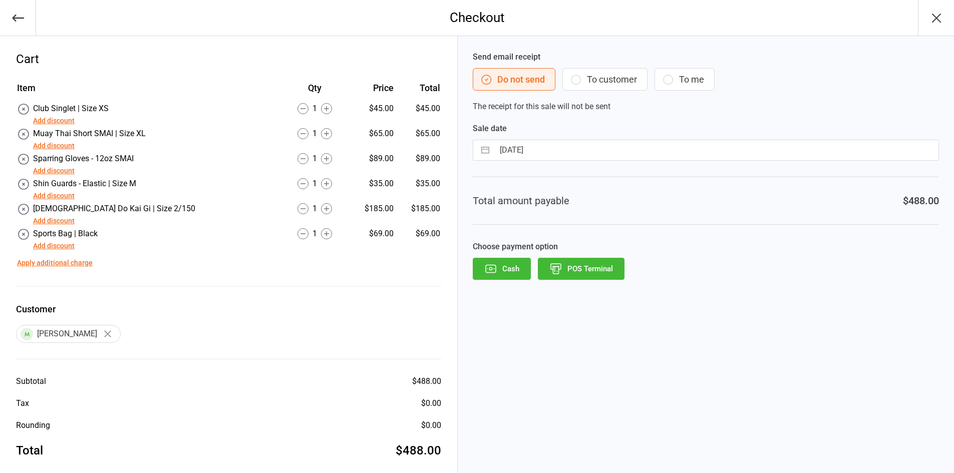
click at [297, 208] on icon at bounding box center [302, 208] width 11 height 11
click at [297, 183] on icon at bounding box center [302, 183] width 11 height 11
click at [55, 195] on button "Add discount" at bounding box center [54, 196] width 42 height 11
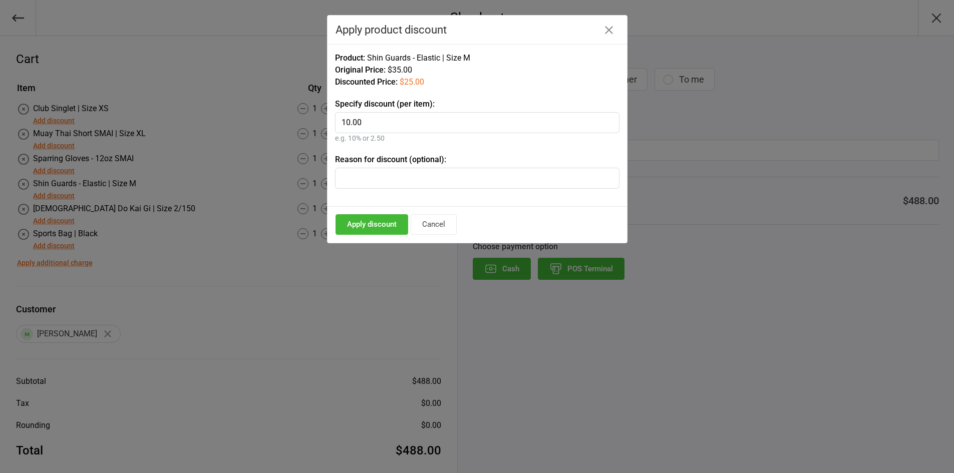
type input "10.00"
click at [358, 222] on button "Apply discount" at bounding box center [371, 224] width 73 height 21
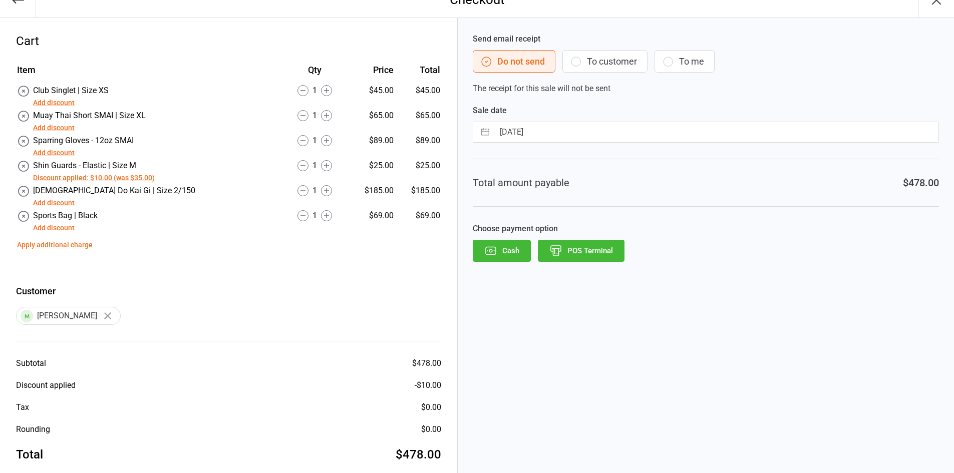
scroll to position [33, 0]
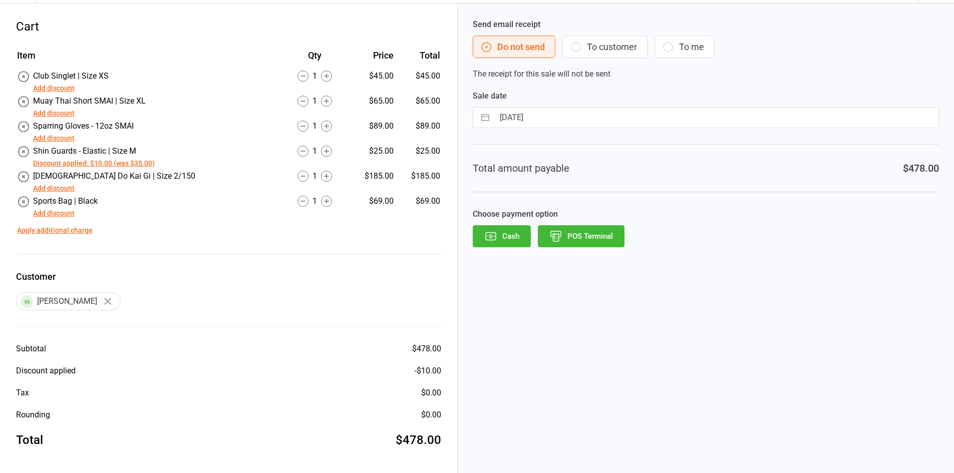
click at [511, 237] on button "Cash" at bounding box center [502, 236] width 58 height 22
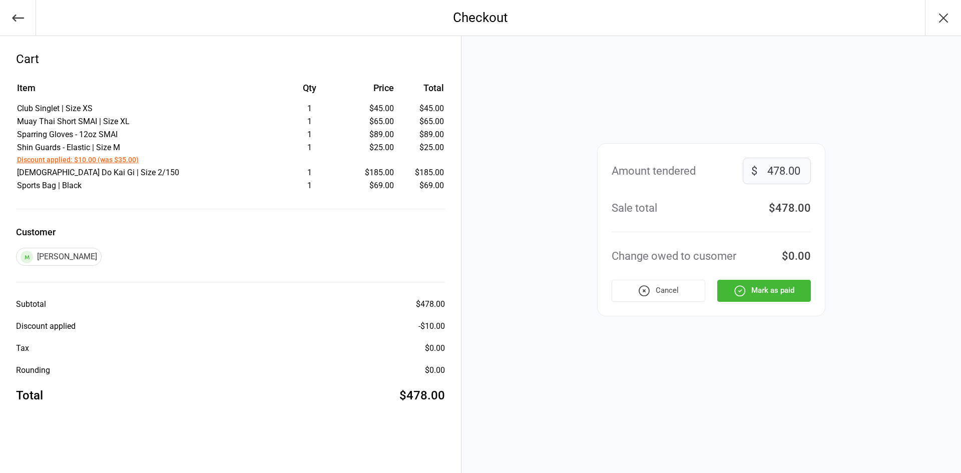
click at [770, 168] on input "478.00" at bounding box center [777, 171] width 68 height 27
type input "378.00"
click at [767, 300] on div "Cancel Mark as paid" at bounding box center [711, 291] width 199 height 22
click at [775, 285] on div "Cancel Mark as paid" at bounding box center [711, 291] width 199 height 22
click at [641, 289] on icon "button" at bounding box center [644, 290] width 13 height 13
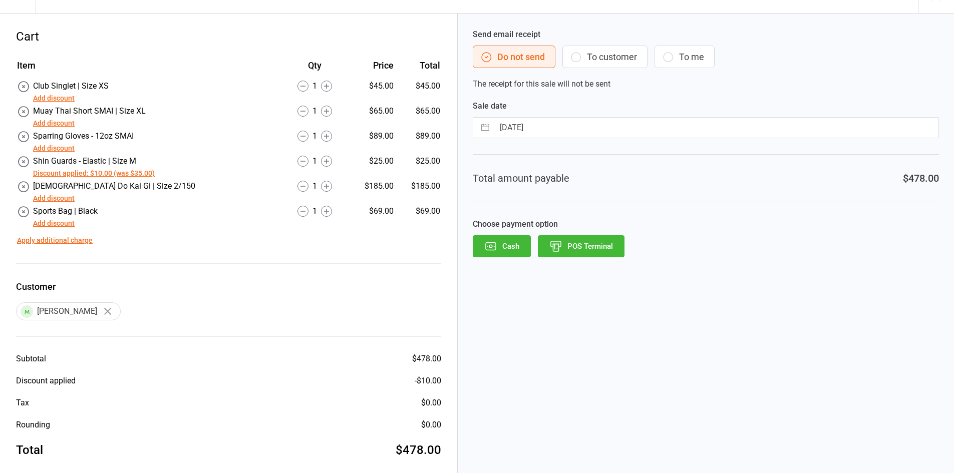
scroll to position [33, 0]
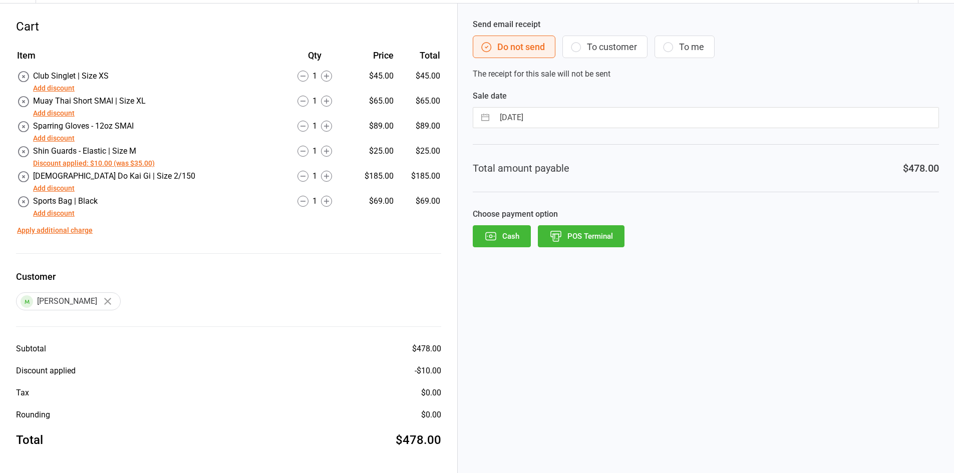
click at [522, 236] on button "Cash" at bounding box center [502, 236] width 58 height 22
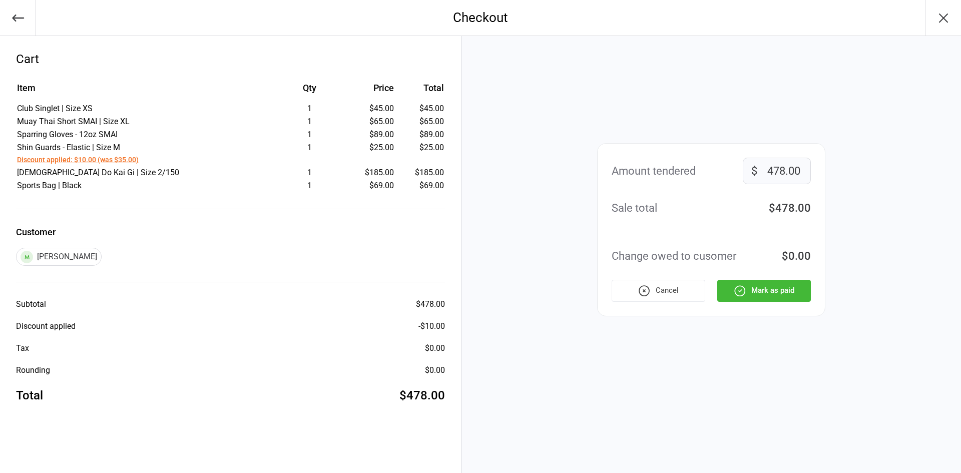
click at [771, 169] on input "478.00" at bounding box center [777, 171] width 68 height 27
type input "378.00"
click at [761, 293] on div "Cancel Mark as paid" at bounding box center [711, 291] width 199 height 22
click at [811, 218] on div "Amount tendered 378.00 $ Sale total $478.00 Change owed to cusomer -$100.00 Can…" at bounding box center [711, 229] width 228 height 173
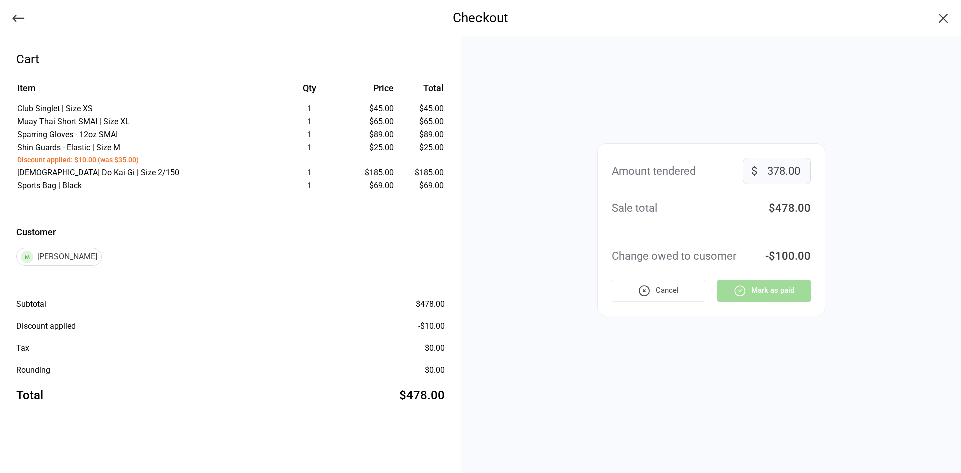
click at [811, 218] on div "Amount tendered 378.00 $ Sale total $478.00 Change owed to cusomer -$100.00 Can…" at bounding box center [711, 229] width 228 height 173
click at [643, 290] on icon "button" at bounding box center [644, 290] width 13 height 13
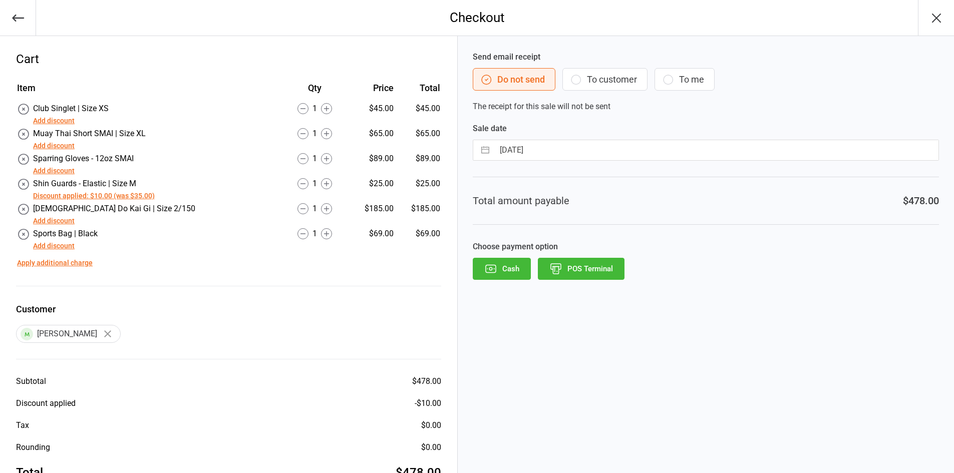
click at [575, 79] on icon "button" at bounding box center [576, 80] width 12 height 12
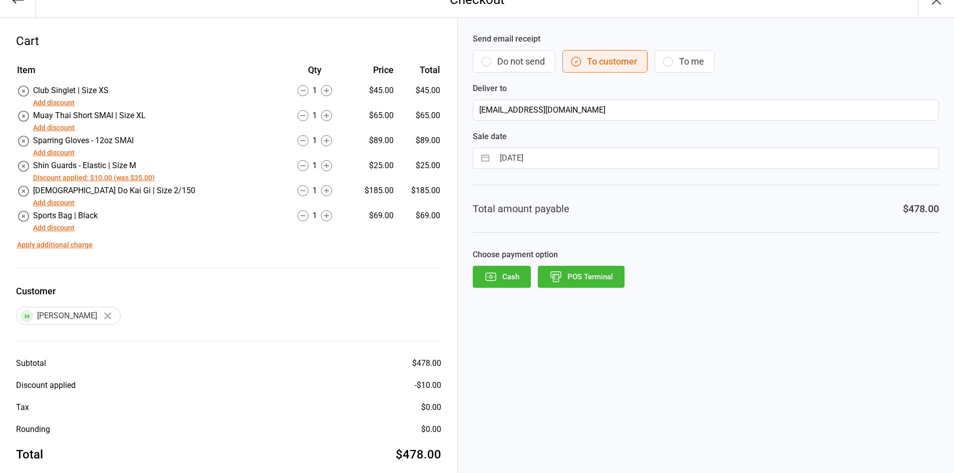
scroll to position [33, 0]
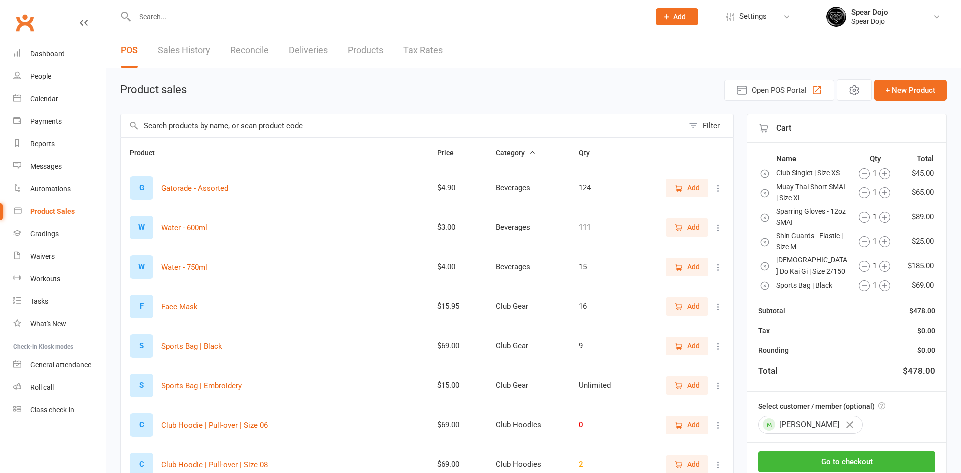
select select "100"
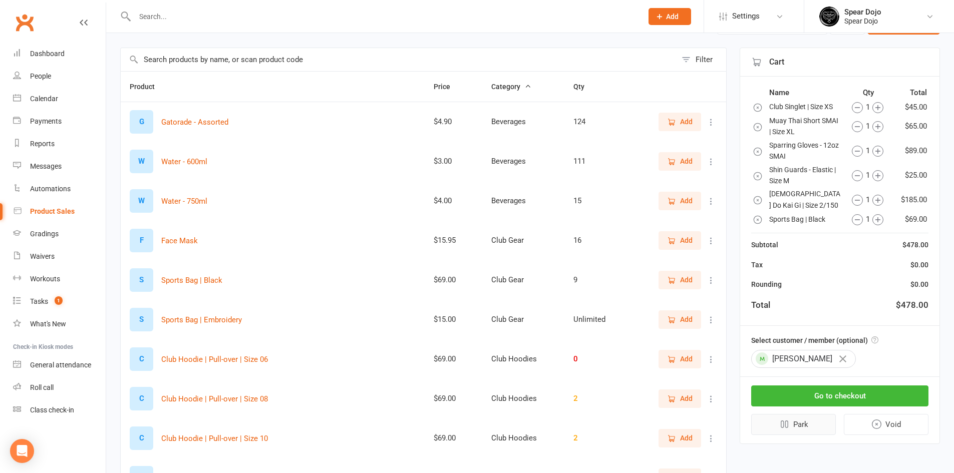
click at [804, 428] on button "Park" at bounding box center [793, 424] width 85 height 21
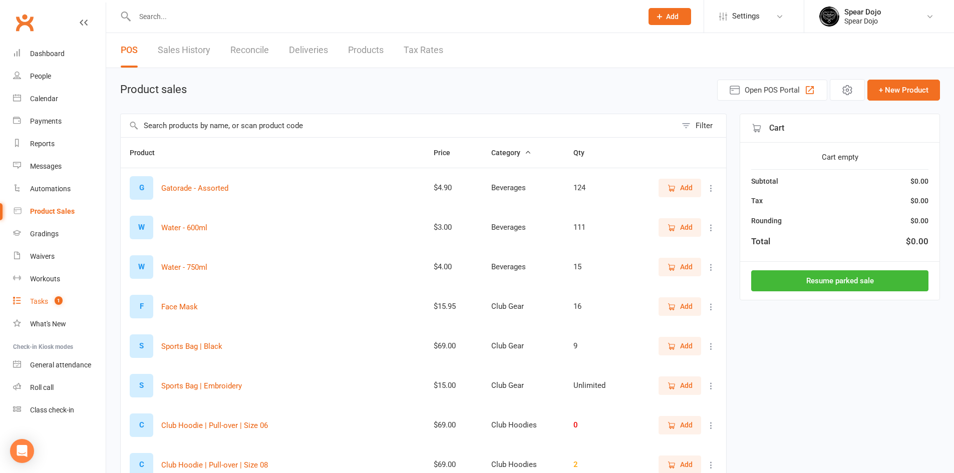
click at [36, 302] on div "Tasks" at bounding box center [39, 301] width 18 height 8
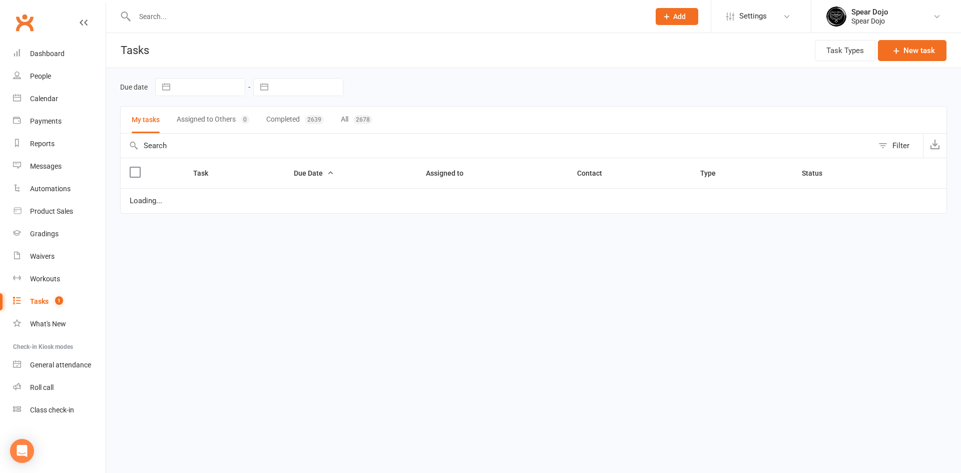
select select "started"
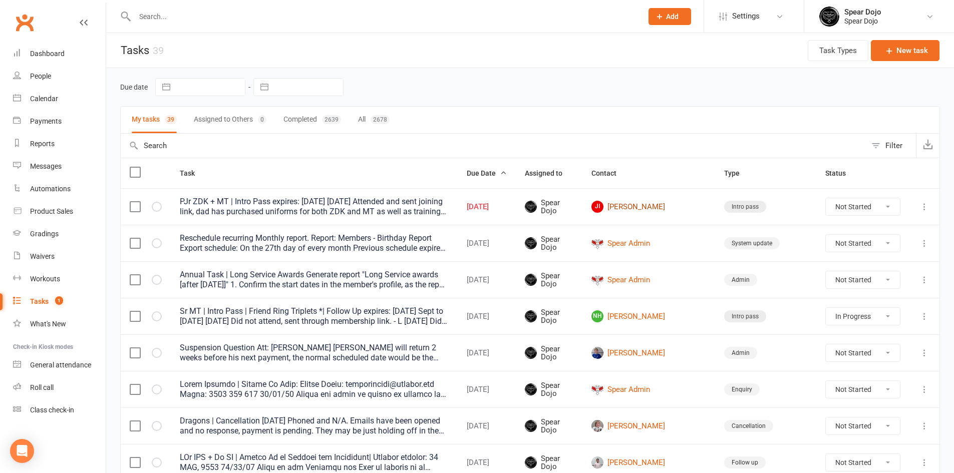
click at [666, 205] on link "JI Joel Itzstein" at bounding box center [648, 207] width 115 height 12
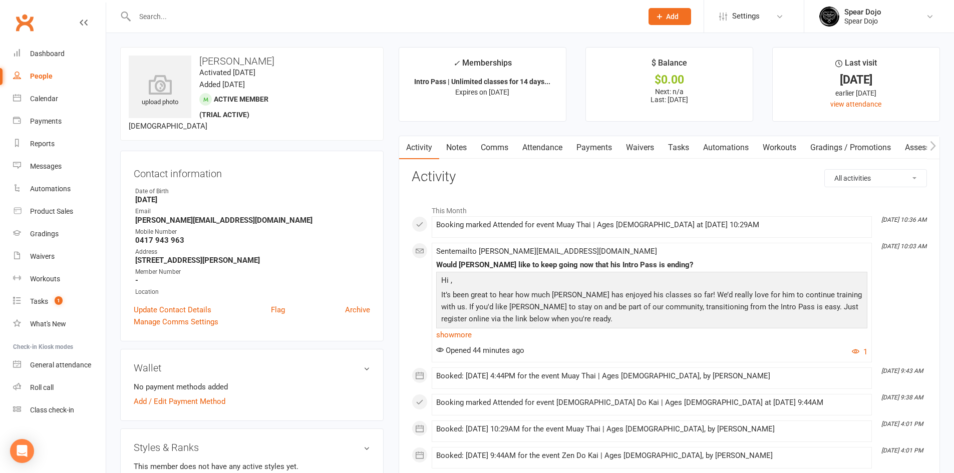
click at [594, 148] on link "Payments" at bounding box center [594, 147] width 50 height 23
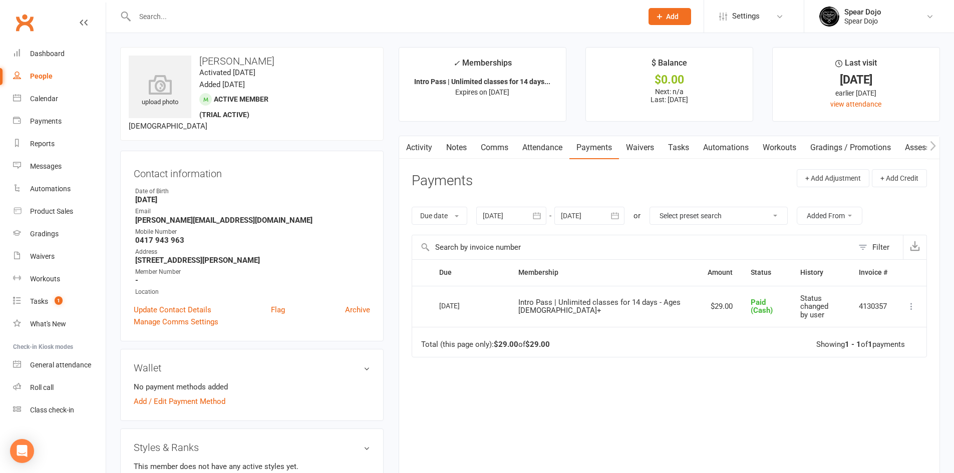
click at [414, 146] on link "Activity" at bounding box center [419, 147] width 40 height 23
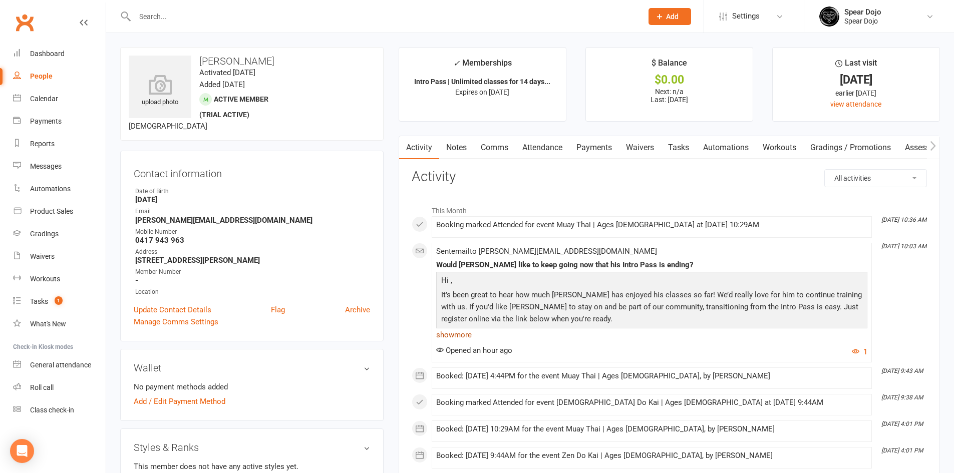
click at [451, 333] on link "show more" at bounding box center [651, 335] width 431 height 14
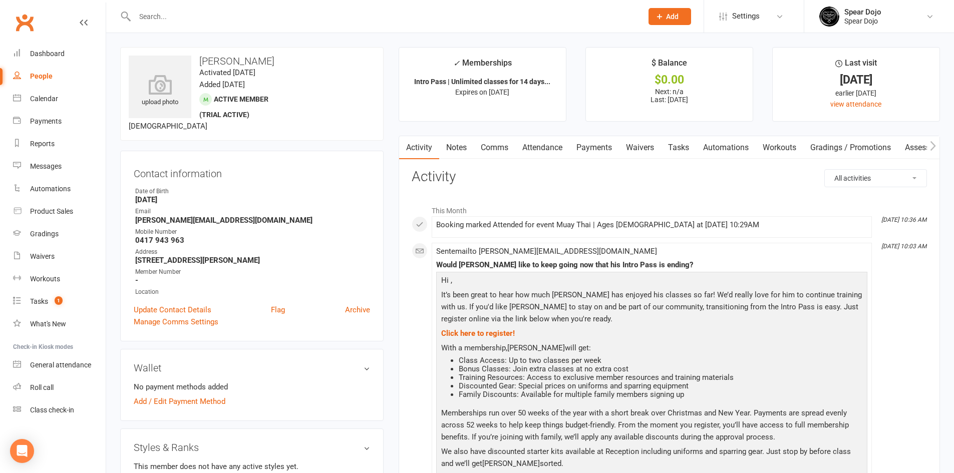
click at [679, 149] on link "Tasks" at bounding box center [678, 147] width 35 height 23
select select "incomplete"
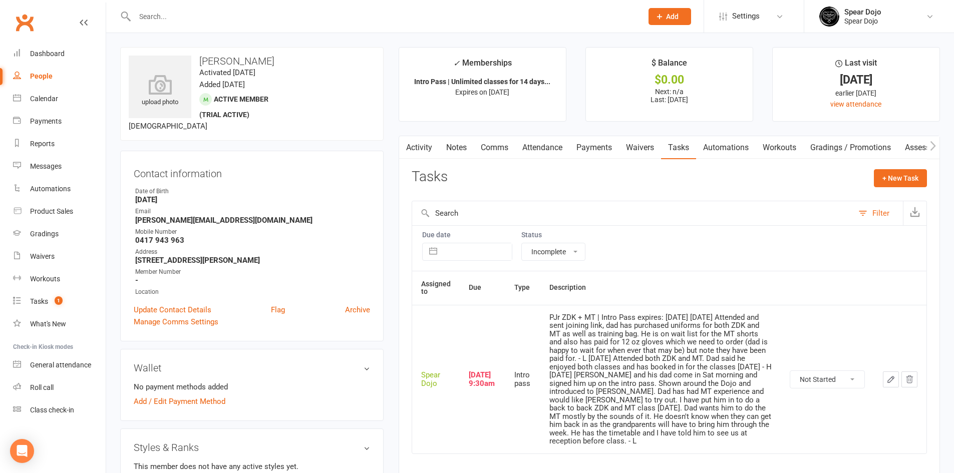
click at [883, 377] on button "button" at bounding box center [891, 379] width 16 height 16
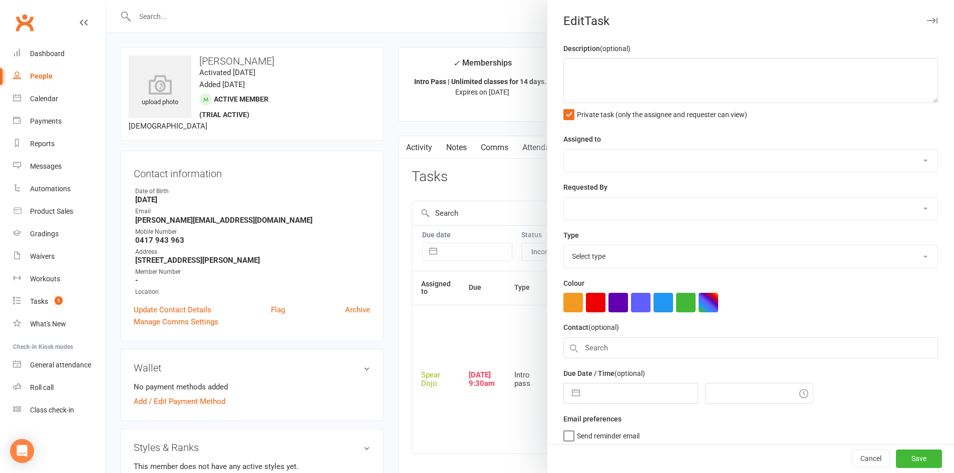
type textarea "PJr ZDK + MT | Intro Pass expires: 17 OCT, 2025 11/10/25 Attended and sent join…"
select select "43986"
type input "[DATE]"
type input "9:30am"
select select "21686"
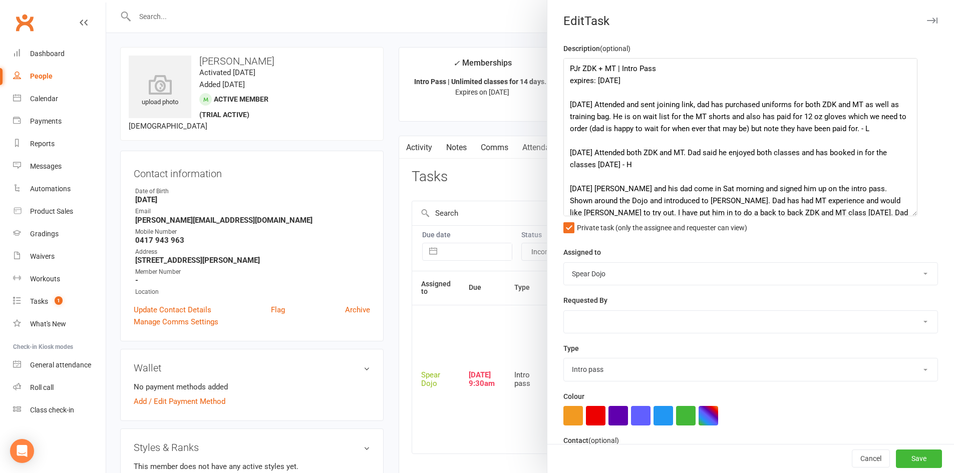
drag, startPoint x: 919, startPoint y: 101, endPoint x: 903, endPoint y: 280, distance: 180.5
click at [903, 216] on textarea "PJr ZDK + MT | Intro Pass expires: 17 OCT, 2025 11/10/25 Attended and sent join…" at bounding box center [740, 137] width 354 height 158
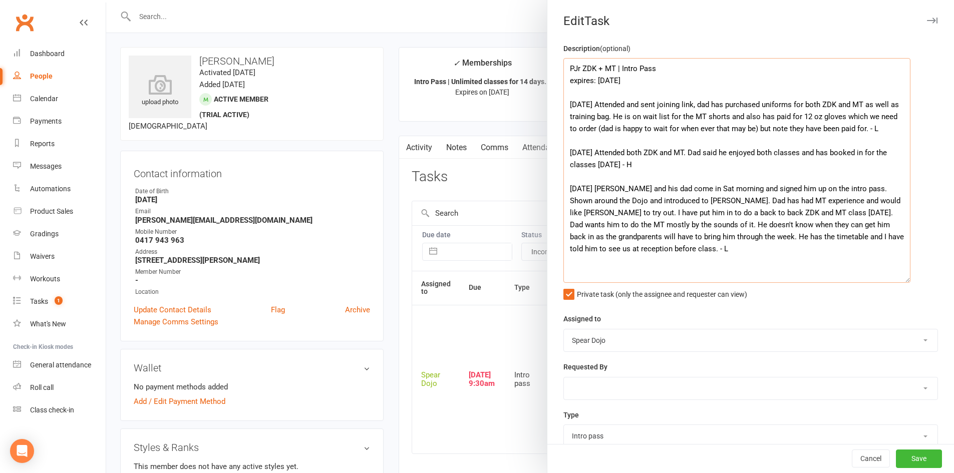
click at [699, 105] on textarea "PJr ZDK + MT | Intro Pass expires: 17 OCT, 2025 11/10/25 Attended and sent join…" at bounding box center [736, 170] width 347 height 225
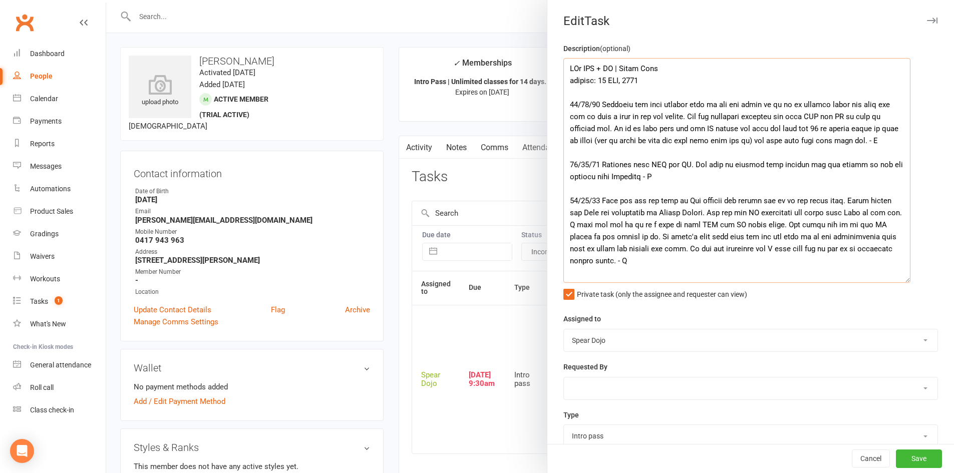
click at [854, 142] on textarea at bounding box center [736, 170] width 347 height 225
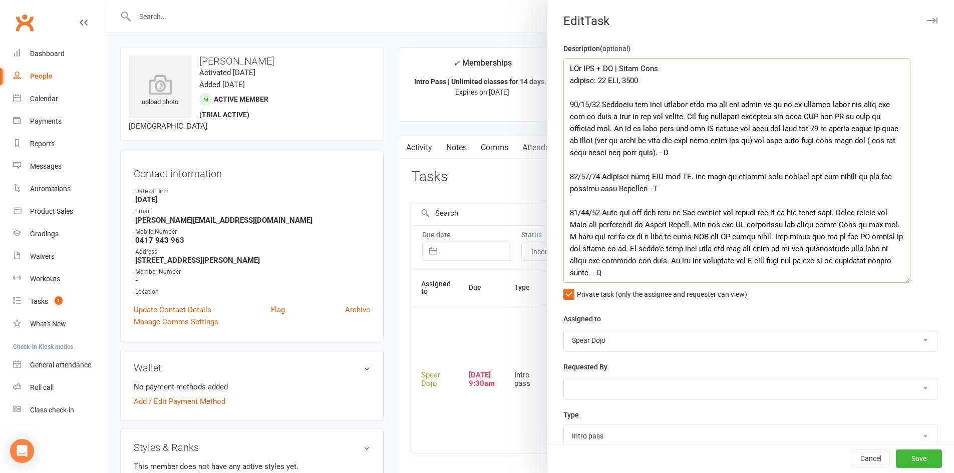
type textarea "PJr ZDK + MT | Intro Pass expires: 17 OCT, 2025 11/10/25 Attended and sent join…"
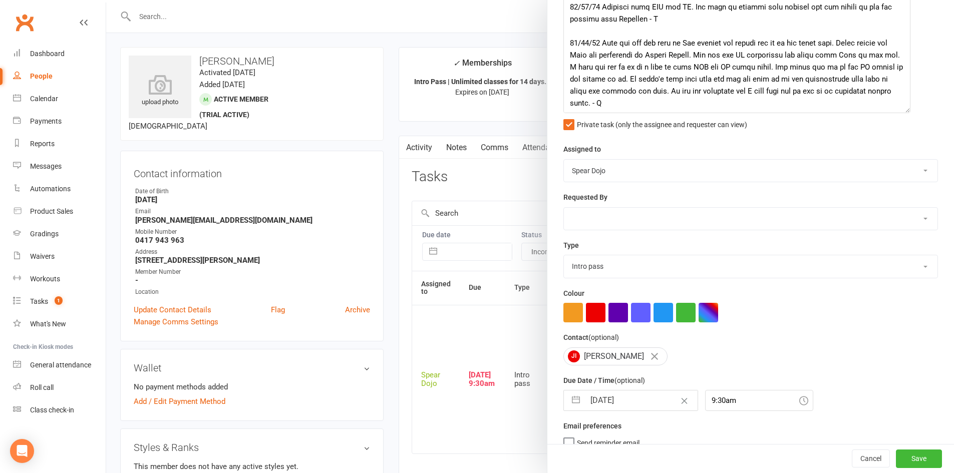
scroll to position [186, 0]
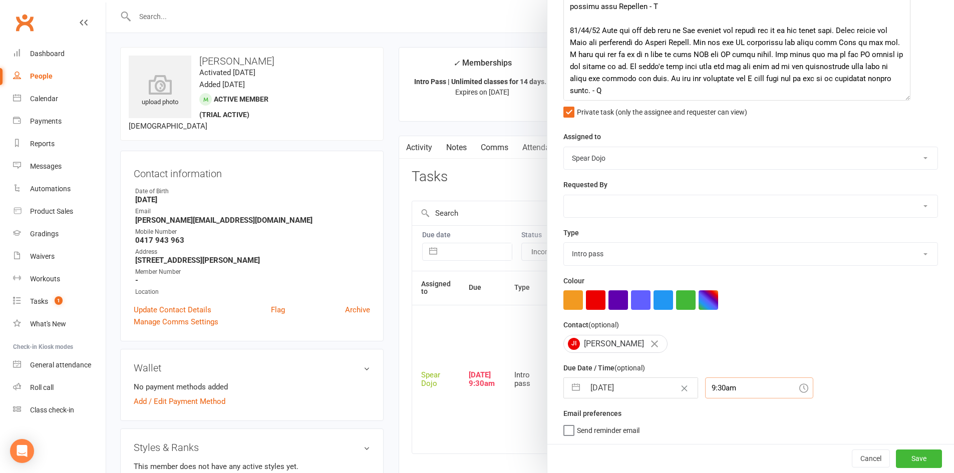
click at [707, 387] on input "9:30am" at bounding box center [759, 387] width 108 height 21
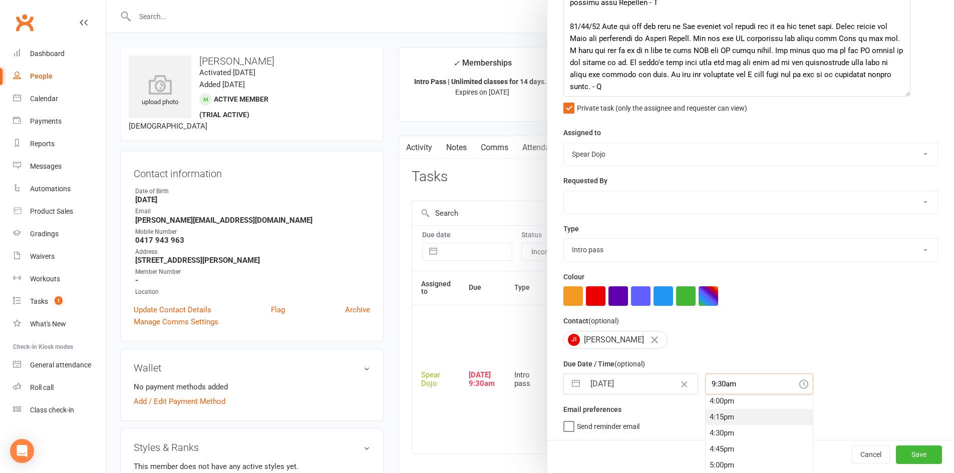
scroll to position [1043, 0]
click at [712, 439] on div "4:45pm" at bounding box center [758, 434] width 107 height 16
type input "4:45pm"
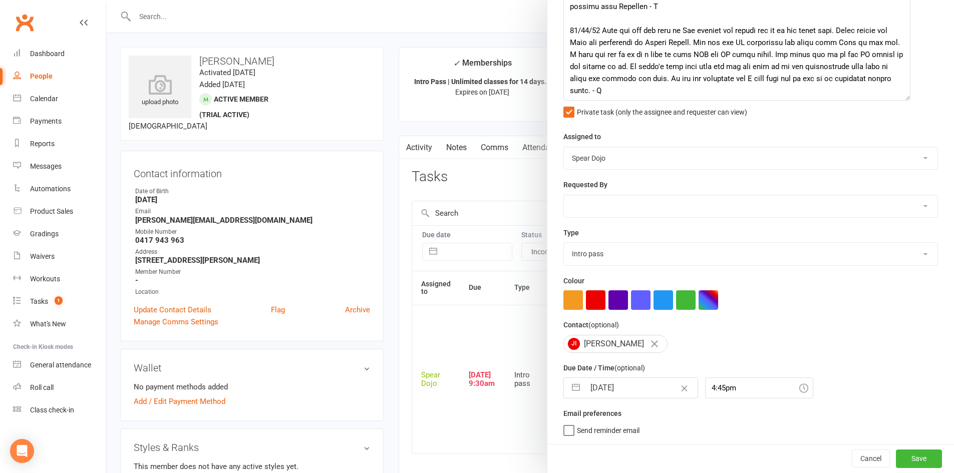
click at [574, 384] on button "button" at bounding box center [576, 388] width 18 height 20
select select "8"
select select "2025"
select select "9"
select select "2025"
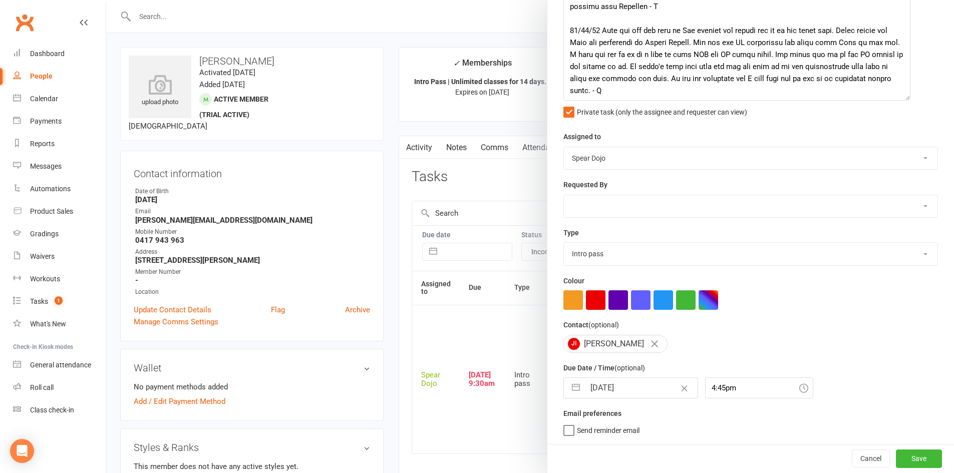
select select "10"
select select "2025"
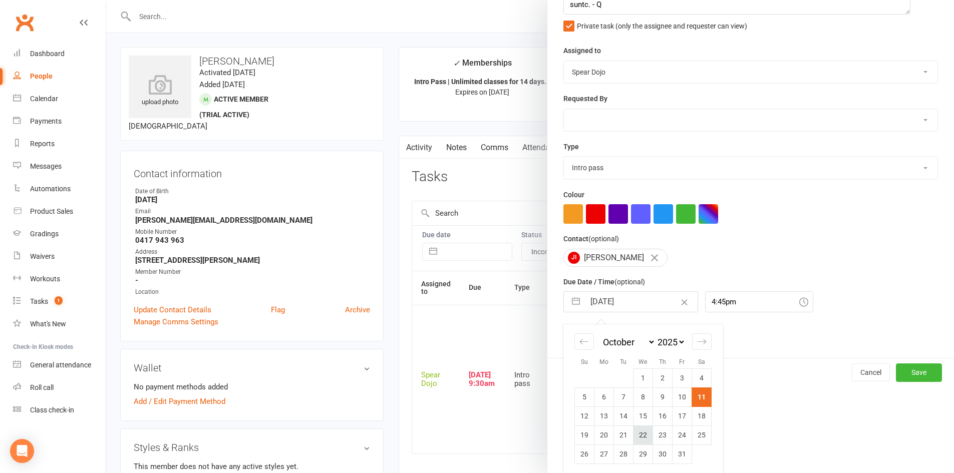
scroll to position [274, 0]
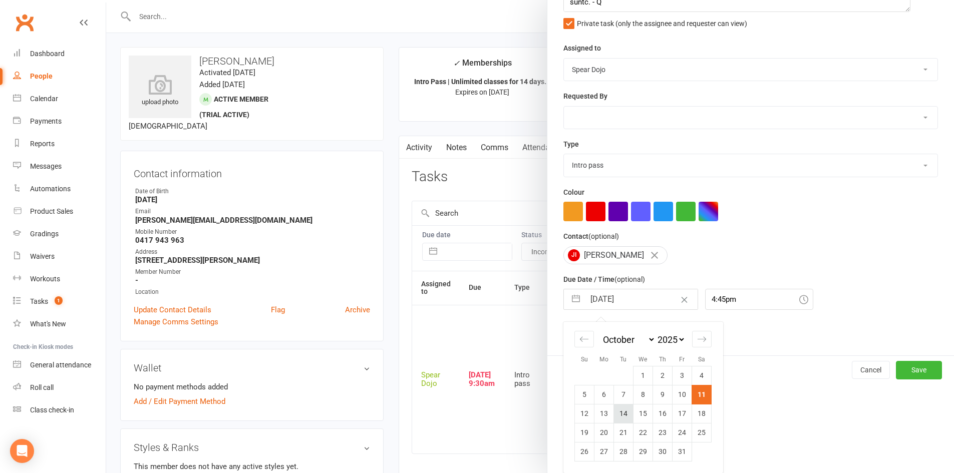
click at [618, 411] on td "14" at bounding box center [624, 413] width 20 height 19
type input "[DATE]"
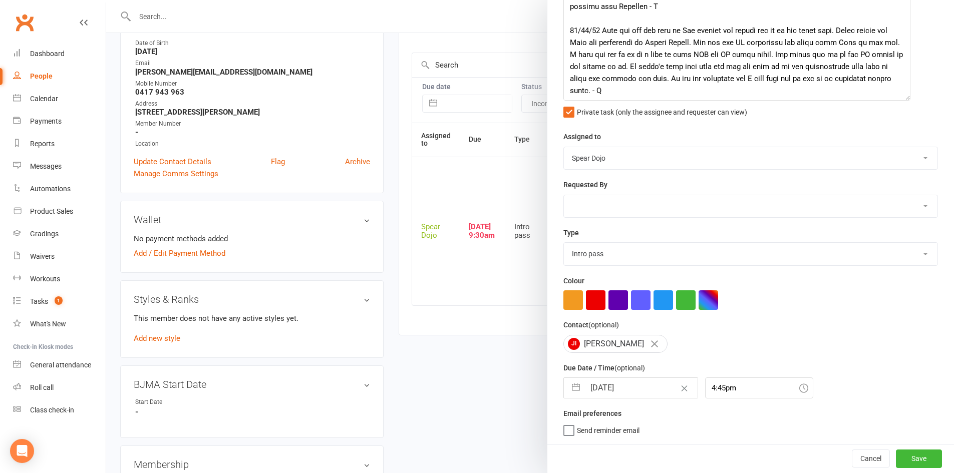
scroll to position [150, 0]
click at [917, 459] on button "Save" at bounding box center [919, 459] width 46 height 18
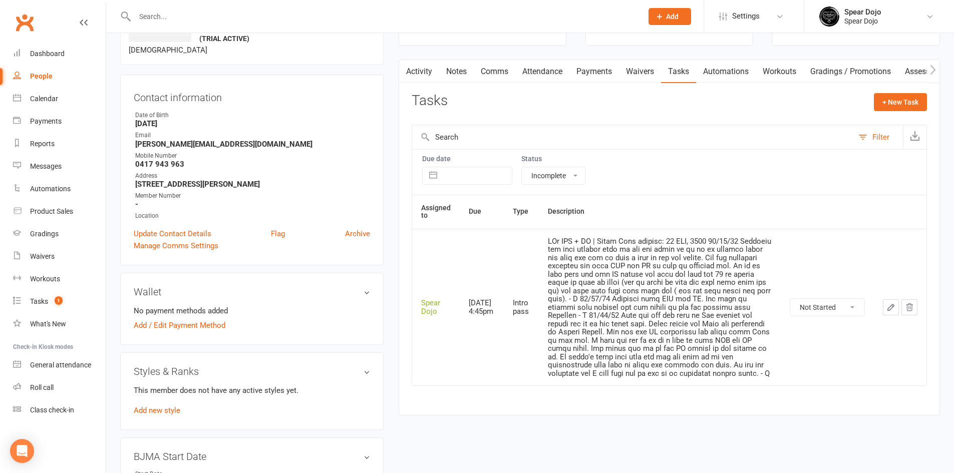
scroll to position [0, 0]
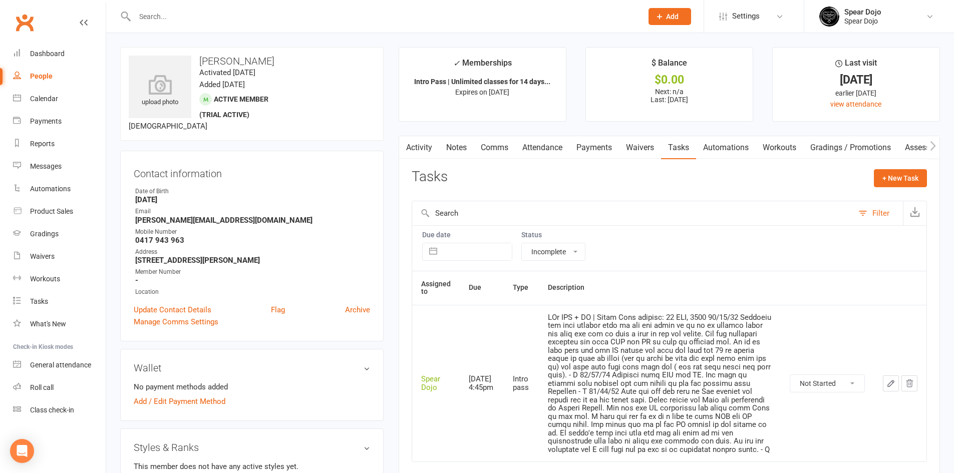
click at [886, 386] on icon "button" at bounding box center [890, 383] width 9 height 9
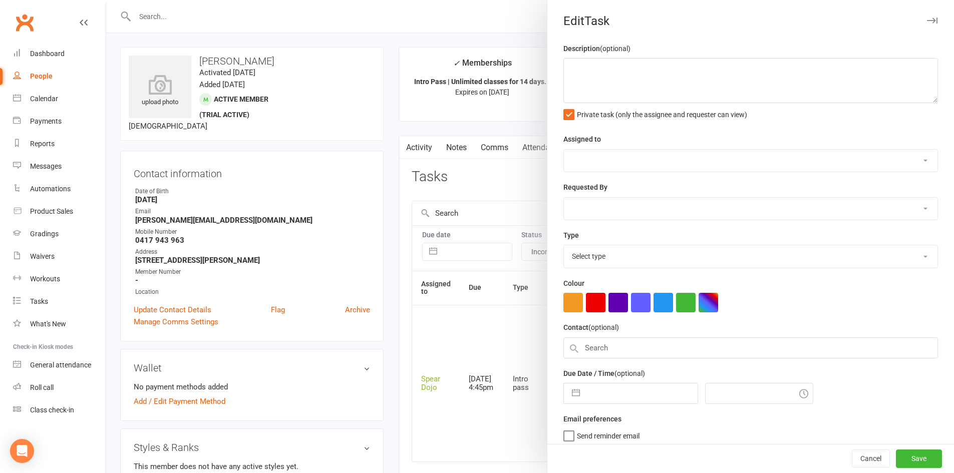
type textarea "PJr ZDK + MT | Intro Pass expires: 17 OCT, 2025 11/10/25 Attended and sent join…"
select select "43986"
type input "[DATE]"
type input "4:45pm"
select select "21686"
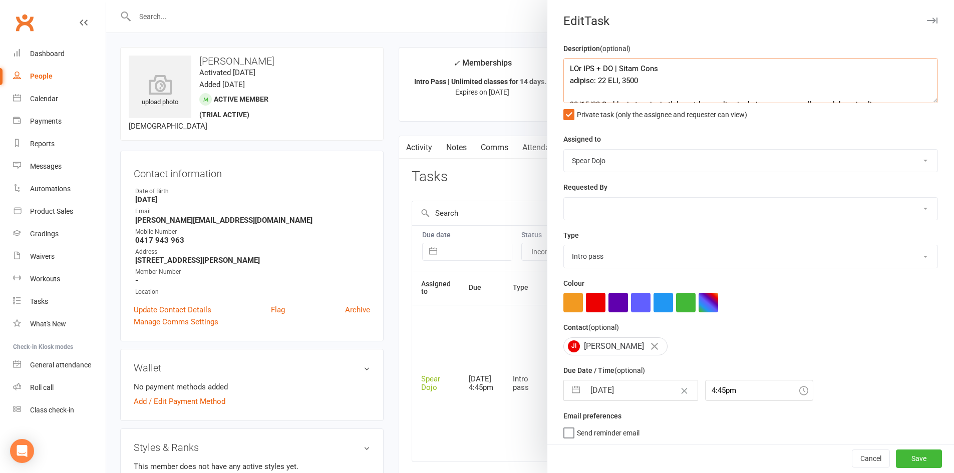
click at [656, 69] on textarea at bounding box center [750, 80] width 374 height 45
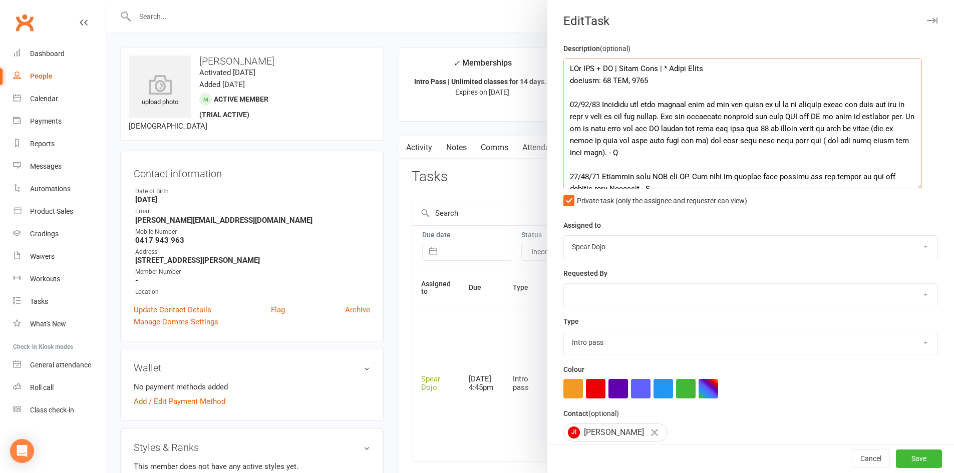
drag, startPoint x: 918, startPoint y: 99, endPoint x: 913, endPoint y: 199, distance: 100.3
click at [913, 189] on textarea at bounding box center [742, 123] width 358 height 131
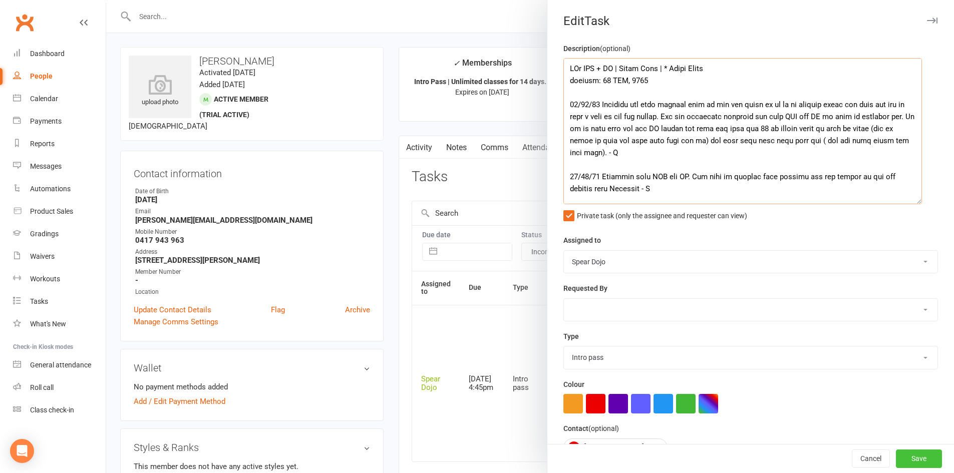
type textarea "PJr ZDK + MT | Intro Pass | * Needs Photo expires: 17 OCT, 2025 11/10/25 Attend…"
click at [906, 459] on button "Save" at bounding box center [919, 459] width 46 height 18
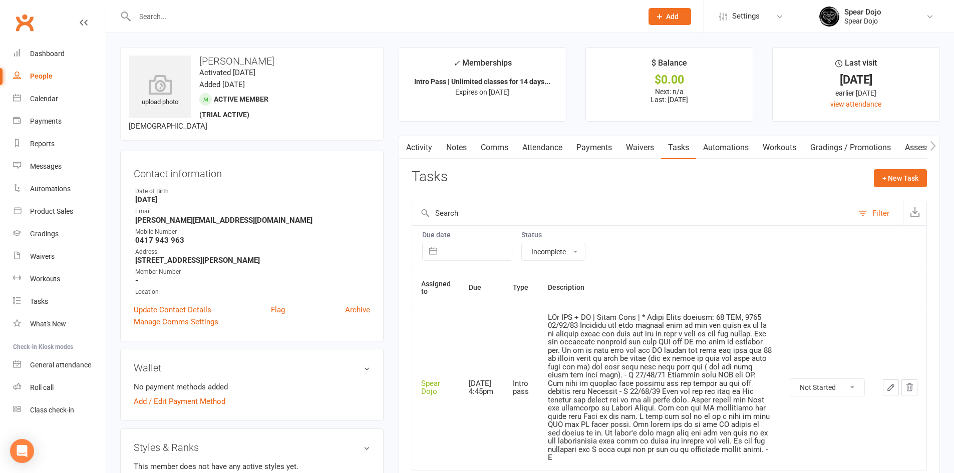
click at [422, 140] on link "Activity" at bounding box center [419, 147] width 40 height 23
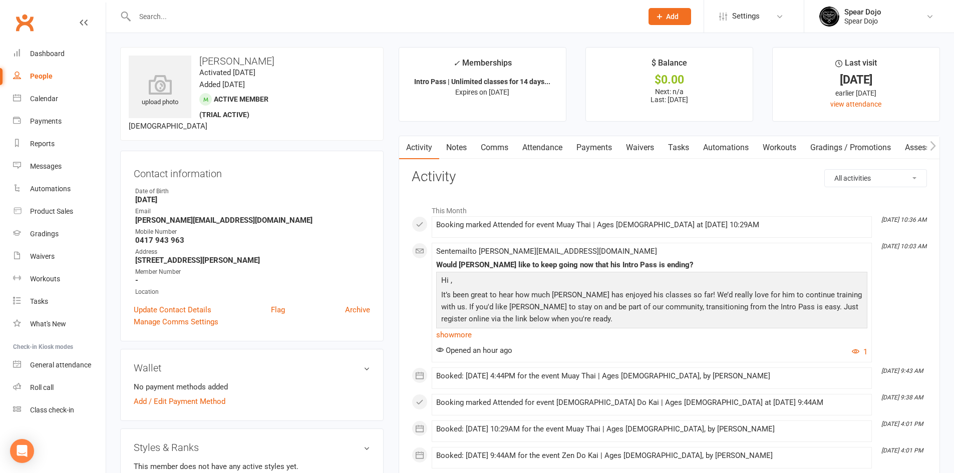
click at [686, 149] on link "Tasks" at bounding box center [678, 147] width 35 height 23
select select "incomplete"
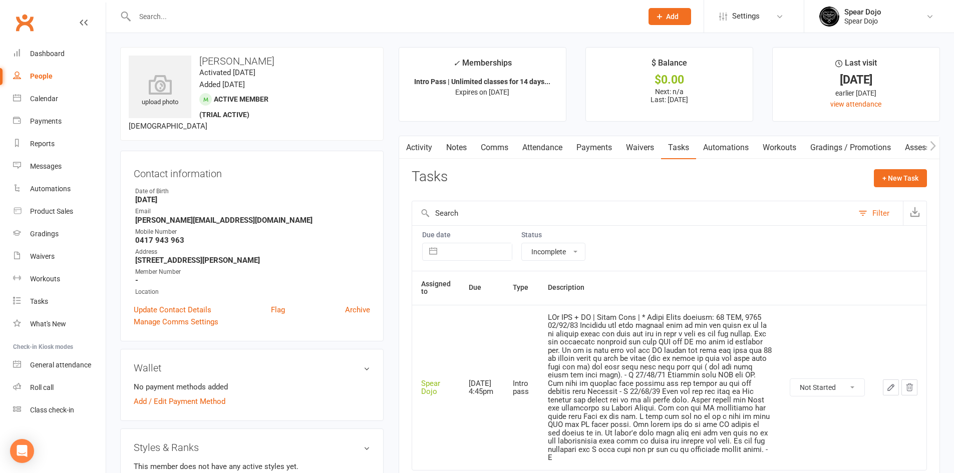
click at [897, 387] on button "button" at bounding box center [891, 387] width 16 height 16
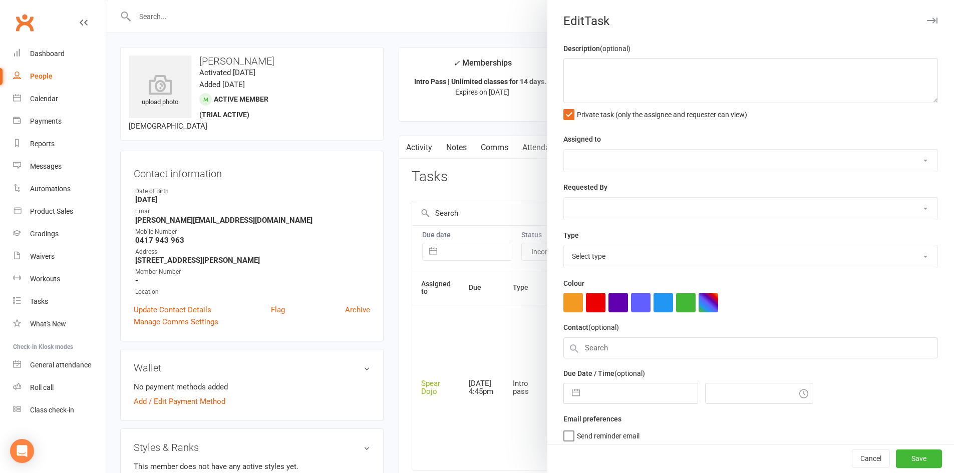
type textarea "PJr ZDK + MT | Intro Pass | * Needs Photo expires: 17 OCT, 2025 11/10/25 Attend…"
select select "43986"
type input "[DATE]"
type input "4:45pm"
select select "21686"
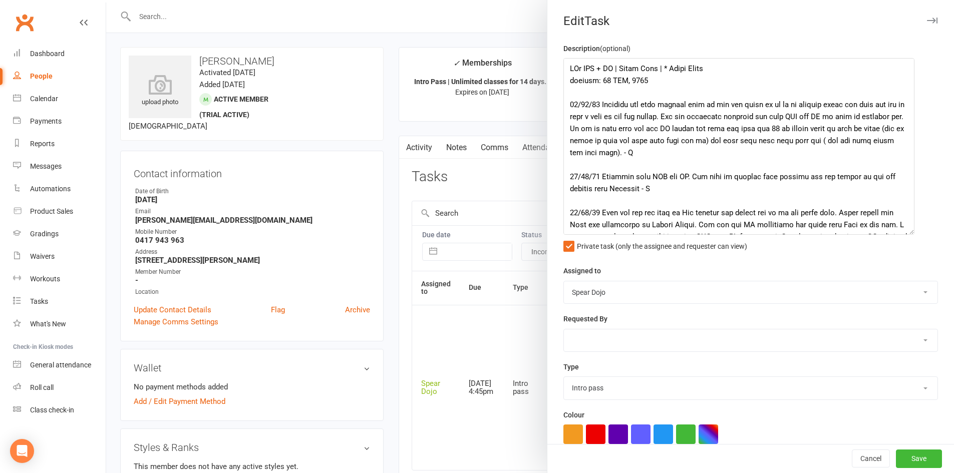
drag, startPoint x: 920, startPoint y: 108, endPoint x: 907, endPoint y: 231, distance: 124.4
click at [907, 231] on textarea at bounding box center [738, 146] width 351 height 177
drag, startPoint x: 785, startPoint y: 131, endPoint x: 771, endPoint y: 131, distance: 13.0
click at [771, 131] on textarea at bounding box center [738, 147] width 351 height 179
click at [809, 152] on textarea at bounding box center [738, 147] width 351 height 179
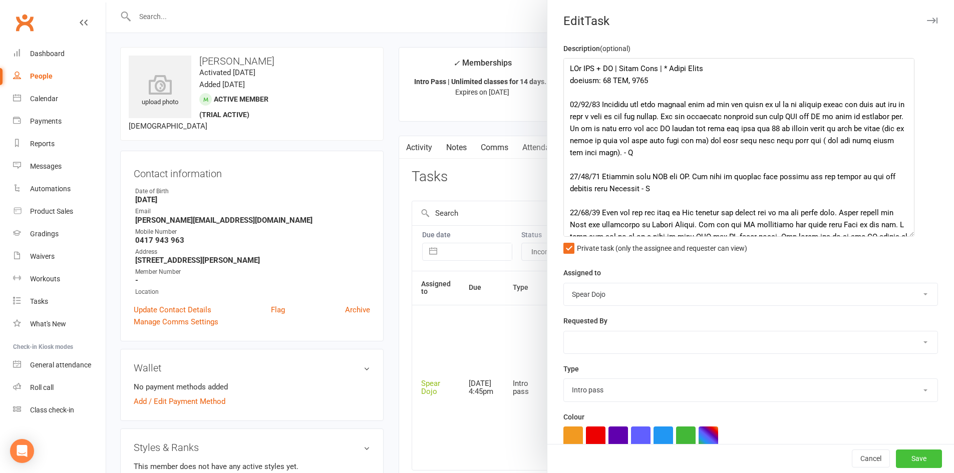
click at [912, 454] on button "Save" at bounding box center [919, 459] width 46 height 18
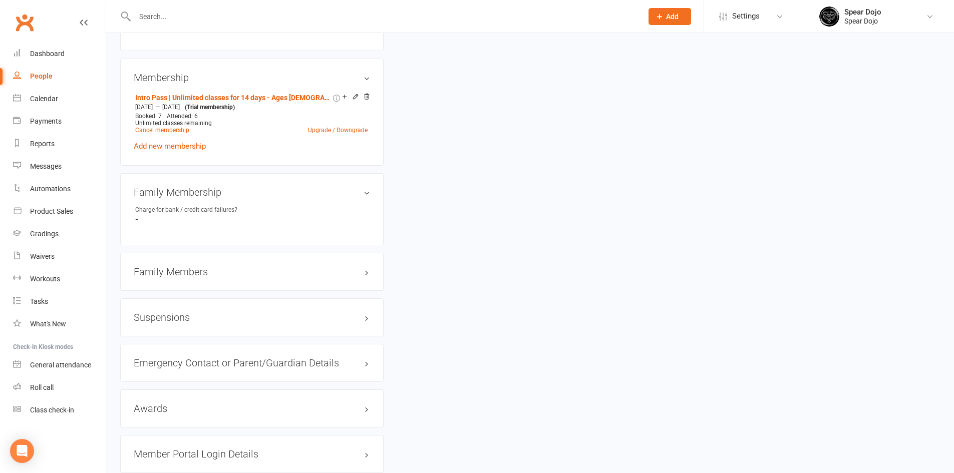
scroll to position [551, 0]
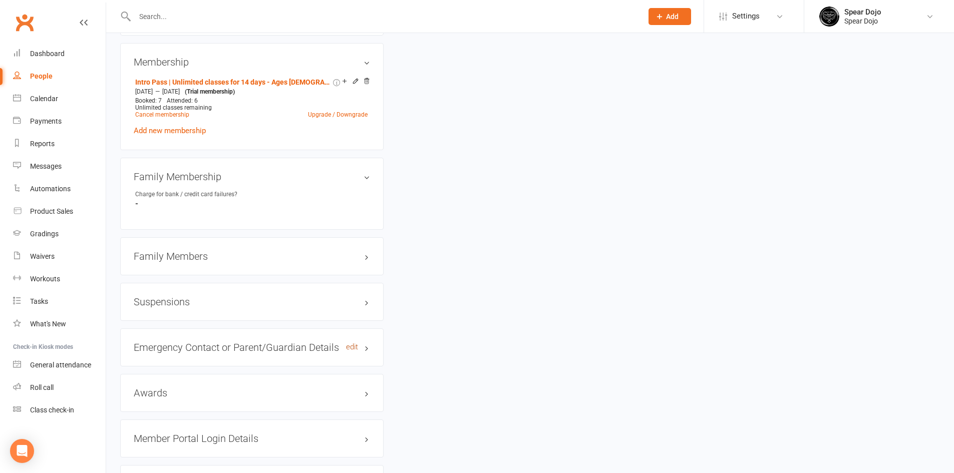
click at [351, 345] on link "edit" at bounding box center [352, 347] width 12 height 9
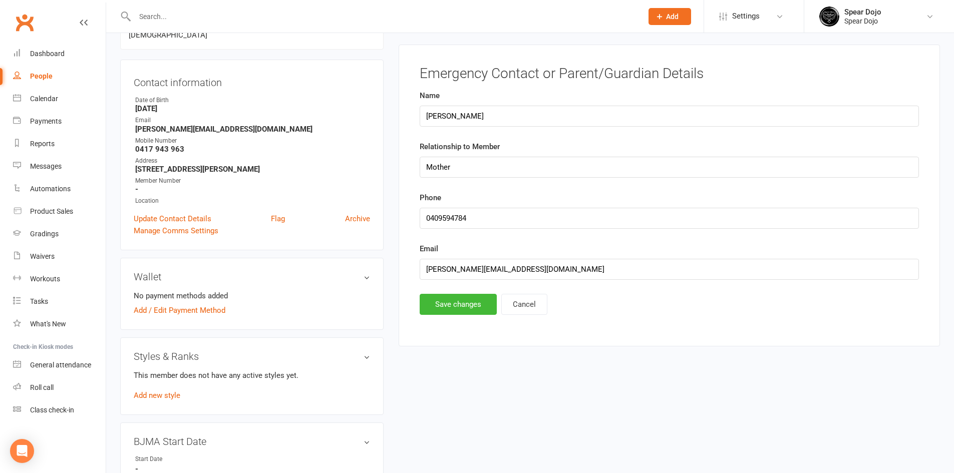
scroll to position [86, 0]
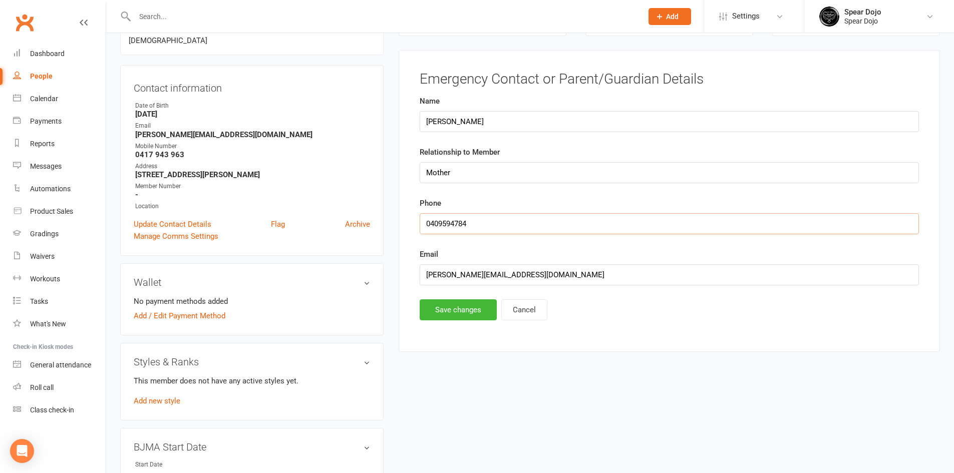
click at [442, 224] on input "string" at bounding box center [669, 223] width 499 height 21
click at [459, 223] on input "string" at bounding box center [669, 223] width 499 height 21
type input "0409-594-784"
click at [459, 307] on button "Save changes" at bounding box center [458, 309] width 77 height 21
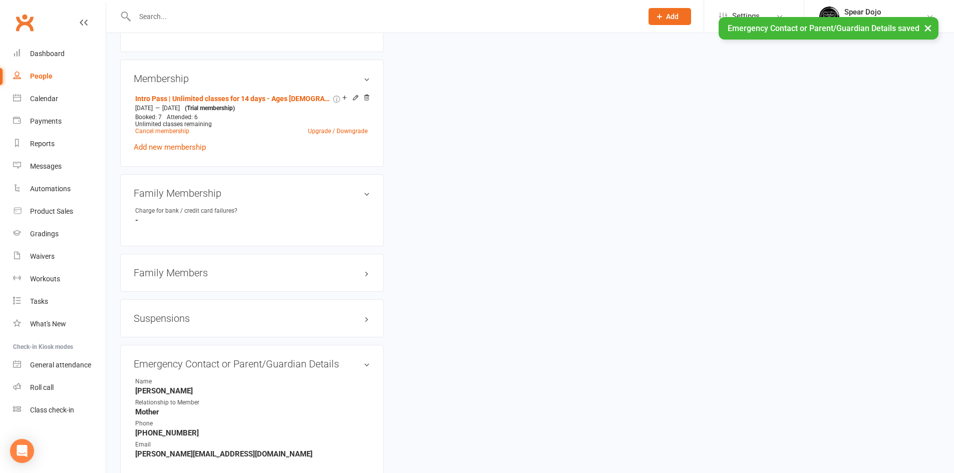
scroll to position [536, 0]
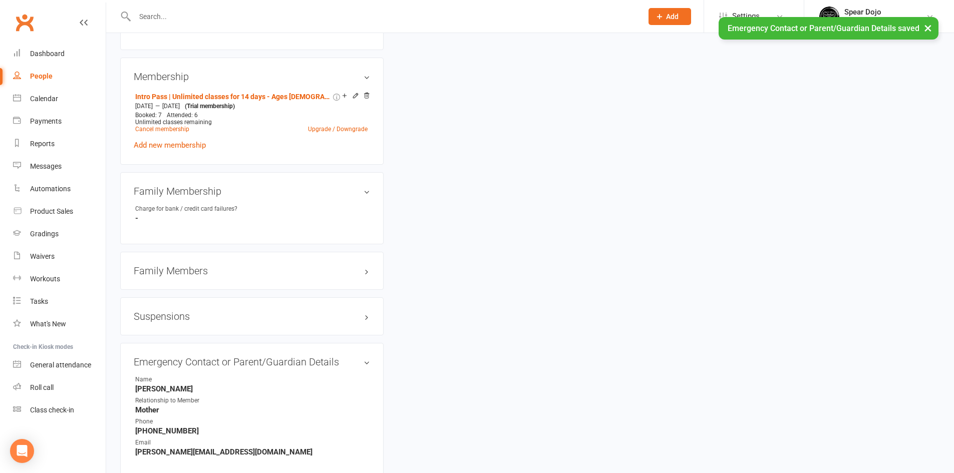
click at [366, 270] on h3 "Family Members" at bounding box center [252, 270] width 236 height 11
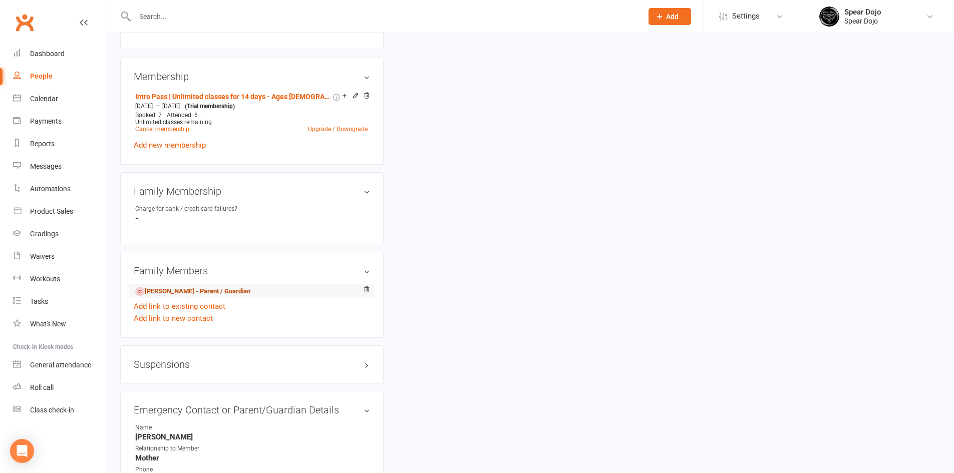
click at [195, 288] on link "Ryan Itzstein - Parent / Guardian" at bounding box center [192, 291] width 115 height 11
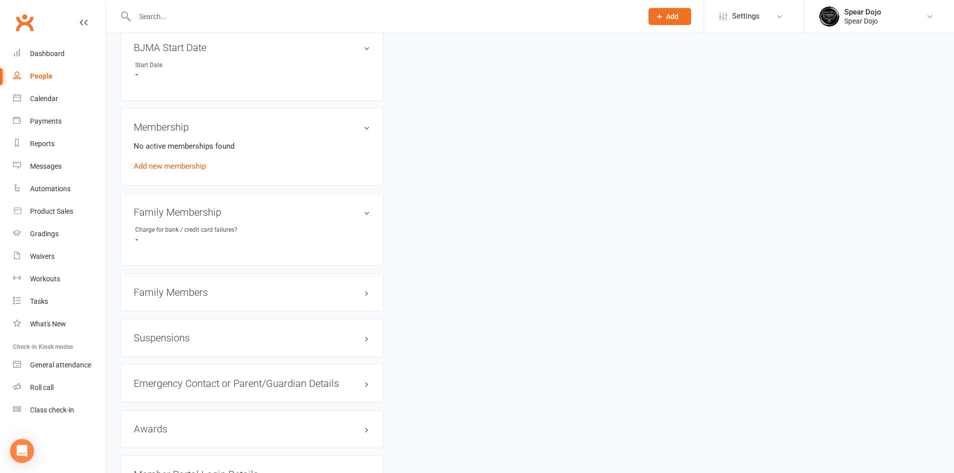
scroll to position [501, 0]
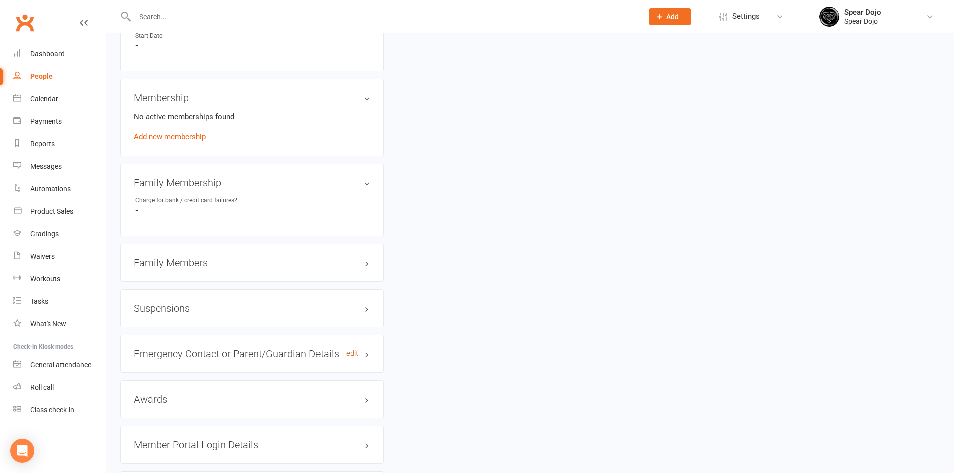
click at [350, 354] on link "edit" at bounding box center [352, 353] width 12 height 9
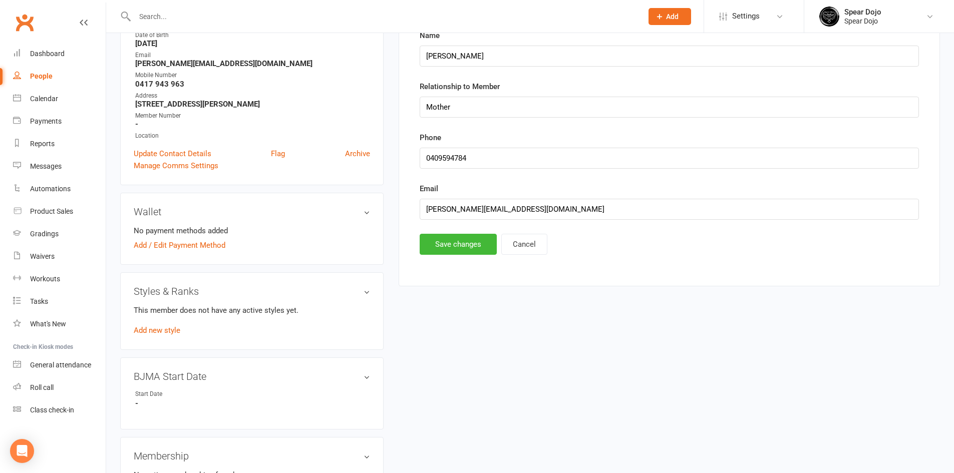
scroll to position [77, 0]
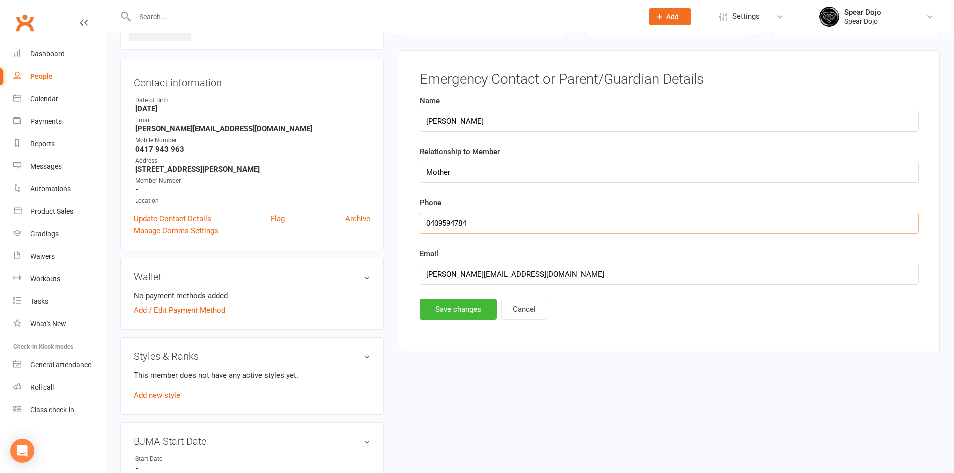
click at [444, 221] on input "string" at bounding box center [669, 223] width 499 height 21
click at [457, 223] on input "string" at bounding box center [669, 223] width 499 height 21
type input "0409-594-784"
click at [467, 305] on button "Save changes" at bounding box center [458, 309] width 77 height 21
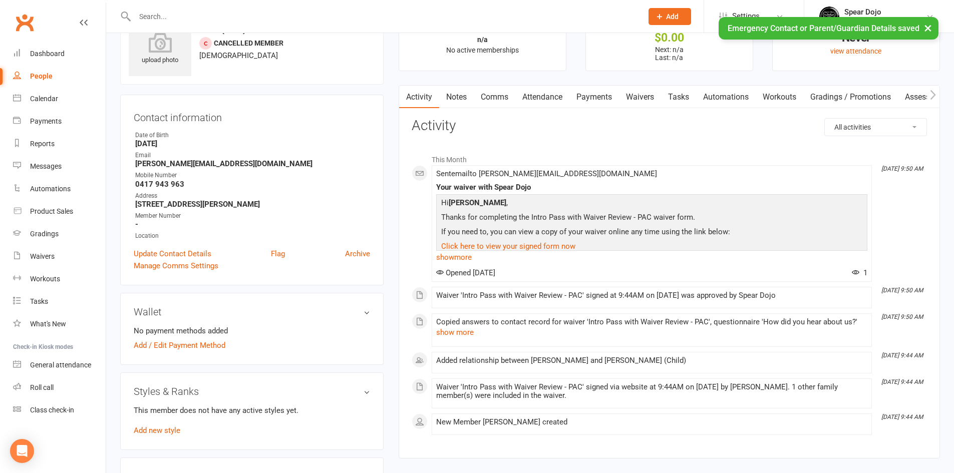
scroll to position [0, 0]
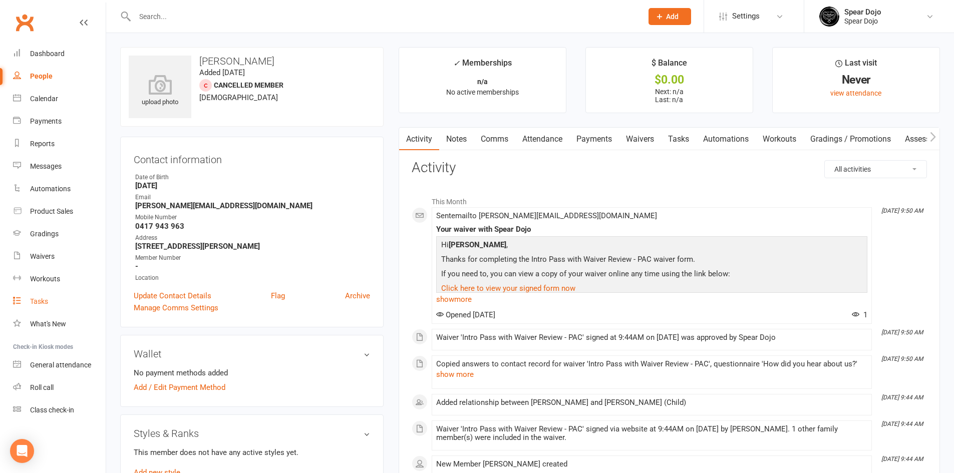
click at [44, 296] on link "Tasks" at bounding box center [59, 301] width 93 height 23
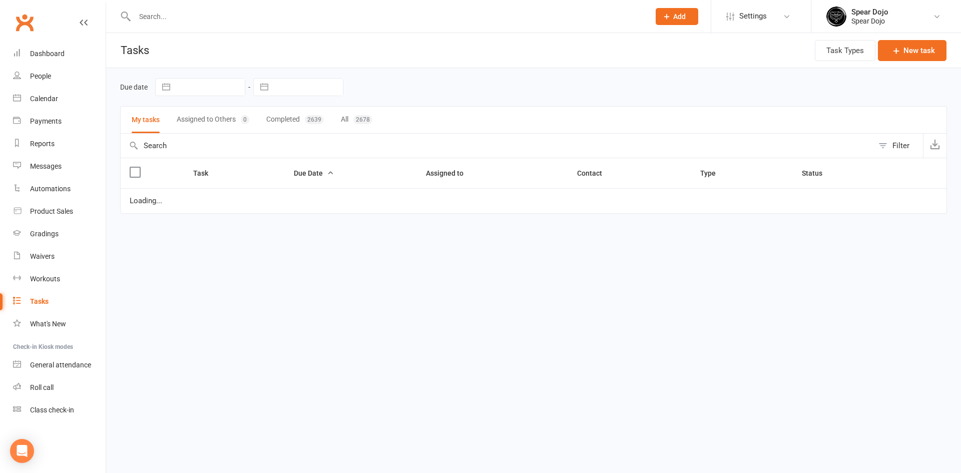
select select "started"
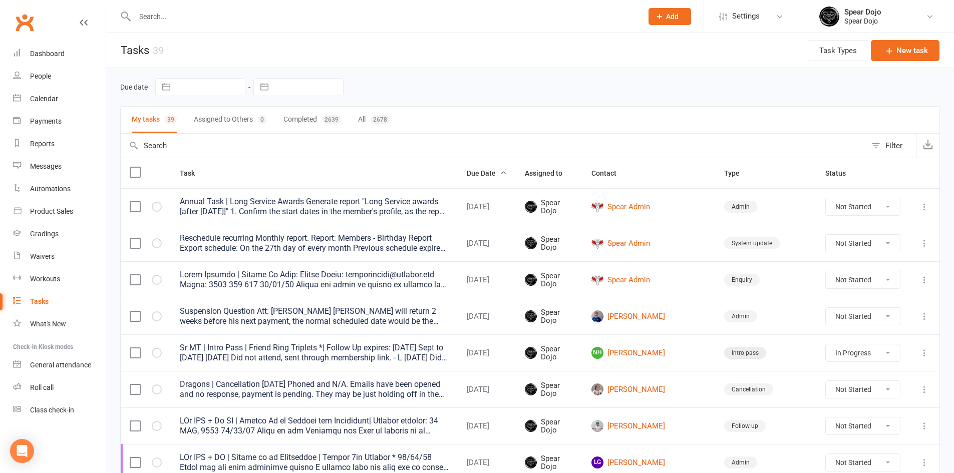
click at [150, 17] on input "text" at bounding box center [384, 17] width 504 height 14
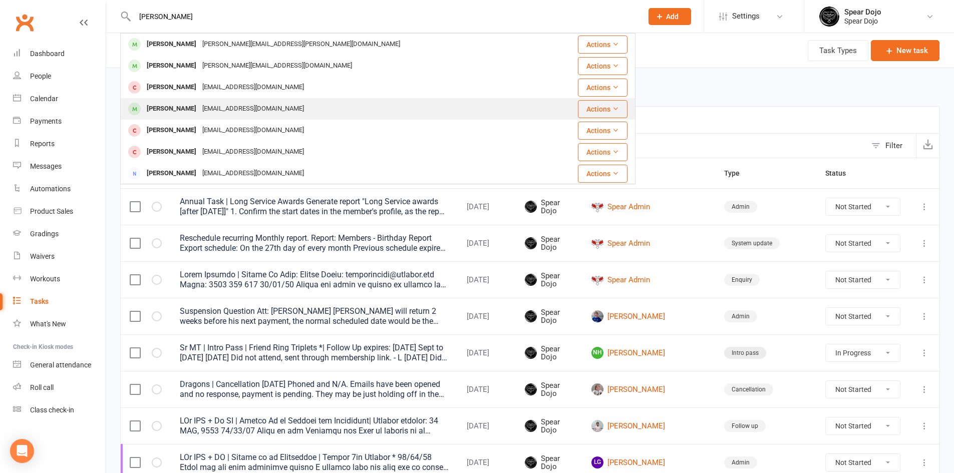
type input "sam"
click at [162, 108] on div "Sam Thompson" at bounding box center [172, 109] width 56 height 15
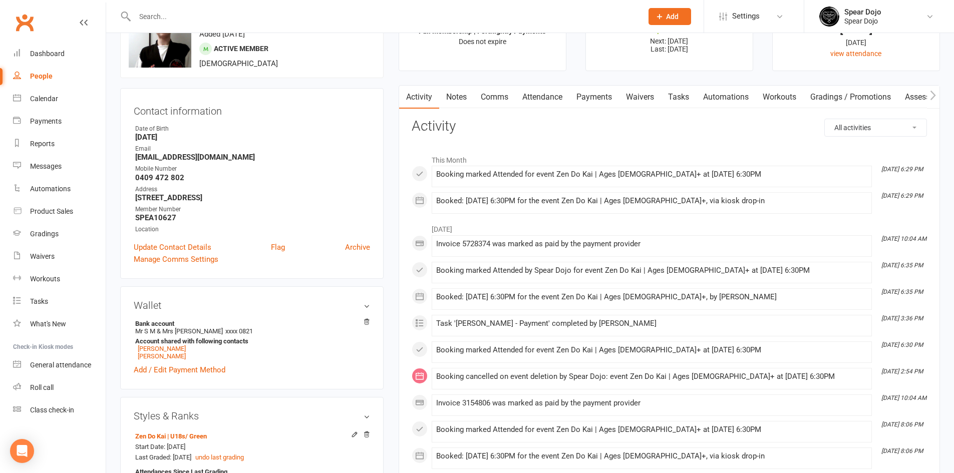
scroll to position [50, 0]
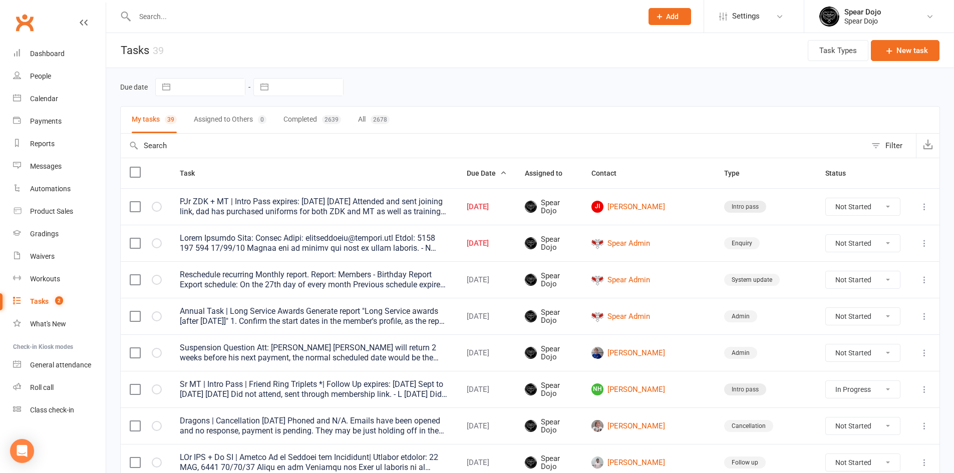
select select "started"
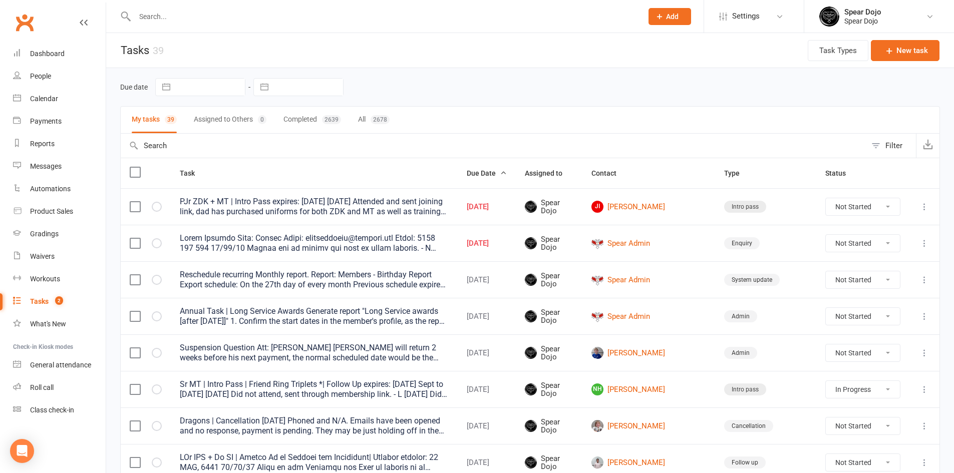
click at [156, 18] on input "text" at bounding box center [384, 17] width 504 height 14
type input "[PERSON_NAME]"
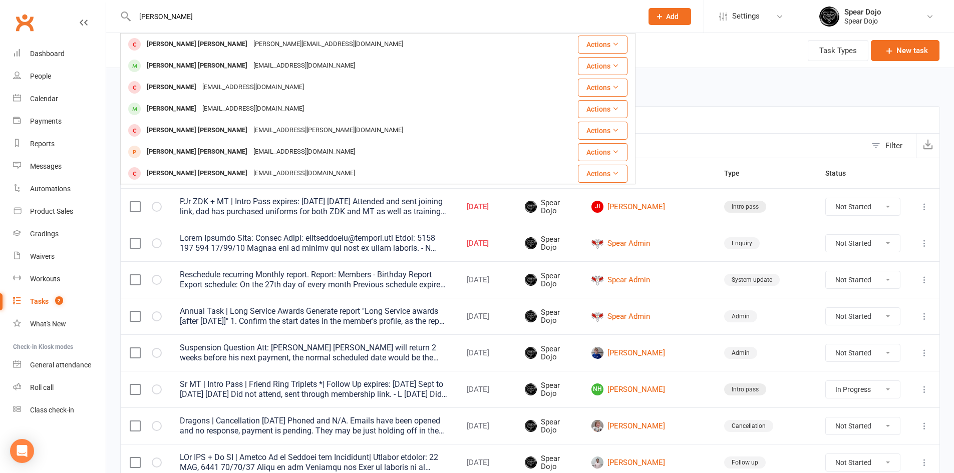
drag, startPoint x: 164, startPoint y: 17, endPoint x: 138, endPoint y: 15, distance: 26.2
click at [138, 15] on input "[PERSON_NAME]" at bounding box center [384, 17] width 504 height 14
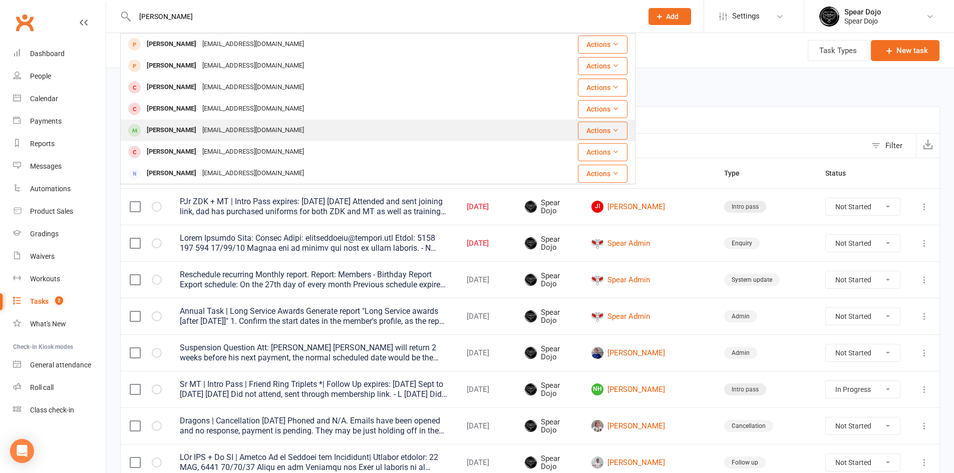
type input "[PERSON_NAME]"
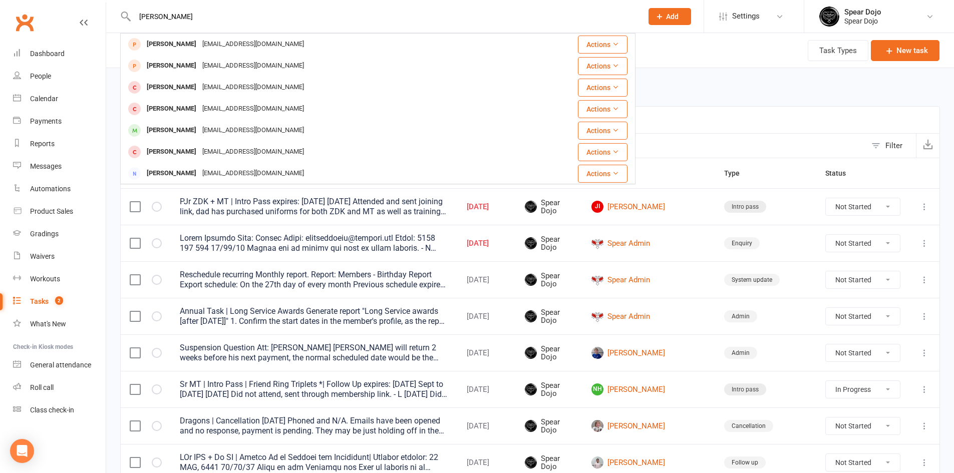
drag, startPoint x: 188, startPoint y: 129, endPoint x: 203, endPoint y: 211, distance: 83.6
click at [187, 130] on div "[PERSON_NAME]" at bounding box center [172, 130] width 56 height 15
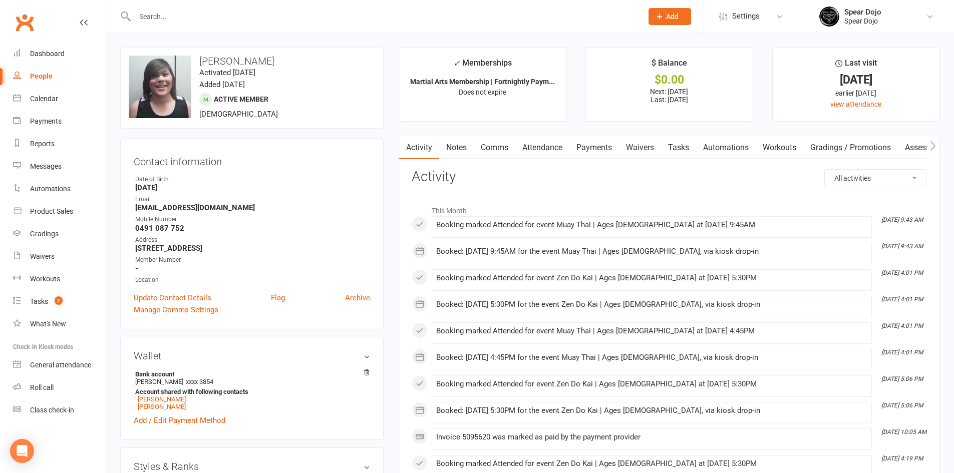
click at [674, 144] on link "Tasks" at bounding box center [678, 147] width 35 height 23
select select "incomplete"
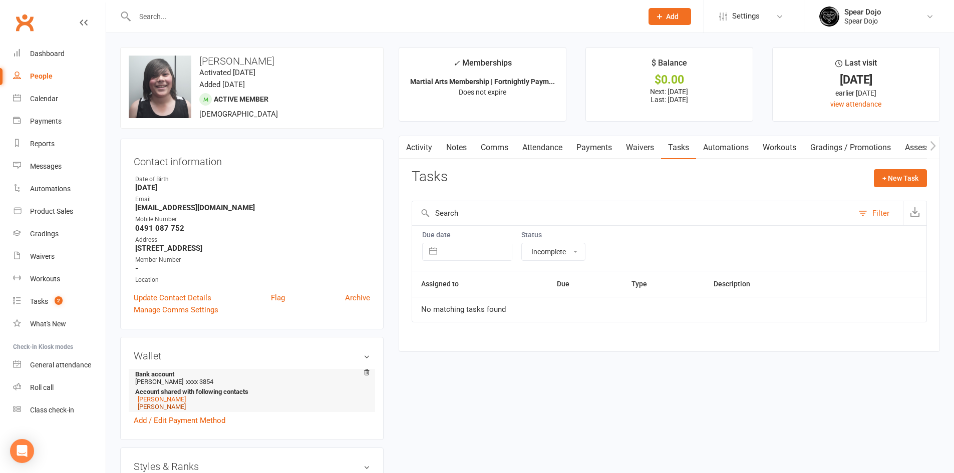
click at [157, 407] on link "[PERSON_NAME]" at bounding box center [162, 407] width 48 height 8
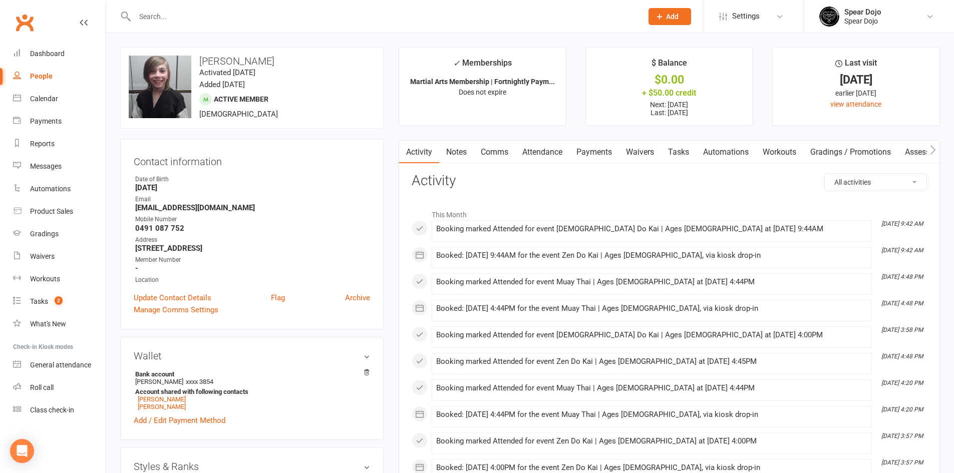
click at [684, 150] on link "Tasks" at bounding box center [678, 152] width 35 height 23
select select "incomplete"
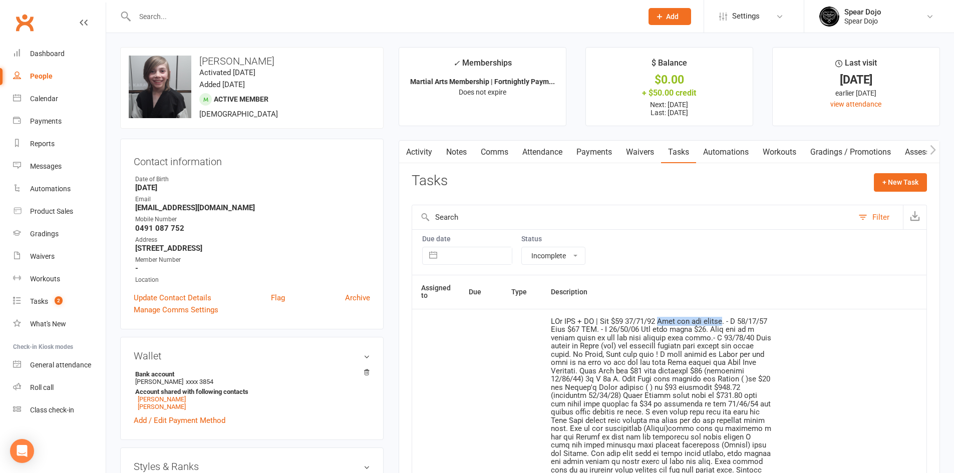
drag, startPoint x: 732, startPoint y: 320, endPoint x: 668, endPoint y: 317, distance: 63.7
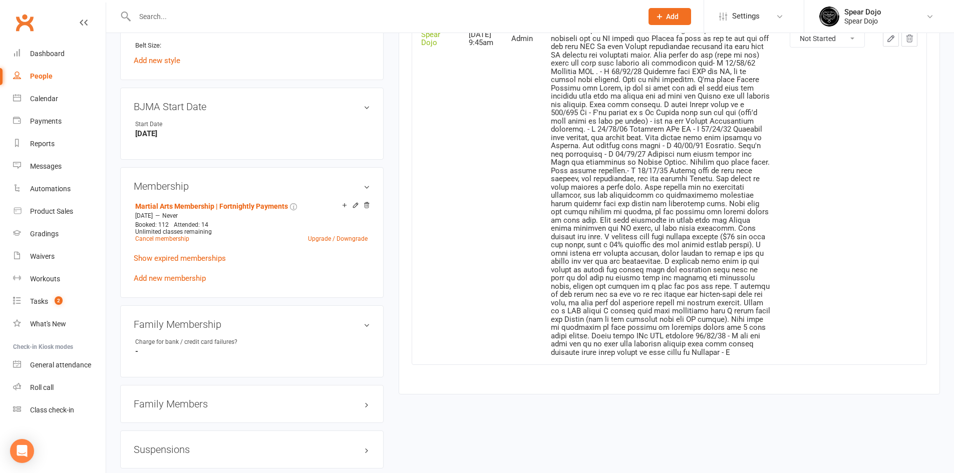
scroll to position [477, 0]
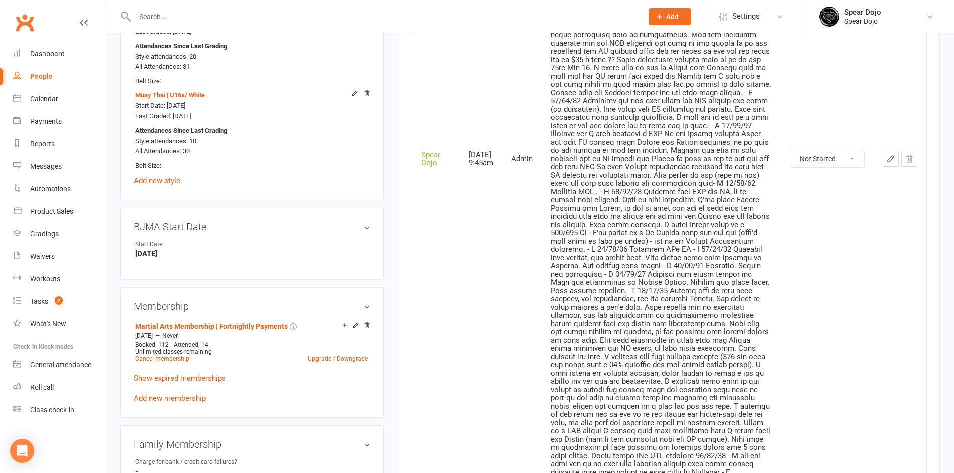
click at [849, 157] on select "Not Started In Progress Waiting Complete" at bounding box center [827, 158] width 74 height 17
click at [850, 159] on select "Not Started In Progress Waiting Complete" at bounding box center [827, 158] width 74 height 17
click at [891, 156] on icon "button" at bounding box center [890, 158] width 9 height 9
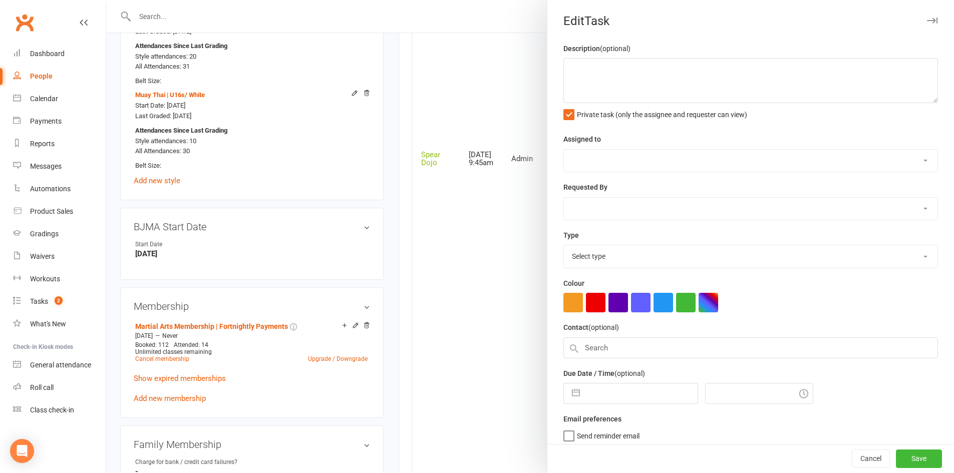
type textarea "PJr ZDK + MT | Owe $70 [DATE] Boys did not attend. - L [DATE] Paid $50 EFT. - L…"
select select "43986"
type input "[DATE]"
type input "9:45am"
select select "19839"
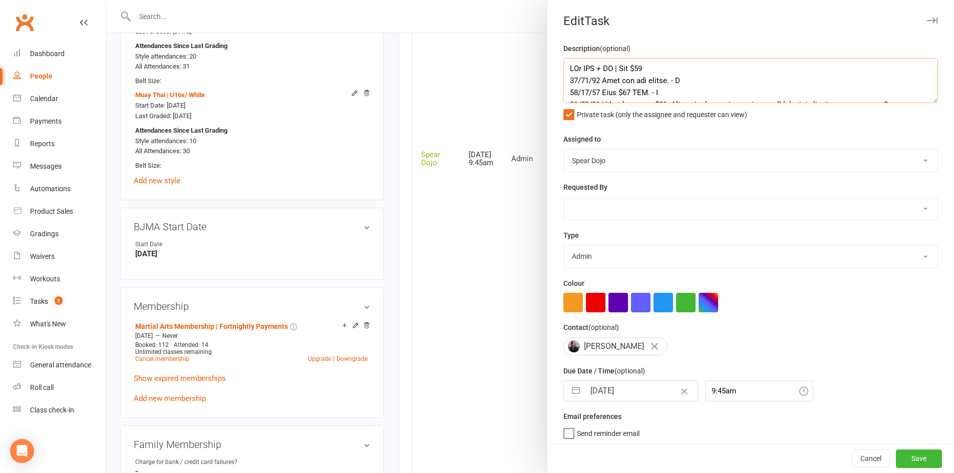
drag, startPoint x: 665, startPoint y: 81, endPoint x: 607, endPoint y: 88, distance: 58.0
click at [606, 88] on textarea at bounding box center [750, 80] width 374 height 45
click at [666, 79] on textarea at bounding box center [750, 80] width 374 height 45
click at [665, 80] on textarea at bounding box center [750, 80] width 374 height 45
click at [573, 93] on textarea at bounding box center [750, 80] width 374 height 45
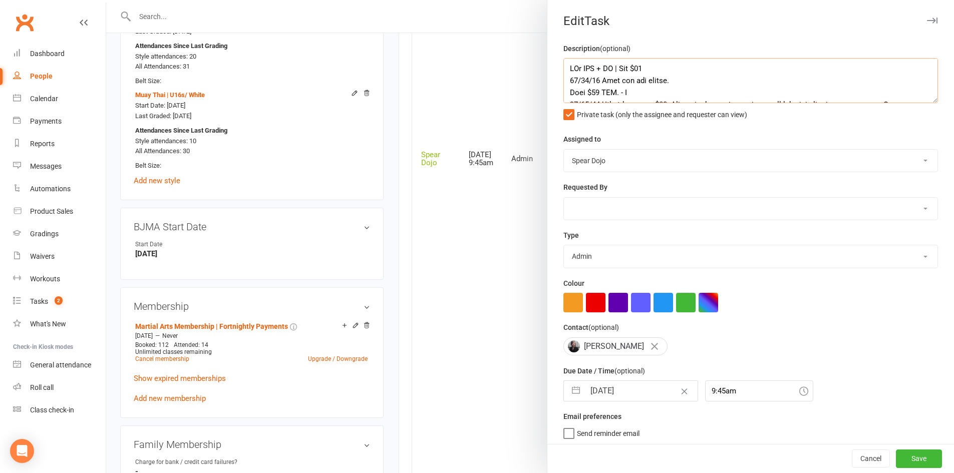
scroll to position [44, 0]
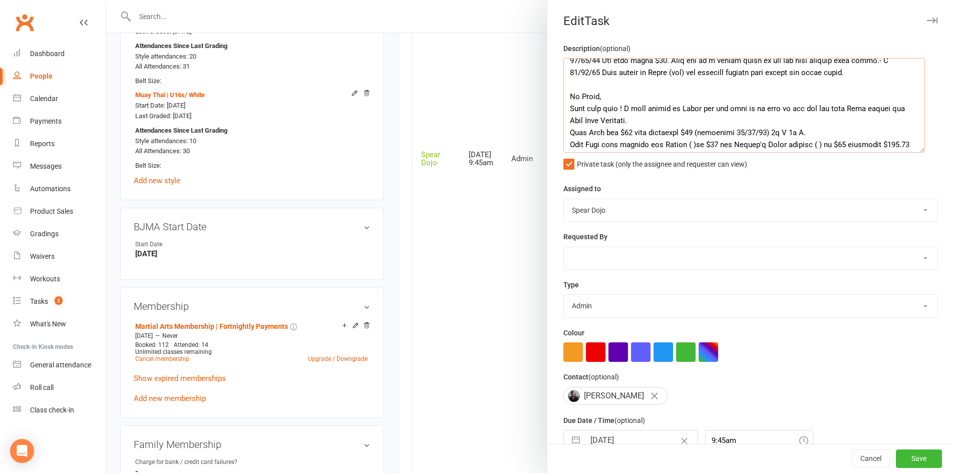
drag, startPoint x: 917, startPoint y: 100, endPoint x: 915, endPoint y: 201, distance: 101.7
click at [915, 153] on textarea at bounding box center [743, 105] width 361 height 95
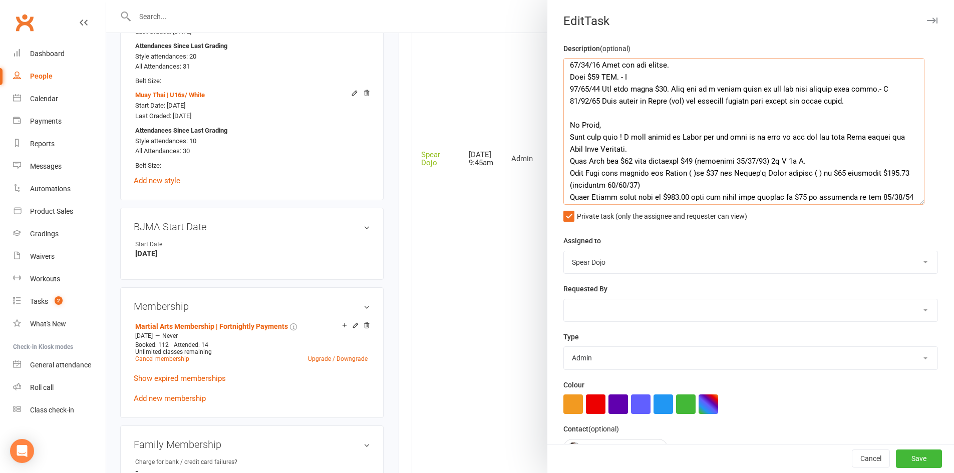
scroll to position [0, 0]
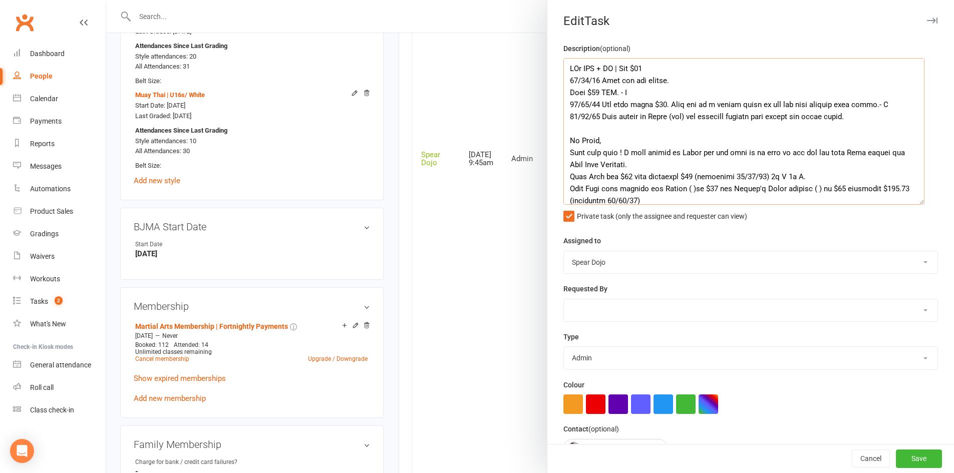
drag, startPoint x: 668, startPoint y: 77, endPoint x: 600, endPoint y: 80, distance: 68.2
click at [600, 80] on textarea at bounding box center [743, 131] width 361 height 147
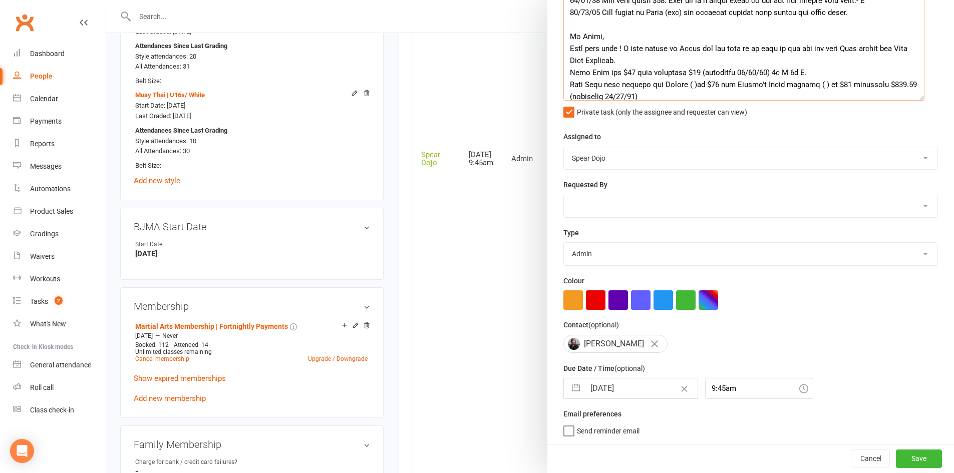
scroll to position [109, 0]
type textarea "PJr ZDK + MT | Owe $70 [DATE] Dad came in and ask if he could pay next week. - …"
click at [571, 387] on button "button" at bounding box center [576, 388] width 18 height 20
select select "8"
select select "2025"
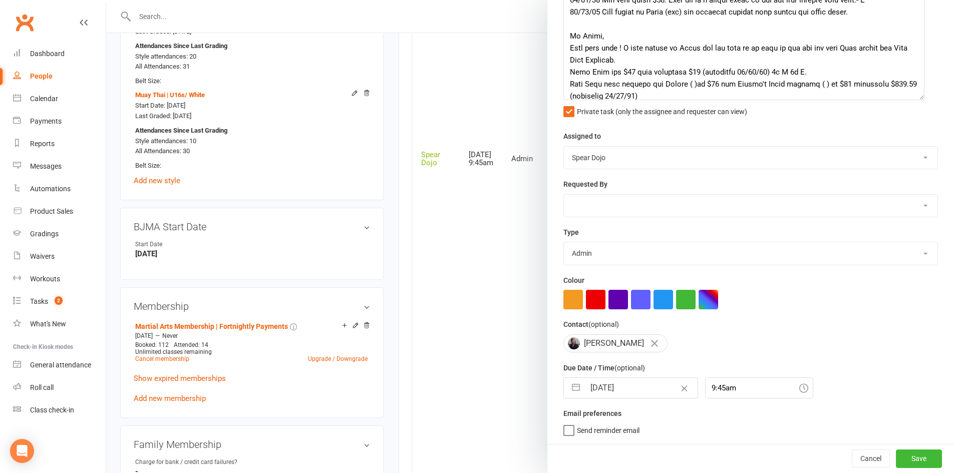
select select "9"
select select "2025"
select select "10"
select select "2025"
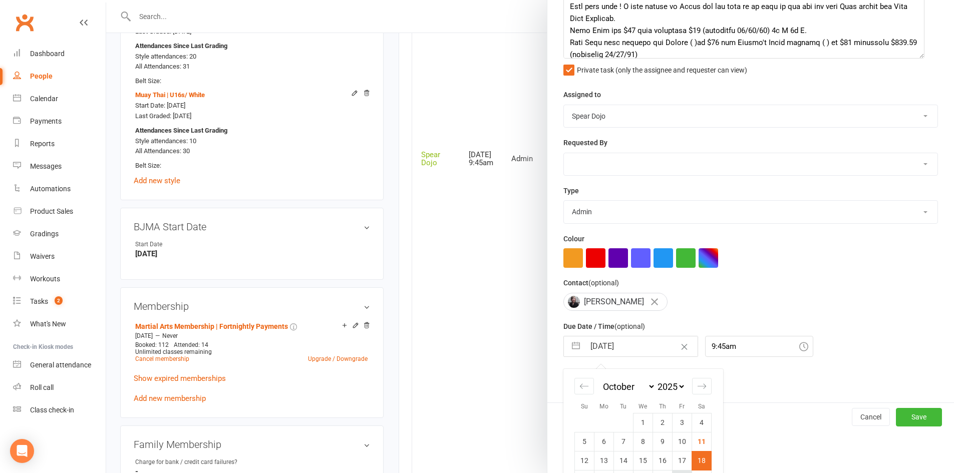
scroll to position [197, 0]
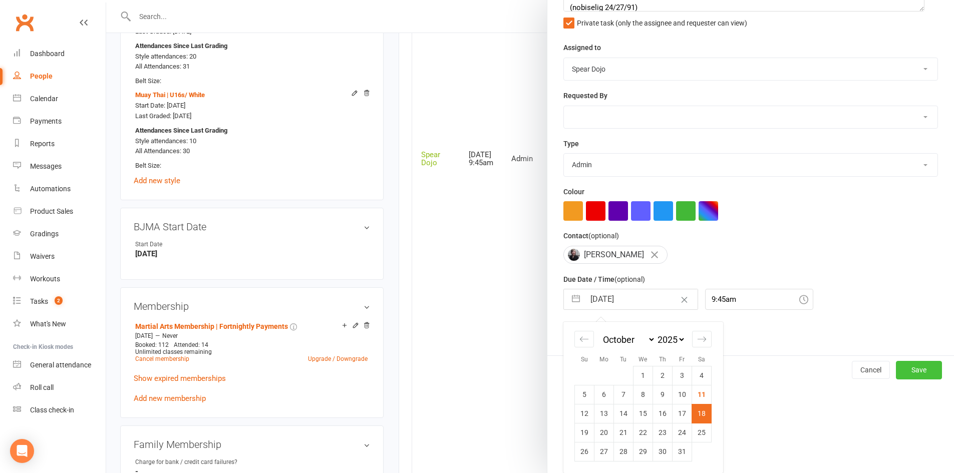
click at [900, 371] on button "Save" at bounding box center [919, 370] width 46 height 18
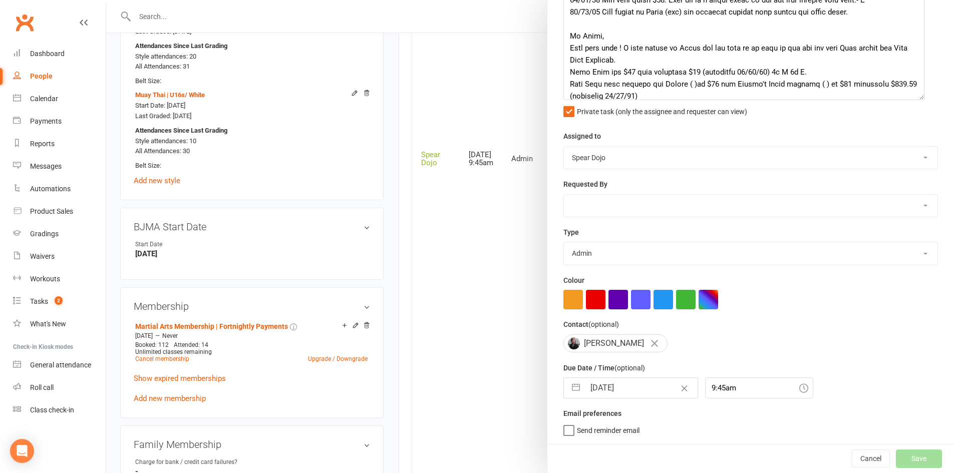
scroll to position [109, 0]
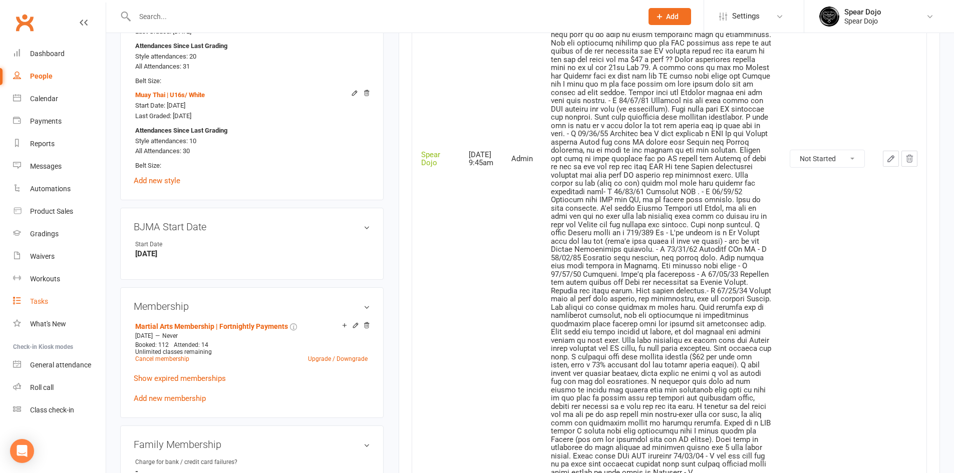
click at [47, 302] on div "Tasks" at bounding box center [39, 301] width 18 height 8
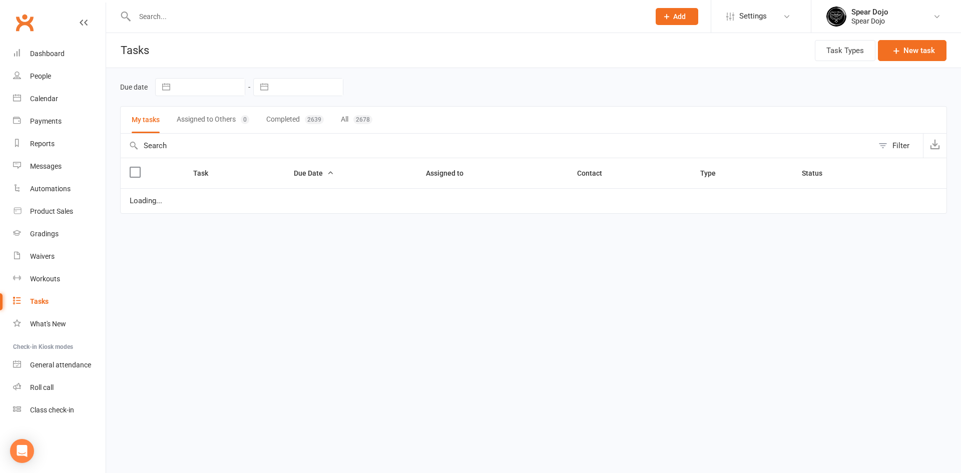
select select "started"
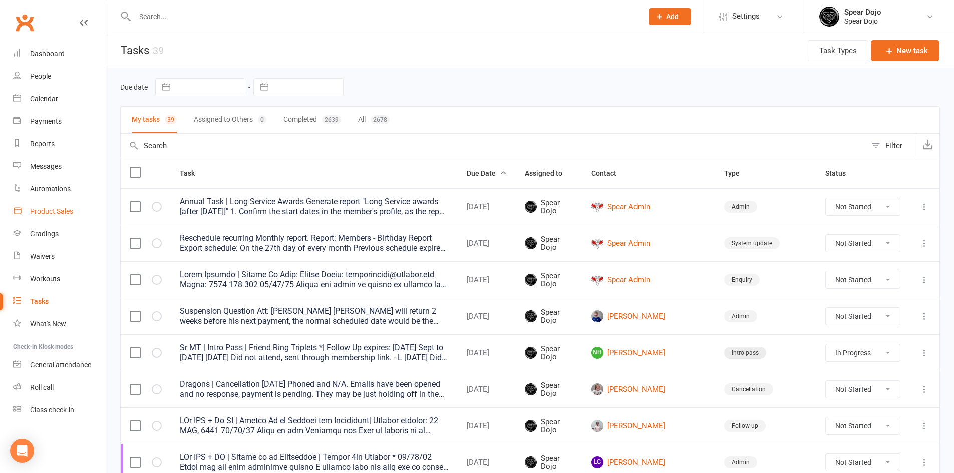
click at [54, 207] on div "Product Sales" at bounding box center [51, 211] width 43 height 8
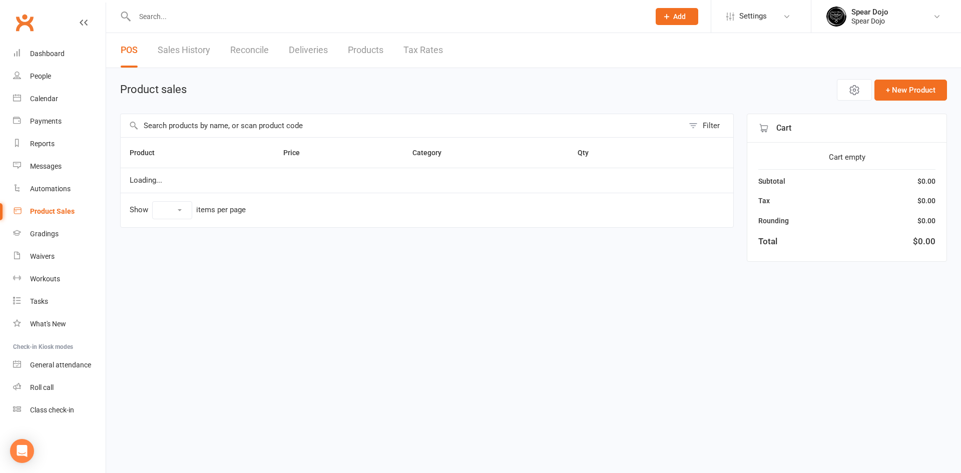
select select "100"
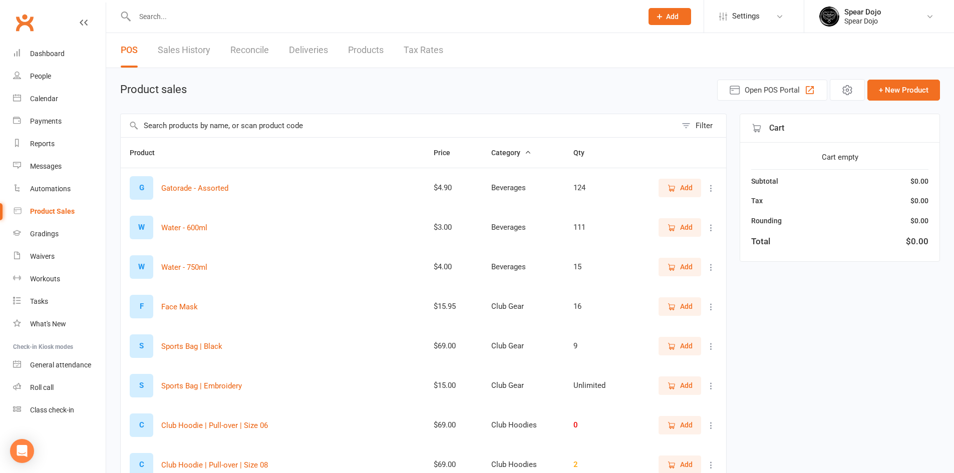
click at [194, 47] on link "Sales History" at bounding box center [184, 50] width 53 height 35
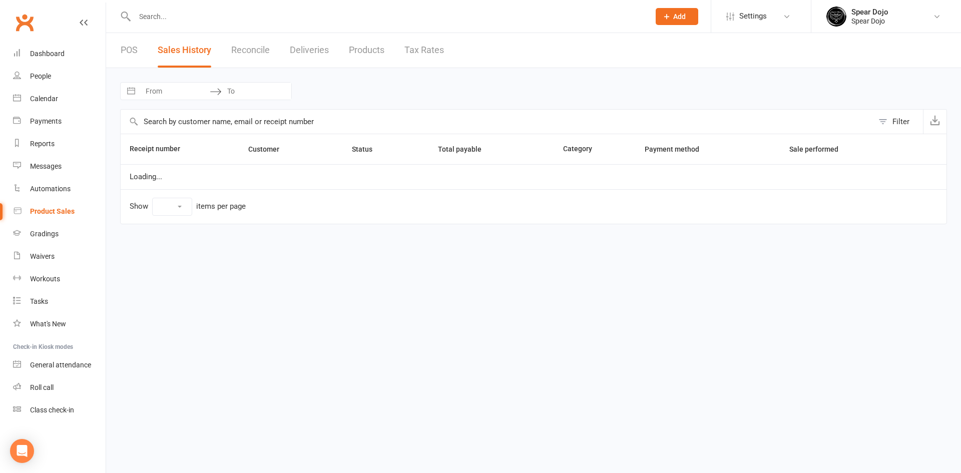
select select "100"
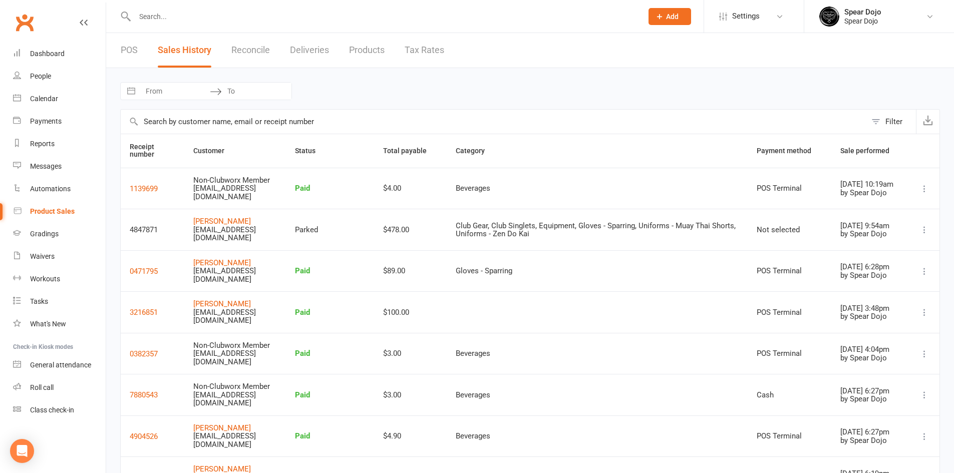
click at [926, 226] on icon at bounding box center [924, 230] width 10 height 10
click at [880, 242] on link "Resume parked sale" at bounding box center [868, 245] width 108 height 20
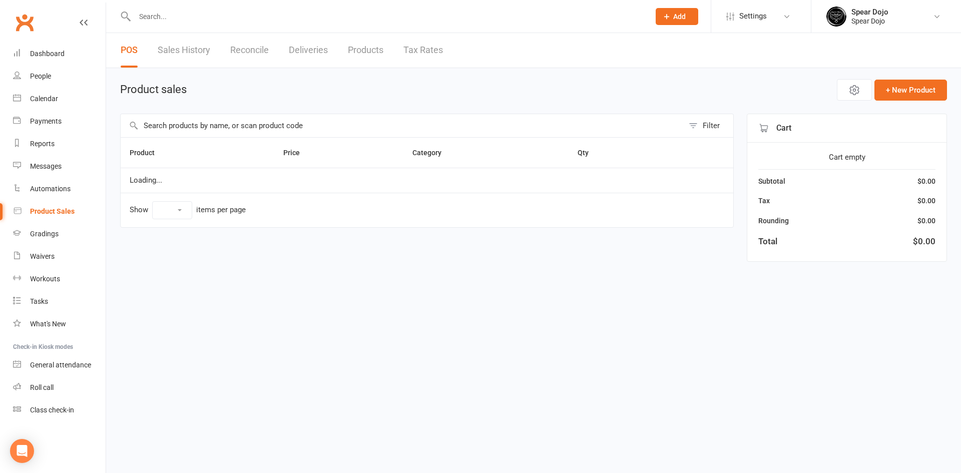
select select "100"
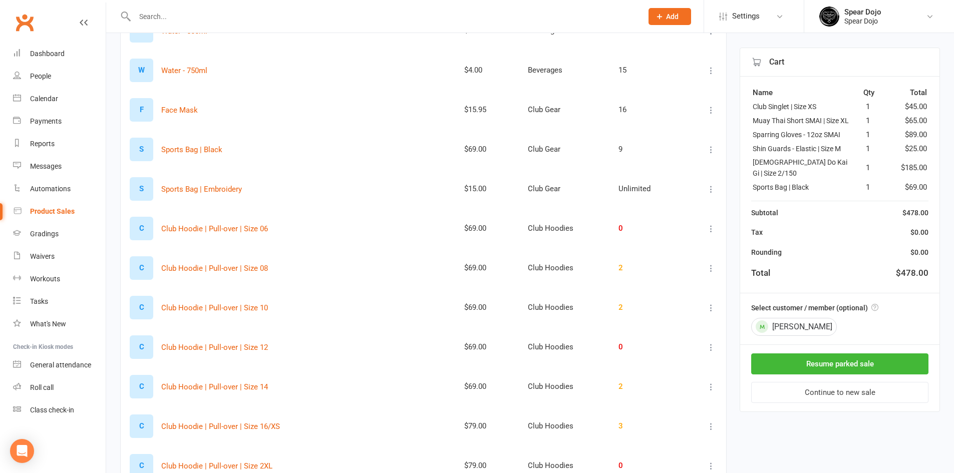
scroll to position [200, 0]
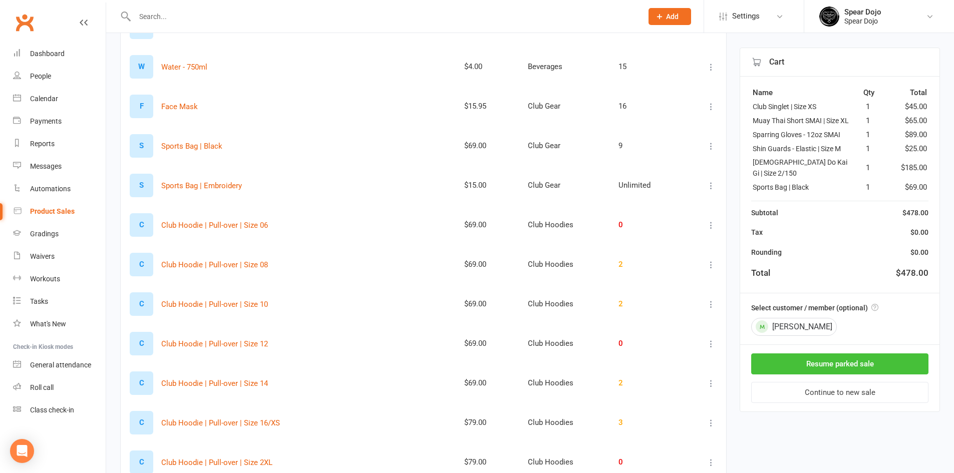
click at [836, 358] on button "Resume parked sale" at bounding box center [839, 363] width 177 height 21
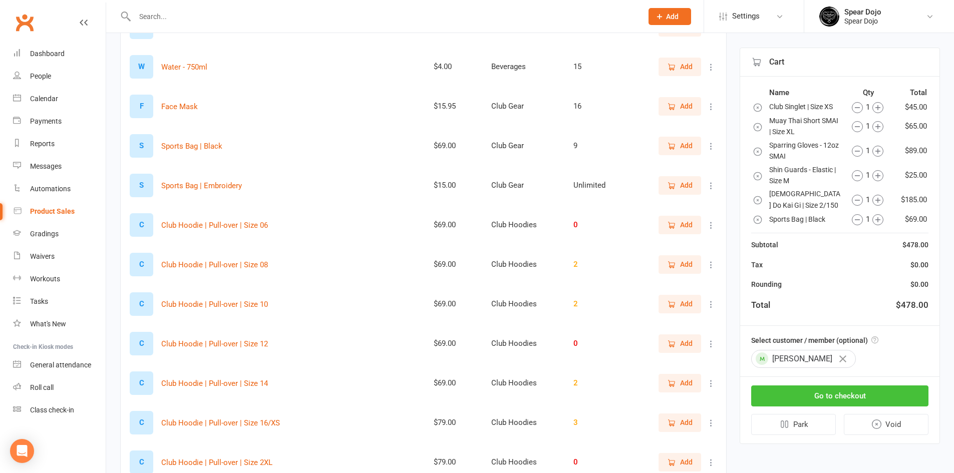
click at [823, 393] on button "Go to checkout" at bounding box center [839, 395] width 177 height 21
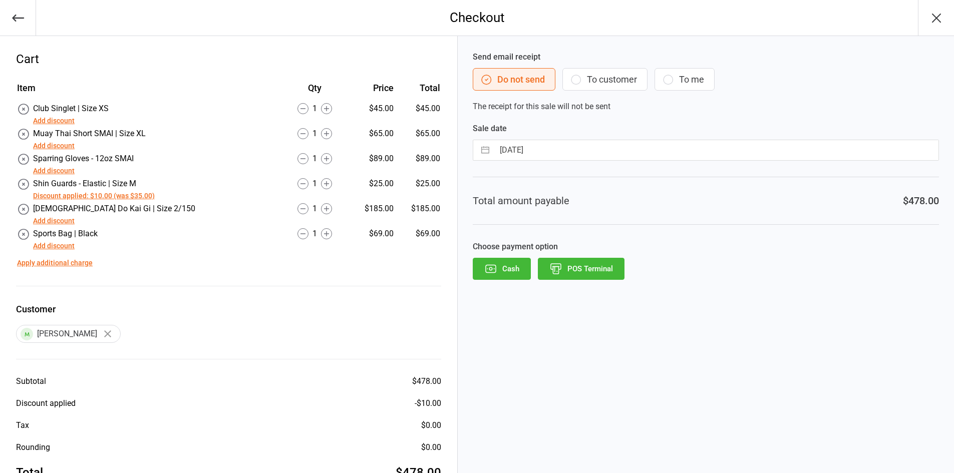
click at [575, 77] on icon "button" at bounding box center [576, 80] width 12 height 12
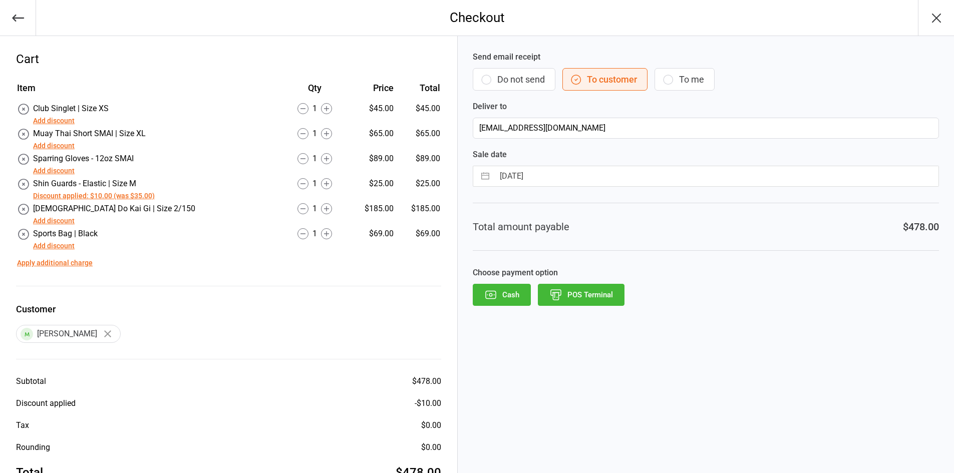
click at [515, 293] on button "Cash" at bounding box center [502, 295] width 58 height 22
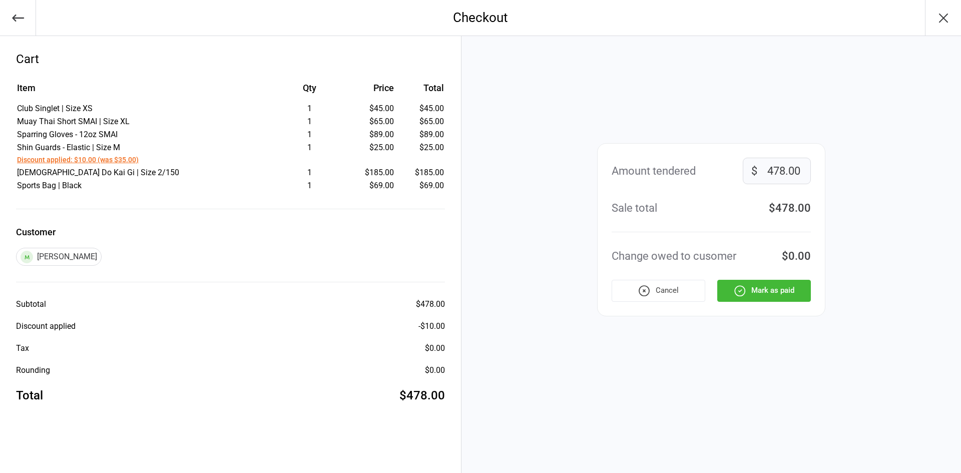
drag, startPoint x: 805, startPoint y: 168, endPoint x: 760, endPoint y: 173, distance: 44.8
click at [760, 173] on input "478.00" at bounding box center [777, 171] width 68 height 27
type input "378.00"
drag, startPoint x: 788, startPoint y: 278, endPoint x: 787, endPoint y: 286, distance: 8.1
click at [787, 285] on div "Amount tendered 378.00 $ Sale total $478.00 Change owed to cusomer -$100.00 Can…" at bounding box center [711, 229] width 228 height 173
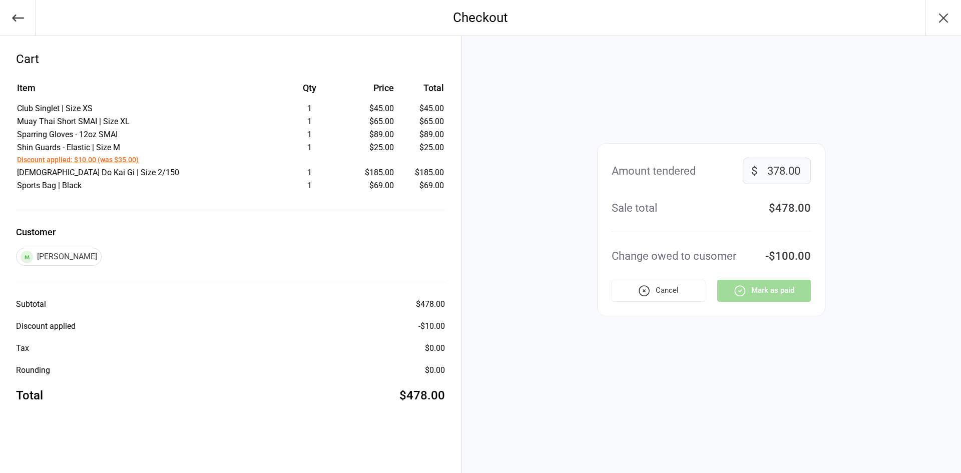
click at [787, 286] on div "Cancel Mark as paid" at bounding box center [711, 291] width 199 height 22
click at [777, 295] on div "Cancel Mark as paid" at bounding box center [711, 291] width 199 height 22
click at [770, 340] on div "Amount tendered 378.00 $ Sale total $478.00 Change owed to cusomer -$100.00 Can…" at bounding box center [712, 254] width 500 height 437
click at [641, 290] on icon "button" at bounding box center [644, 290] width 13 height 13
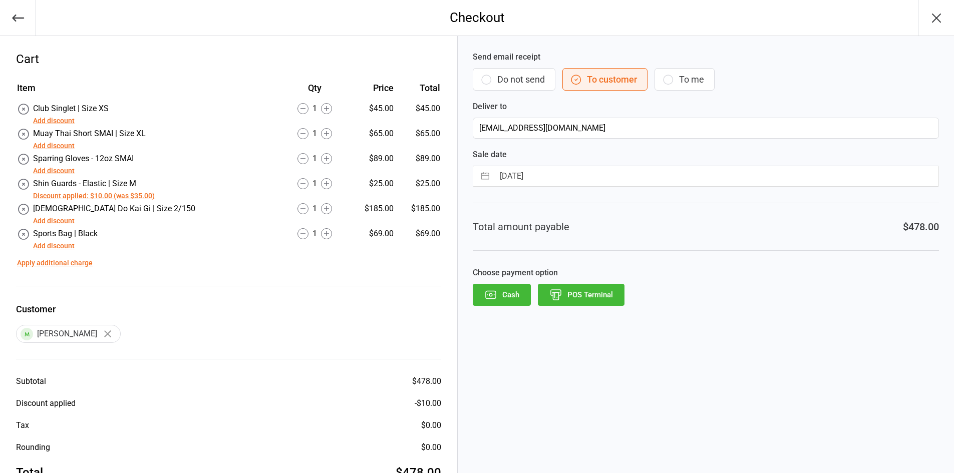
click at [578, 292] on button "POS Terminal" at bounding box center [581, 295] width 87 height 22
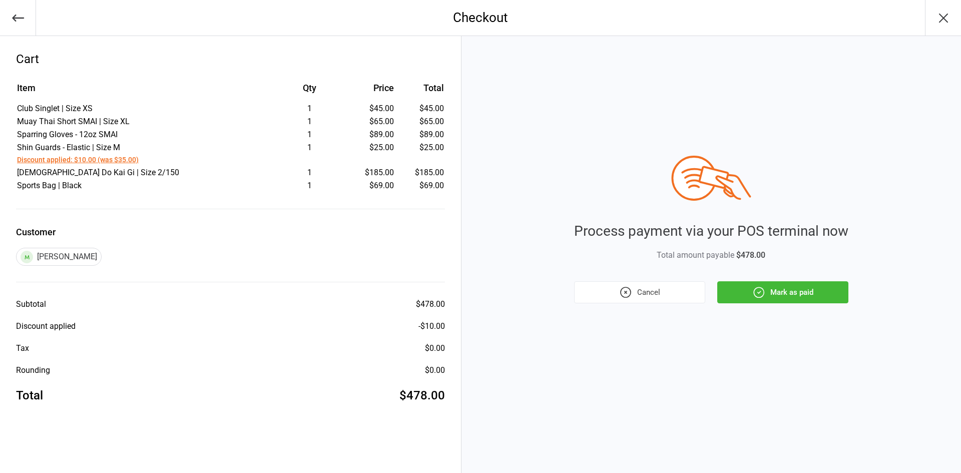
click at [801, 293] on button "Mark as paid" at bounding box center [782, 292] width 131 height 22
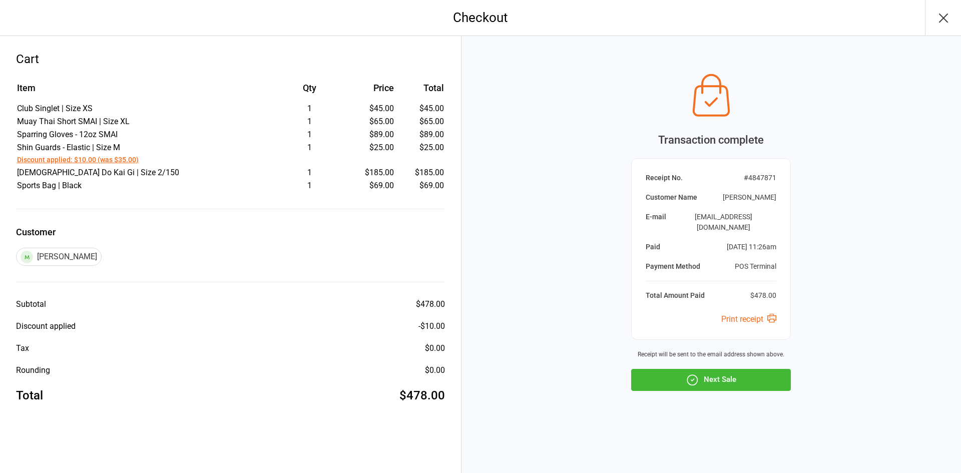
click at [710, 374] on button "Next Sale" at bounding box center [711, 380] width 160 height 22
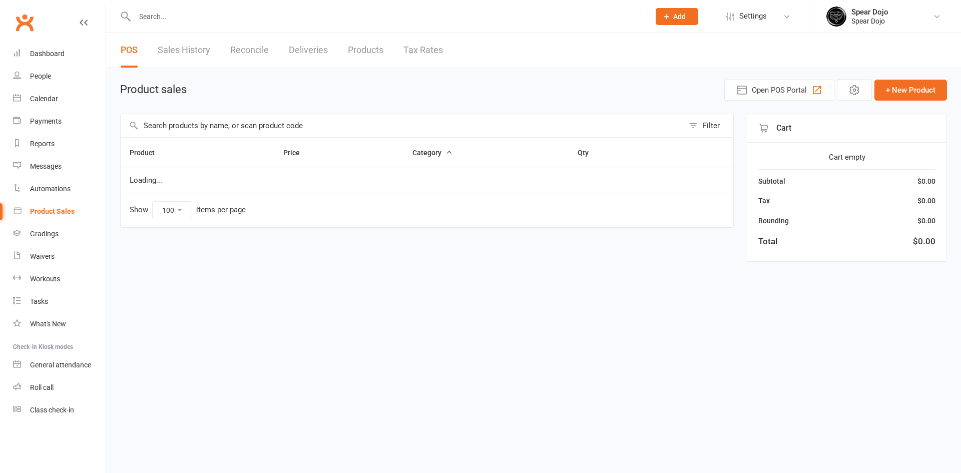
select select "100"
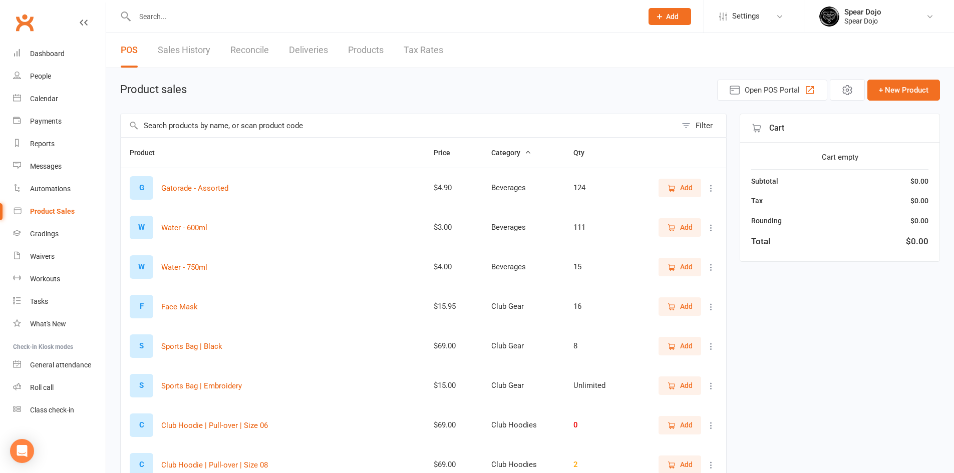
click at [241, 49] on link "Reconcile" at bounding box center [249, 50] width 39 height 35
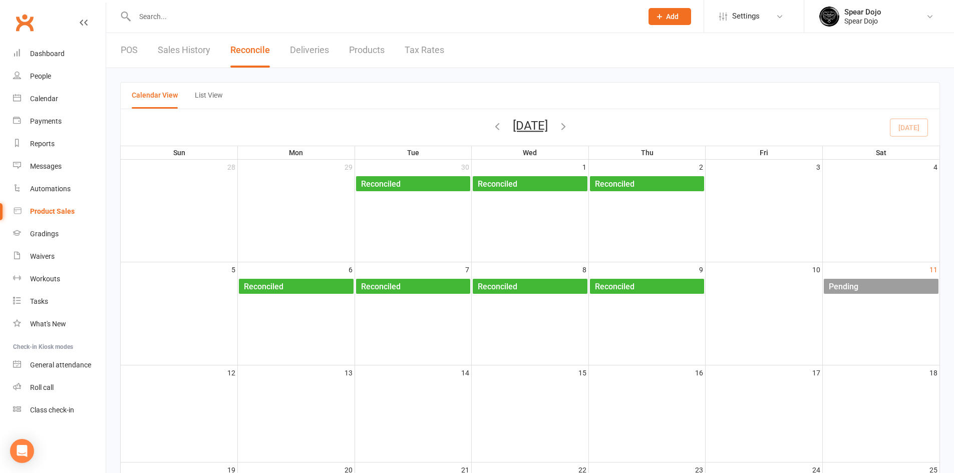
click at [889, 290] on div "Pending" at bounding box center [883, 287] width 110 height 16
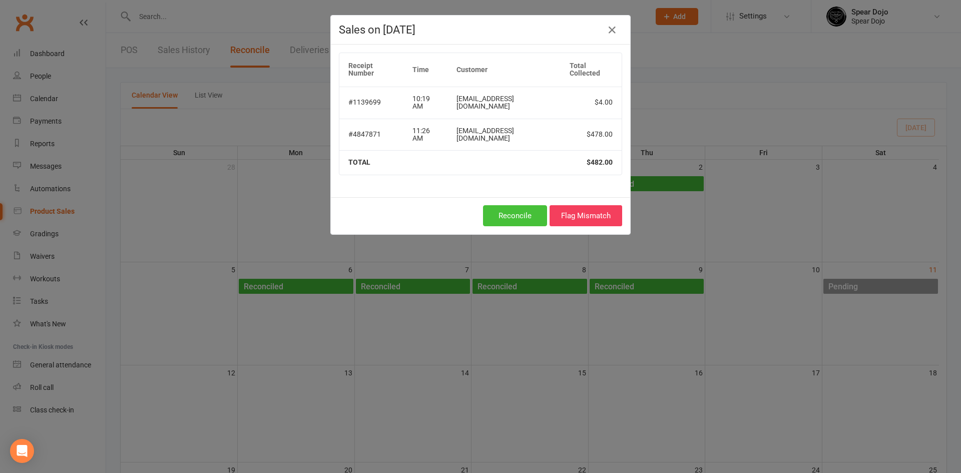
click at [509, 205] on button "Reconcile" at bounding box center [515, 215] width 64 height 21
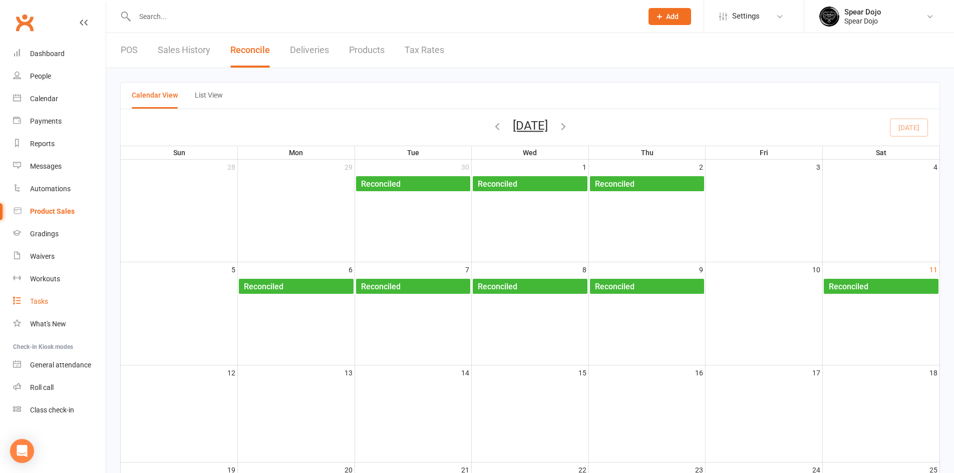
click at [40, 299] on div "Tasks" at bounding box center [39, 301] width 18 height 8
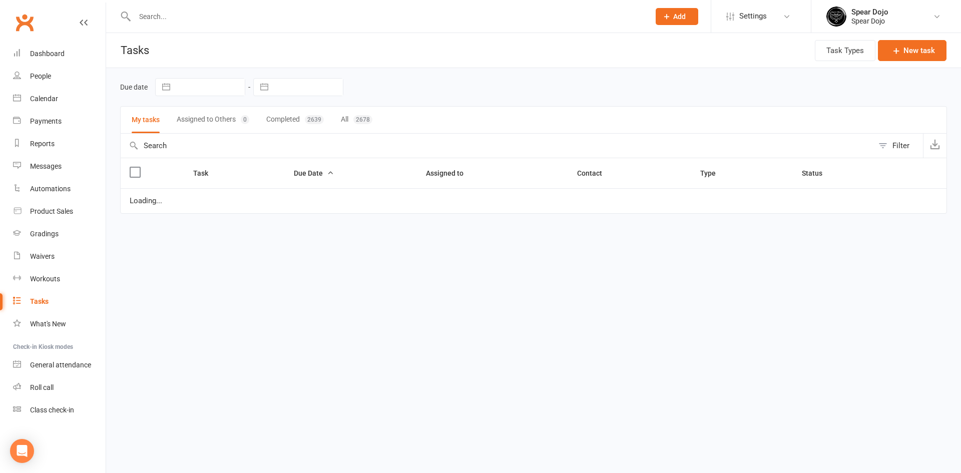
select select "started"
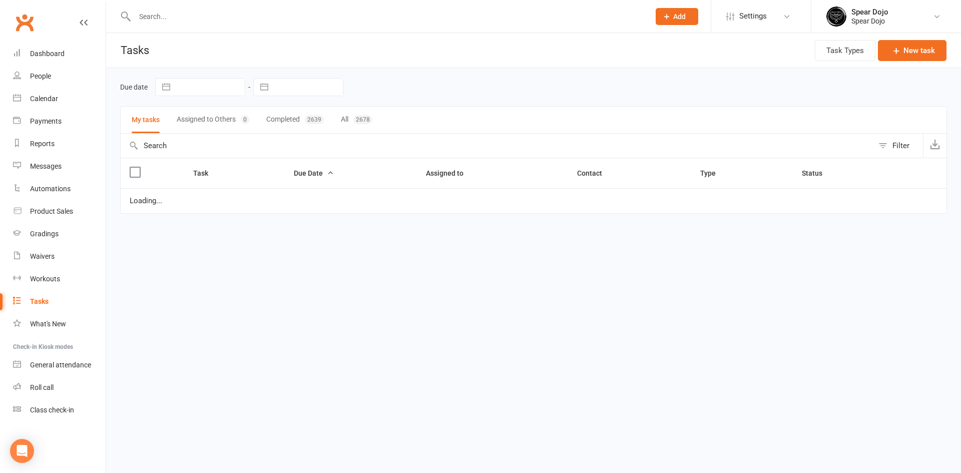
select select "started"
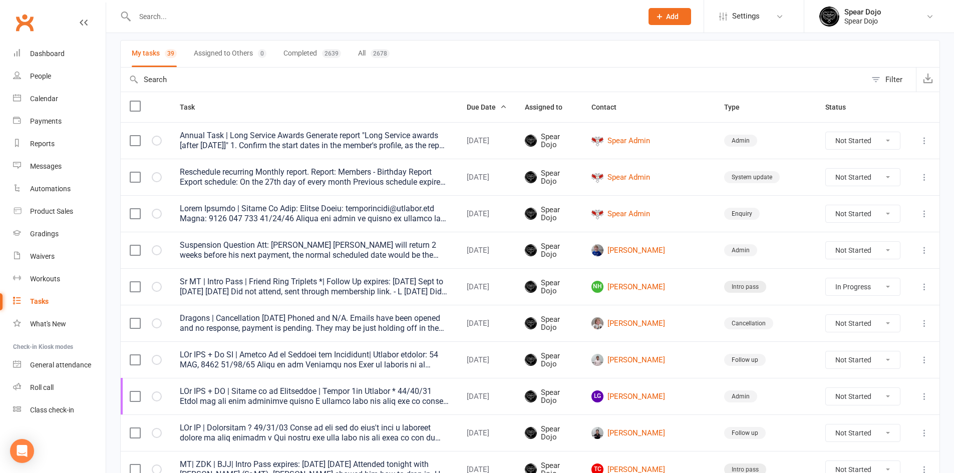
scroll to position [100, 0]
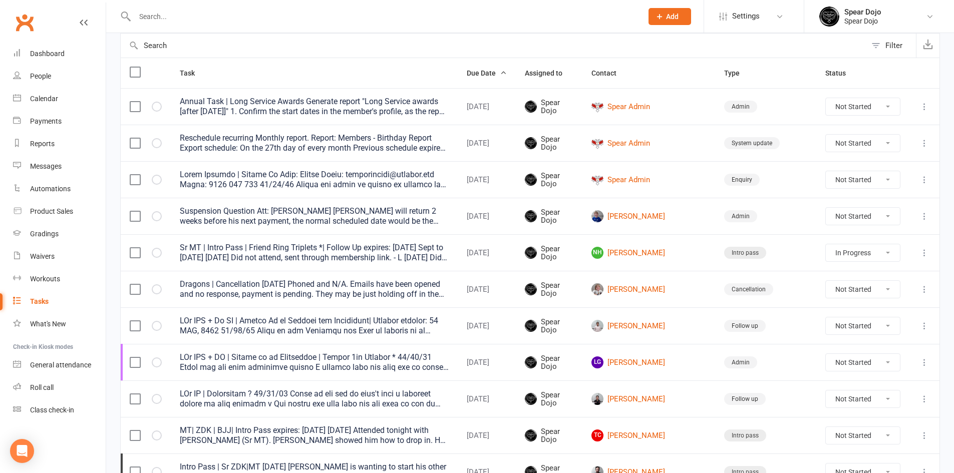
click at [924, 215] on icon at bounding box center [924, 216] width 10 height 10
click at [844, 251] on link "Edit" at bounding box center [872, 255] width 99 height 20
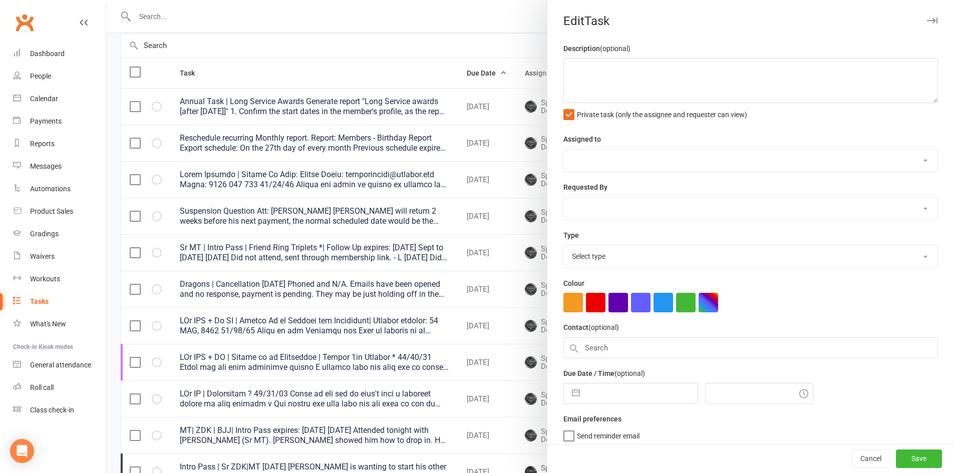
type textarea "Suspension Question Att: [PERSON_NAME] [PERSON_NAME] will return 2 weeks before…"
select select "43986"
type input "[DATE]"
type input "10:00am"
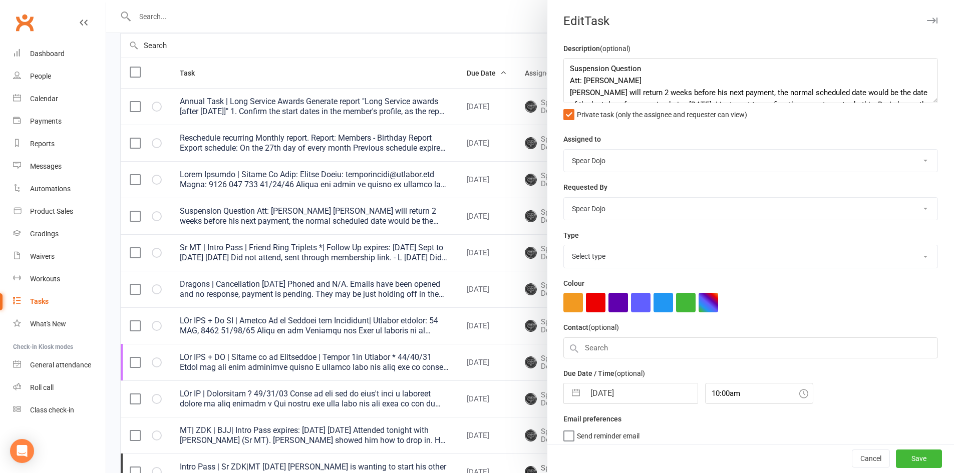
select select "19839"
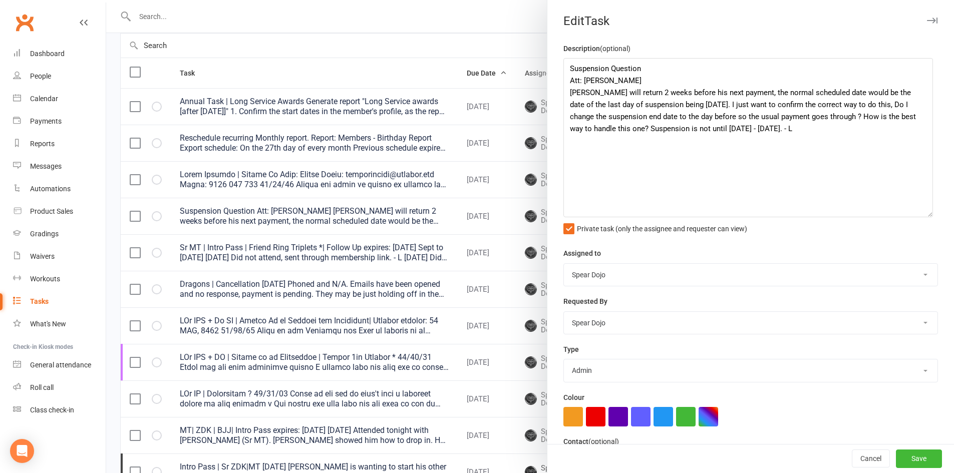
drag, startPoint x: 922, startPoint y: 102, endPoint x: 929, endPoint y: 228, distance: 126.9
click at [929, 217] on textarea "Suspension Question Att: [PERSON_NAME] [PERSON_NAME] will return 2 weeks before…" at bounding box center [747, 137] width 369 height 159
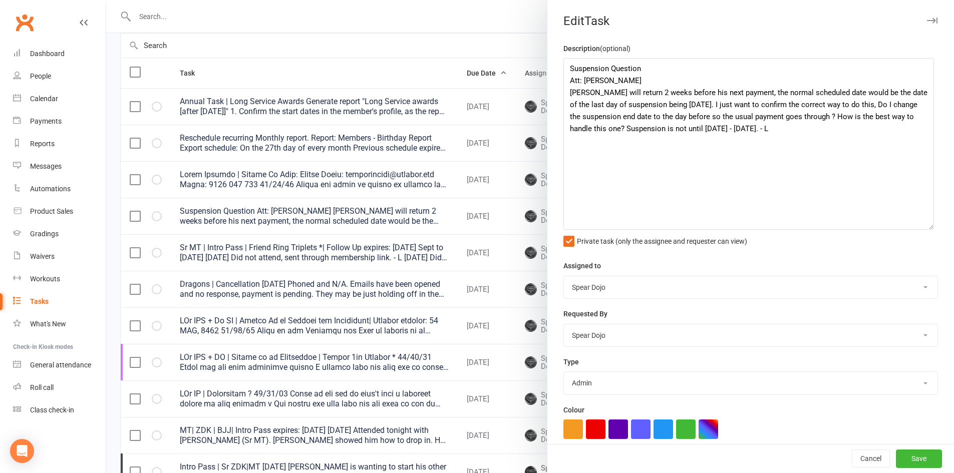
click at [436, 76] on div at bounding box center [530, 236] width 848 height 473
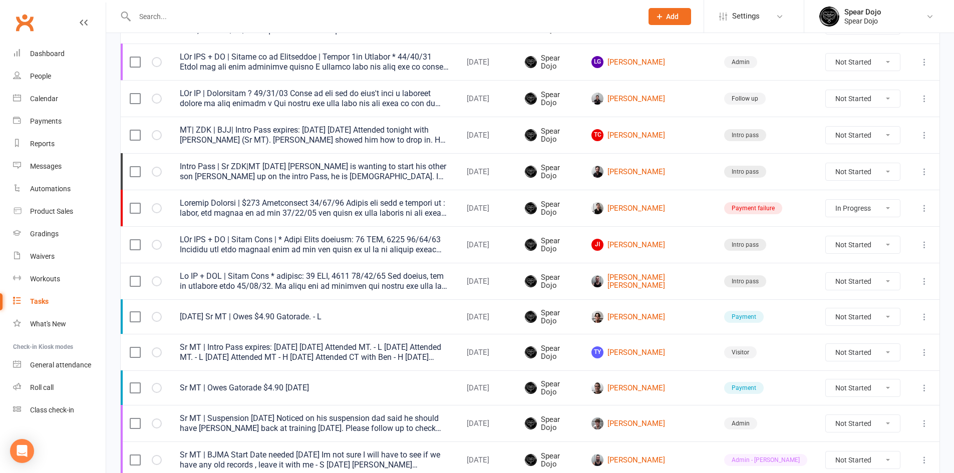
scroll to position [501, 0]
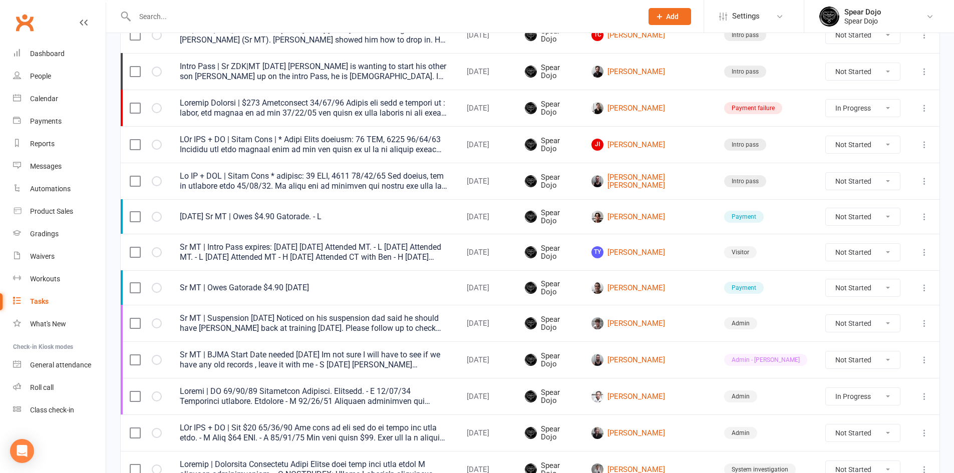
click at [681, 173] on td "[PERSON_NAME] [PERSON_NAME]" at bounding box center [648, 181] width 133 height 37
click at [680, 180] on link "[PERSON_NAME] [PERSON_NAME]" at bounding box center [648, 181] width 115 height 17
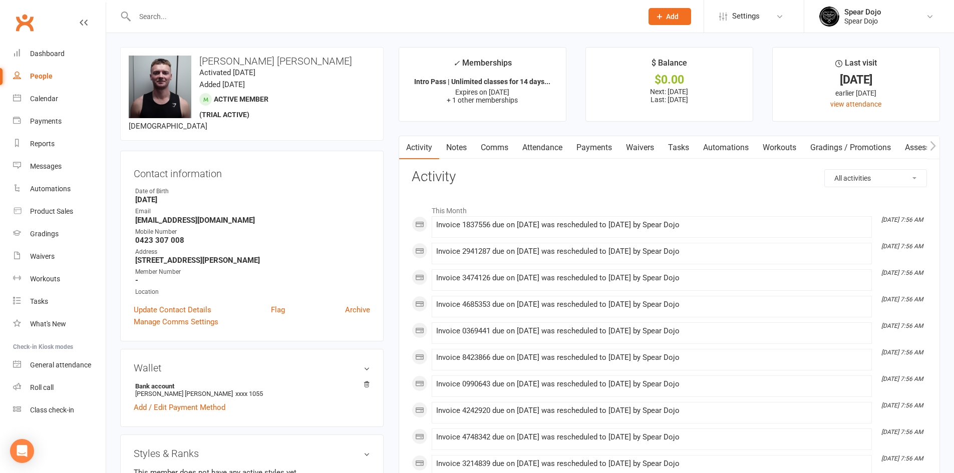
click at [604, 146] on link "Payments" at bounding box center [594, 147] width 50 height 23
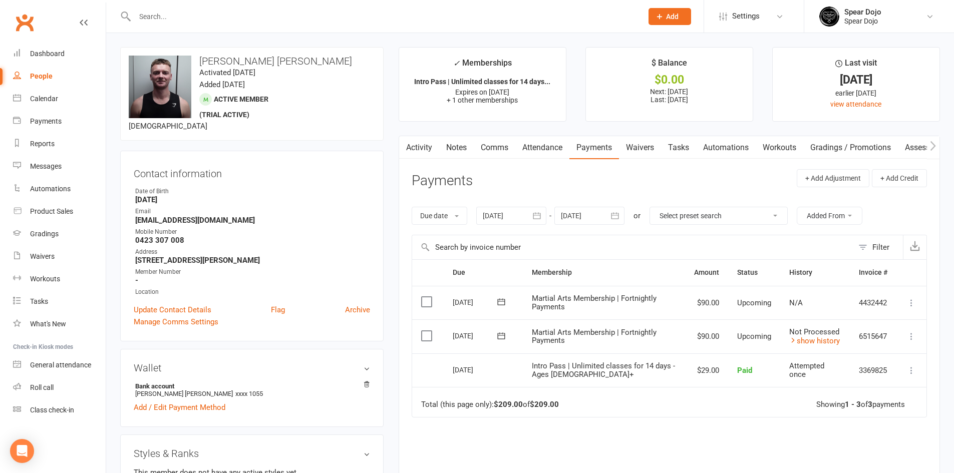
click at [648, 143] on link "Waivers" at bounding box center [640, 147] width 42 height 23
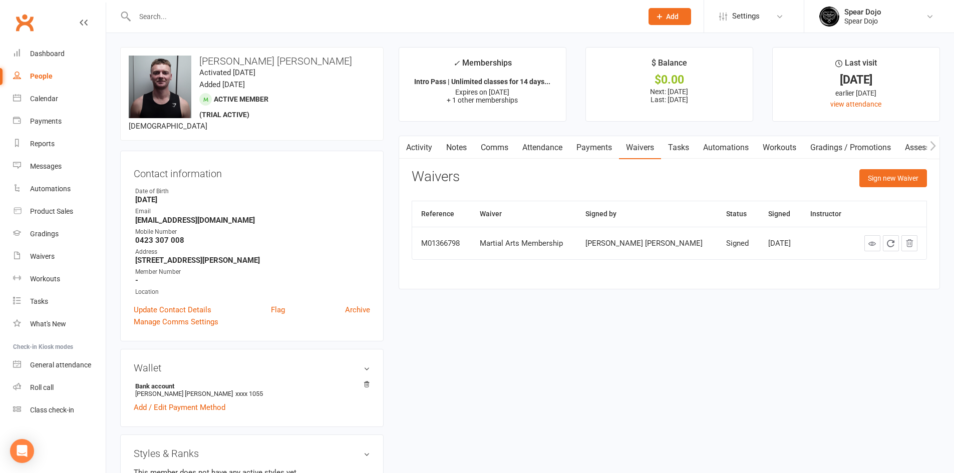
click at [563, 146] on link "Attendance" at bounding box center [542, 147] width 54 height 23
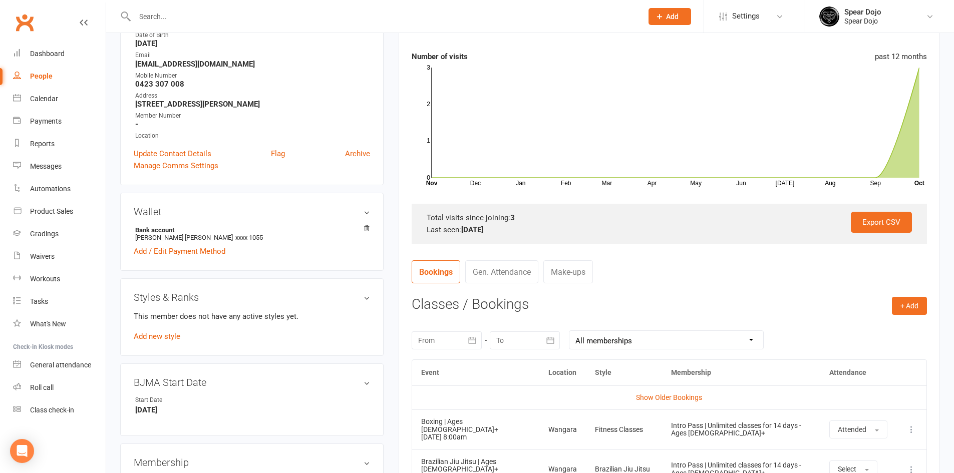
scroll to position [150, 0]
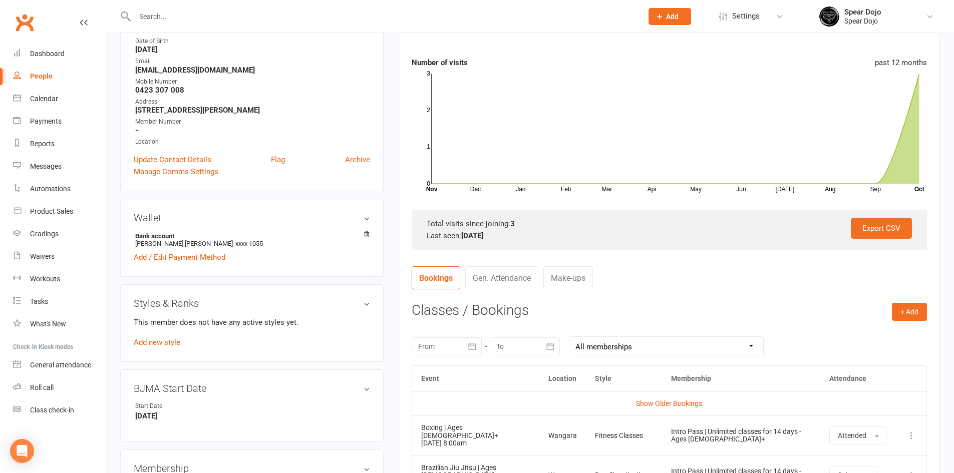
click at [471, 346] on icon "button" at bounding box center [473, 346] width 8 height 7
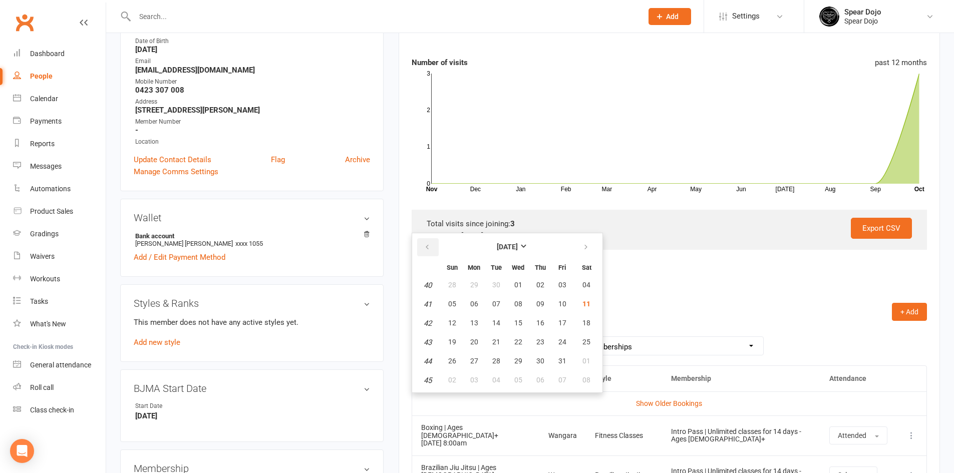
click at [430, 248] on icon "button" at bounding box center [427, 247] width 7 height 8
click at [471, 301] on span "04" at bounding box center [474, 304] width 8 height 8
type input "[DATE]"
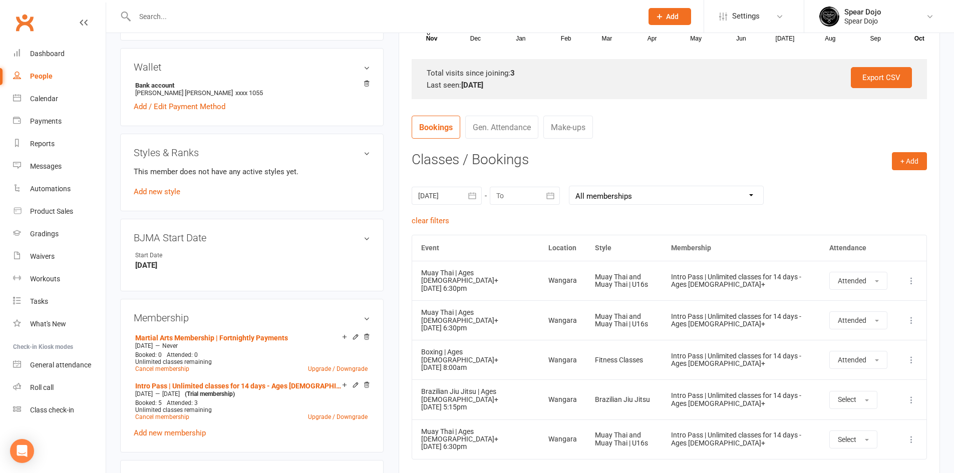
scroll to position [300, 0]
click at [157, 193] on link "Add new style" at bounding box center [157, 192] width 47 height 9
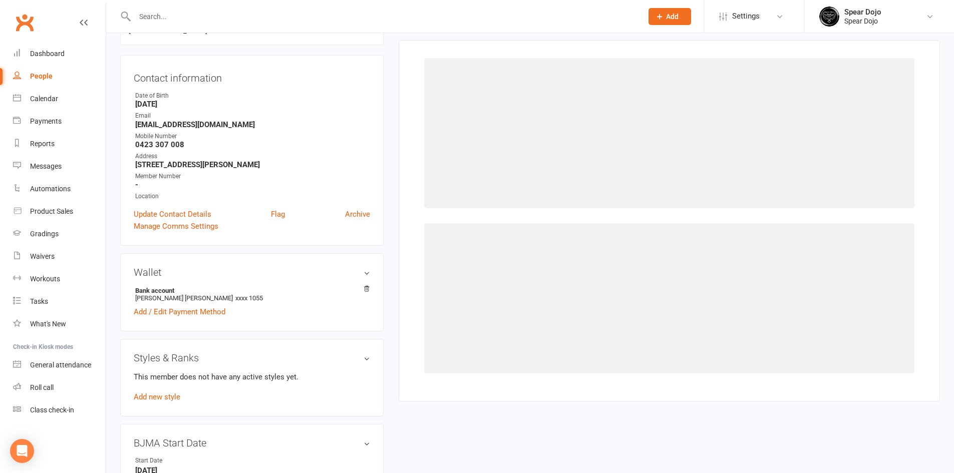
scroll to position [86, 0]
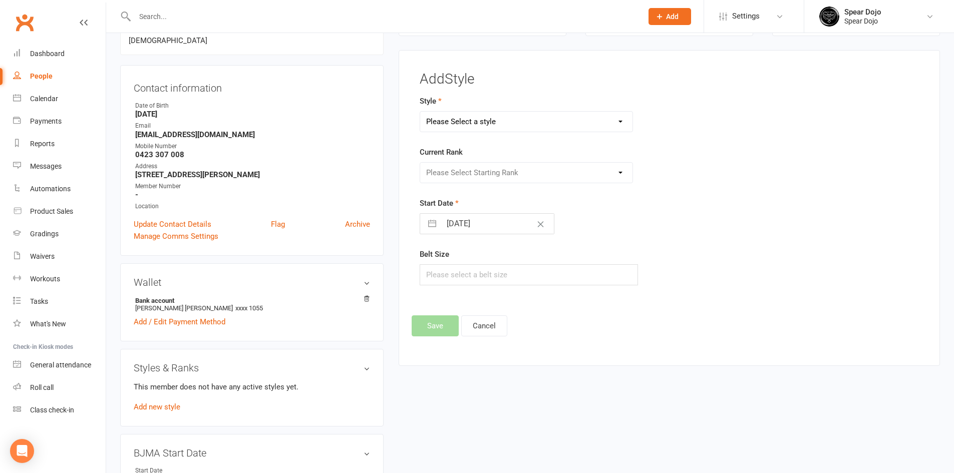
click at [617, 117] on select "Please Select a style Brazilian Jiu Jitsu Fitness Classes Kids Karate | Dragons…" at bounding box center [526, 122] width 213 height 20
select select "1957"
click at [420, 112] on select "Please Select a style Brazilian Jiu Jitsu Fitness Classes Kids Karate | Dragons…" at bounding box center [526, 122] width 213 height 20
click at [434, 224] on button "button" at bounding box center [432, 224] width 18 height 20
select select "8"
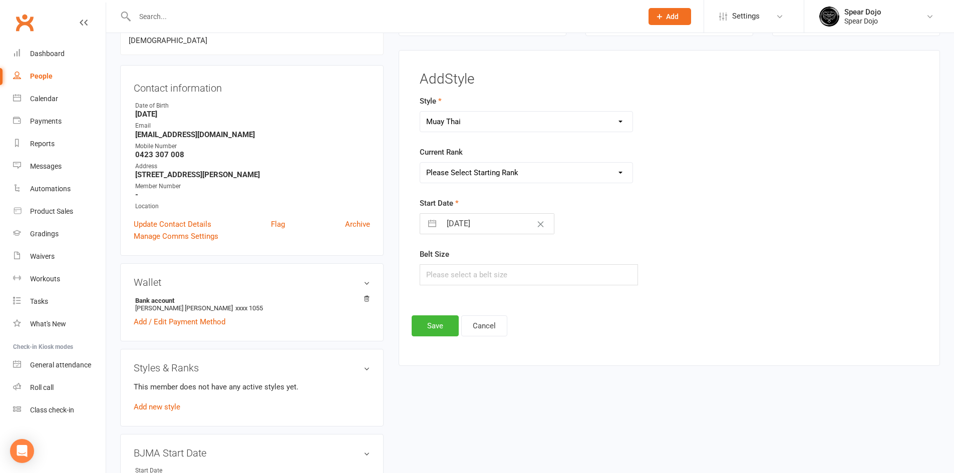
select select "2025"
select select "9"
select select "2025"
select select "10"
select select "2025"
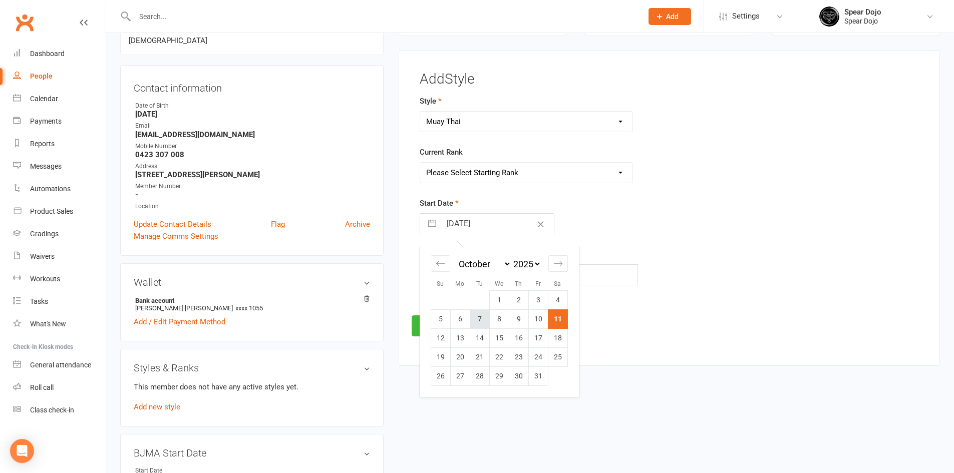
click at [485, 324] on td "7" at bounding box center [480, 318] width 20 height 19
type input "[DATE]"
click at [438, 326] on button "Save" at bounding box center [435, 325] width 47 height 21
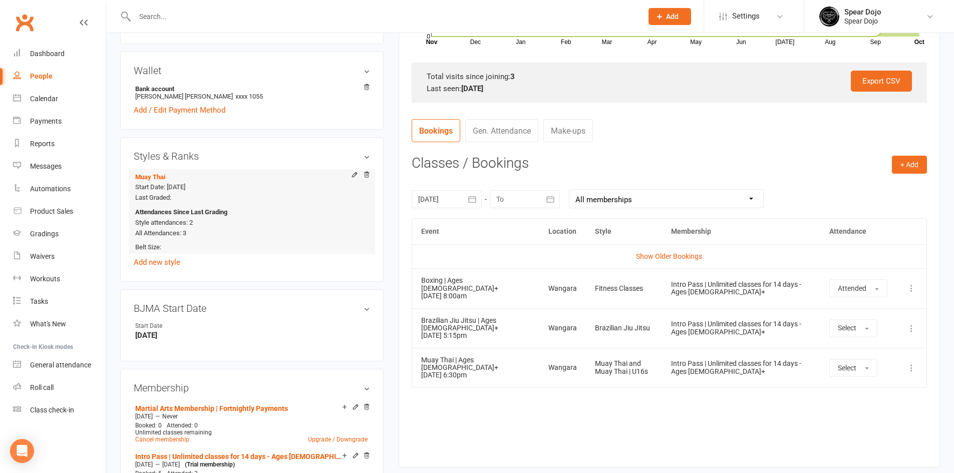
scroll to position [286, 0]
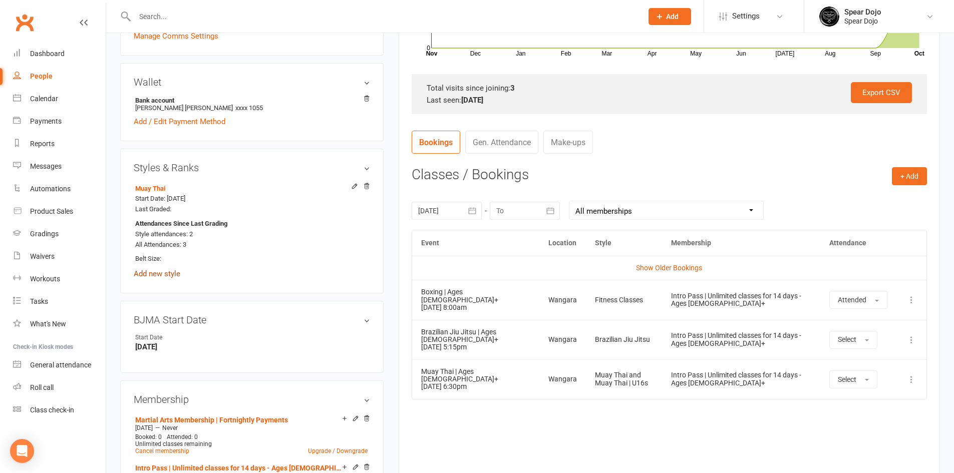
click at [152, 274] on link "Add new style" at bounding box center [157, 273] width 47 height 9
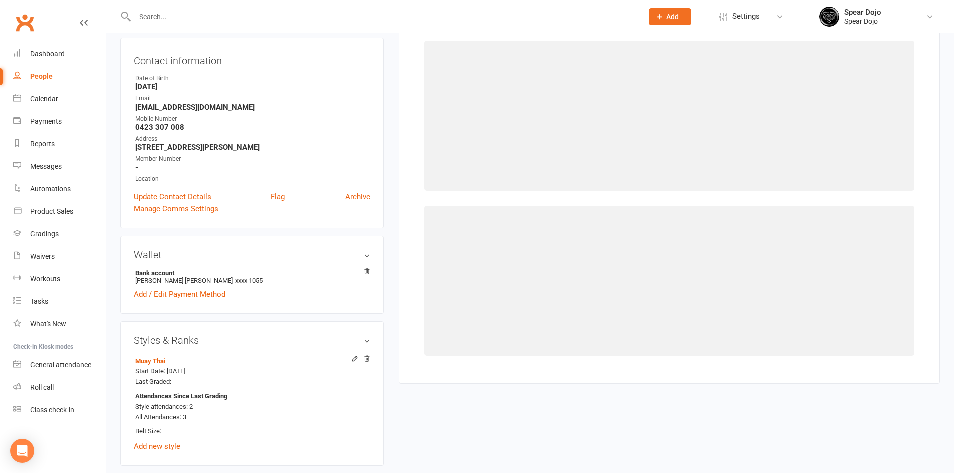
scroll to position [86, 0]
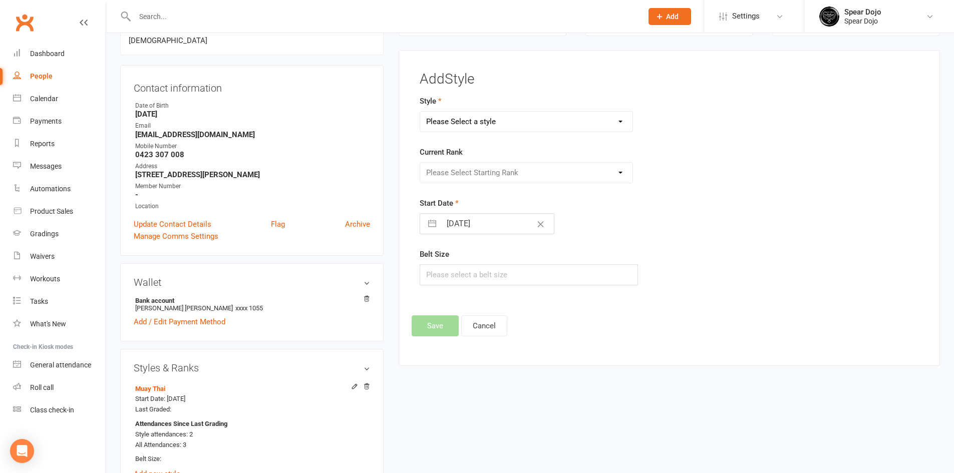
click at [613, 124] on select "Please Select a style Brazilian Jiu Jitsu Fitness Classes Kids Karate | Dragons…" at bounding box center [526, 122] width 213 height 20
select select "2734"
click at [420, 112] on select "Please Select a style Brazilian Jiu Jitsu Fitness Classes Kids Karate | Dragons…" at bounding box center [526, 122] width 213 height 20
click at [433, 321] on button "Save" at bounding box center [435, 325] width 47 height 21
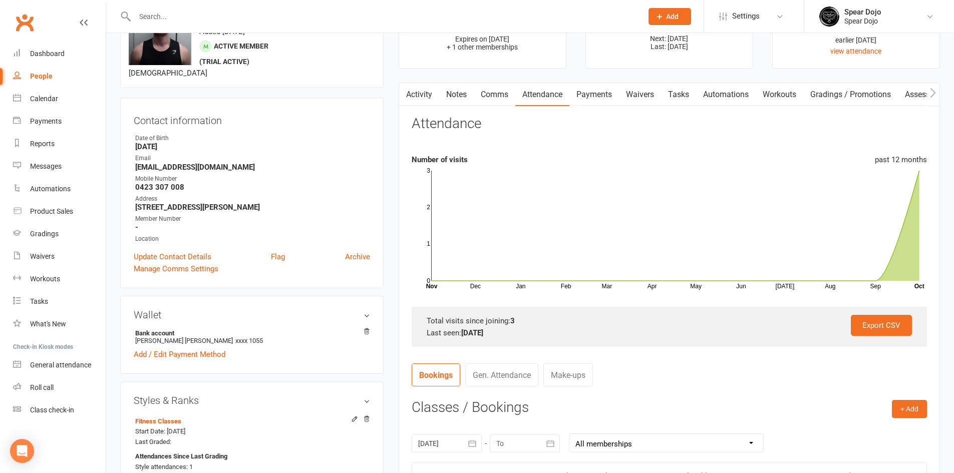
scroll to position [0, 0]
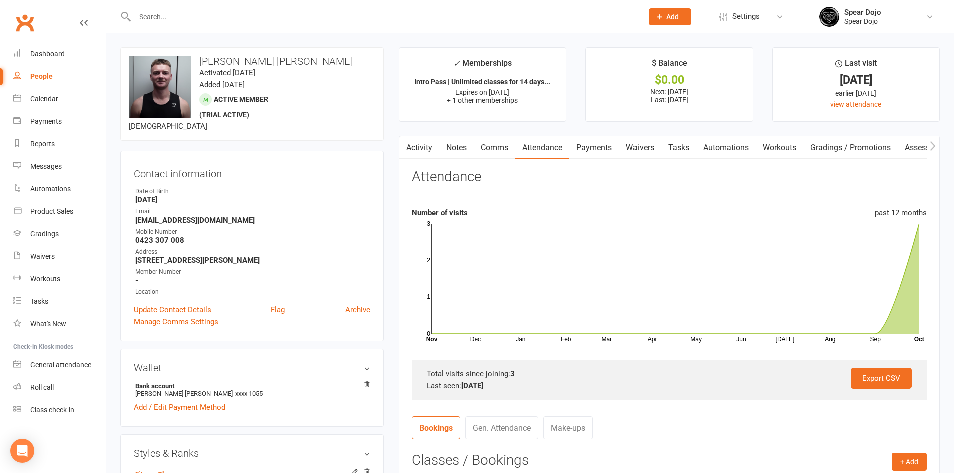
click at [688, 146] on link "Tasks" at bounding box center [678, 147] width 35 height 23
select select "incomplete"
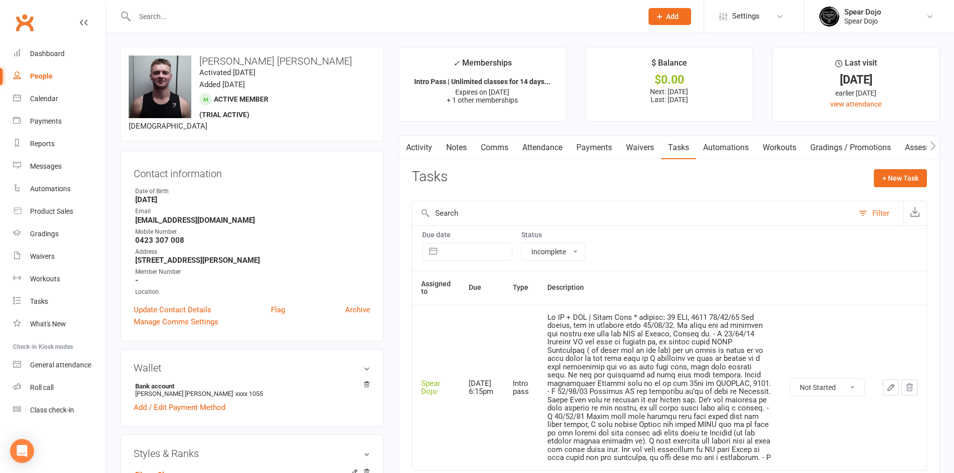
click at [891, 386] on icon "button" at bounding box center [890, 387] width 9 height 9
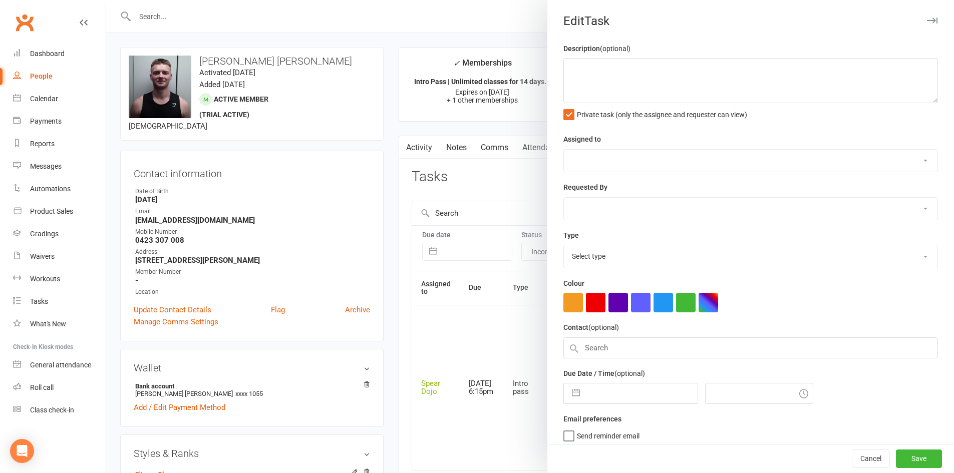
type textarea "Lo IP + DOL | Sitam Cons * adipisc: 78 ELI, 9741 41/56/19 Sed doeius, tem in ut…"
select select "43986"
type input "[DATE]"
type input "6:15pm"
select select "21686"
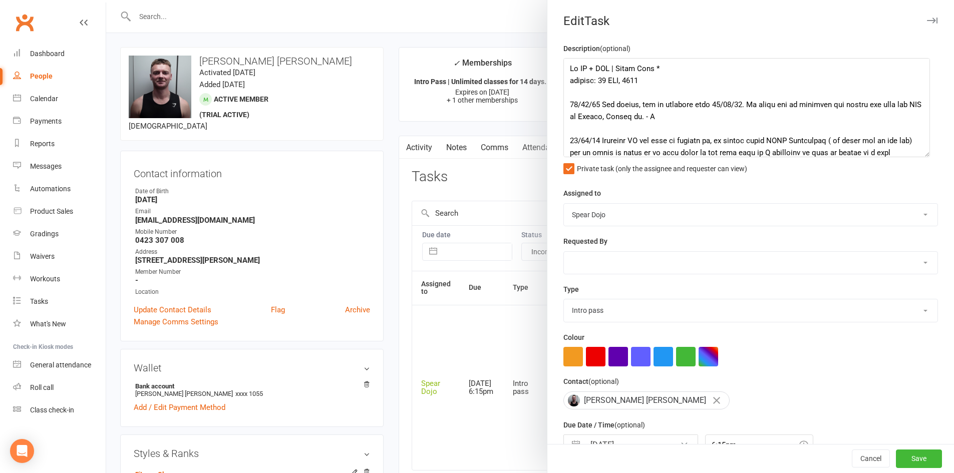
drag, startPoint x: 916, startPoint y: 97, endPoint x: 920, endPoint y: 154, distance: 57.2
click at [920, 154] on textarea at bounding box center [746, 107] width 366 height 99
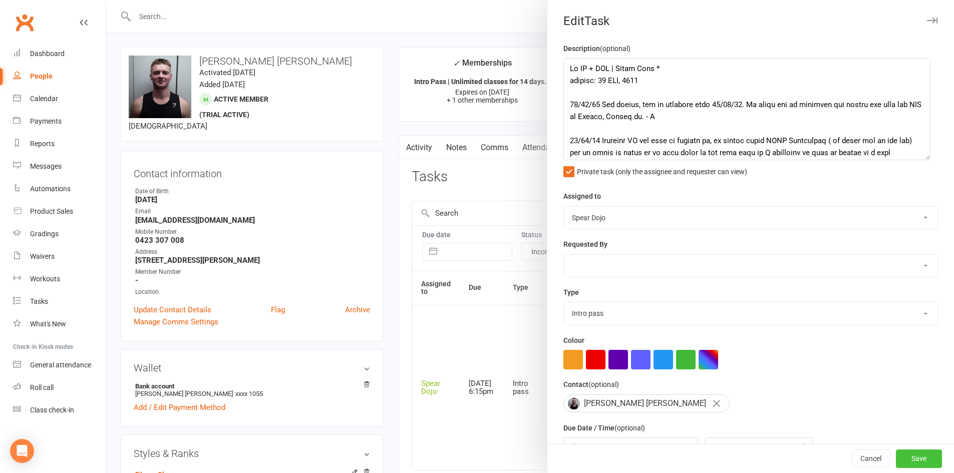
click at [896, 451] on button "Save" at bounding box center [919, 459] width 46 height 18
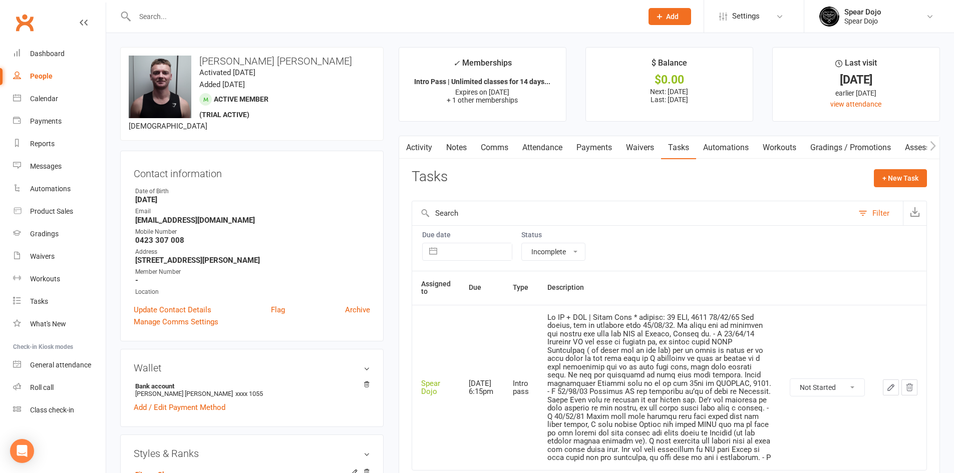
click at [845, 385] on select "Not Started In Progress Waiting Complete" at bounding box center [827, 387] width 74 height 17
click at [790, 379] on select "Not Started In Progress Waiting Complete" at bounding box center [827, 387] width 74 height 17
select select "unstarted"
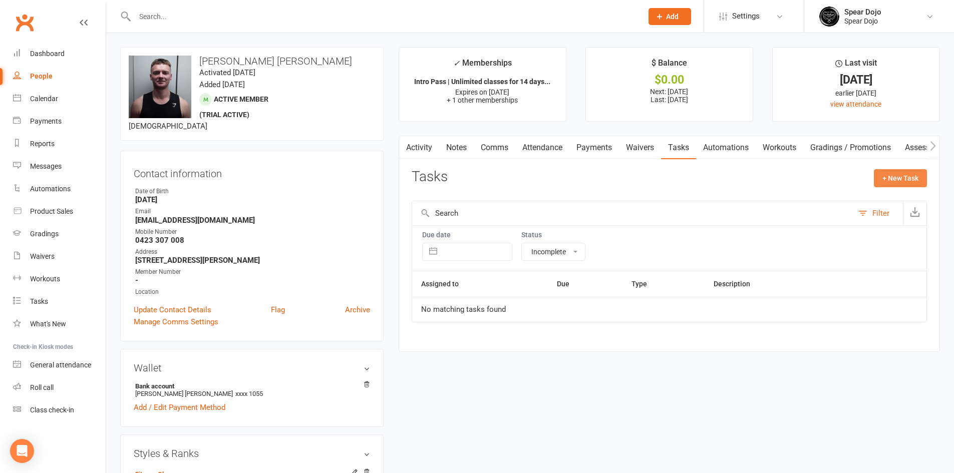
click at [884, 173] on button "+ New Task" at bounding box center [900, 178] width 53 height 18
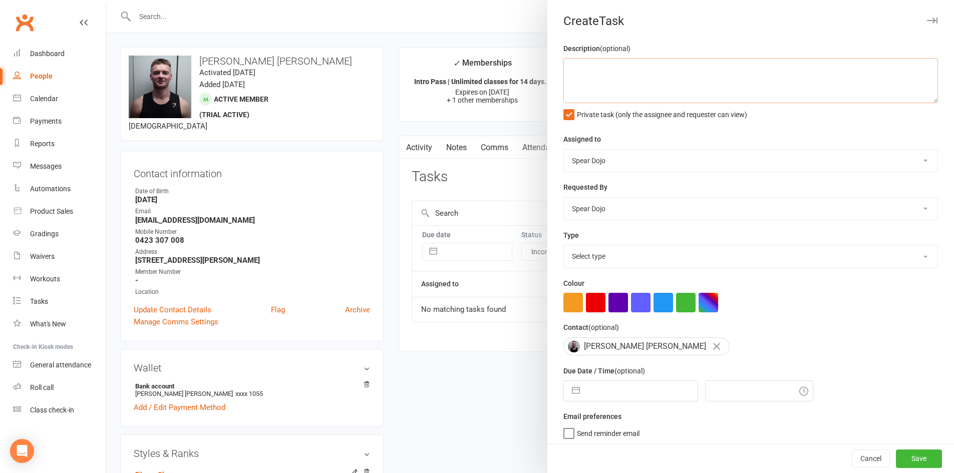
click at [574, 69] on textarea at bounding box center [750, 80] width 374 height 45
click at [623, 69] on textarea "Sr MT | BJJ Trial [DATE] Has joined will need uniform" at bounding box center [750, 80] width 374 height 45
click at [591, 69] on textarea "Sr MT | BJJ Trial [DATE] Has joined will need uniform" at bounding box center [750, 80] width 374 height 45
click at [701, 82] on textarea "Sr MT | Uniform | BJJ Trial [DATE] Has joined will need uniform" at bounding box center [750, 80] width 374 height 45
click at [668, 82] on textarea "Sr MT | Uniform | BJJ Trial [DATE] Has joined will need uniform" at bounding box center [750, 80] width 374 height 45
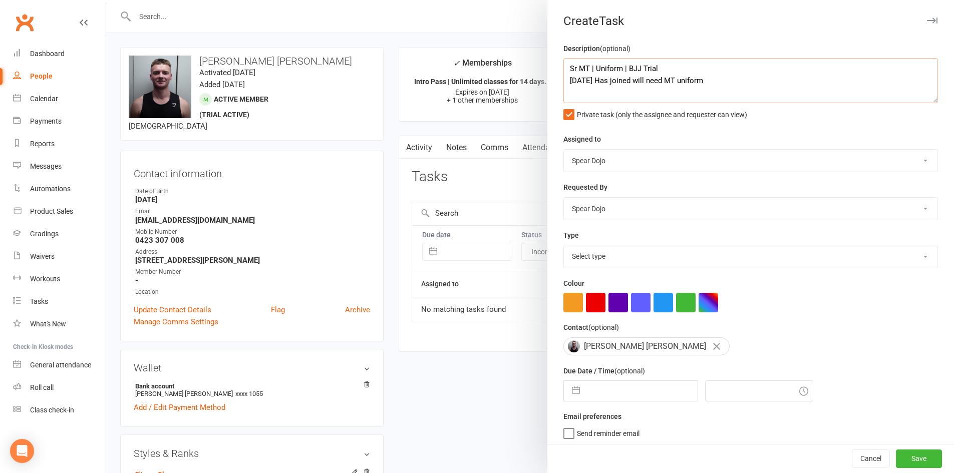
click at [711, 82] on textarea "Sr MT | Uniform | BJJ Trial [DATE] Has joined will need MT uniform" at bounding box center [750, 80] width 374 height 45
click at [599, 81] on textarea "Sr MT | Uniform | BJJ Trial [DATE] Has joined will need MT uniform." at bounding box center [750, 80] width 374 height 45
click at [850, 82] on textarea "Sr MT | Uniform | BJJ Trial [DATE] First trial class of BJJ [DATE] , booked in.…" at bounding box center [750, 80] width 374 height 45
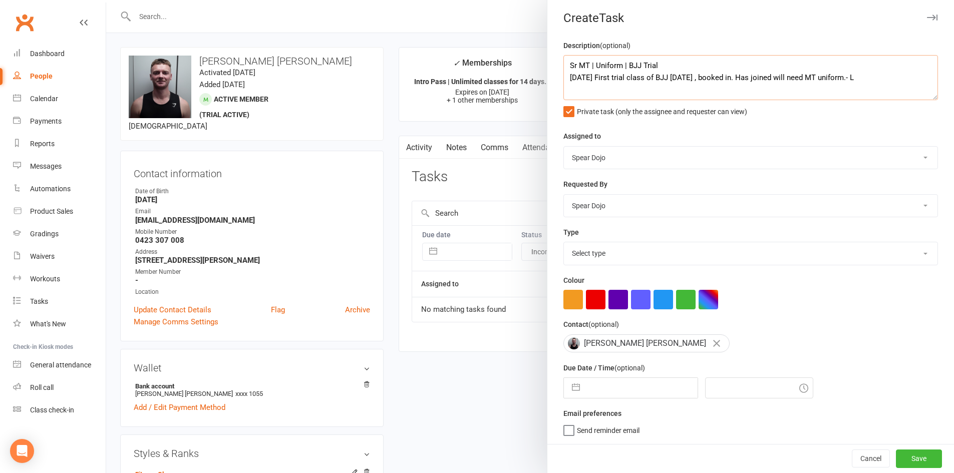
scroll to position [7, 0]
type textarea "Sr MT | Uniform | BJJ Trial [DATE] First trial class of BJJ [DATE] , booked in.…"
click at [570, 388] on button "button" at bounding box center [576, 388] width 18 height 20
select select "8"
select select "2025"
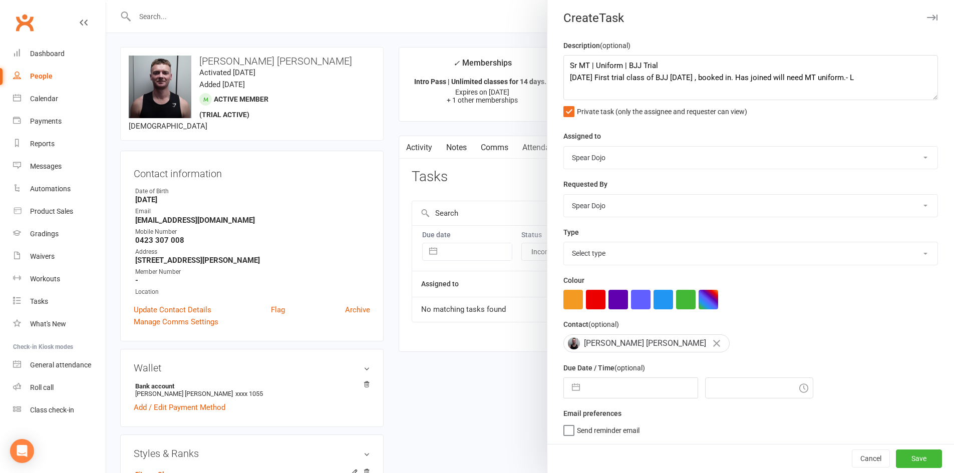
select select "9"
select select "2025"
select select "10"
select select "2025"
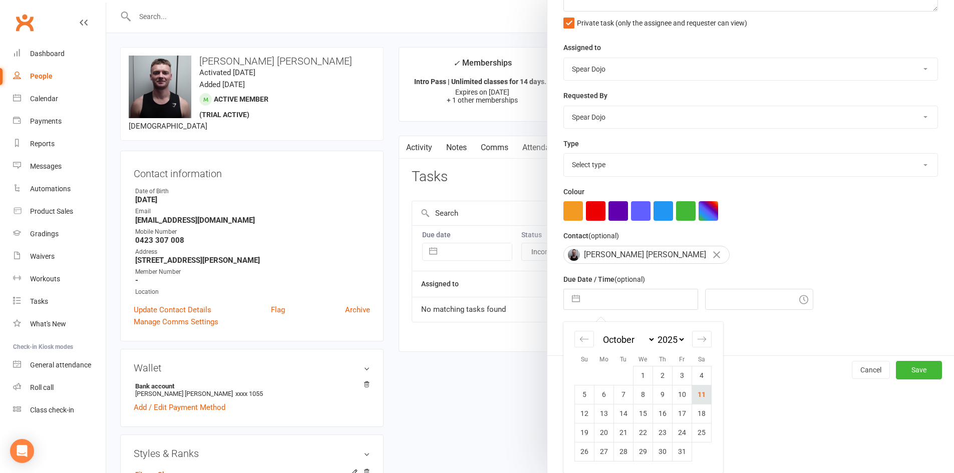
scroll to position [95, 0]
click at [603, 417] on td "13" at bounding box center [604, 413] width 20 height 19
type input "[DATE]"
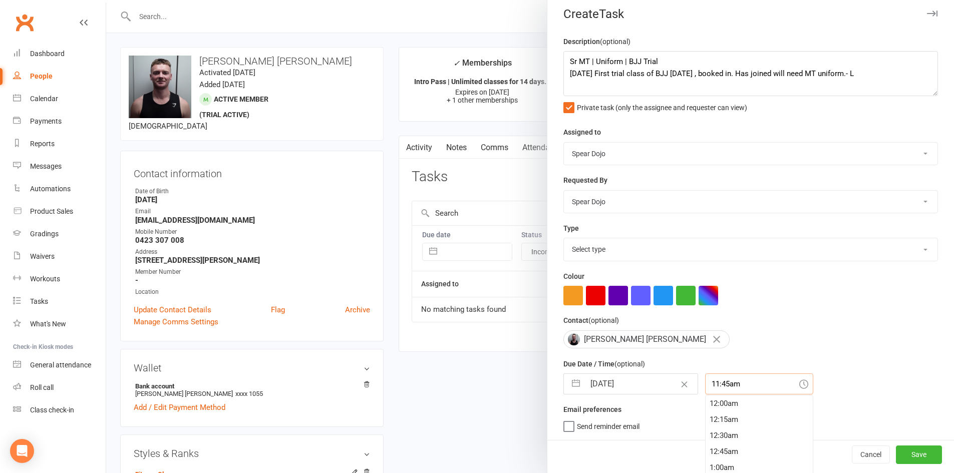
click at [716, 390] on div "11:45am 12:00am 12:15am 12:30am 12:45am 1:00am 1:15am 1:30am 1:45am 2:00am 2:15…" at bounding box center [759, 383] width 108 height 21
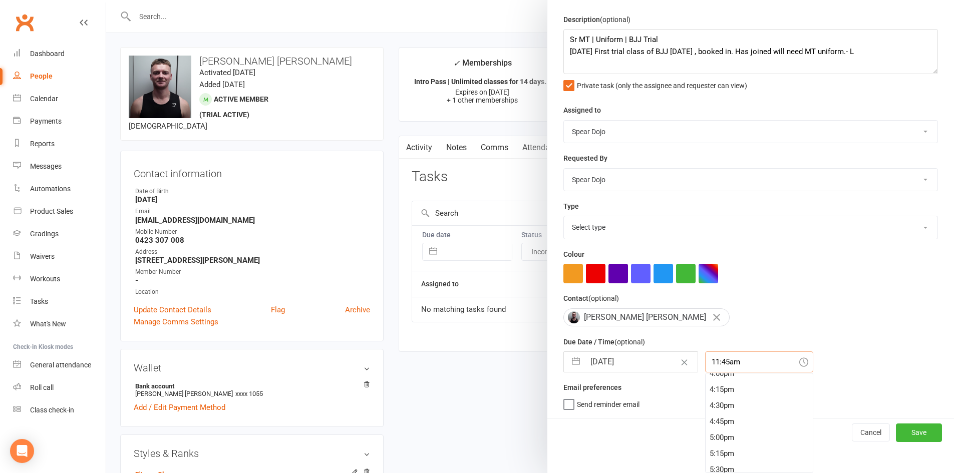
scroll to position [1037, 0]
click at [705, 453] on div "5:15pm" at bounding box center [758, 450] width 107 height 16
type input "5:15pm"
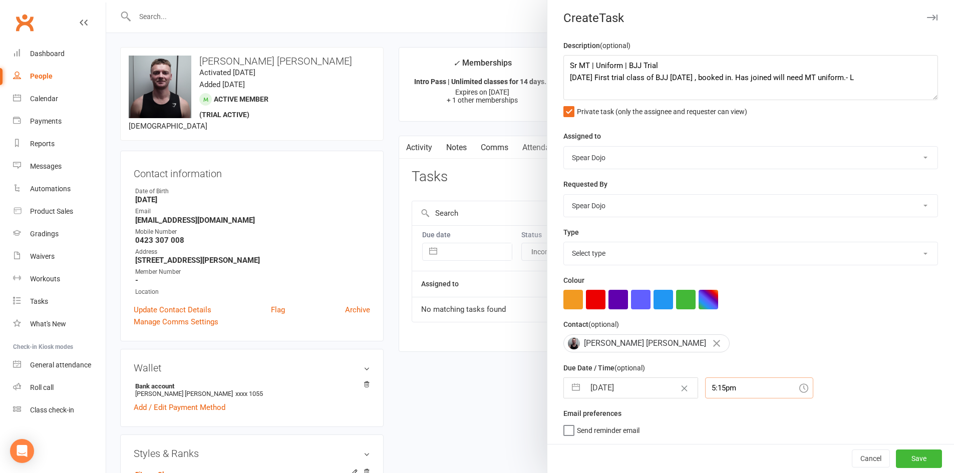
scroll to position [7, 0]
click at [898, 451] on button "Save" at bounding box center [919, 459] width 46 height 18
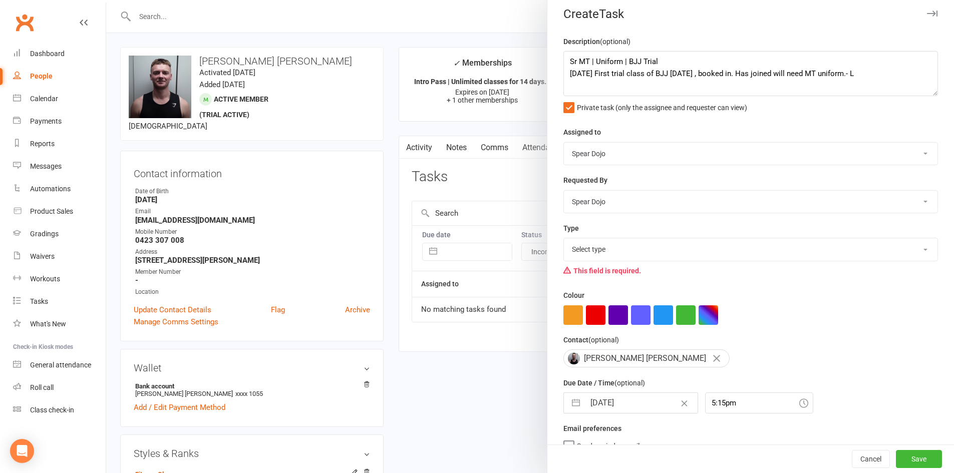
click at [572, 243] on select "Select type 1-month voucher 7-day vip pass Admin Admin - [PERSON_NAME] Admin - …" at bounding box center [750, 249] width 373 height 22
select select "19839"
click at [564, 240] on select "Select type 1-month voucher 7-day vip pass Admin Admin - [PERSON_NAME] Admin - …" at bounding box center [750, 249] width 373 height 22
click at [896, 456] on button "Save" at bounding box center [919, 459] width 46 height 18
